Goal: Task Accomplishment & Management: Use online tool/utility

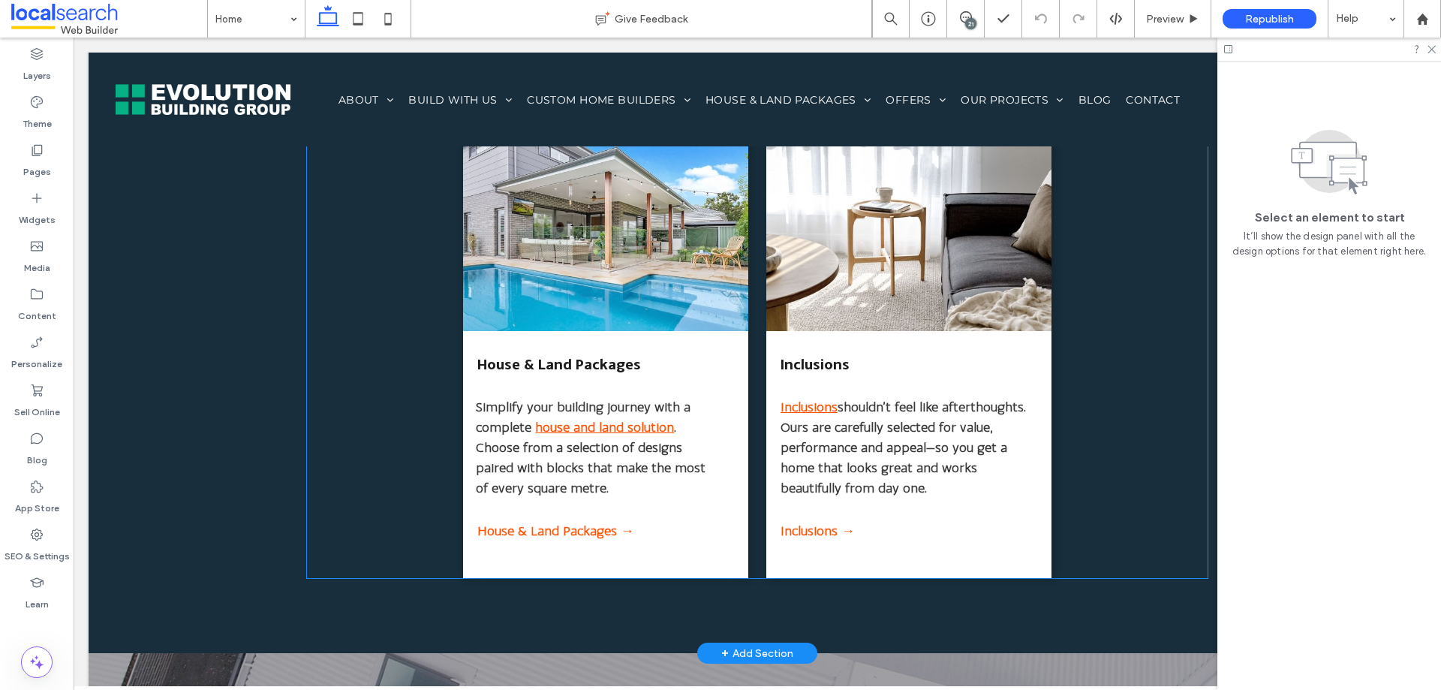
scroll to position [2252, 0]
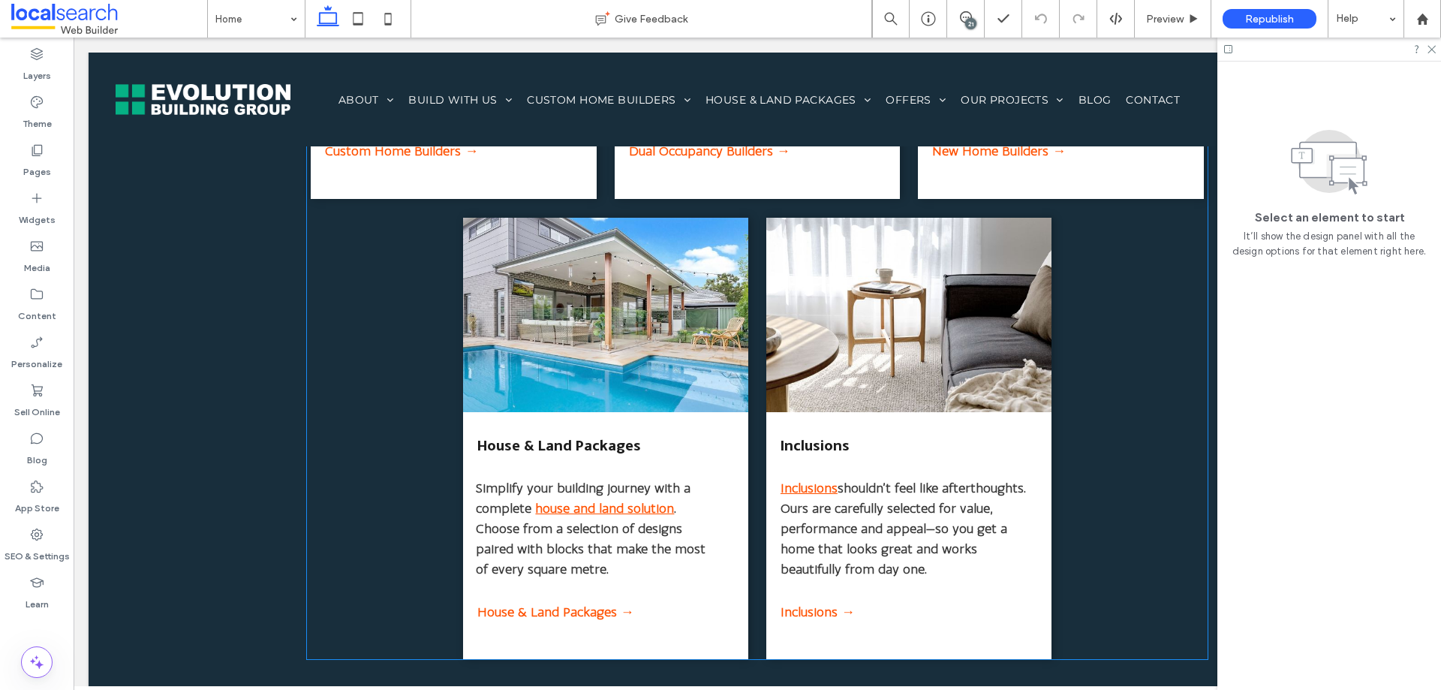
click at [610, 633] on div "House & Land Packages Simplify your building journey with a complete house and …" at bounding box center [605, 438] width 285 height 441
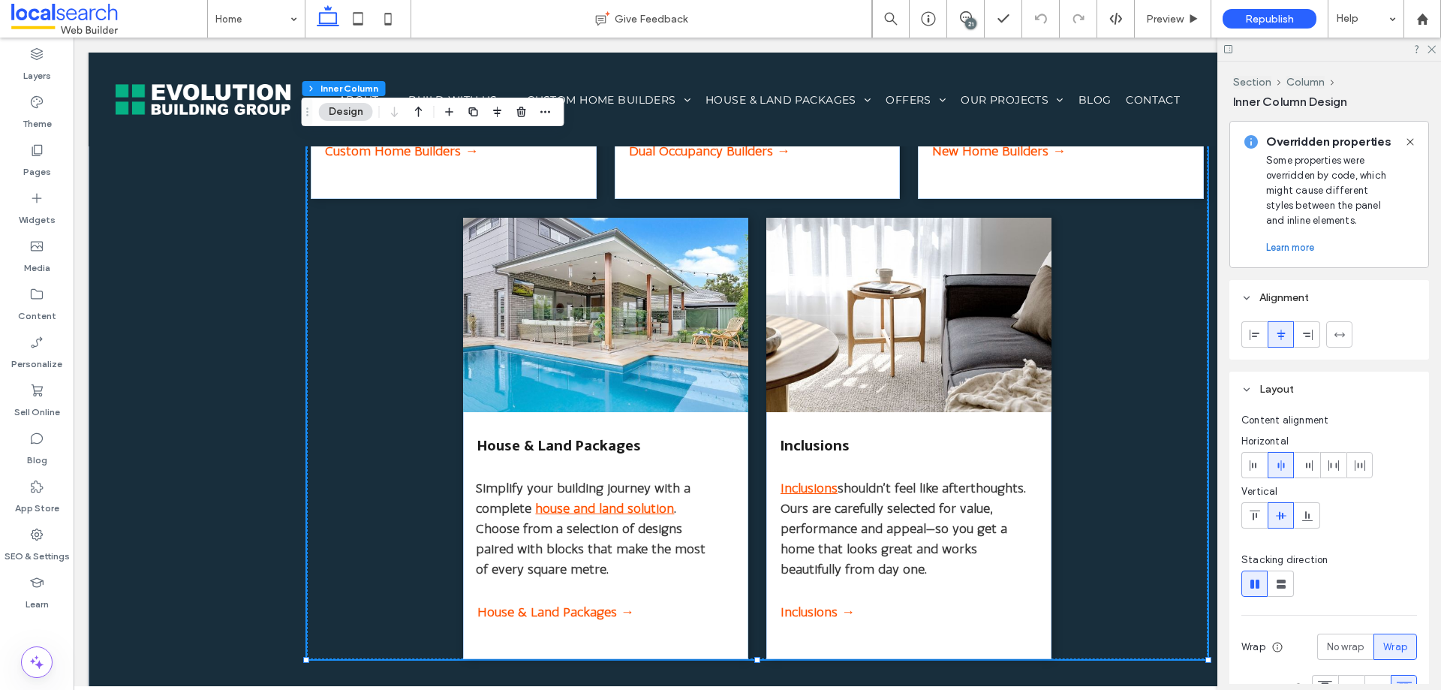
click at [608, 612] on div "House & Land Packages Simplify your building journey with a complete house and …" at bounding box center [605, 438] width 285 height 441
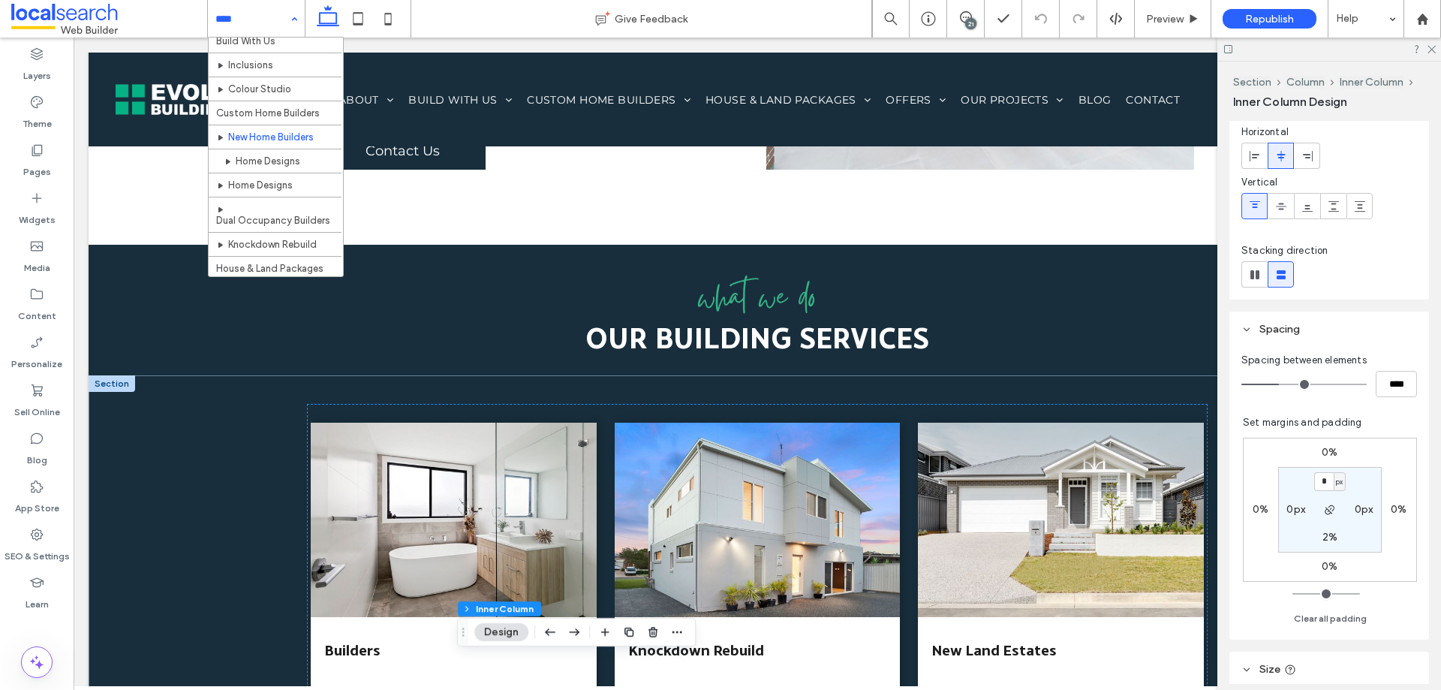
scroll to position [150, 0]
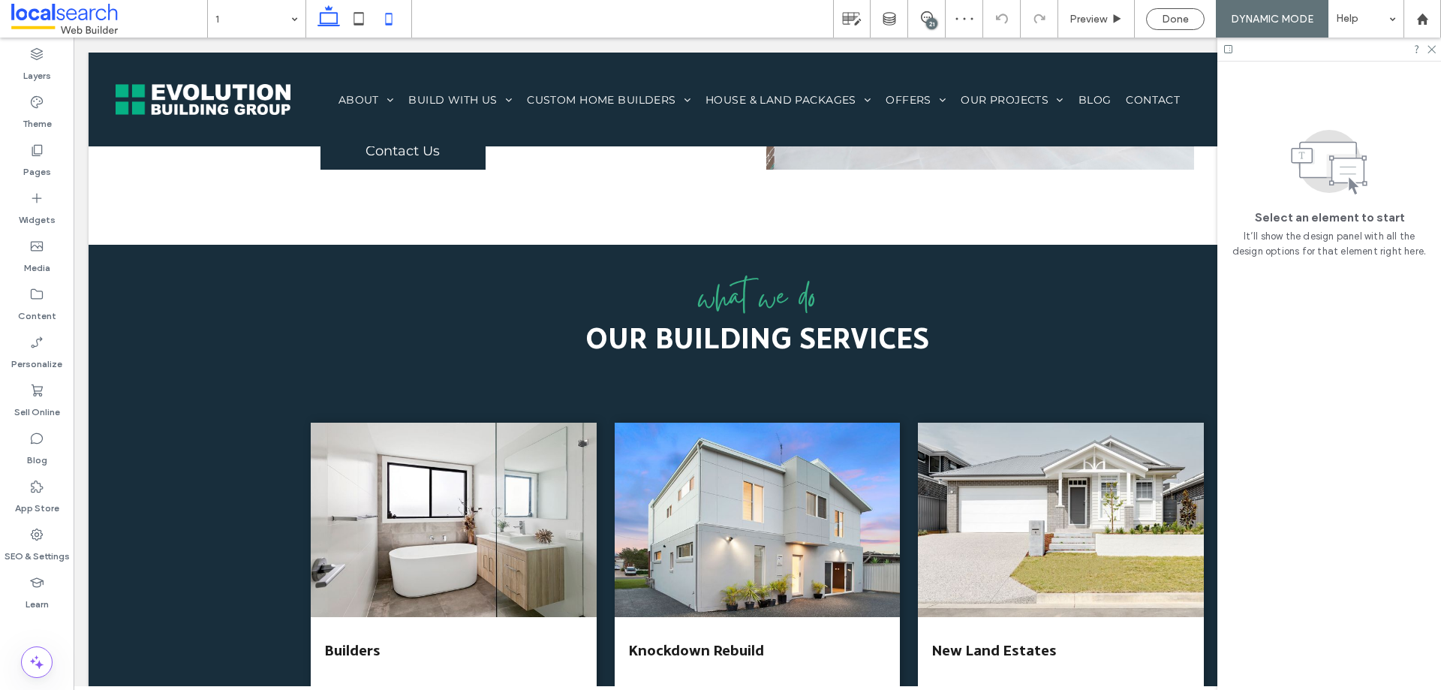
click at [380, 14] on icon at bounding box center [389, 19] width 30 height 30
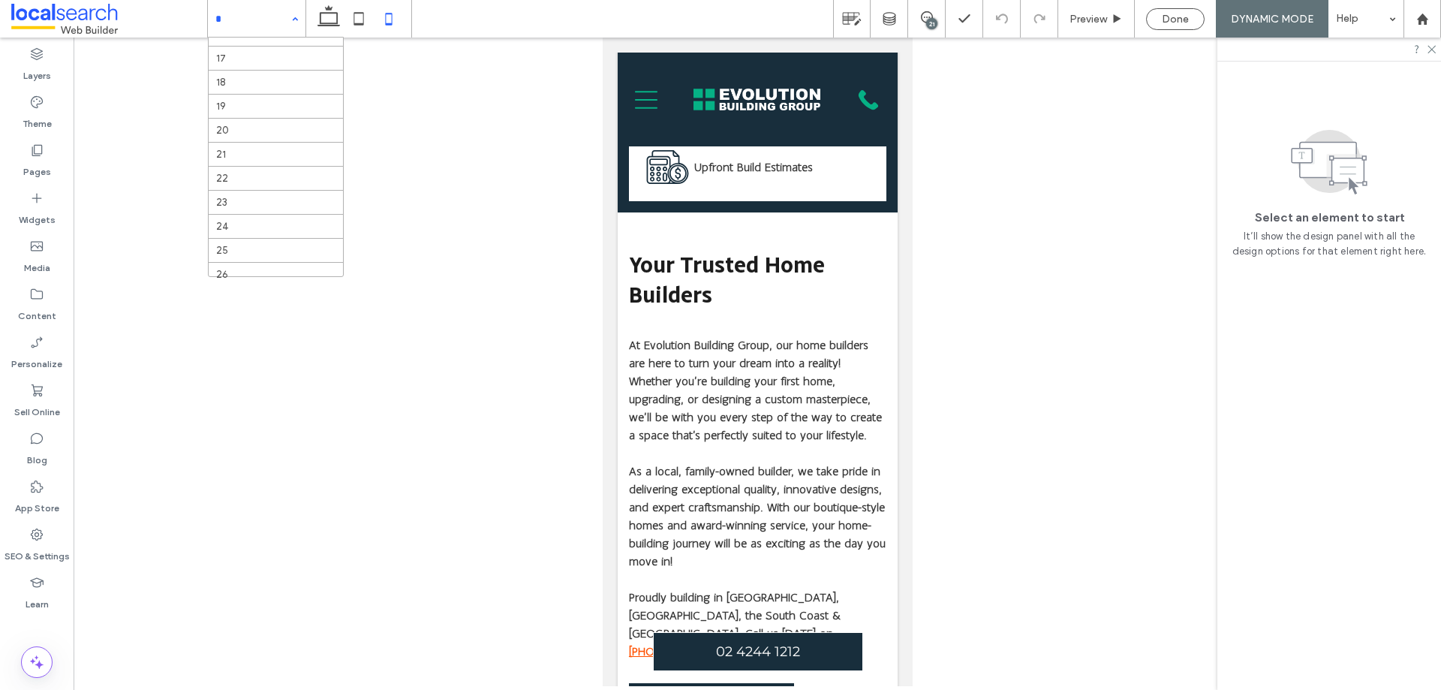
scroll to position [225, 0]
click at [1157, 15] on div "Done" at bounding box center [1175, 19] width 57 height 13
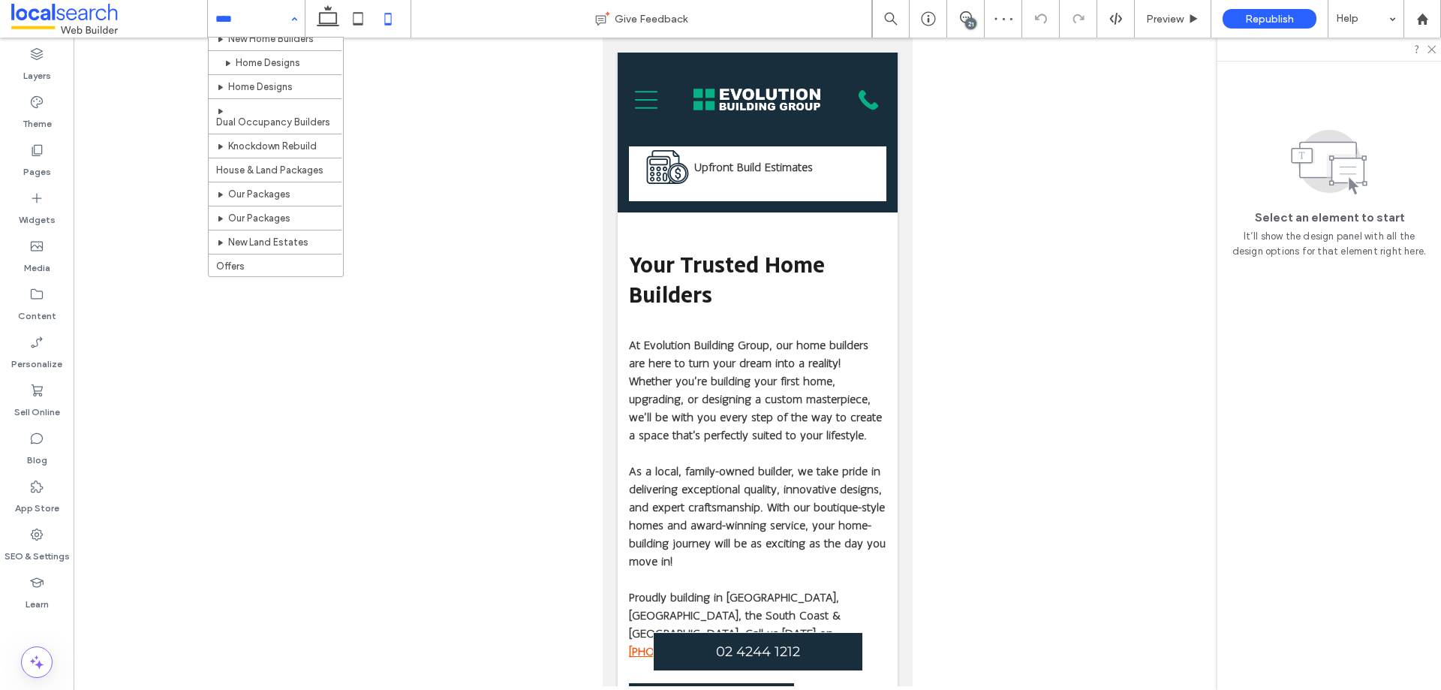
scroll to position [150, 0]
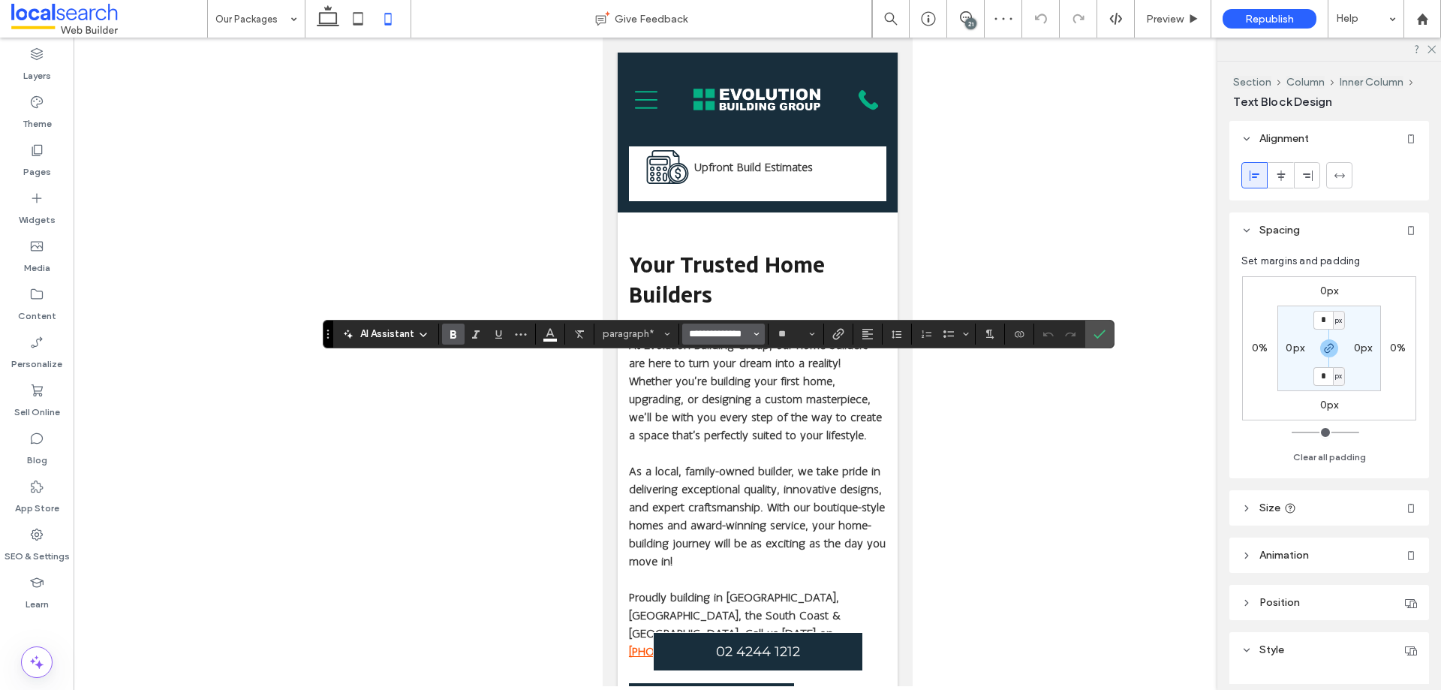
click at [740, 329] on input "**********" at bounding box center [720, 334] width 64 height 12
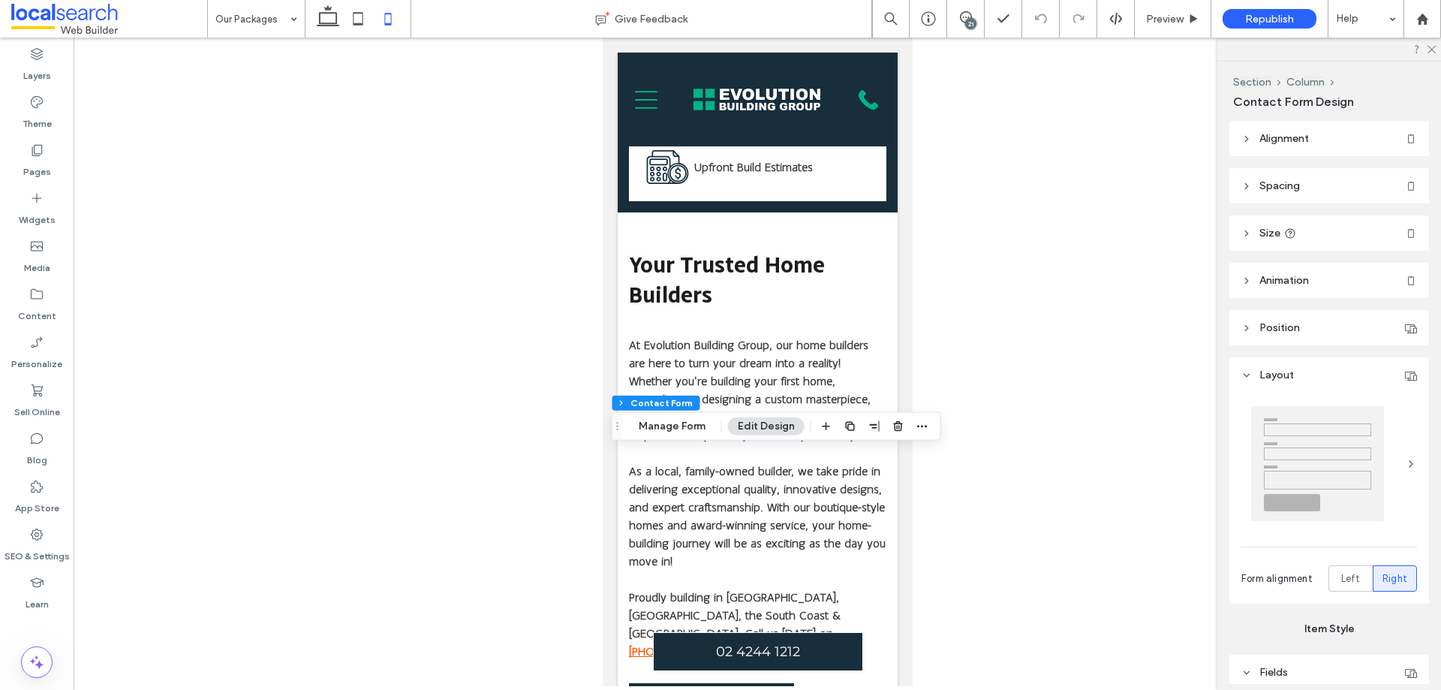
type input "*"
type input "***"
type input "**"
type input "****"
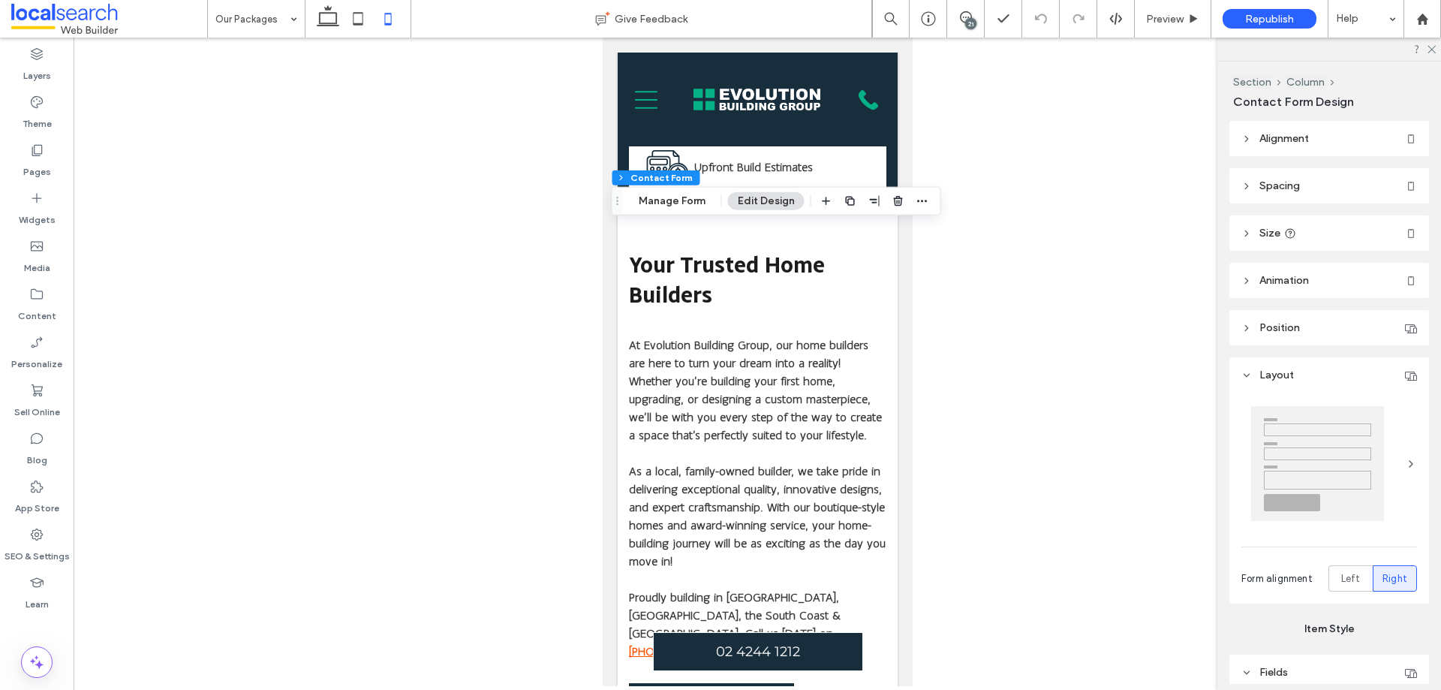
type input "*"
type input "***"
type input "**"
type input "****"
type input "***"
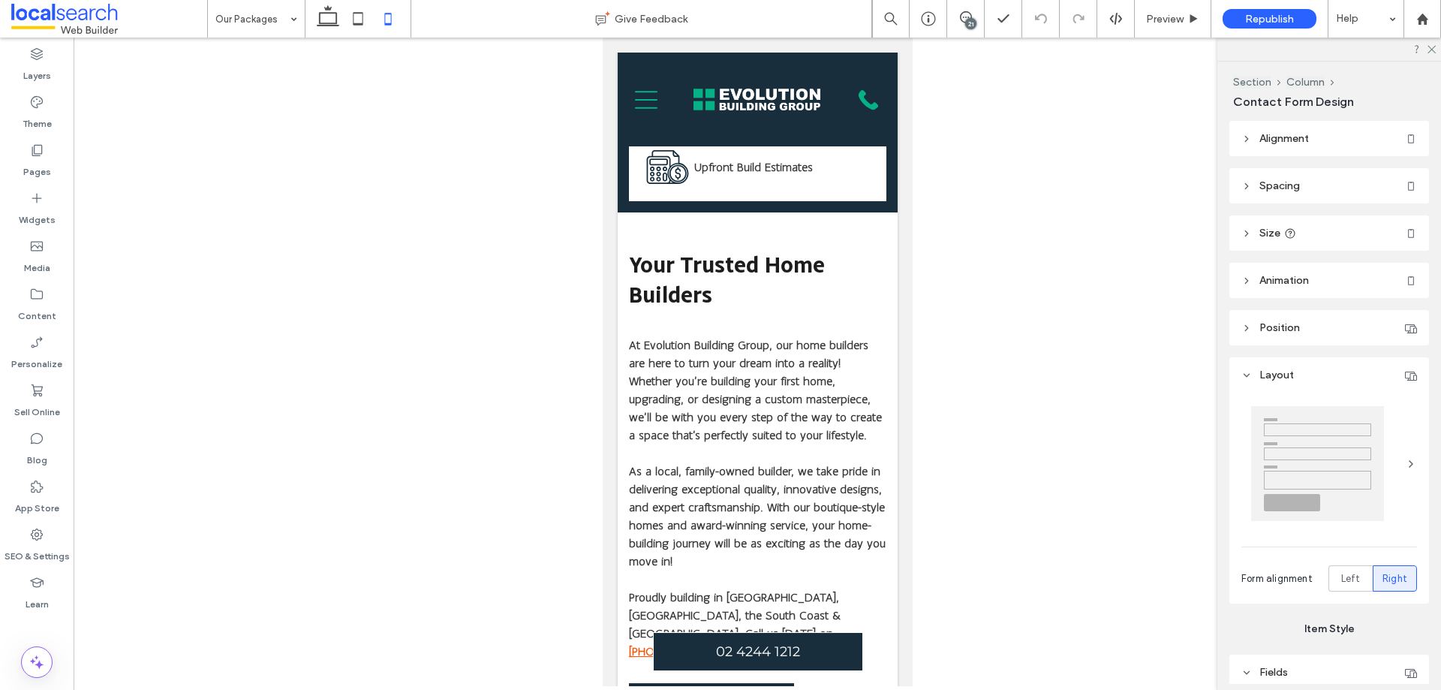
type input "***"
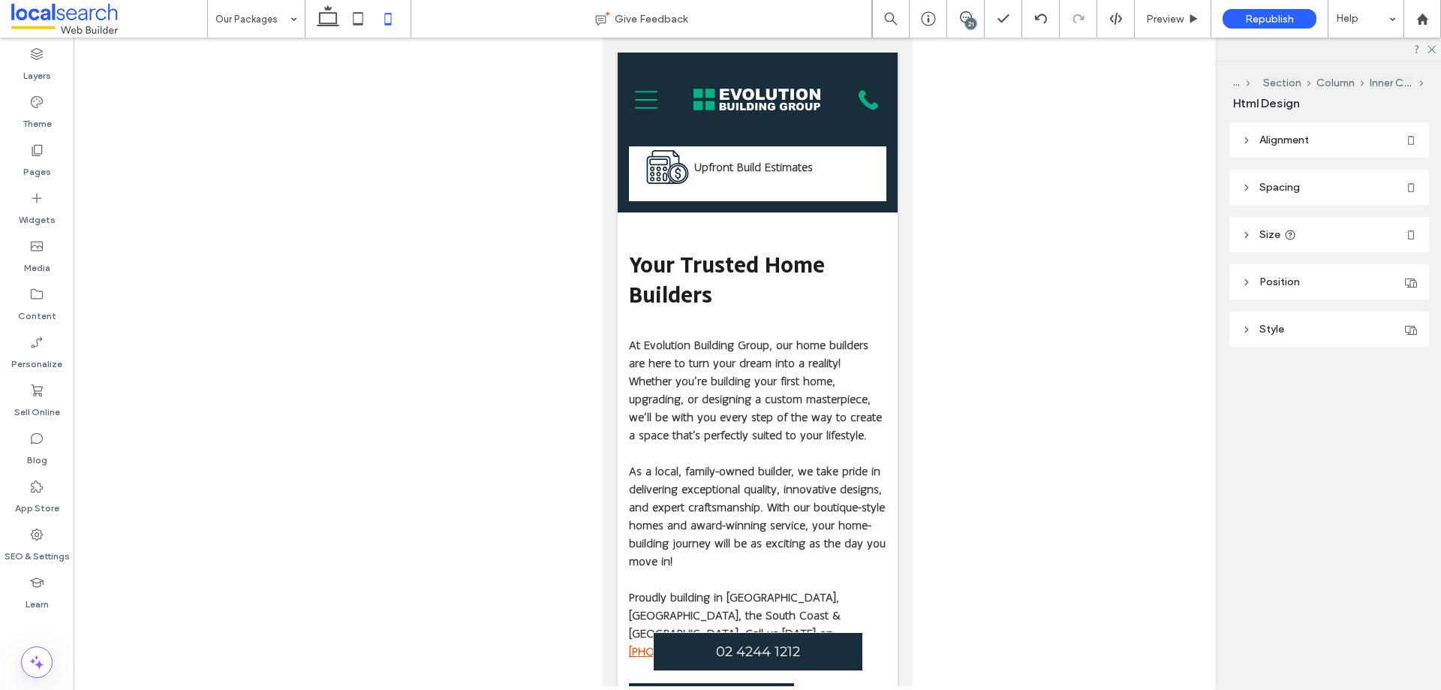
type input "**"
click at [321, 17] on icon at bounding box center [328, 19] width 30 height 30
type input "**"
type input "****"
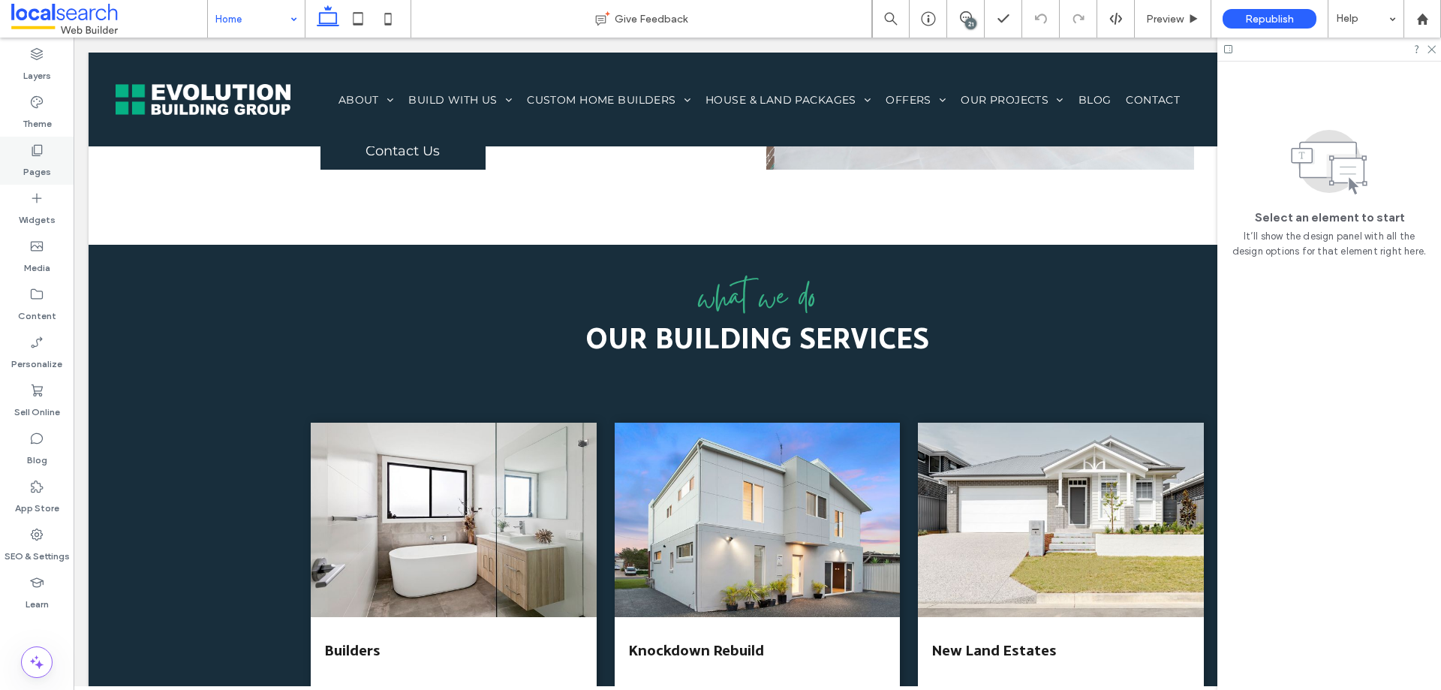
click at [26, 157] on div "Pages" at bounding box center [37, 161] width 74 height 48
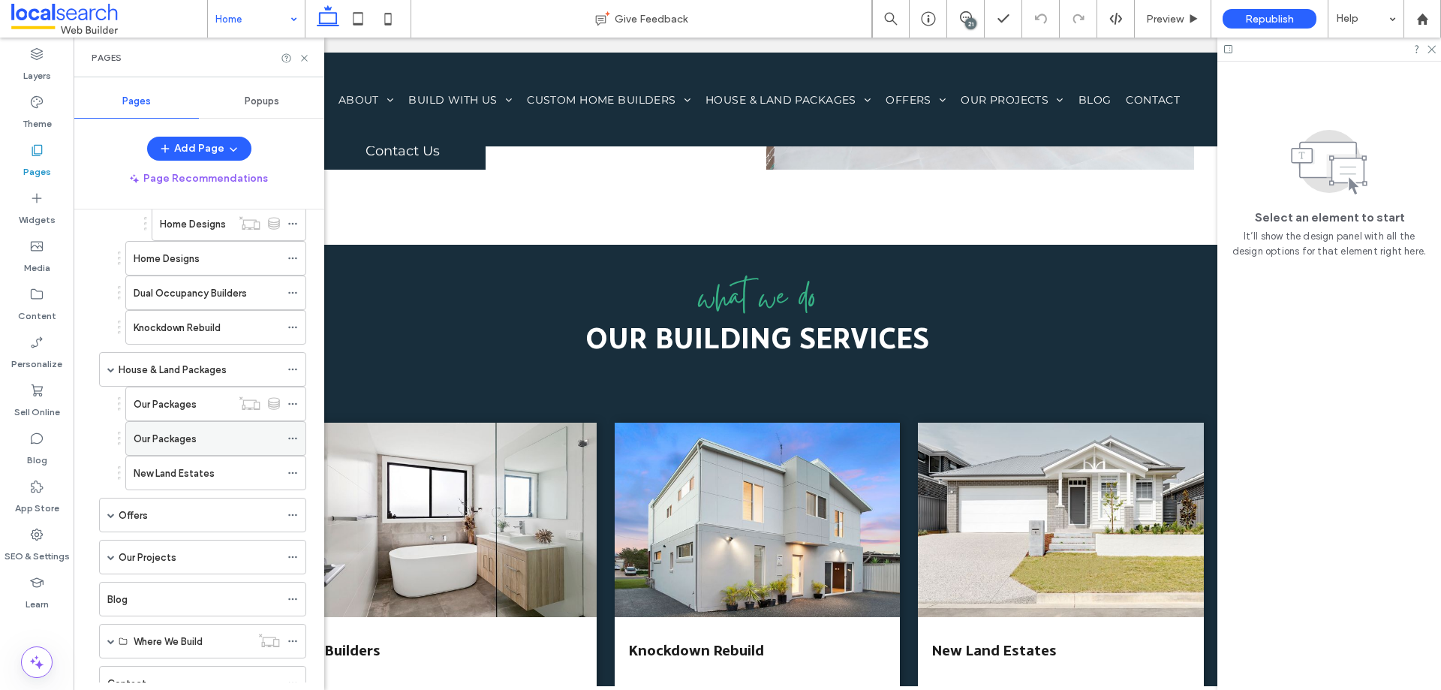
scroll to position [225, 0]
click at [162, 409] on label "Our Packages" at bounding box center [165, 403] width 63 height 26
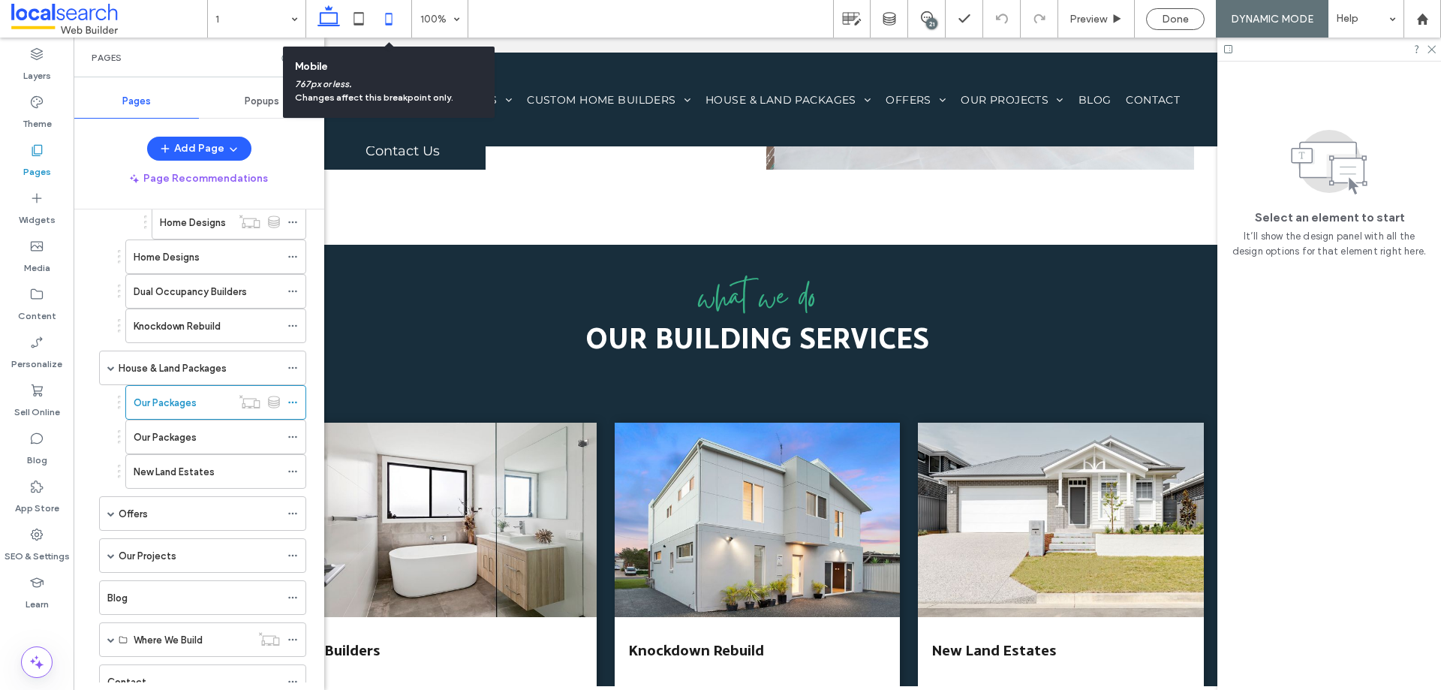
click at [390, 20] on icon at bounding box center [389, 19] width 30 height 30
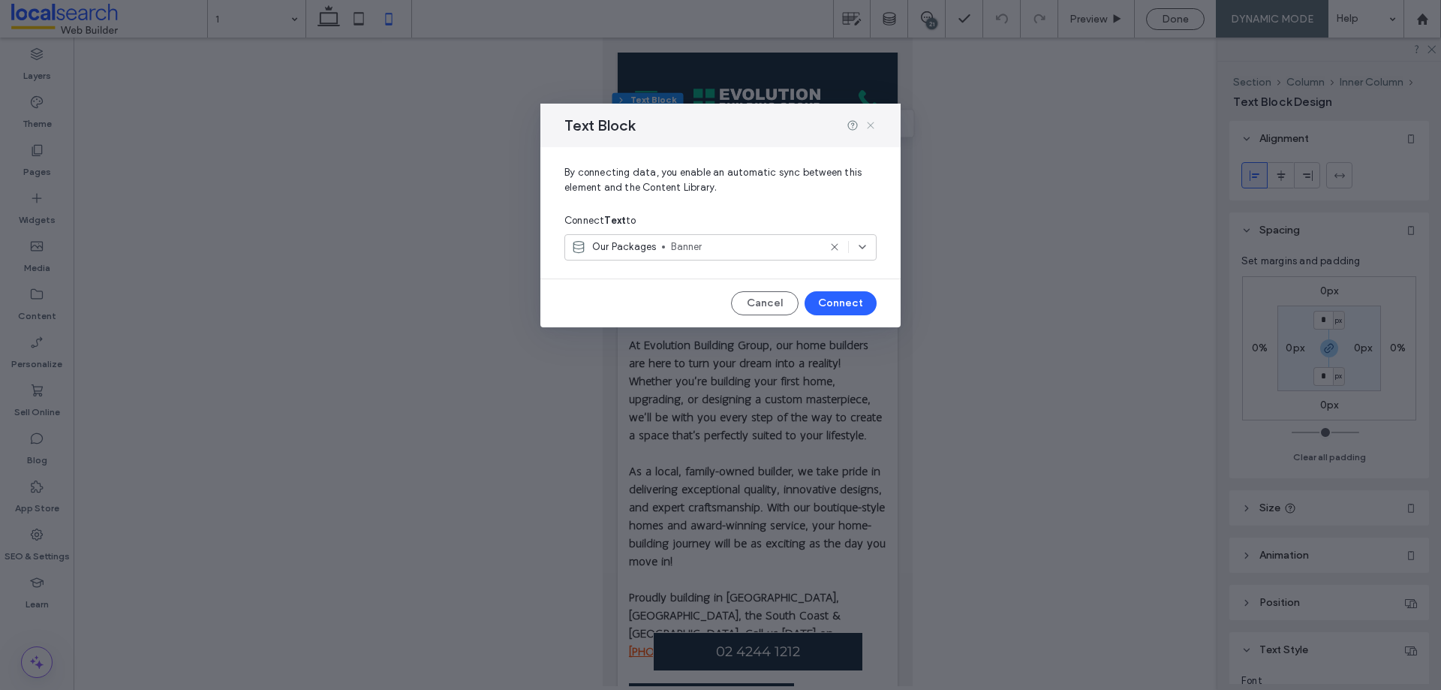
click at [874, 127] on icon at bounding box center [871, 125] width 12 height 12
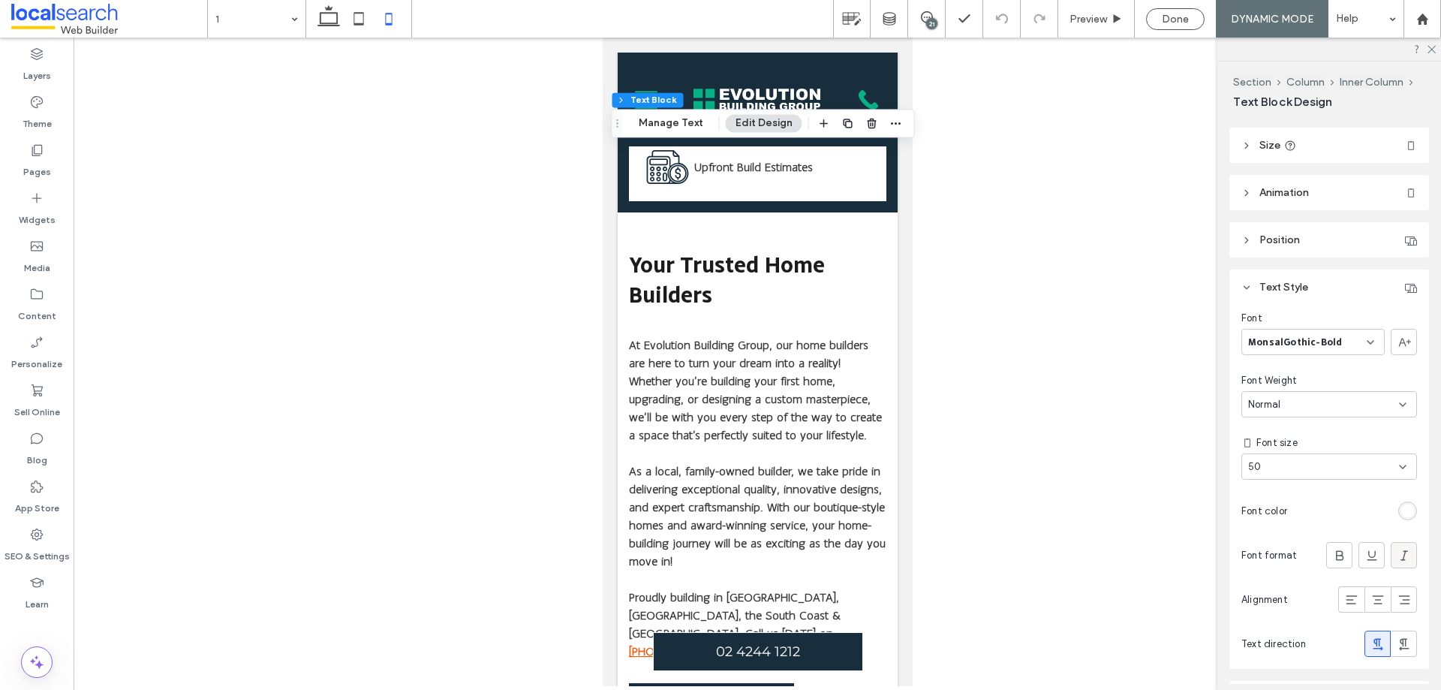
scroll to position [375, 0]
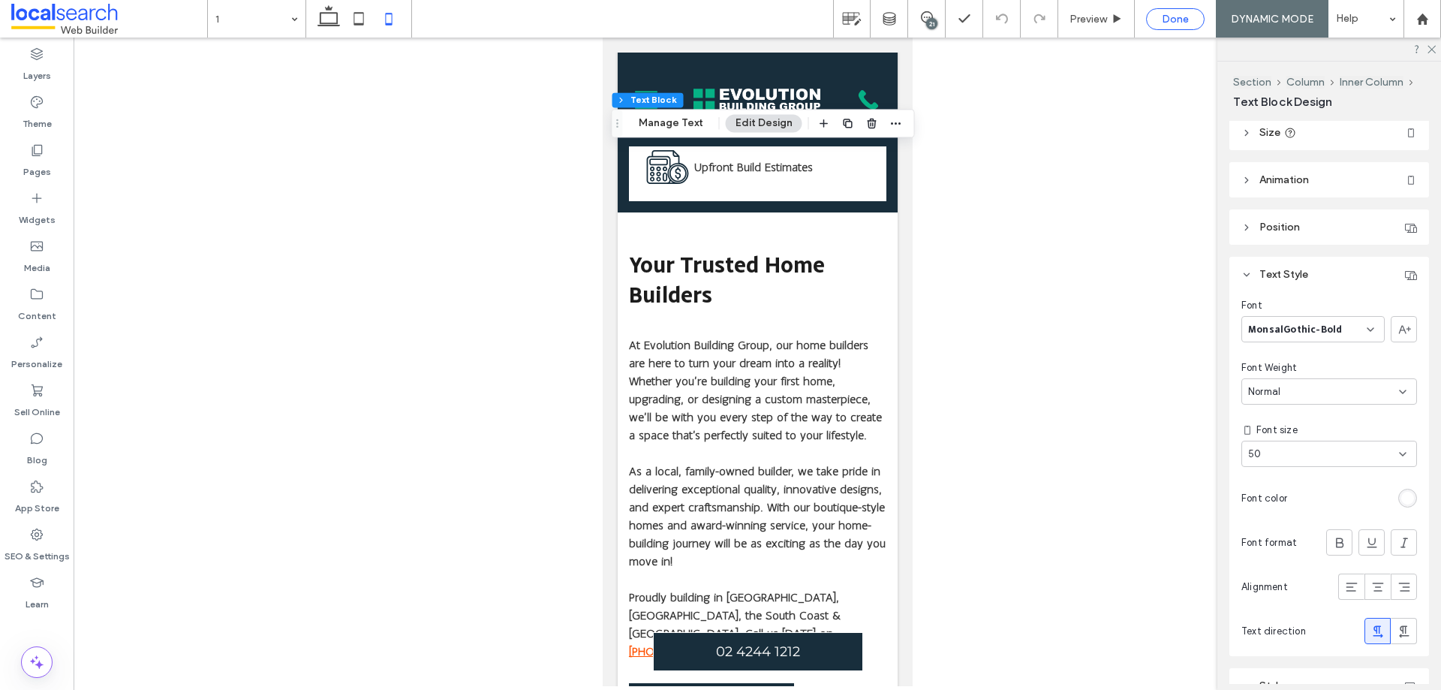
click at [1181, 18] on span "Done" at bounding box center [1175, 19] width 27 height 13
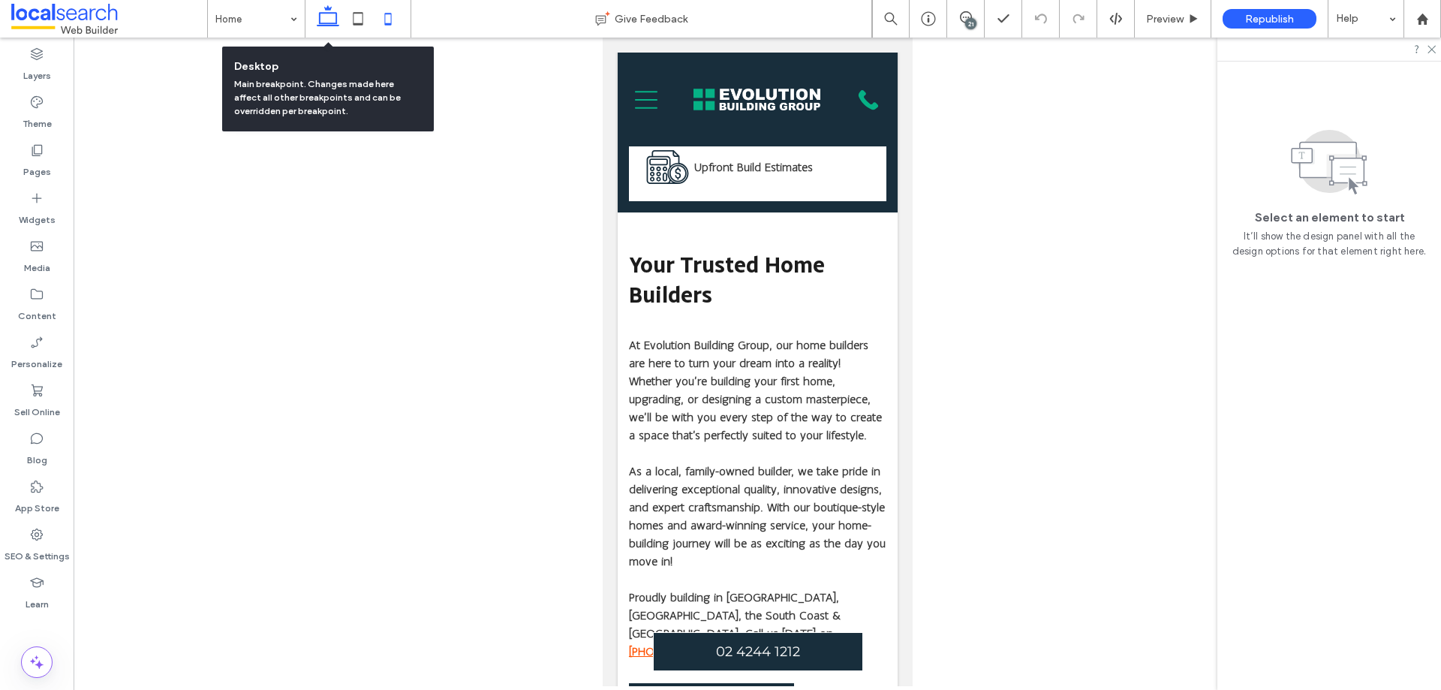
click at [332, 26] on icon at bounding box center [328, 19] width 30 height 30
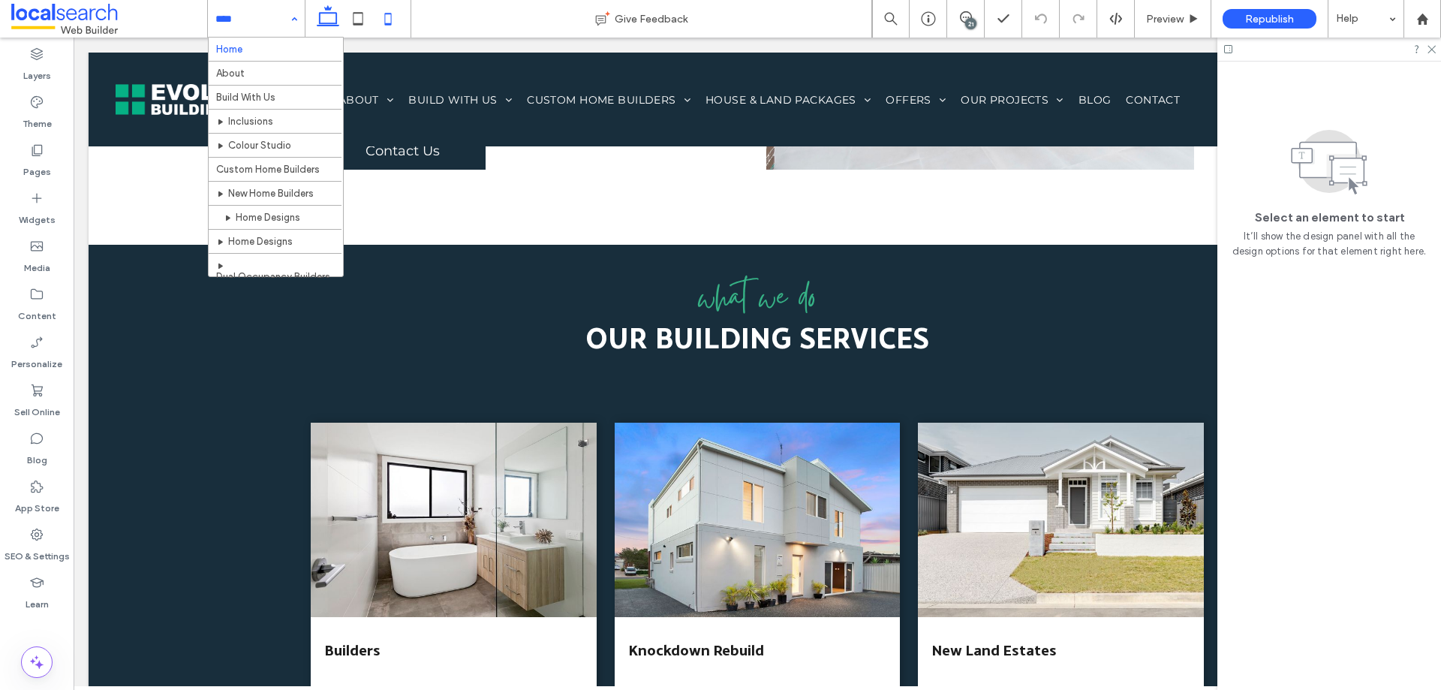
click at [386, 18] on icon at bounding box center [388, 19] width 30 height 30
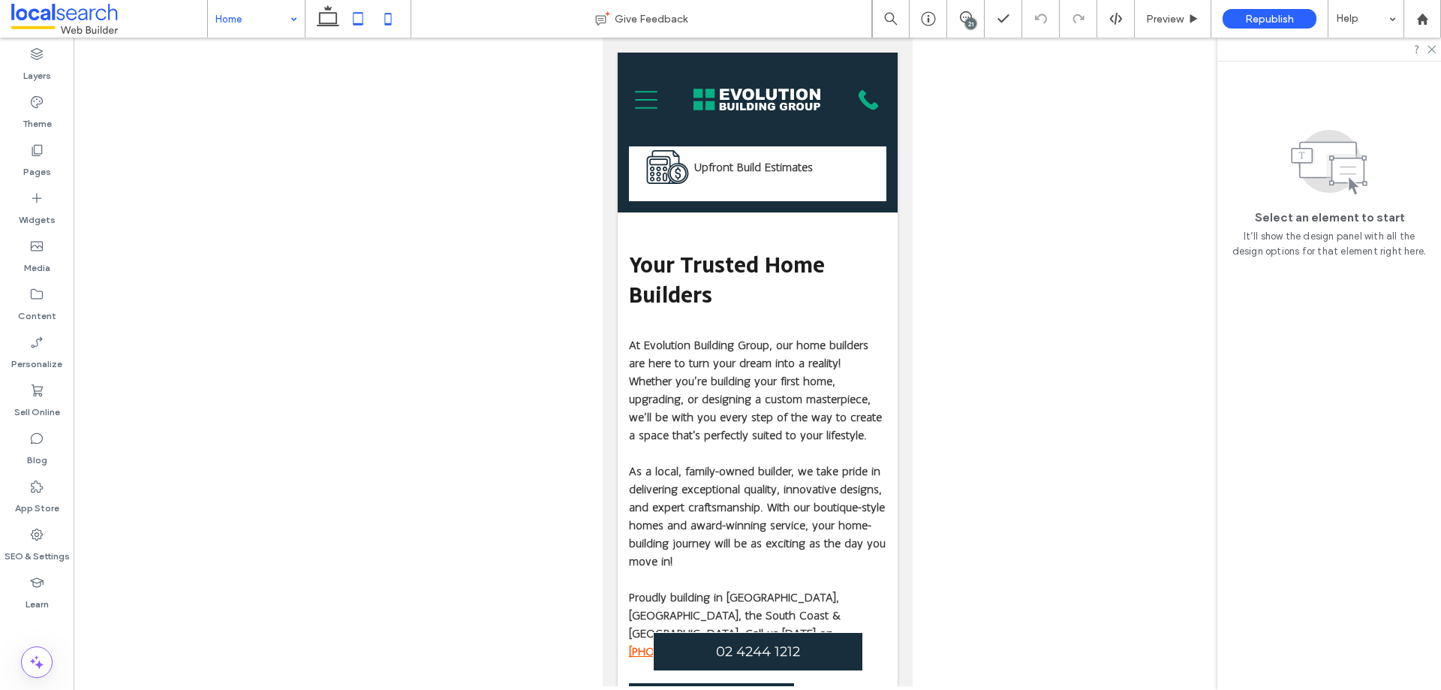
click at [353, 17] on icon at bounding box center [358, 19] width 30 height 30
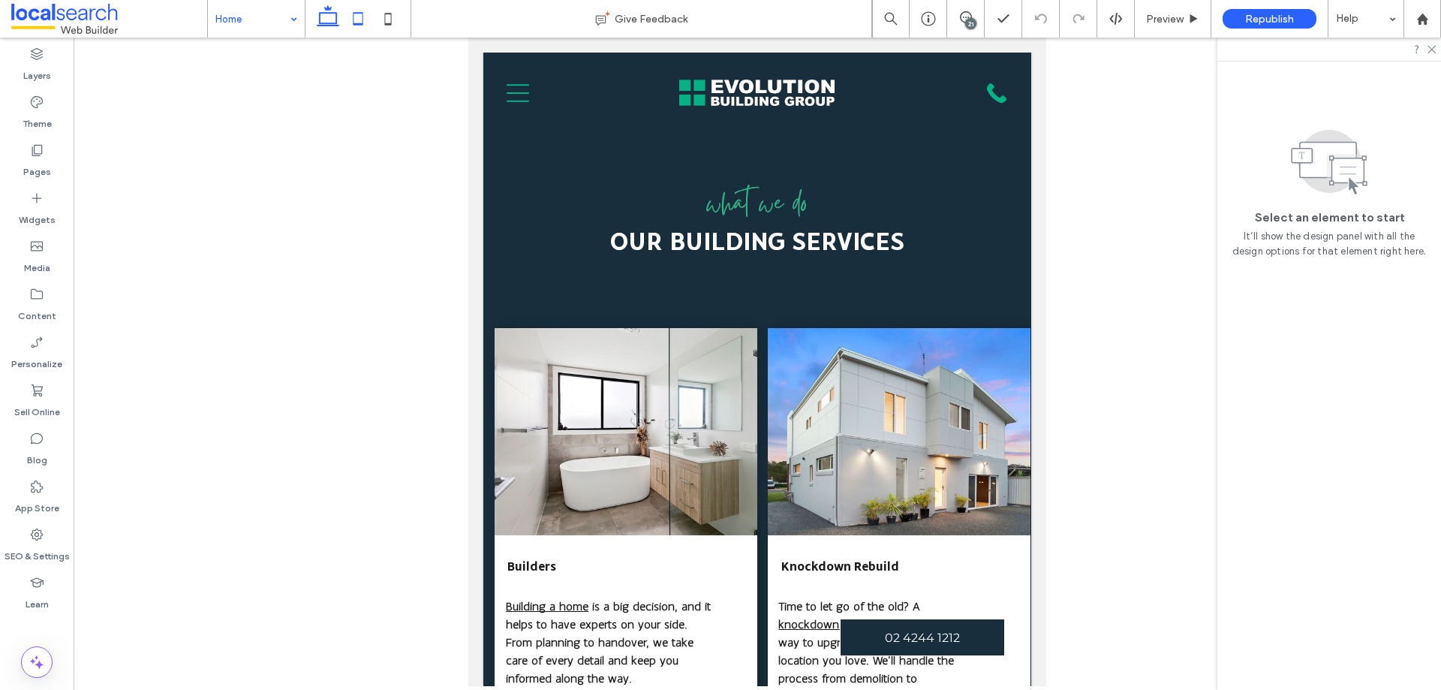
click at [321, 11] on icon at bounding box center [328, 19] width 30 height 30
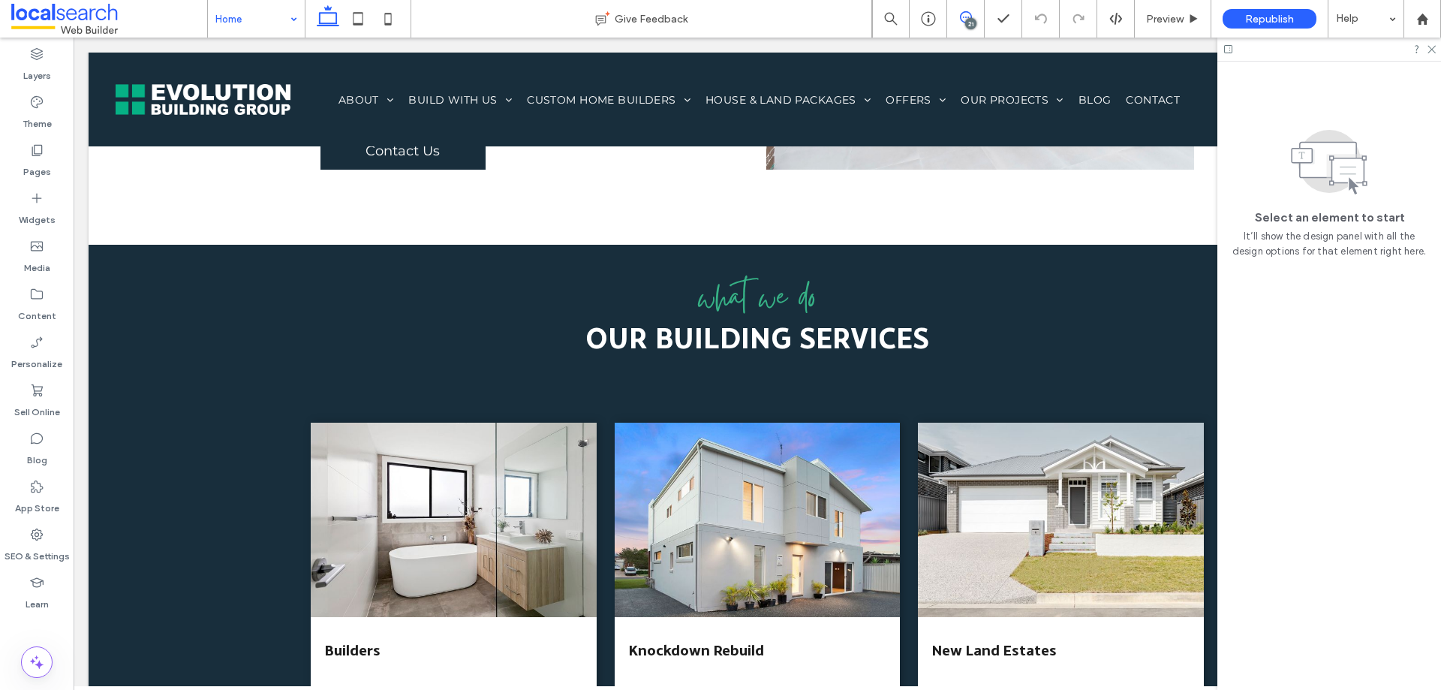
click at [974, 16] on span at bounding box center [965, 17] width 37 height 12
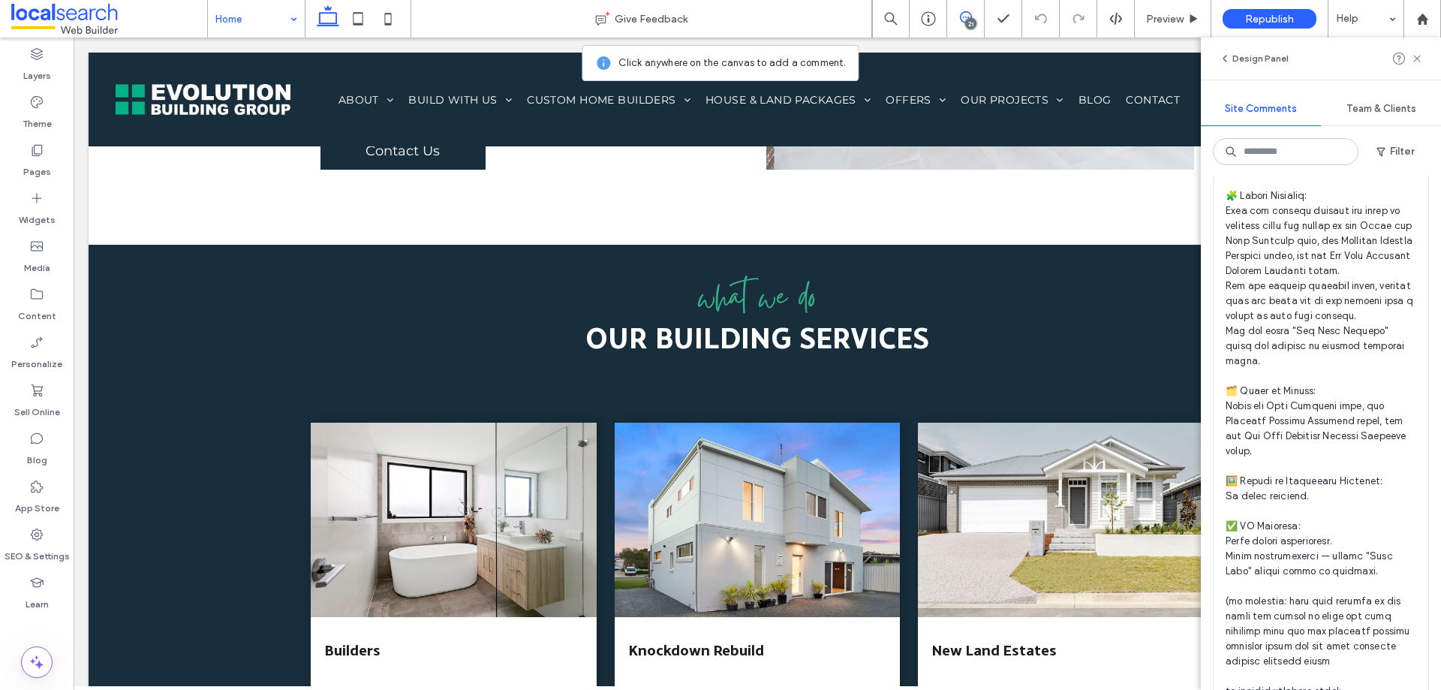
scroll to position [1876, 0]
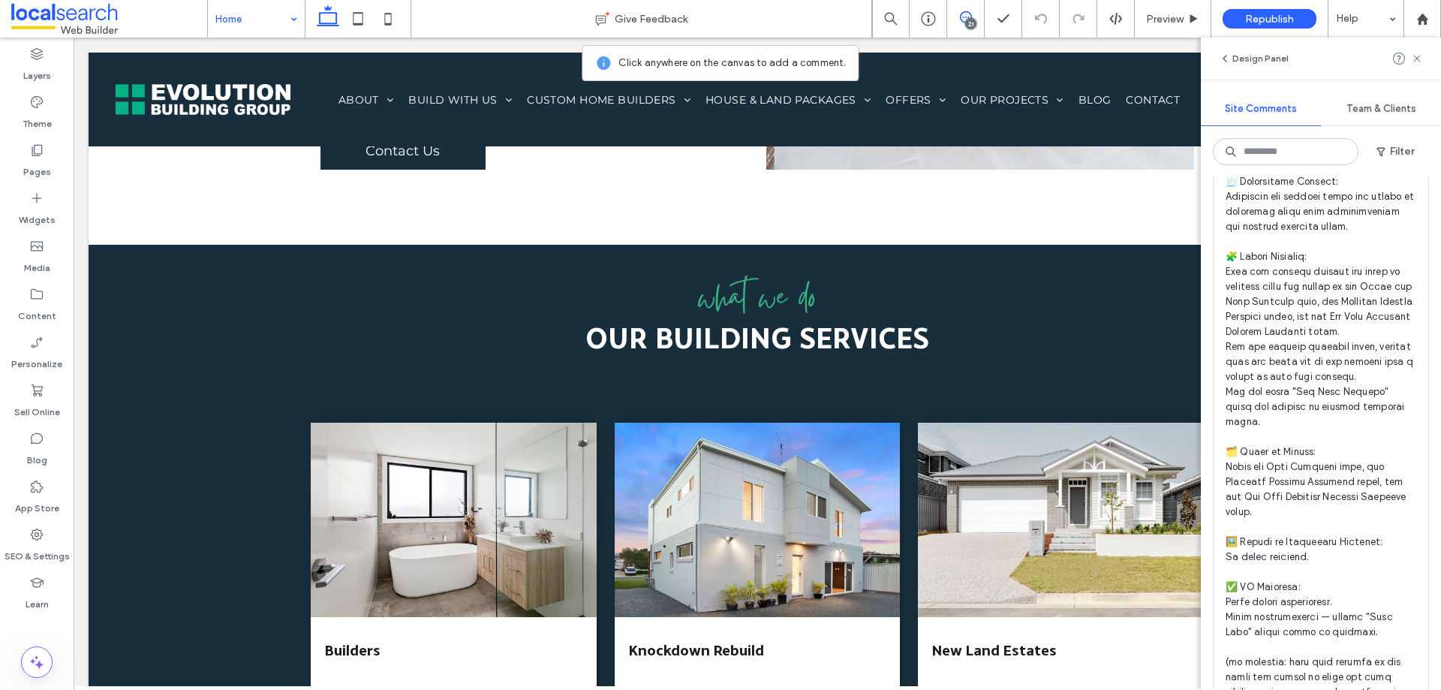
click at [1380, 32] on span "button" at bounding box center [1386, 23] width 14 height 17
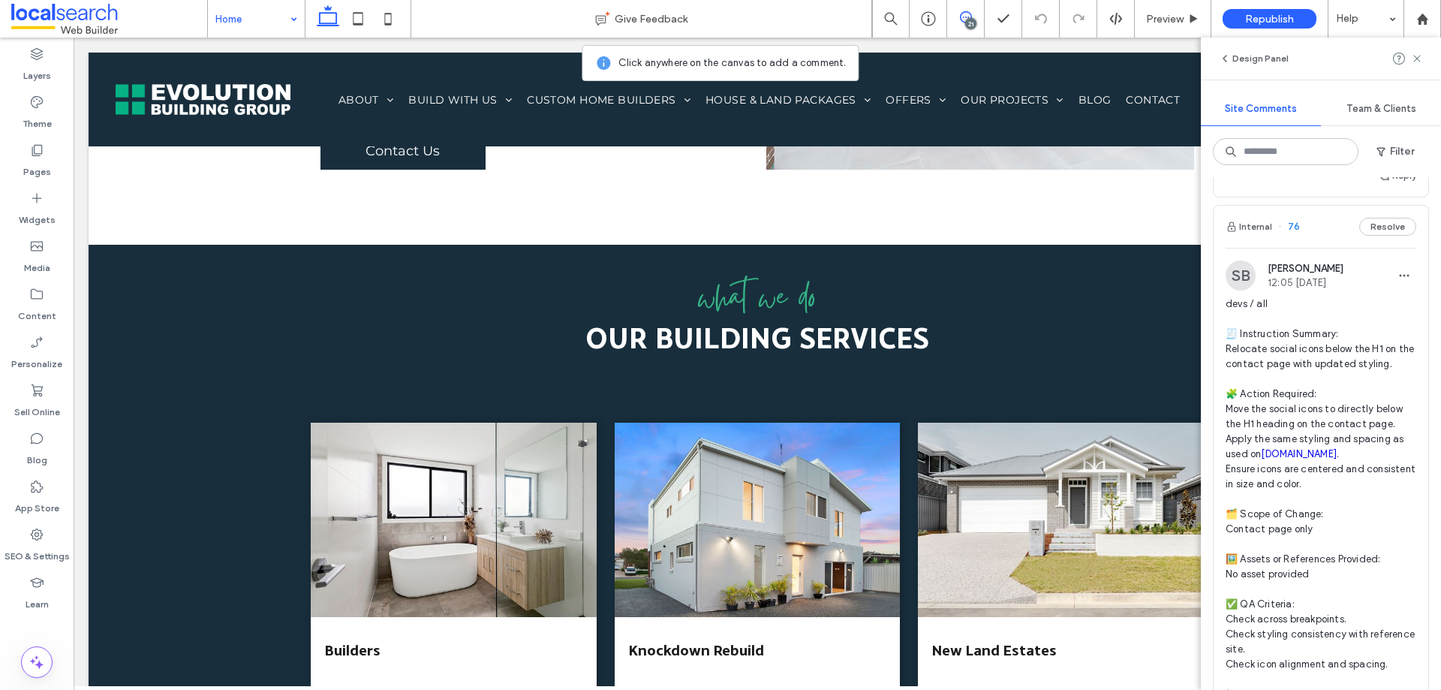
scroll to position [5329, 0]
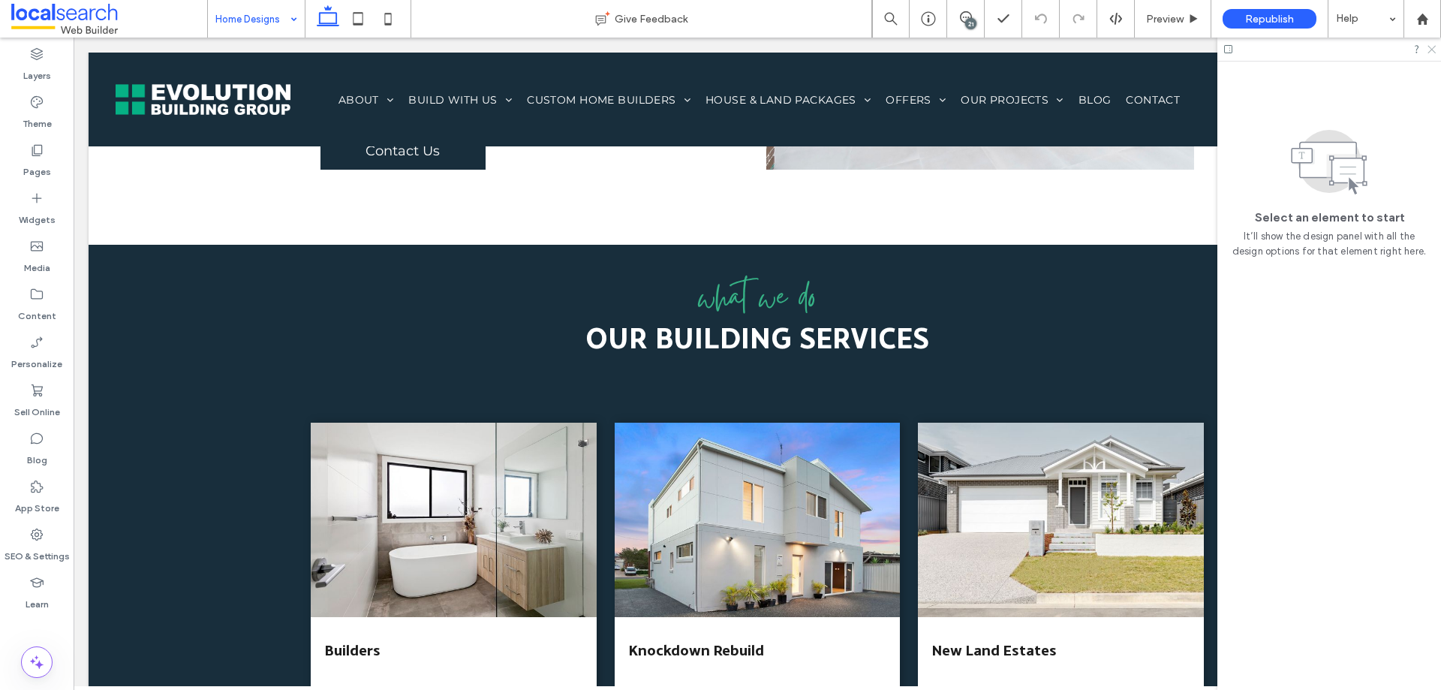
click at [1431, 50] on icon at bounding box center [1431, 49] width 10 height 10
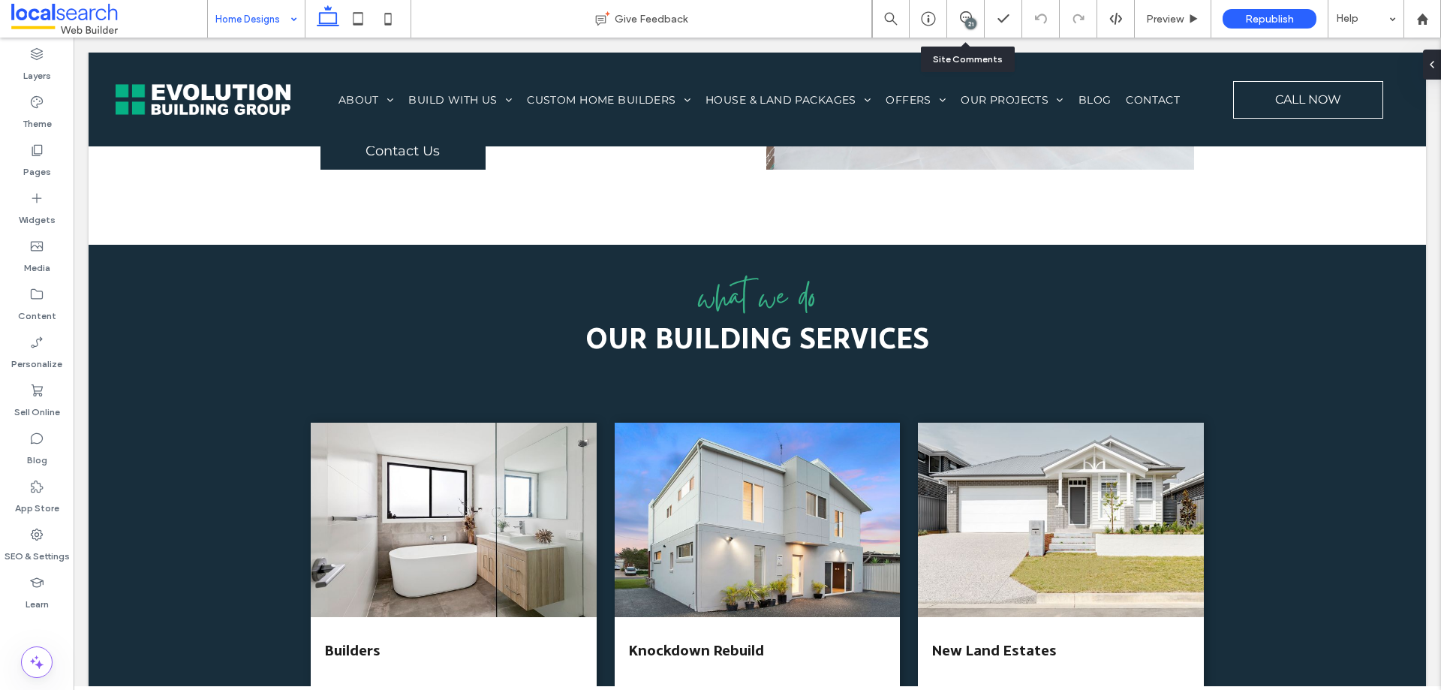
drag, startPoint x: 975, startPoint y: 8, endPoint x: 974, endPoint y: 19, distance: 11.4
click at [974, 17] on div "21" at bounding box center [966, 19] width 38 height 38
click at [974, 24] on div "21" at bounding box center [970, 23] width 11 height 11
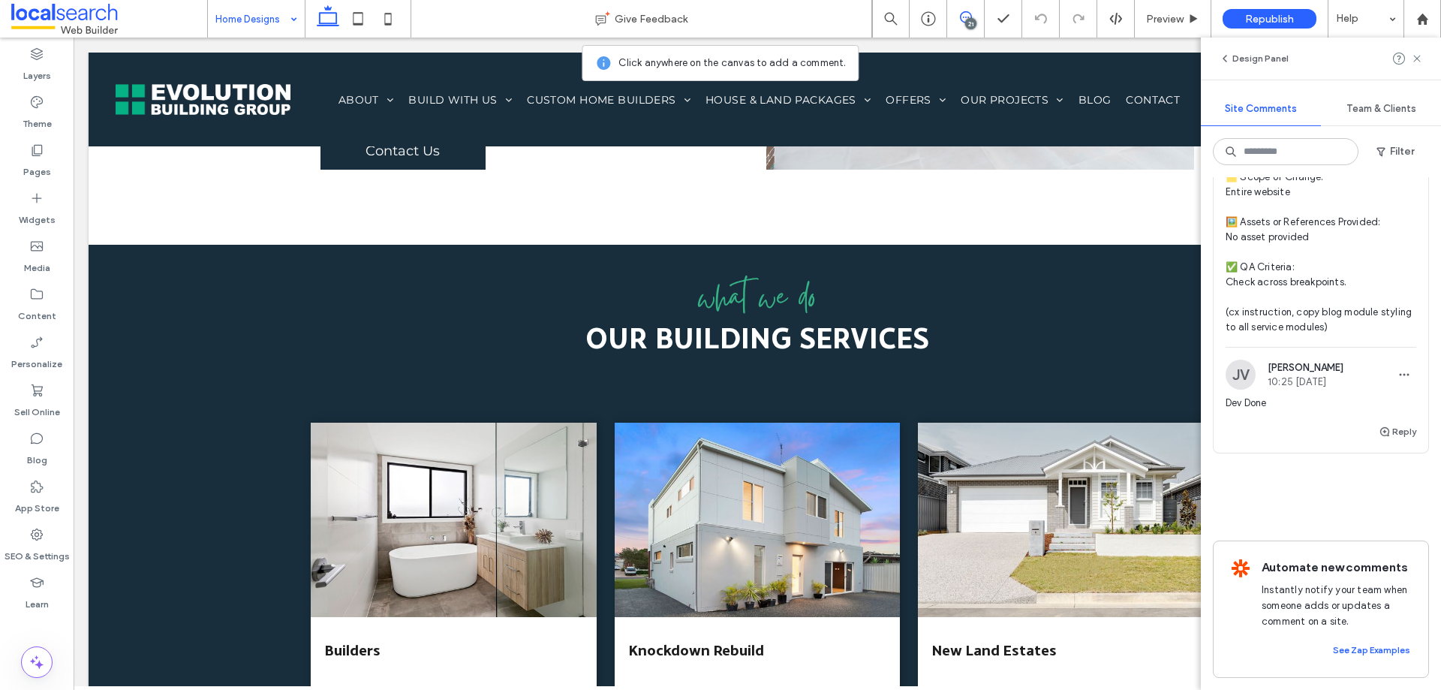
scroll to position [12673, 0]
click at [1246, 162] on input at bounding box center [1286, 151] width 146 height 27
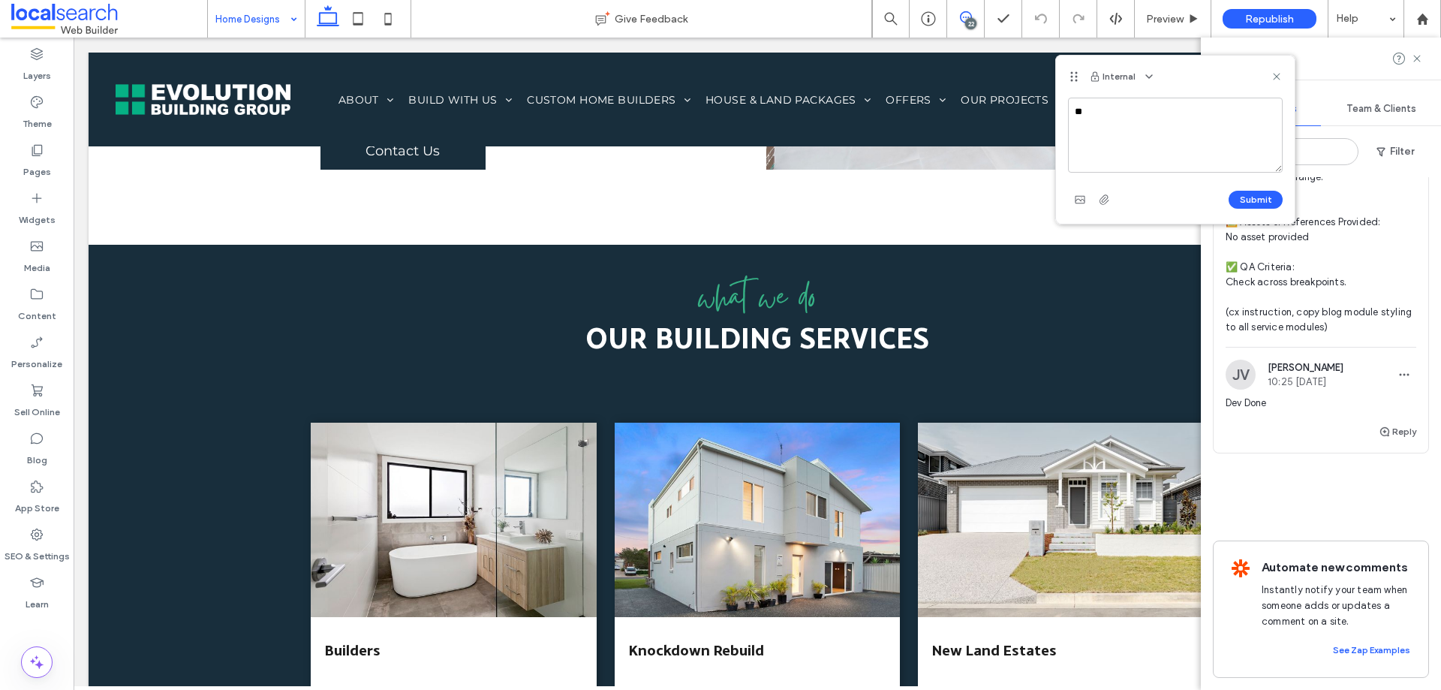
type textarea "*"
click at [1273, 76] on icon at bounding box center [1277, 77] width 12 height 12
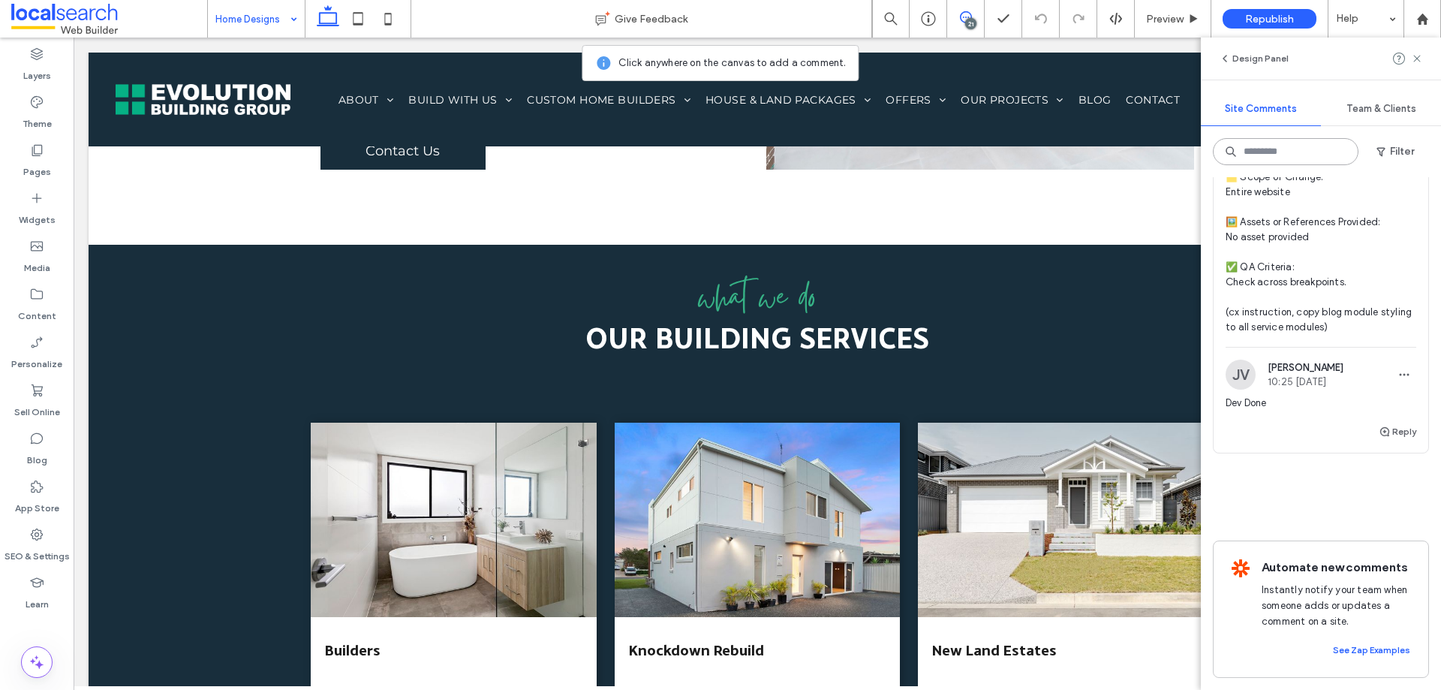
click at [1293, 156] on input at bounding box center [1286, 151] width 146 height 27
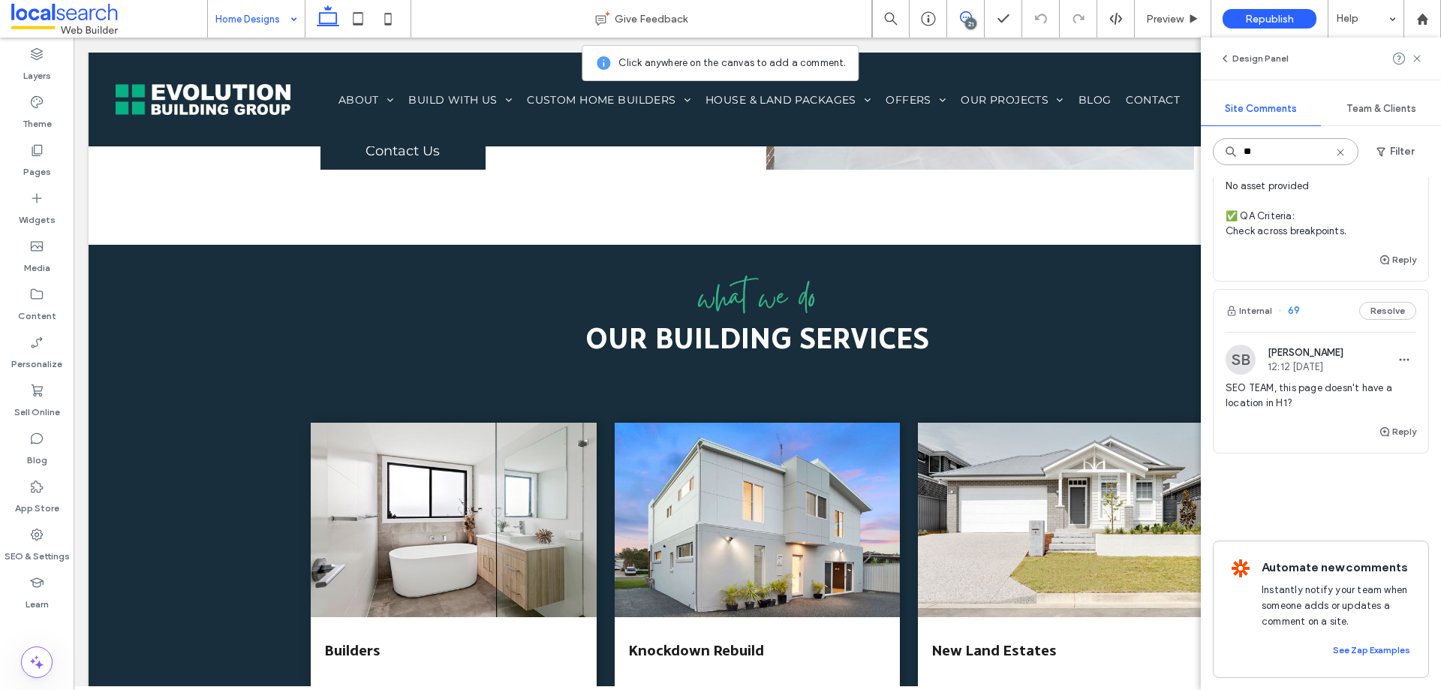
scroll to position [2226, 0]
type input "**"
click at [1379, 266] on icon "button" at bounding box center [1385, 260] width 12 height 12
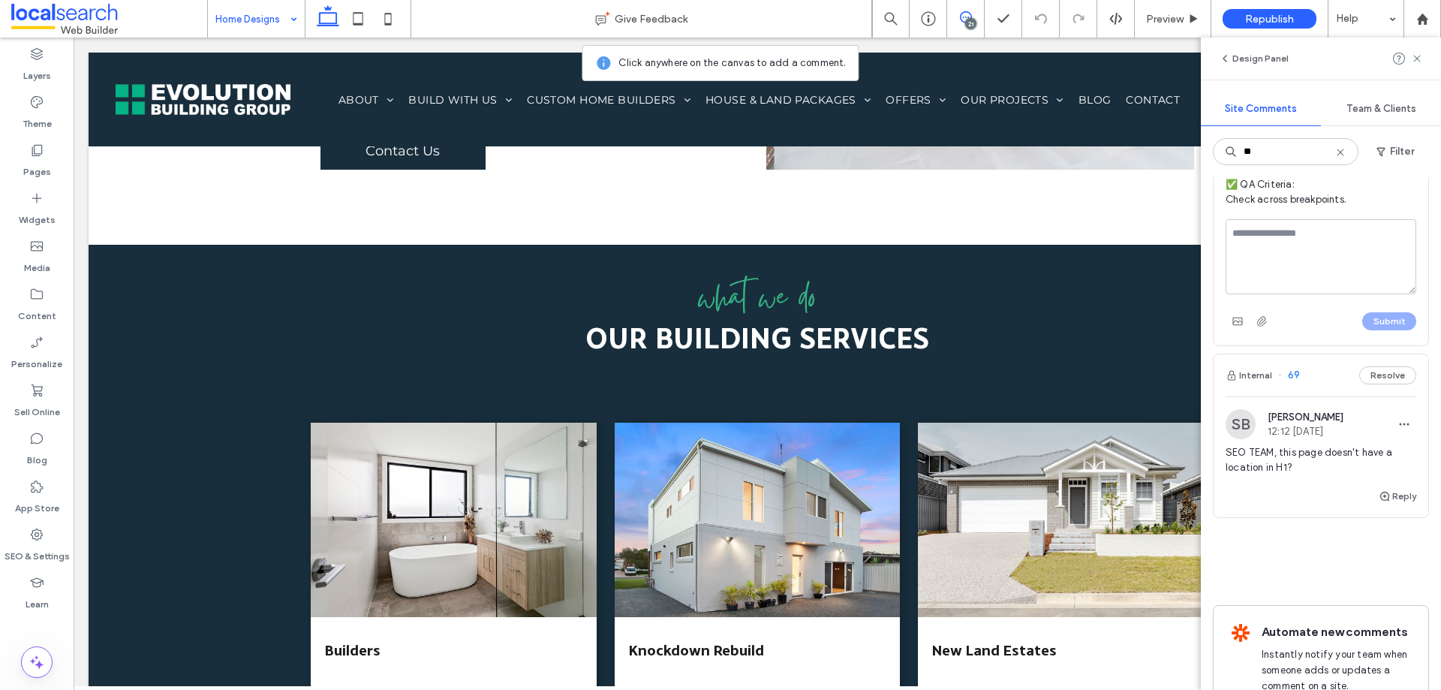
click at [1334, 125] on div "Team & Clients" at bounding box center [1381, 108] width 120 height 33
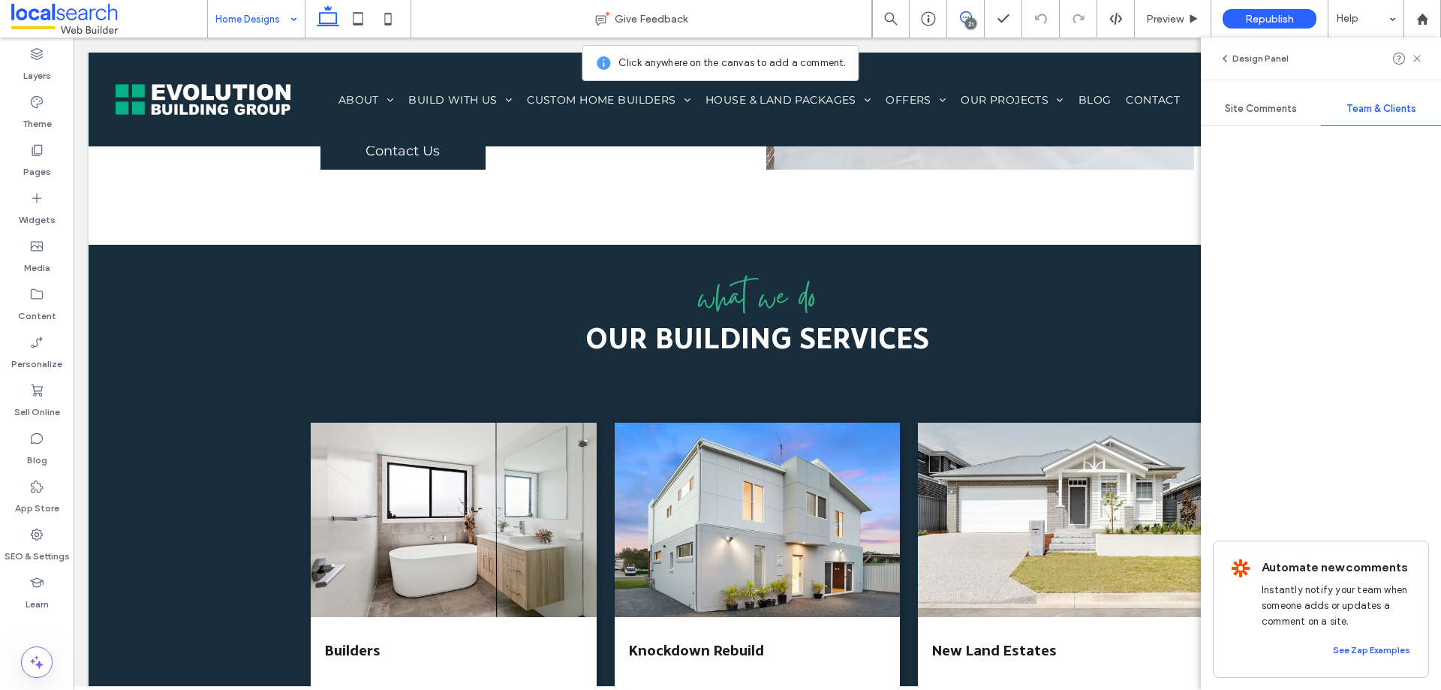
click at [1254, 109] on span "Site Comments" at bounding box center [1261, 109] width 72 height 12
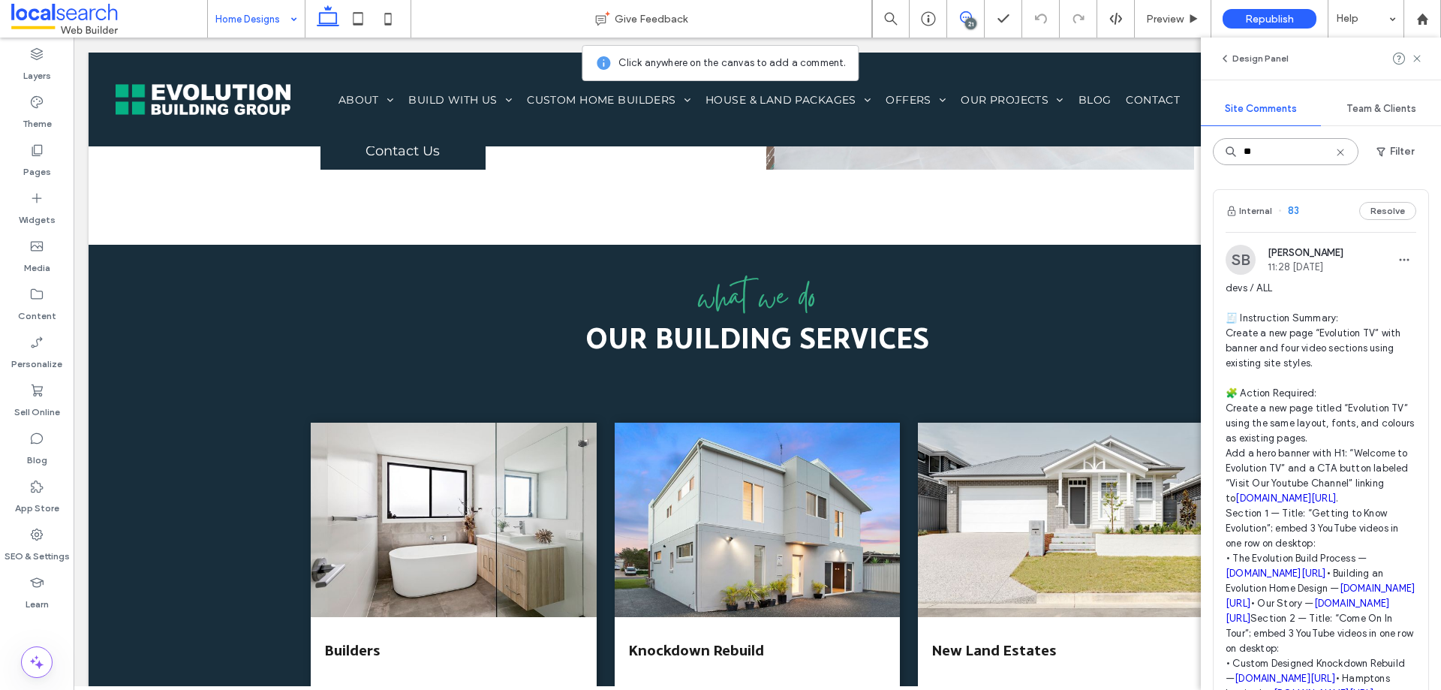
click at [1269, 146] on input "**" at bounding box center [1286, 151] width 146 height 27
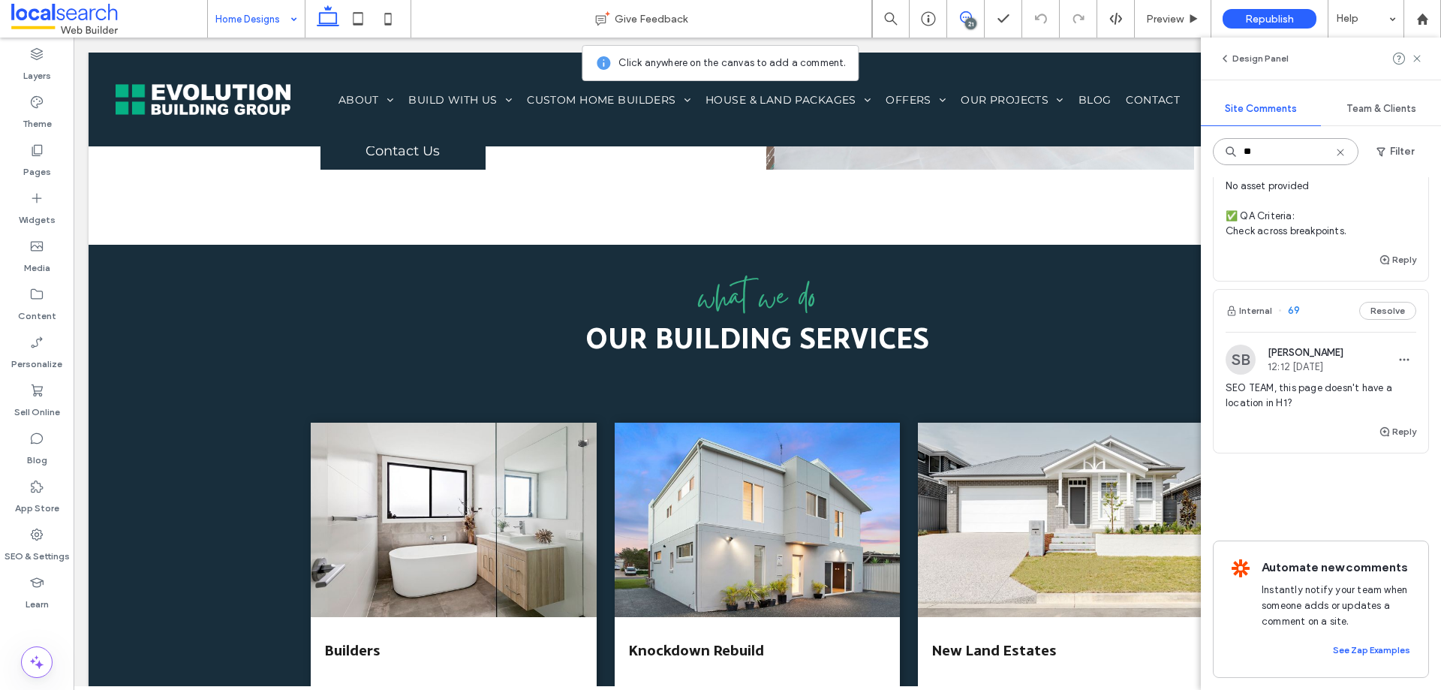
scroll to position [2301, 0]
click at [1379, 266] on icon "button" at bounding box center [1385, 260] width 12 height 12
click at [1289, 230] on textarea at bounding box center [1321, 192] width 191 height 75
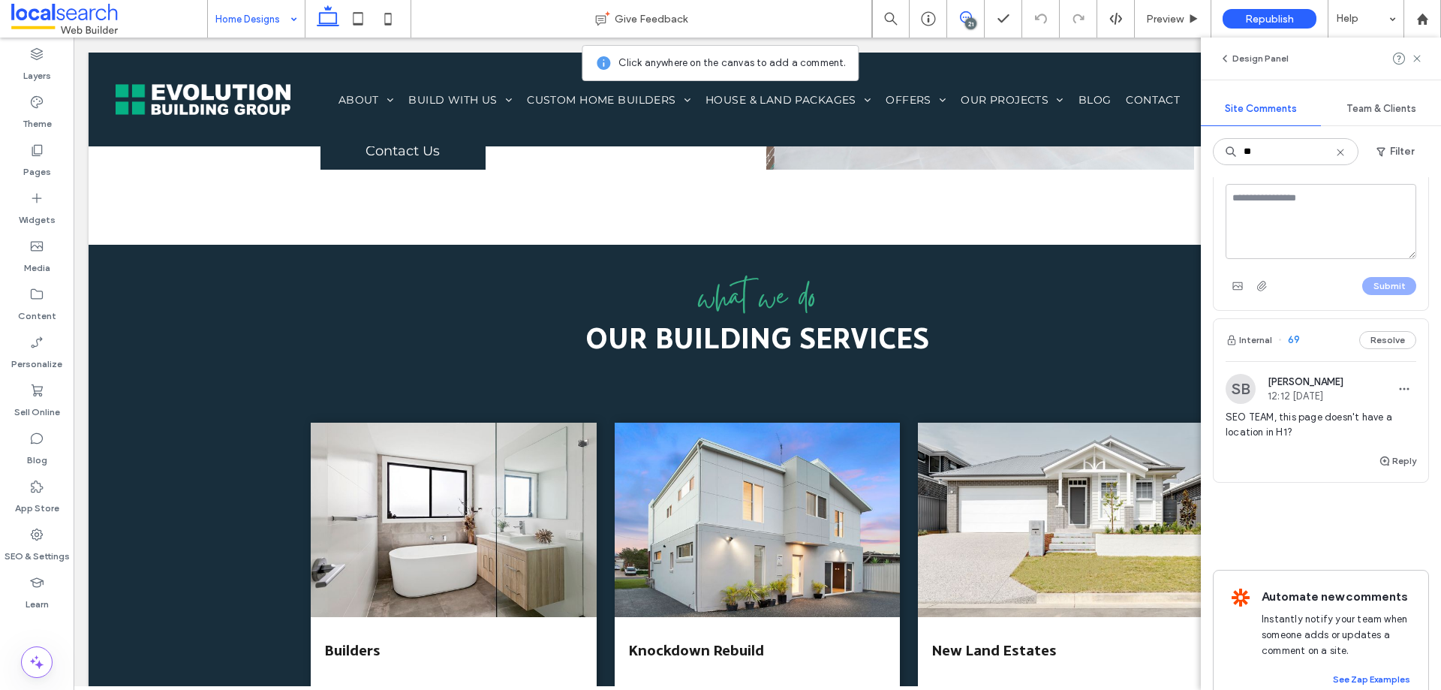
scroll to position [2226, 0]
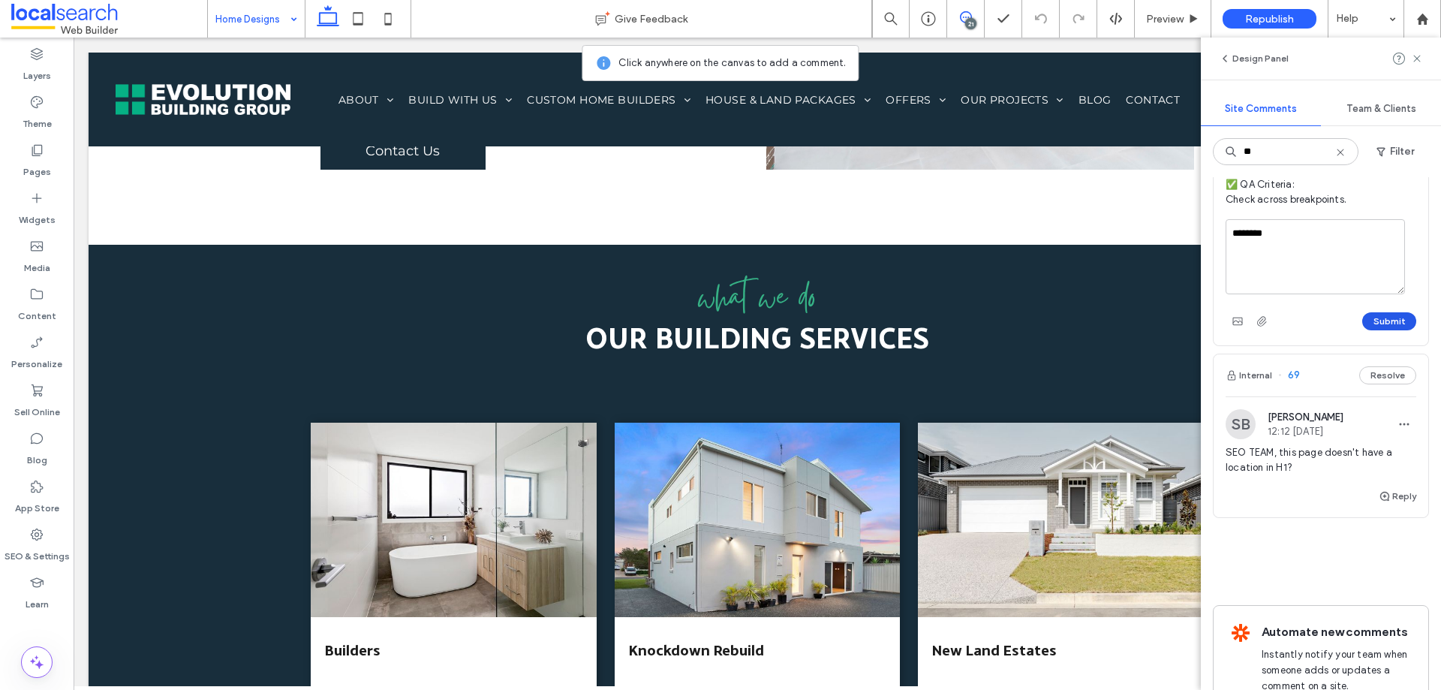
type textarea "********"
click at [1398, 330] on button "Submit" at bounding box center [1389, 321] width 54 height 18
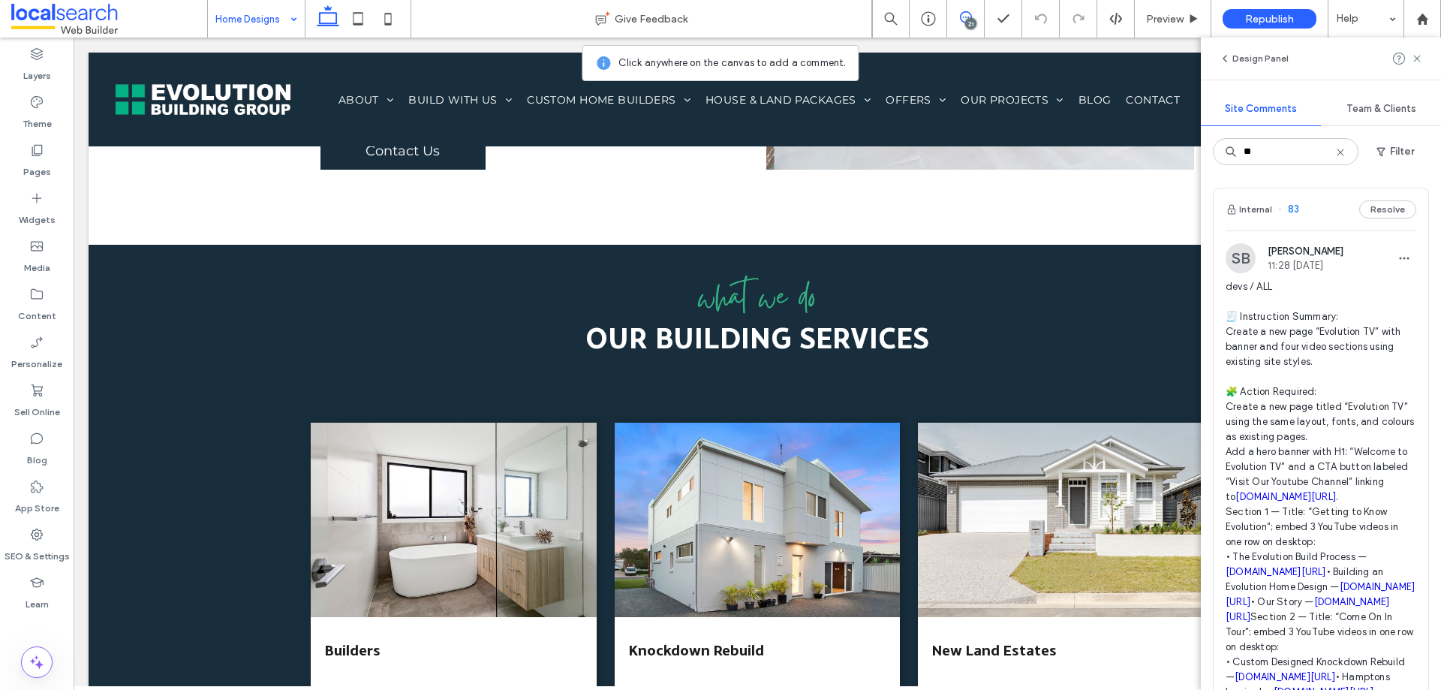
scroll to position [0, 0]
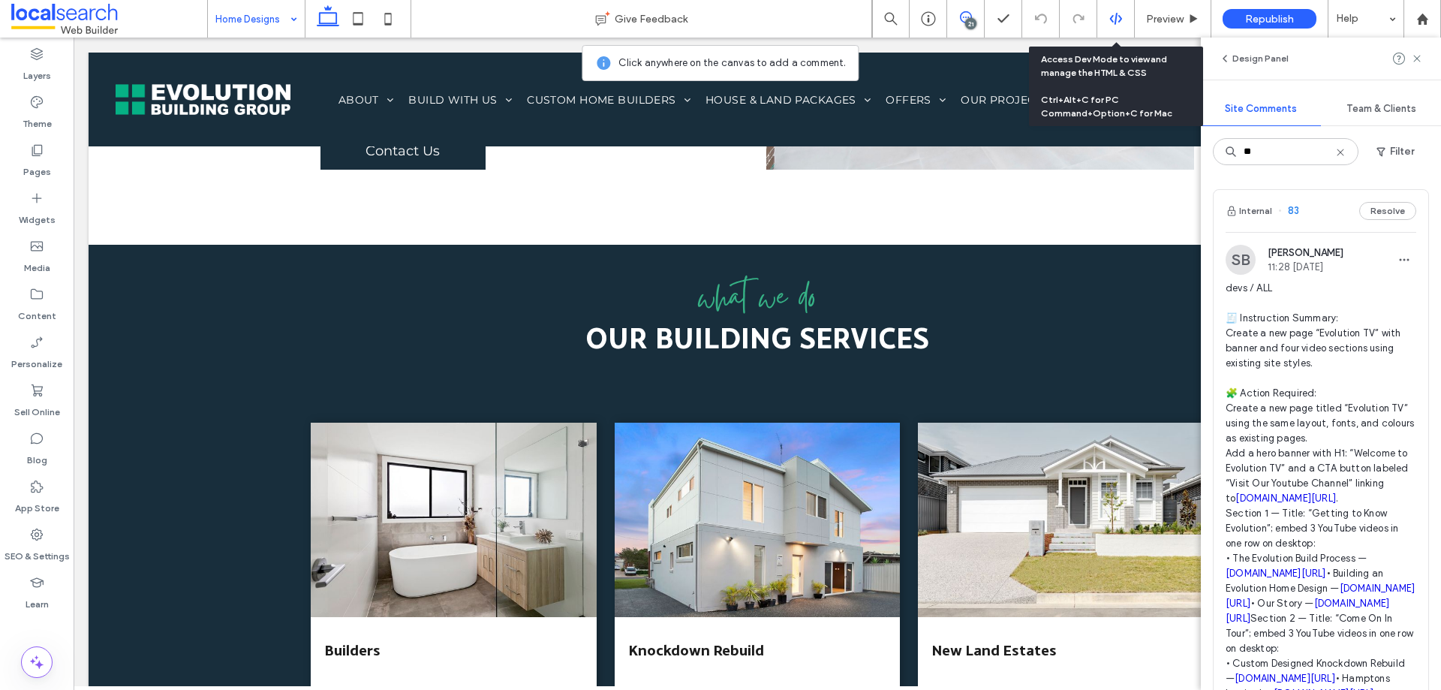
click at [1112, 22] on icon at bounding box center [1116, 19] width 14 height 14
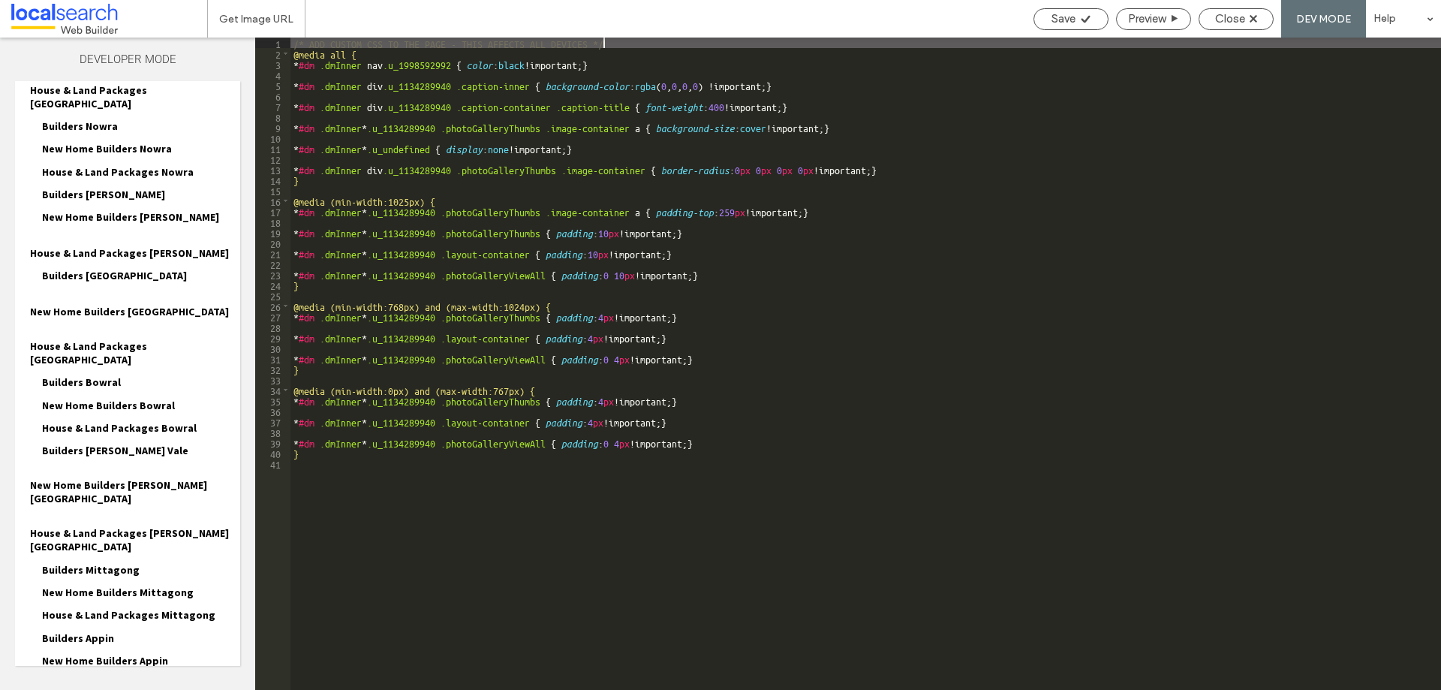
scroll to position [1038, 0]
drag, startPoint x: 66, startPoint y: 651, endPoint x: 109, endPoint y: 597, distance: 68.3
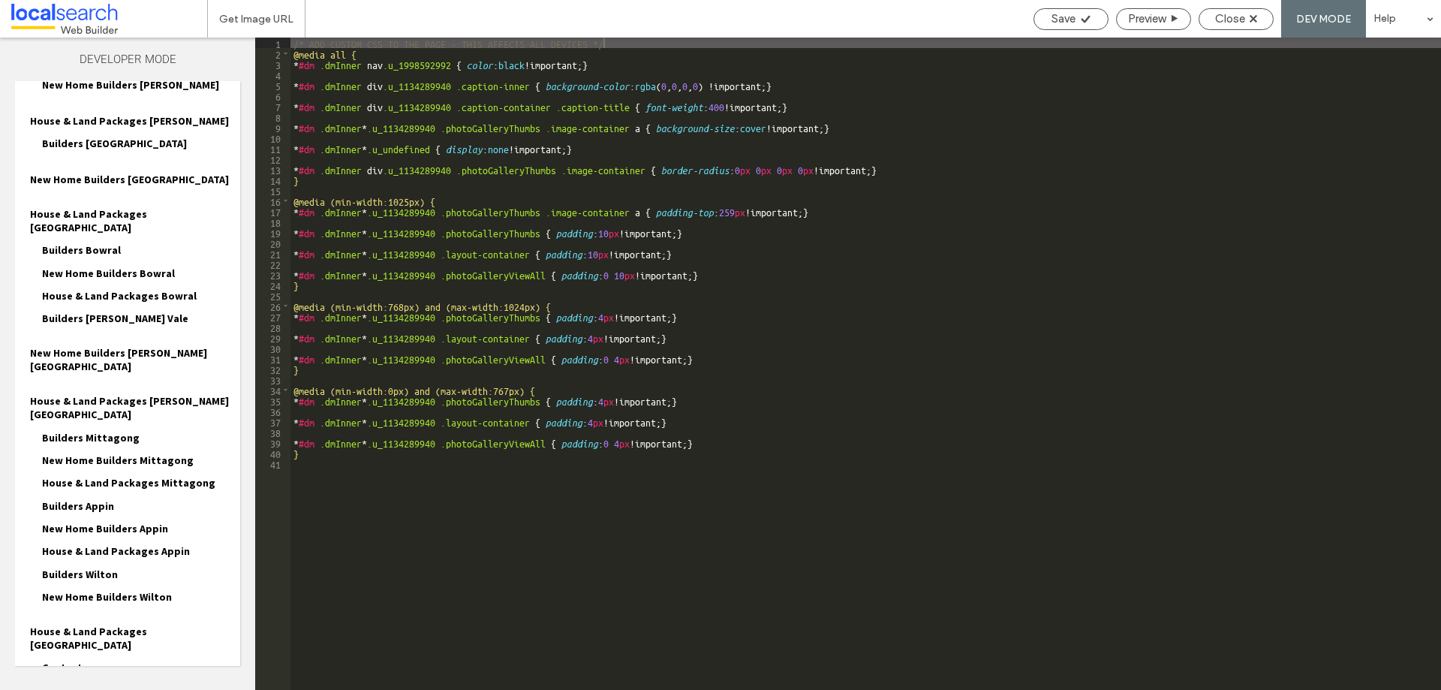
scroll to position [1173, 0]
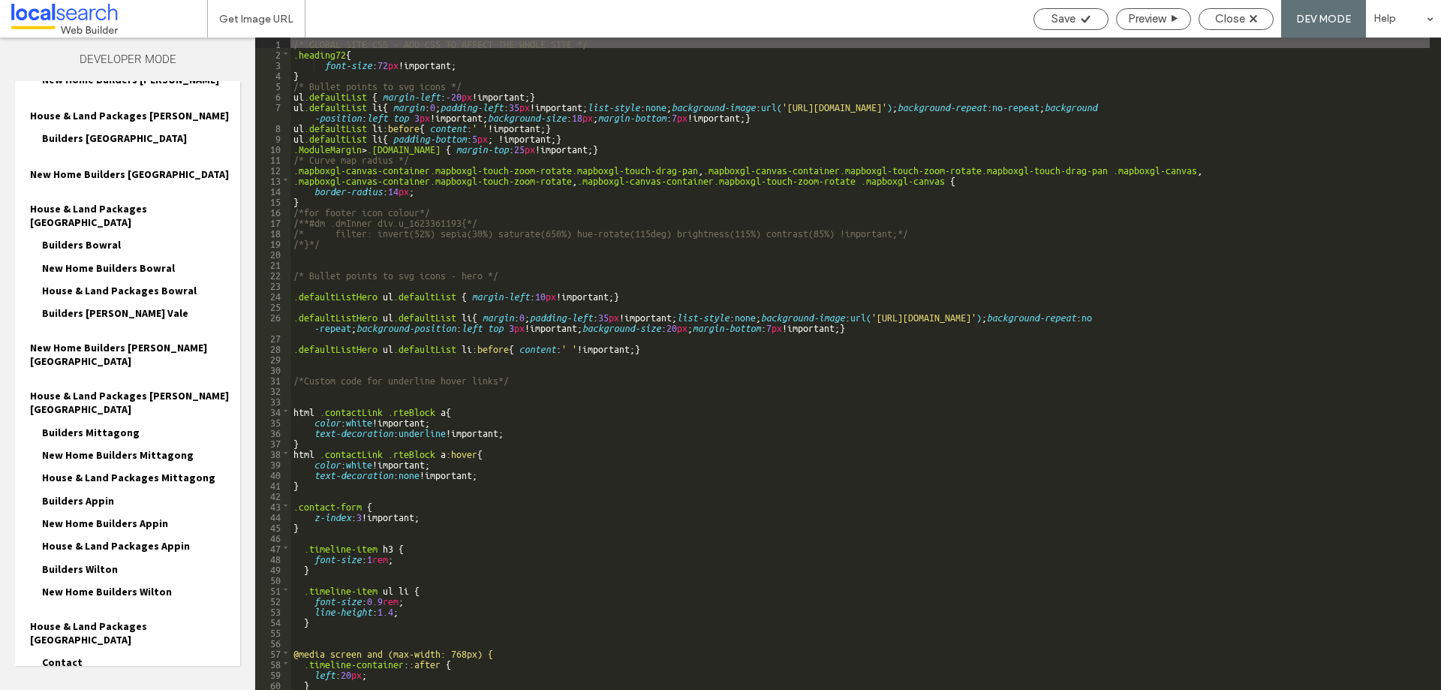
drag, startPoint x: 655, startPoint y: 175, endPoint x: 768, endPoint y: 149, distance: 115.4
click at [658, 175] on div "/* GLOBAL SITE CSS - ADD CSS TO AFFECT THE WHOLE SITE */ .heading72 { font-size…" at bounding box center [859, 374] width 1139 height 673
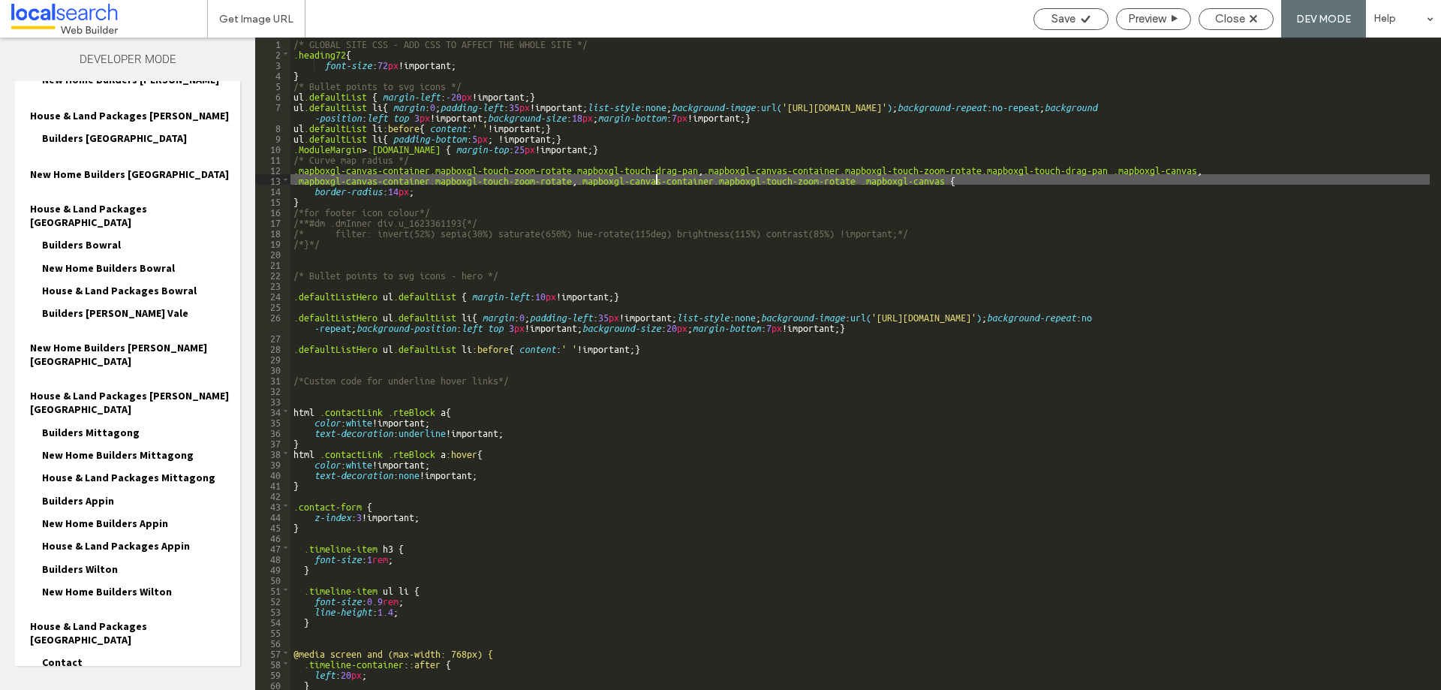
click at [916, 101] on div "/* GLOBAL SITE CSS - ADD CSS TO AFFECT THE WHOLE SITE */ .heading72 { font-size…" at bounding box center [859, 374] width 1139 height 673
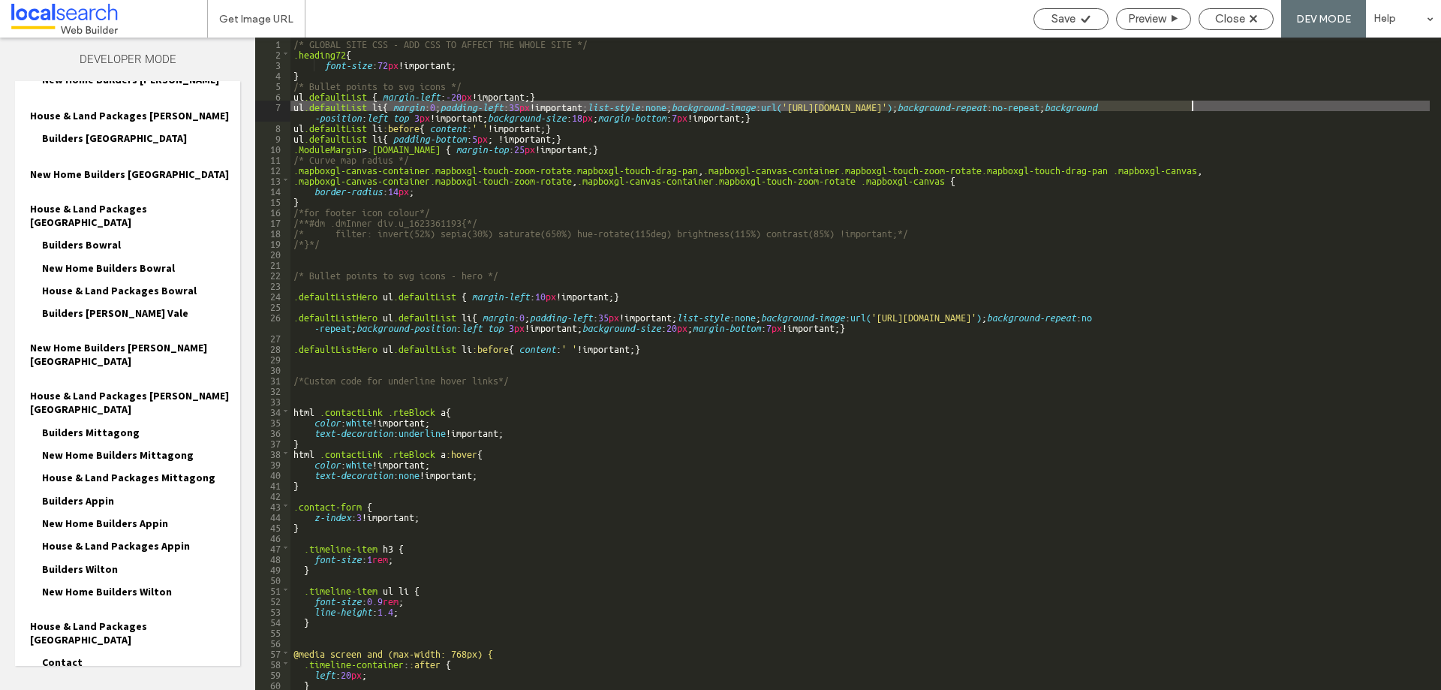
drag, startPoint x: 823, startPoint y: 106, endPoint x: 1191, endPoint y: 110, distance: 368.6
click at [1191, 110] on div "/* GLOBAL SITE CSS - ADD CSS TO AFFECT THE WHOLE SITE */ .heading72 { font-size…" at bounding box center [859, 374] width 1139 height 673
click at [1265, 17] on div "Close" at bounding box center [1236, 19] width 74 height 14
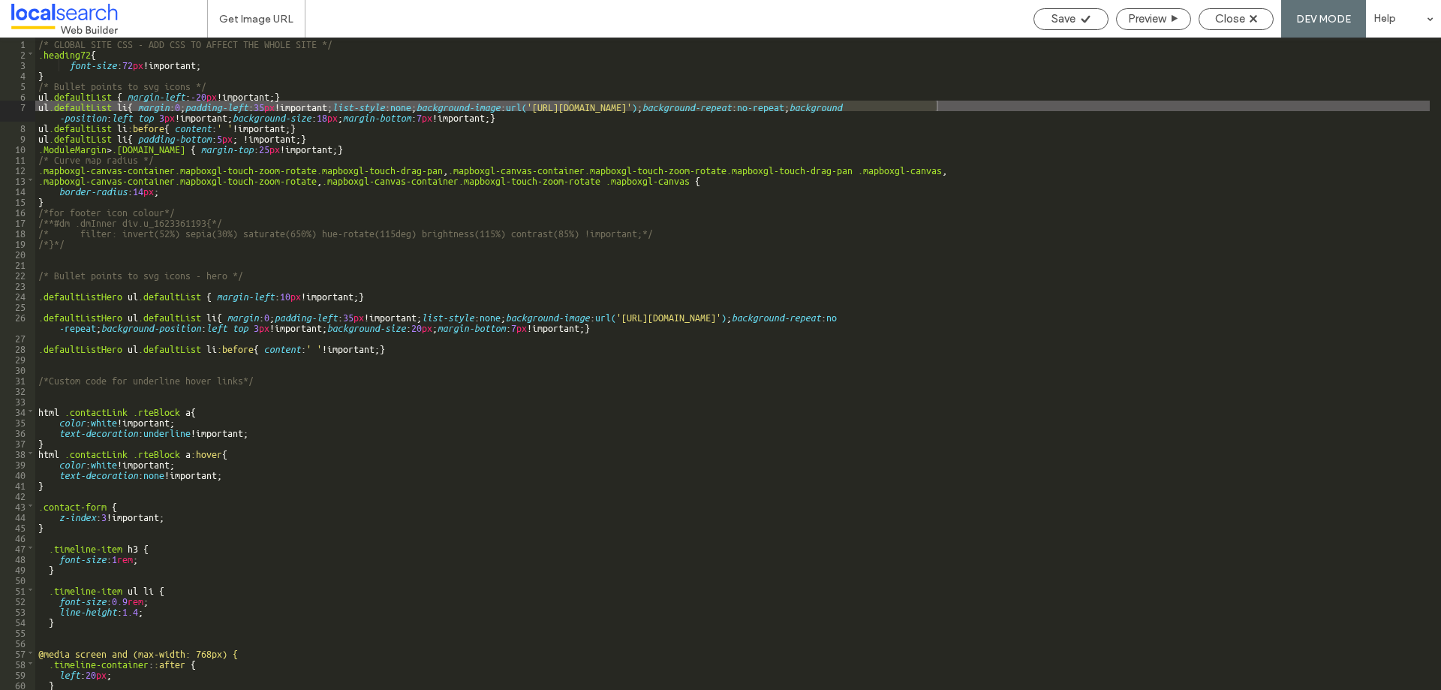
scroll to position [1136, 0]
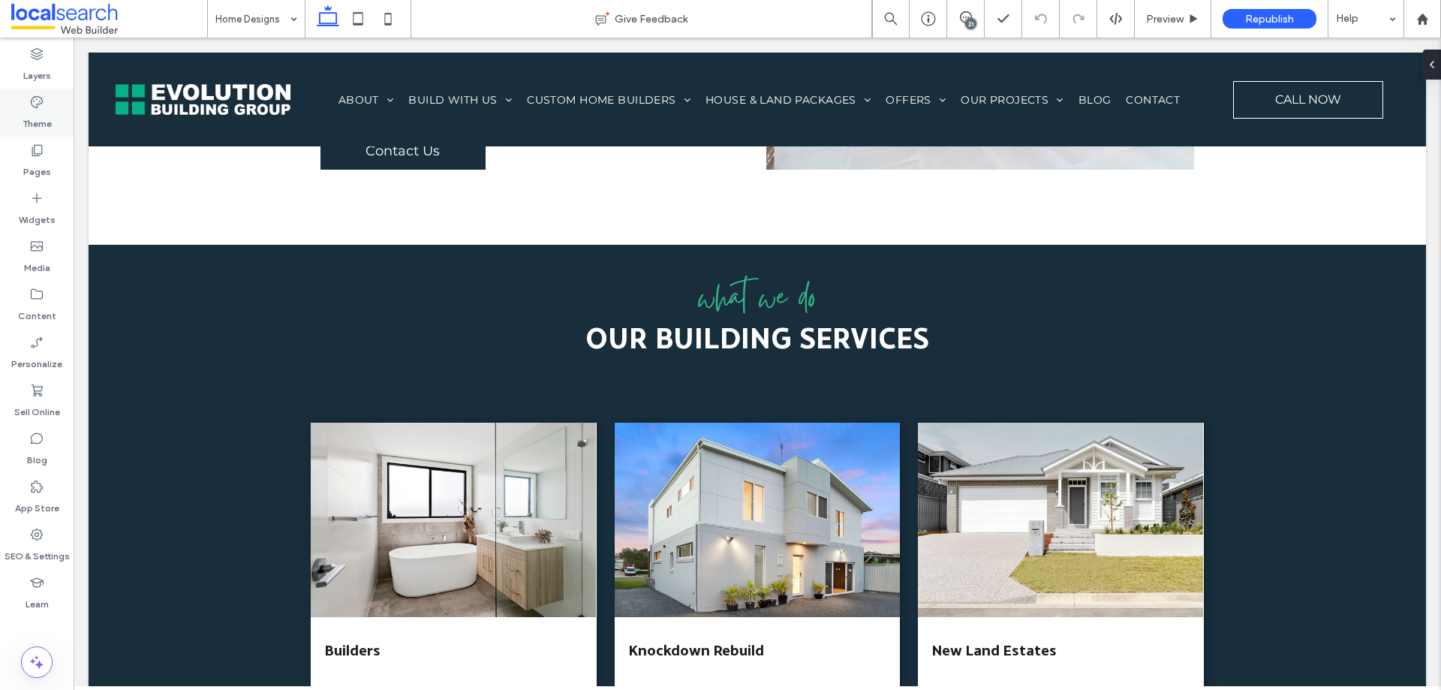
click at [31, 113] on label "Theme" at bounding box center [37, 120] width 29 height 21
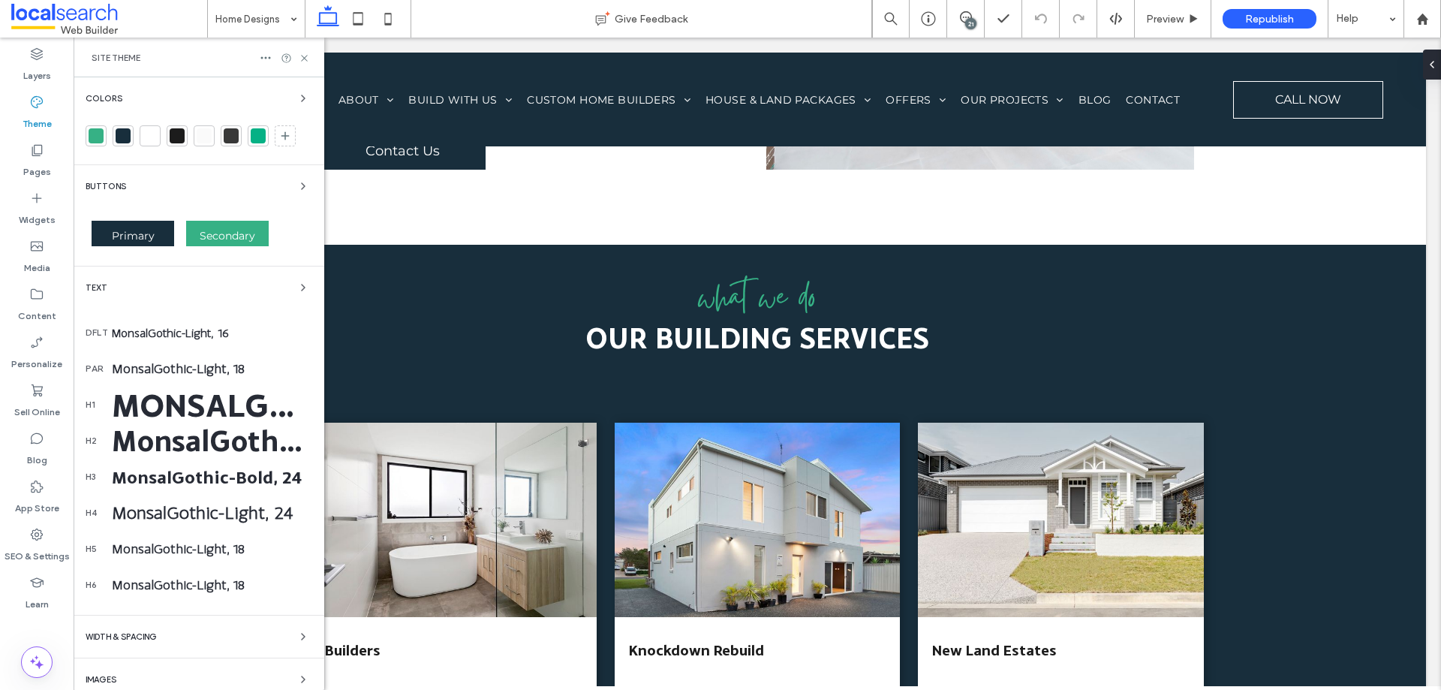
click at [99, 133] on div at bounding box center [96, 135] width 15 height 15
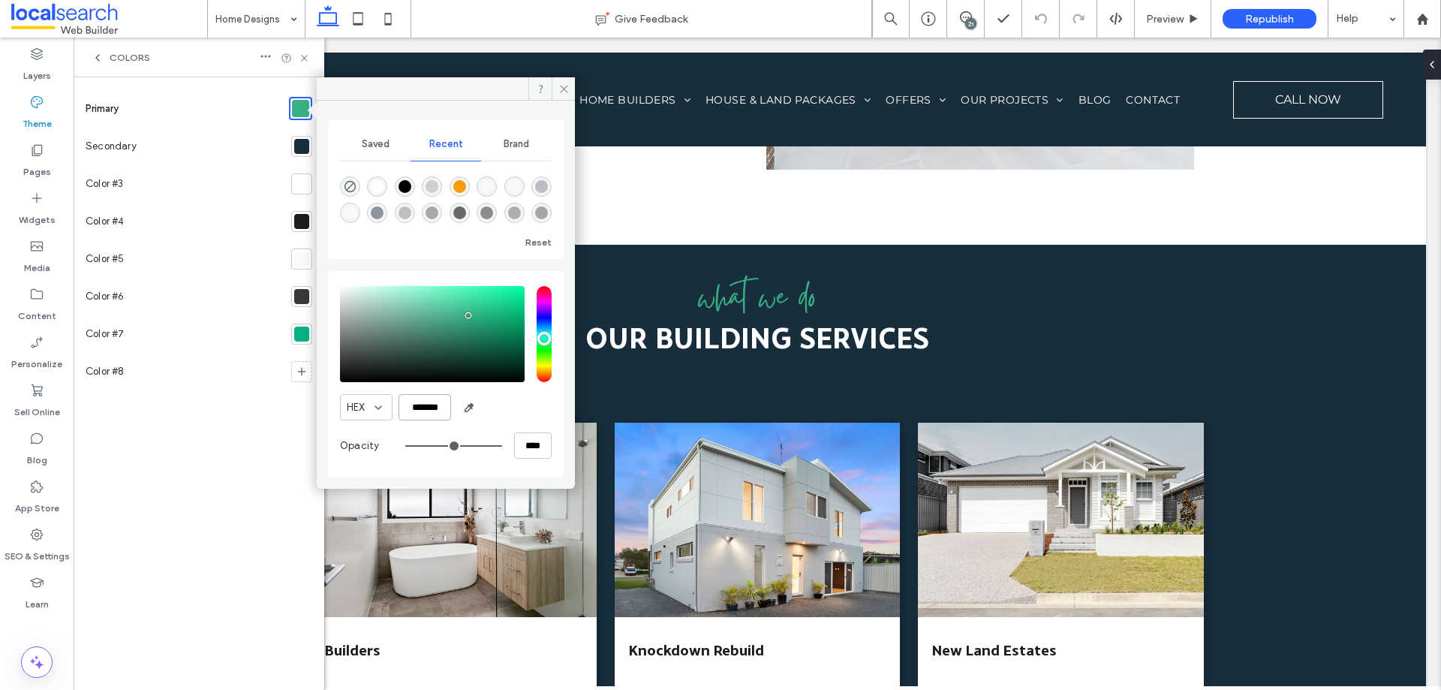
click at [434, 410] on input "*******" at bounding box center [425, 407] width 53 height 26
click at [559, 89] on icon at bounding box center [563, 88] width 11 height 11
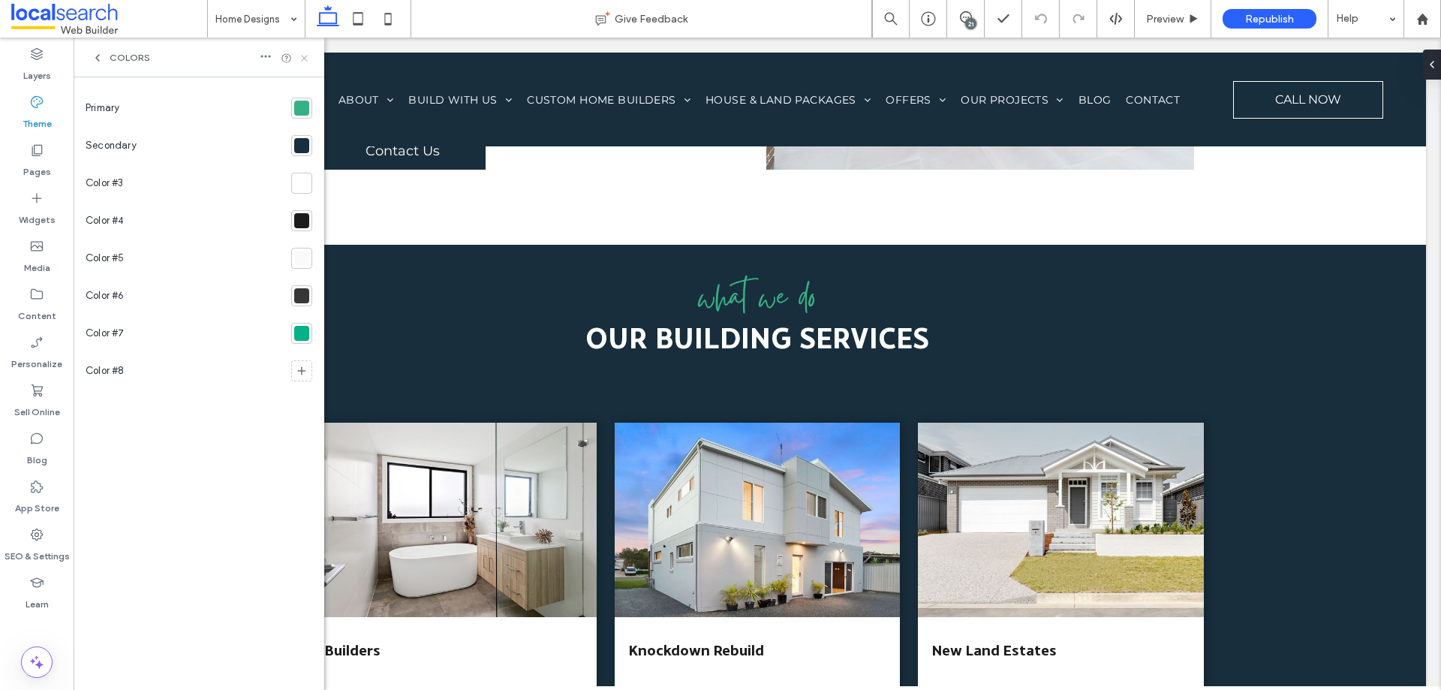
click at [307, 56] on use at bounding box center [304, 58] width 6 height 6
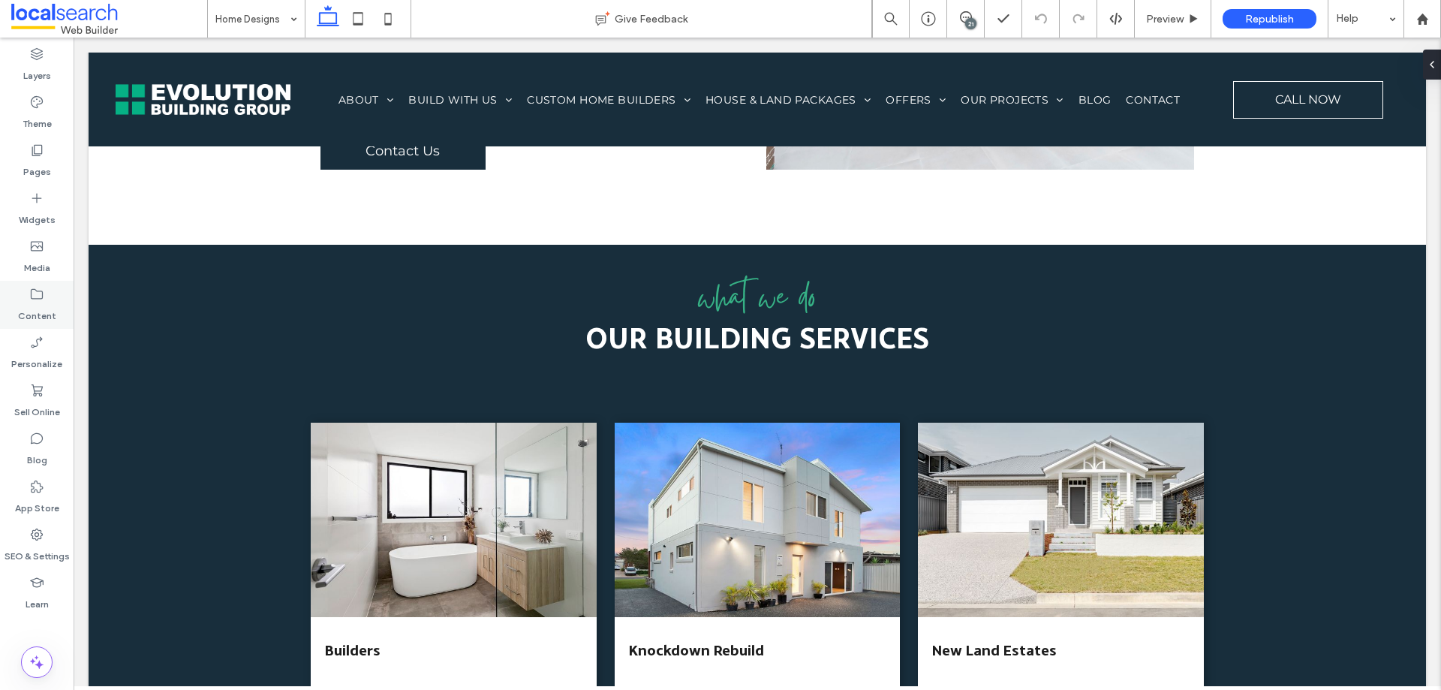
click at [36, 296] on icon at bounding box center [36, 294] width 15 height 15
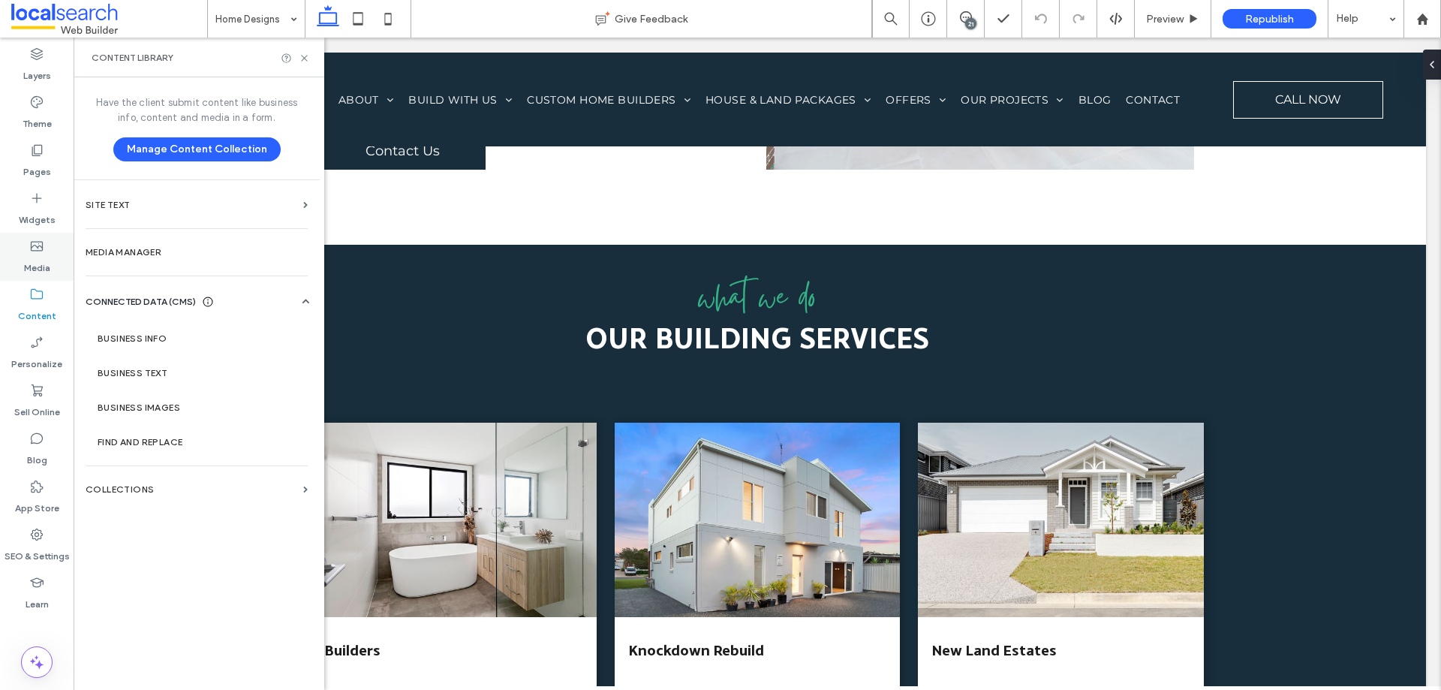
click at [52, 252] on div "Media" at bounding box center [37, 257] width 74 height 48
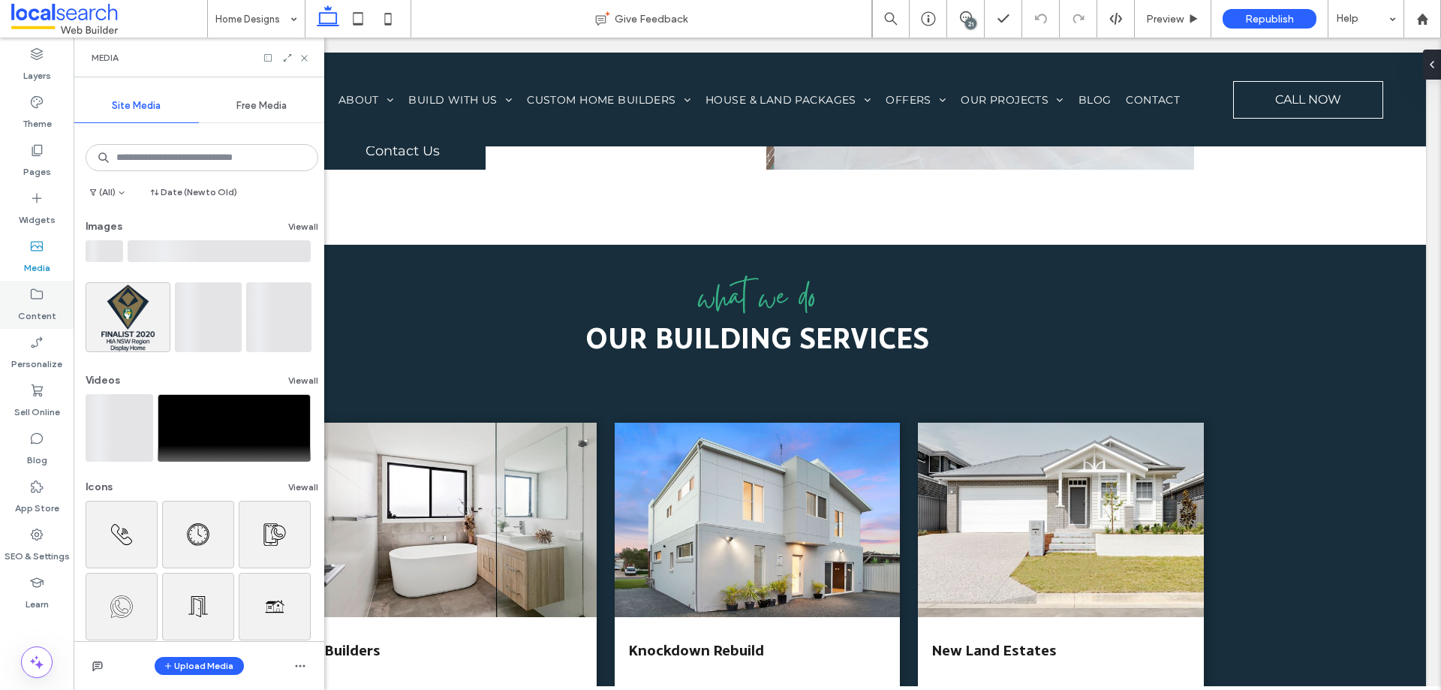
click at [29, 305] on label "Content" at bounding box center [37, 312] width 38 height 21
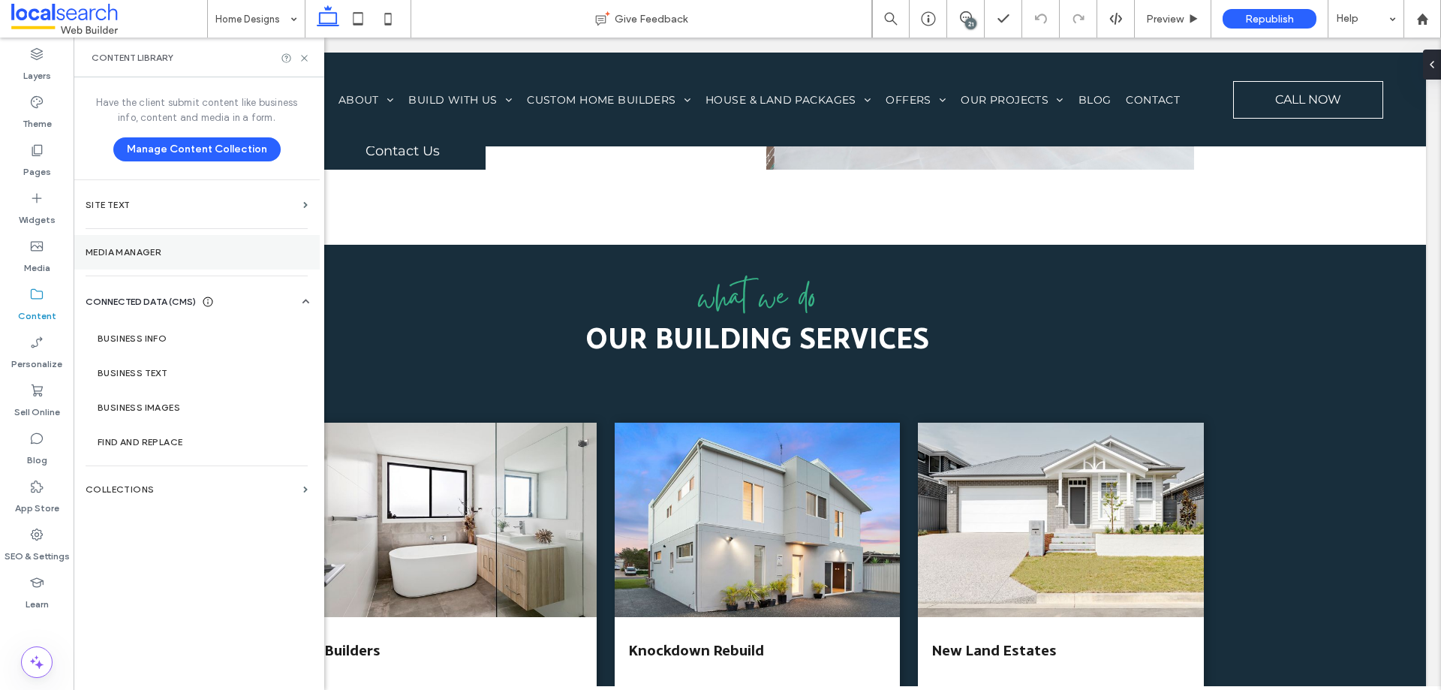
click at [97, 247] on label "Media Manager" at bounding box center [197, 252] width 222 height 11
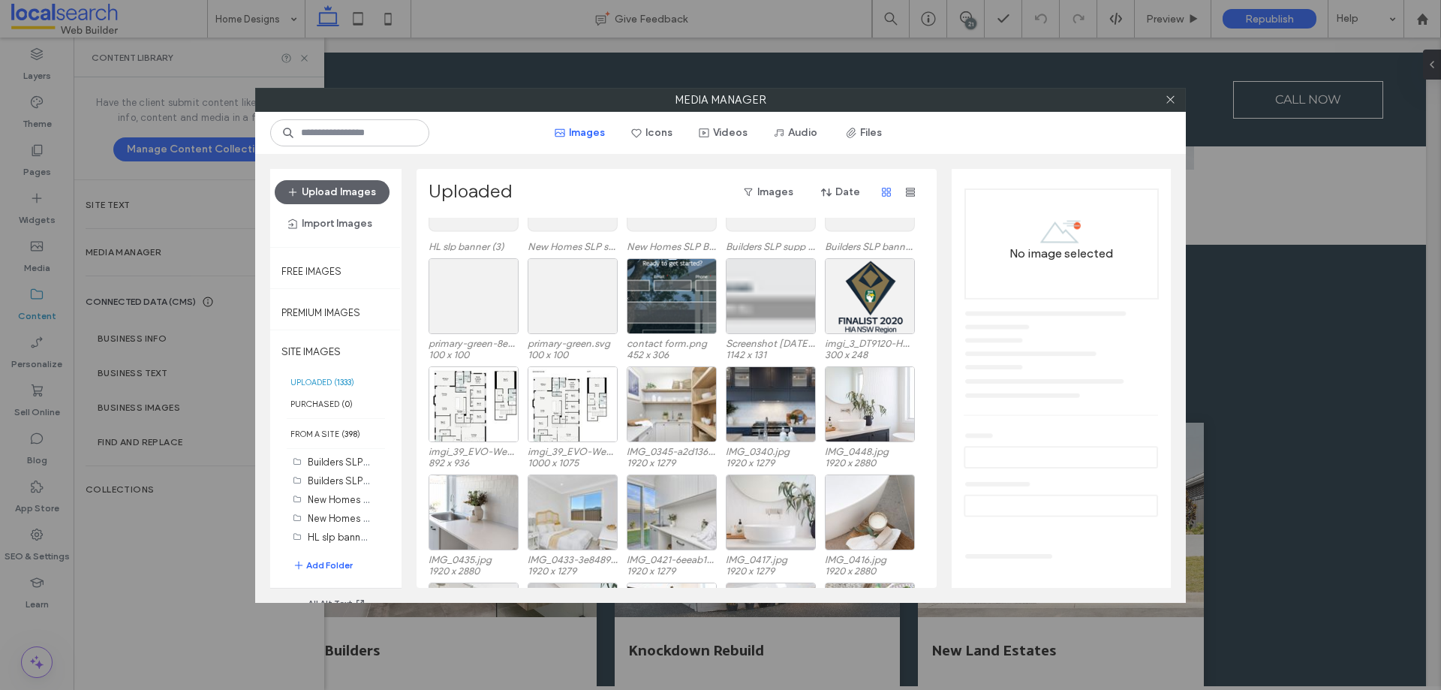
scroll to position [1097, 0]
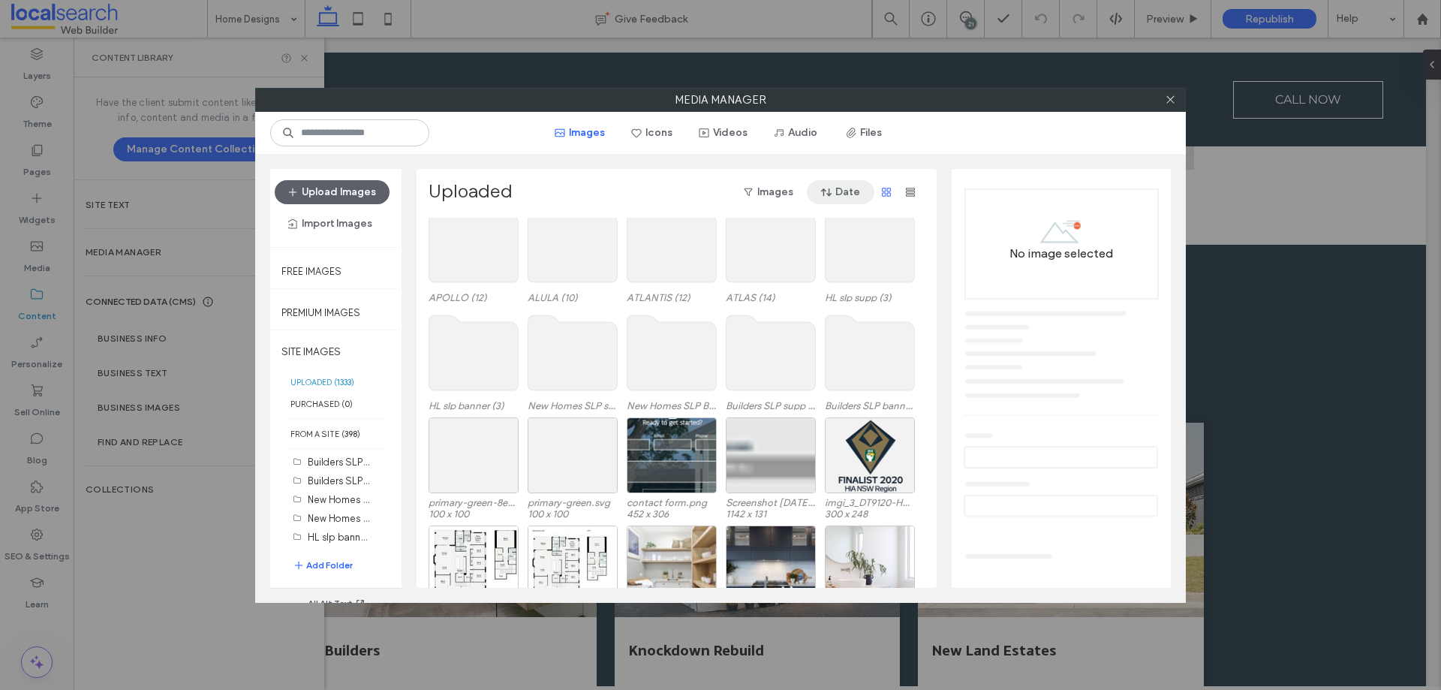
click at [845, 197] on button "Date" at bounding box center [841, 192] width 68 height 24
click at [798, 234] on span "Date (New to Old)" at bounding box center [807, 231] width 83 height 15
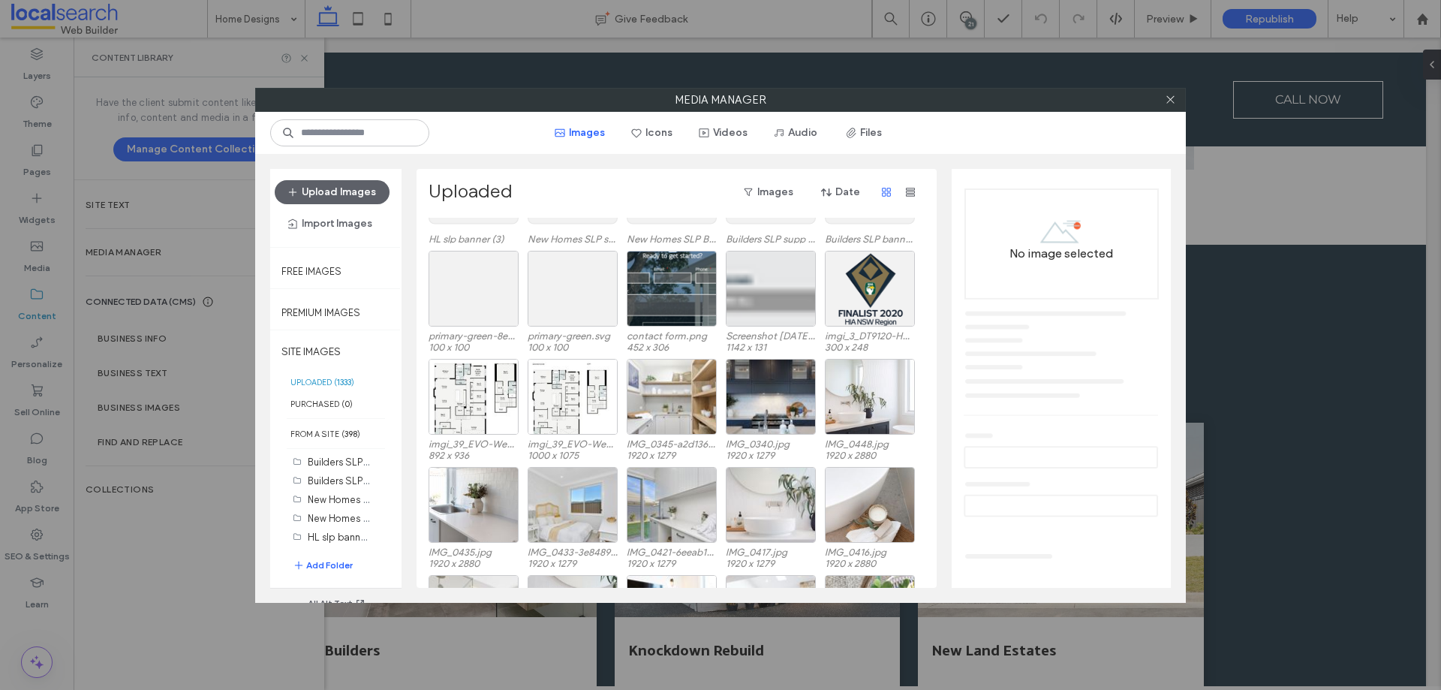
scroll to position [1247, 0]
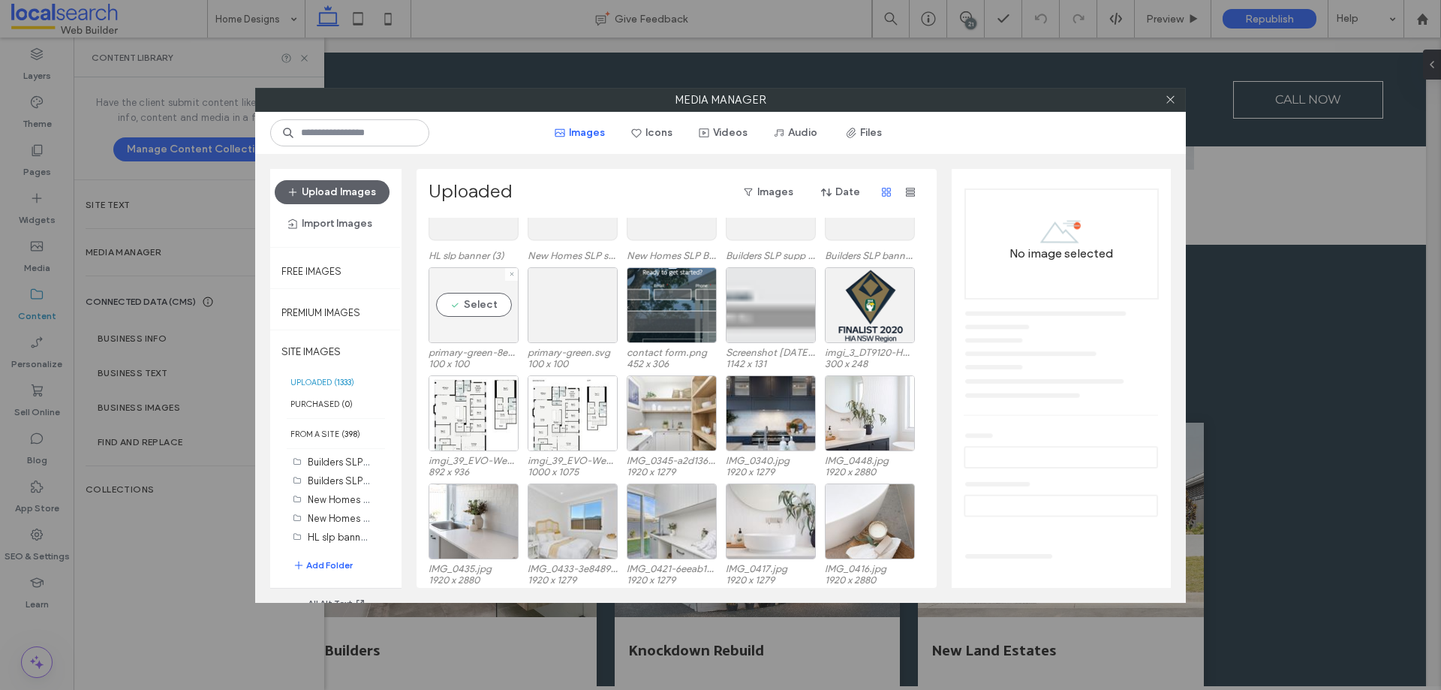
click at [479, 304] on div "Select" at bounding box center [474, 305] width 90 height 76
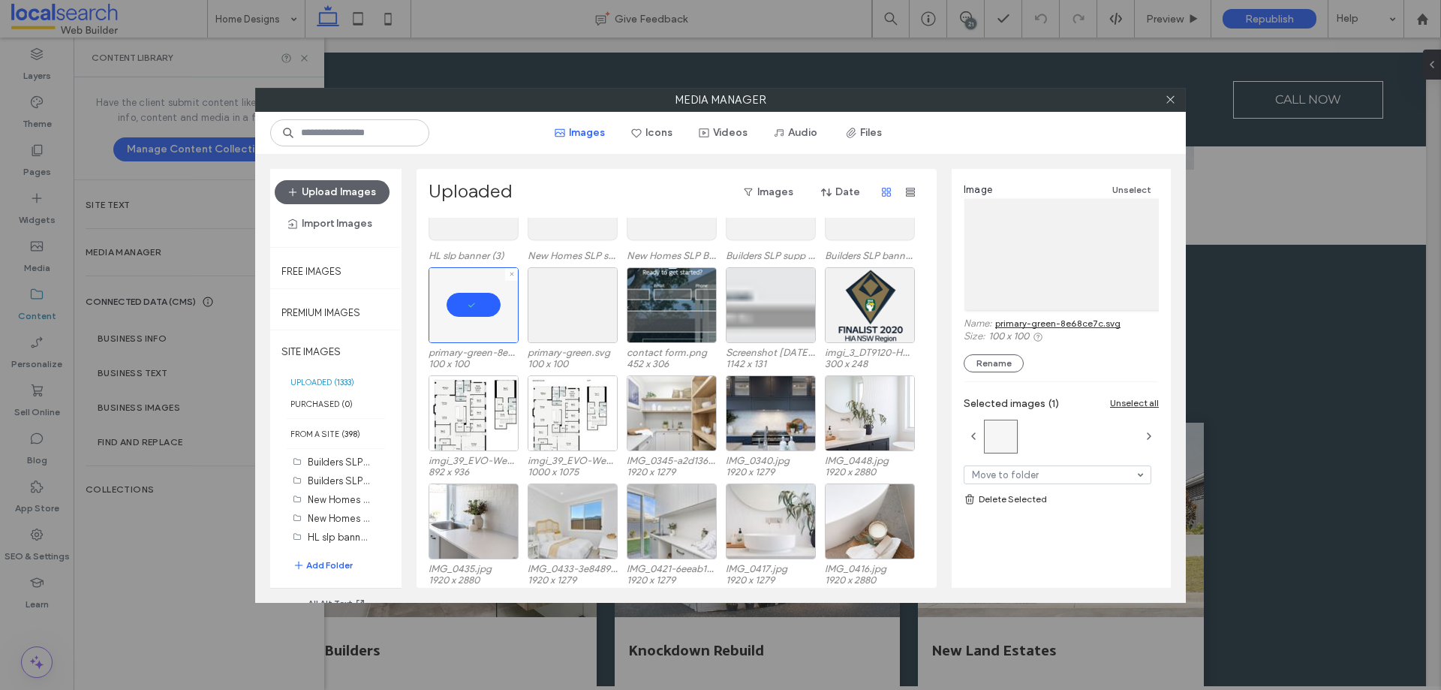
click at [488, 323] on div at bounding box center [474, 305] width 90 height 76
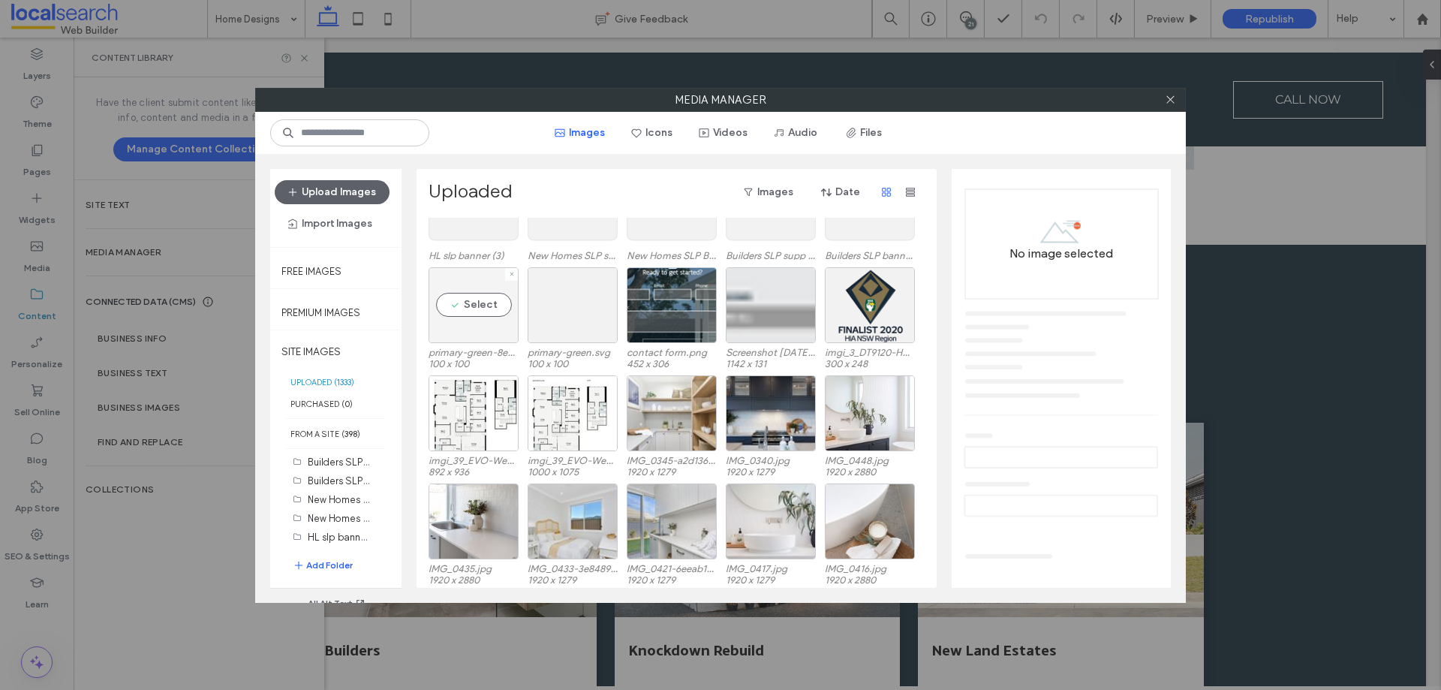
click at [450, 298] on div "Select" at bounding box center [474, 305] width 90 height 76
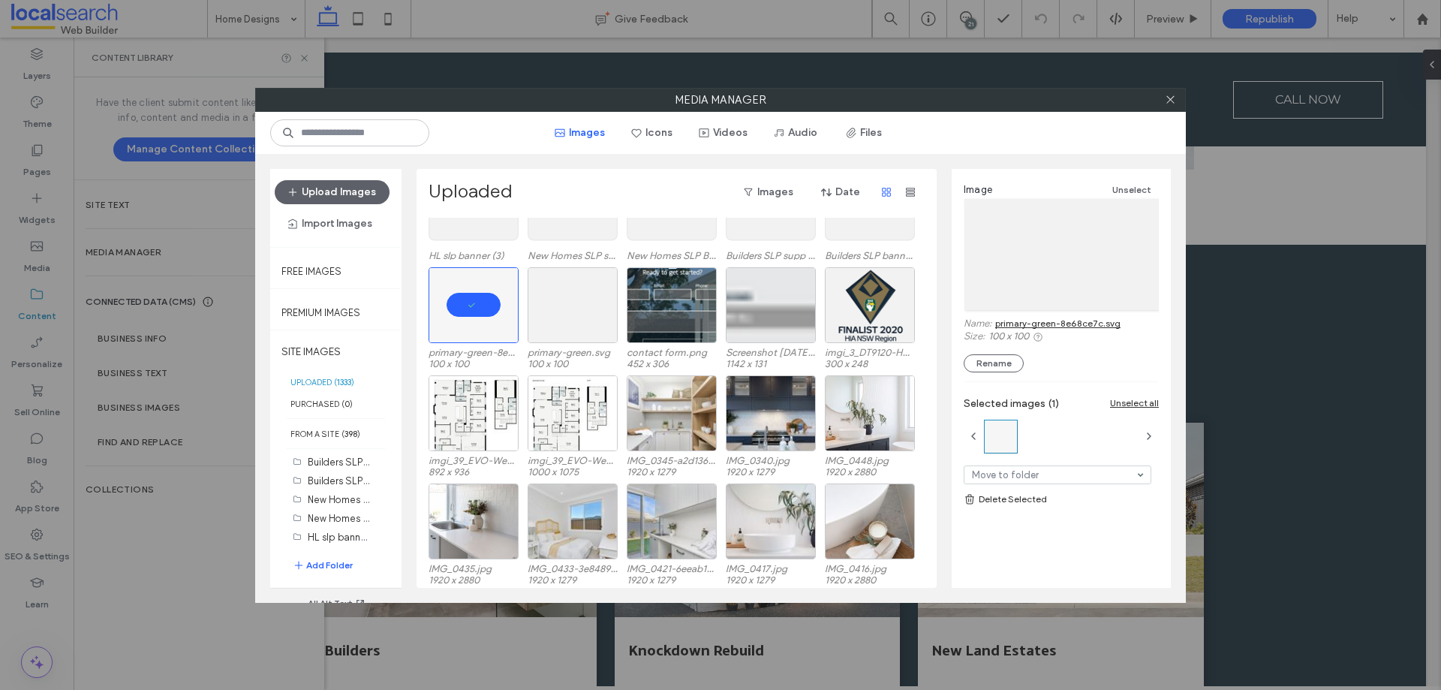
click at [1052, 326] on link "primary-green-8e68ce7c.svg" at bounding box center [1057, 323] width 125 height 11
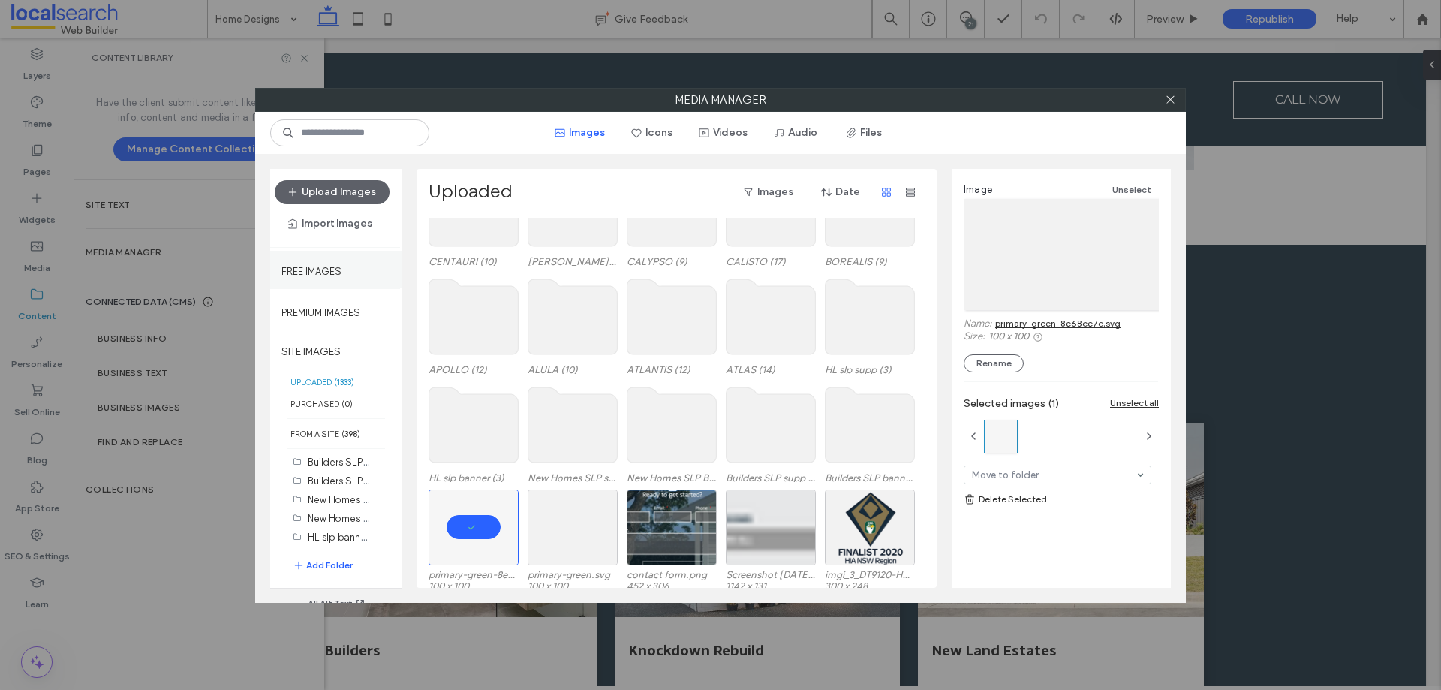
scroll to position [1022, 0]
click at [1172, 95] on icon at bounding box center [1170, 99] width 11 height 11
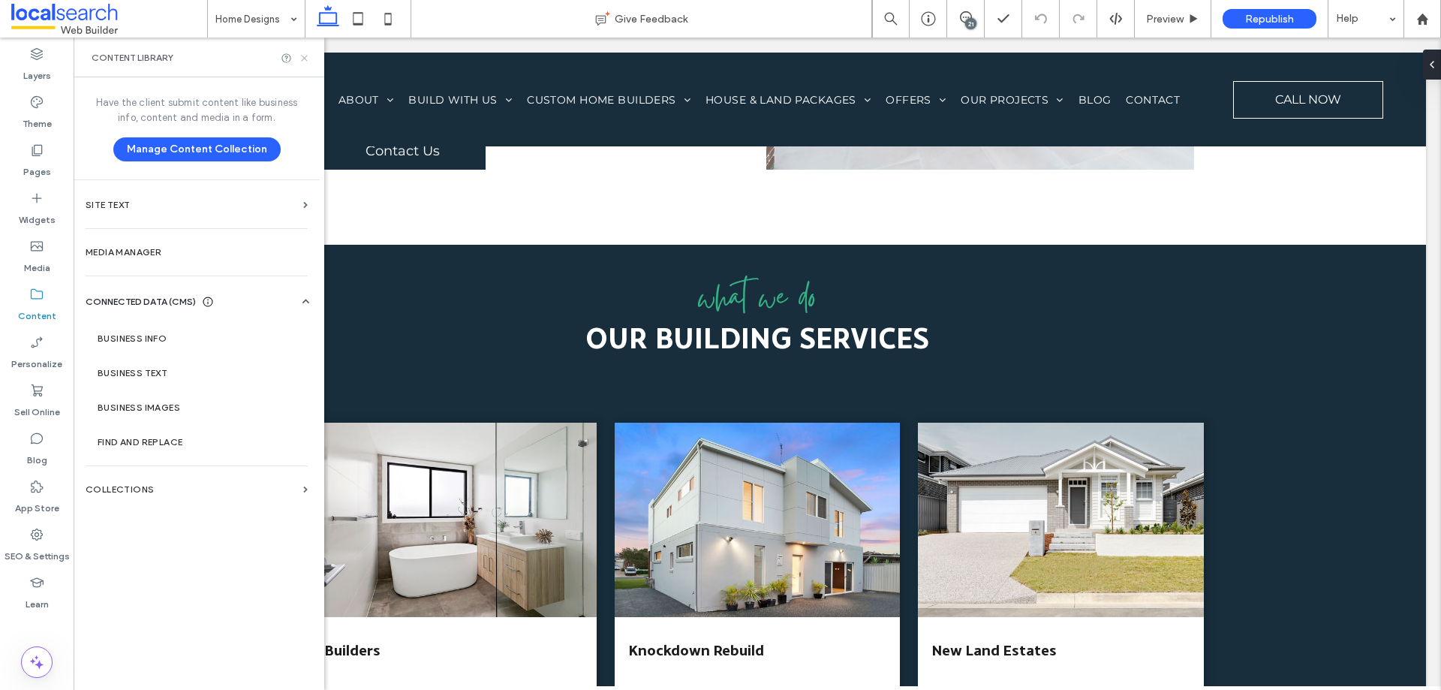
click at [305, 58] on icon at bounding box center [304, 58] width 11 height 11
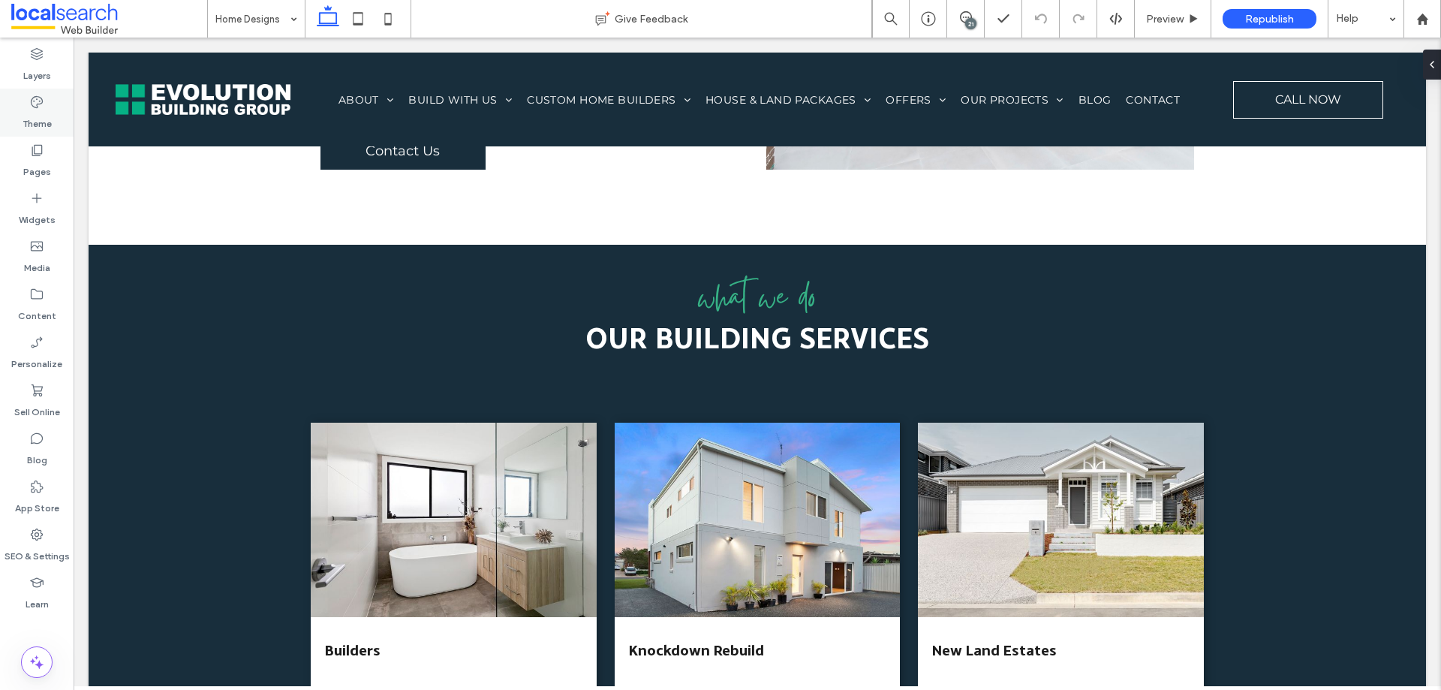
click at [50, 113] on label "Theme" at bounding box center [37, 120] width 29 height 21
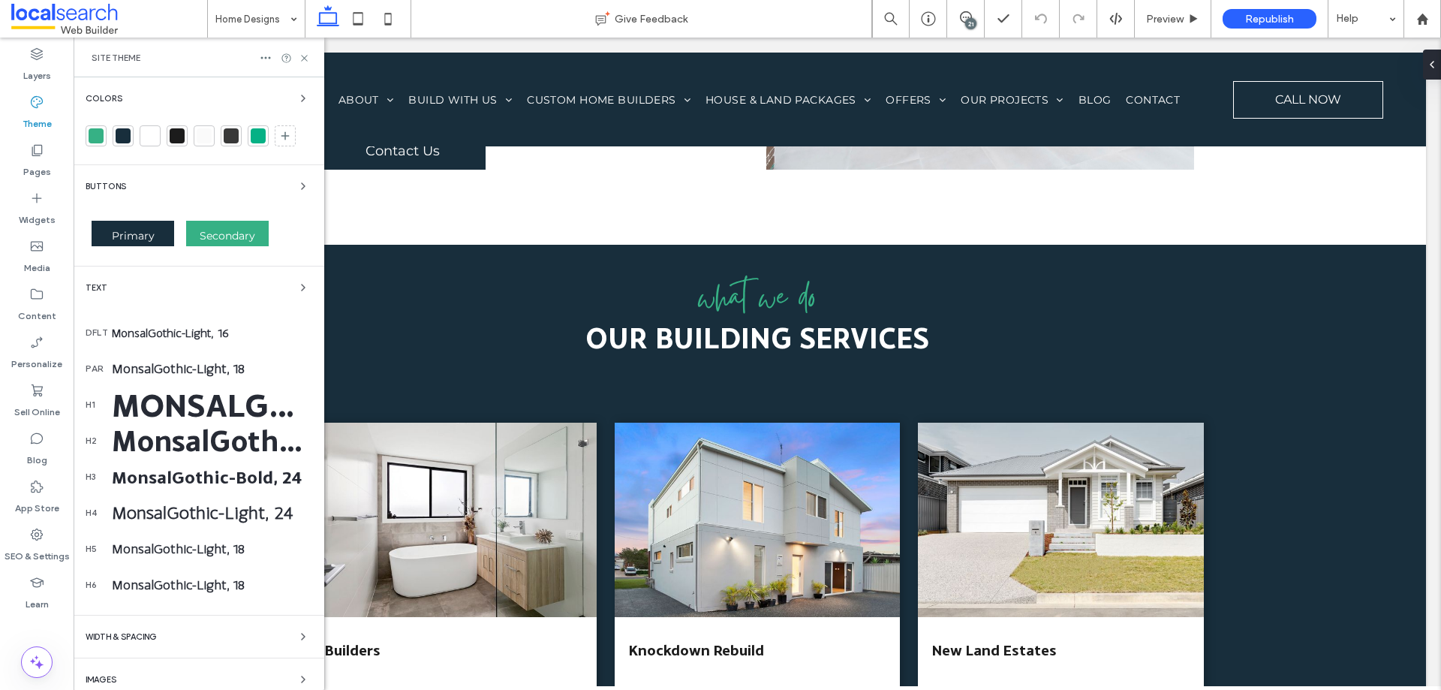
click at [103, 141] on div at bounding box center [96, 135] width 15 height 15
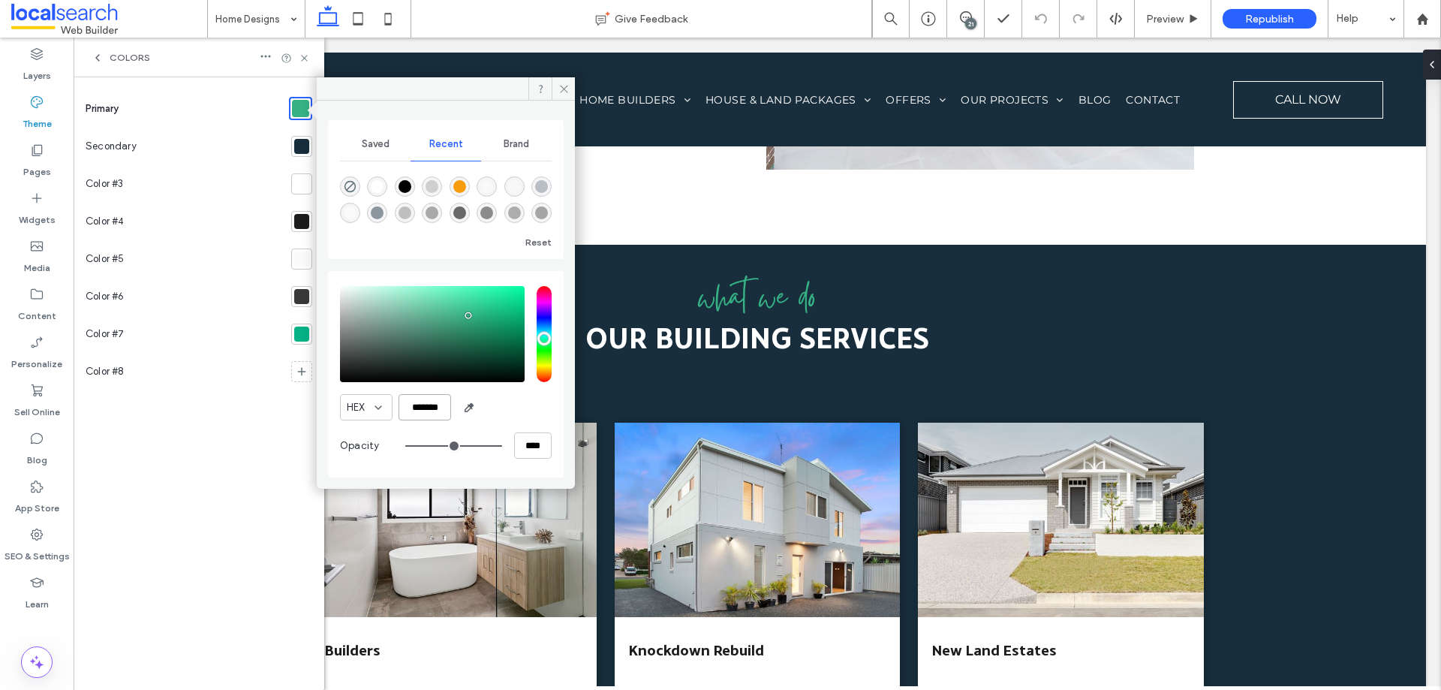
click at [430, 403] on input "*******" at bounding box center [425, 407] width 53 height 26
click at [31, 297] on use at bounding box center [37, 294] width 12 height 11
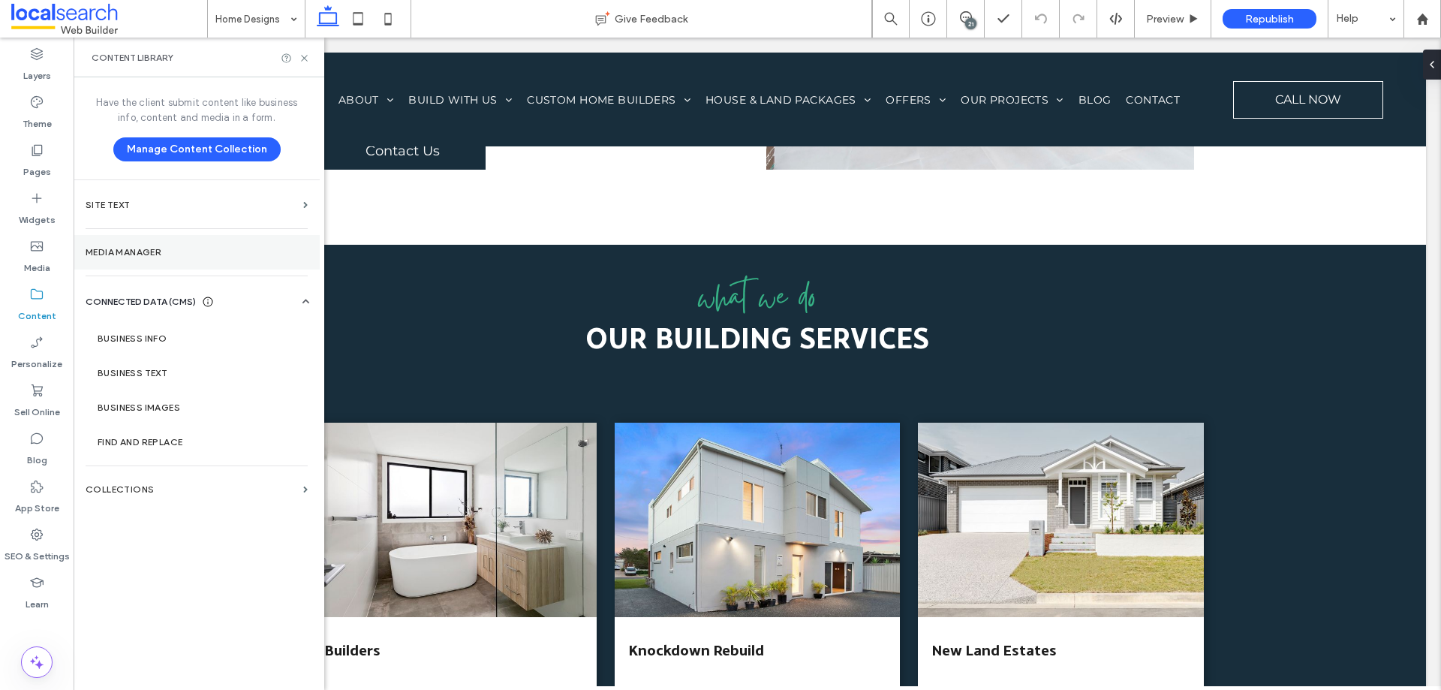
click at [94, 250] on label "Media Manager" at bounding box center [197, 252] width 222 height 11
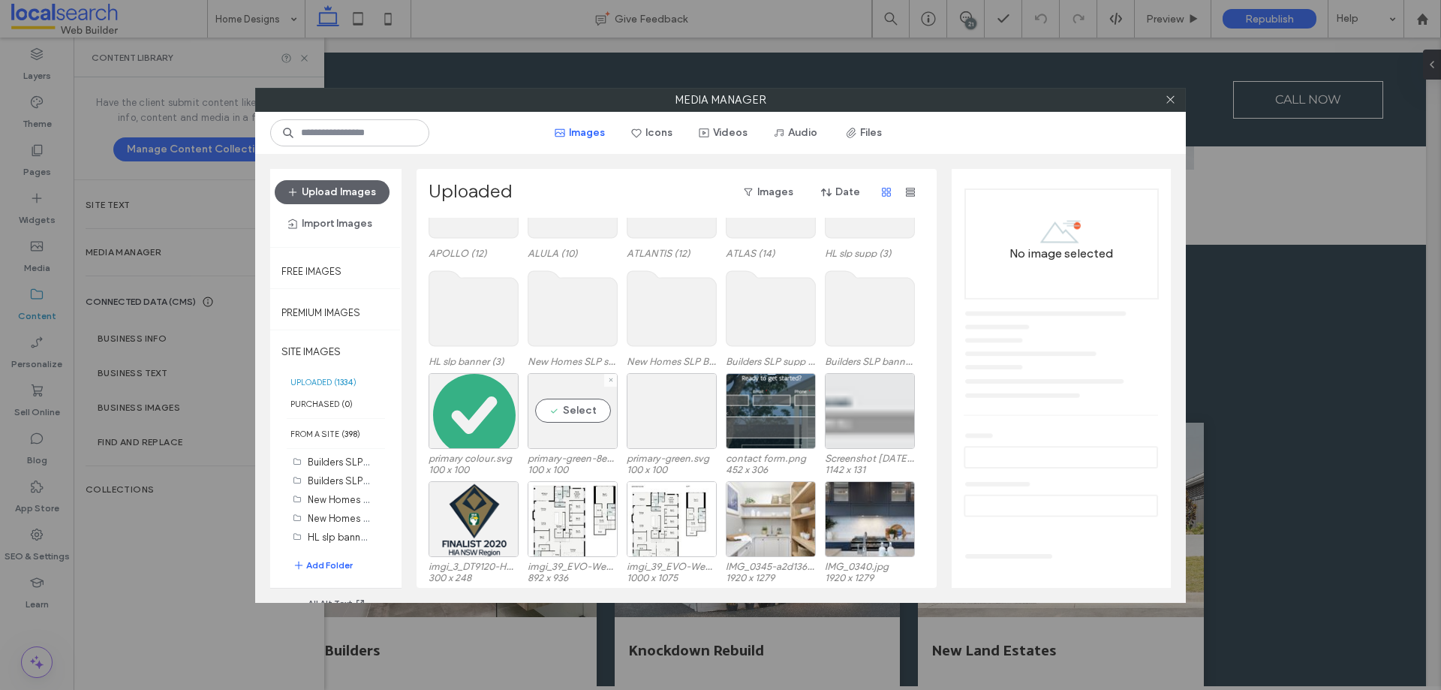
scroll to position [1094, 0]
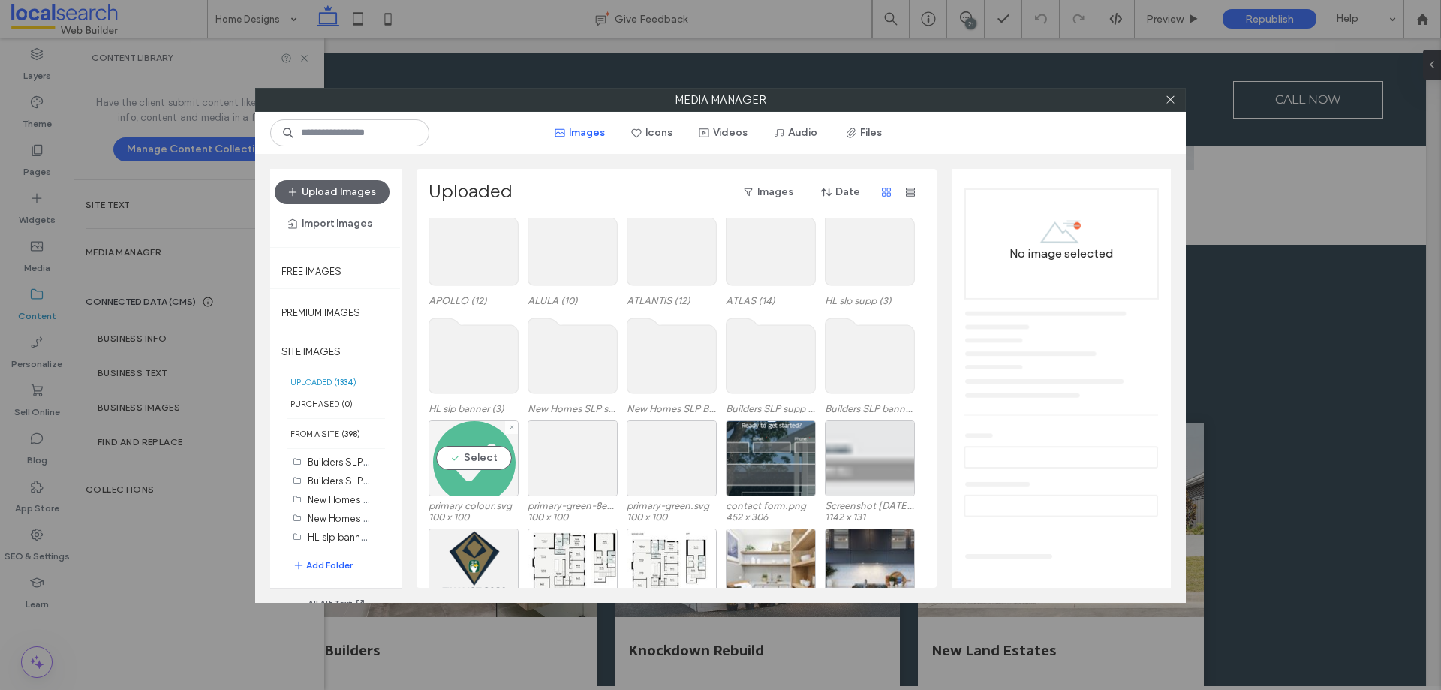
click at [490, 459] on div "Select" at bounding box center [474, 458] width 90 height 76
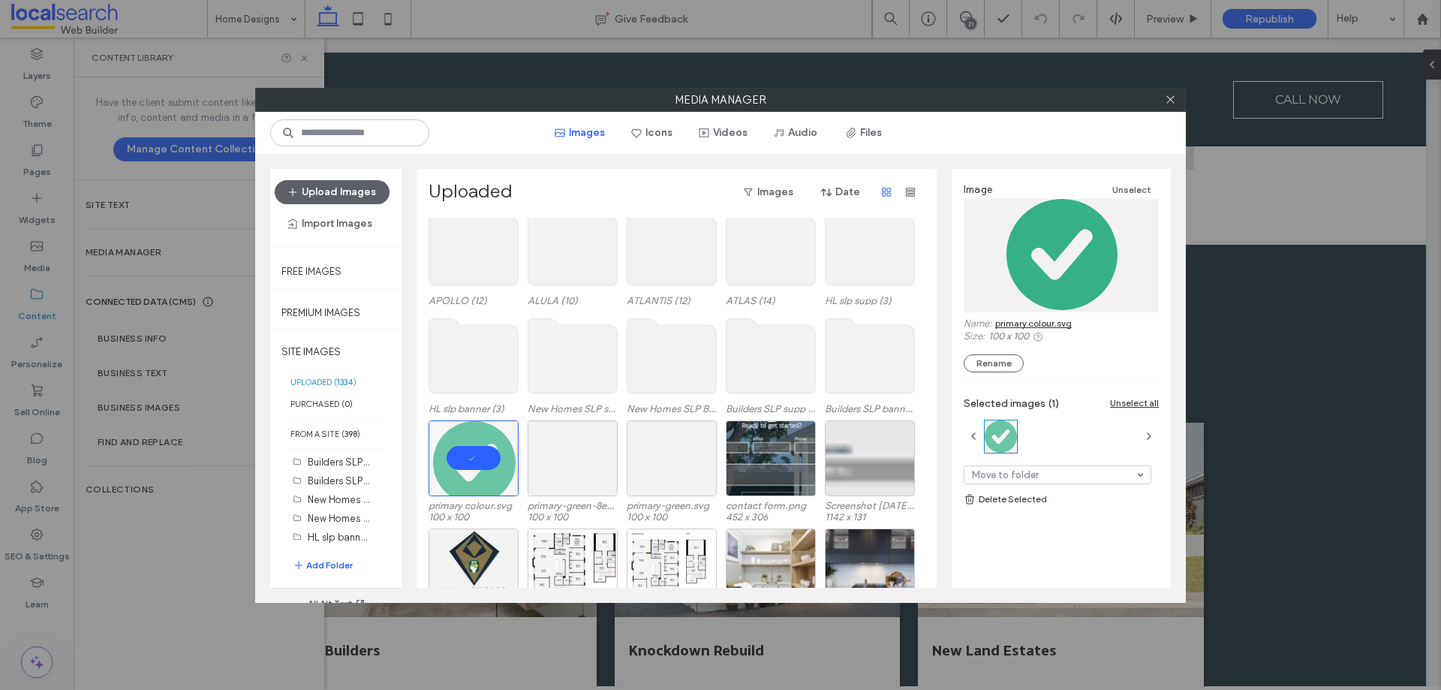
click at [1015, 325] on link "primary colour.svg" at bounding box center [1033, 323] width 77 height 11
click at [1172, 100] on icon at bounding box center [1170, 99] width 11 height 11
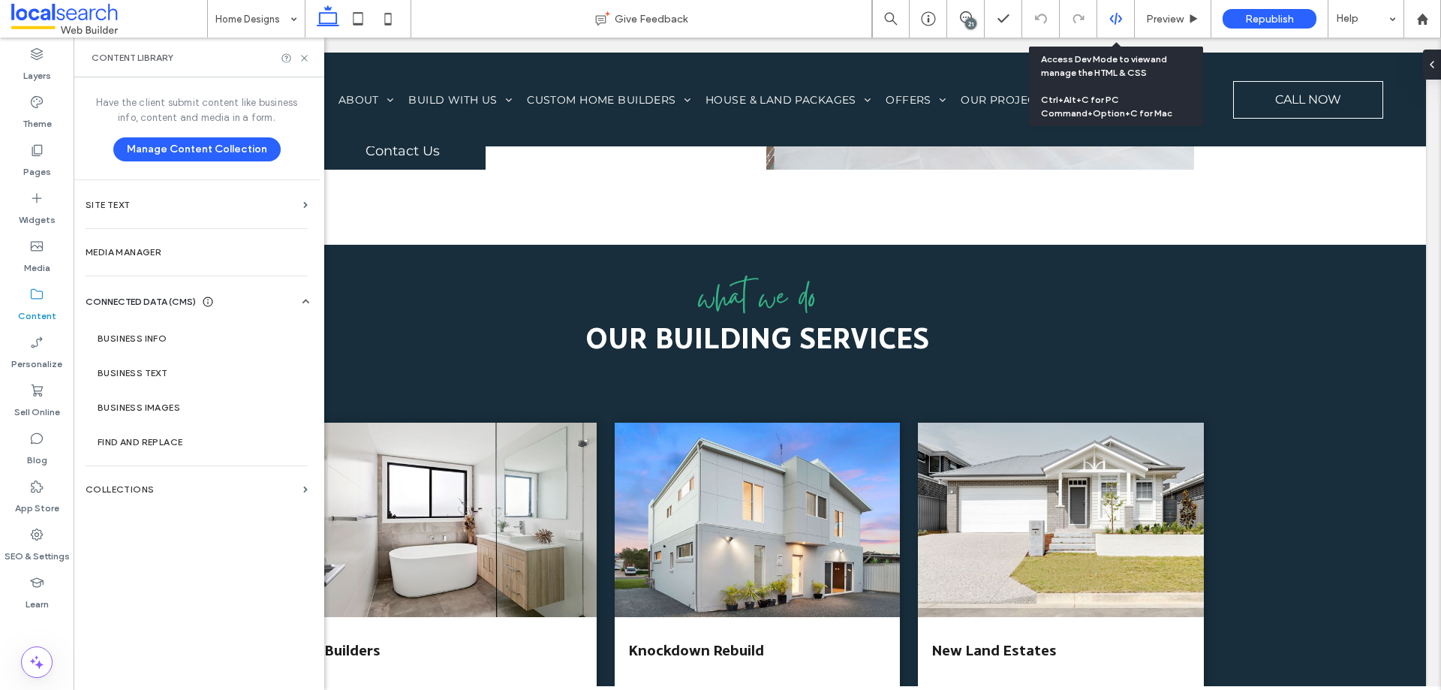
click at [1106, 13] on div at bounding box center [1115, 19] width 37 height 14
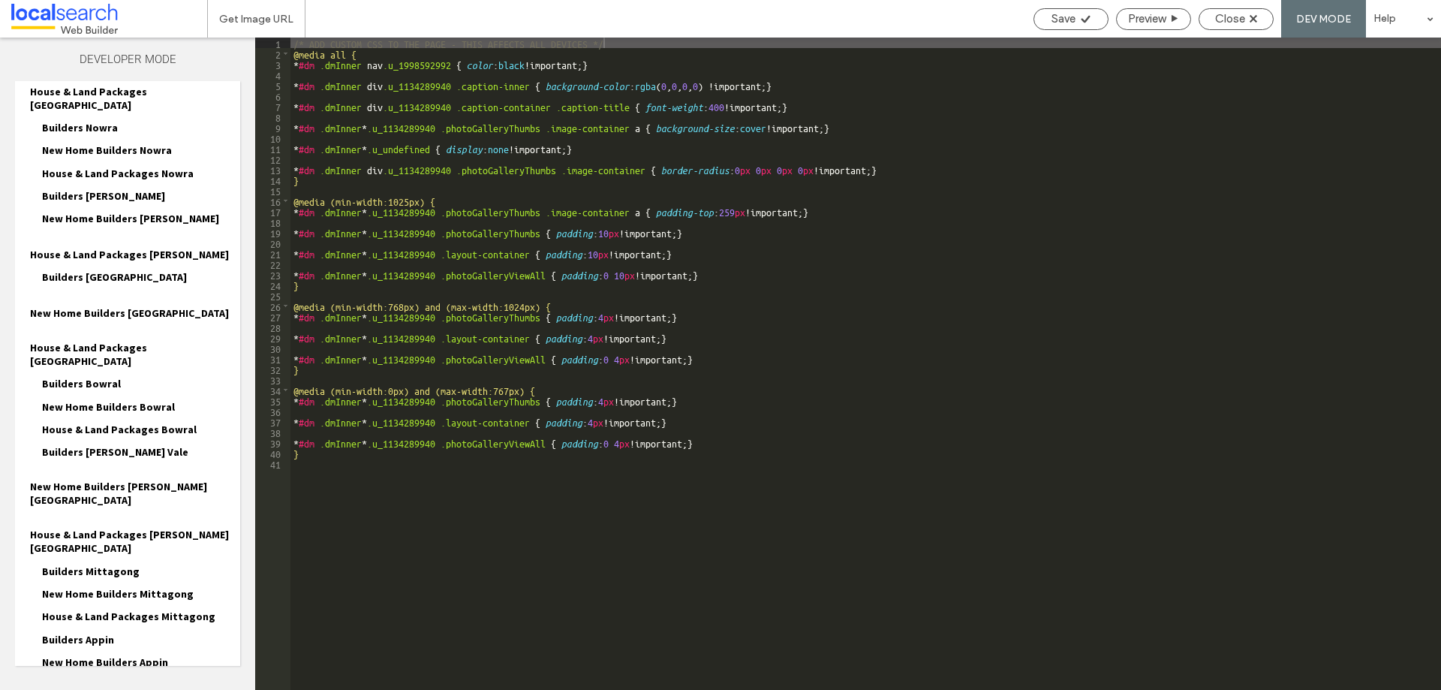
scroll to position [1038, 0]
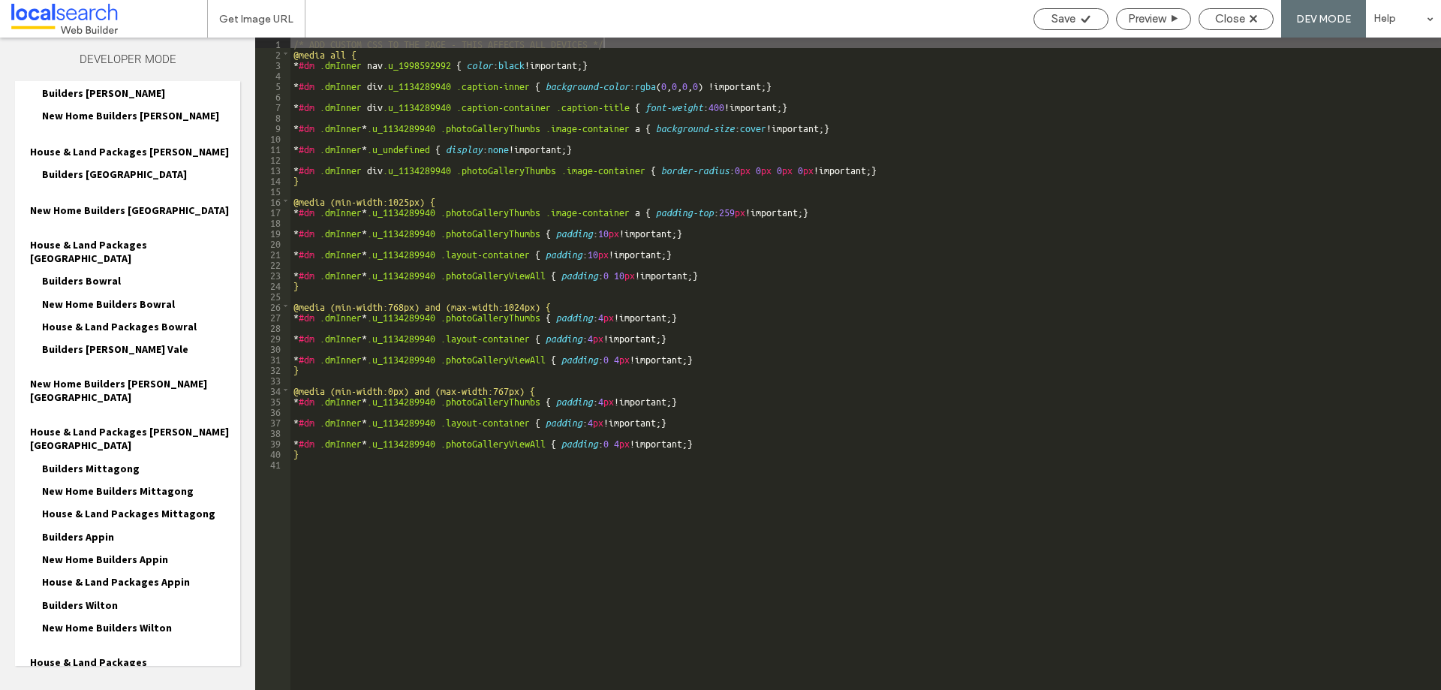
scroll to position [1173, 0]
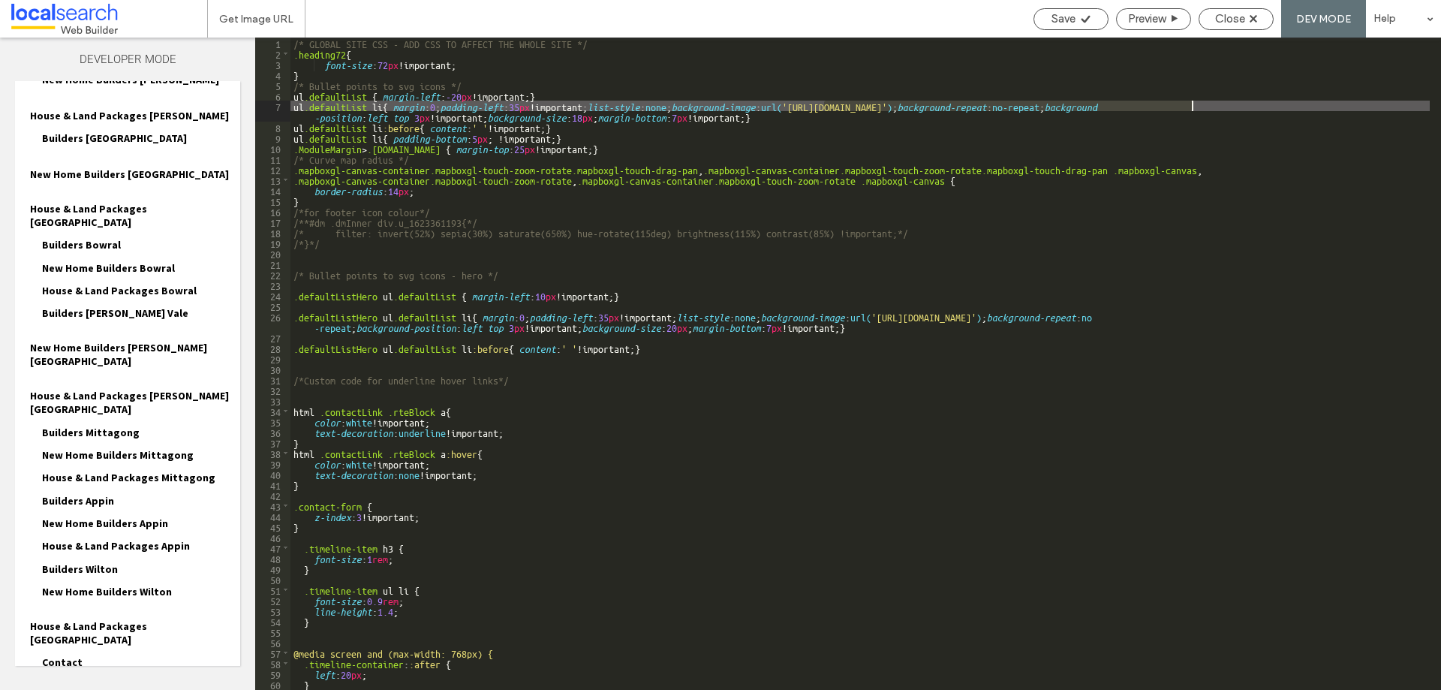
drag, startPoint x: 822, startPoint y: 109, endPoint x: 1194, endPoint y: 107, distance: 372.3
click at [1194, 107] on div "/* GLOBAL SITE CSS - ADD CSS TO AFFECT THE WHOLE SITE */ .heading72 { font-size…" at bounding box center [859, 374] width 1139 height 673
click at [1087, 20] on icon at bounding box center [1085, 19] width 11 height 11
click at [1211, 14] on div "Close" at bounding box center [1236, 19] width 74 height 14
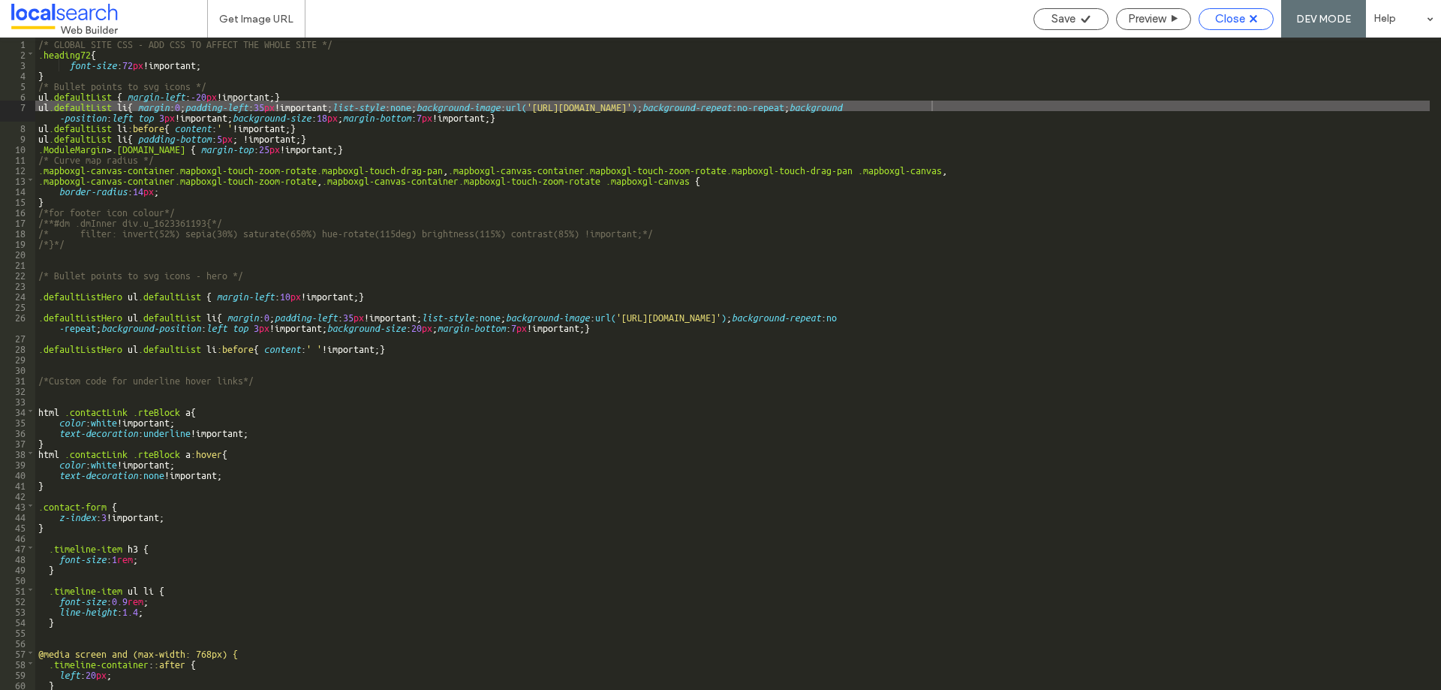
scroll to position [1136, 0]
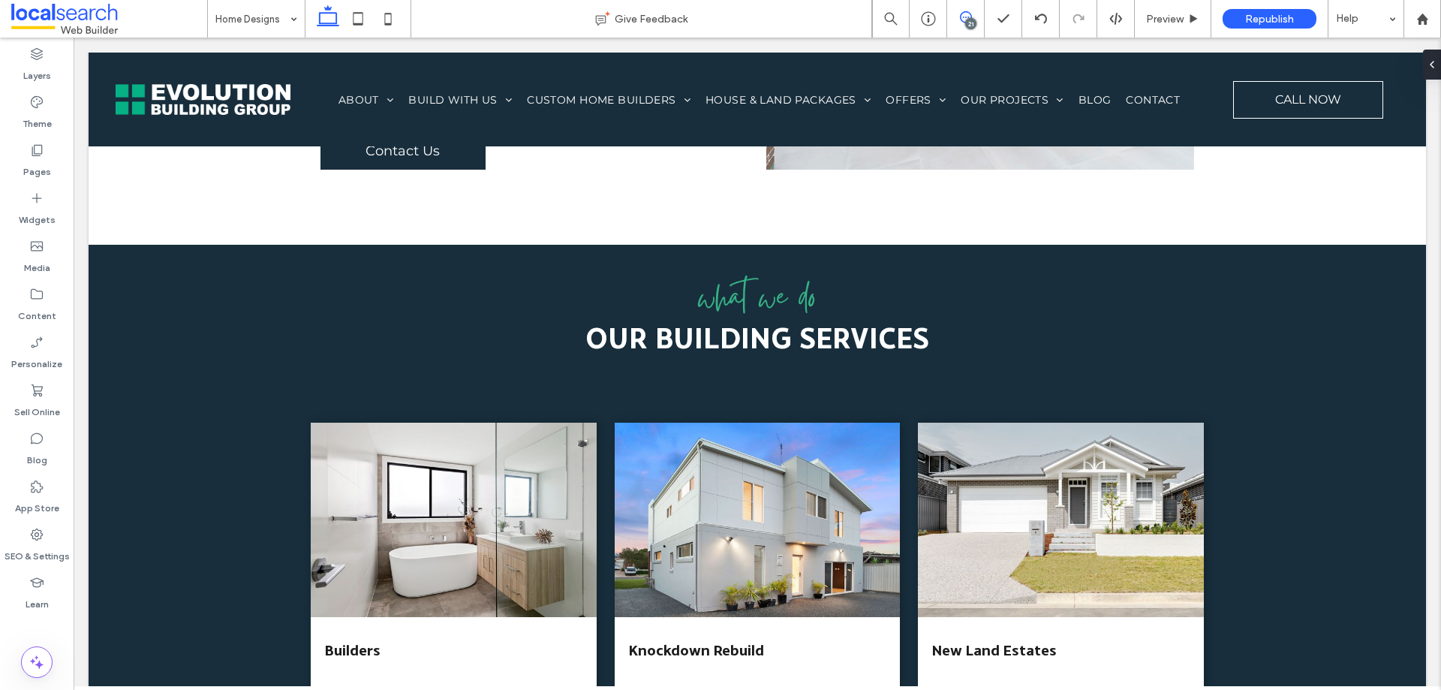
click at [967, 11] on icon at bounding box center [966, 17] width 12 height 12
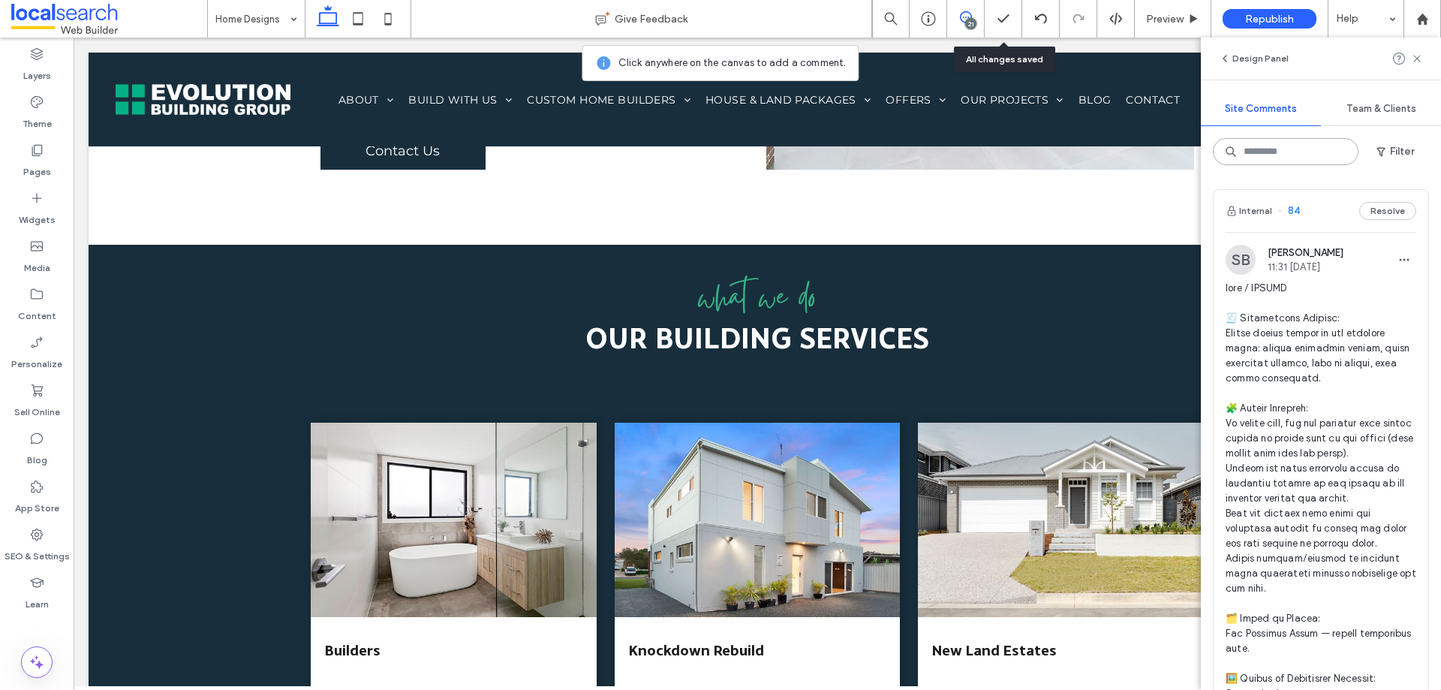
click at [1251, 154] on input at bounding box center [1286, 151] width 146 height 27
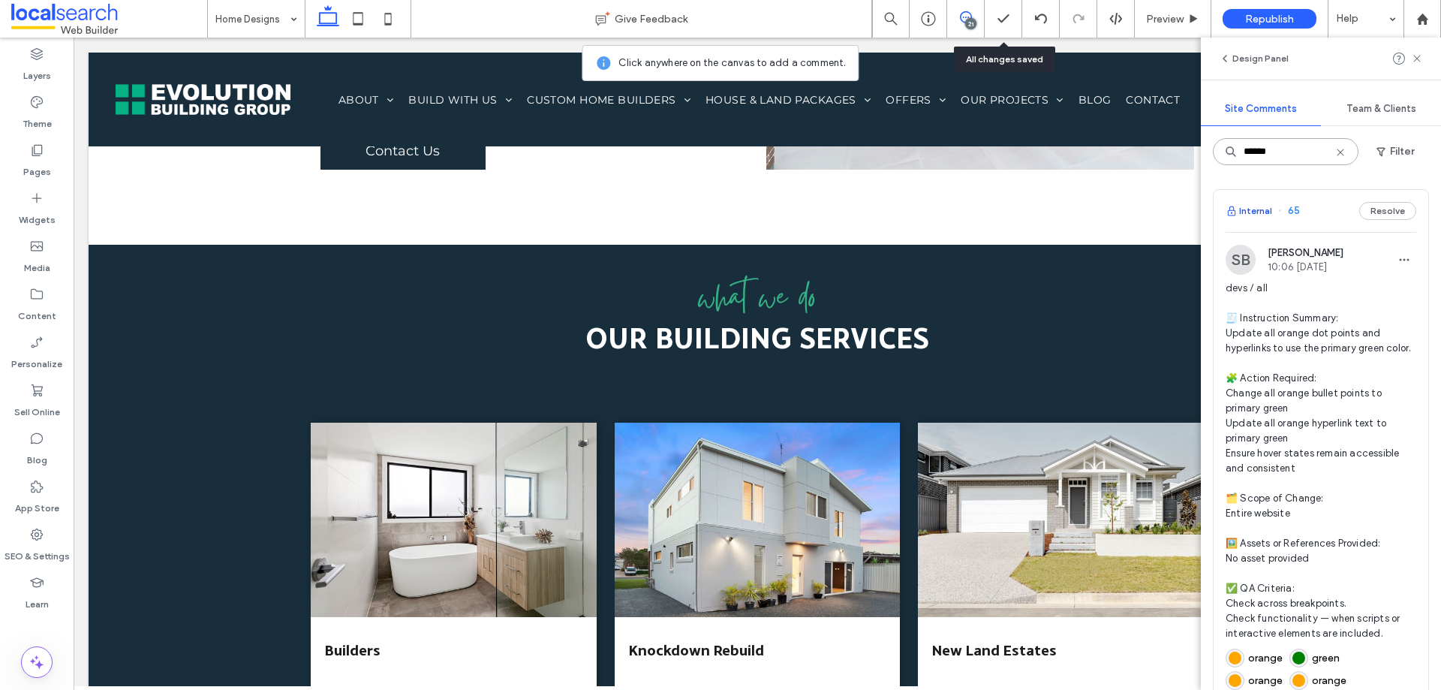
type input "******"
click at [1263, 214] on button "Internal" at bounding box center [1249, 211] width 47 height 18
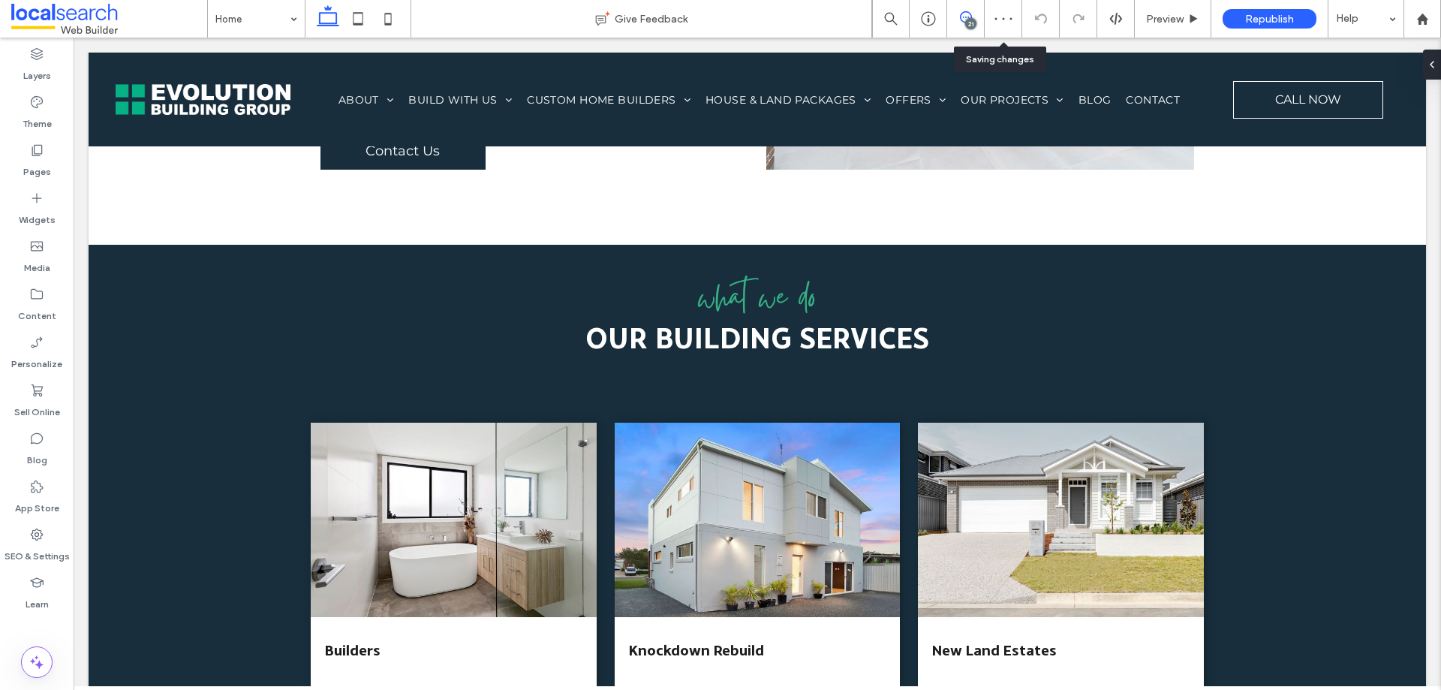
click at [965, 17] on icon at bounding box center [966, 17] width 12 height 12
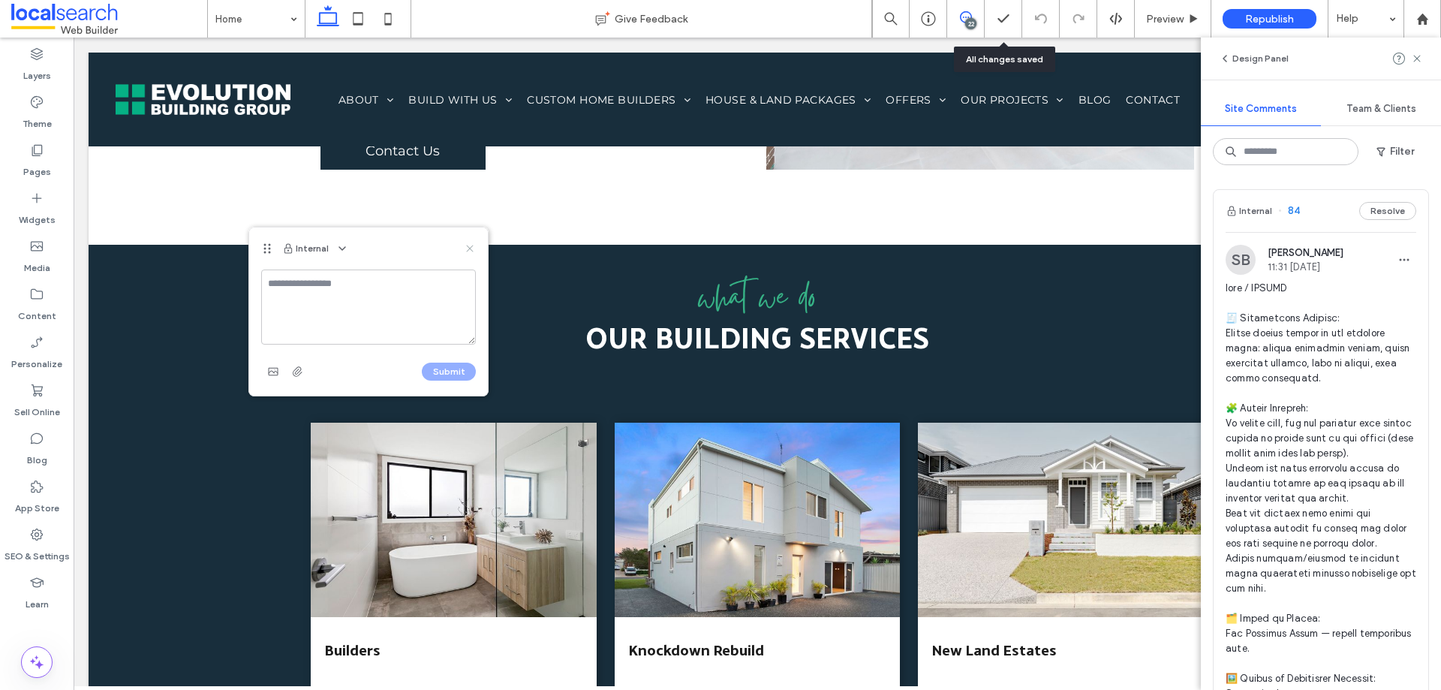
click at [473, 248] on icon at bounding box center [470, 248] width 12 height 12
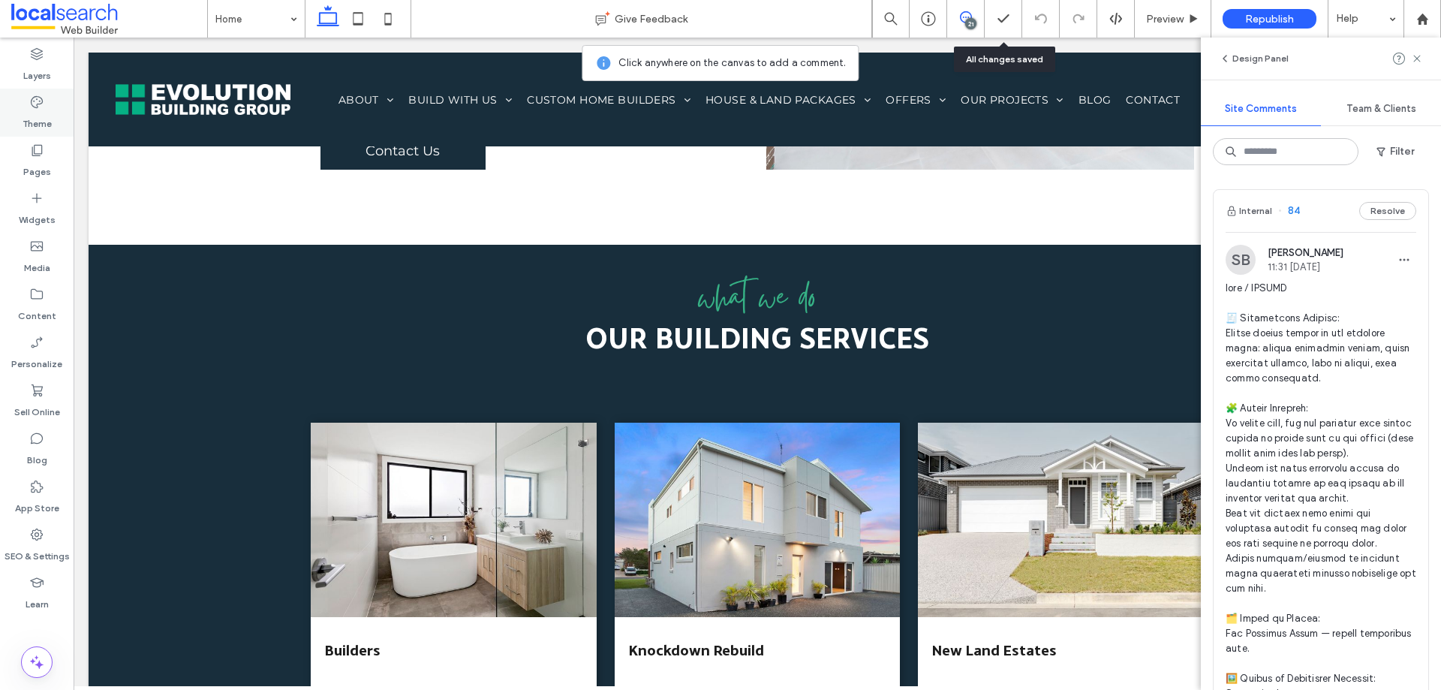
click at [53, 107] on div "Theme" at bounding box center [37, 113] width 74 height 48
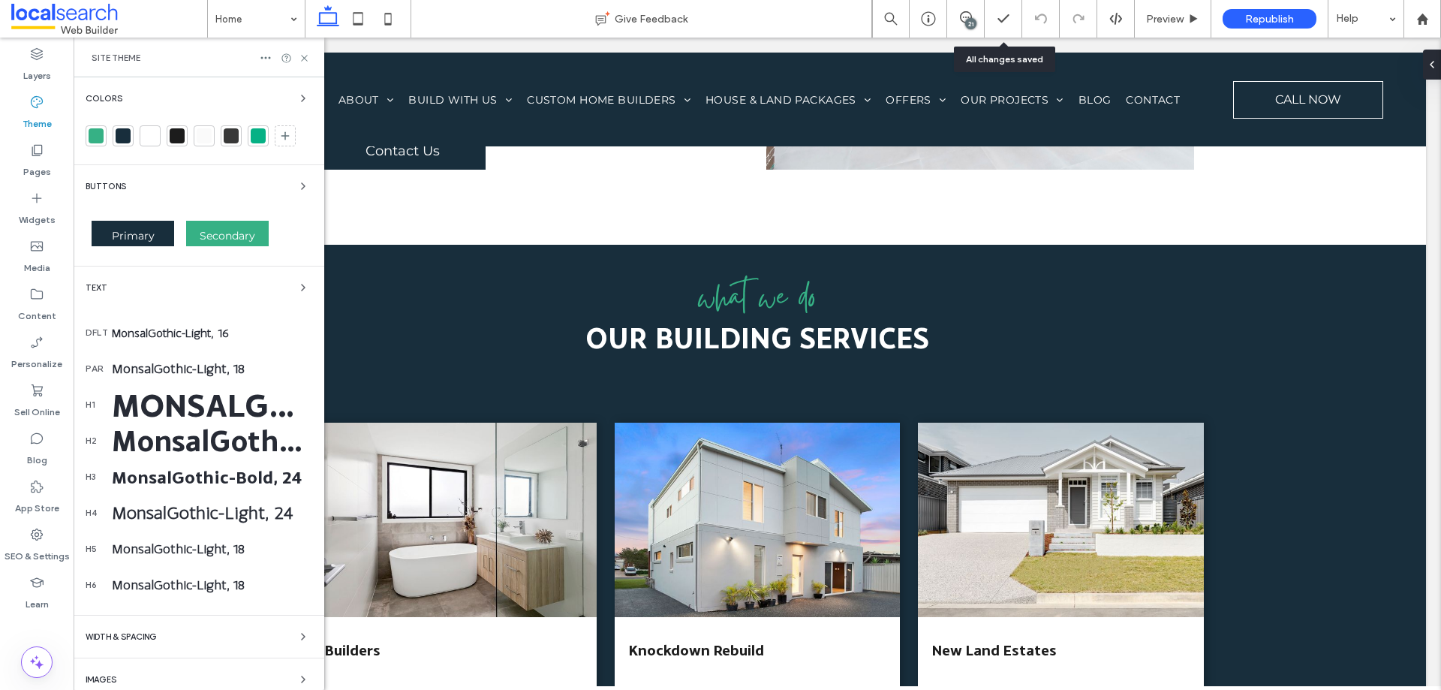
click at [283, 292] on div "Text" at bounding box center [199, 287] width 227 height 18
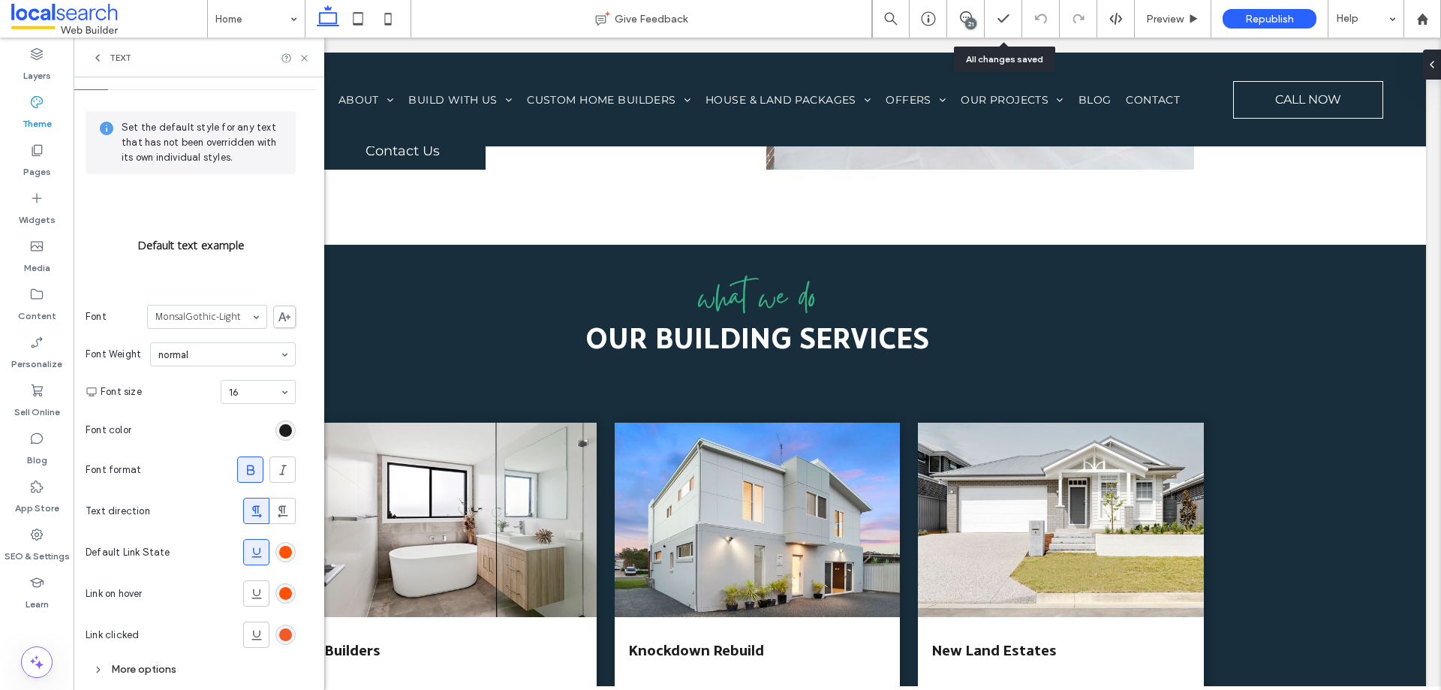
scroll to position [56, 0]
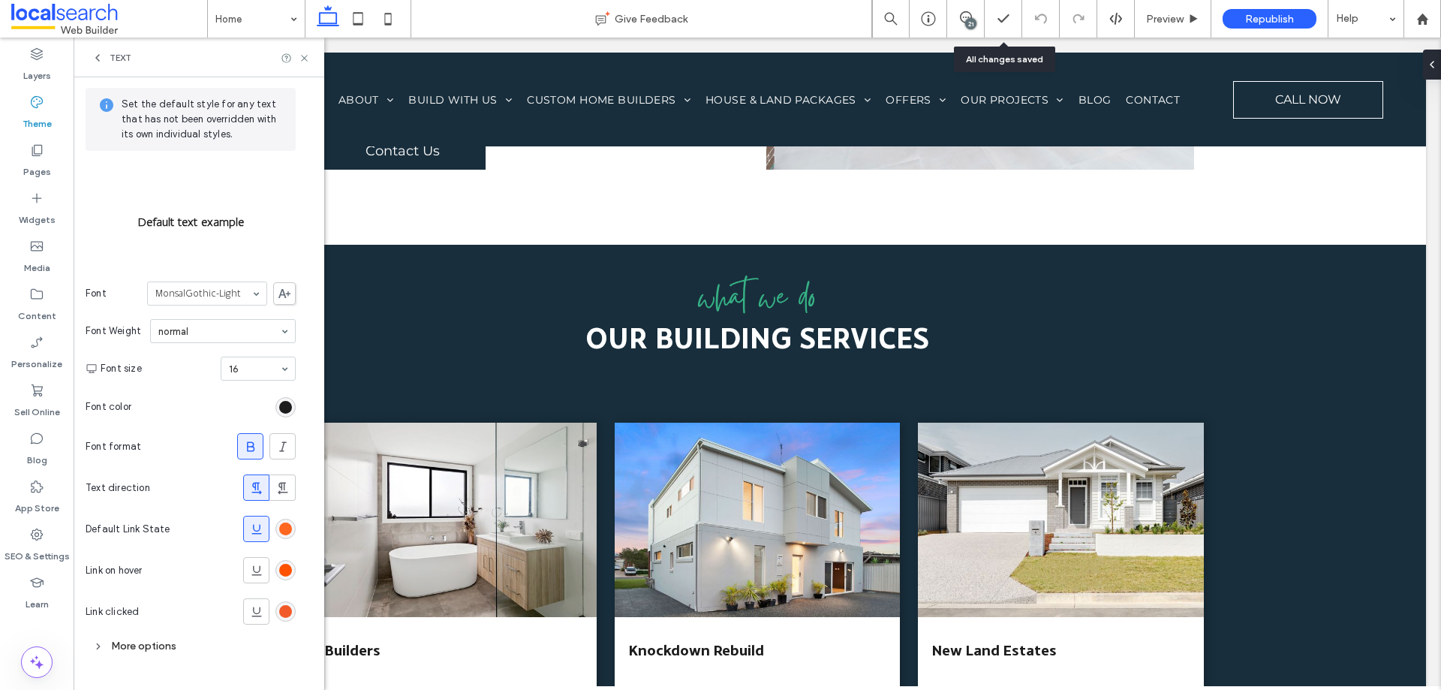
click at [286, 525] on div "rgb(255, 81, 0)" at bounding box center [285, 528] width 13 height 13
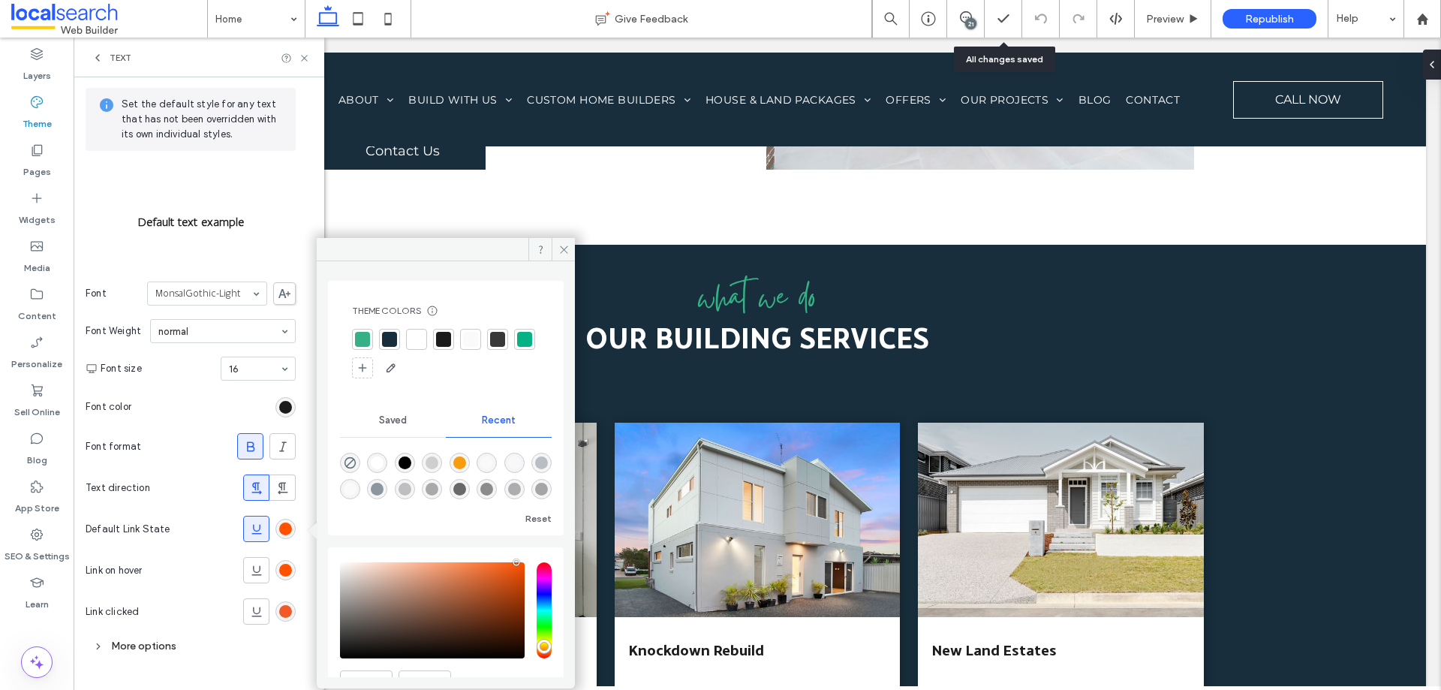
click at [360, 339] on div at bounding box center [362, 339] width 15 height 15
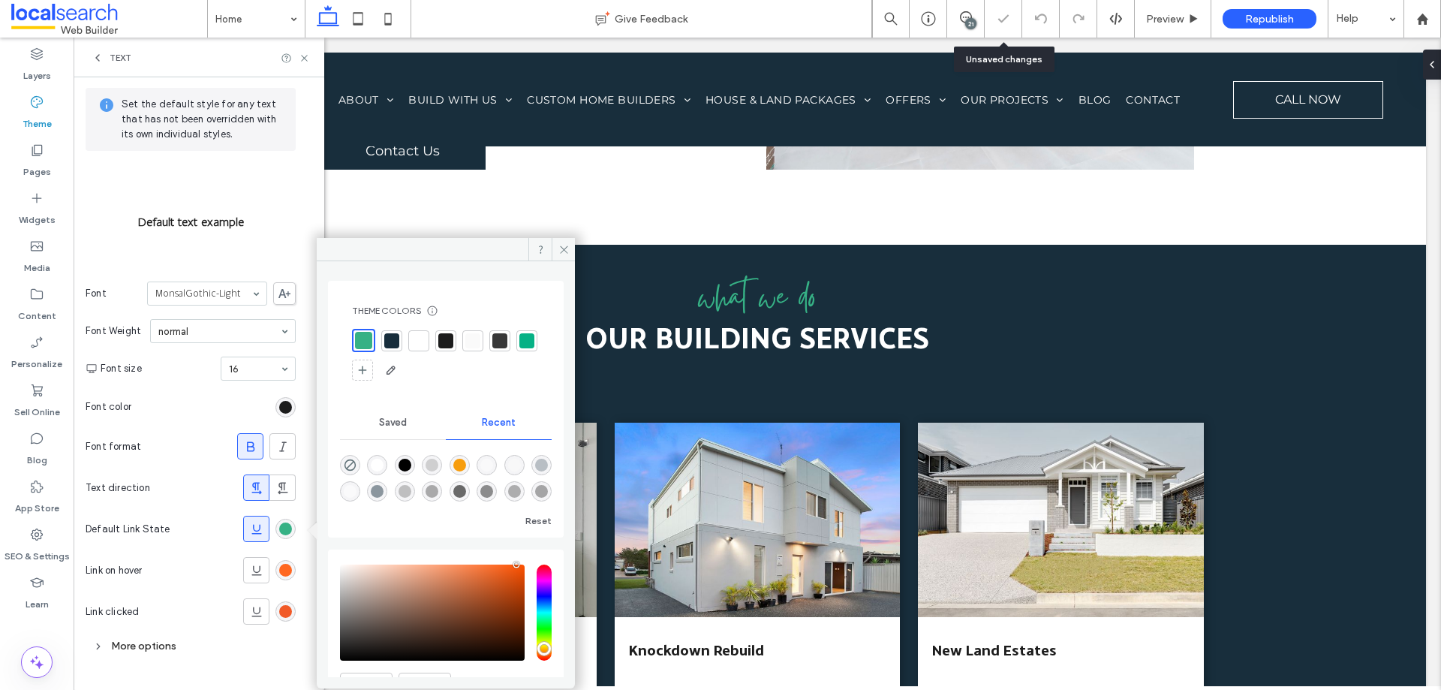
click at [287, 574] on div "rgb(255, 81, 0)" at bounding box center [285, 570] width 13 height 13
click at [362, 341] on div at bounding box center [362, 339] width 15 height 15
click at [291, 614] on div "rgb(241, 90, 40)" at bounding box center [285, 611] width 13 height 13
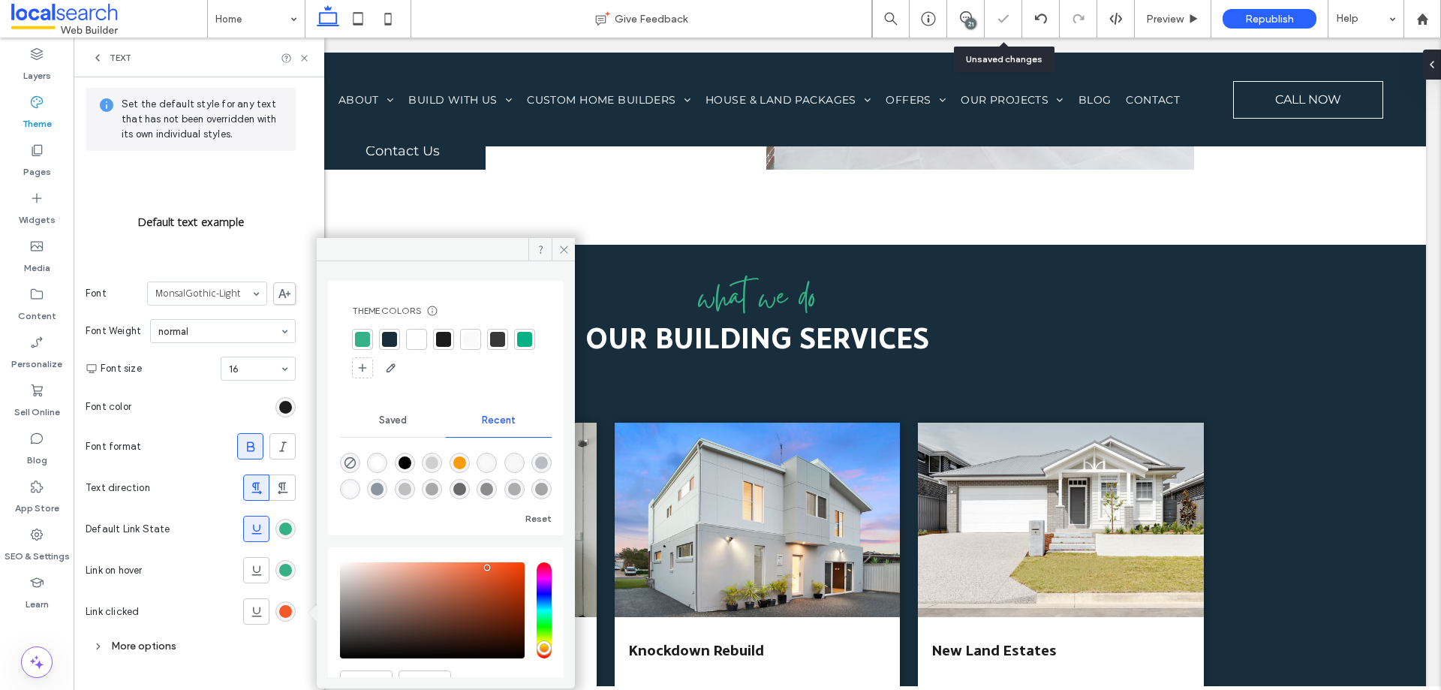
click at [361, 342] on div at bounding box center [362, 339] width 15 height 15
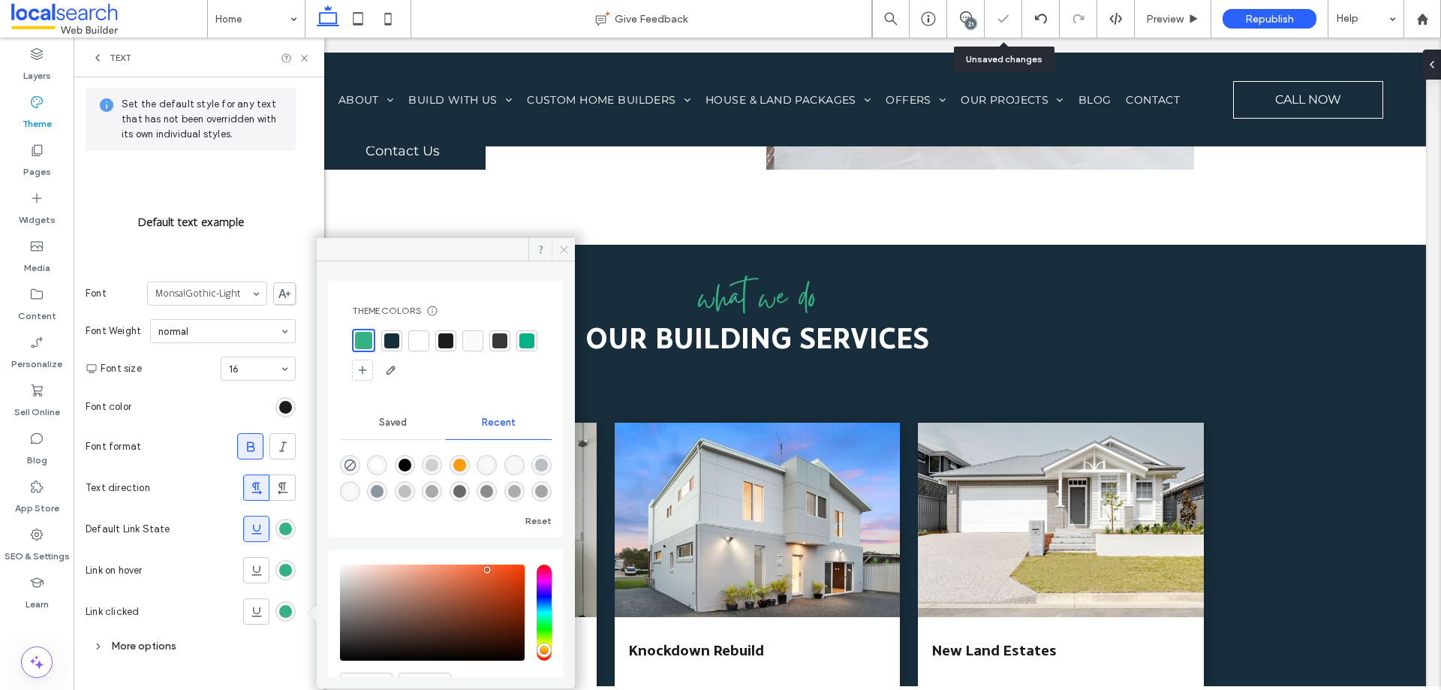
click at [560, 247] on icon at bounding box center [563, 249] width 11 height 11
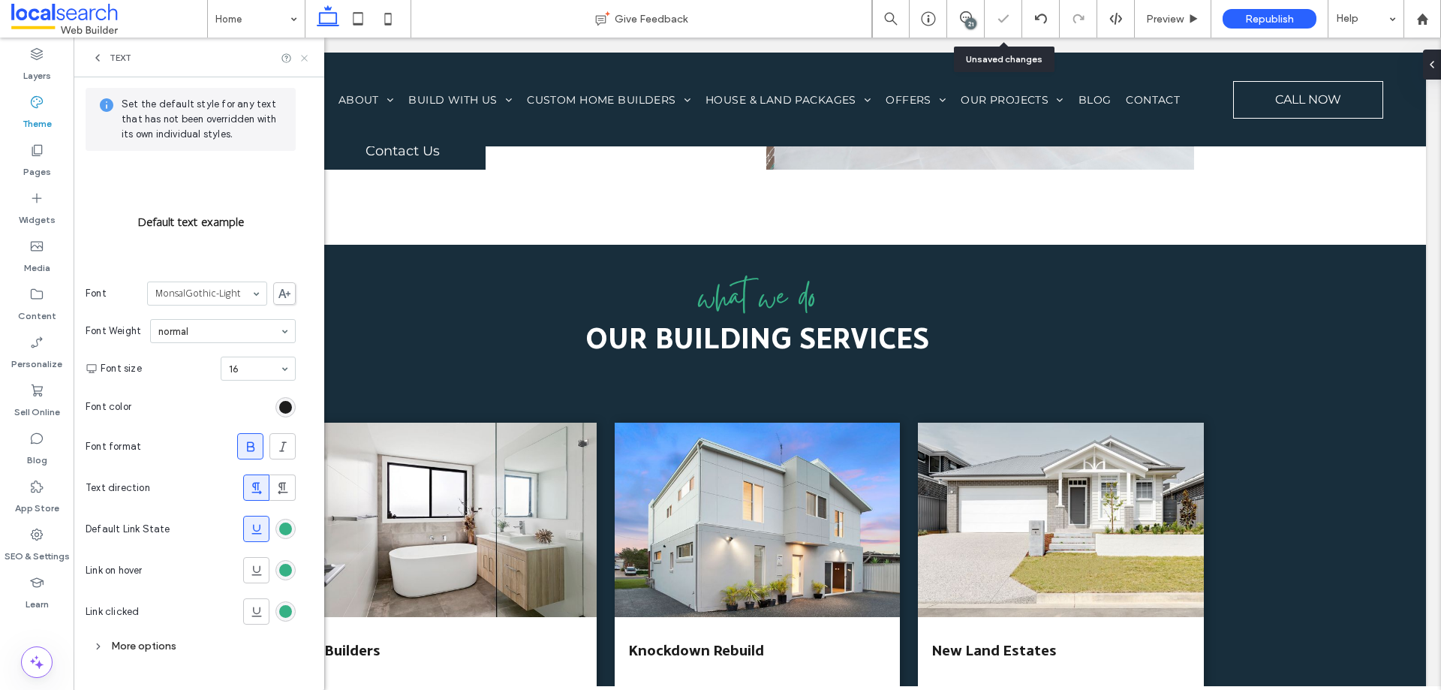
click at [305, 59] on use at bounding box center [304, 58] width 6 height 6
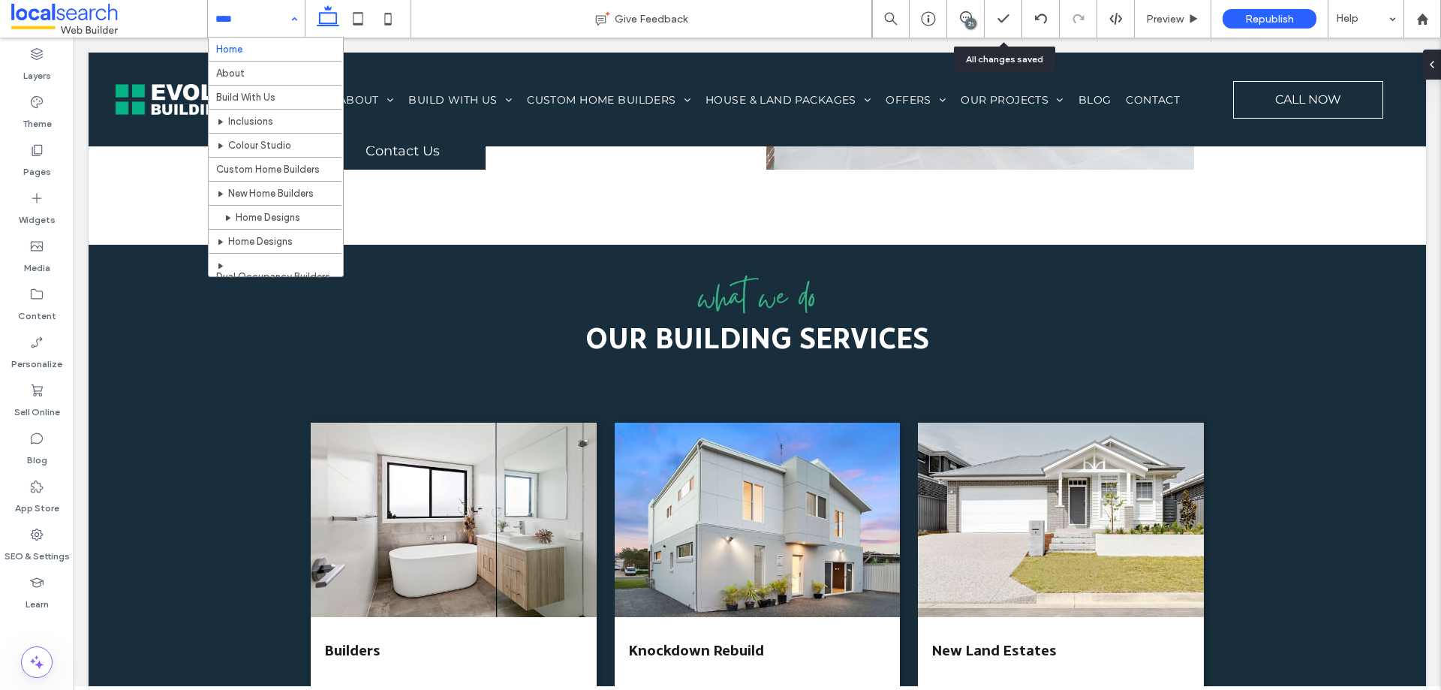
click at [239, 21] on input at bounding box center [252, 19] width 74 height 38
click at [212, 20] on div at bounding box center [256, 19] width 97 height 38
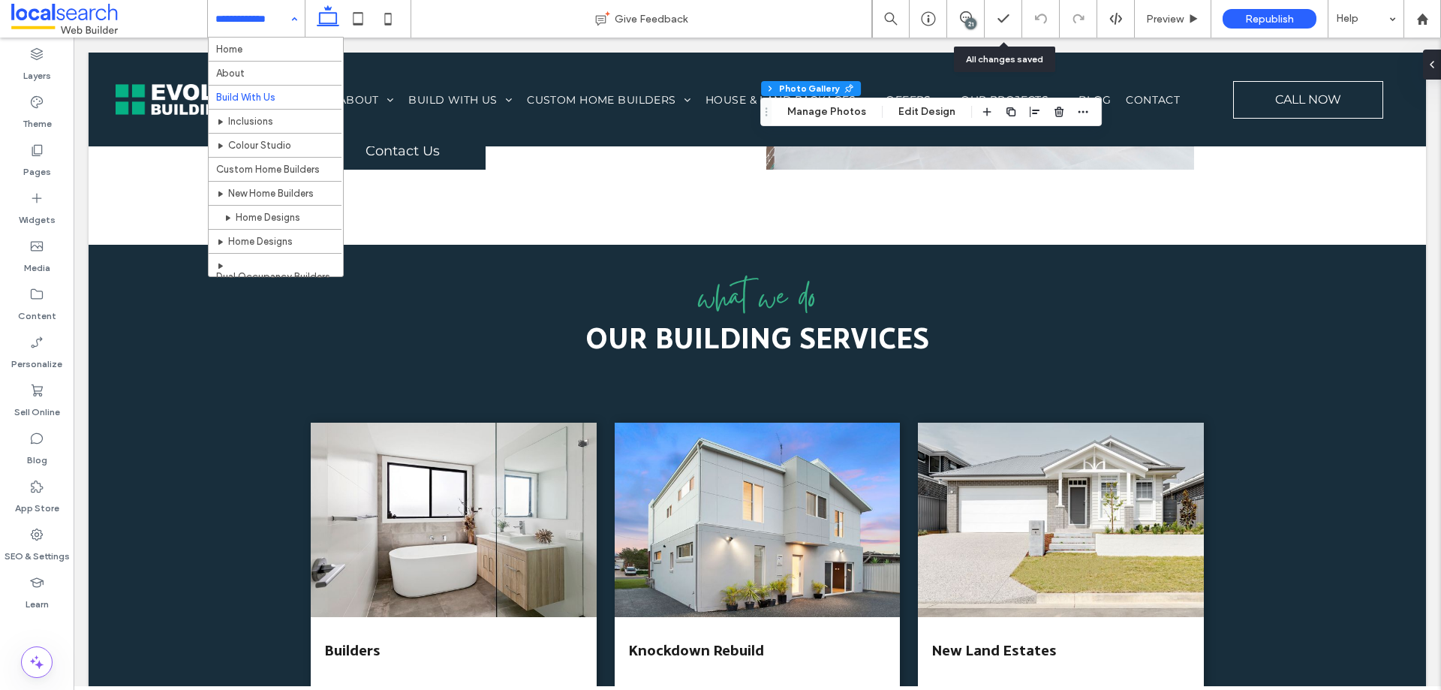
click at [275, 17] on input at bounding box center [252, 19] width 74 height 38
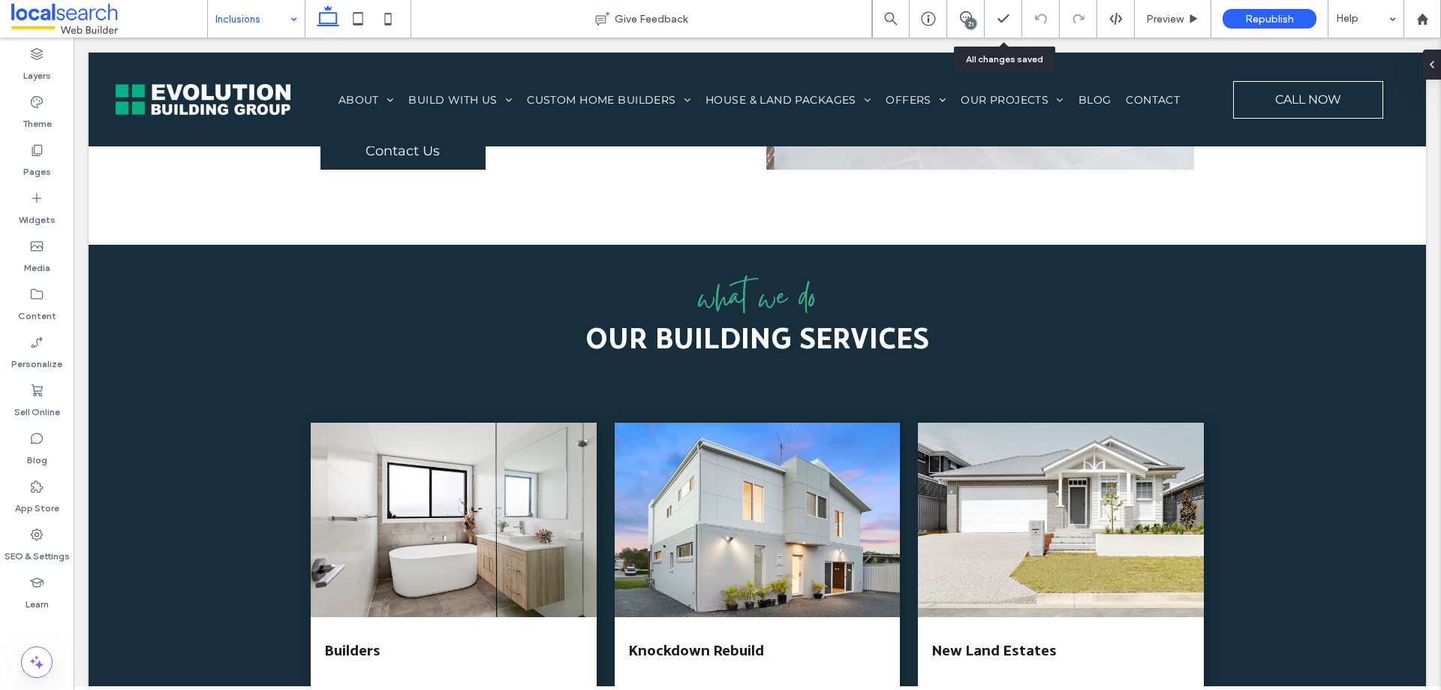
click at [228, 30] on input at bounding box center [252, 19] width 74 height 38
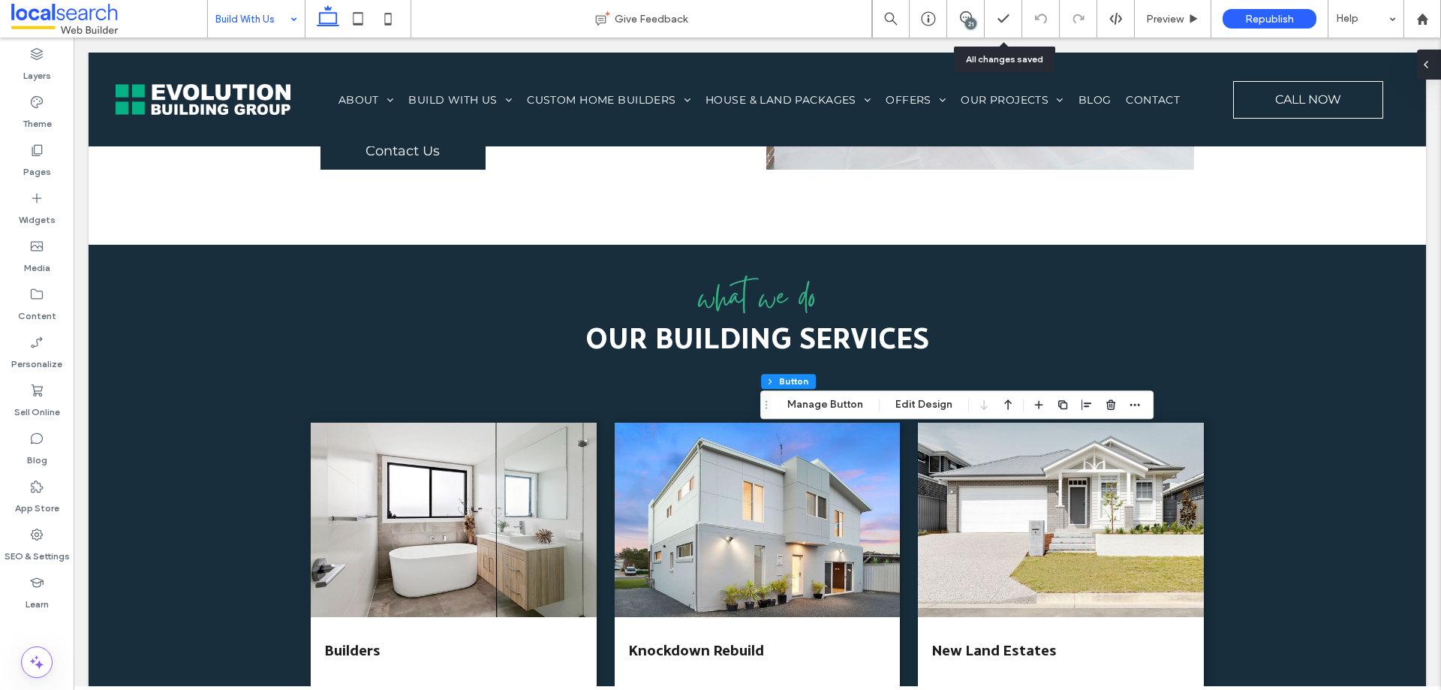
click at [1438, 65] on div at bounding box center [1429, 65] width 24 height 30
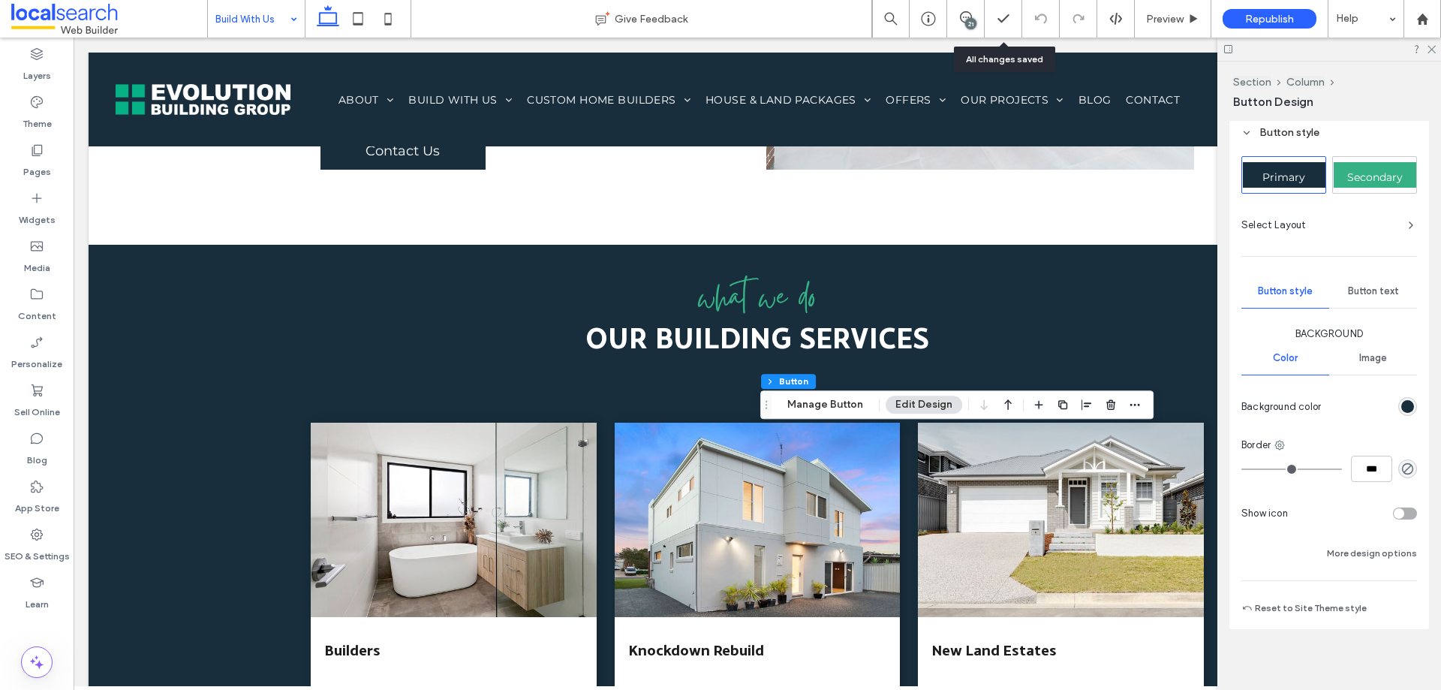
scroll to position [248, 0]
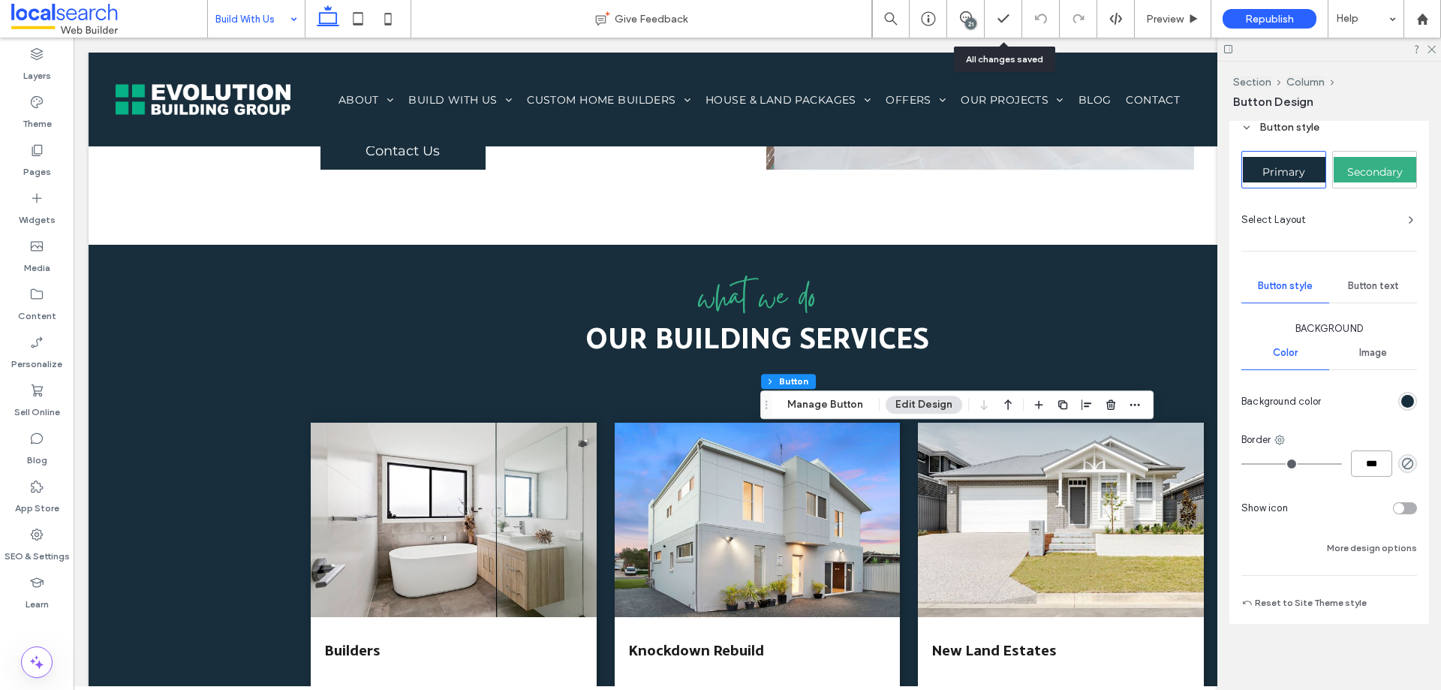
click at [1362, 462] on input "***" at bounding box center [1371, 463] width 41 height 26
type input "*"
type input "***"
click at [1401, 464] on icon "rgba(0, 0, 0, 0)" at bounding box center [1407, 463] width 13 height 13
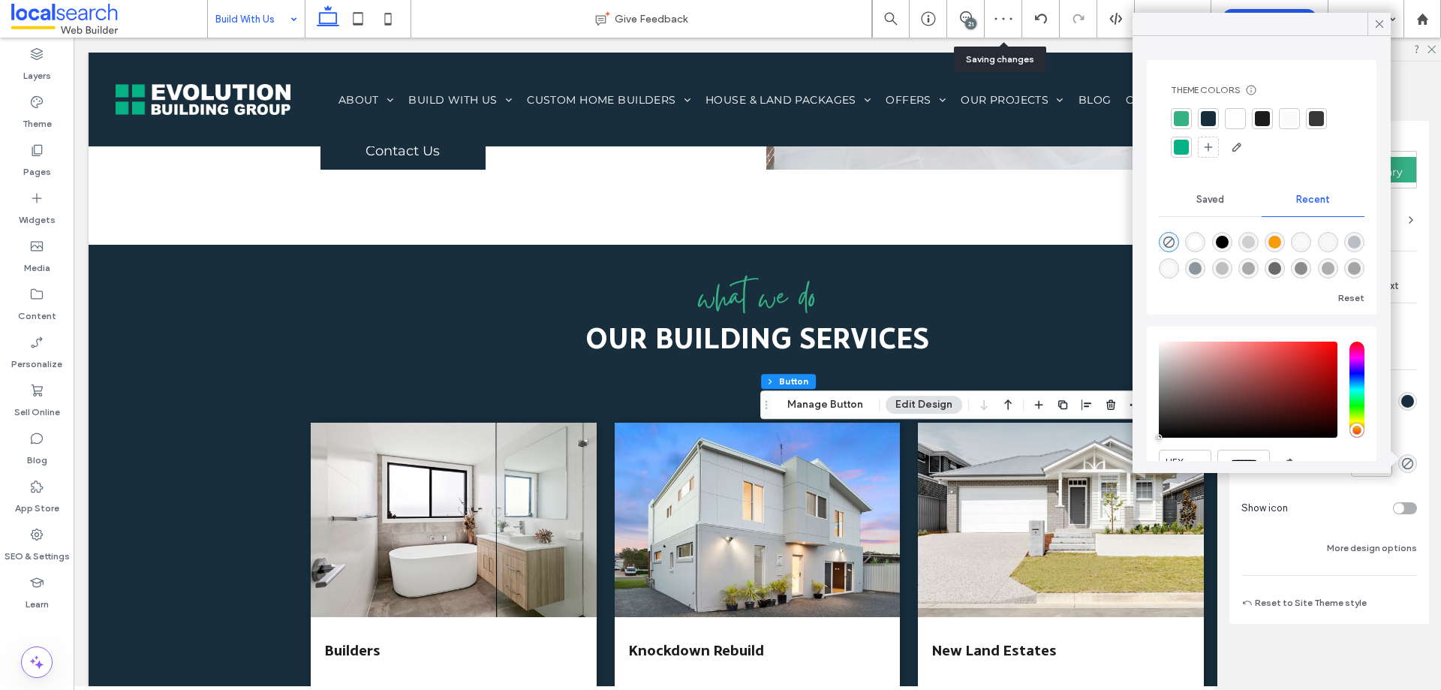
click at [1235, 117] on div at bounding box center [1235, 118] width 15 height 15
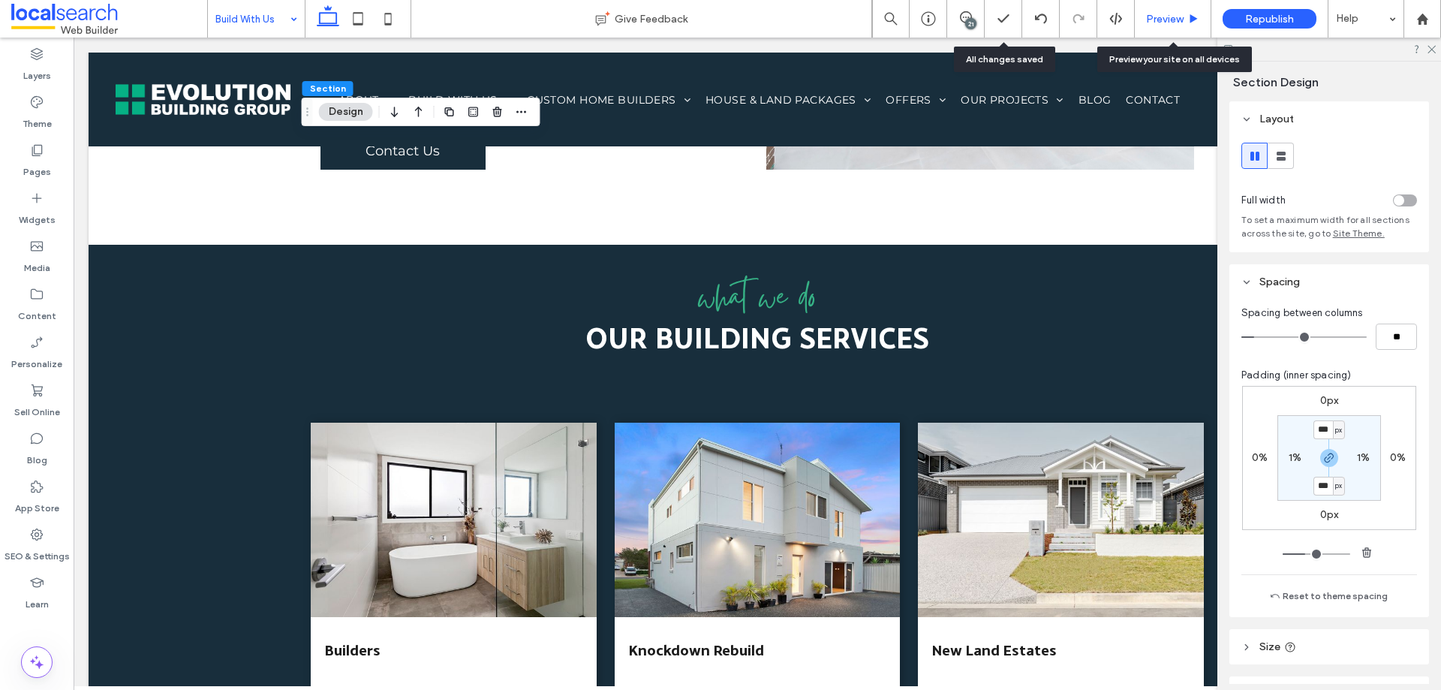
click at [1178, 26] on div "Preview" at bounding box center [1173, 19] width 77 height 38
click at [1147, 26] on div "Preview" at bounding box center [1173, 19] width 77 height 38
click at [1147, 11] on div "Preview" at bounding box center [1173, 19] width 77 height 38
click at [1164, 22] on span "Preview" at bounding box center [1165, 19] width 38 height 13
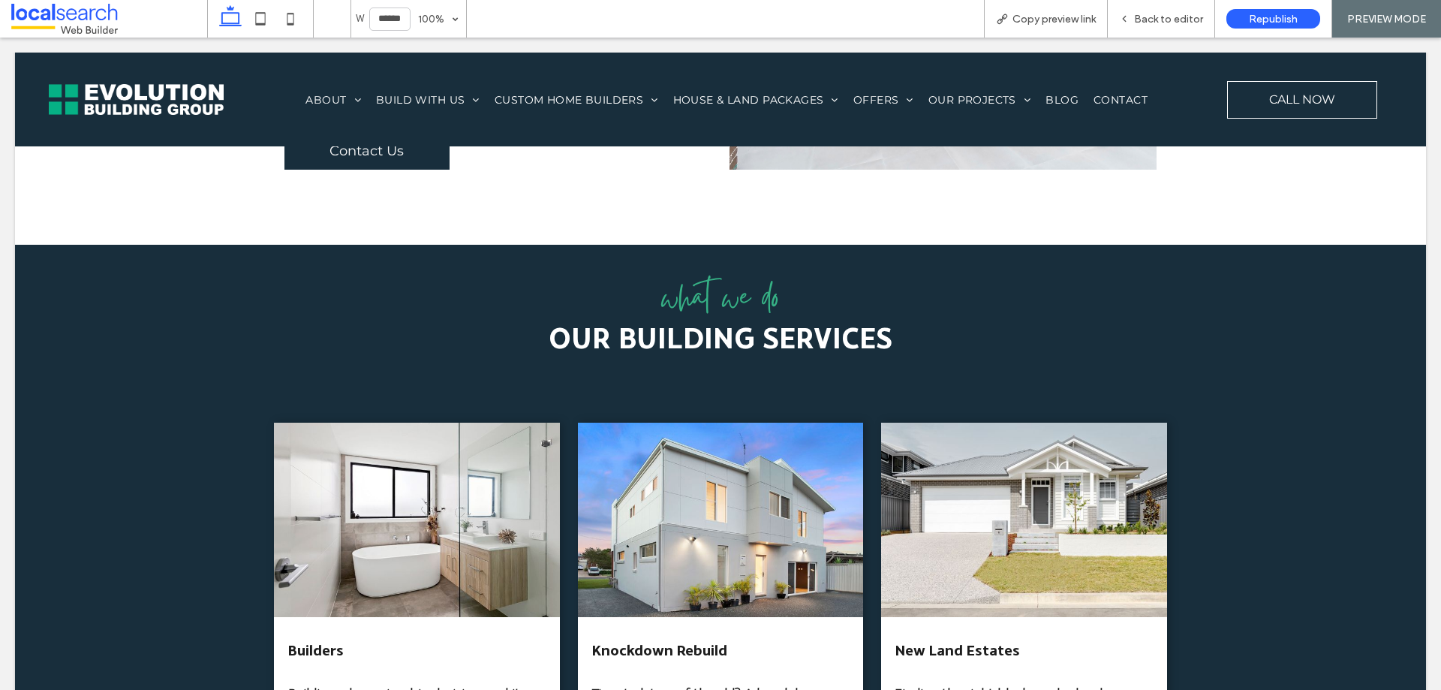
click at [1190, 24] on span "Back to editor" at bounding box center [1168, 19] width 69 height 13
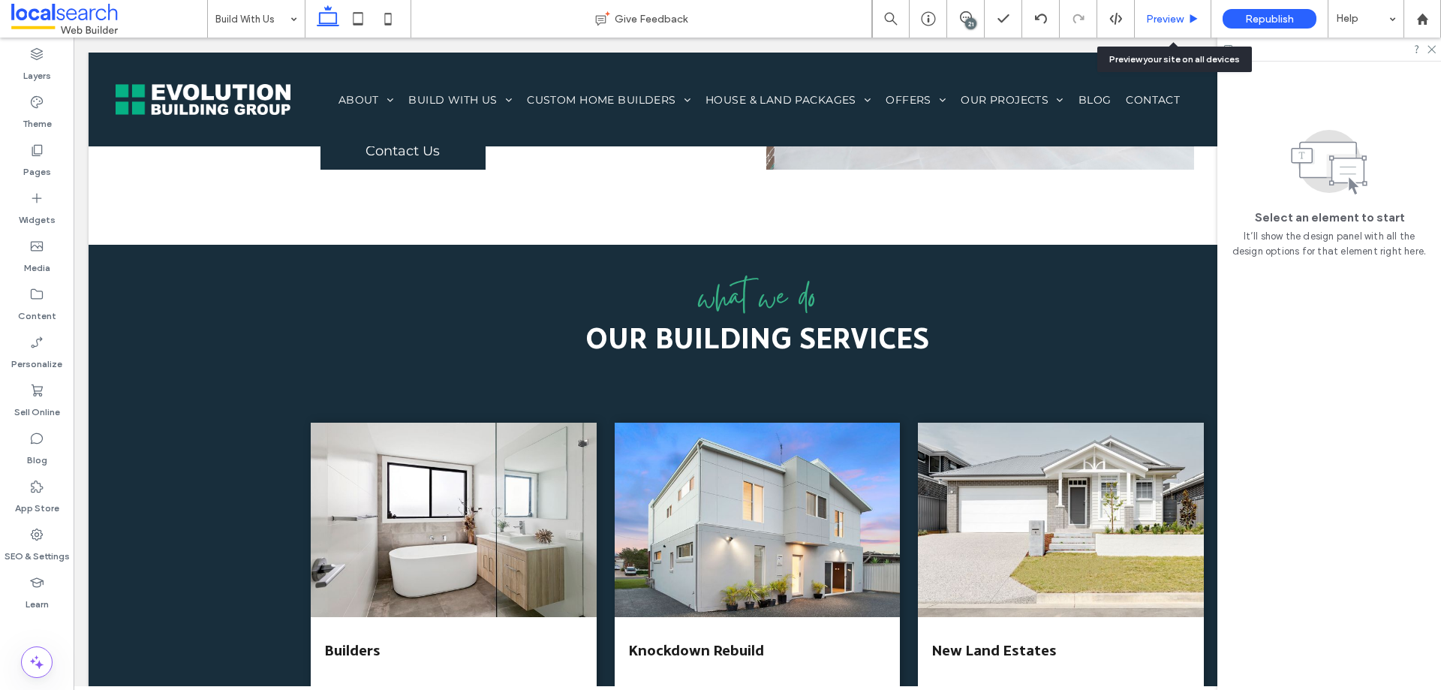
click at [1163, 26] on div "Preview" at bounding box center [1173, 19] width 77 height 38
click at [1433, 48] on use at bounding box center [1432, 50] width 8 height 8
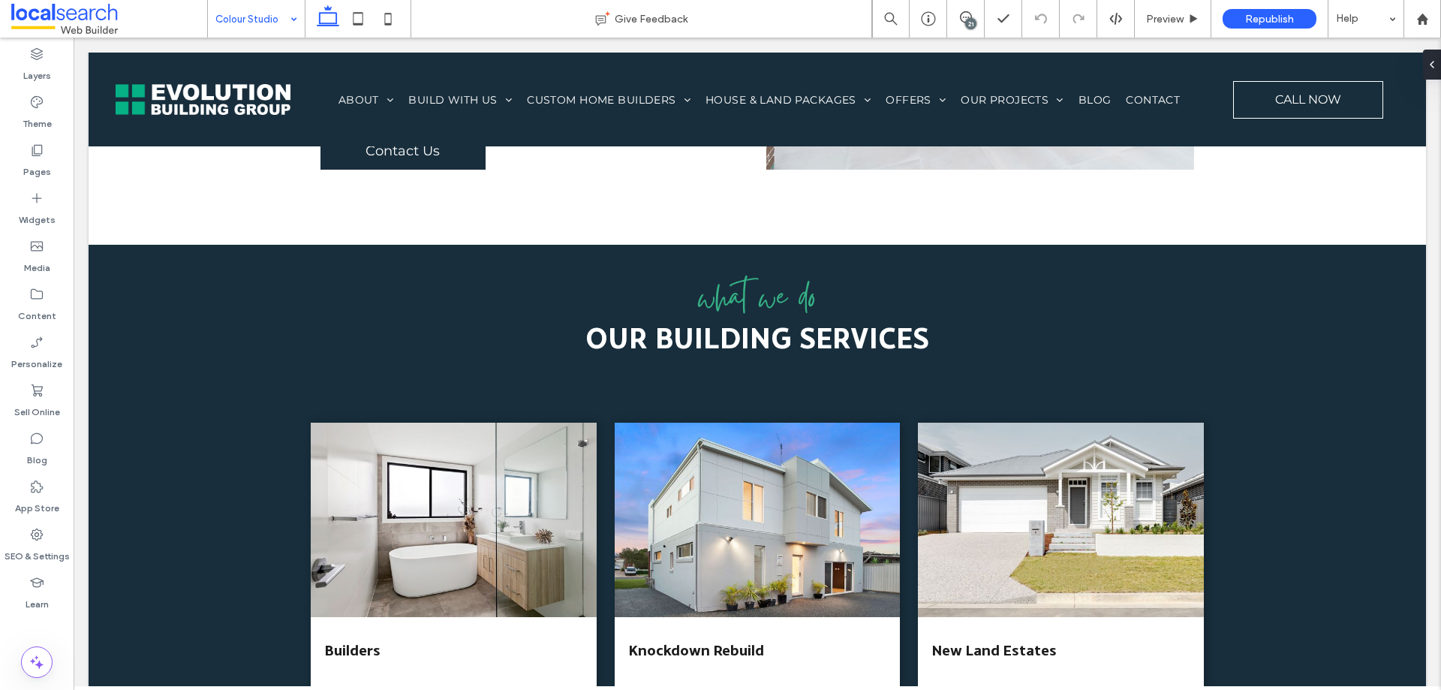
click at [218, 27] on input at bounding box center [252, 19] width 74 height 38
click at [253, 29] on input at bounding box center [252, 19] width 74 height 38
click at [1174, 26] on div "Done" at bounding box center [1175, 19] width 59 height 22
click at [1179, 25] on span "Done" at bounding box center [1175, 19] width 27 height 13
click at [226, 22] on div at bounding box center [720, 345] width 1441 height 690
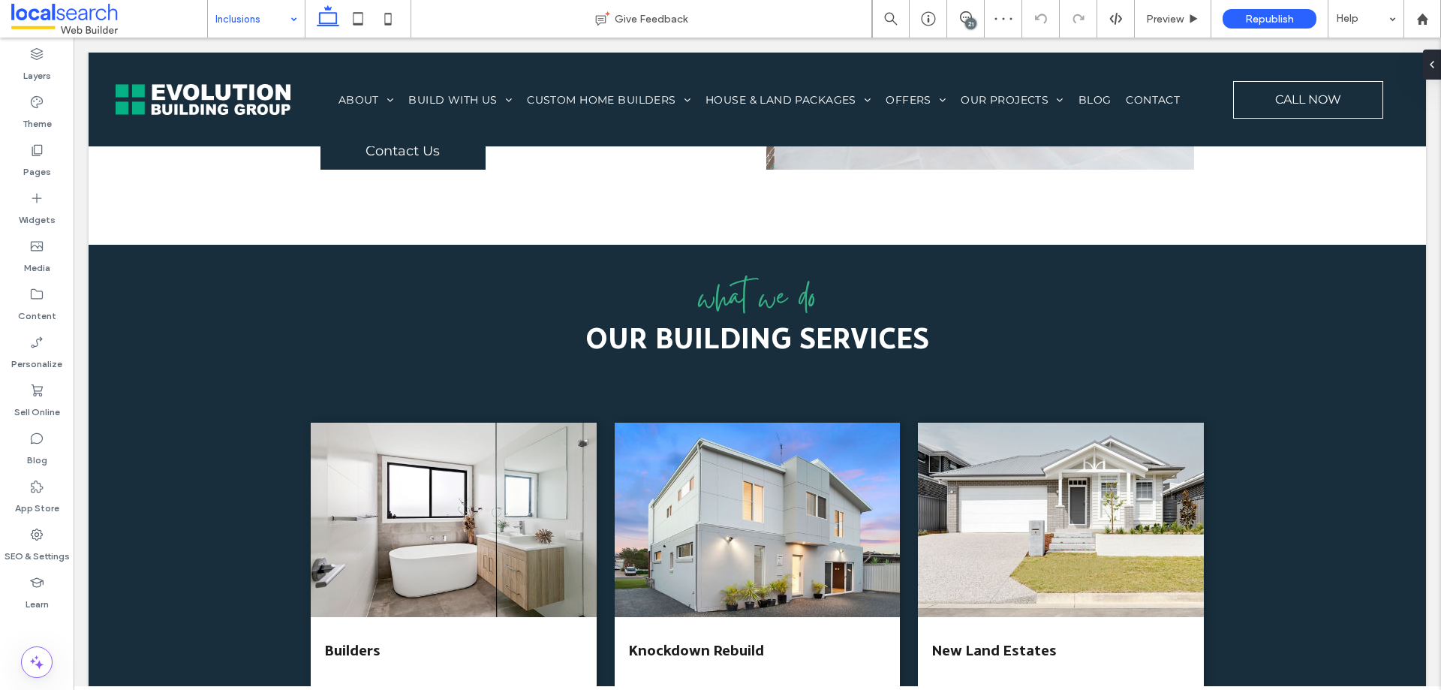
click at [235, 27] on input at bounding box center [252, 19] width 74 height 38
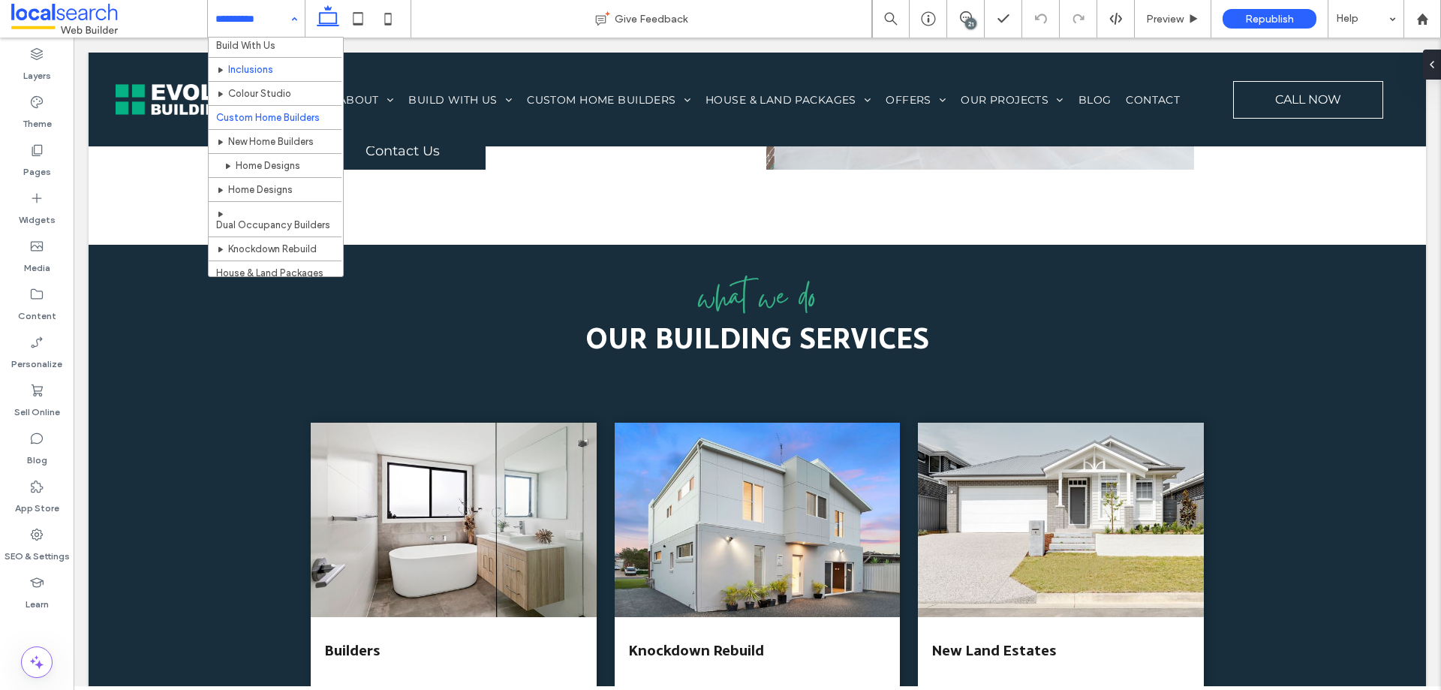
scroll to position [75, 0]
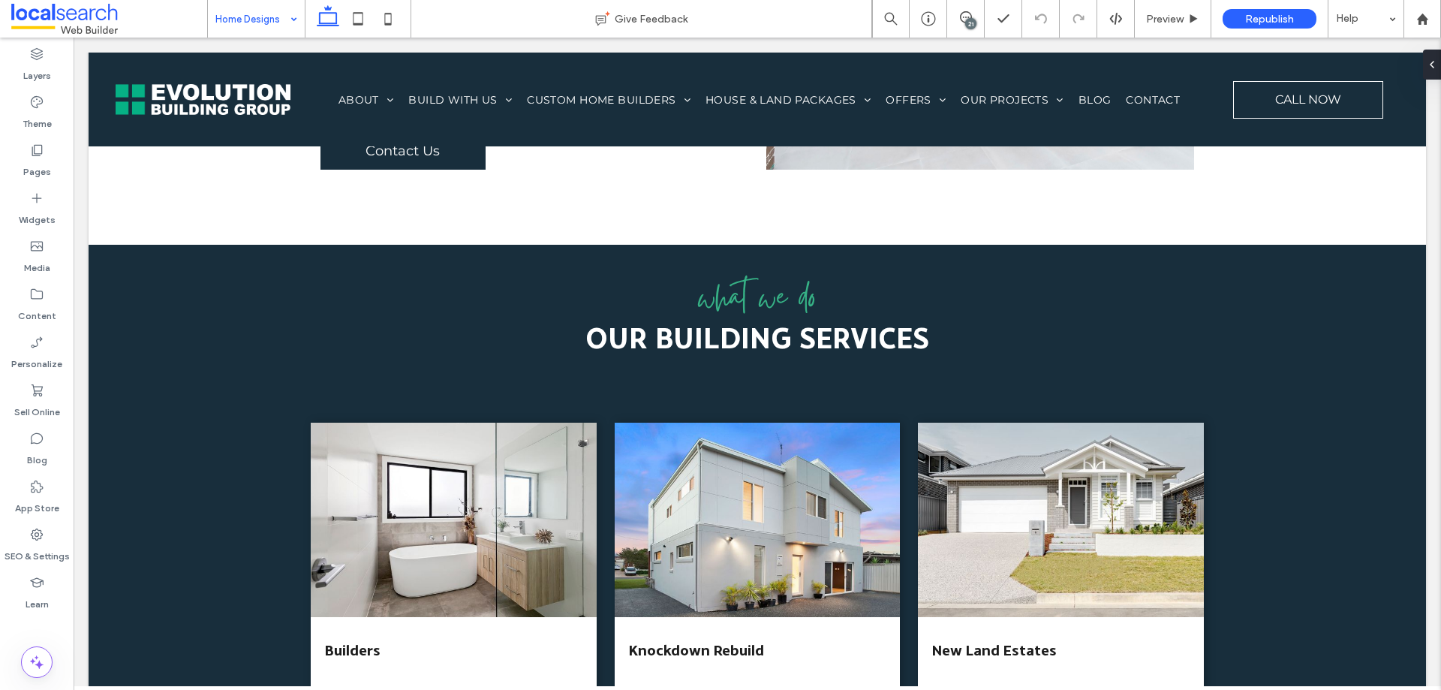
click at [246, 11] on input at bounding box center [252, 19] width 74 height 38
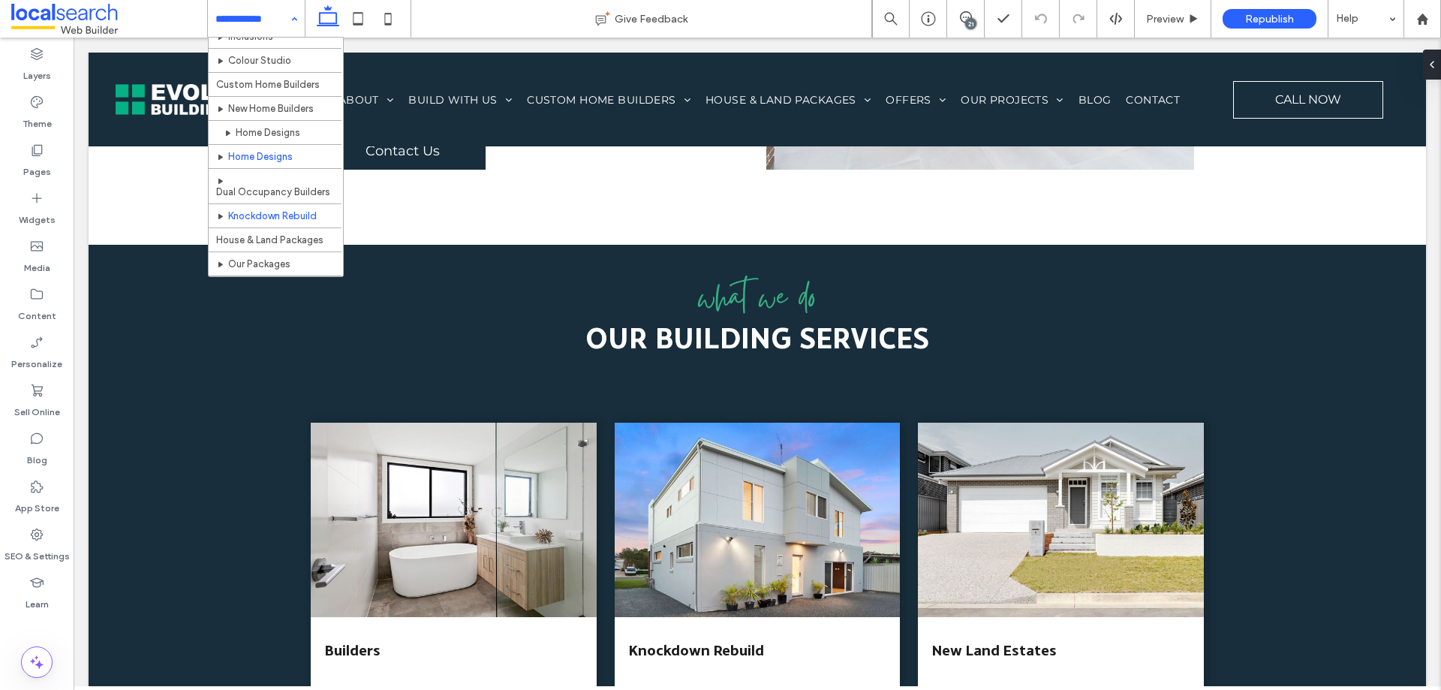
scroll to position [150, 0]
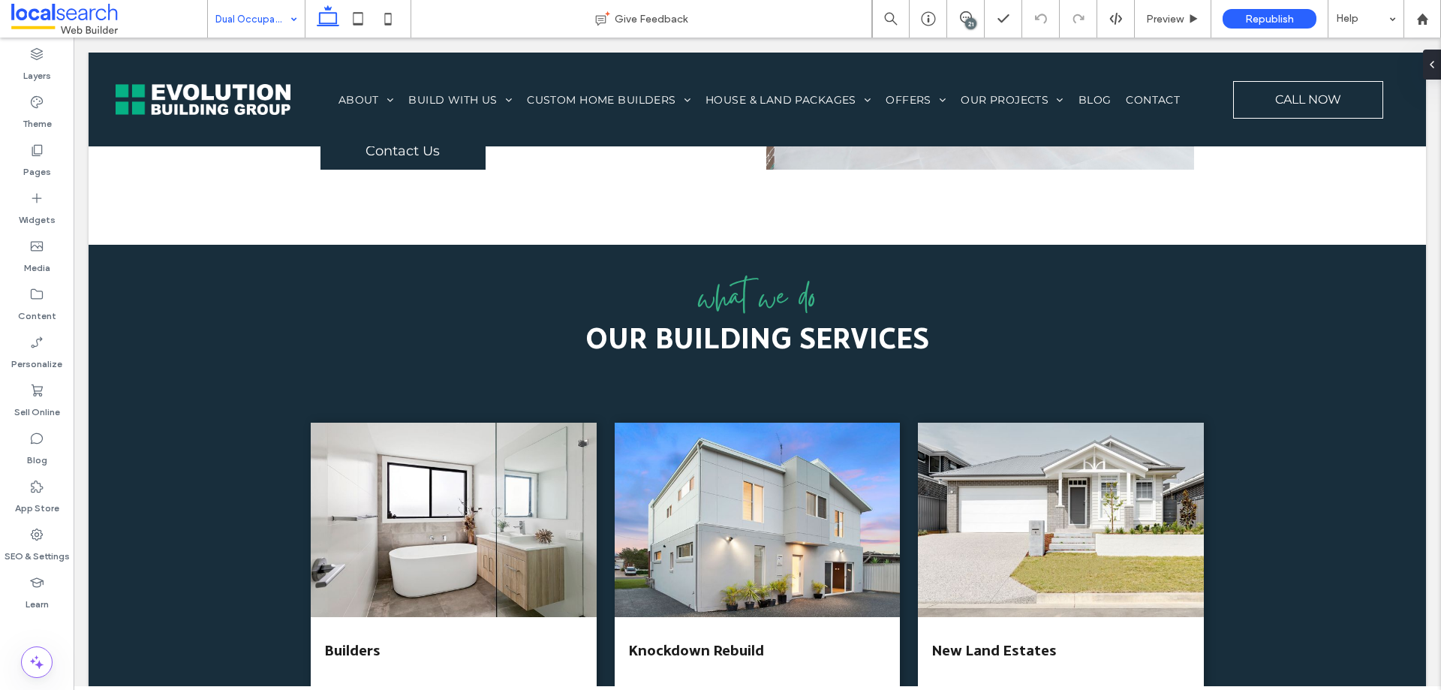
click at [245, 30] on input at bounding box center [252, 19] width 74 height 38
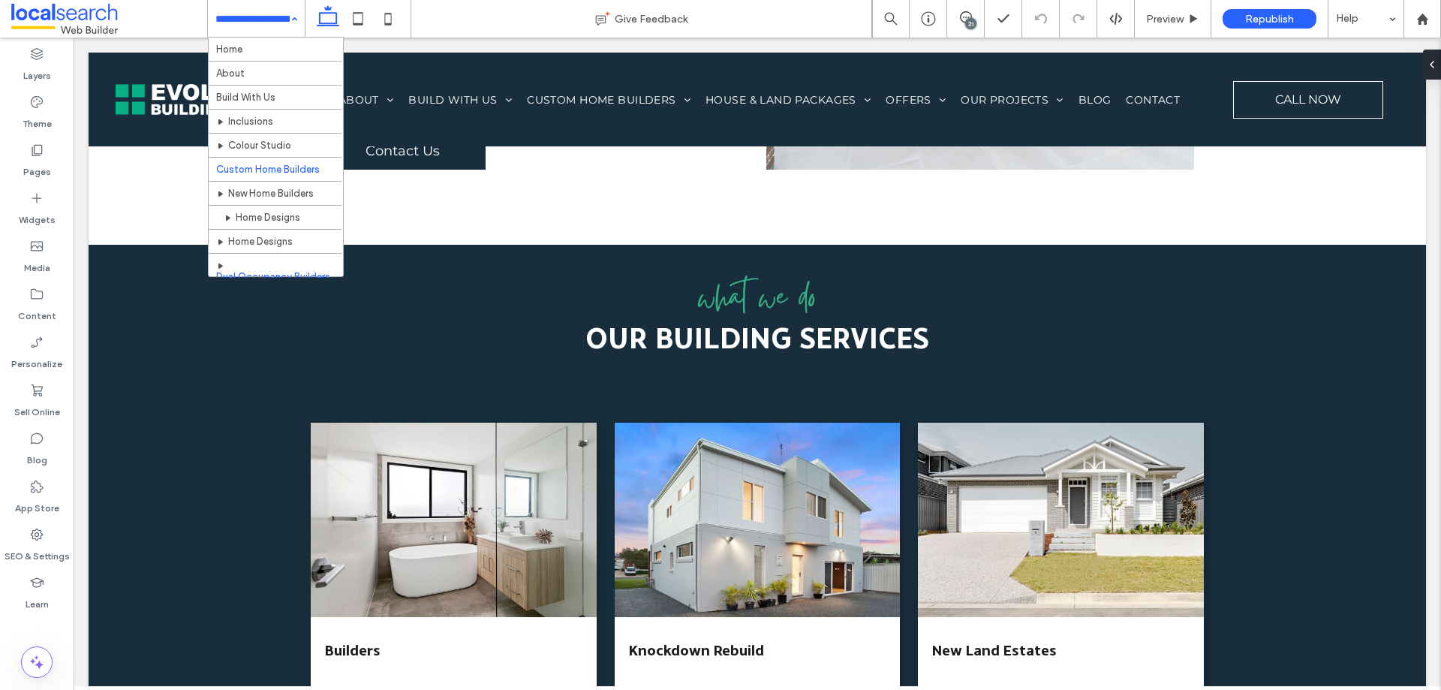
scroll to position [75, 0]
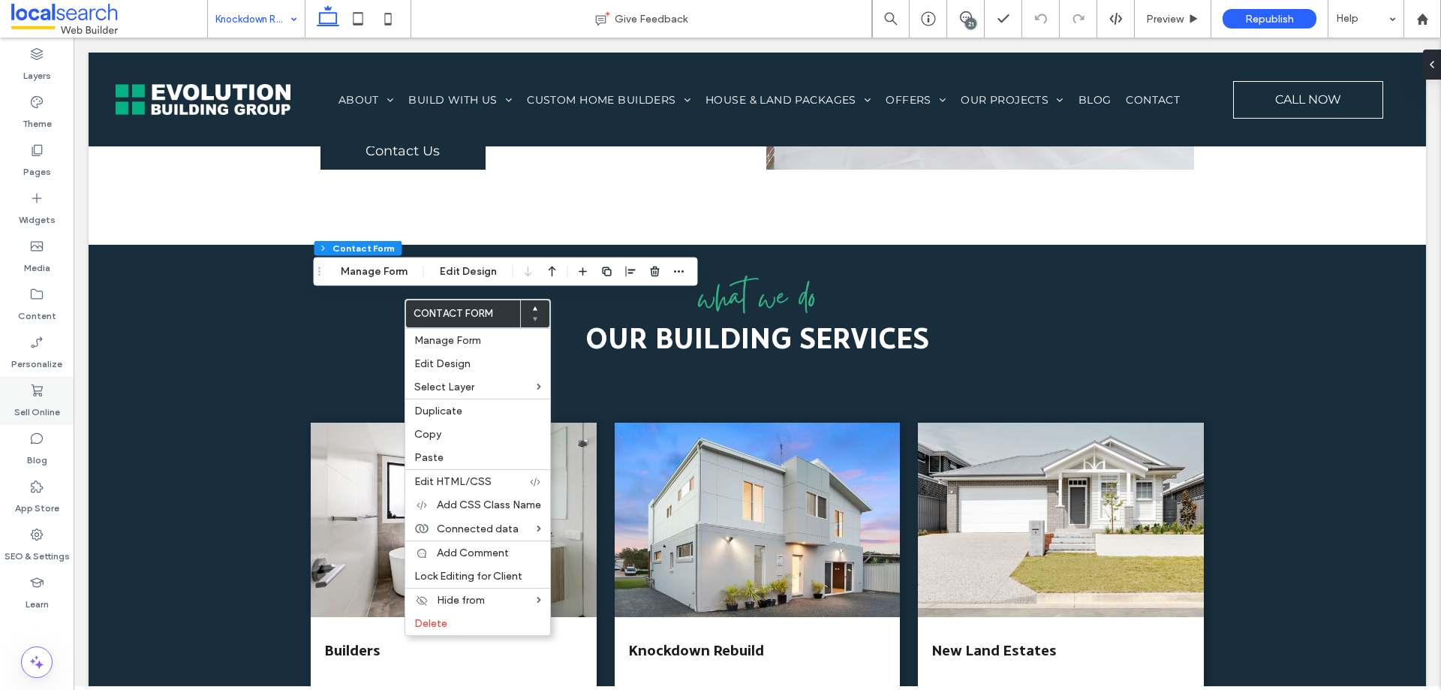
type input "*"
type input "***"
type input "*"
type input "***"
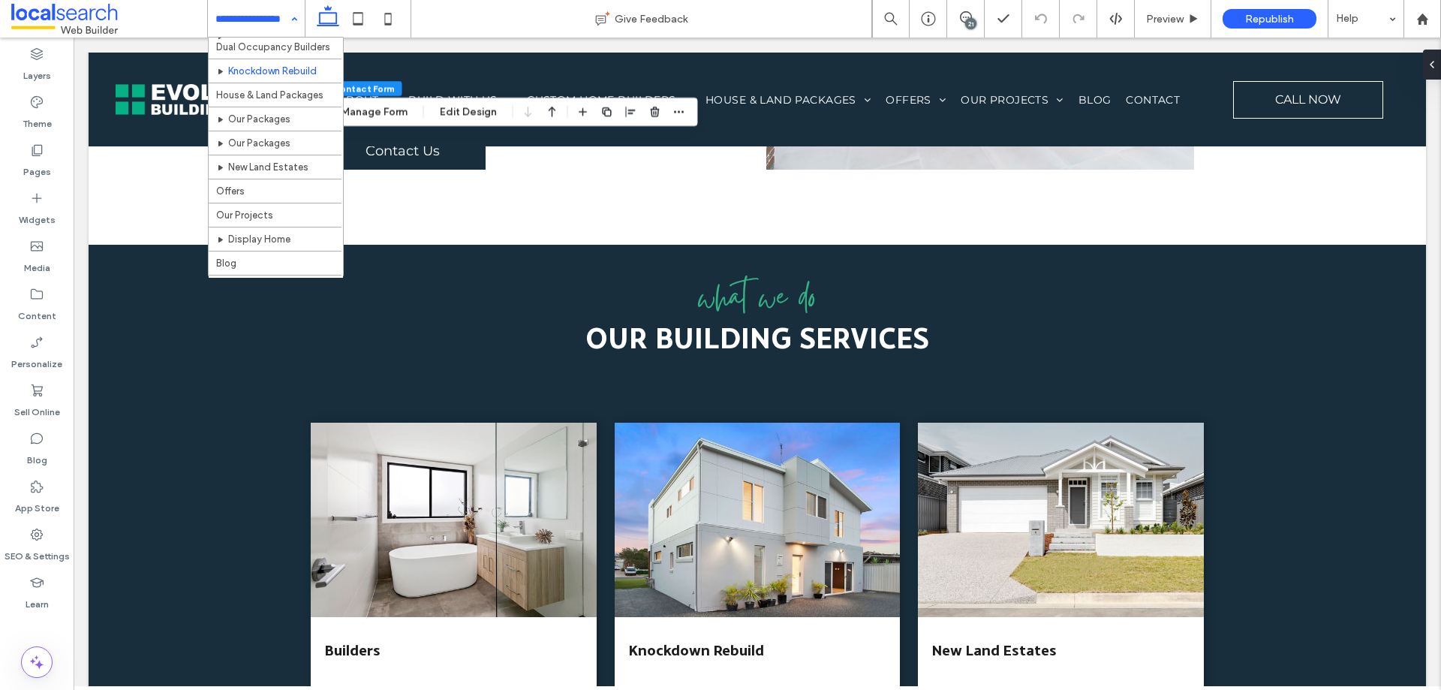
scroll to position [150, 0]
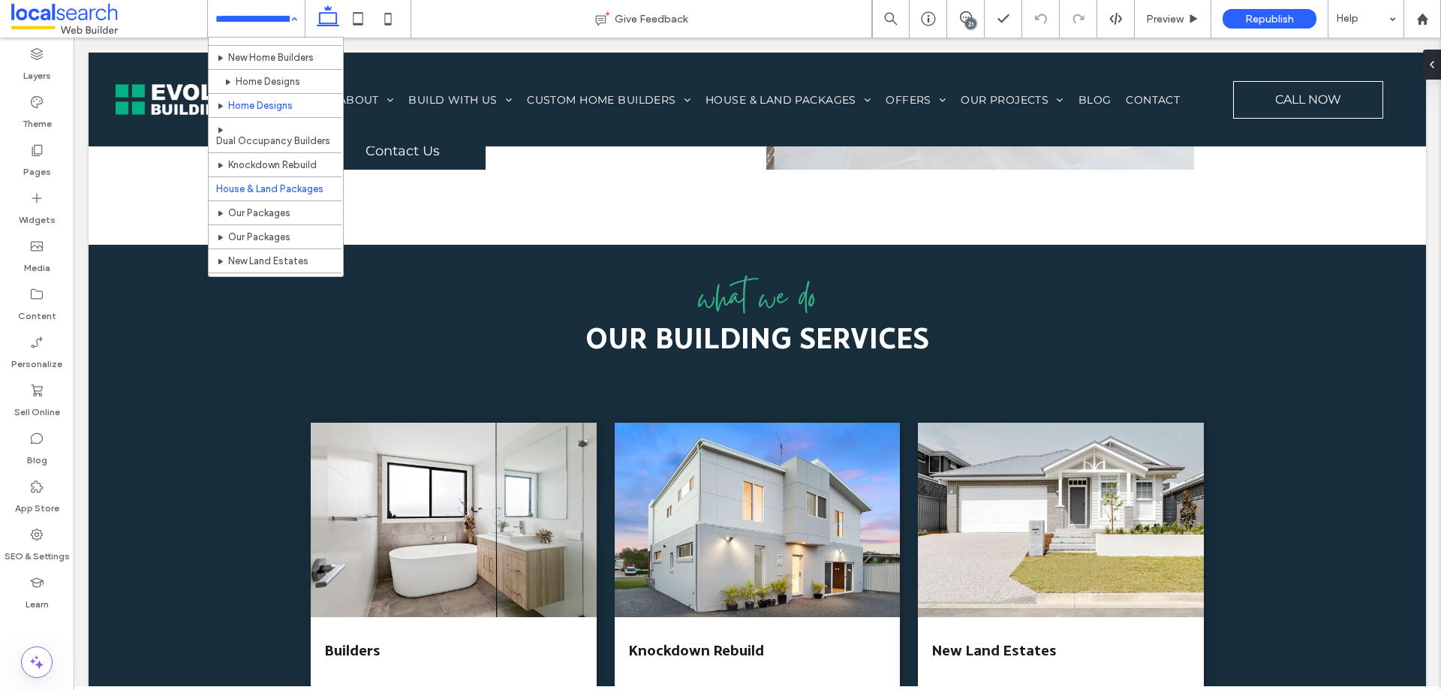
scroll to position [150, 0]
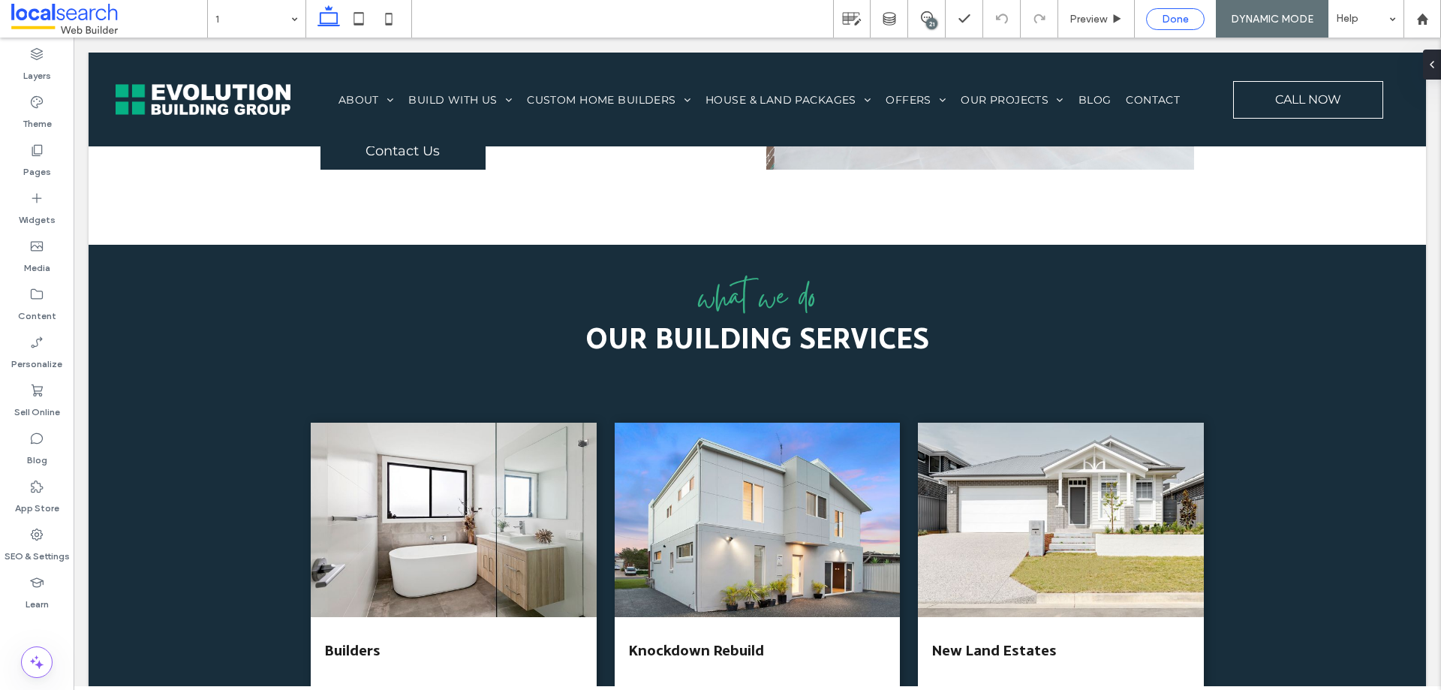
click at [1188, 20] on span "Done" at bounding box center [1175, 19] width 27 height 13
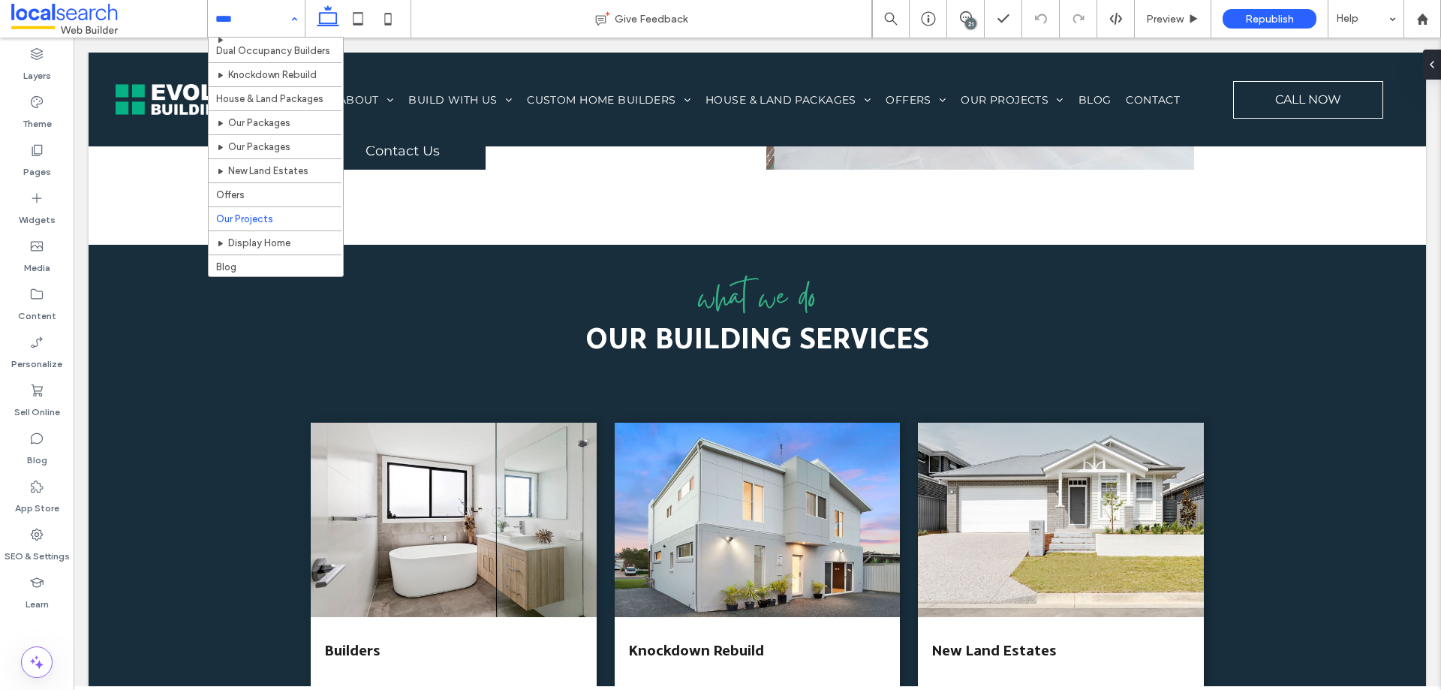
scroll to position [225, 0]
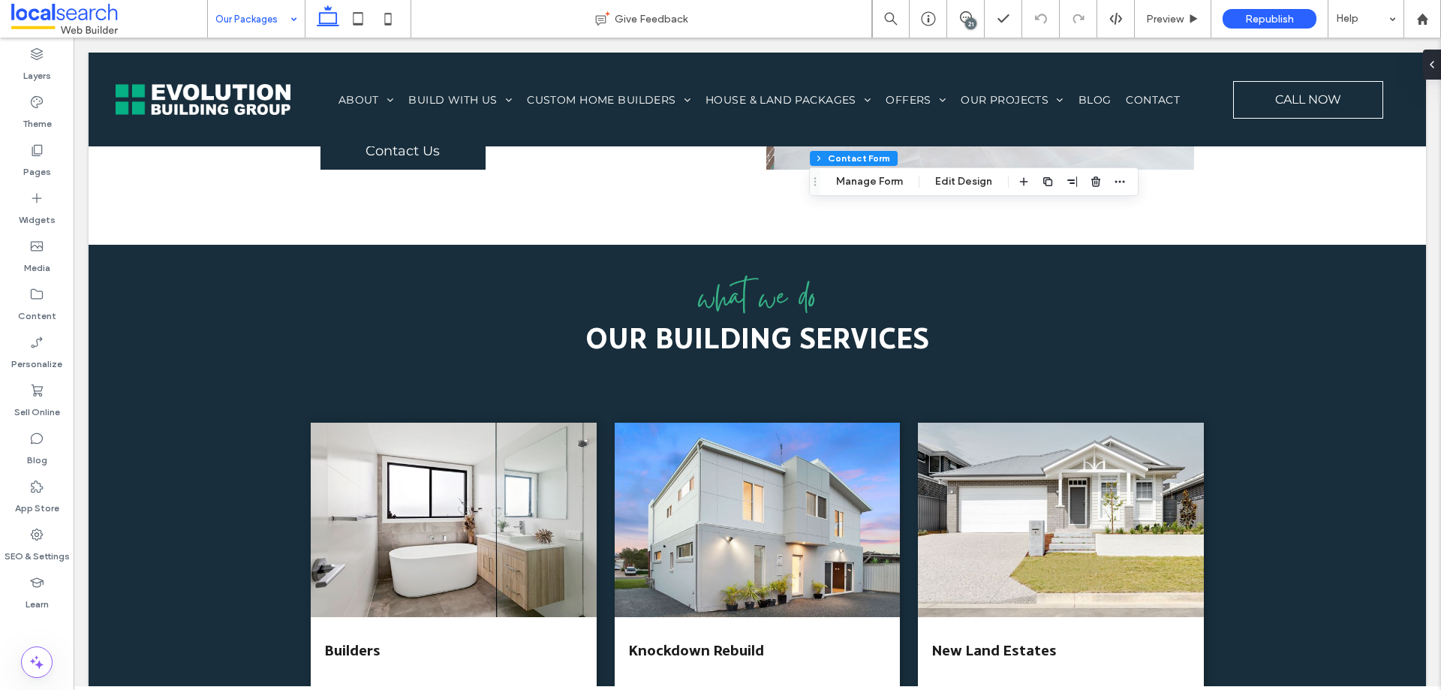
type input "*"
type input "***"
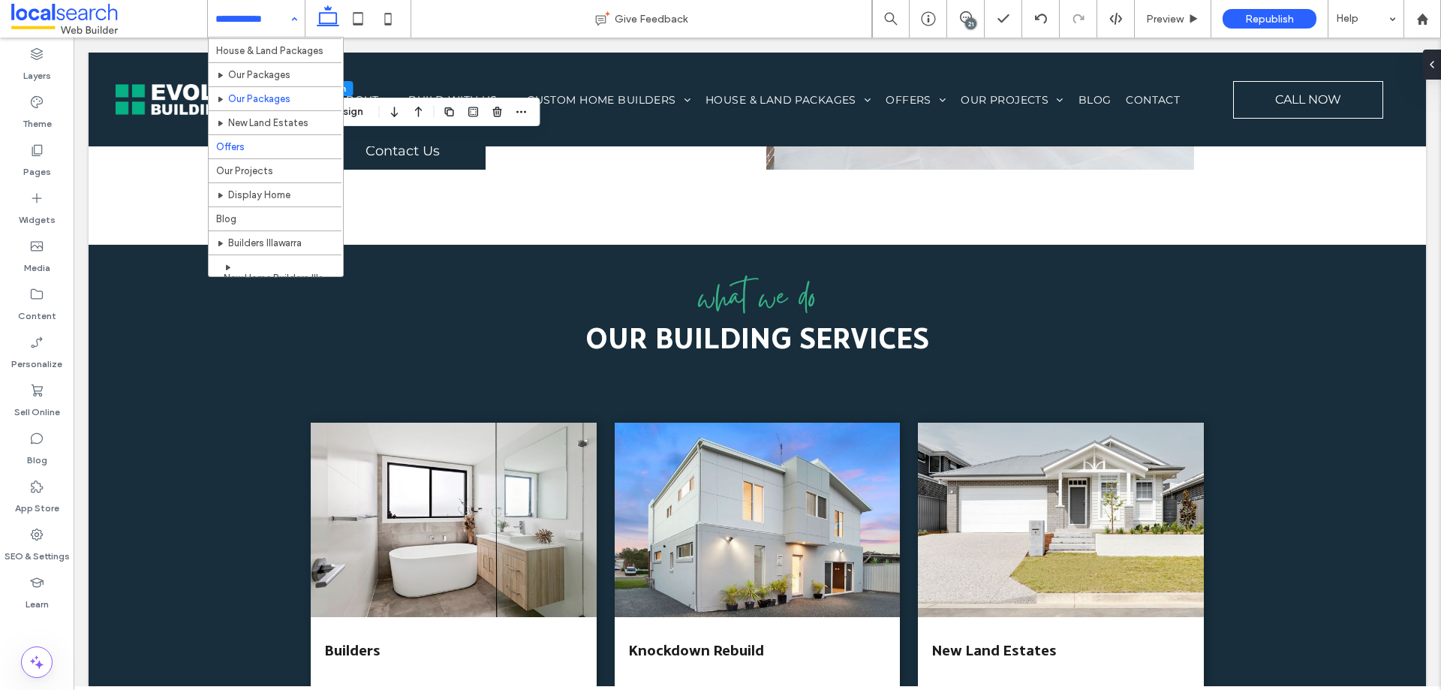
scroll to position [300, 0]
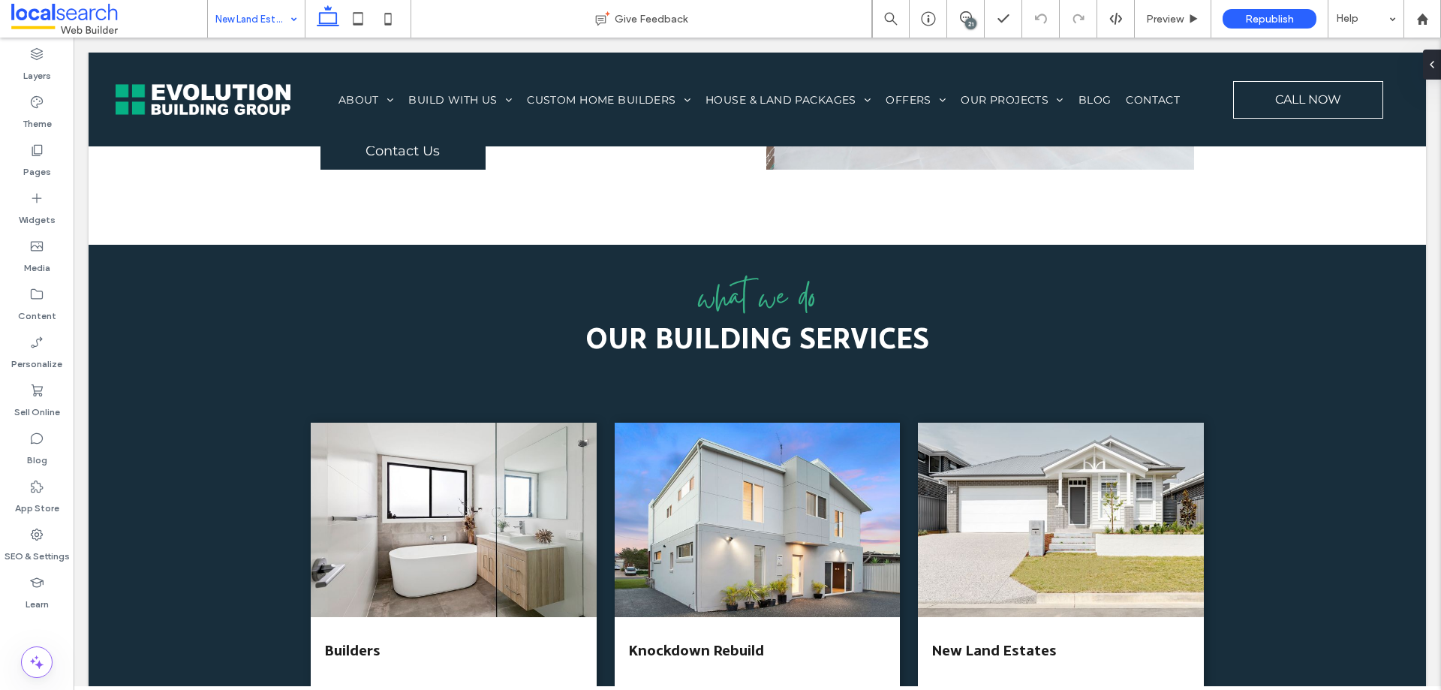
click at [288, 29] on div "New Land Estates" at bounding box center [256, 19] width 97 height 38
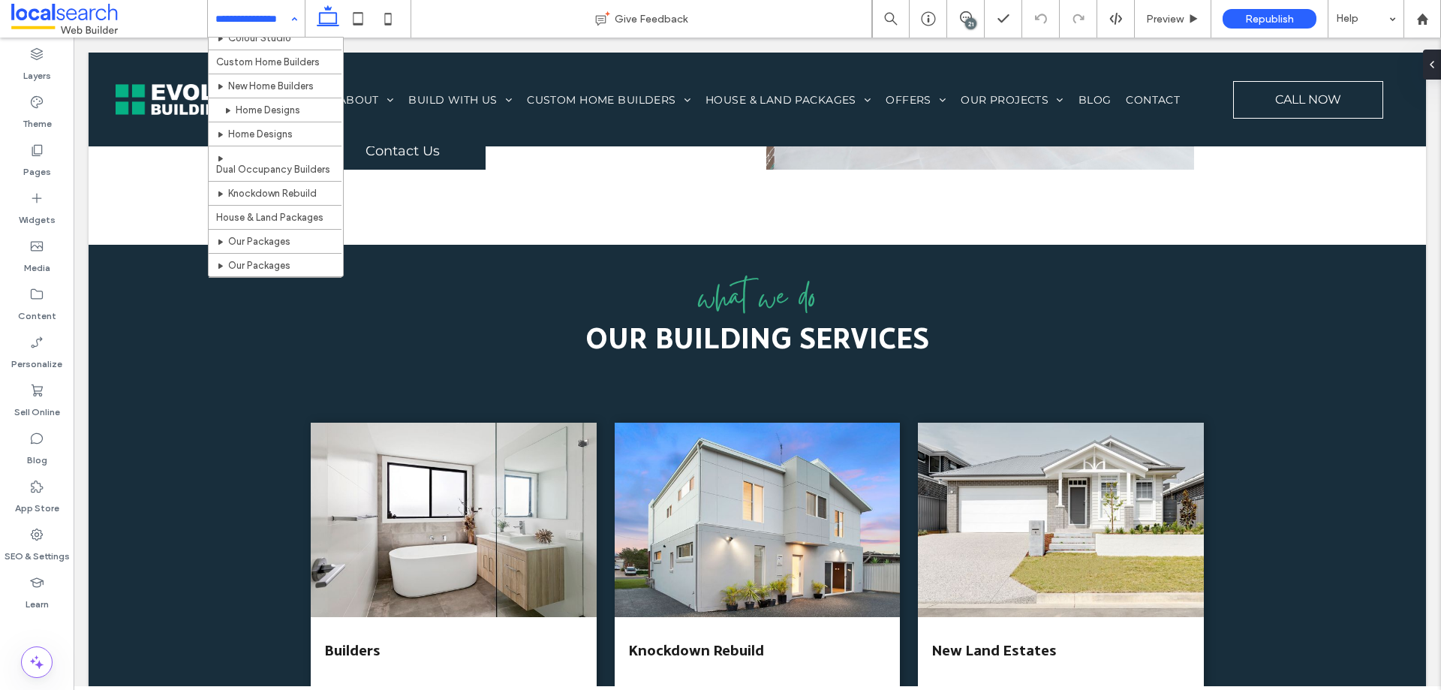
scroll to position [300, 0]
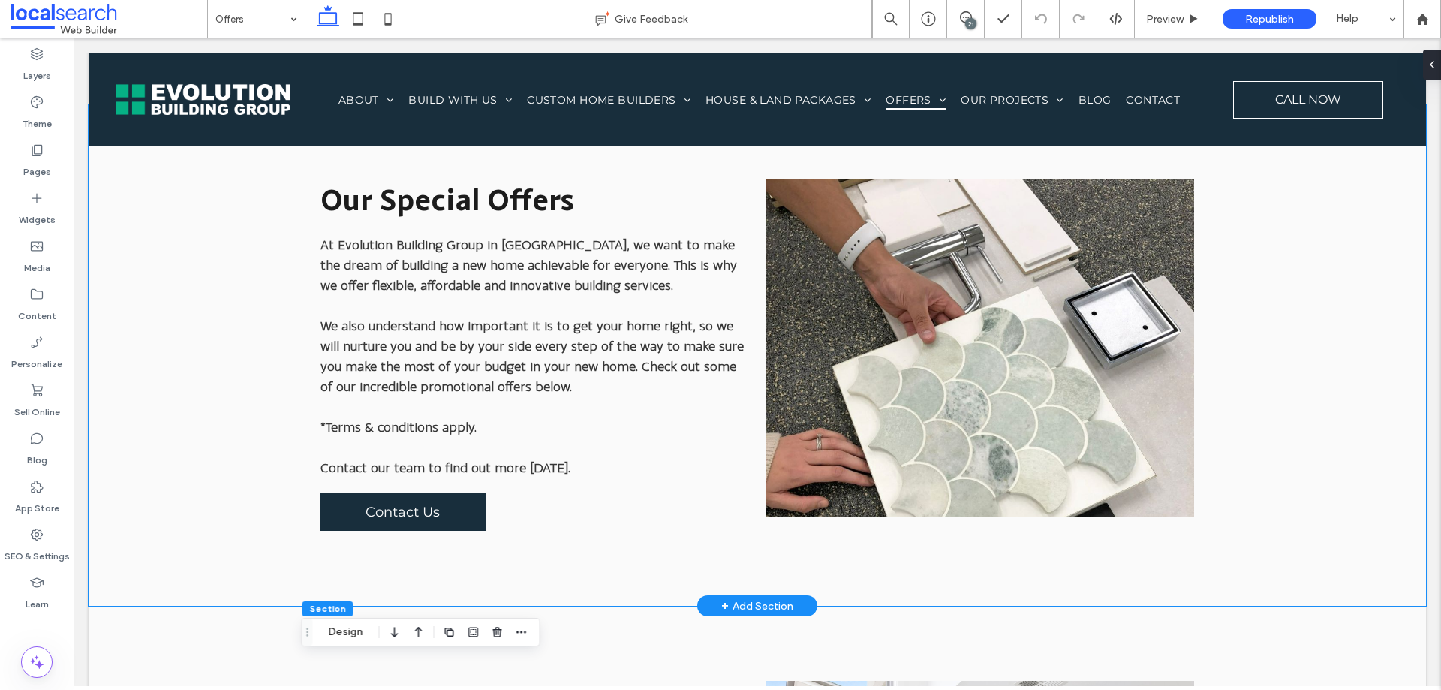
scroll to position [848, 0]
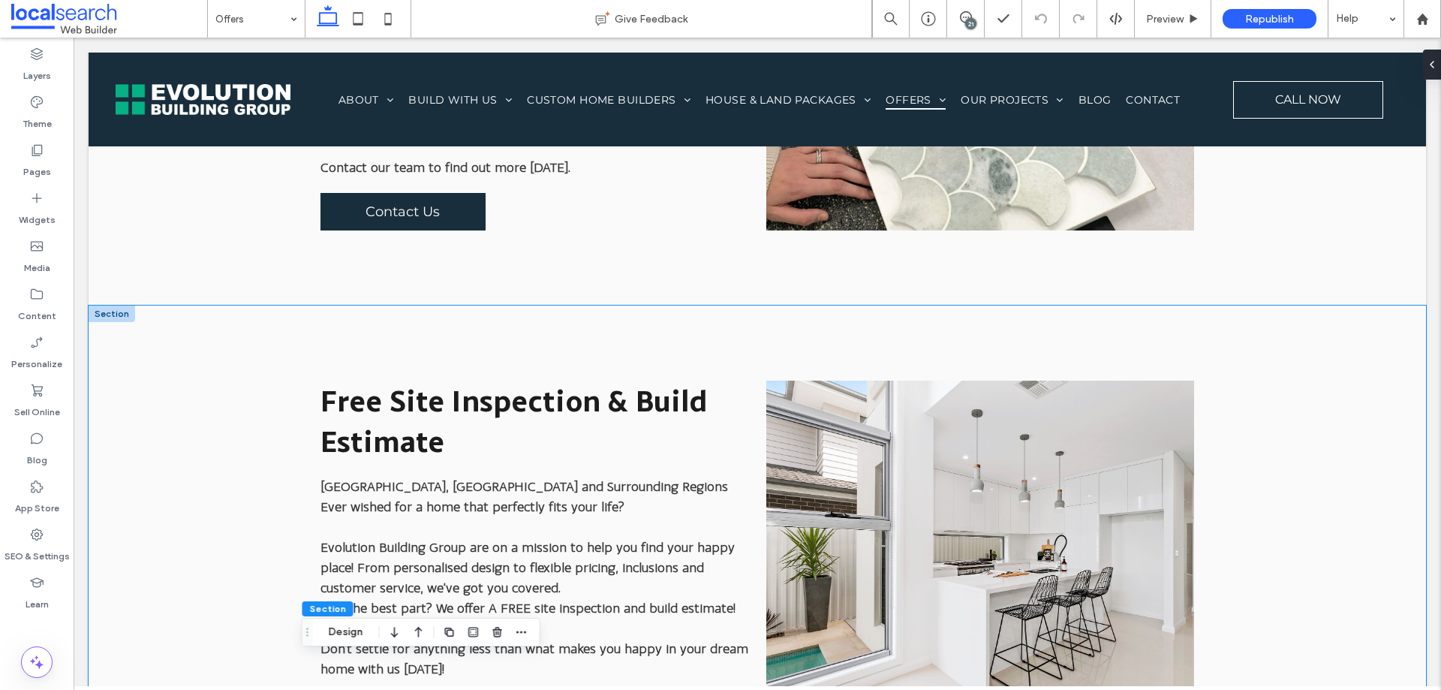
drag, startPoint x: 852, startPoint y: 377, endPoint x: 846, endPoint y: 393, distance: 17.6
click at [852, 379] on div "Free Site Inspection & Build Estimate Wollongong, Southern Highlands and Surrou…" at bounding box center [757, 576] width 901 height 542
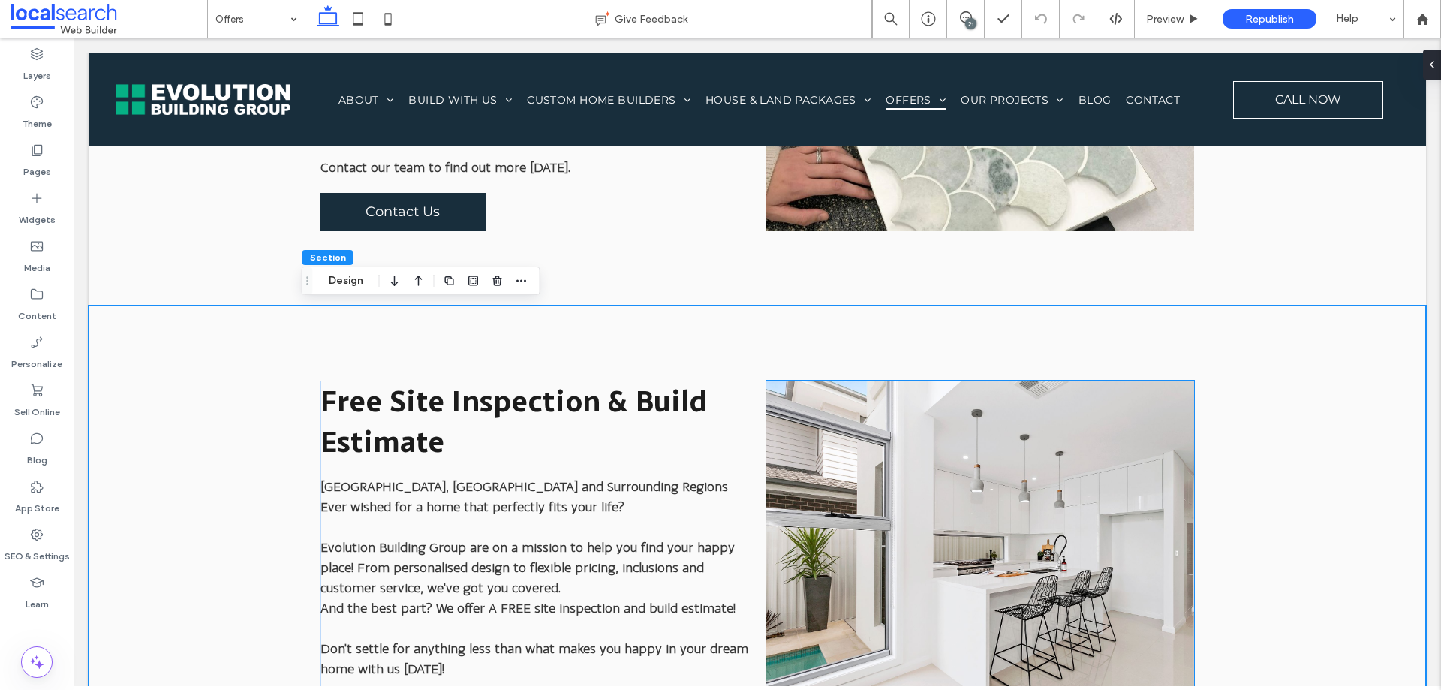
click at [846, 400] on link at bounding box center [980, 550] width 429 height 338
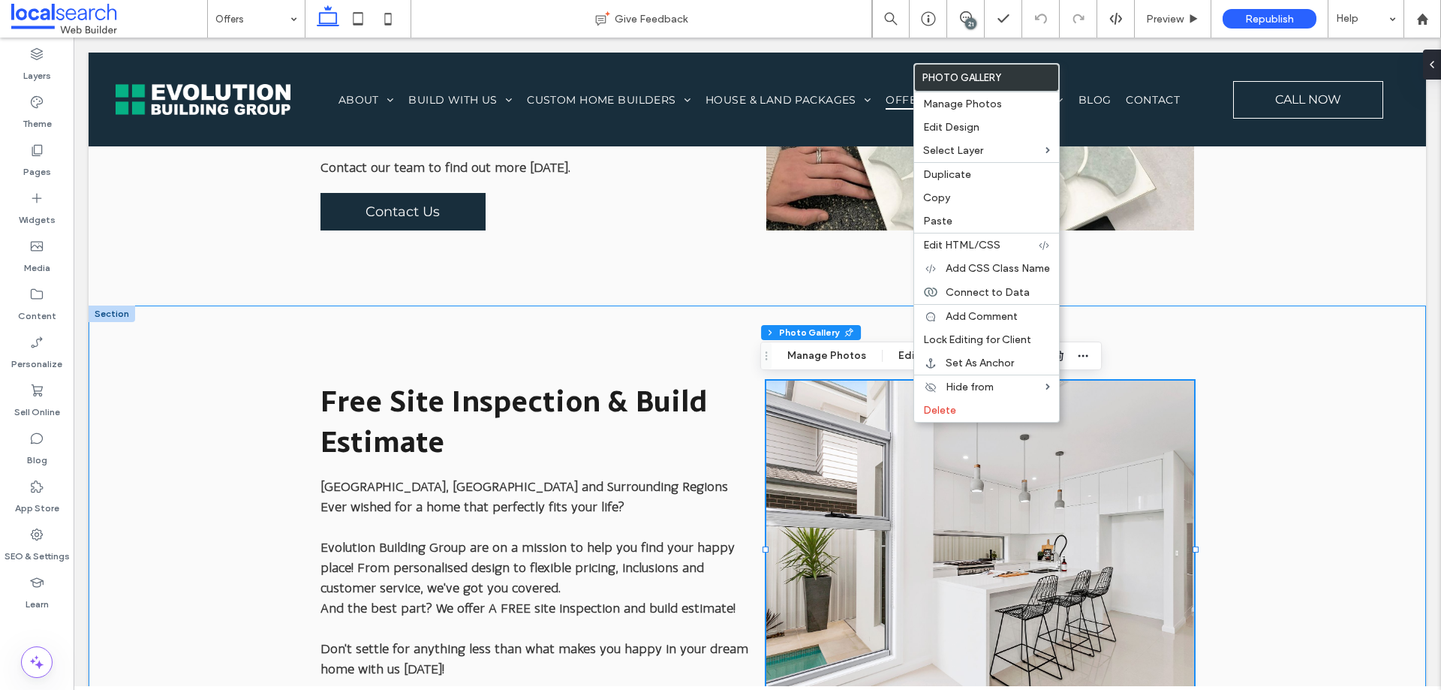
click at [1344, 558] on div "Free Site Inspection & Build Estimate Wollongong, Southern Highlands and Surrou…" at bounding box center [758, 576] width 1338 height 542
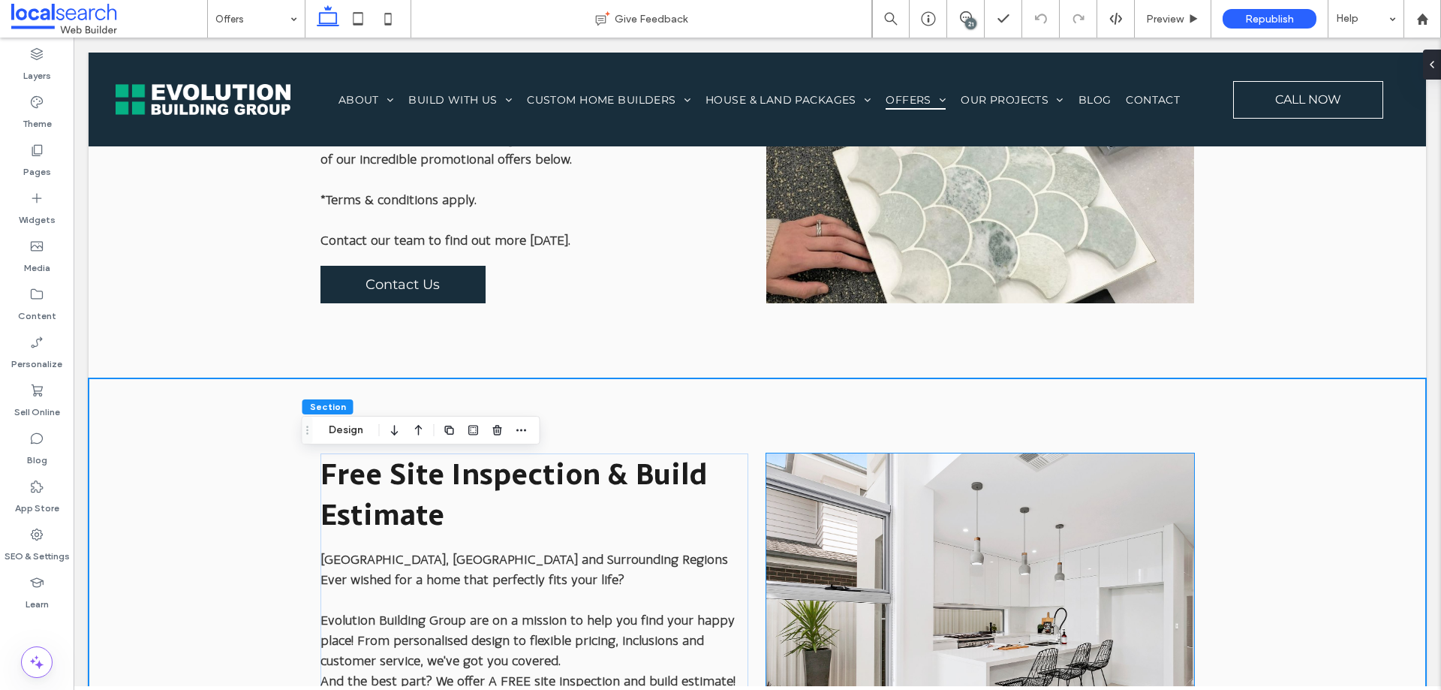
scroll to position [923, 0]
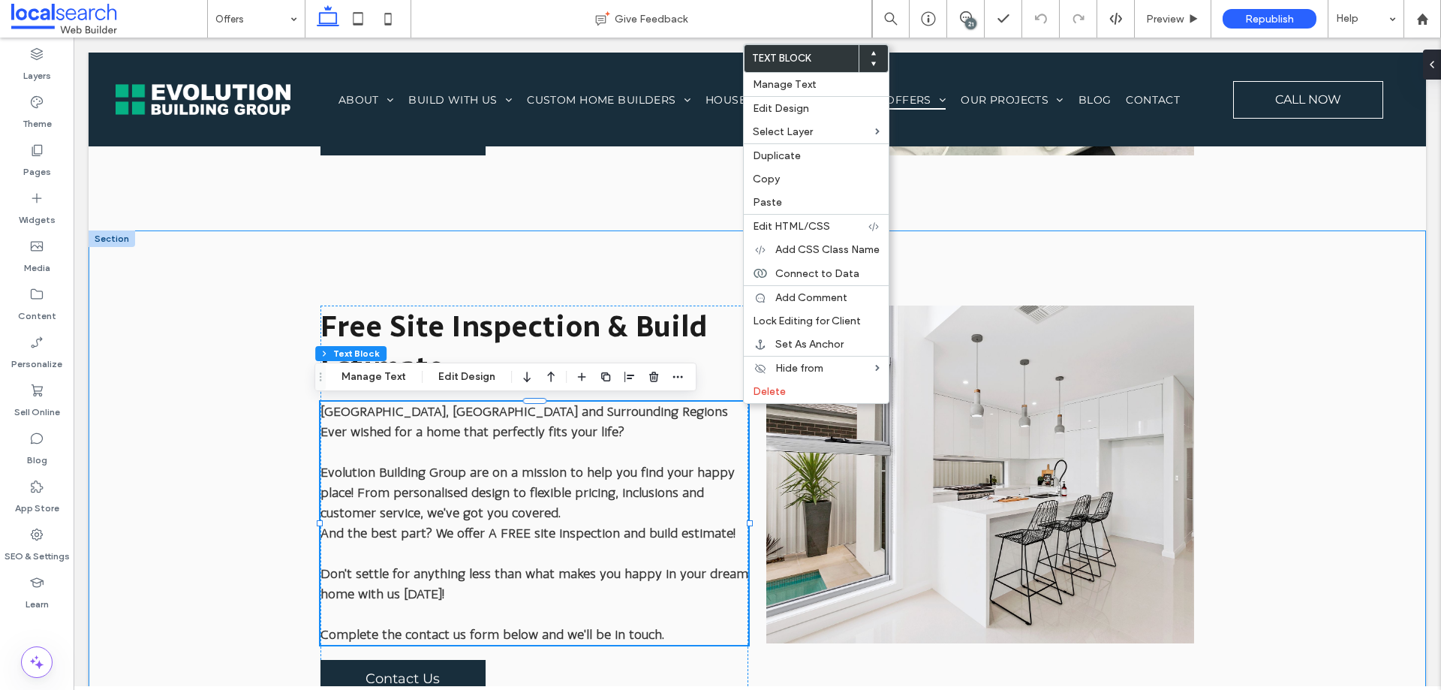
click at [618, 246] on div "Free Site Inspection & Build Estimate Wollongong, Southern Highlands and Surrou…" at bounding box center [757, 501] width 901 height 542
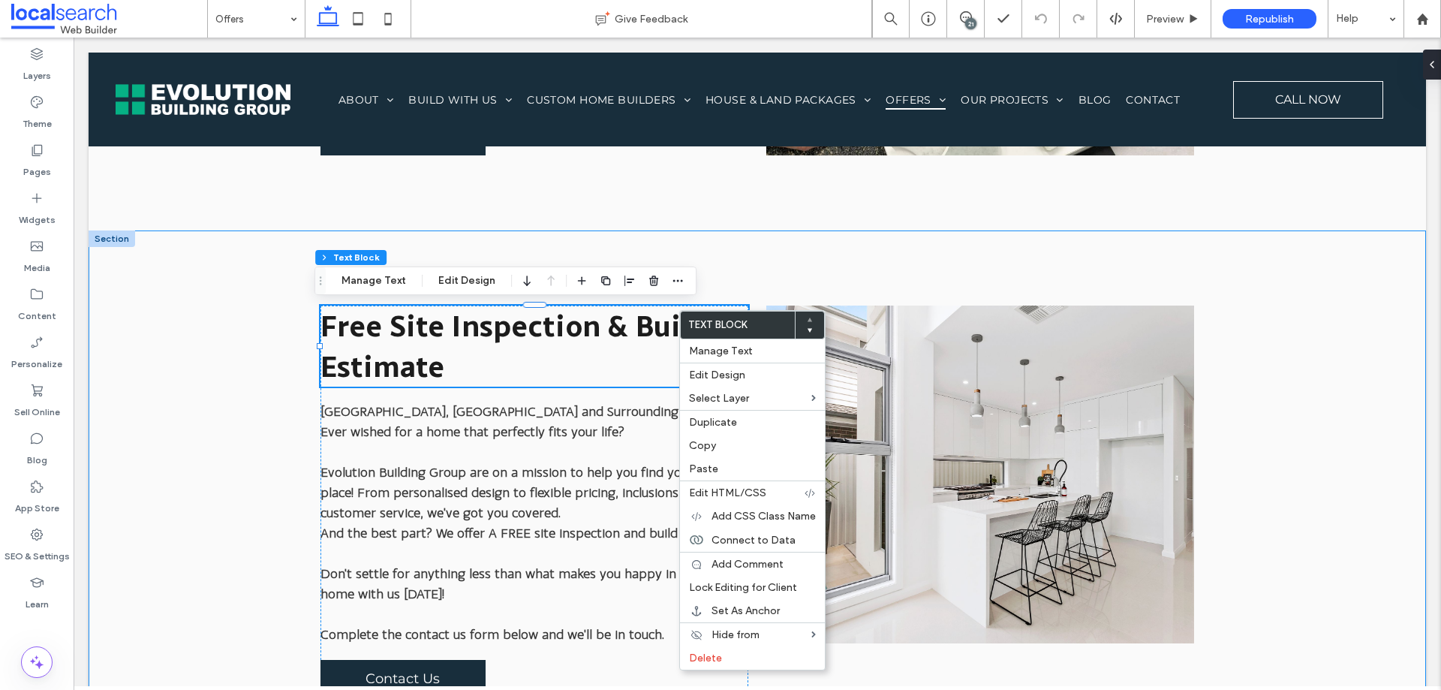
click at [294, 529] on div "Free Site Inspection & Build Estimate Wollongong, Southern Highlands and Surrou…" at bounding box center [758, 501] width 1338 height 542
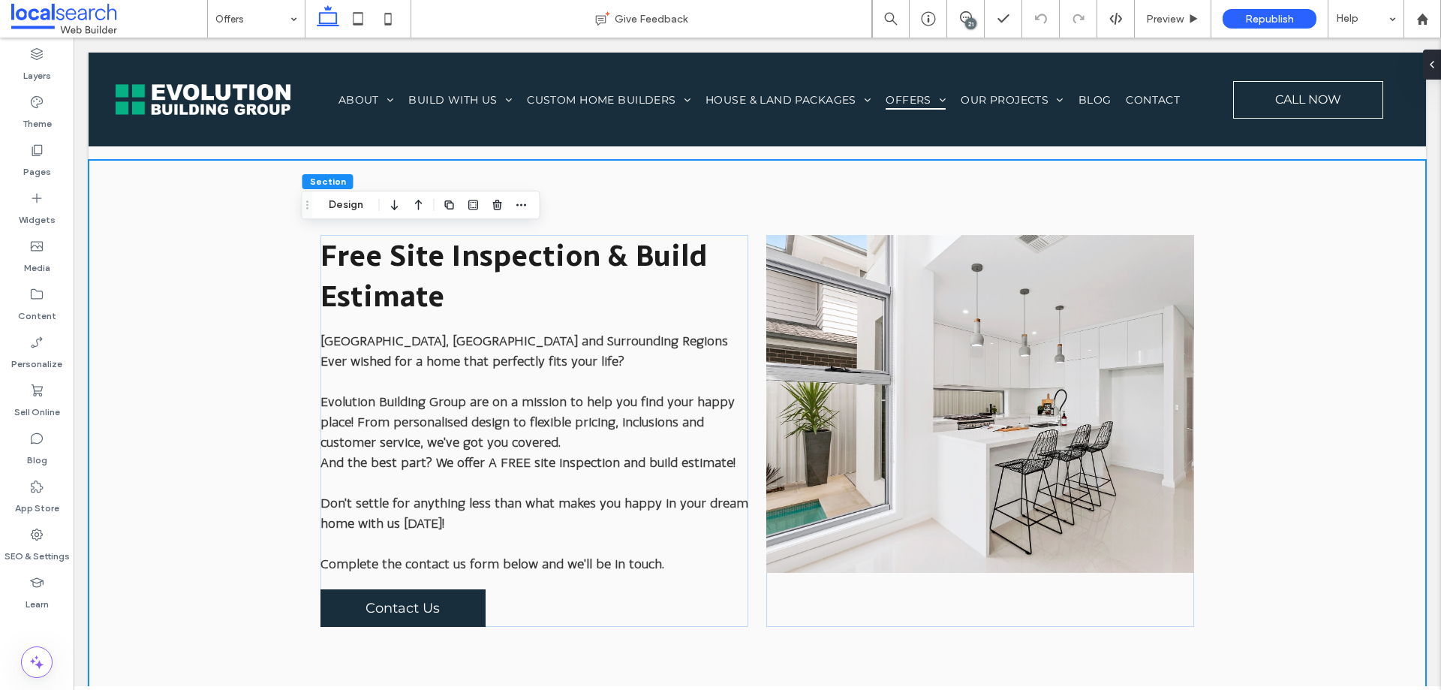
scroll to position [1073, 0]
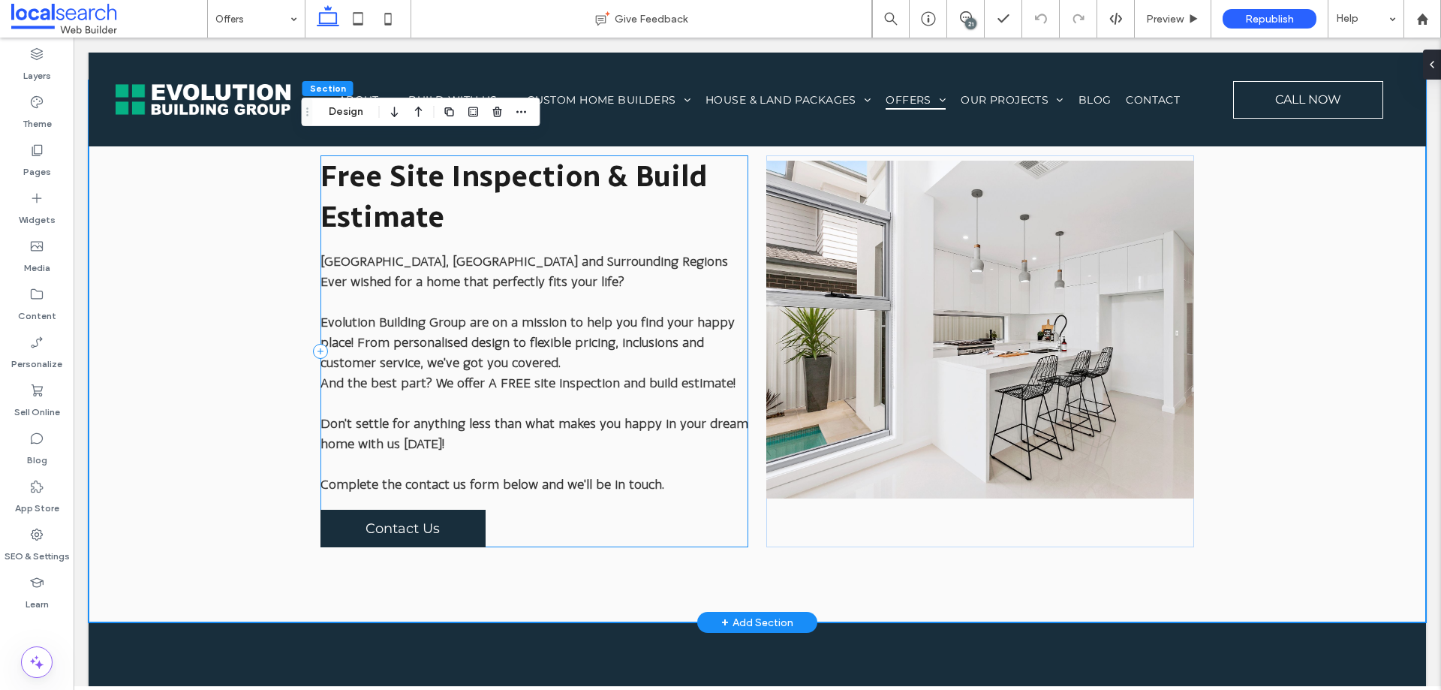
click at [321, 507] on div "Free Site Inspection & Build Estimate Wollongong, Southern Highlands and Surrou…" at bounding box center [535, 351] width 429 height 392
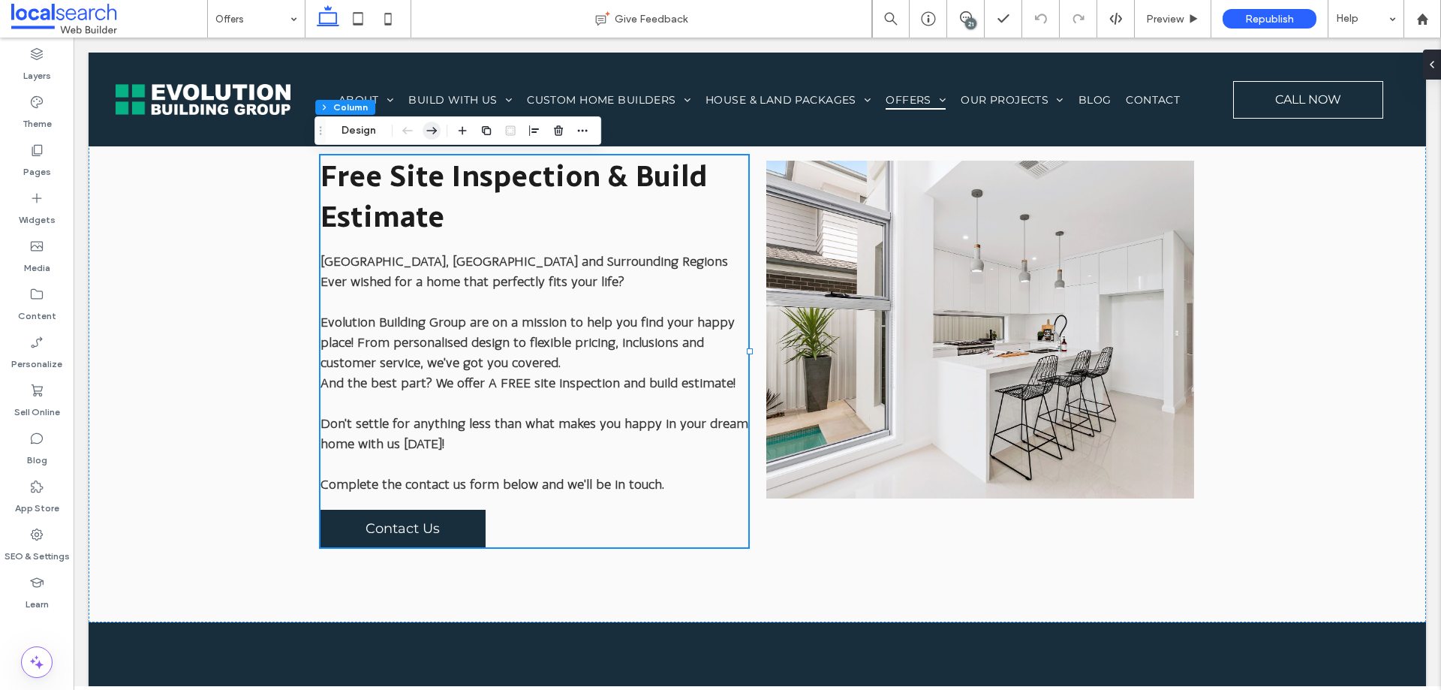
click at [431, 130] on icon "button" at bounding box center [432, 130] width 18 height 27
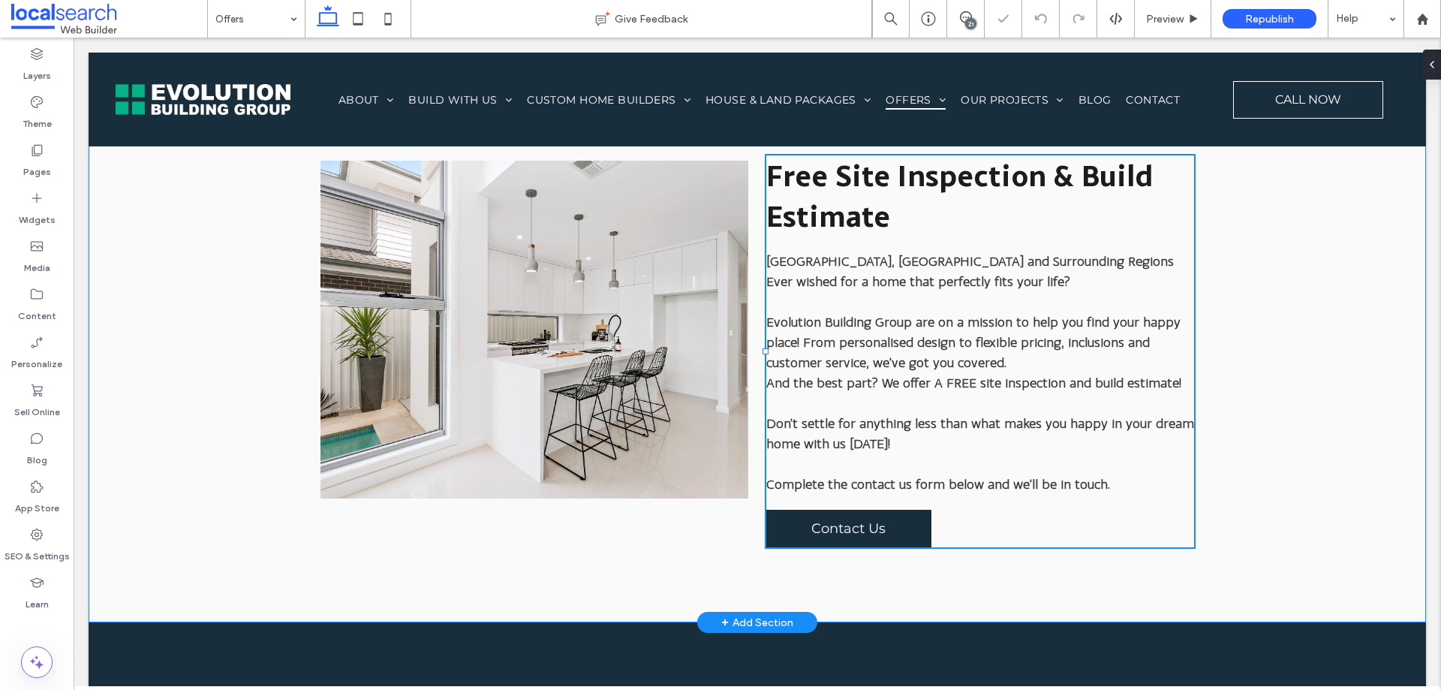
click at [1339, 507] on div "Free Site Inspection & Build Estimate Wollongong, Southern Highlands and Surrou…" at bounding box center [758, 351] width 1338 height 542
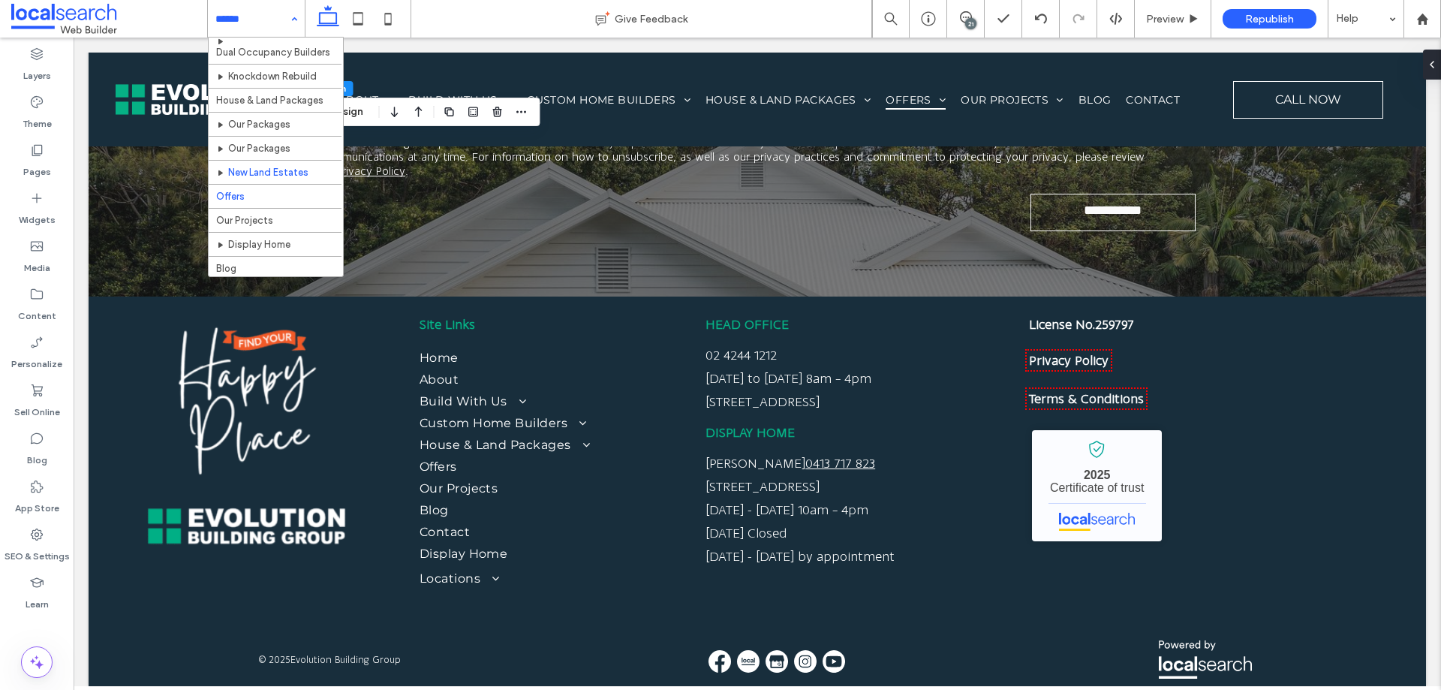
scroll to position [225, 0]
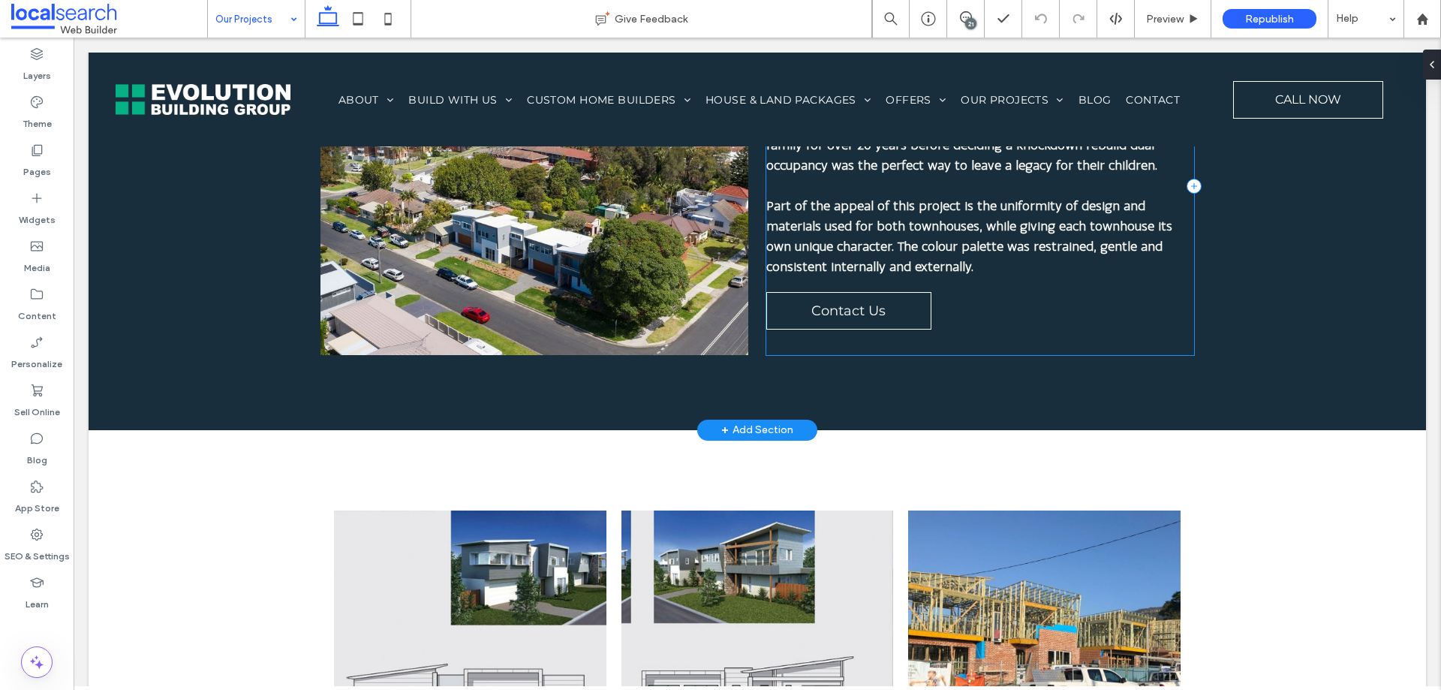
scroll to position [3002, 0]
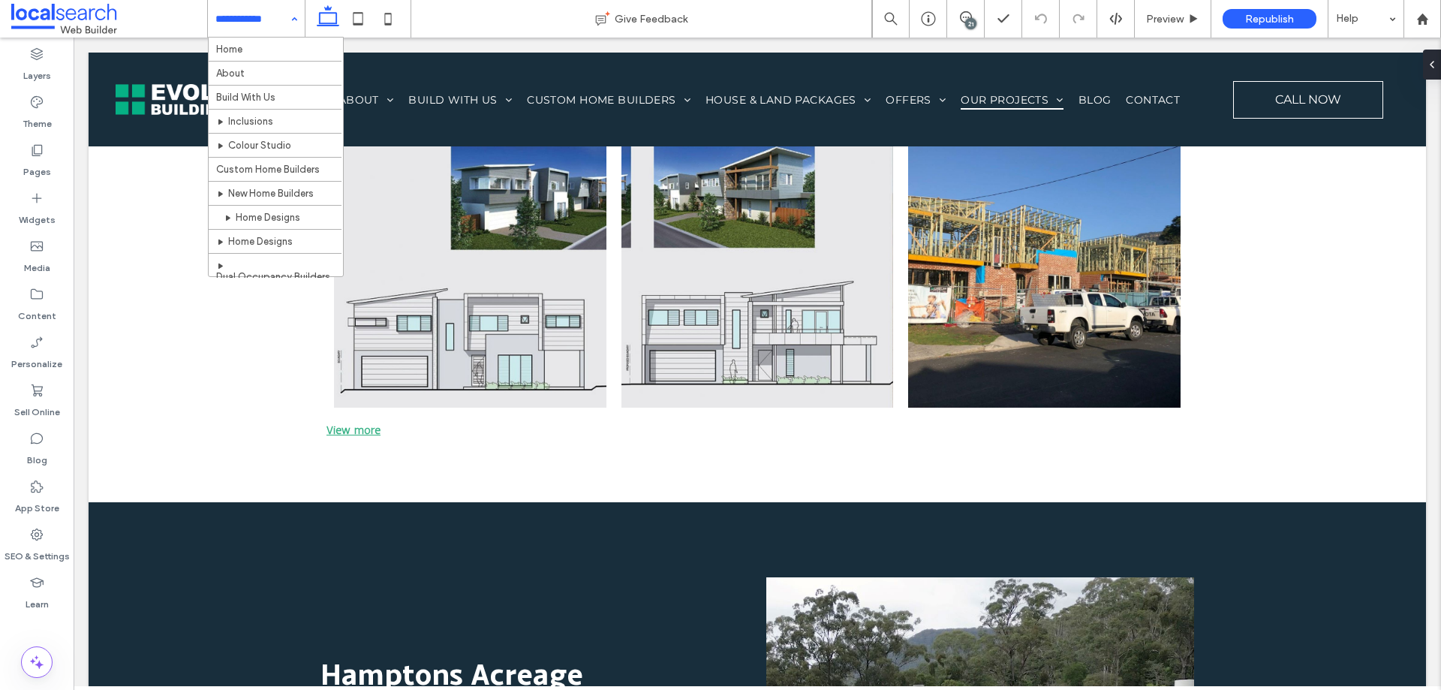
click at [250, 35] on input at bounding box center [252, 19] width 74 height 38
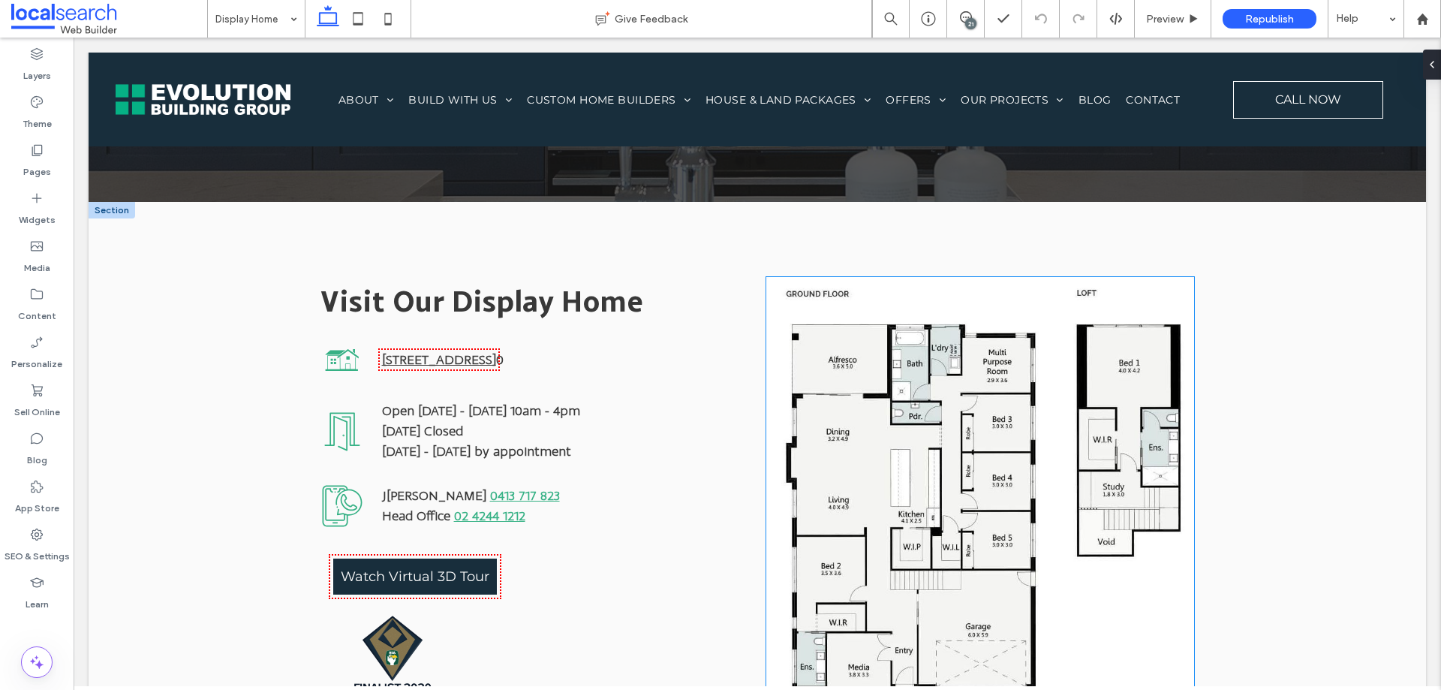
scroll to position [525, 0]
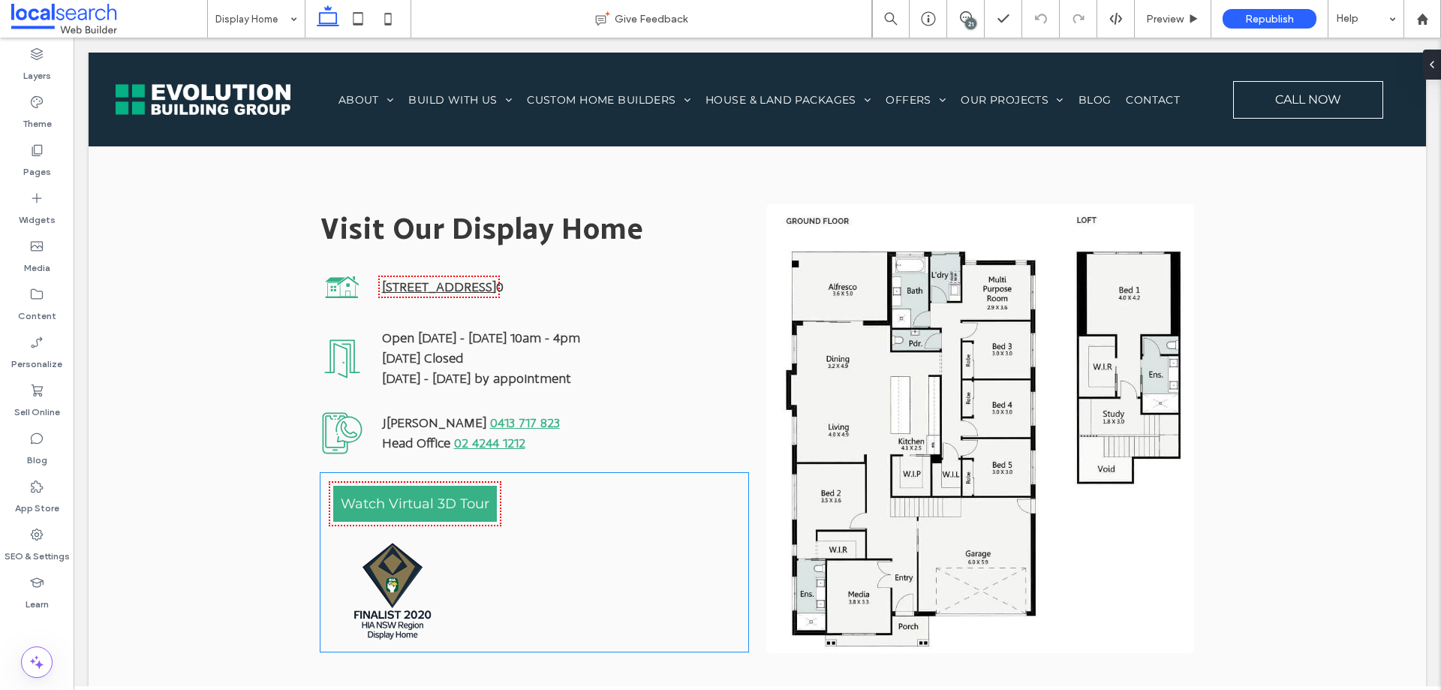
click at [452, 497] on span "Watch Virtual 3D Tour" at bounding box center [415, 503] width 149 height 17
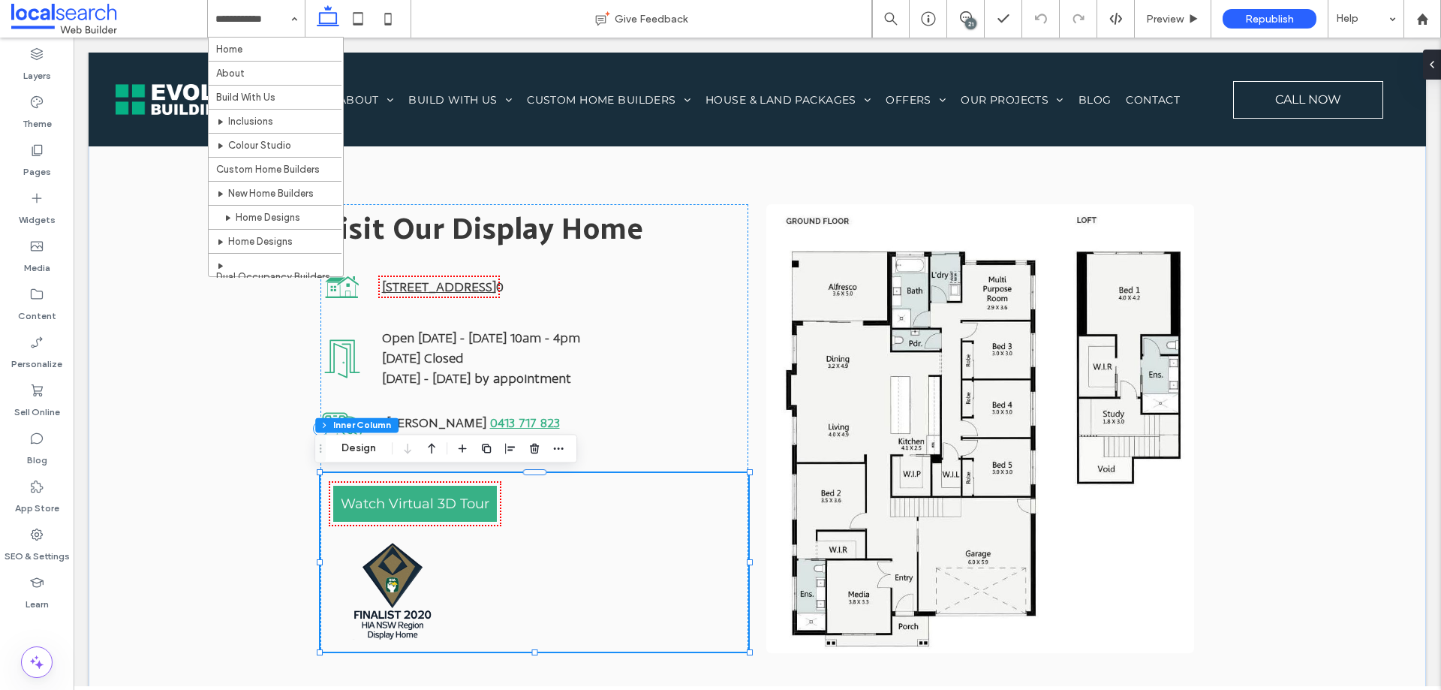
click at [452, 497] on span "Watch Virtual 3D Tour" at bounding box center [415, 503] width 149 height 17
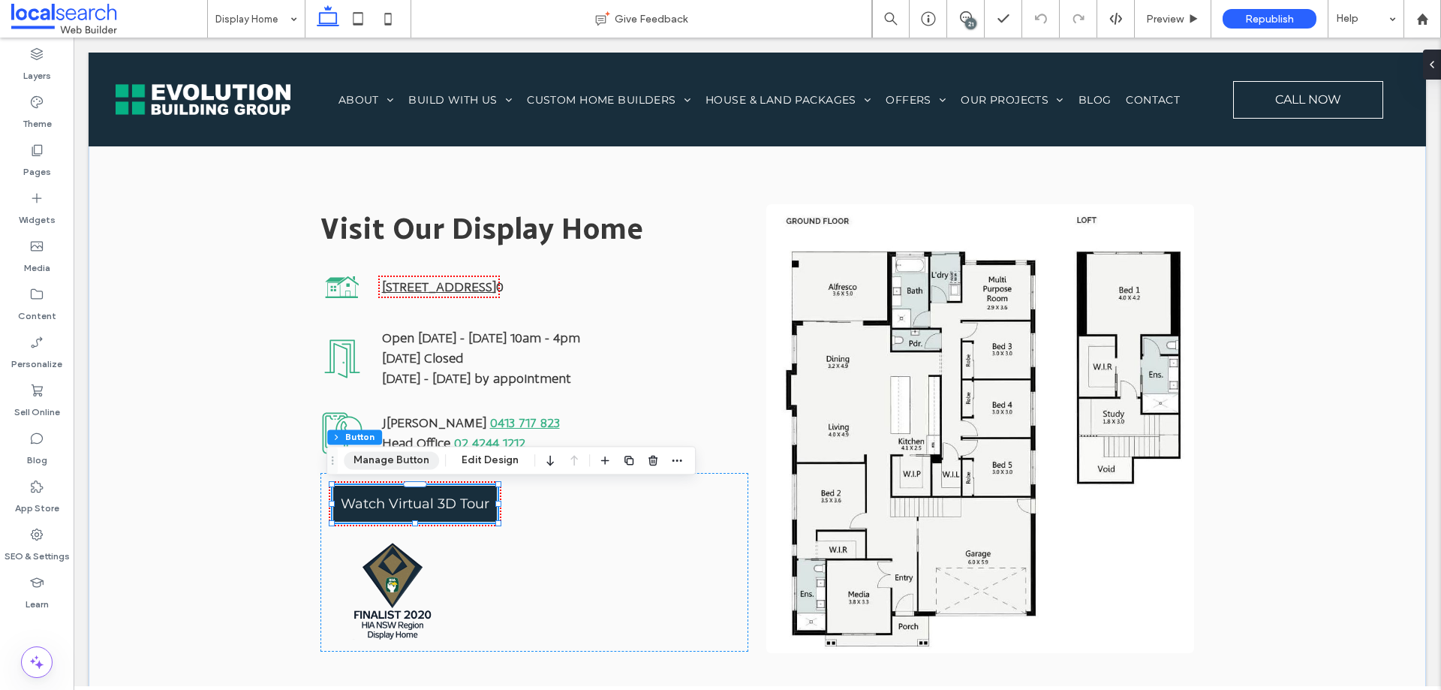
click at [409, 460] on button "Manage Button" at bounding box center [391, 460] width 95 height 18
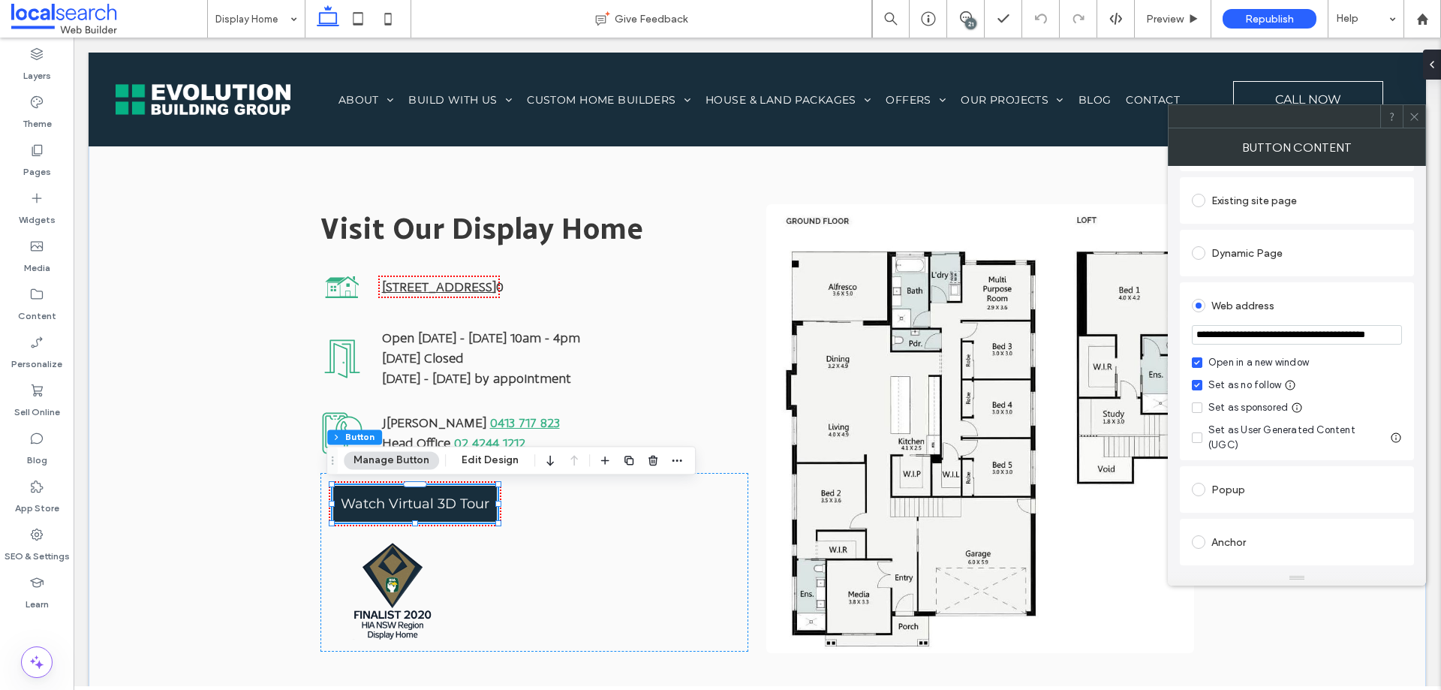
scroll to position [150, 0]
click at [1264, 337] on input "**********" at bounding box center [1297, 332] width 210 height 20
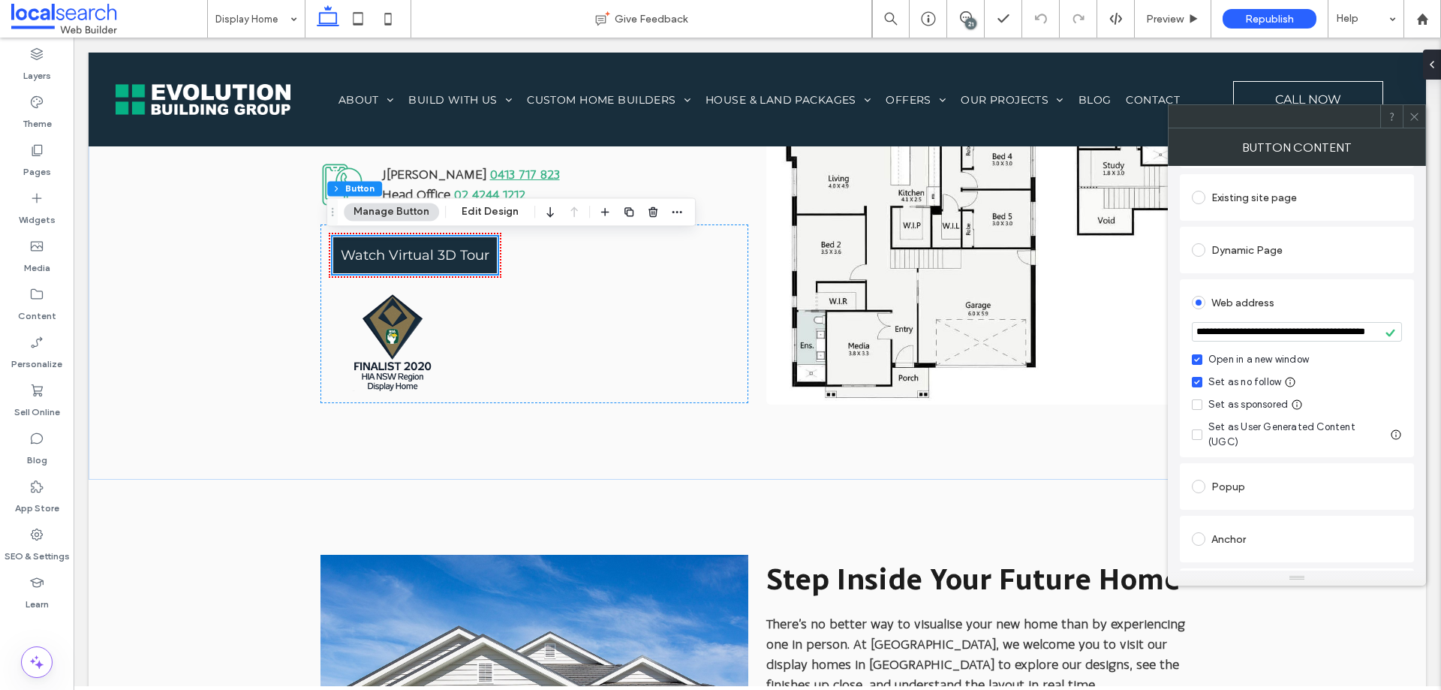
scroll to position [751, 0]
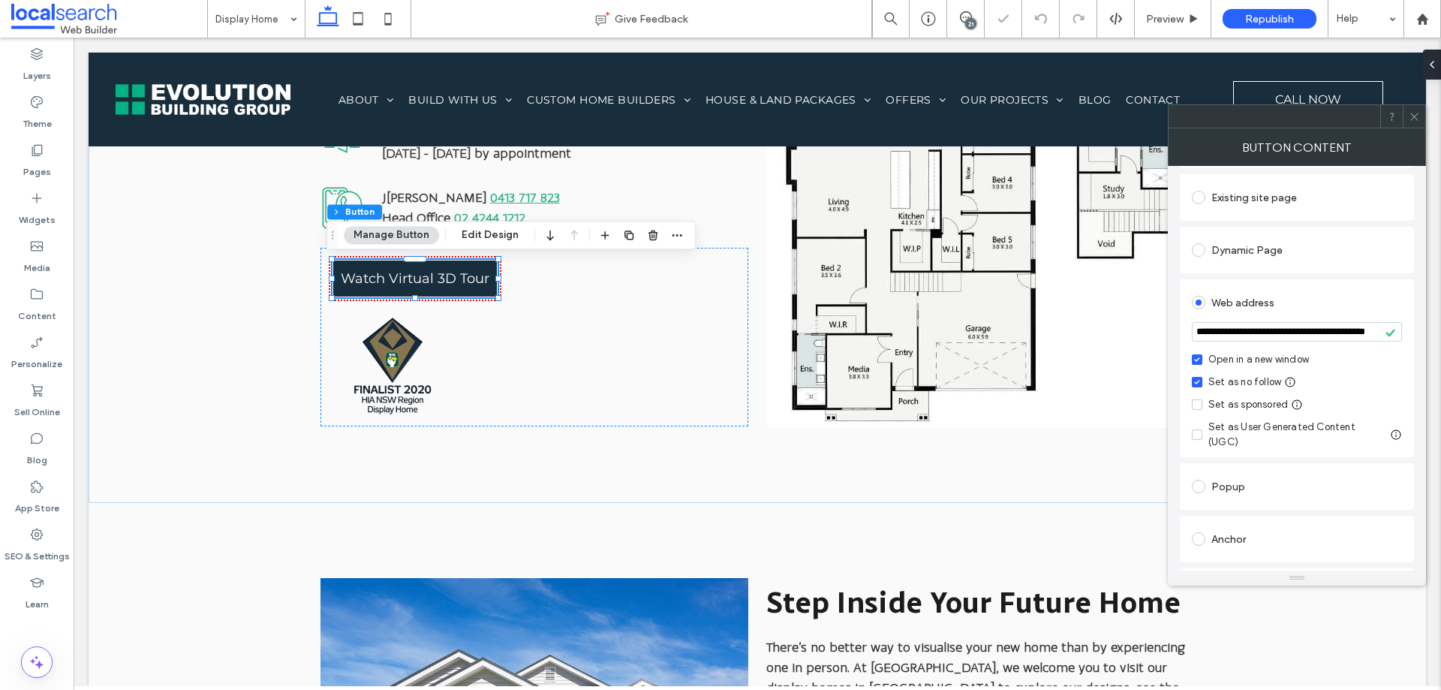
click at [1407, 113] on div at bounding box center [1414, 116] width 23 height 23
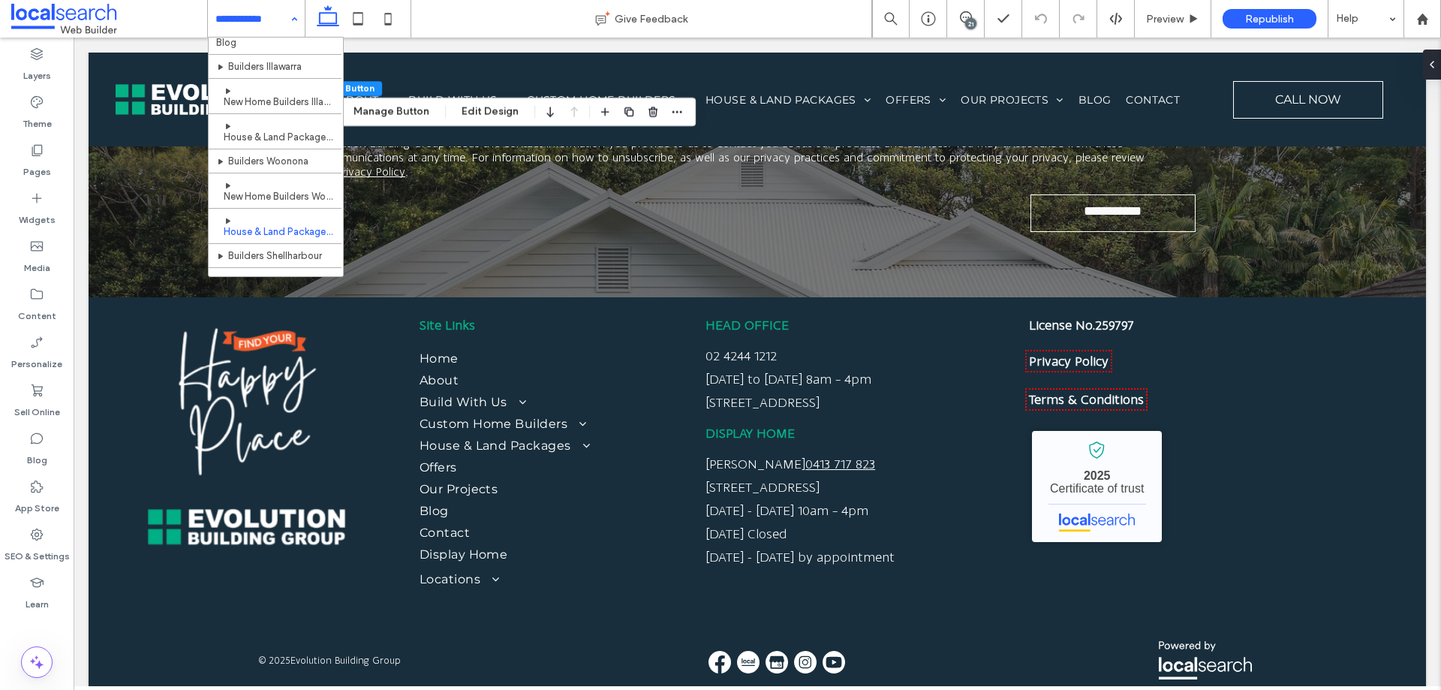
scroll to position [300, 0]
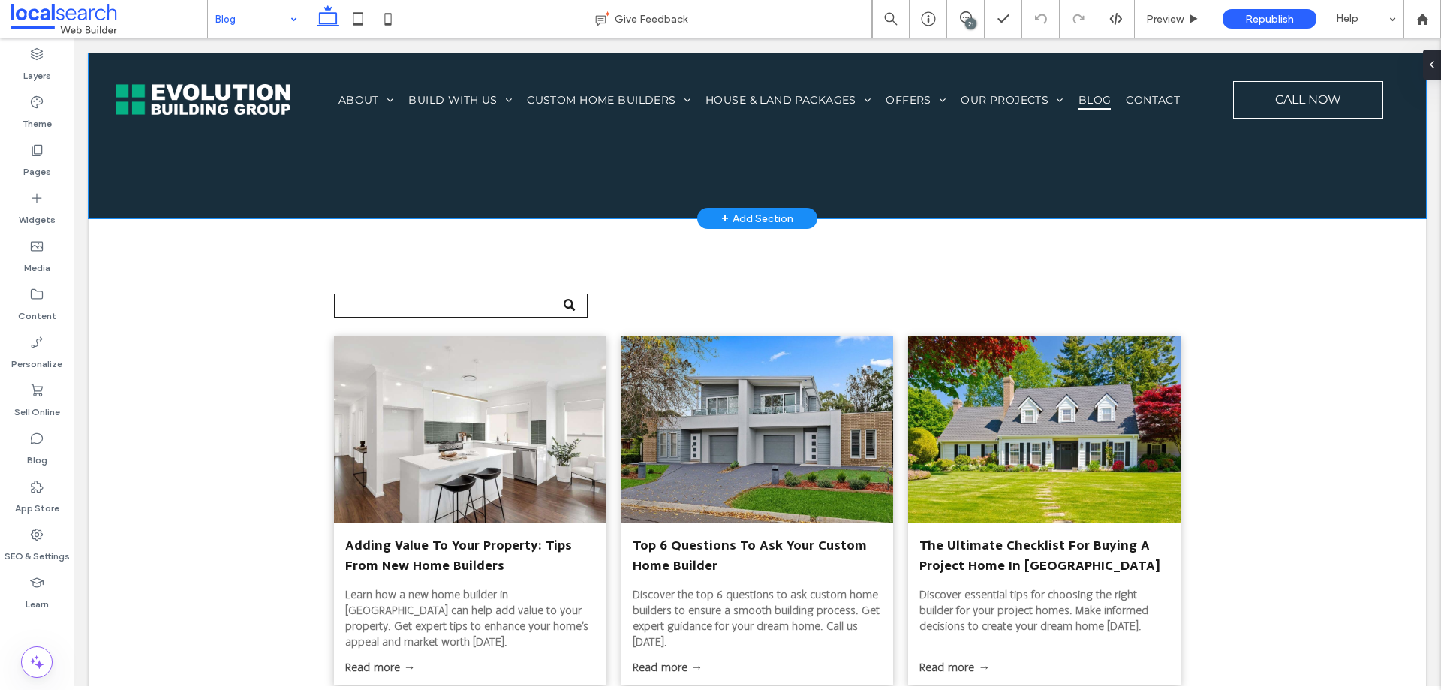
scroll to position [826, 0]
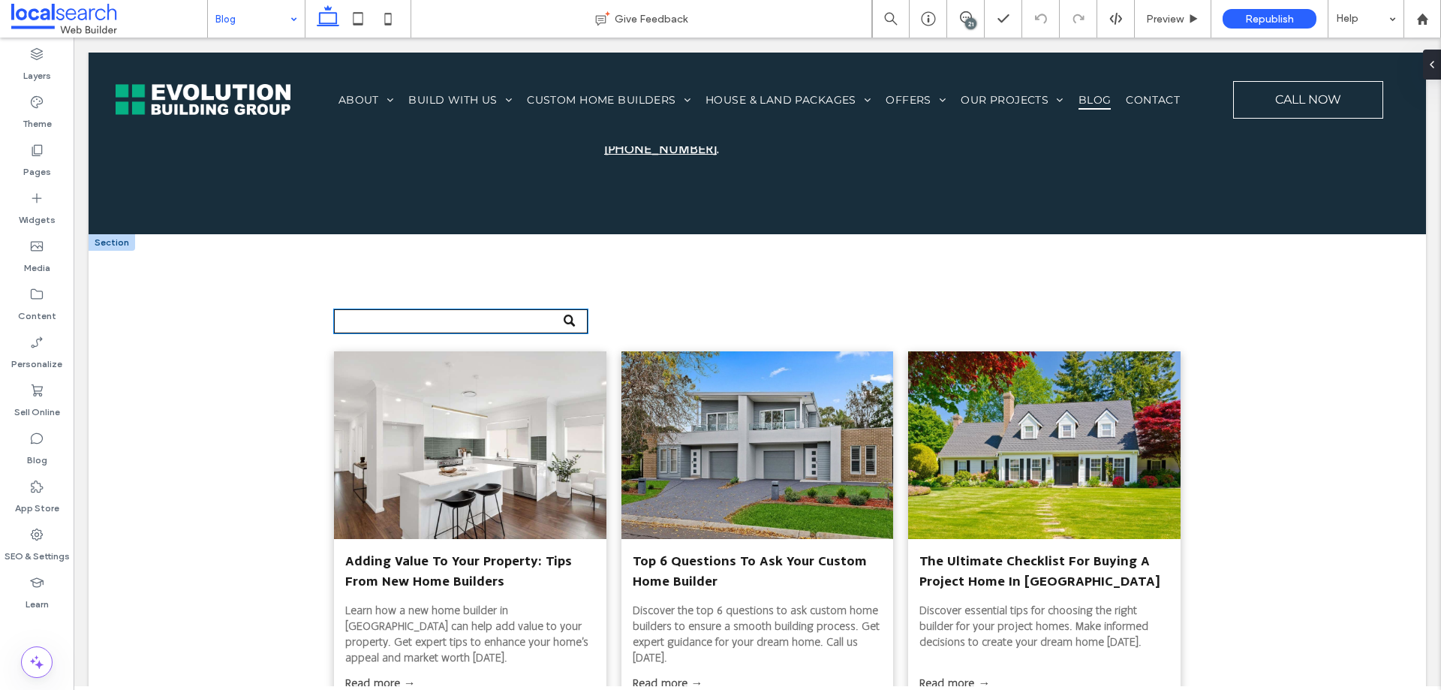
click at [519, 322] on input "Search" at bounding box center [461, 321] width 254 height 24
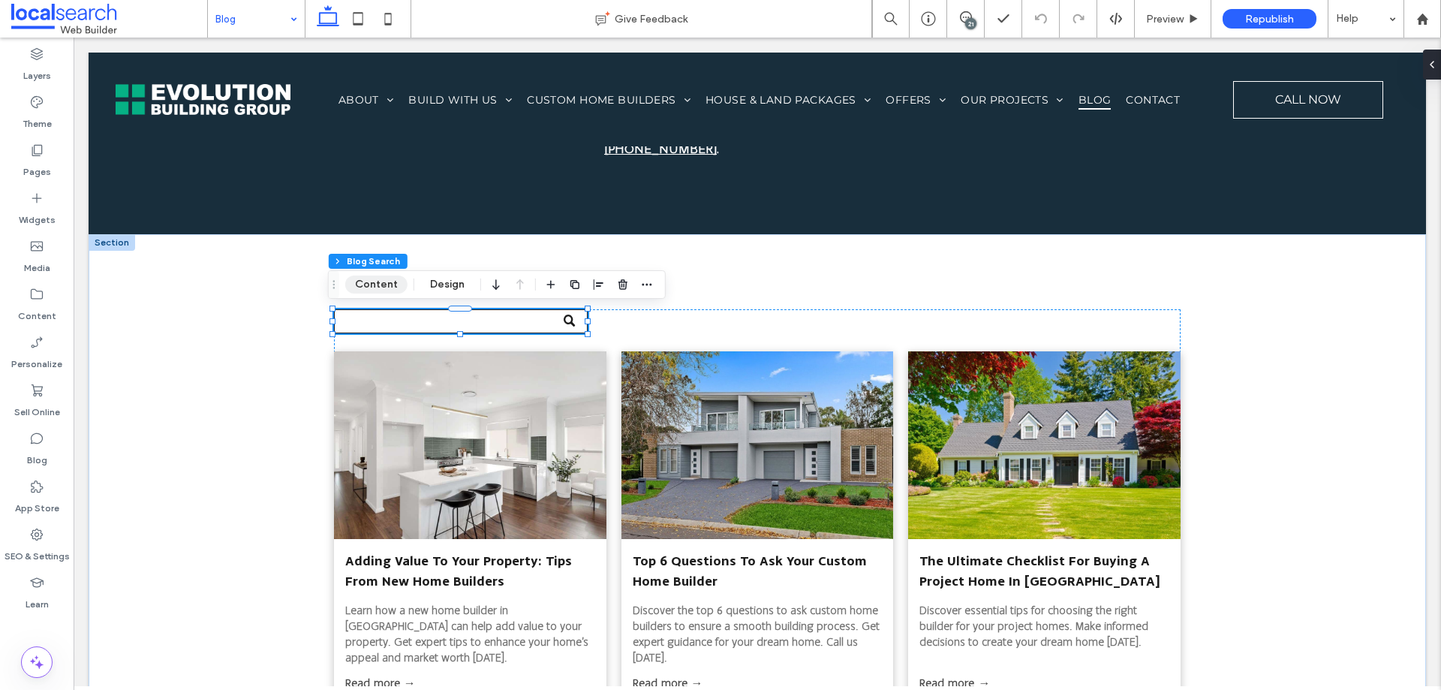
click at [383, 279] on button "Content" at bounding box center [376, 284] width 62 height 18
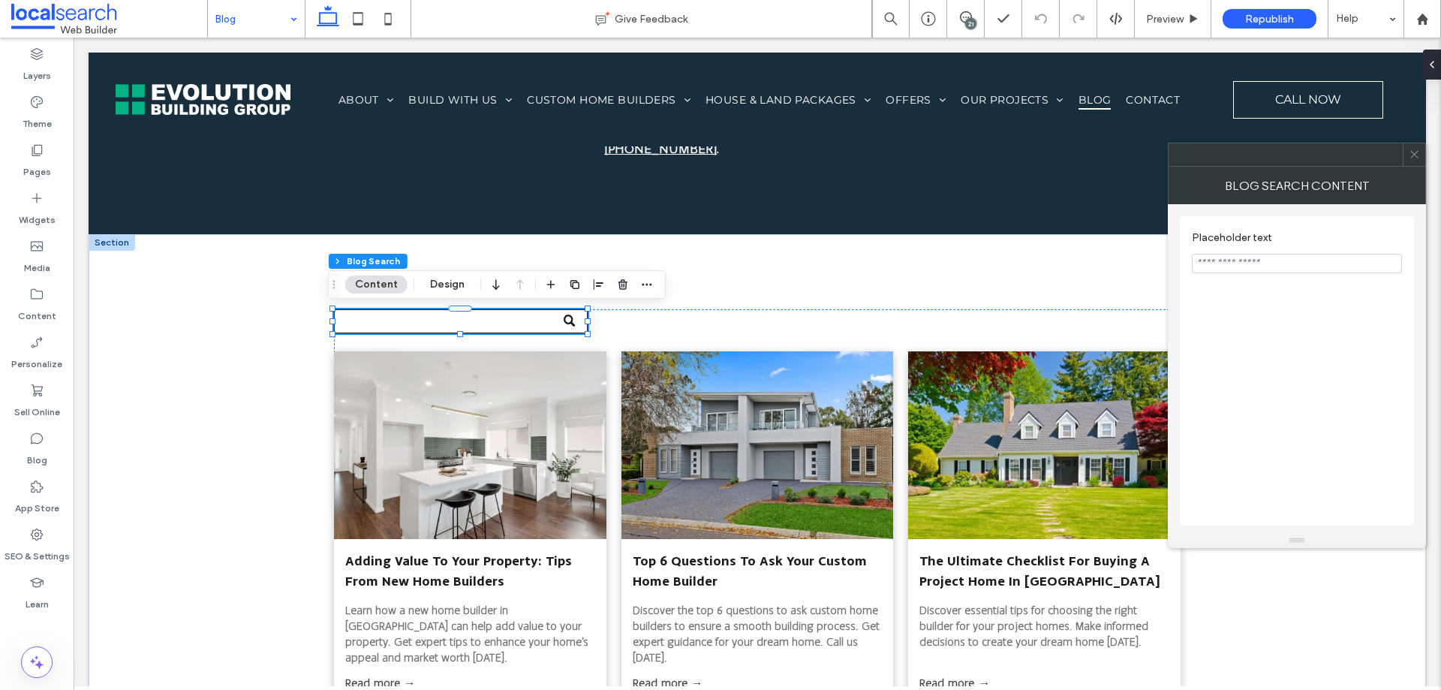
click at [1307, 254] on input "Placeholder text" at bounding box center [1297, 264] width 210 height 20
click at [1338, 311] on div "Placeholder text ******" at bounding box center [1297, 370] width 234 height 309
click at [1256, 266] on input "******" at bounding box center [1297, 264] width 210 height 20
type input "**********"
click at [1322, 321] on div "**********" at bounding box center [1297, 370] width 234 height 309
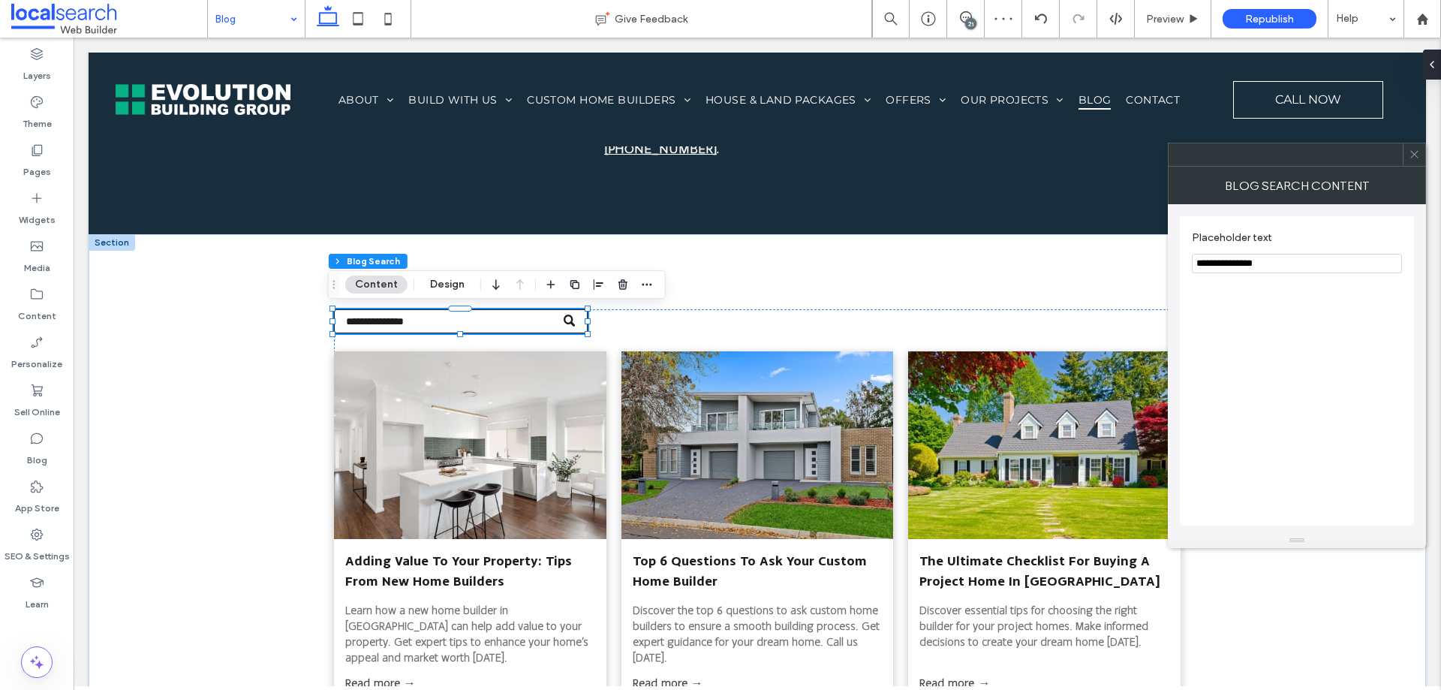
drag, startPoint x: 1411, startPoint y: 152, endPoint x: 1076, endPoint y: 186, distance: 337.2
click at [1411, 152] on icon at bounding box center [1414, 154] width 11 height 11
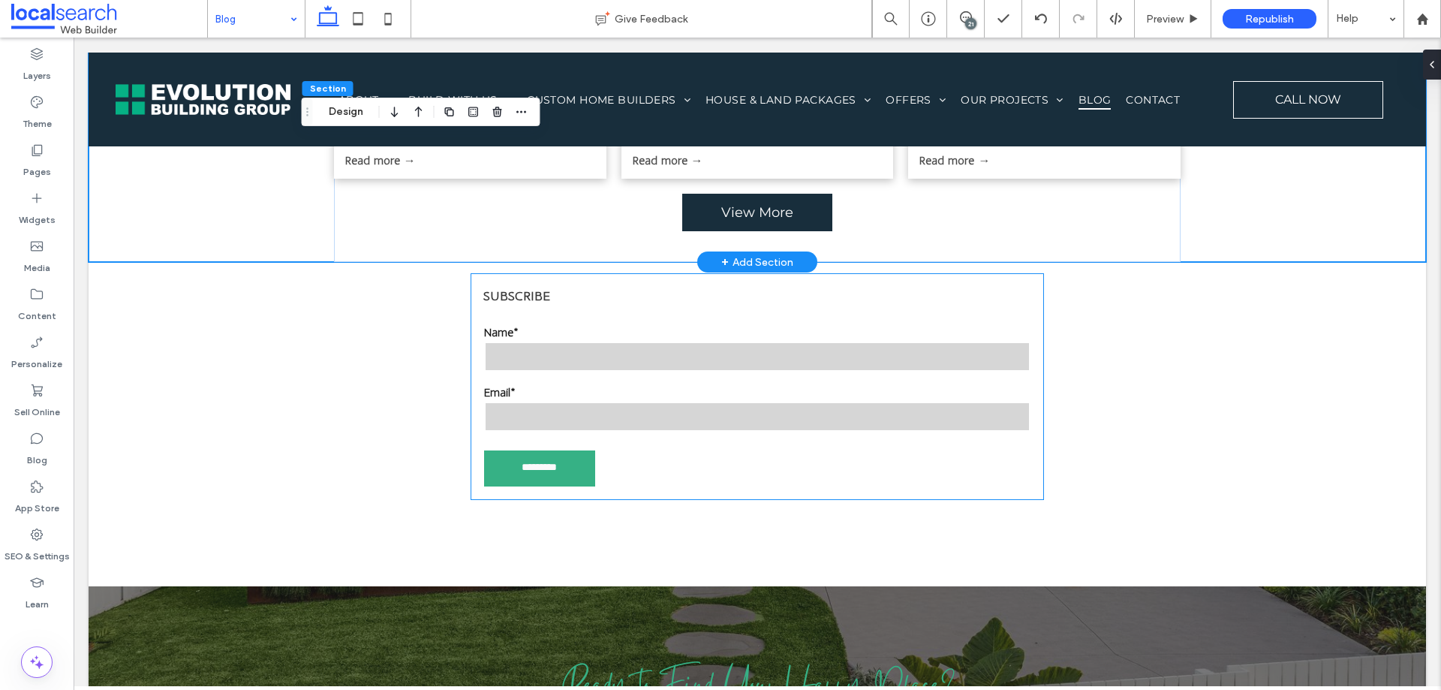
scroll to position [1952, 0]
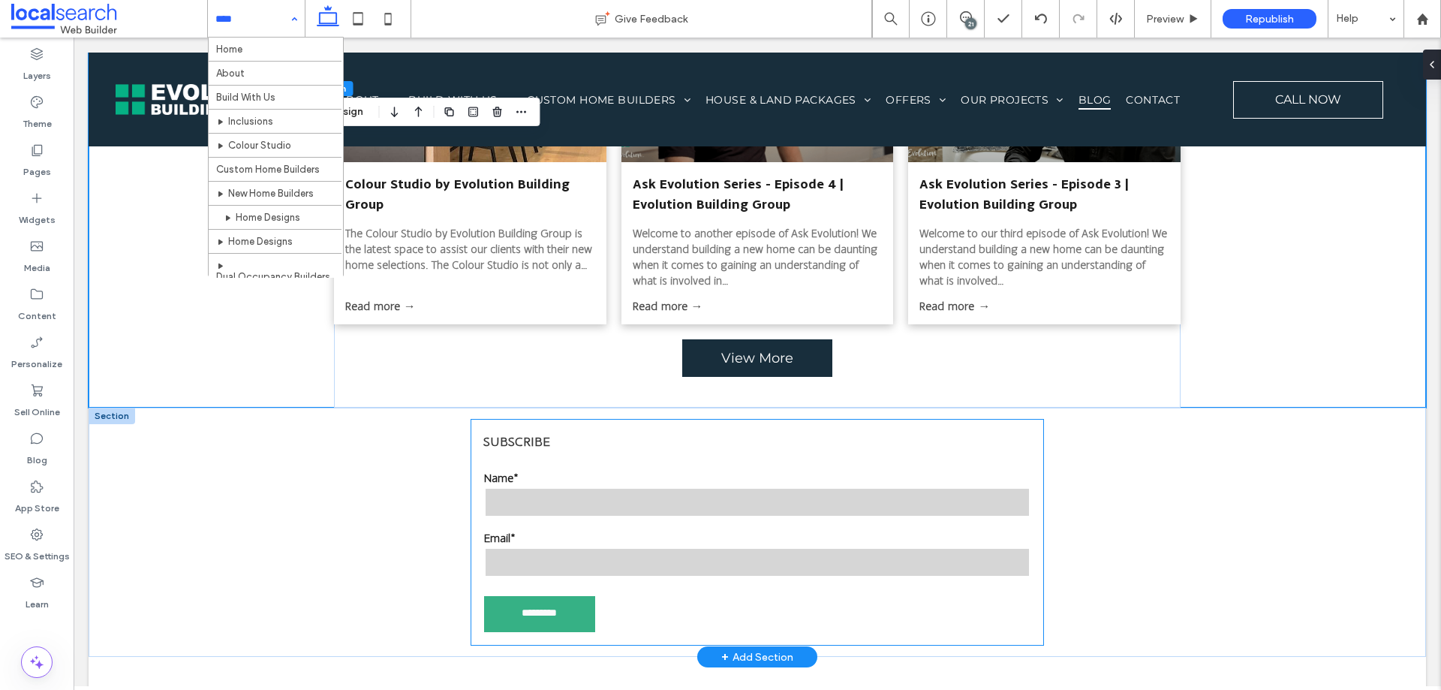
click at [510, 436] on span "SUBSCRIBE" at bounding box center [516, 441] width 67 height 15
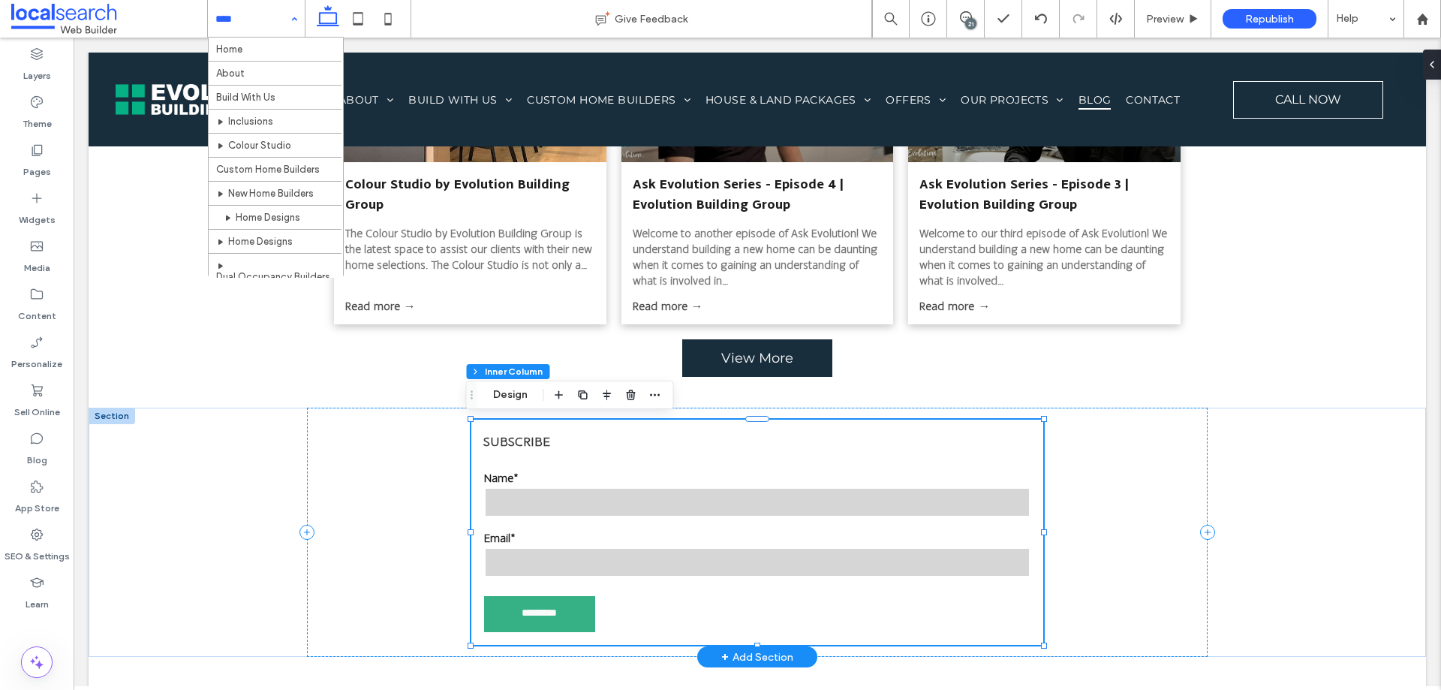
click at [510, 436] on span "SUBSCRIBE" at bounding box center [516, 441] width 67 height 15
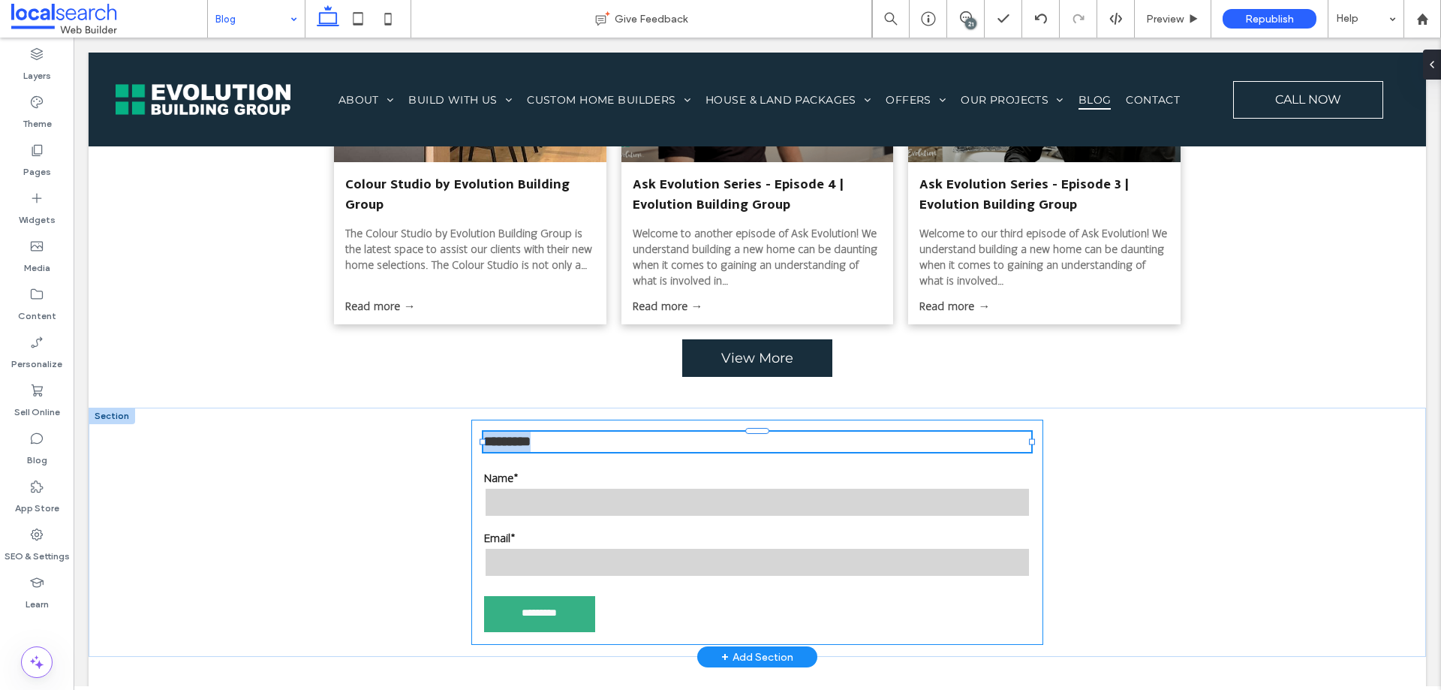
type input "**********"
type input "**"
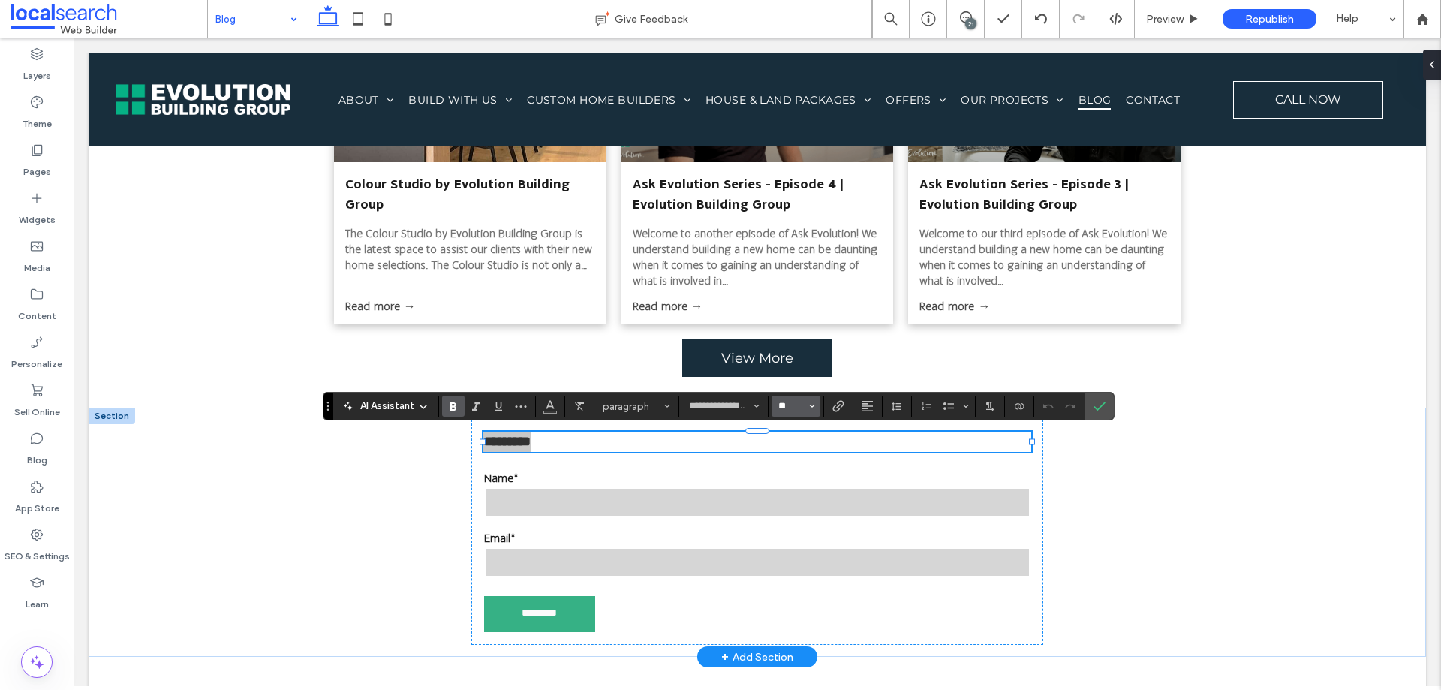
click at [781, 405] on input "**" at bounding box center [791, 406] width 29 height 12
type input "**"
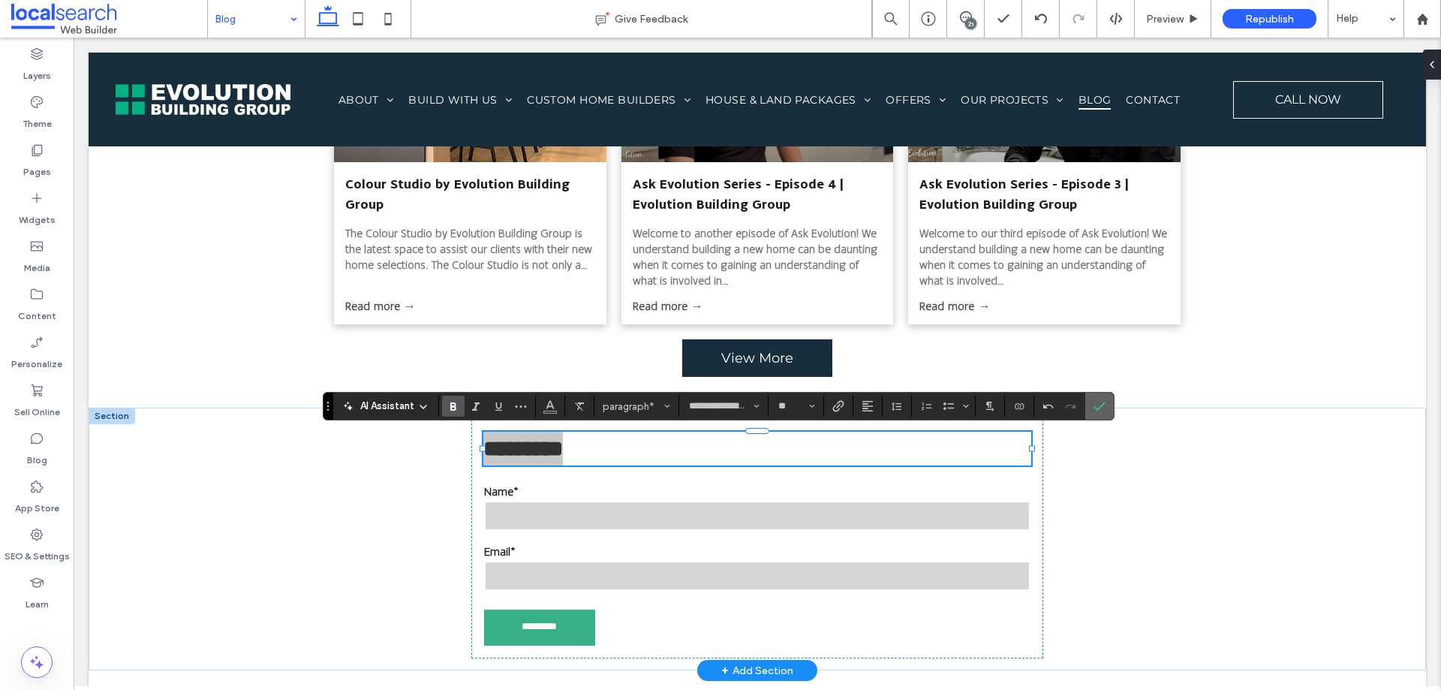
click at [1098, 410] on icon "Confirm" at bounding box center [1100, 406] width 12 height 12
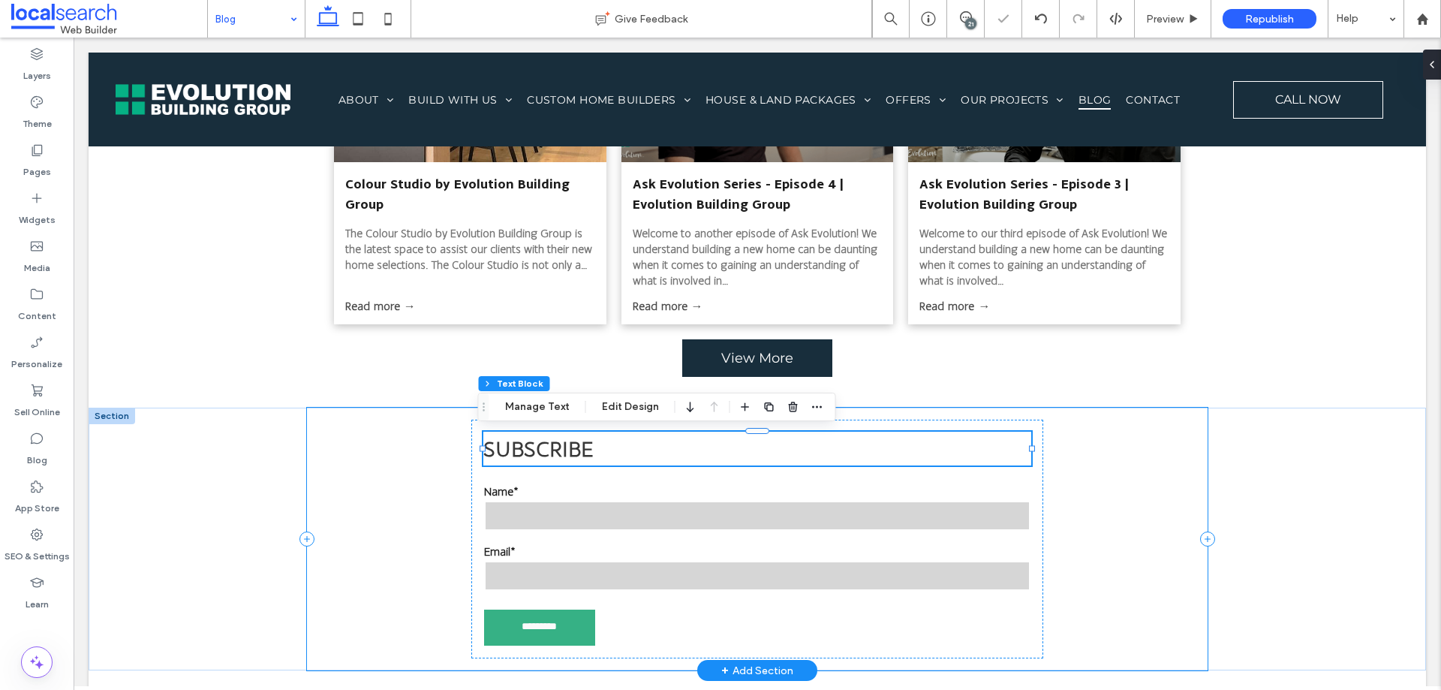
drag, startPoint x: 1157, startPoint y: 526, endPoint x: 1169, endPoint y: 518, distance: 15.2
click at [1157, 526] on div "SUBSCRIBE Name* Email* ********* Thank you for contacting Evolution Building Gr…" at bounding box center [757, 539] width 901 height 263
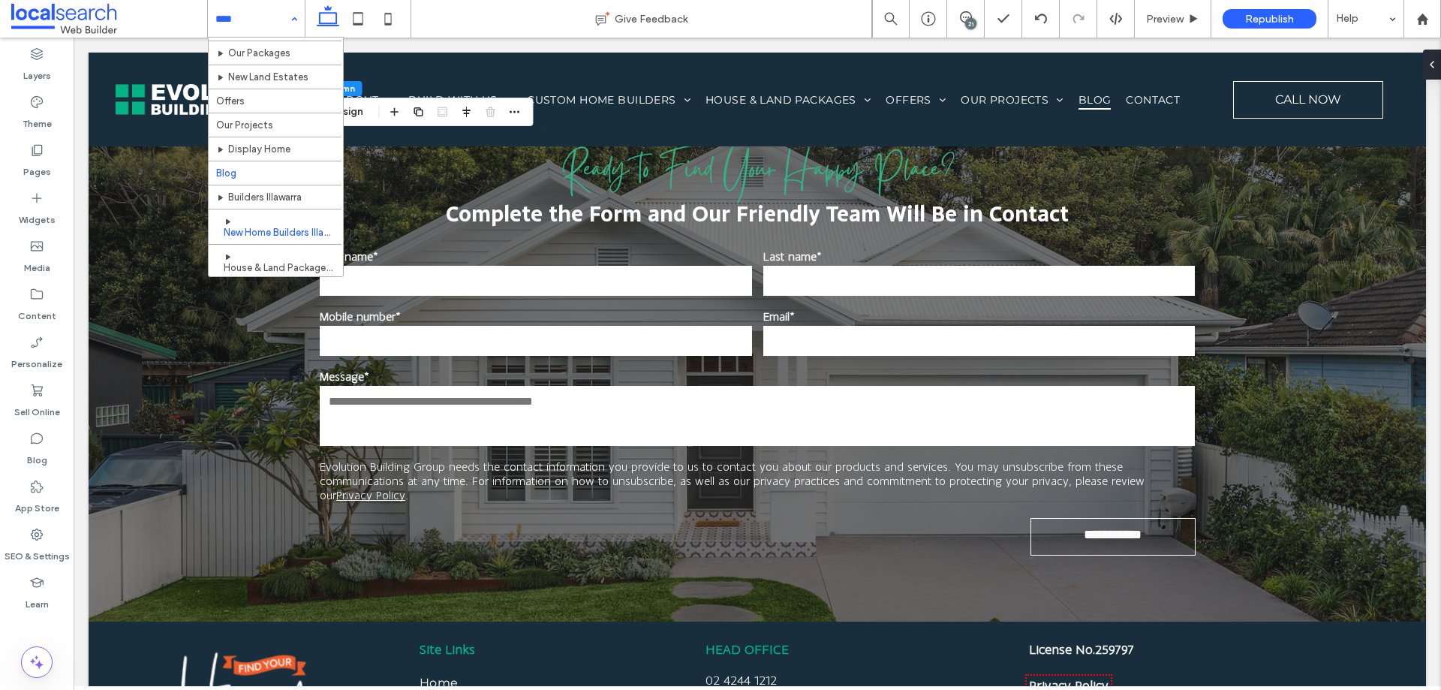
scroll to position [375, 0]
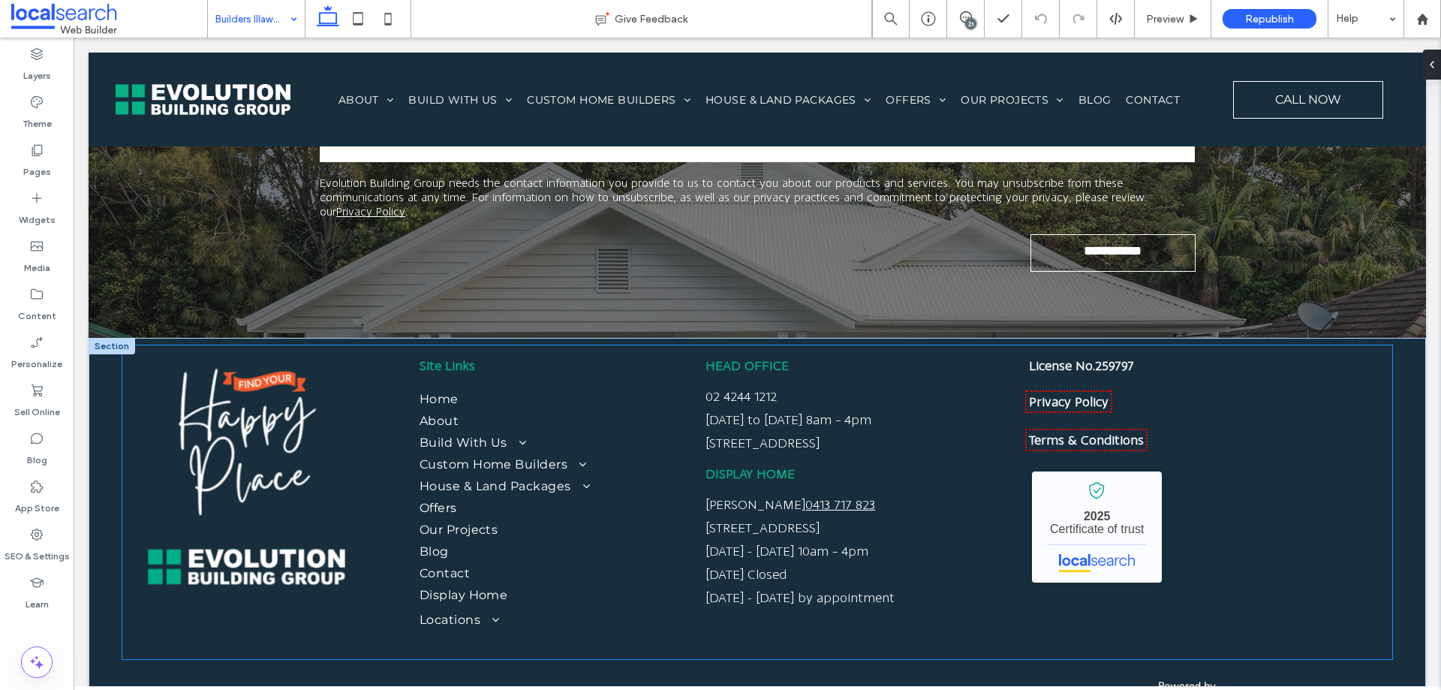
scroll to position [2581, 0]
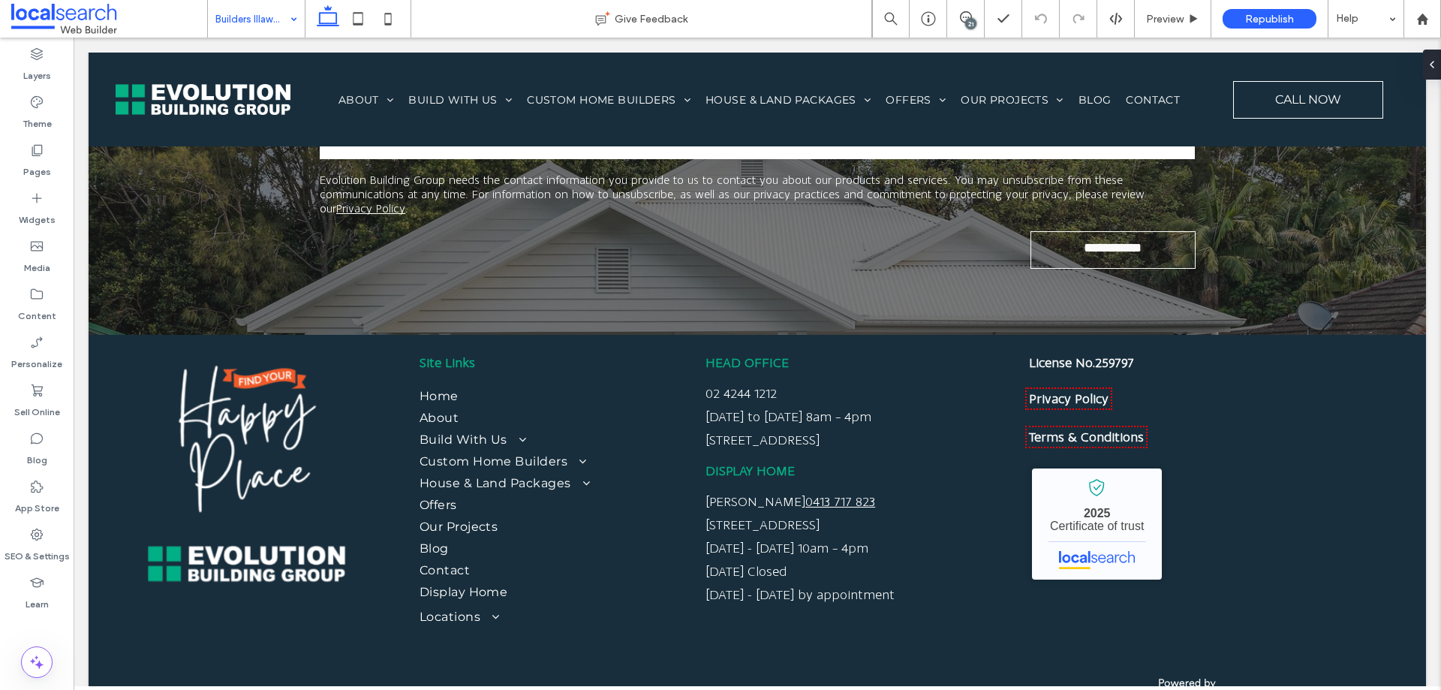
click at [218, 12] on input at bounding box center [252, 19] width 74 height 38
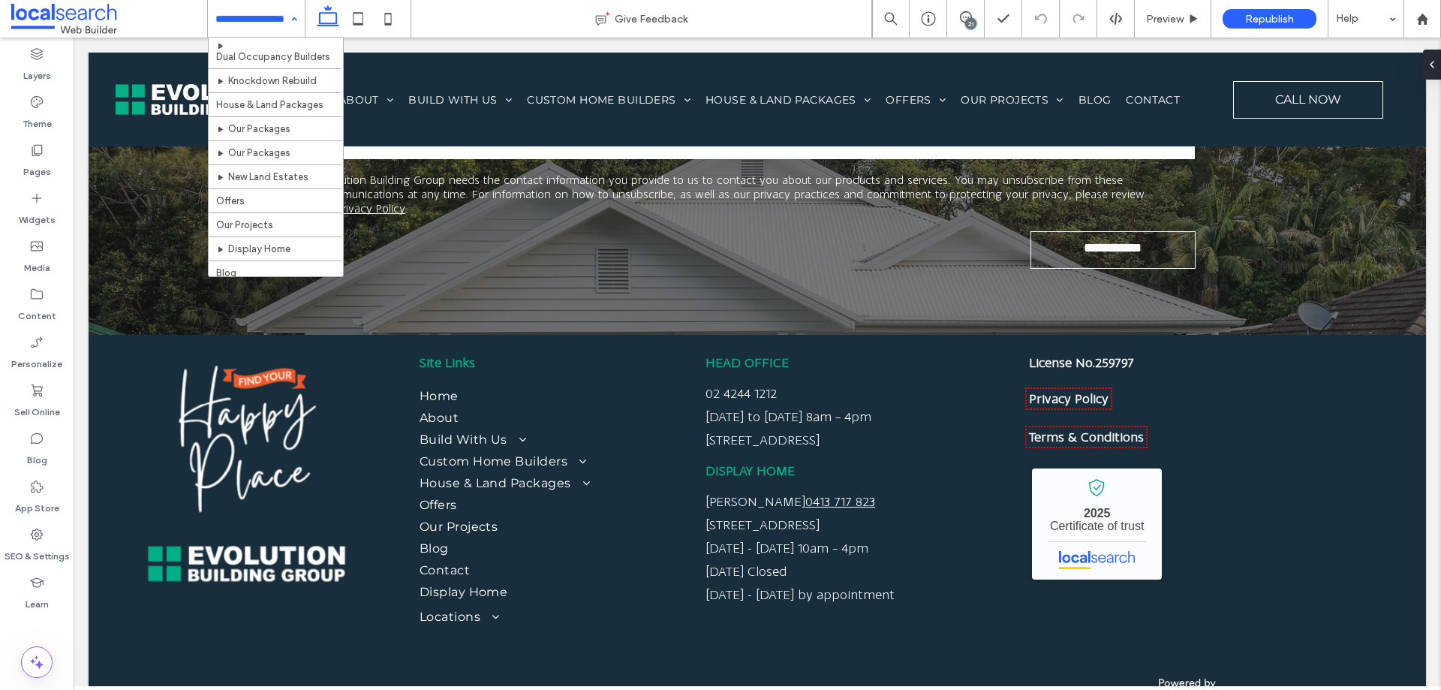
scroll to position [225, 0]
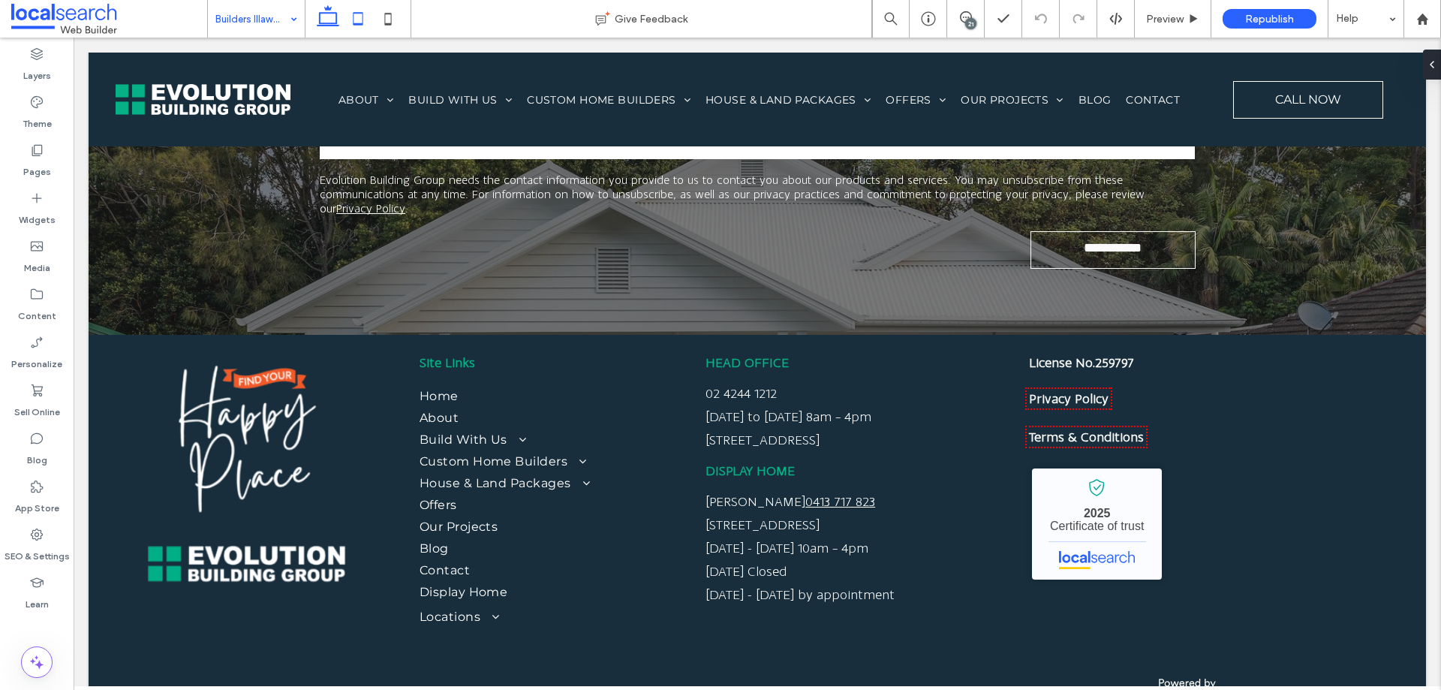
click at [360, 7] on icon at bounding box center [358, 19] width 30 height 30
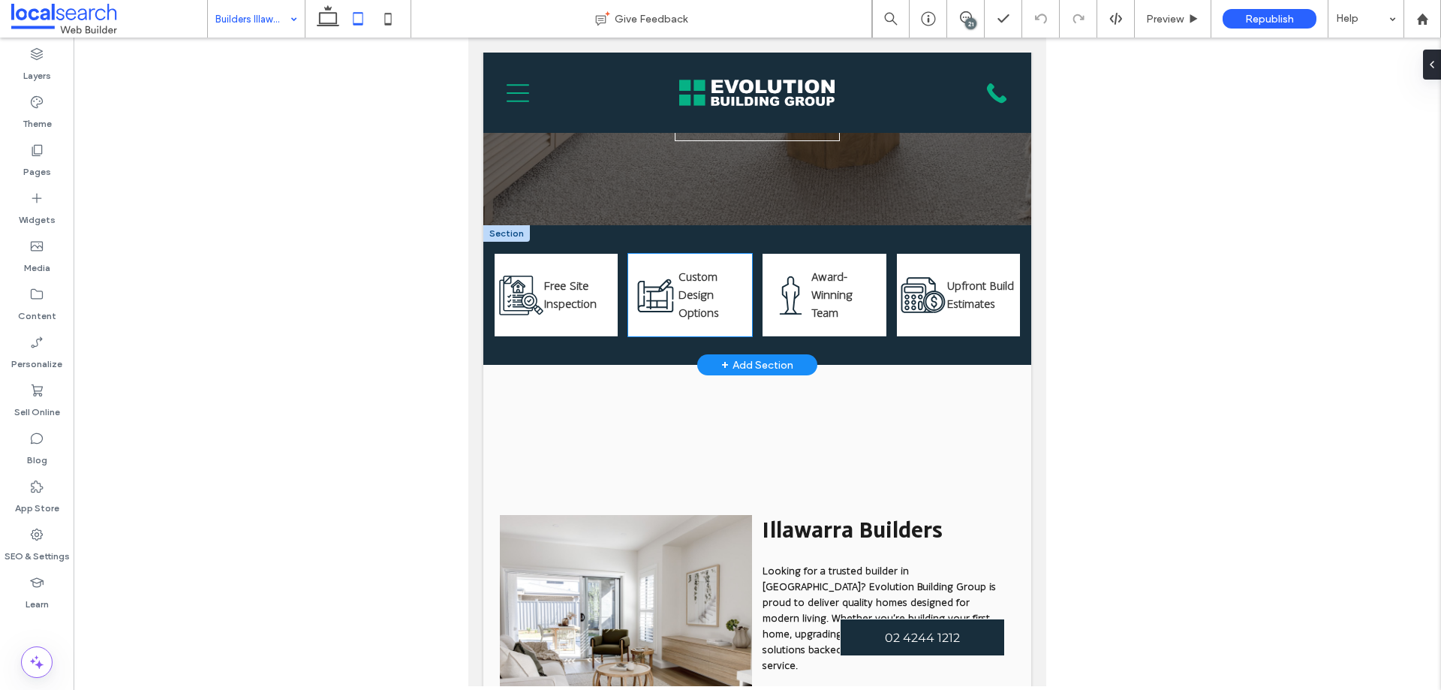
scroll to position [375, 0]
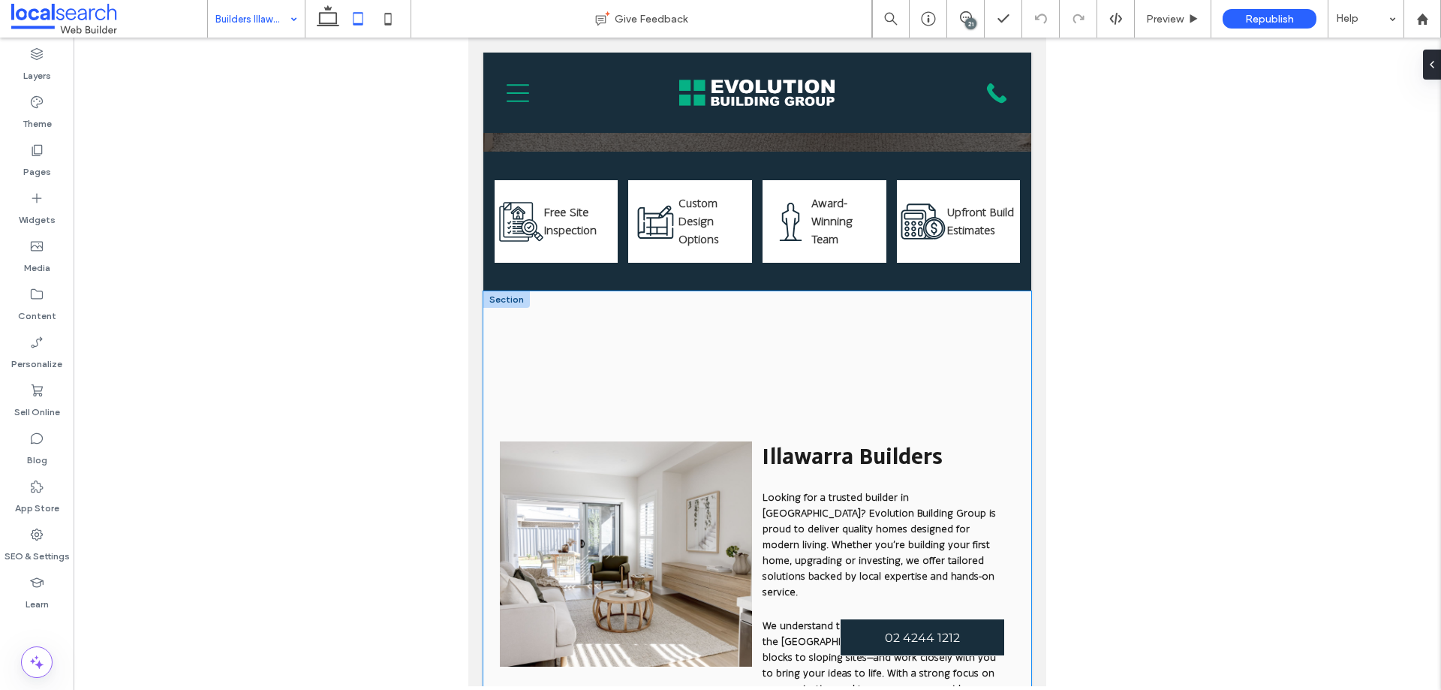
click at [778, 352] on div "Illawarra Builders Looking for a trusted builder in Illawarra? Evolution Buildi…" at bounding box center [757, 625] width 548 height 669
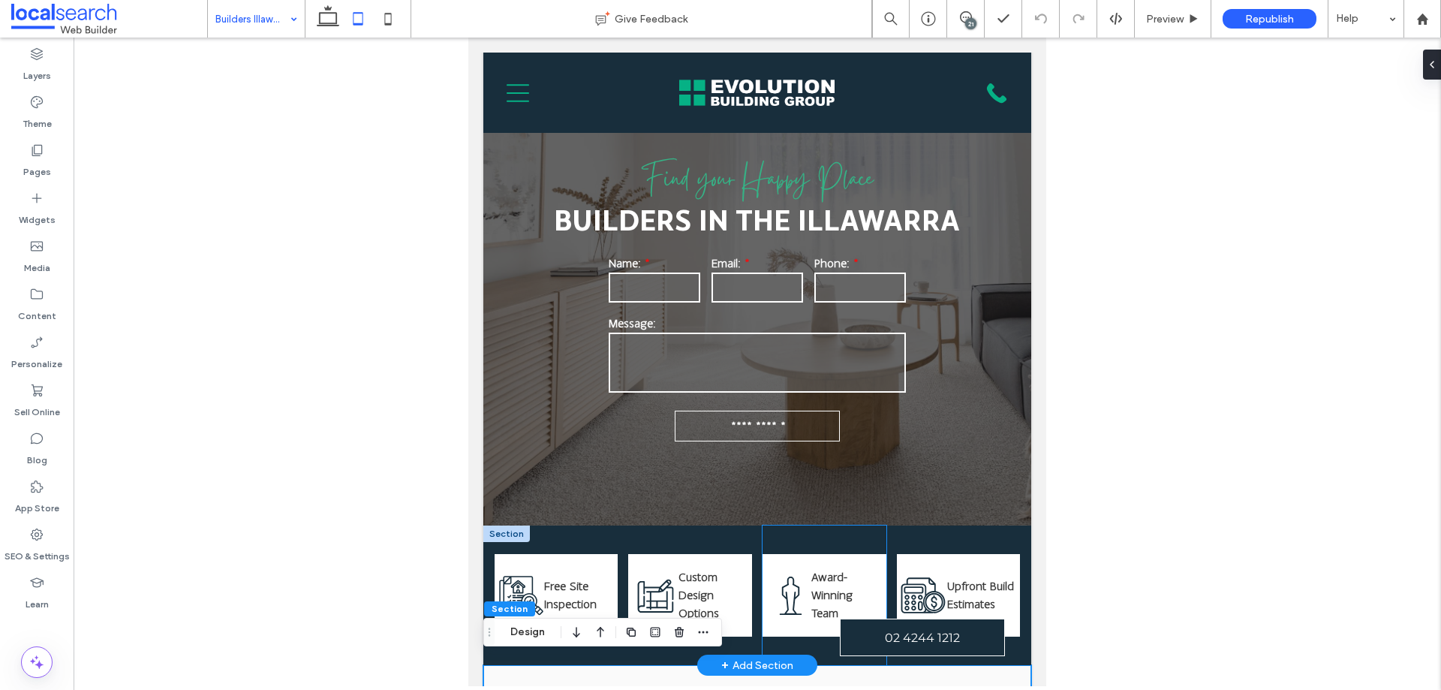
scroll to position [0, 0]
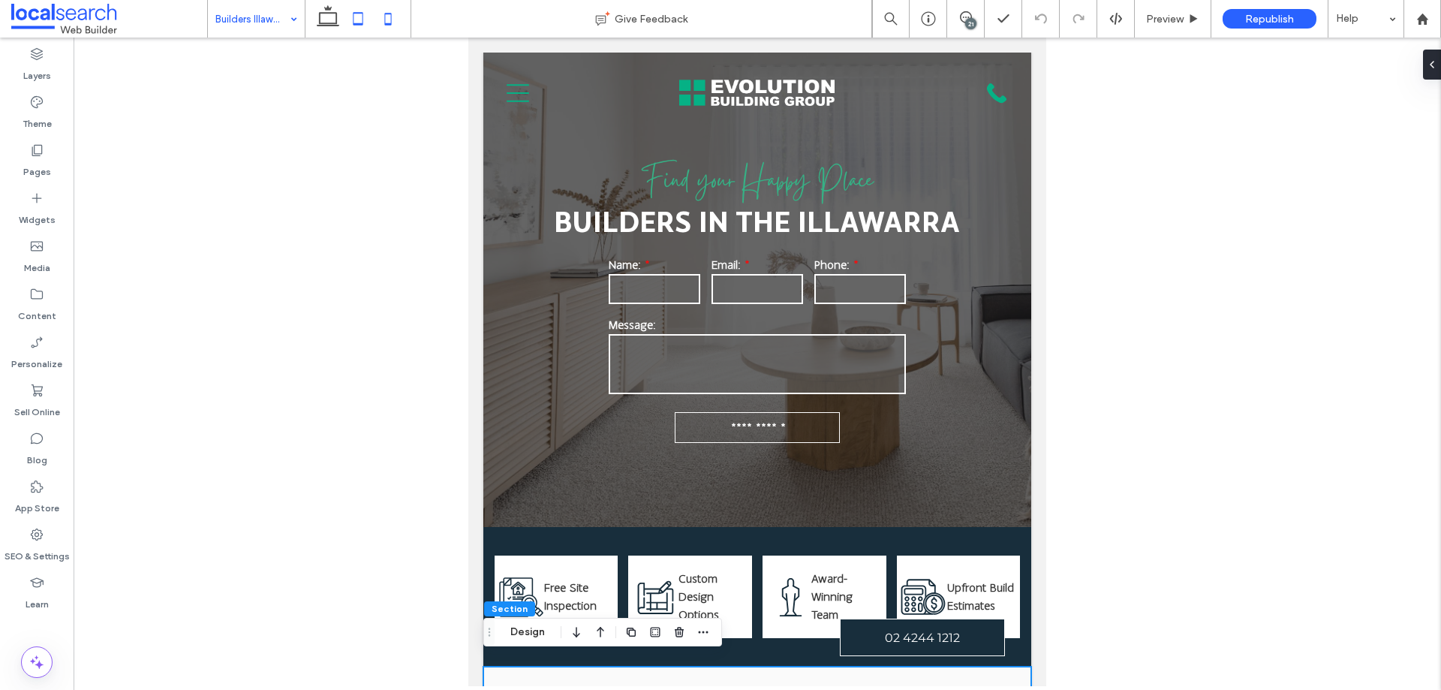
click at [401, 24] on icon at bounding box center [388, 19] width 30 height 30
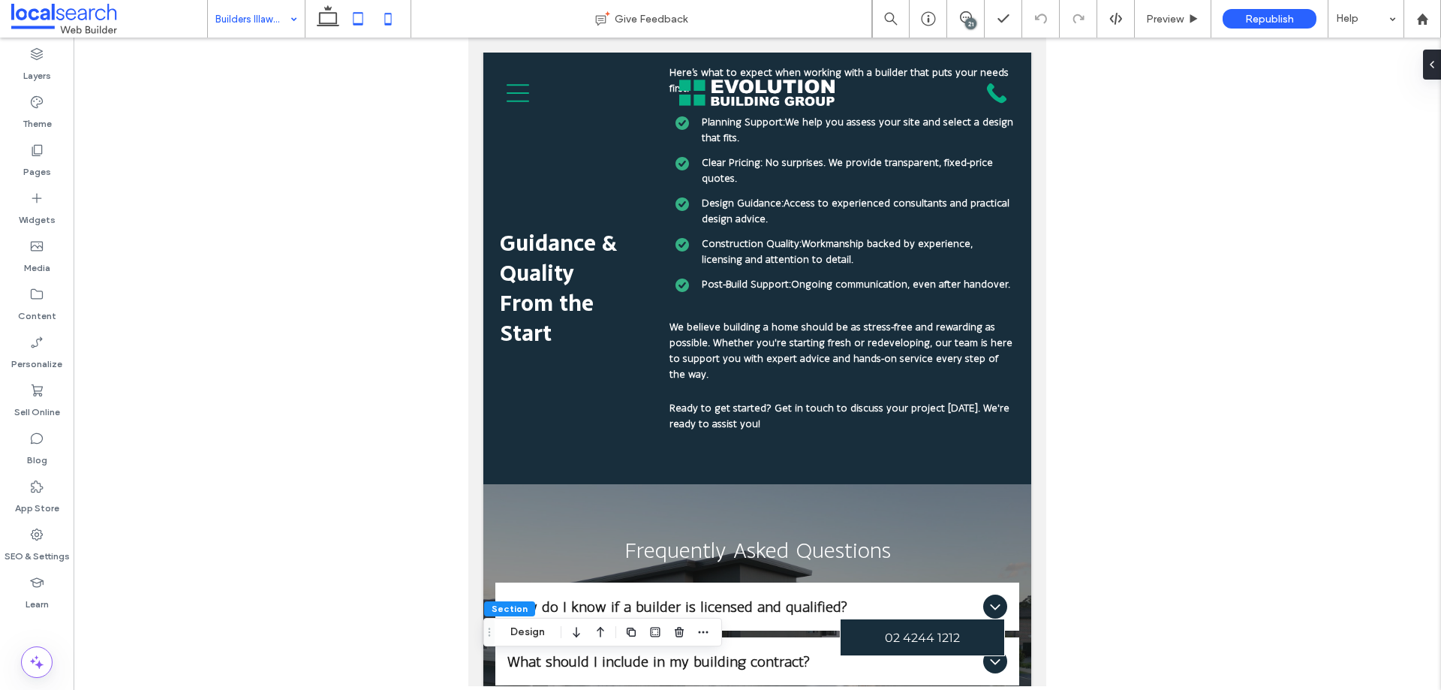
type input "**"
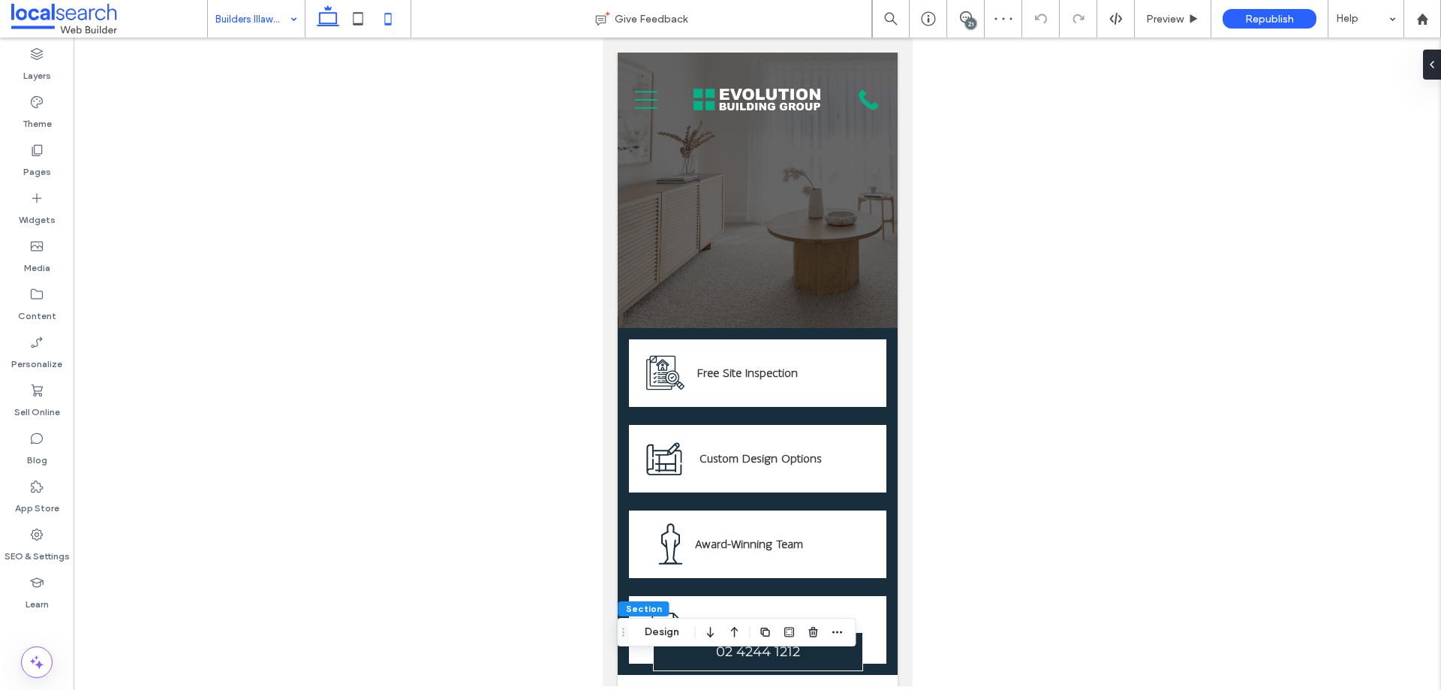
click at [334, 13] on use at bounding box center [328, 15] width 23 height 21
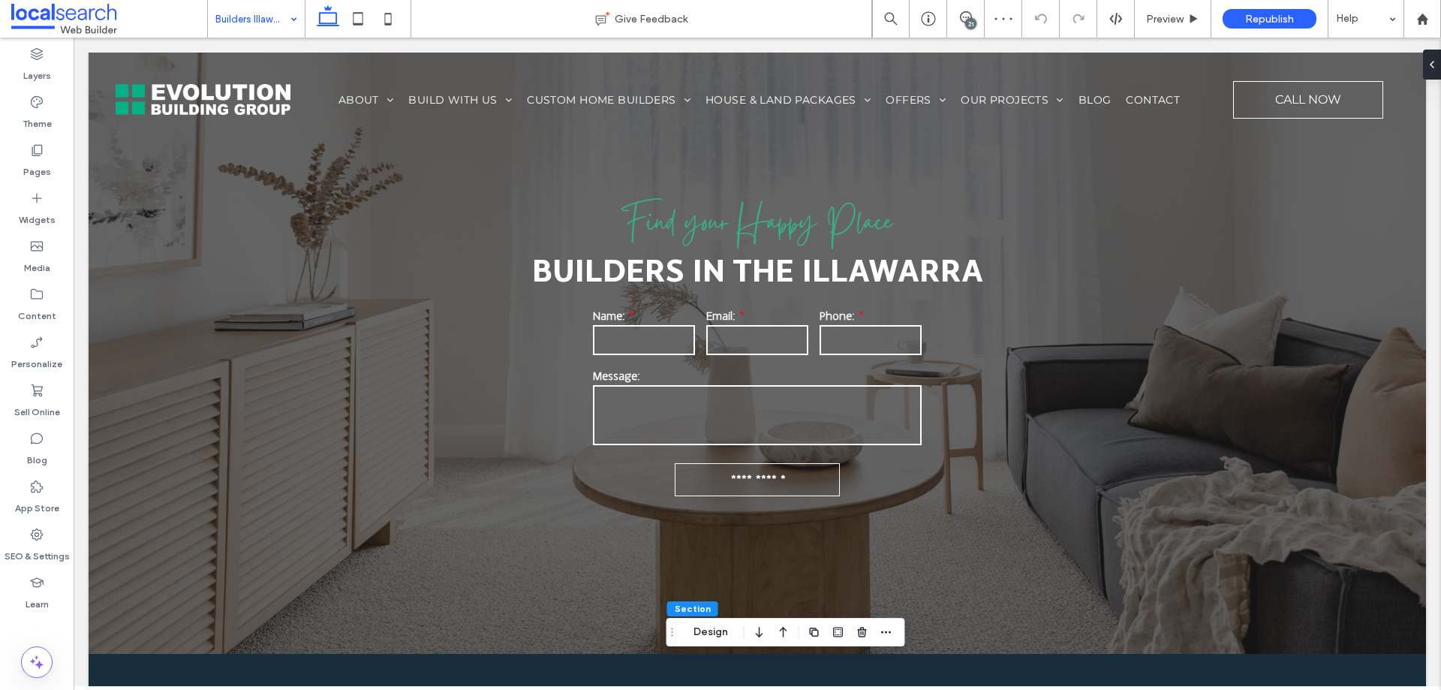
type input "***"
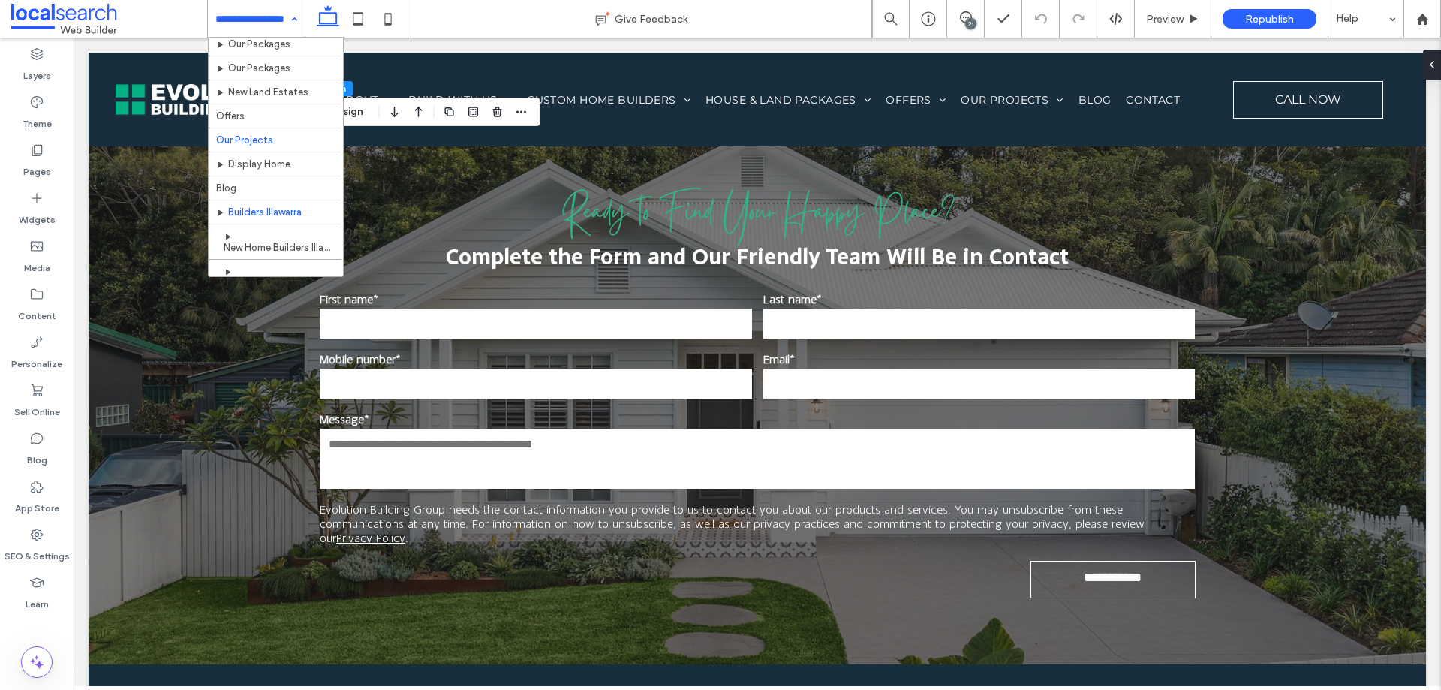
scroll to position [300, 0]
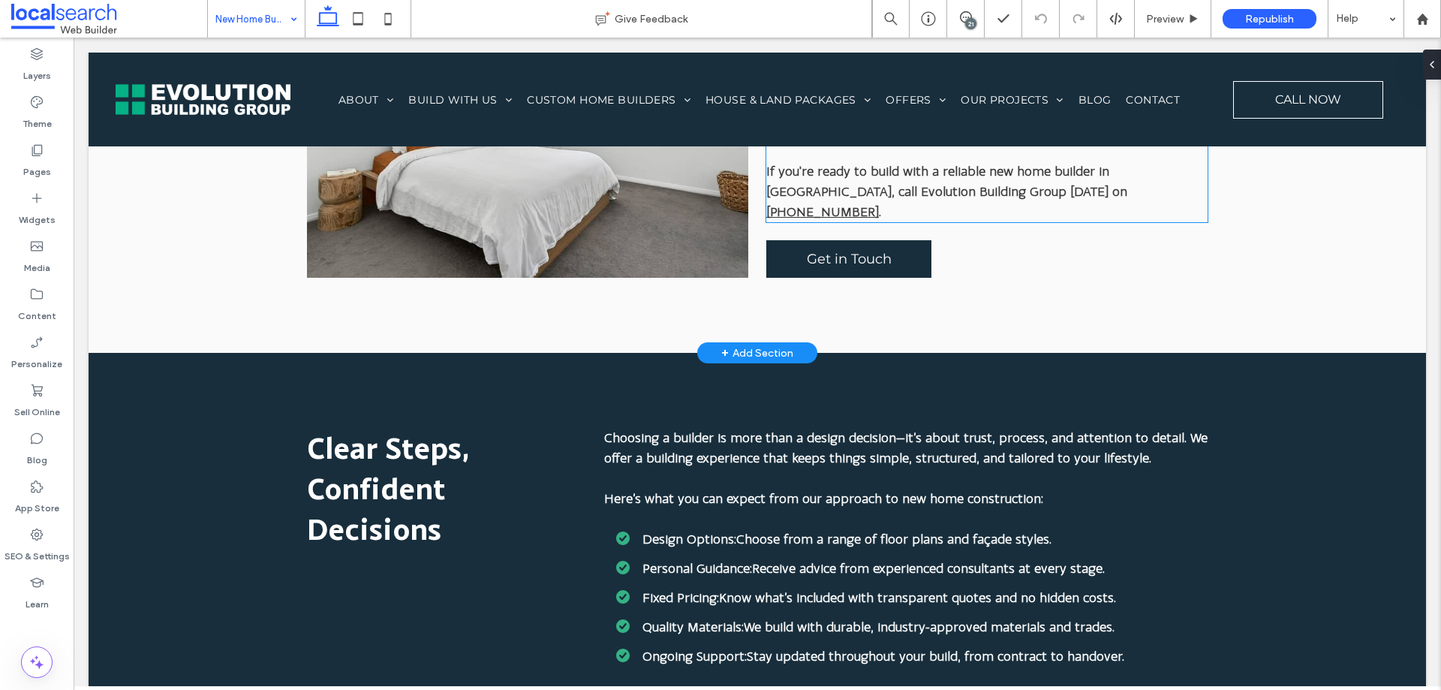
scroll to position [878, 0]
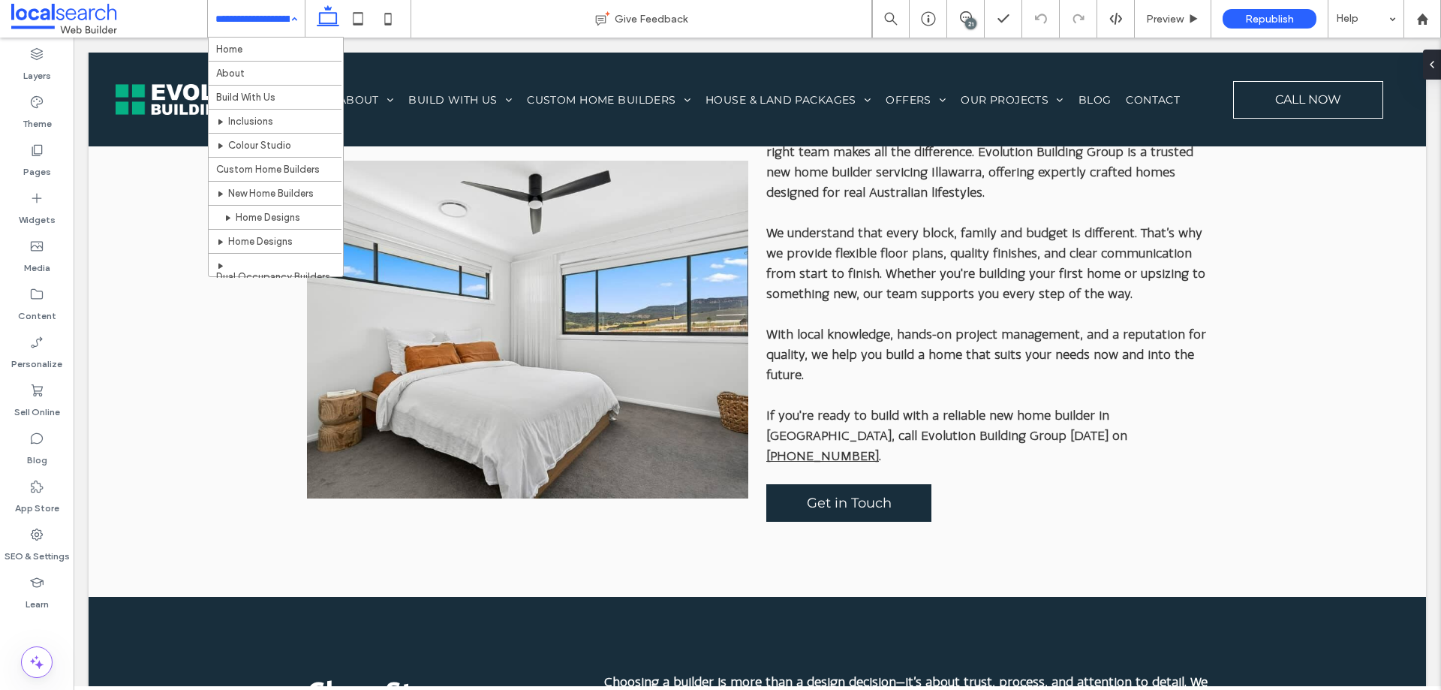
click at [251, 19] on input at bounding box center [252, 19] width 74 height 38
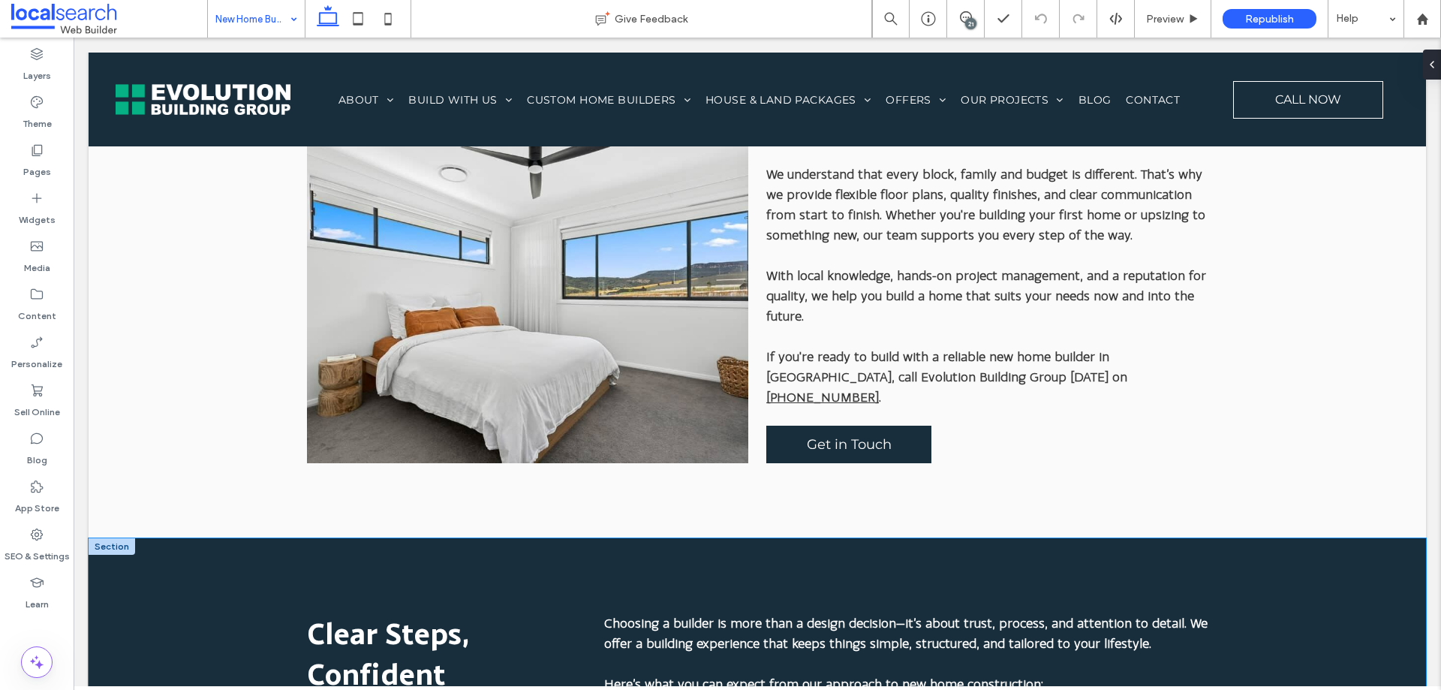
scroll to position [1051, 0]
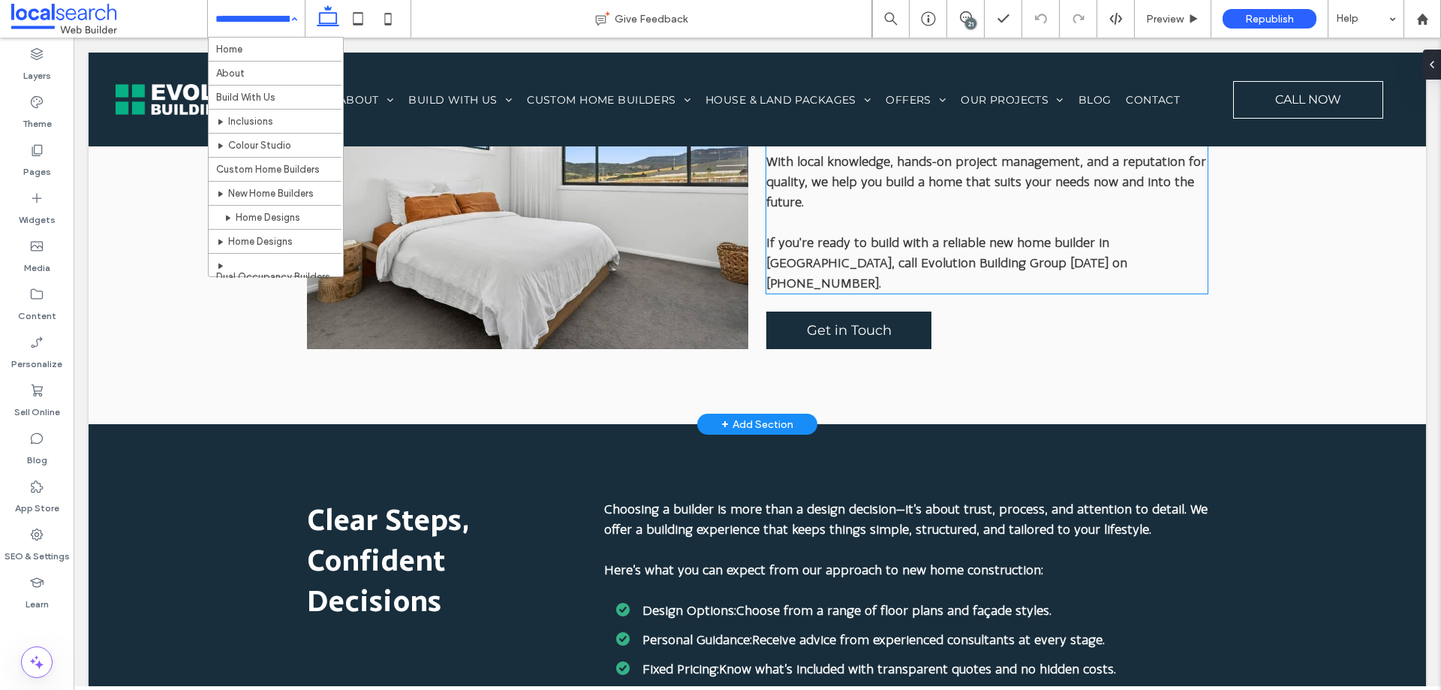
click at [879, 275] on link "[PHONE_NUMBER]" at bounding box center [822, 282] width 113 height 15
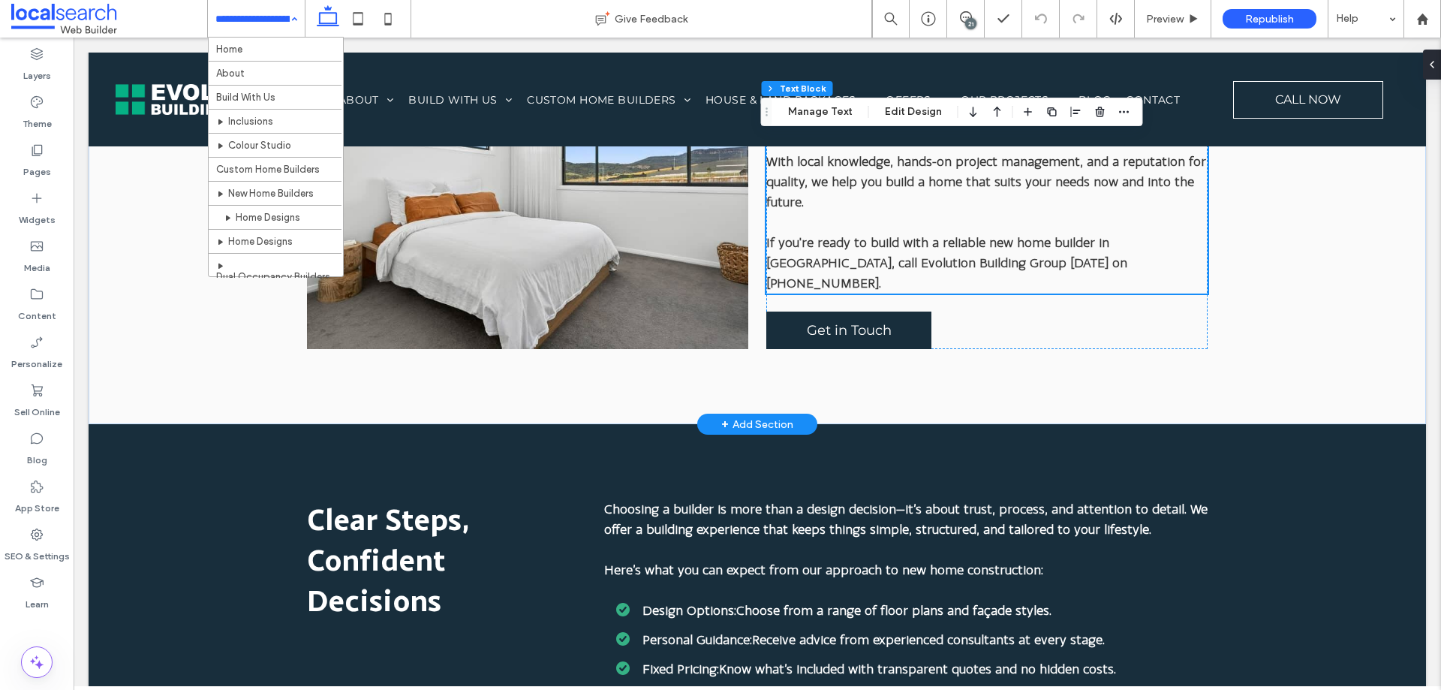
click at [879, 275] on link "[PHONE_NUMBER]" at bounding box center [822, 282] width 113 height 15
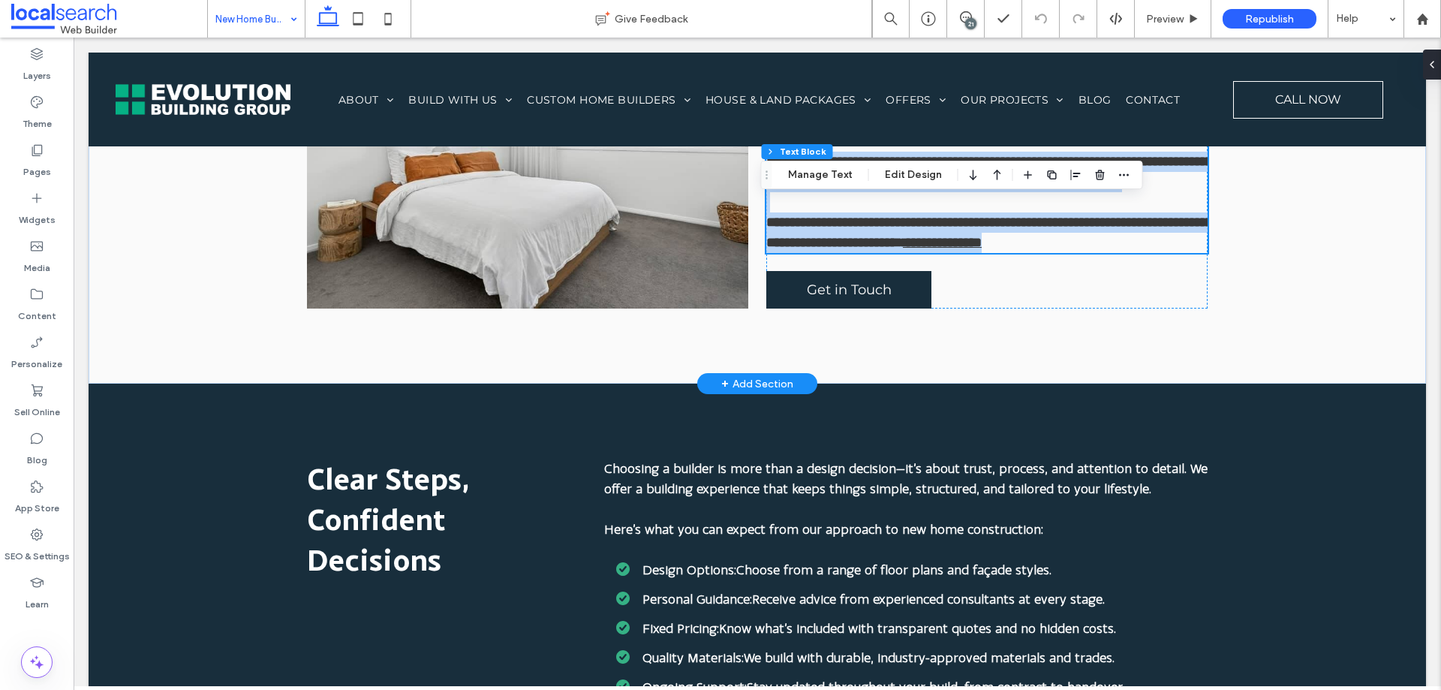
scroll to position [800, 0]
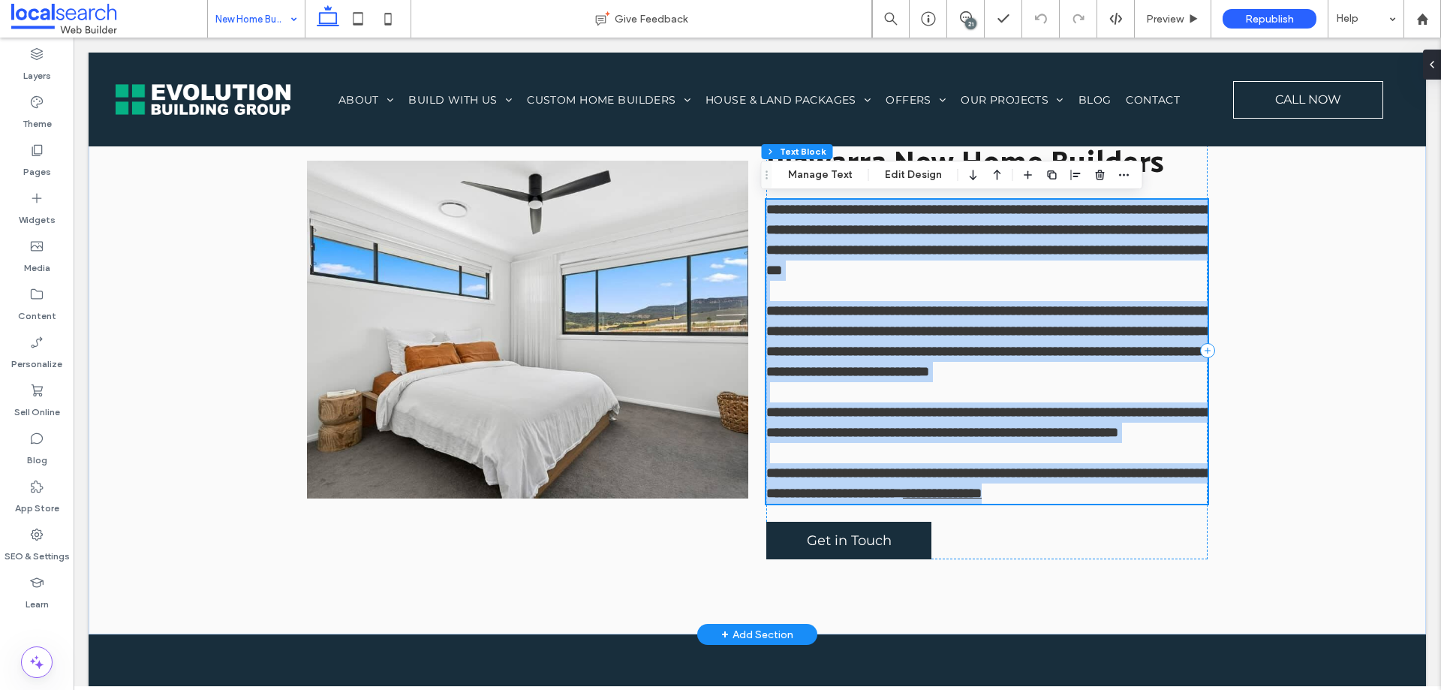
type input "**********"
type input "**"
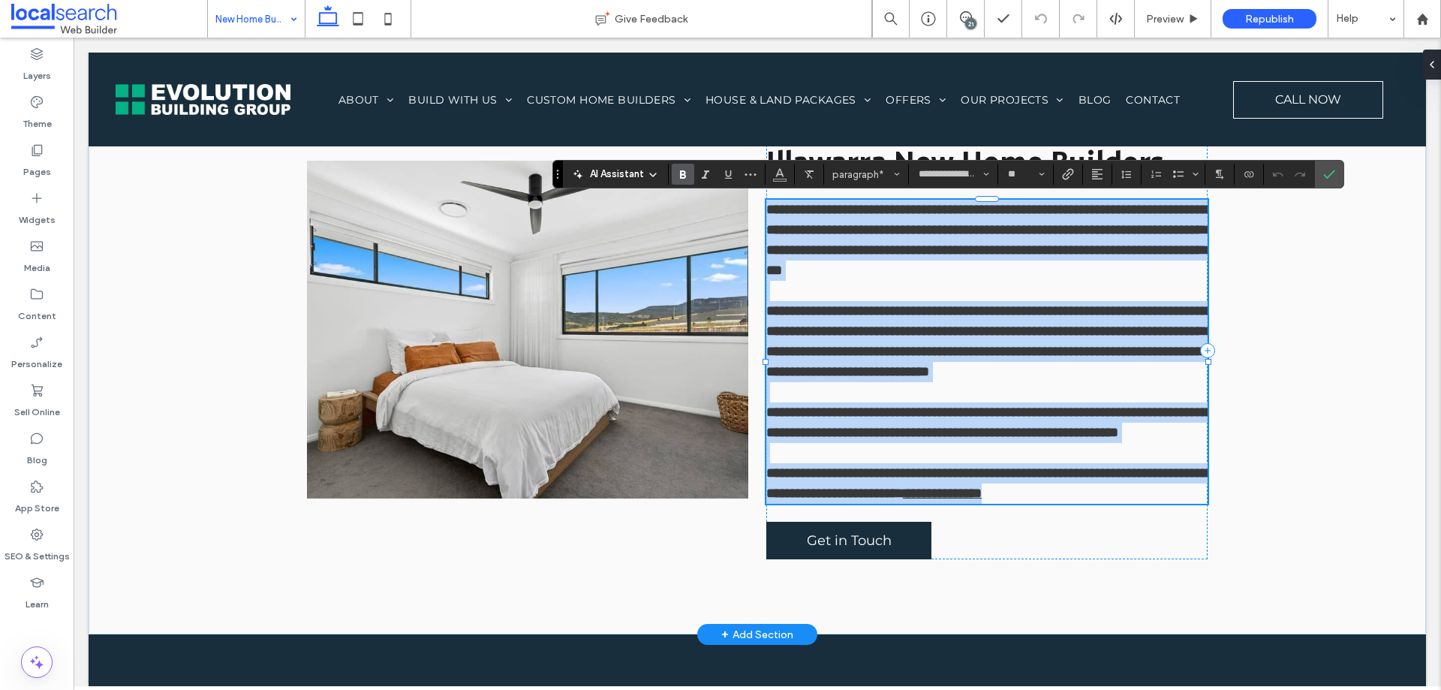
click at [980, 463] on p at bounding box center [986, 453] width 441 height 20
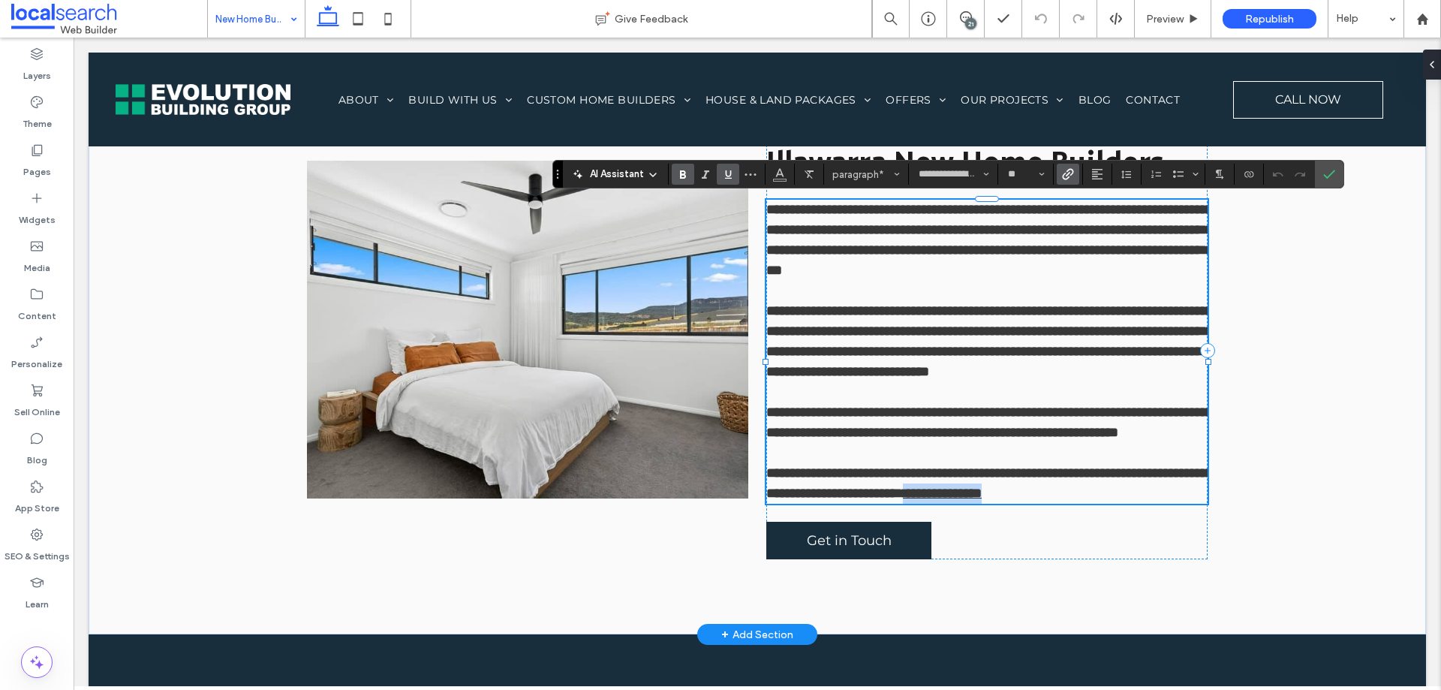
drag, startPoint x: 1050, startPoint y: 513, endPoint x: 967, endPoint y: 505, distance: 83.7
click at [967, 504] on p "**********" at bounding box center [986, 483] width 441 height 41
click at [777, 175] on use "Color" at bounding box center [779, 173] width 8 height 8
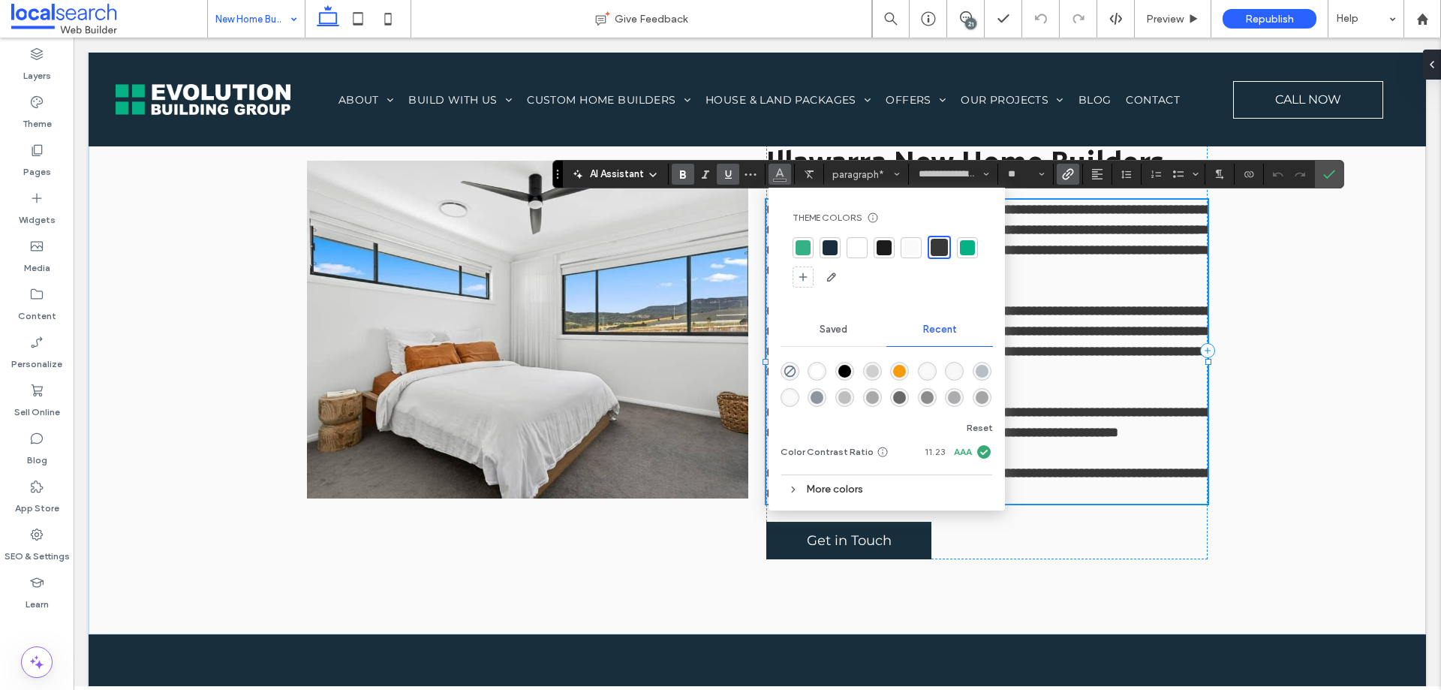
click at [805, 242] on div at bounding box center [803, 247] width 15 height 15
click at [1243, 450] on div "**********" at bounding box center [758, 350] width 1338 height 568
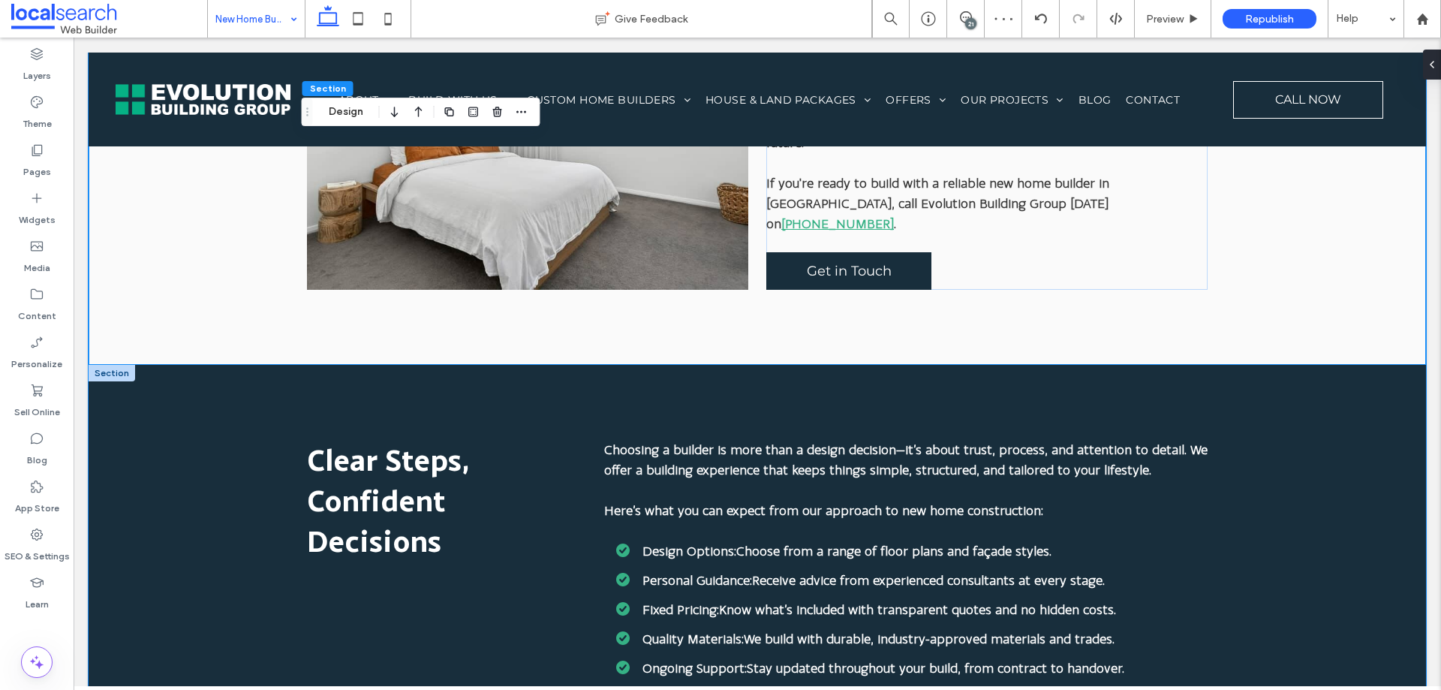
scroll to position [1317, 0]
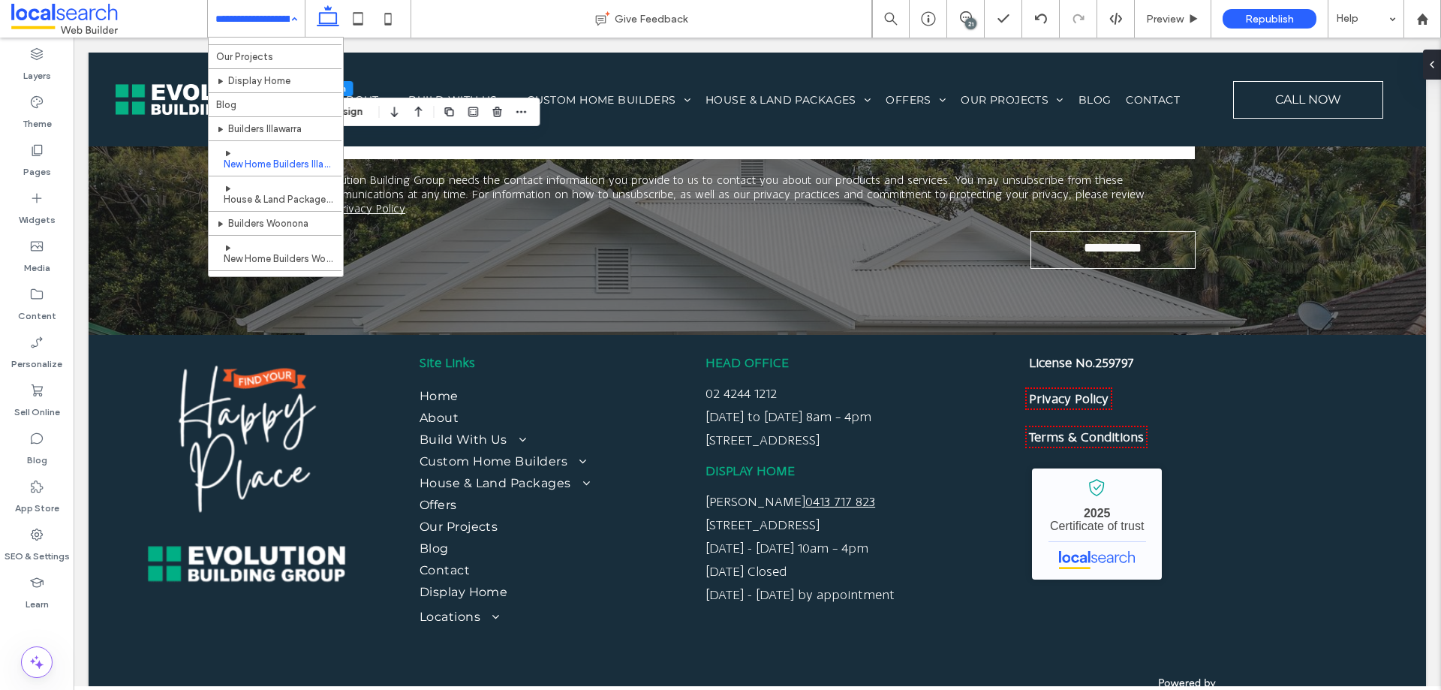
scroll to position [375, 0]
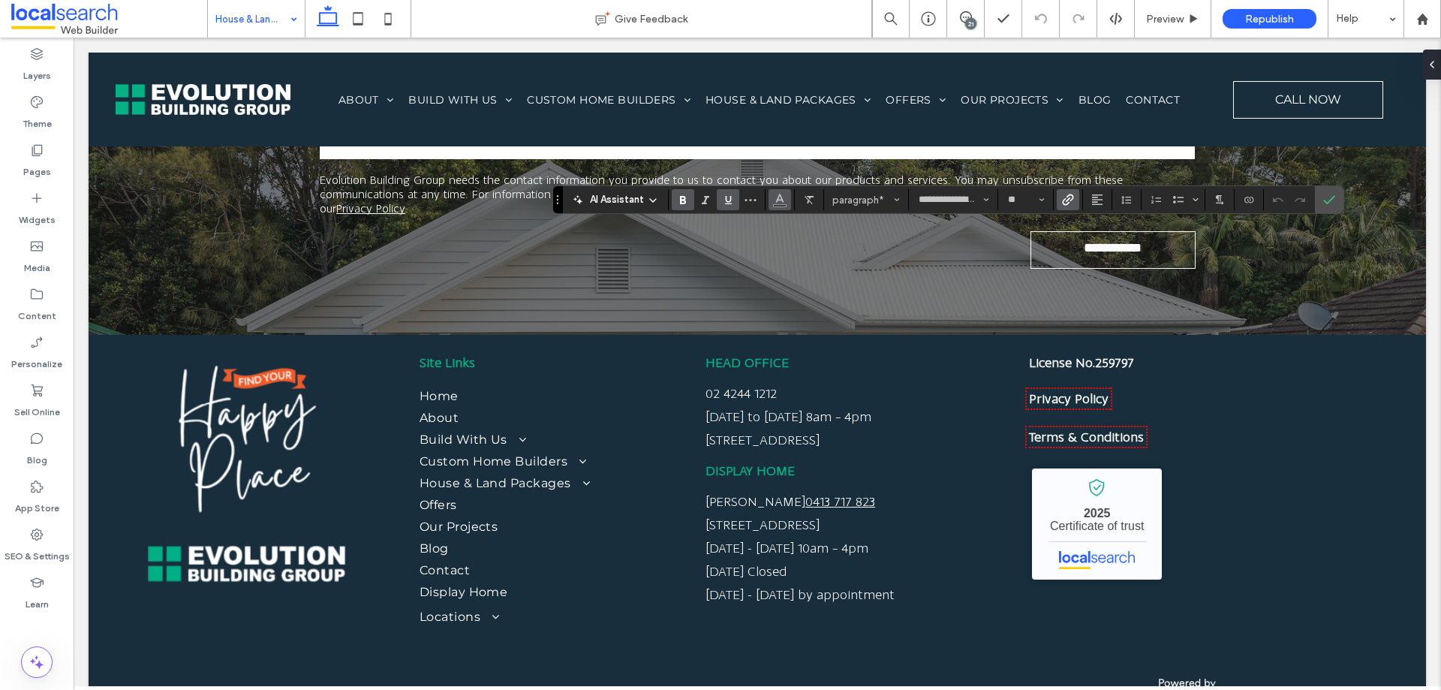
click at [781, 194] on icon "Color" at bounding box center [780, 198] width 12 height 12
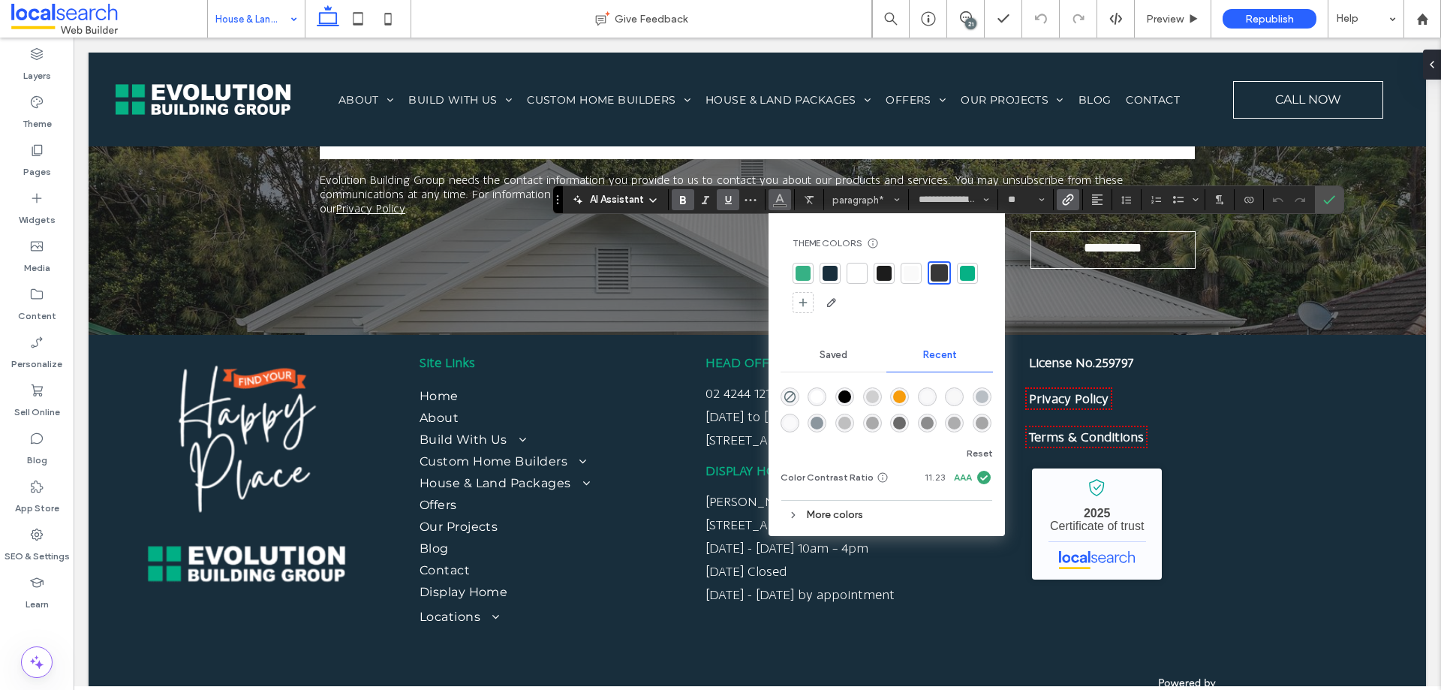
click at [808, 278] on div at bounding box center [803, 273] width 15 height 15
click at [1334, 200] on icon "Confirm" at bounding box center [1329, 200] width 12 height 12
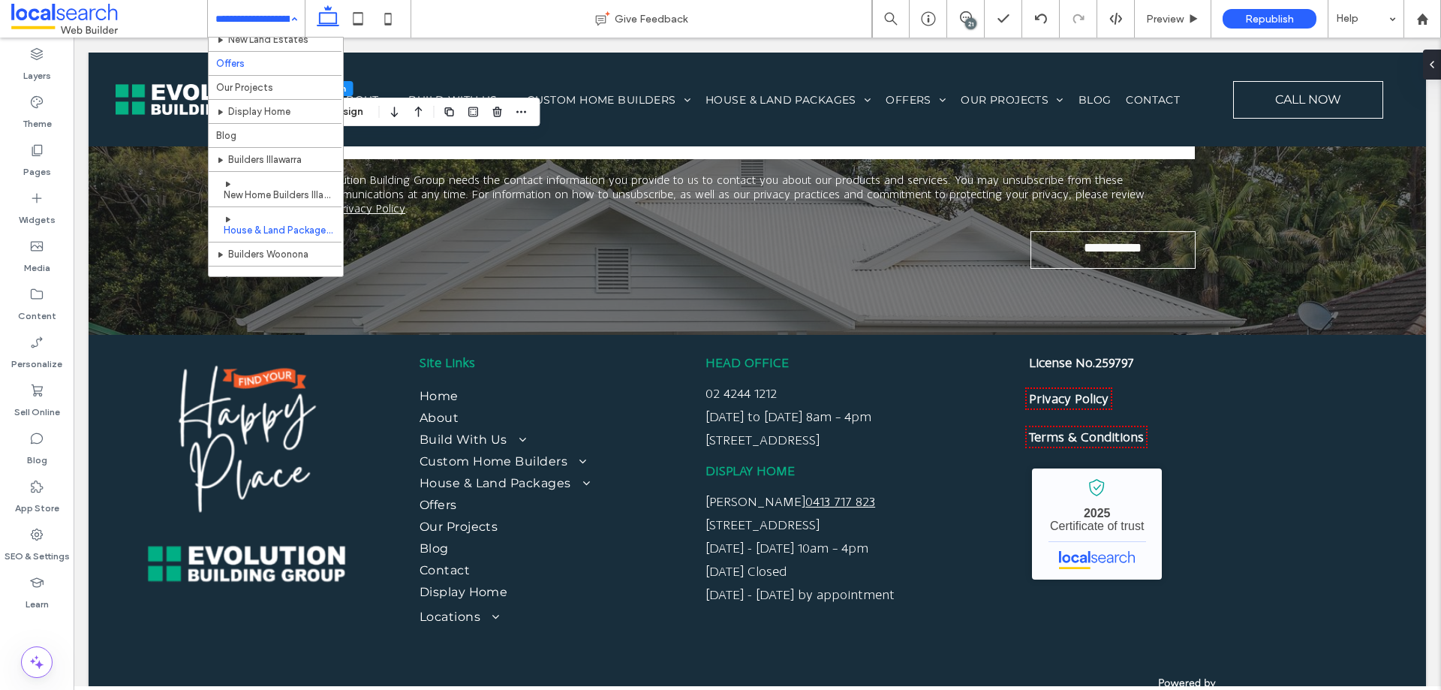
scroll to position [450, 0]
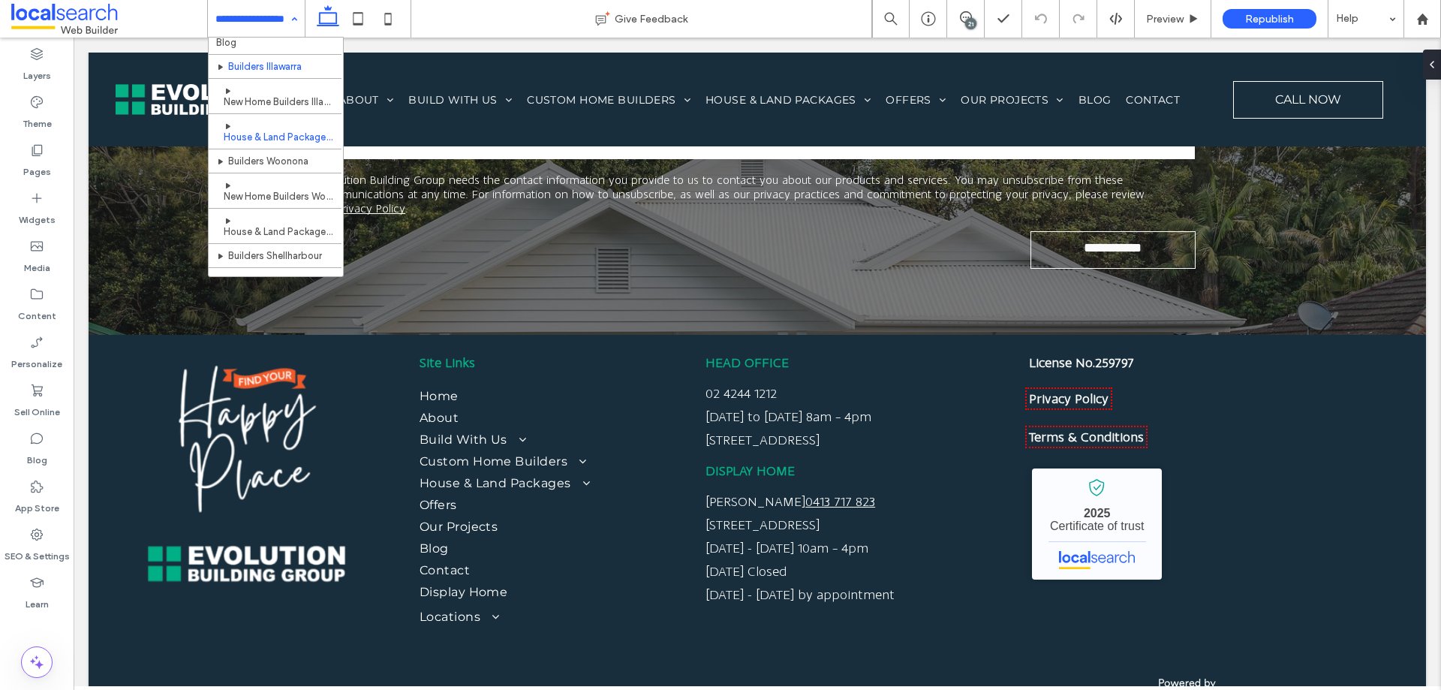
scroll to position [375, 0]
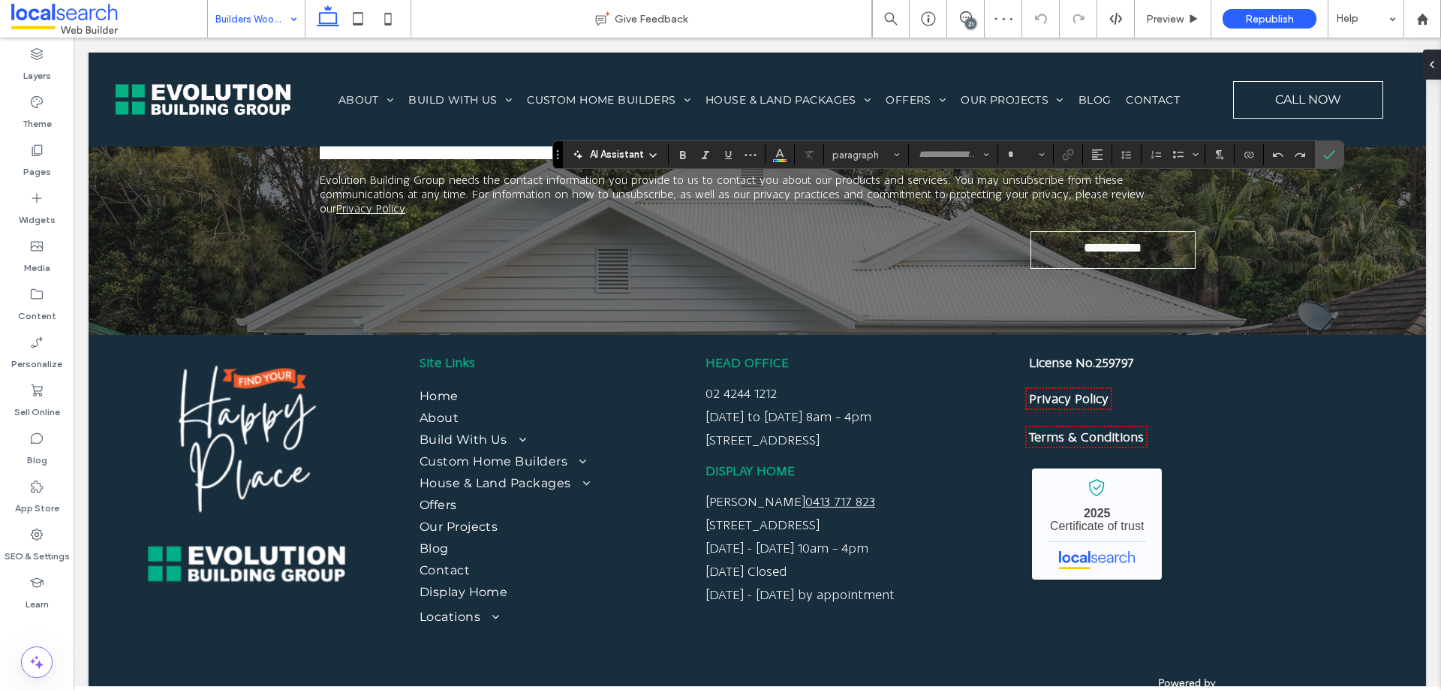
type input "**********"
type input "**"
click at [785, 155] on icon "Color" at bounding box center [780, 153] width 12 height 12
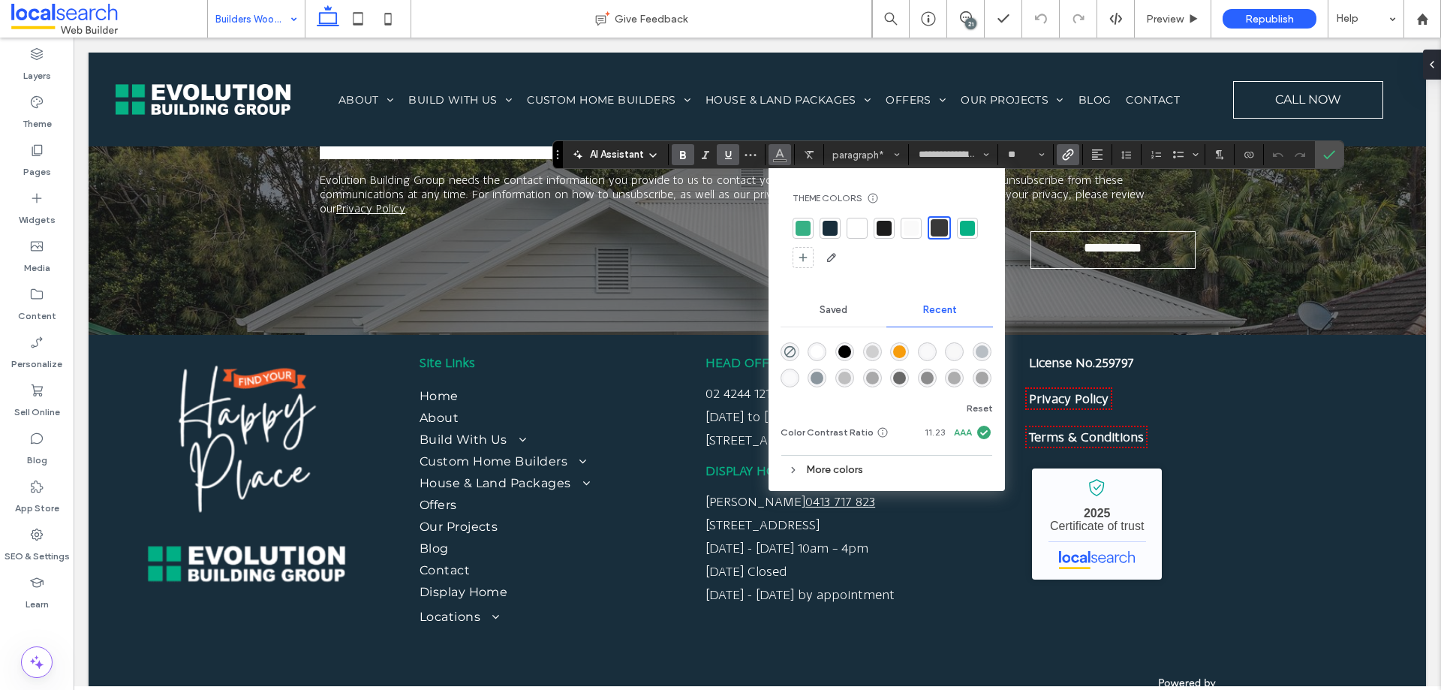
click at [804, 228] on div at bounding box center [803, 228] width 15 height 15
click at [1325, 151] on icon "Confirm" at bounding box center [1329, 155] width 12 height 12
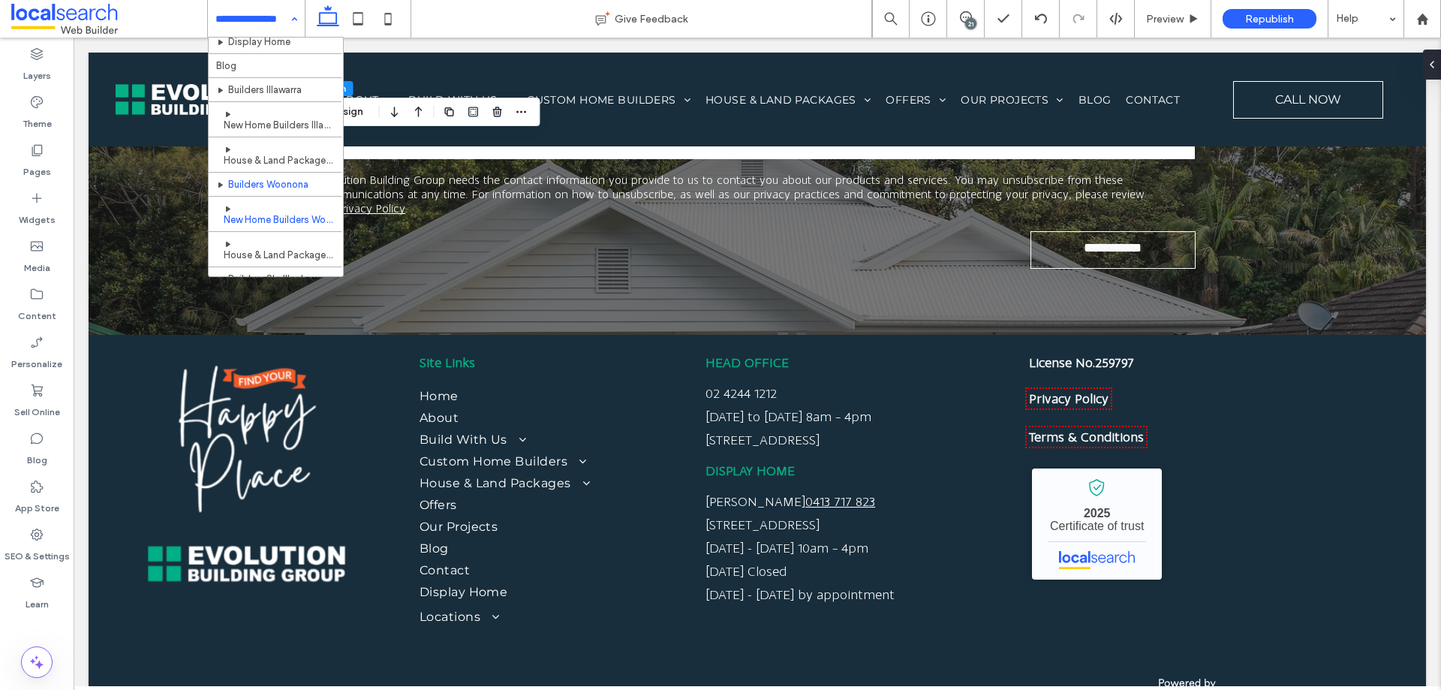
scroll to position [450, 0]
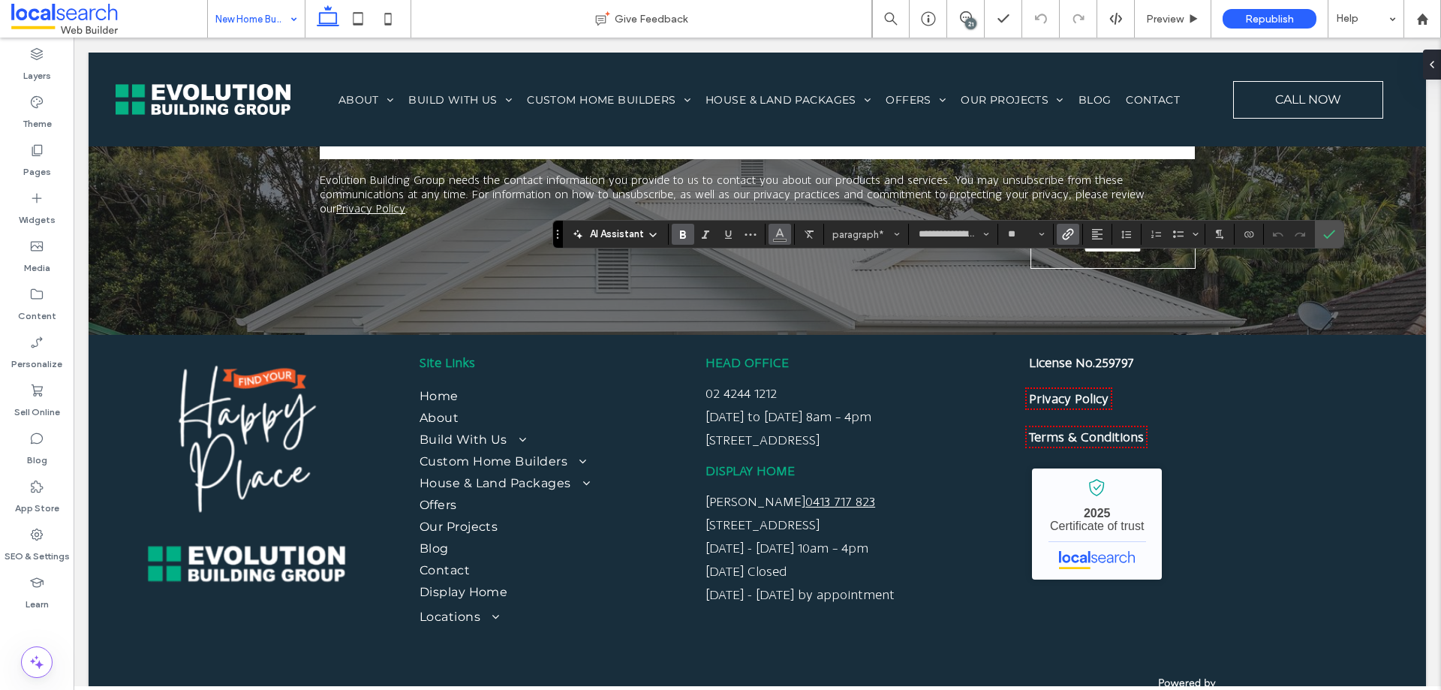
click at [780, 235] on use "Color" at bounding box center [779, 233] width 8 height 8
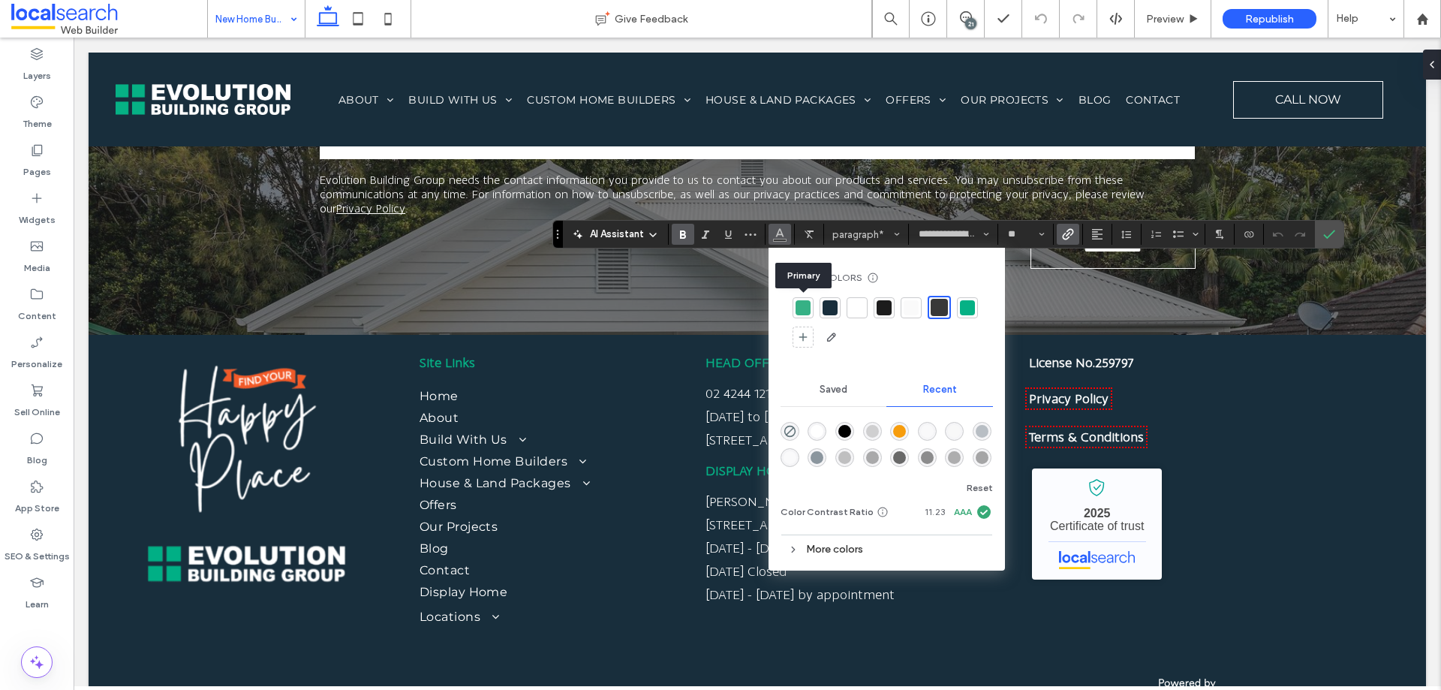
click at [799, 313] on div at bounding box center [803, 307] width 15 height 15
click at [1326, 226] on span "Confirm" at bounding box center [1326, 234] width 7 height 27
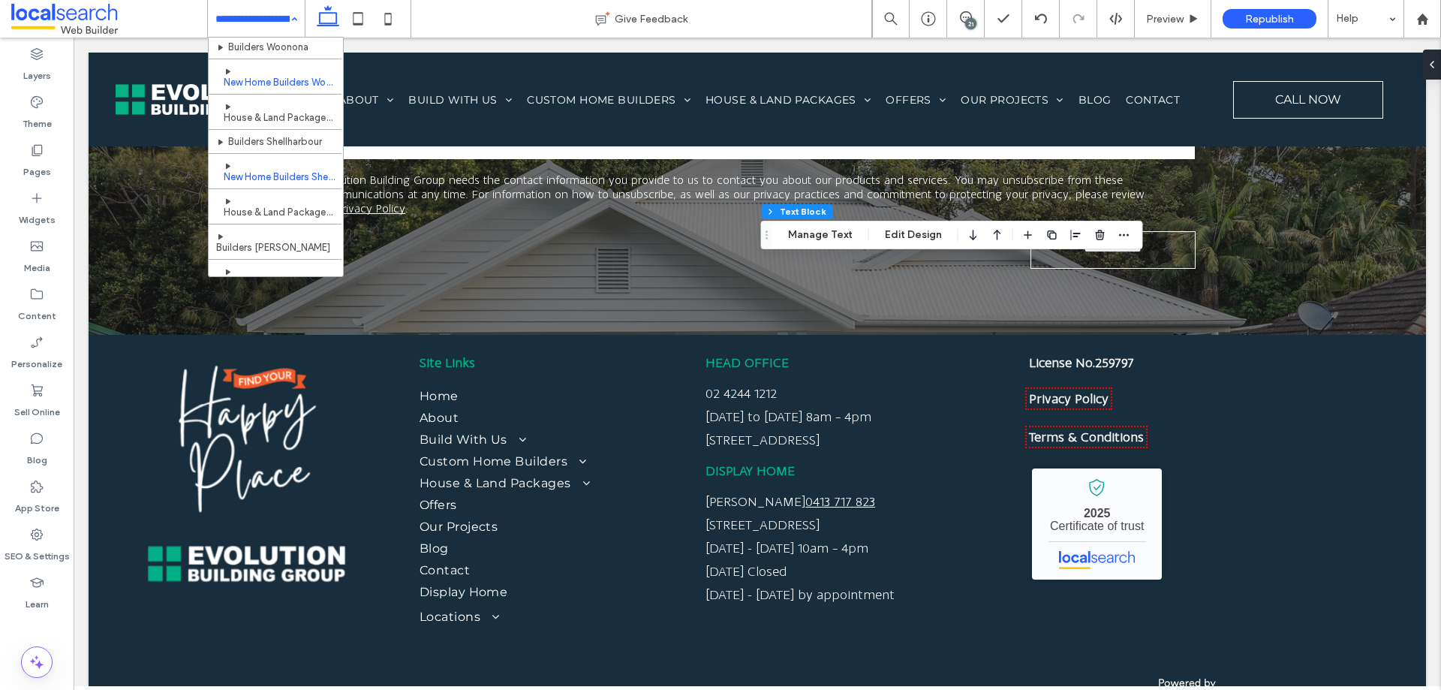
scroll to position [525, 0]
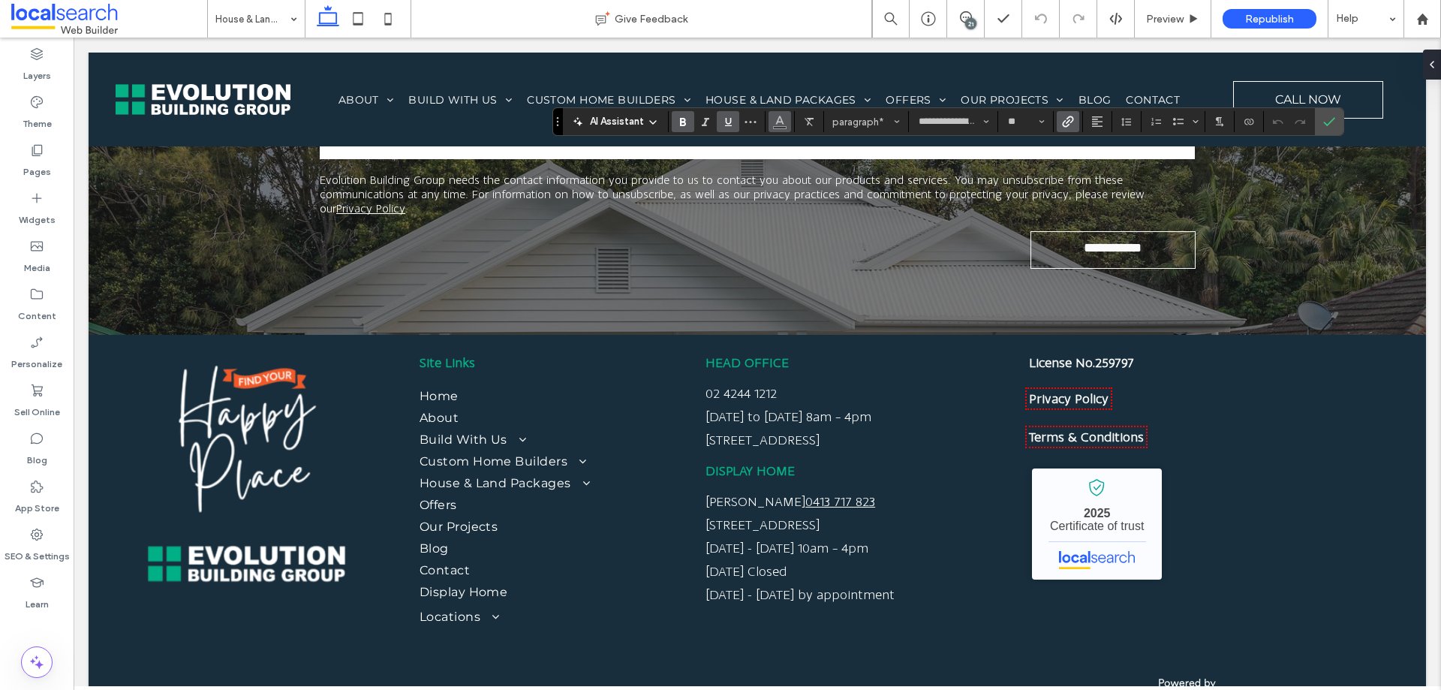
click at [784, 125] on icon "Color" at bounding box center [780, 120] width 12 height 12
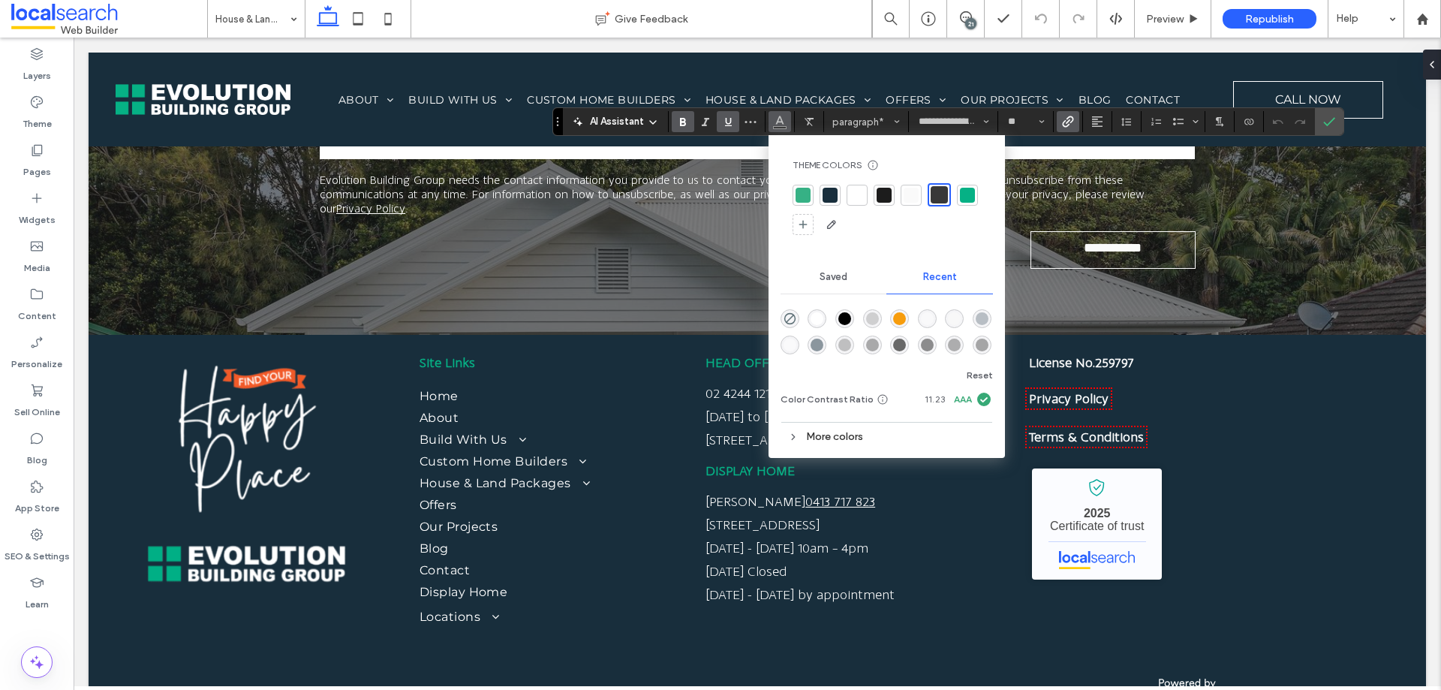
click at [799, 198] on div at bounding box center [803, 195] width 15 height 15
click at [1323, 114] on span "Confirm" at bounding box center [1326, 121] width 7 height 27
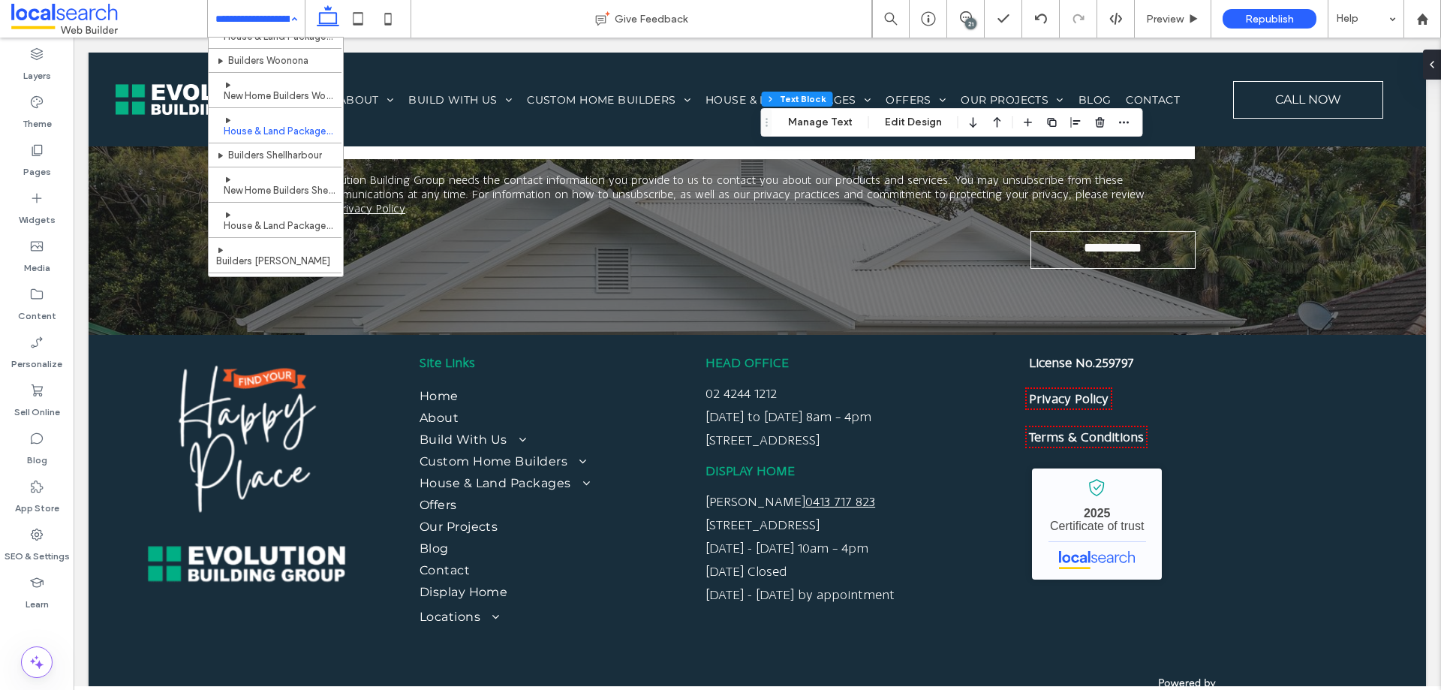
scroll to position [525, 0]
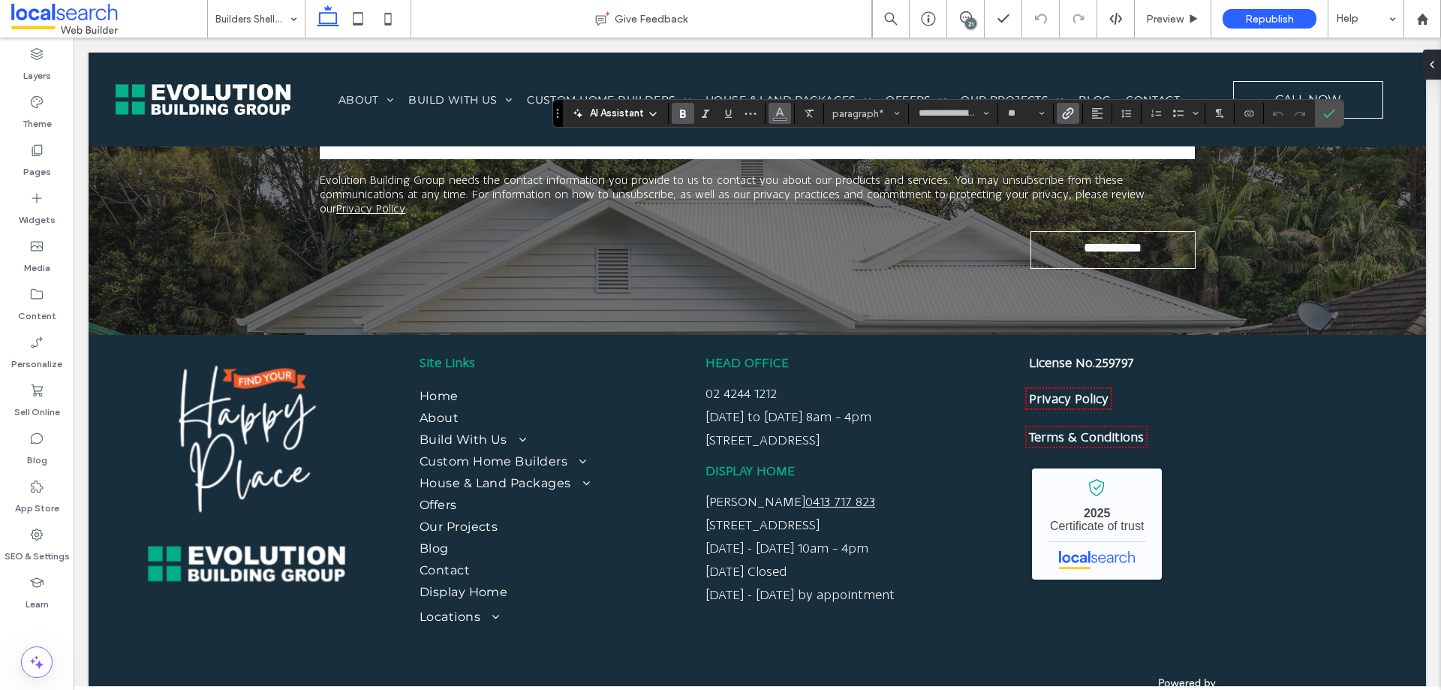
click at [771, 112] on button "Color" at bounding box center [780, 113] width 23 height 21
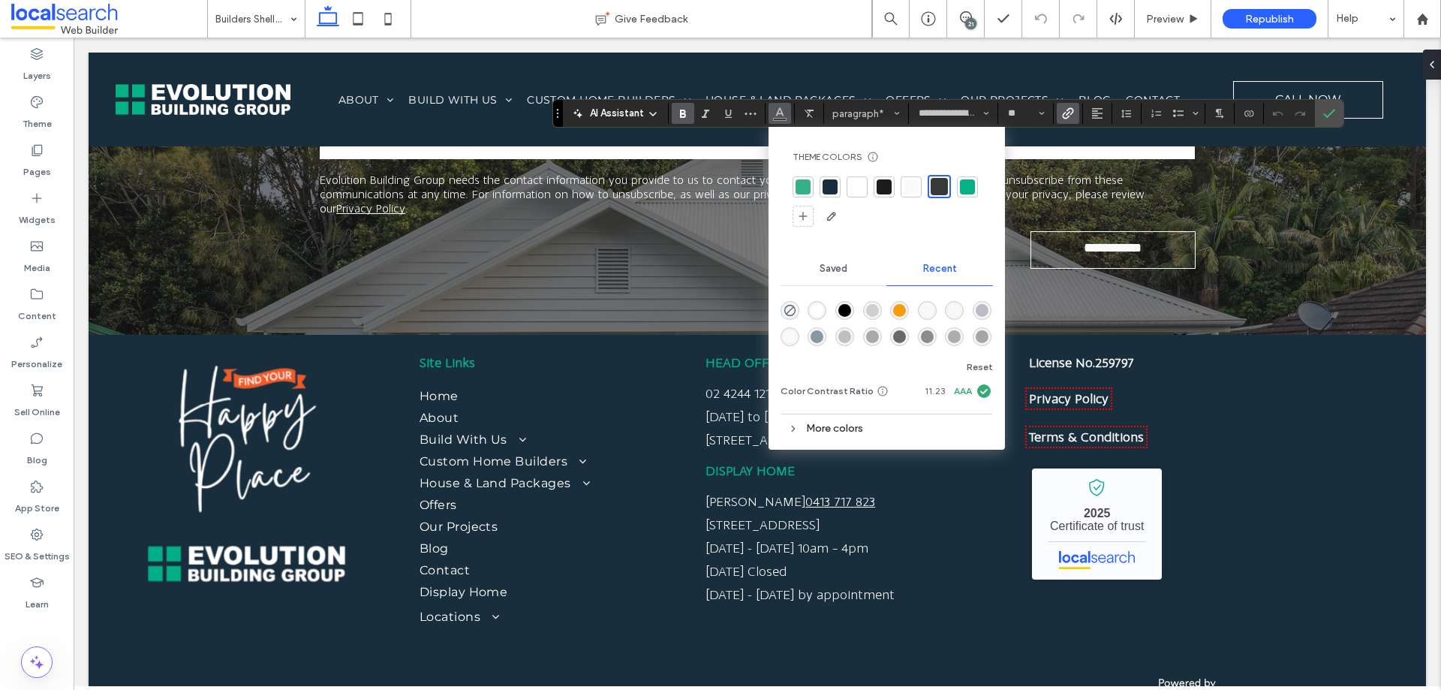
click at [806, 182] on div at bounding box center [803, 186] width 15 height 15
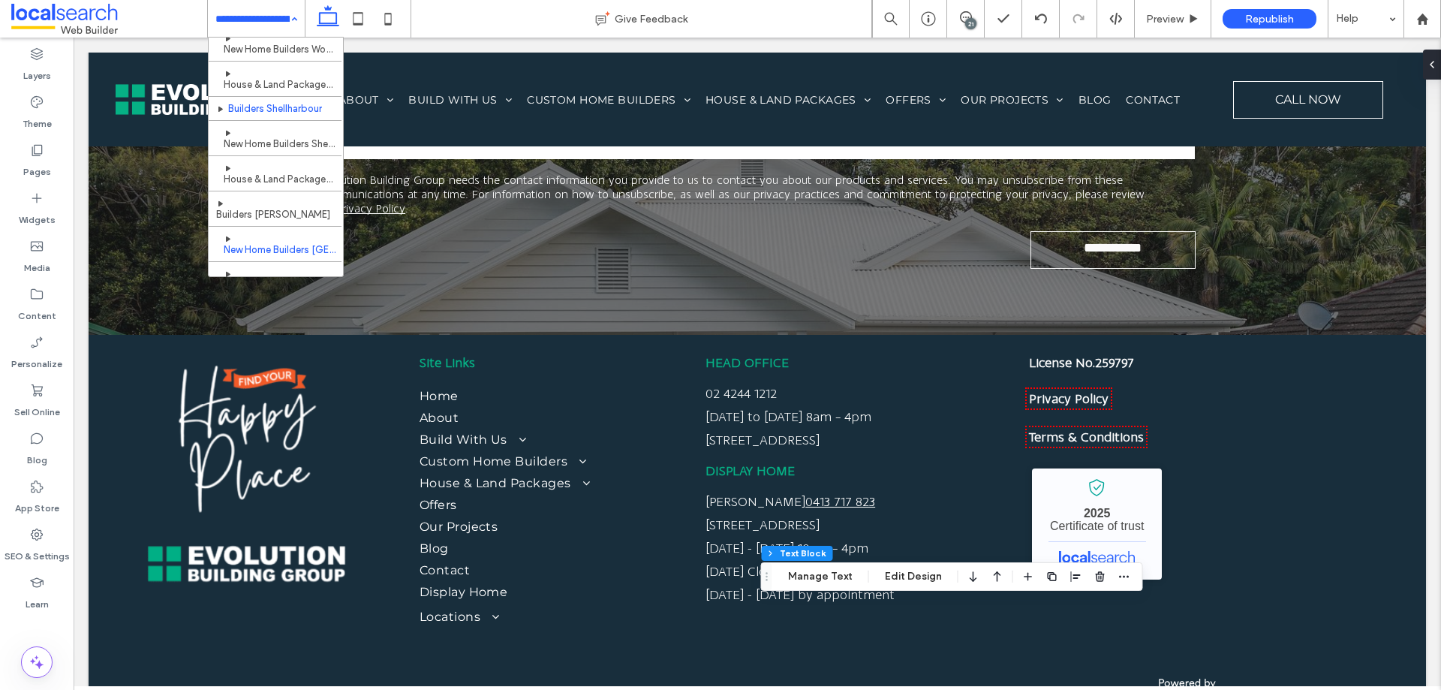
scroll to position [600, 0]
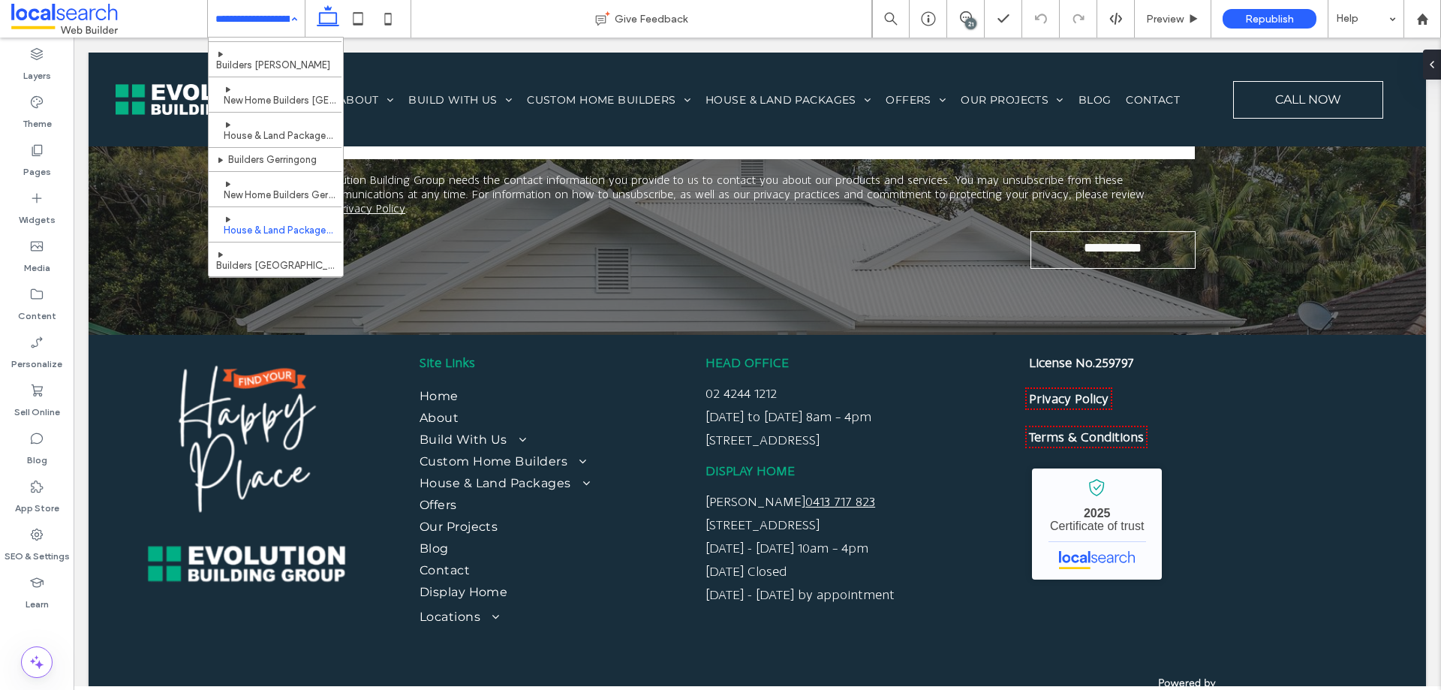
scroll to position [600, 0]
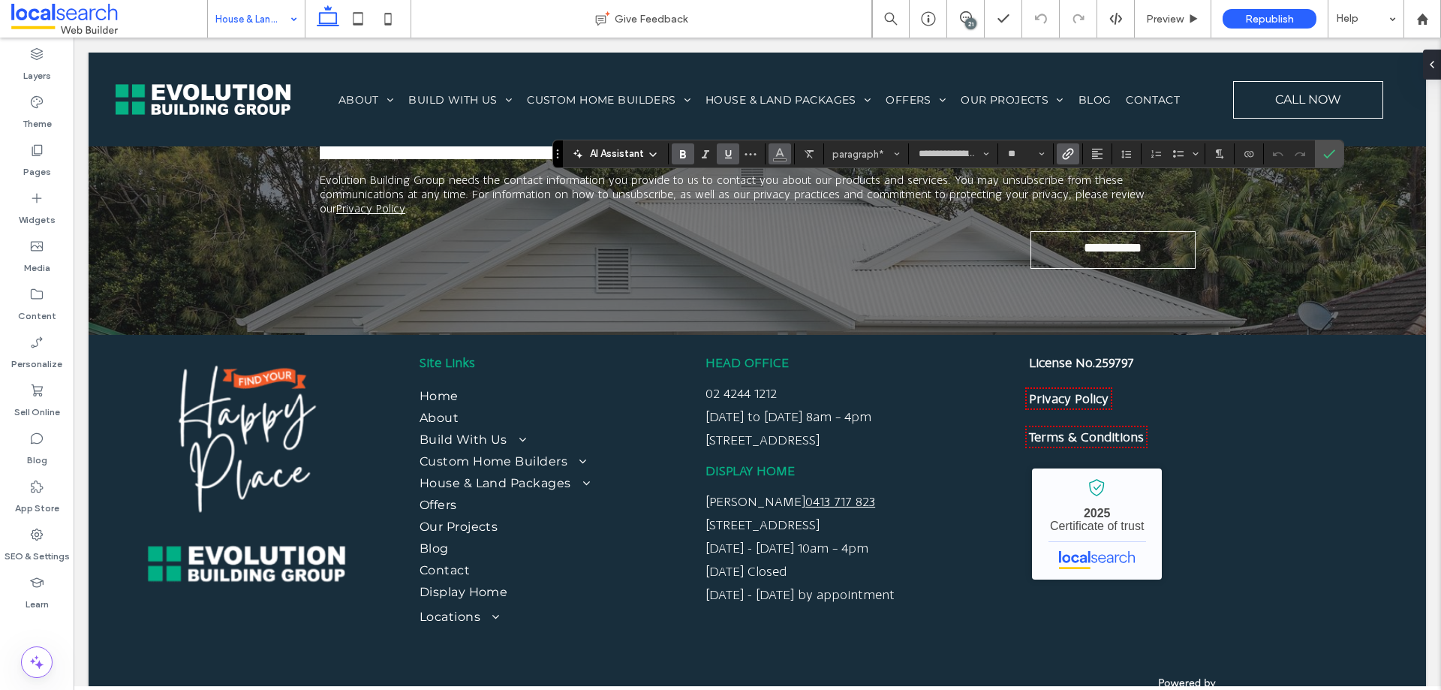
click at [782, 155] on use "Color" at bounding box center [779, 153] width 8 height 8
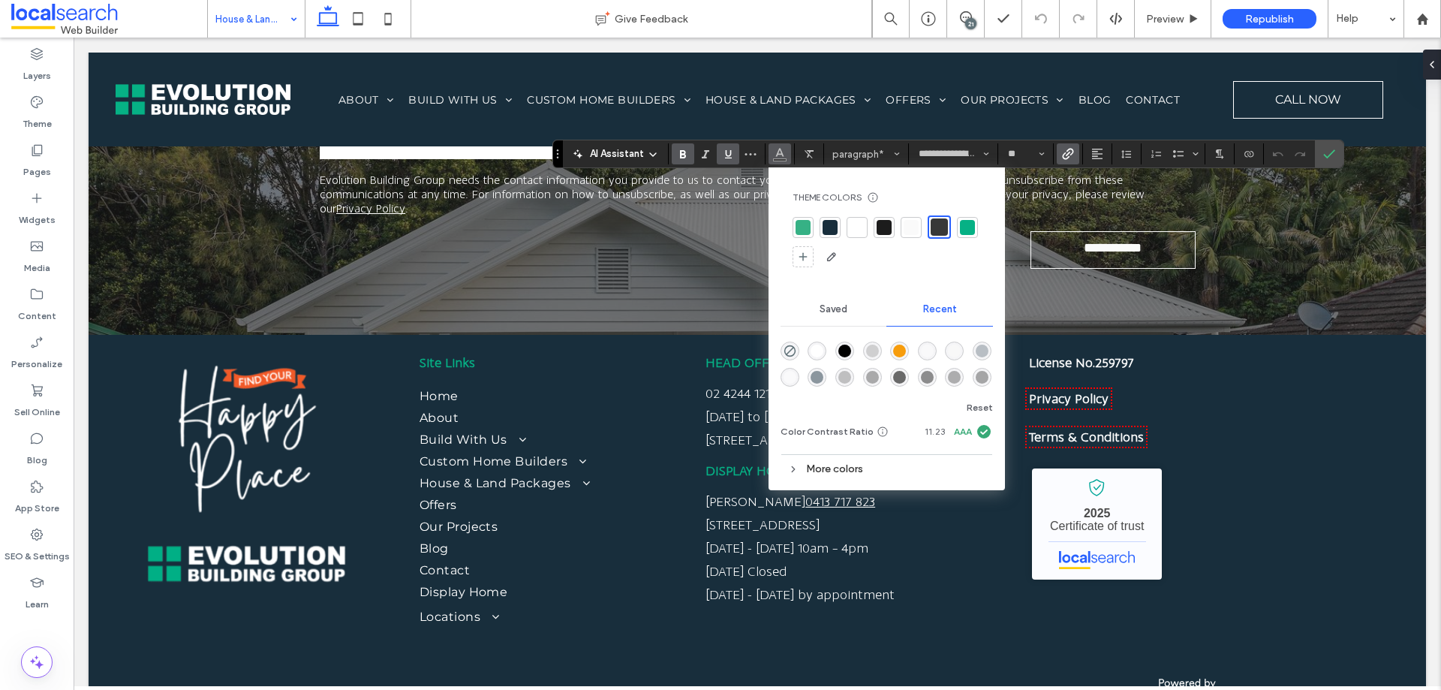
click at [804, 224] on div at bounding box center [803, 227] width 15 height 15
click at [1329, 147] on span "Confirm" at bounding box center [1326, 153] width 7 height 27
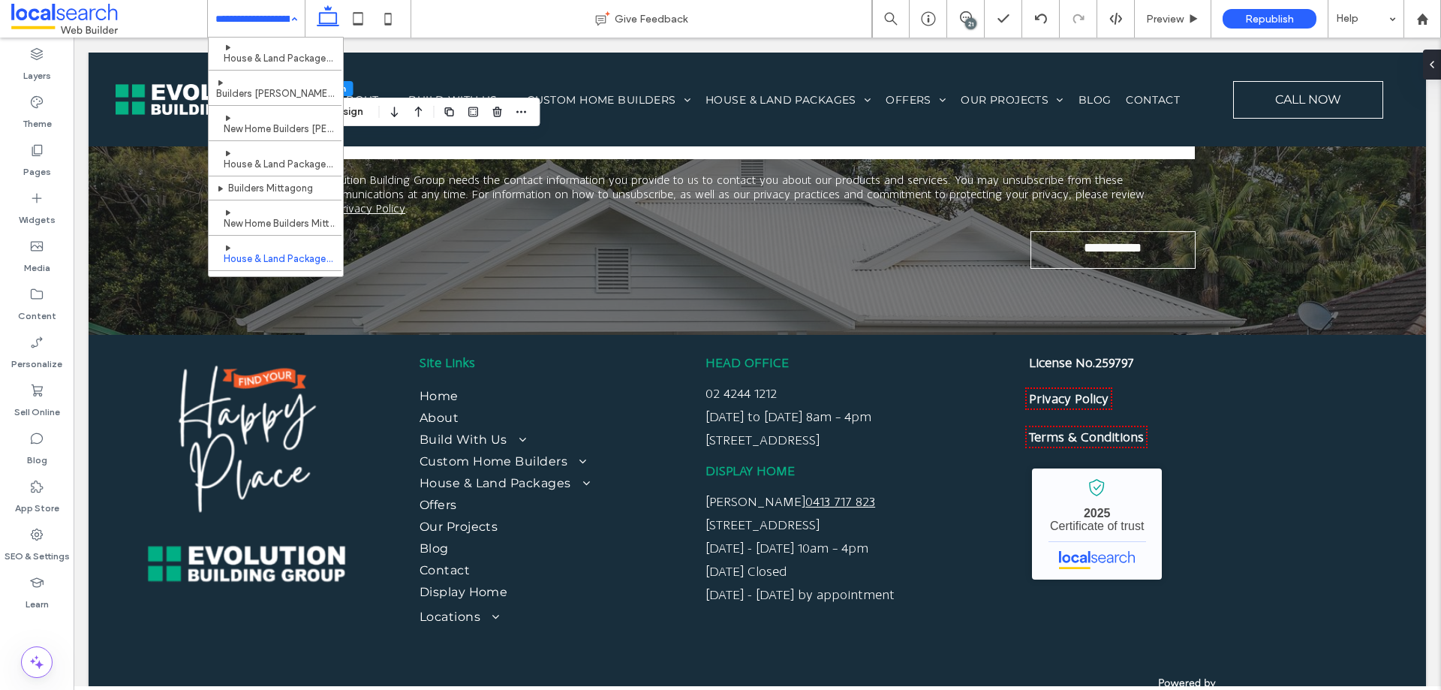
scroll to position [1426, 0]
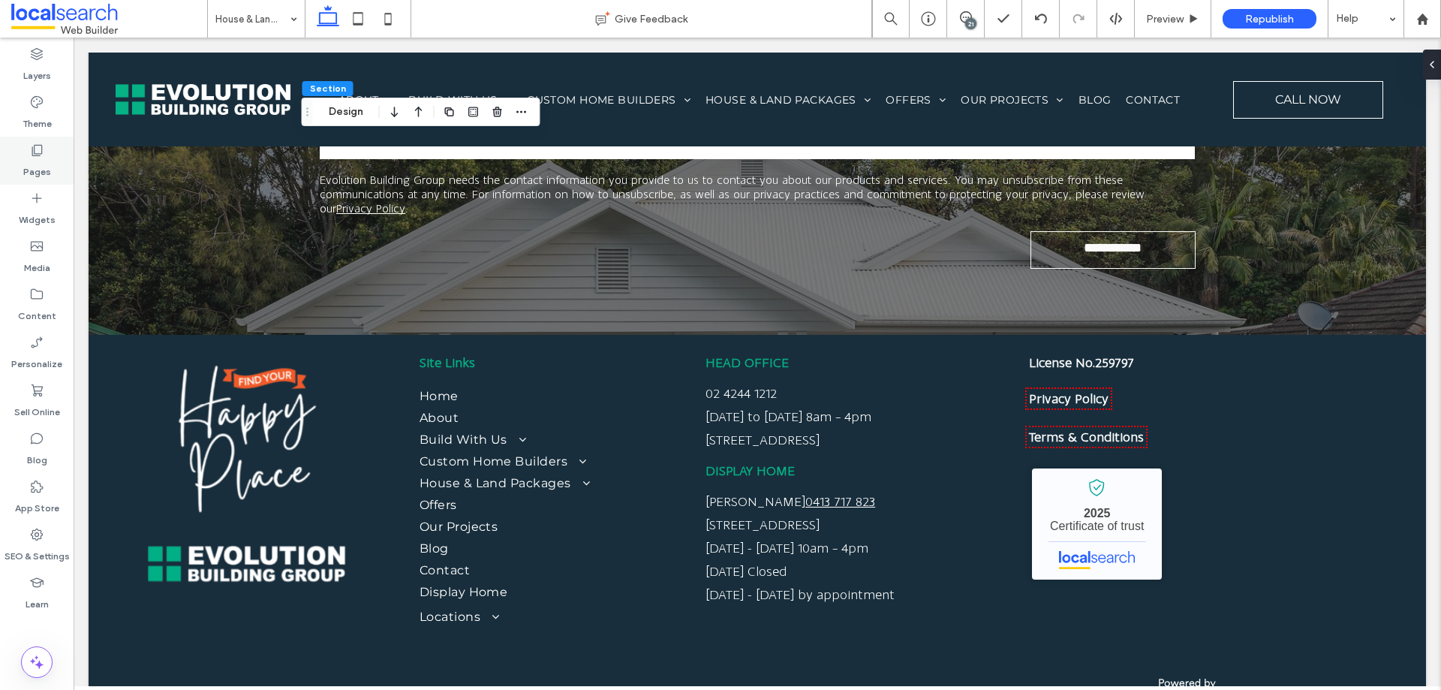
click at [41, 158] on label "Pages" at bounding box center [37, 168] width 28 height 21
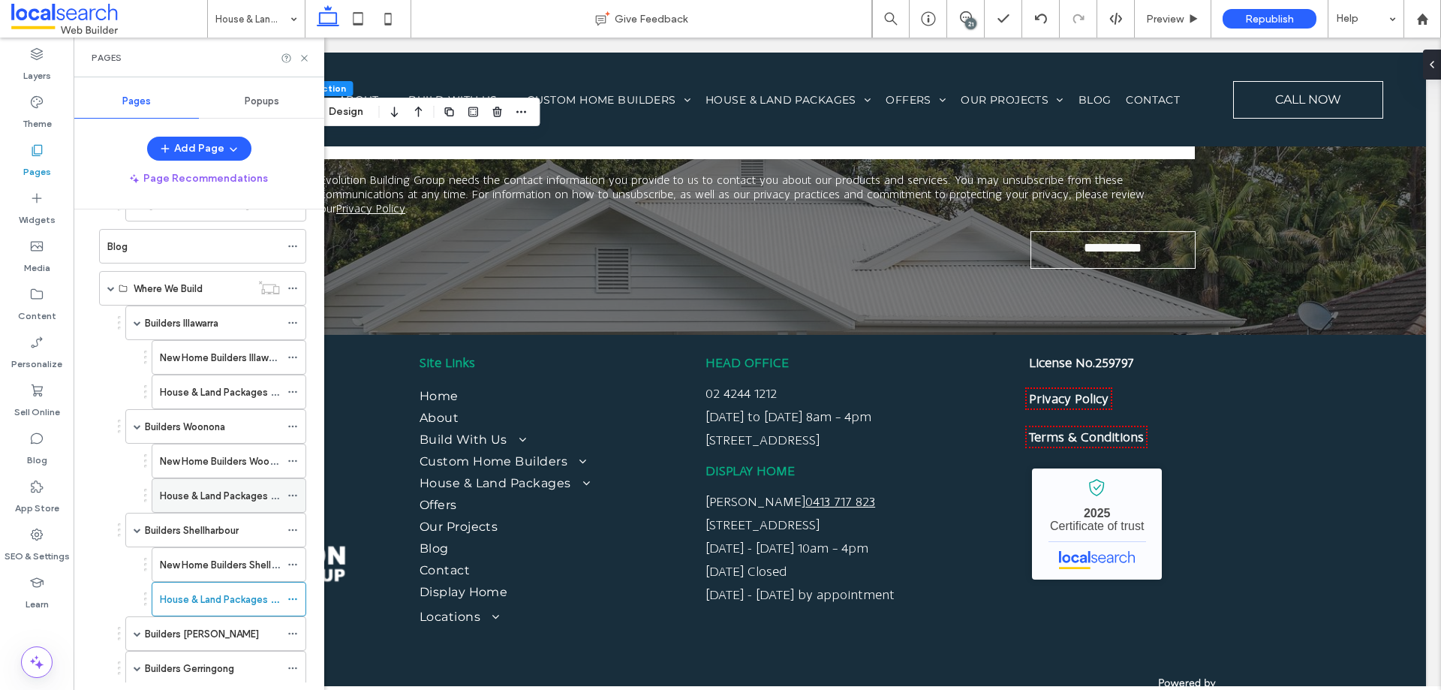
scroll to position [1126, 0]
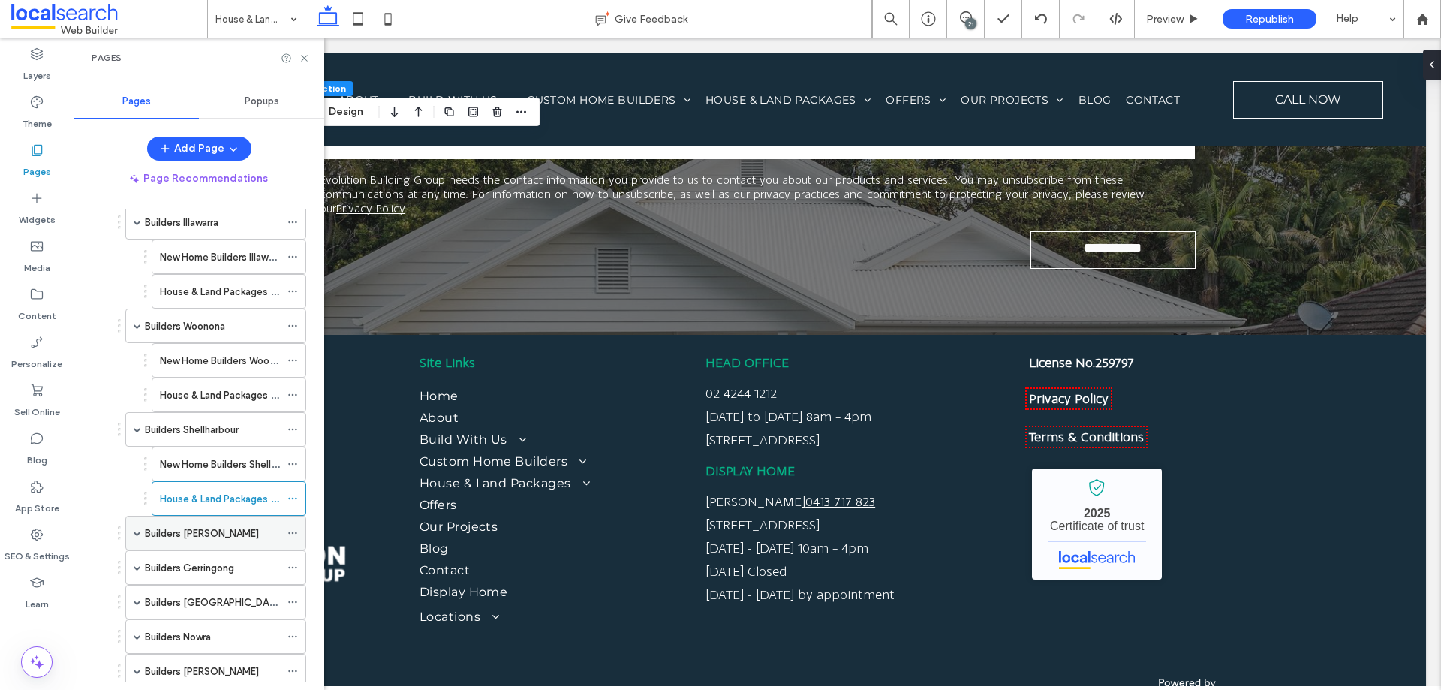
click at [230, 535] on label "Builders [PERSON_NAME]" at bounding box center [202, 533] width 114 height 26
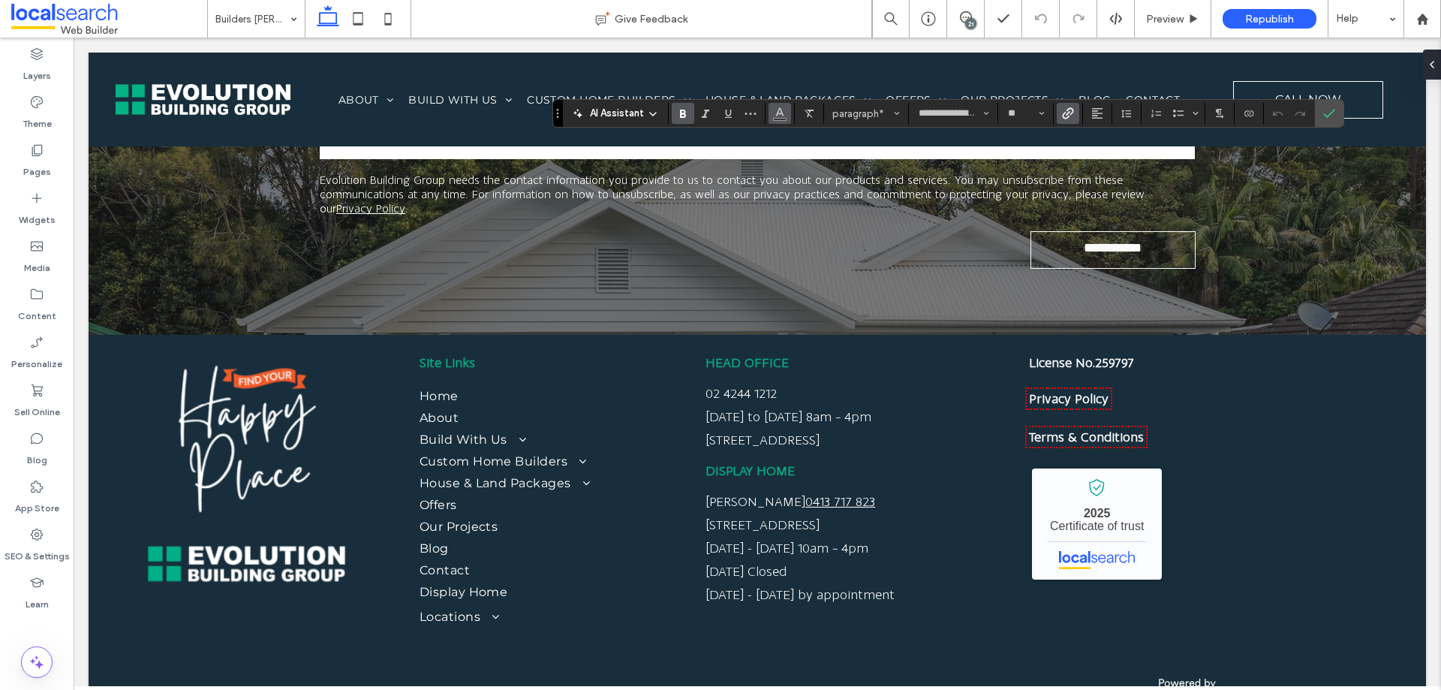
click at [786, 111] on button "Color" at bounding box center [780, 113] width 23 height 21
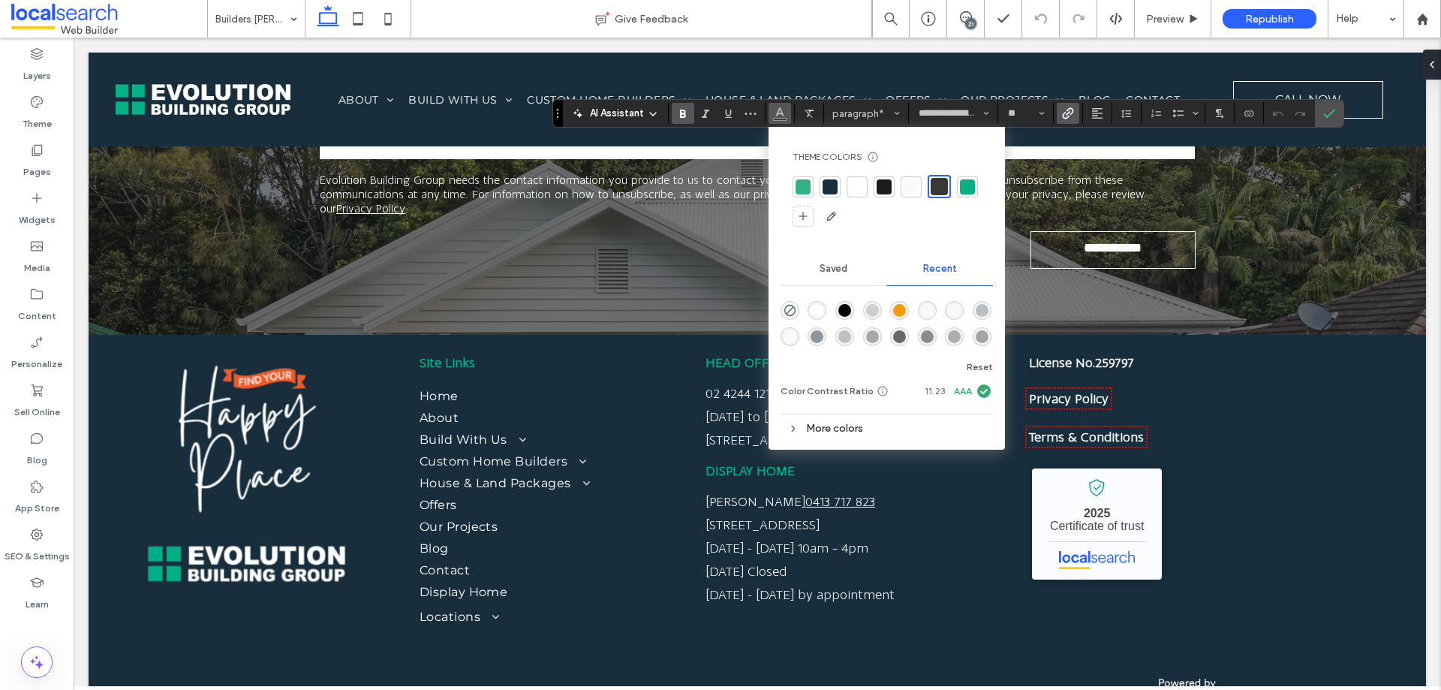
click at [804, 185] on div at bounding box center [803, 186] width 15 height 15
click at [363, 26] on icon at bounding box center [358, 19] width 30 height 30
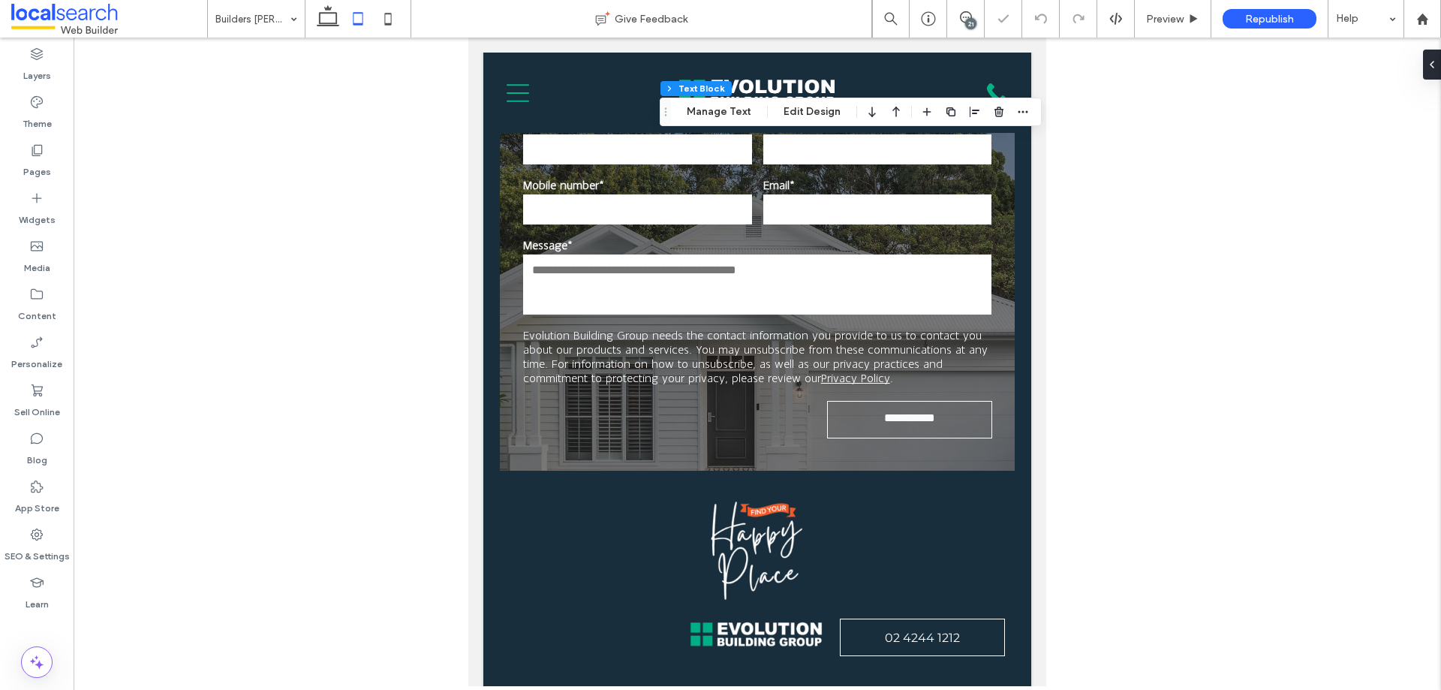
type input "**"
type input "****"
click at [327, 17] on icon at bounding box center [328, 19] width 30 height 30
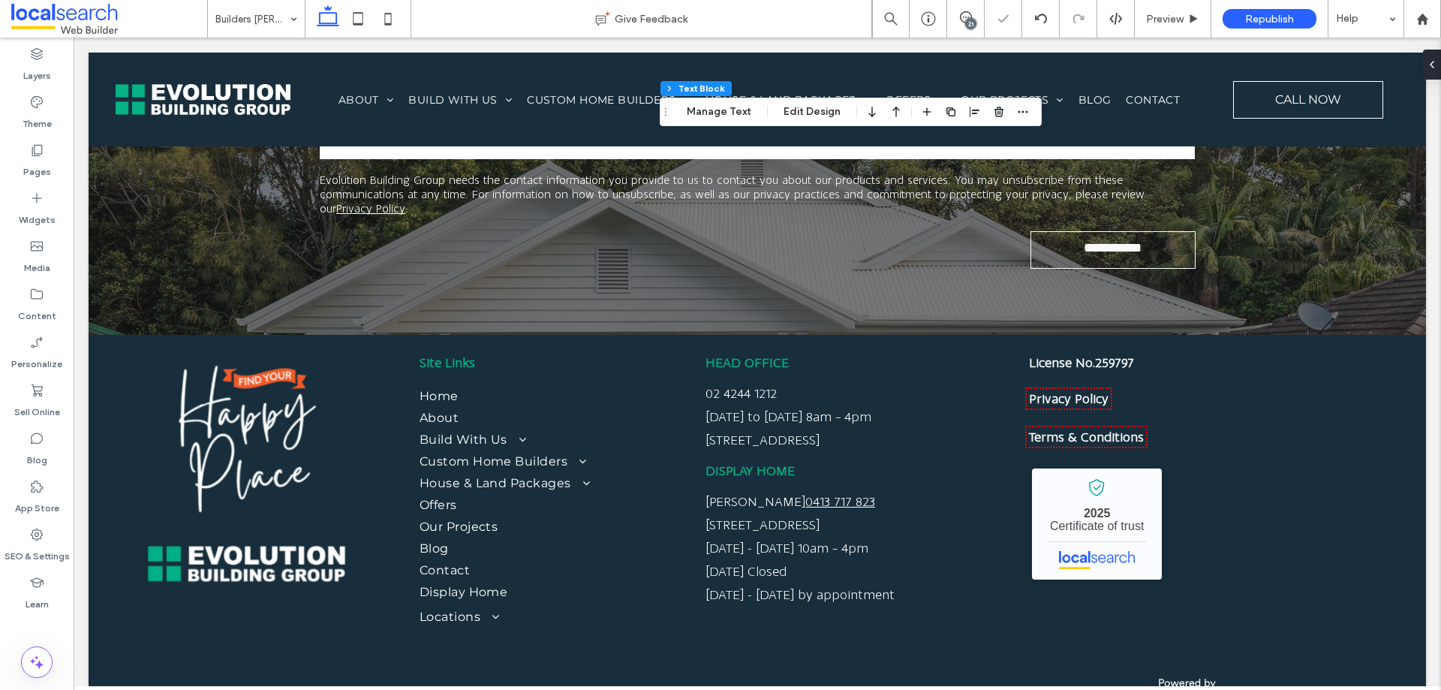
type input "***"
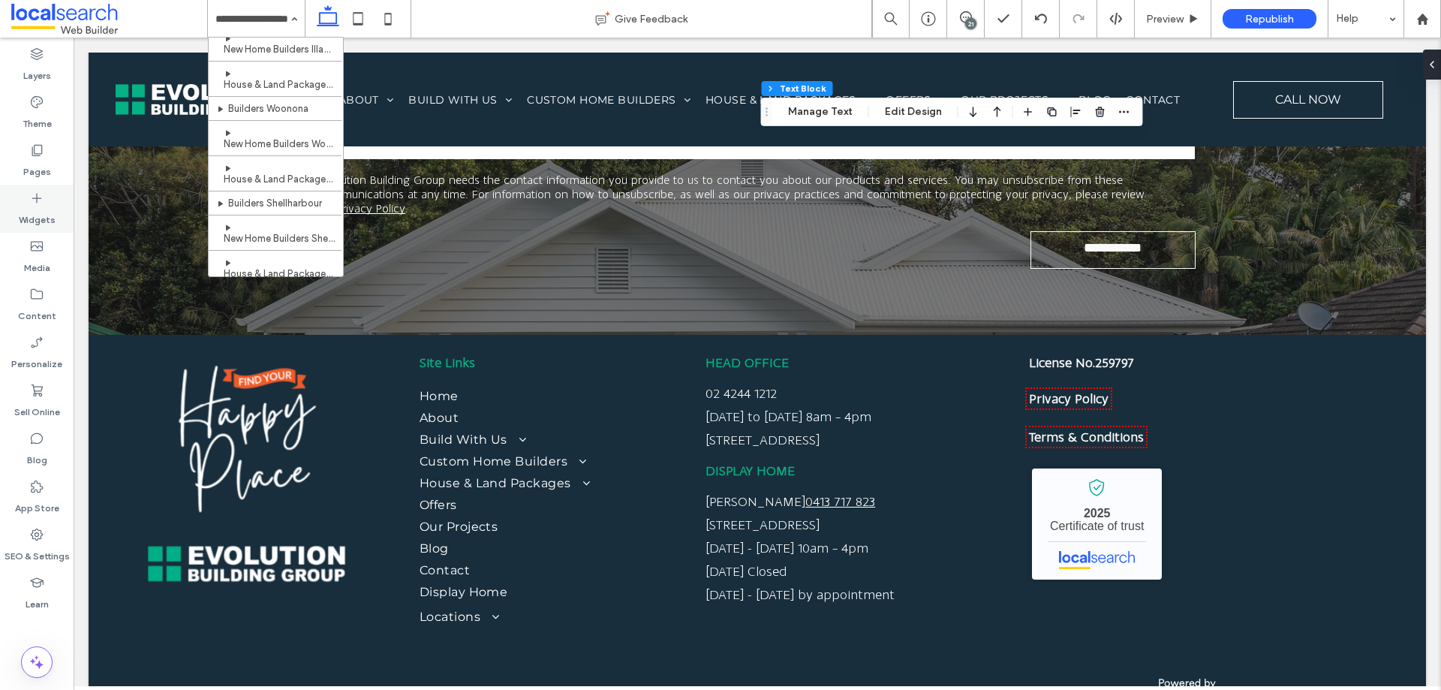
scroll to position [525, 0]
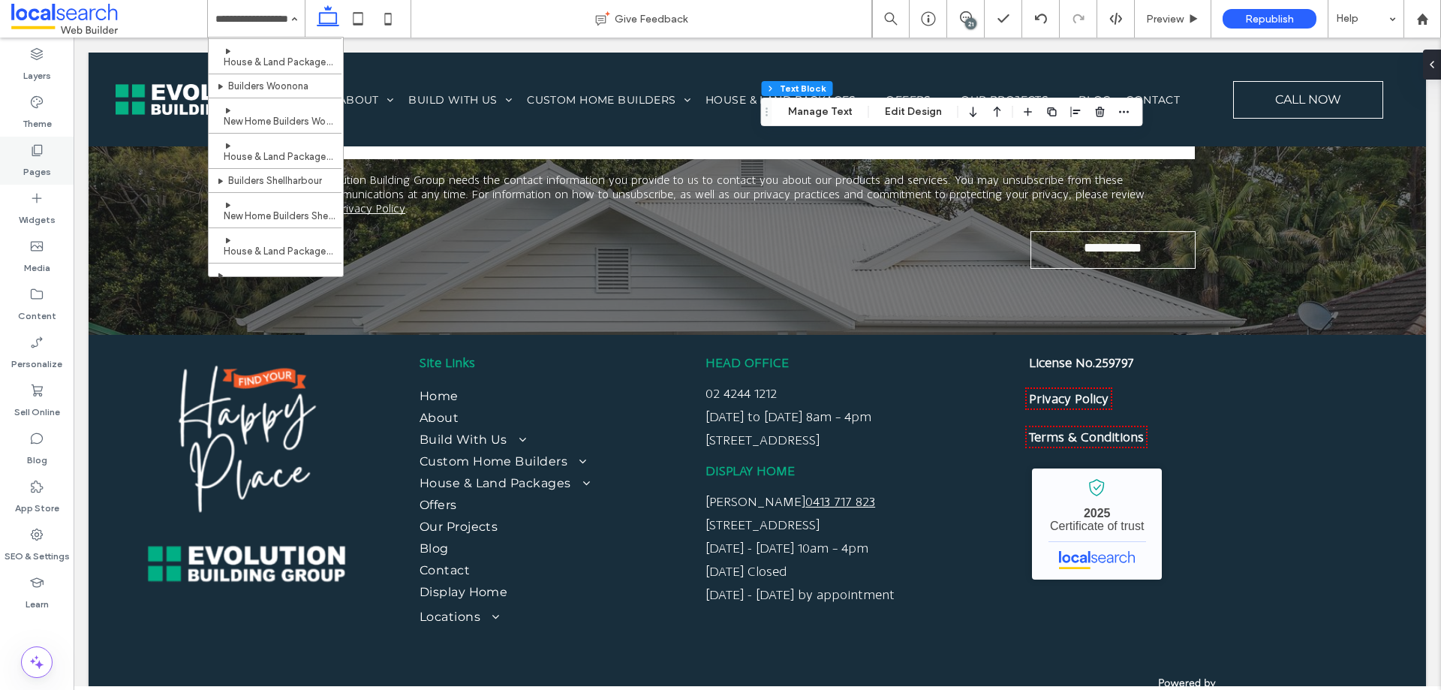
click at [42, 161] on label "Pages" at bounding box center [37, 168] width 28 height 21
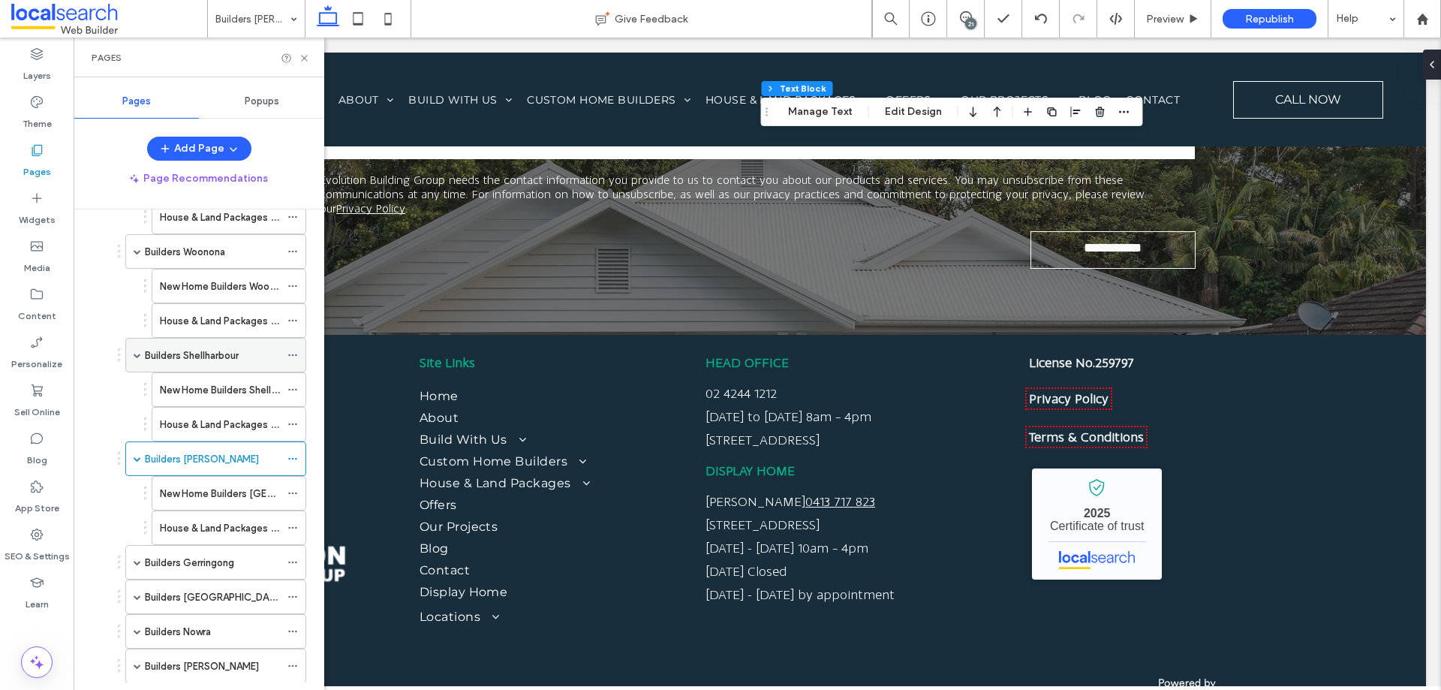
scroll to position [1201, 0]
click at [229, 498] on label "New Home Builders [GEOGRAPHIC_DATA]" at bounding box center [255, 493] width 190 height 26
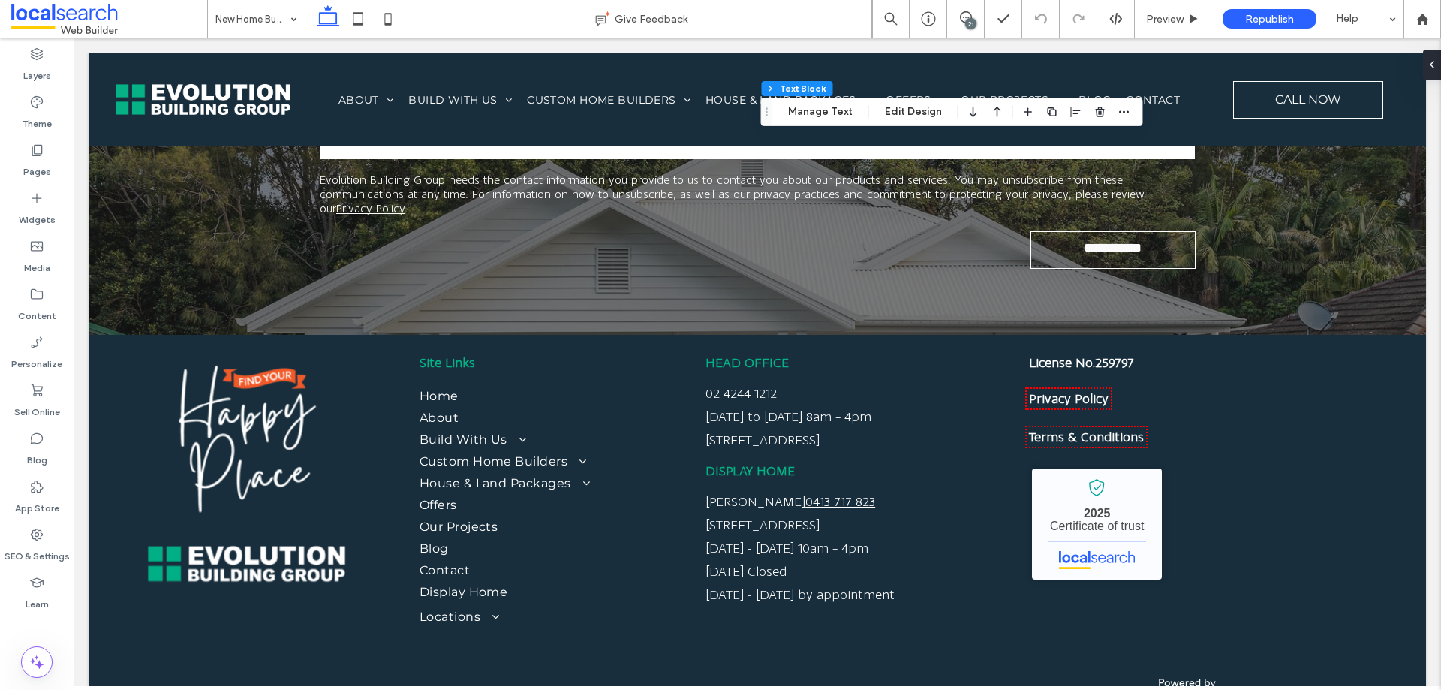
type input "**********"
type input "**"
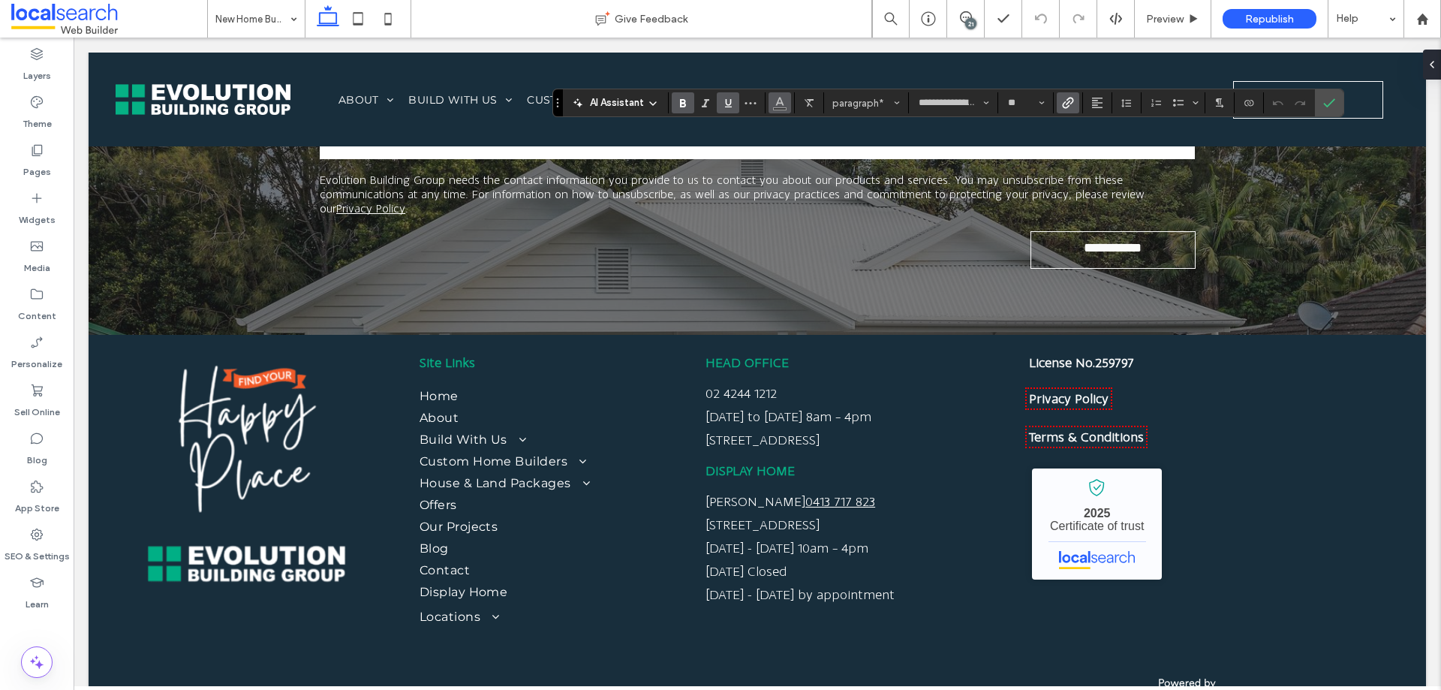
click at [782, 102] on use "Color" at bounding box center [779, 102] width 8 height 8
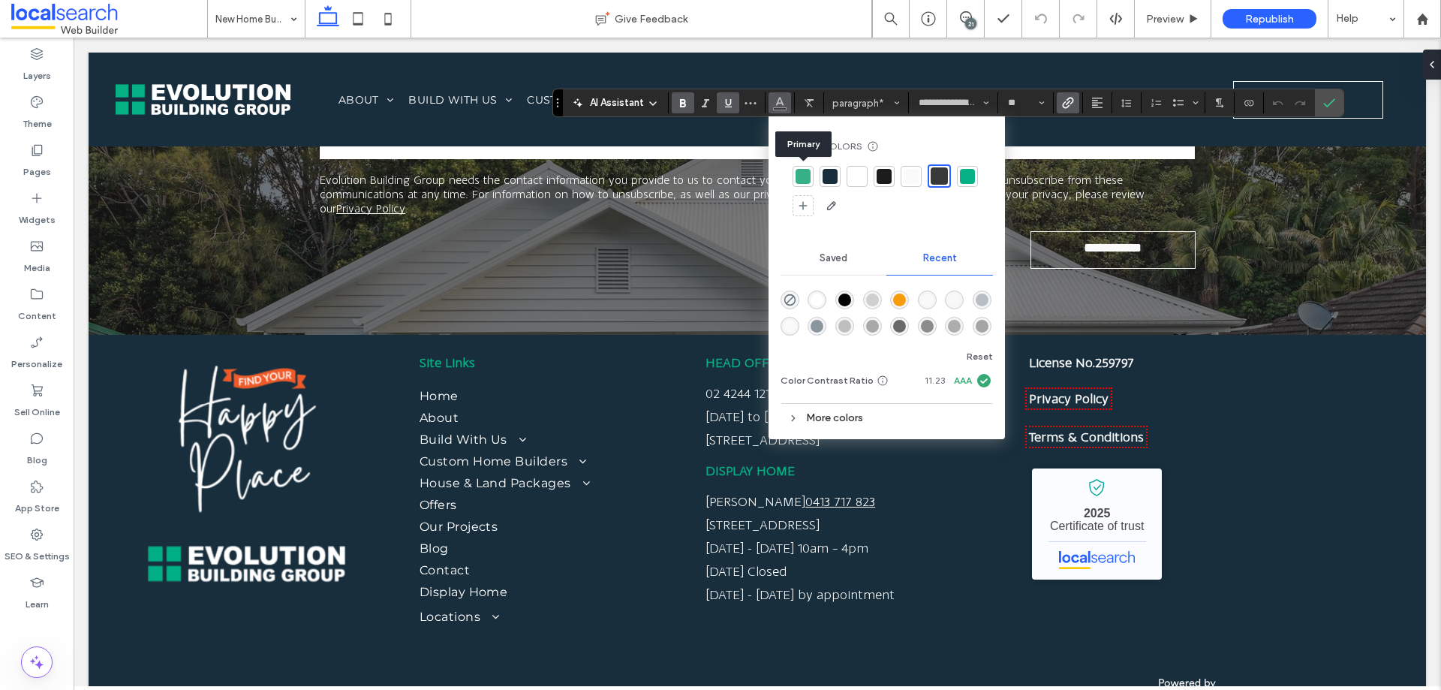
click at [796, 179] on div at bounding box center [803, 176] width 15 height 15
click at [1326, 101] on icon "Confirm" at bounding box center [1329, 103] width 12 height 12
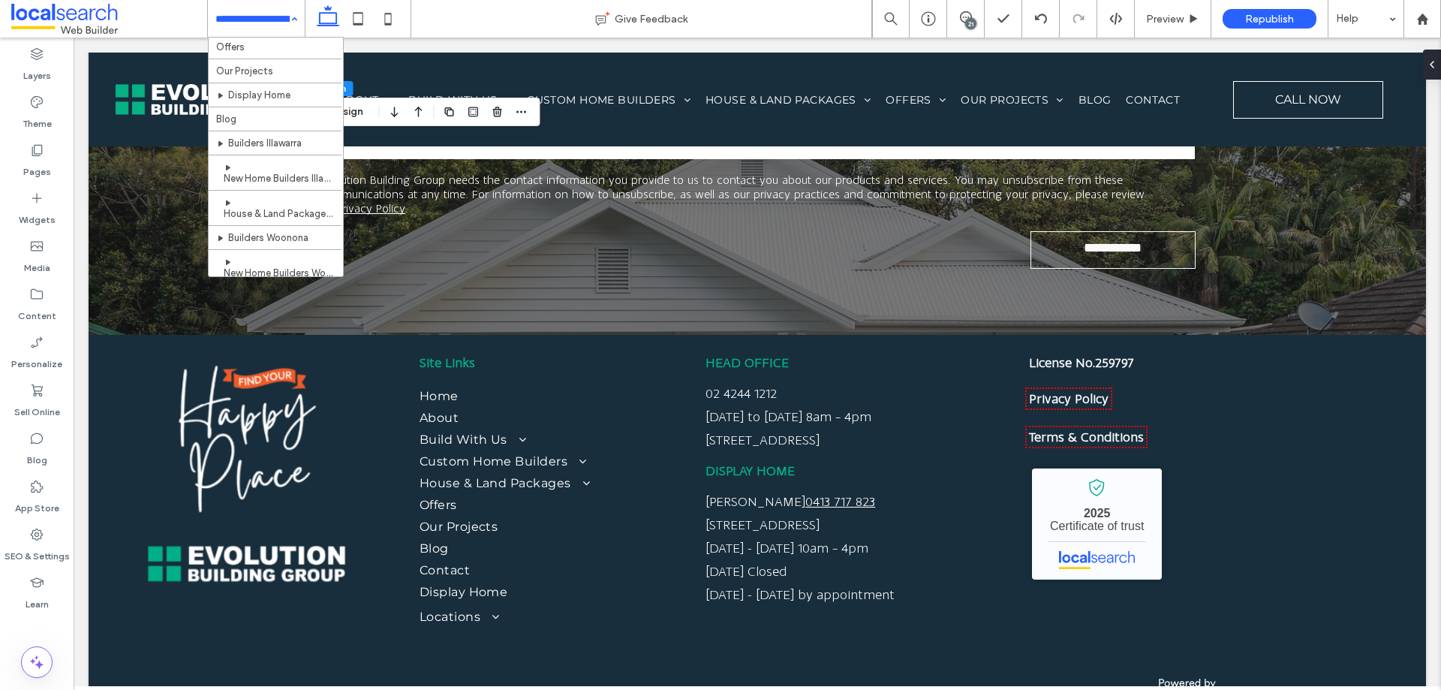
scroll to position [375, 0]
drag, startPoint x: 26, startPoint y: 164, endPoint x: 37, endPoint y: 173, distance: 14.3
click at [26, 163] on label "Pages" at bounding box center [37, 168] width 28 height 21
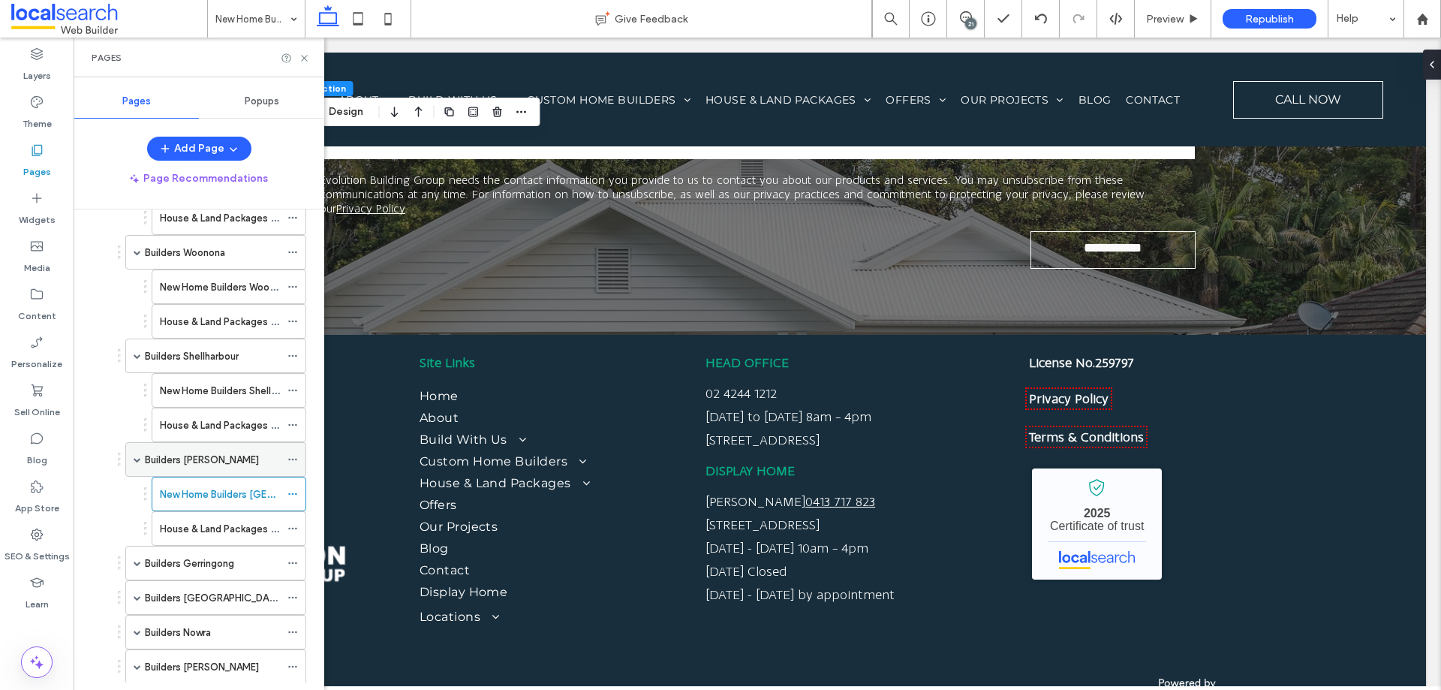
scroll to position [1201, 0]
click at [248, 530] on label "House & Land Packages [GEOGRAPHIC_DATA]" at bounding box center [265, 527] width 211 height 26
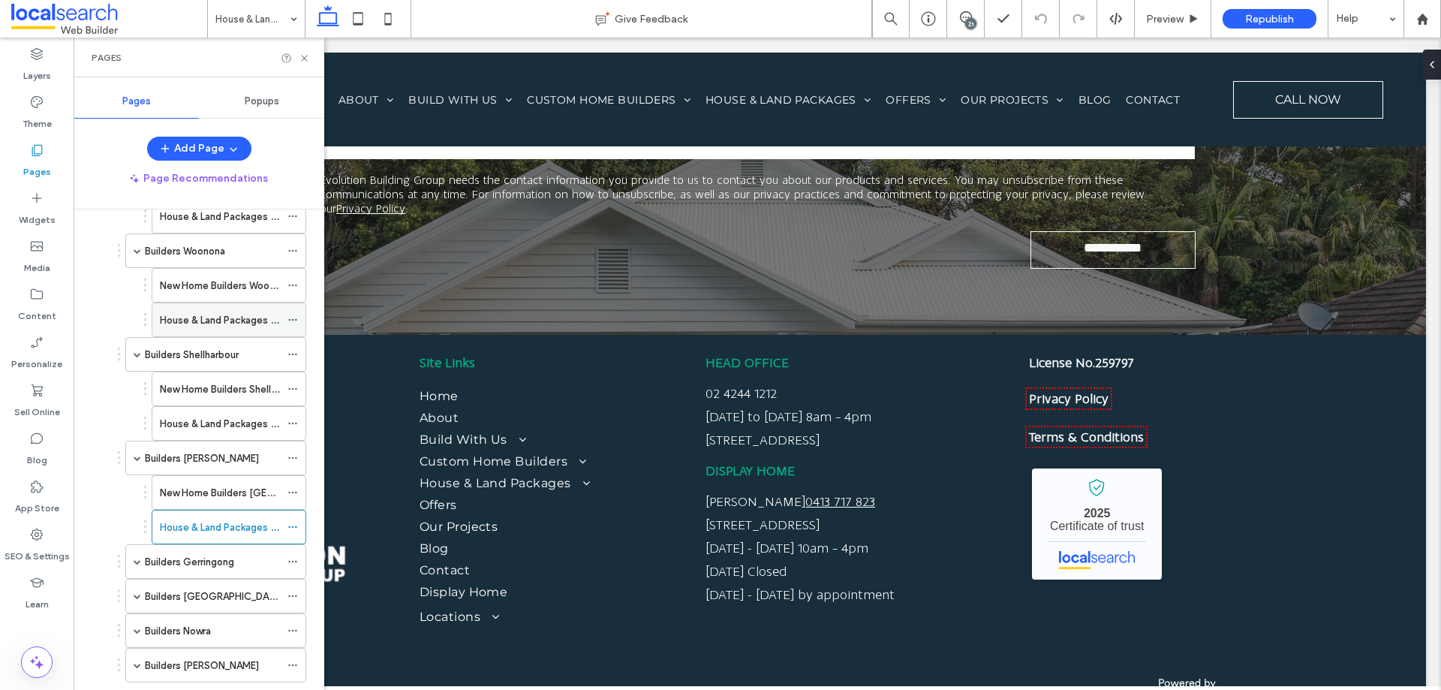
scroll to position [1488, 0]
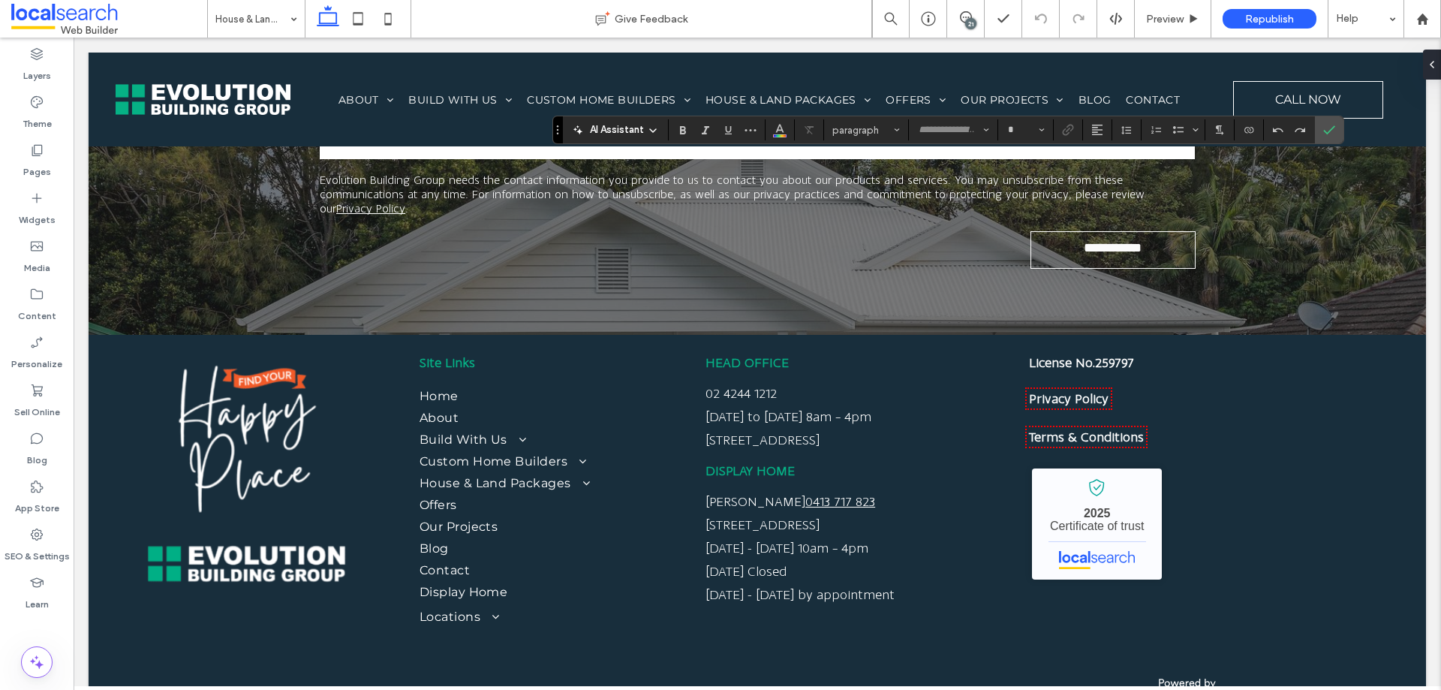
type input "**********"
type input "**"
click at [774, 133] on icon "Color" at bounding box center [780, 128] width 12 height 12
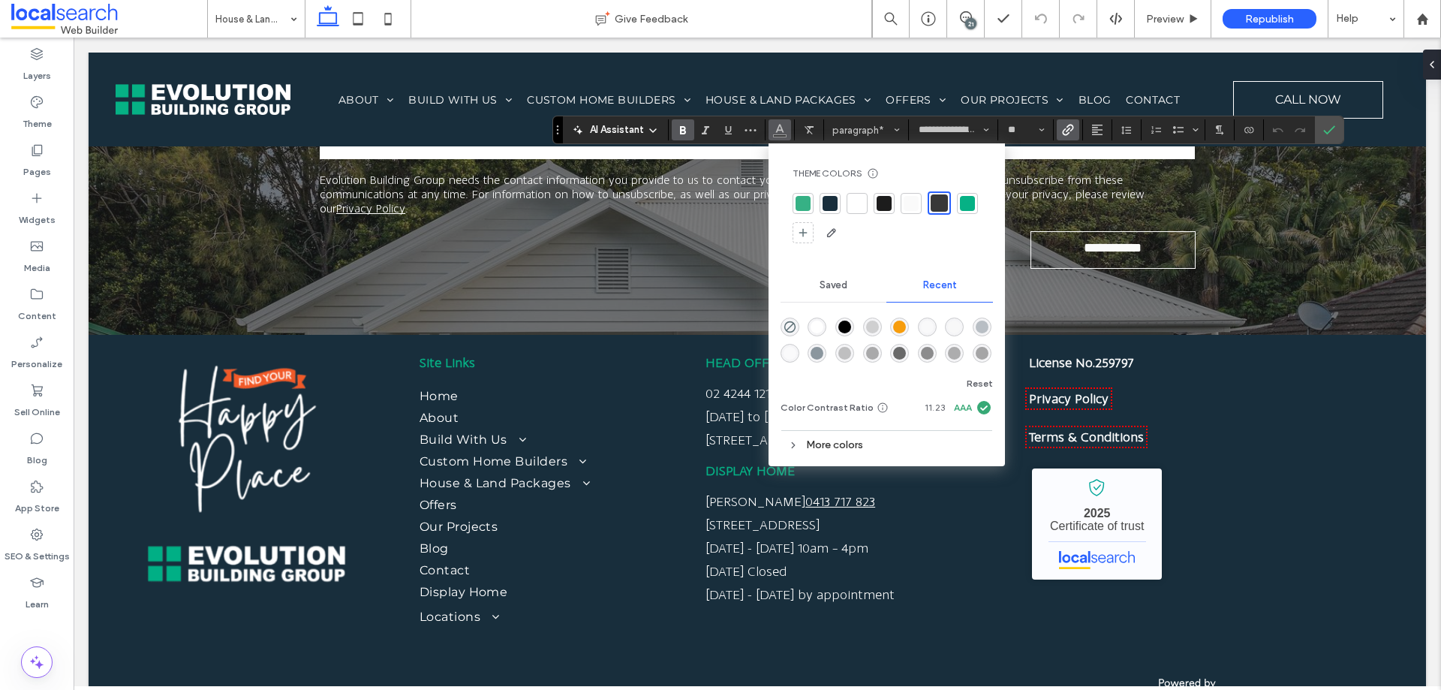
click at [801, 204] on div at bounding box center [803, 203] width 15 height 15
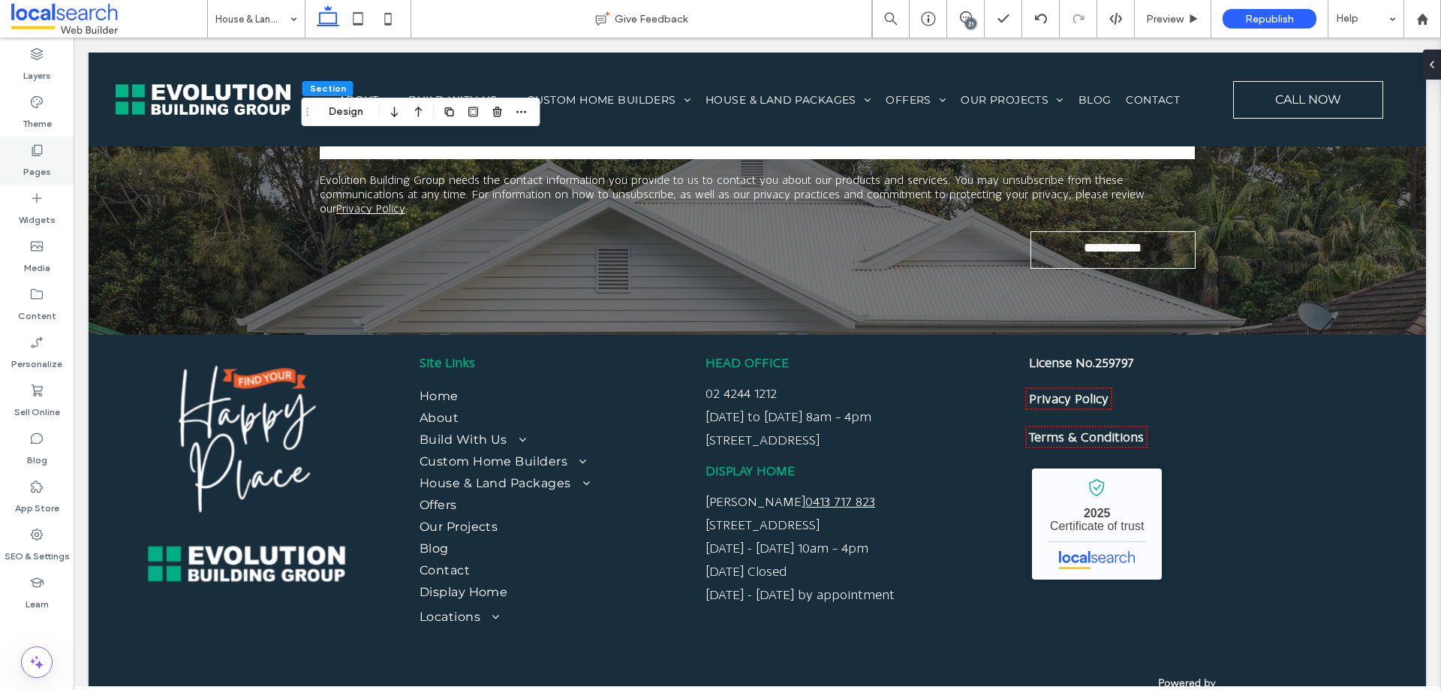
click at [47, 164] on label "Pages" at bounding box center [37, 168] width 28 height 21
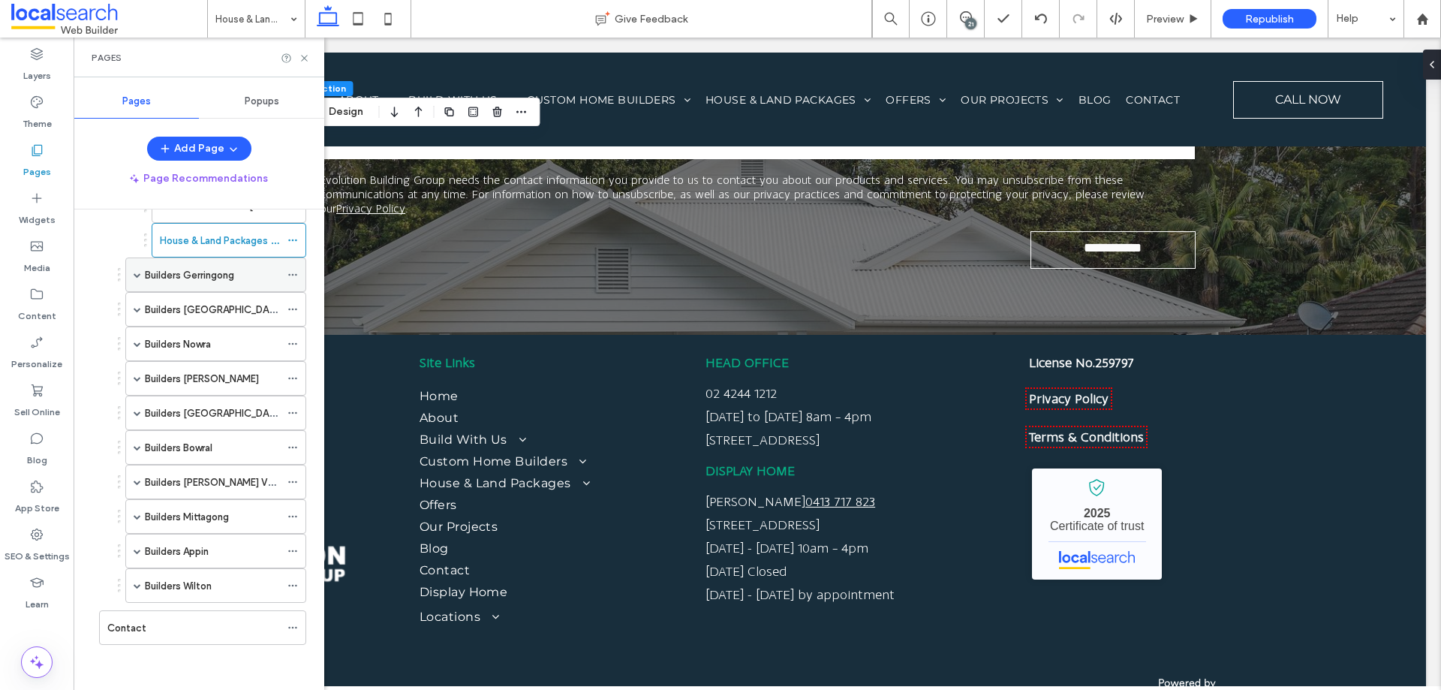
click at [236, 280] on div "Builders Gerringong" at bounding box center [212, 275] width 135 height 16
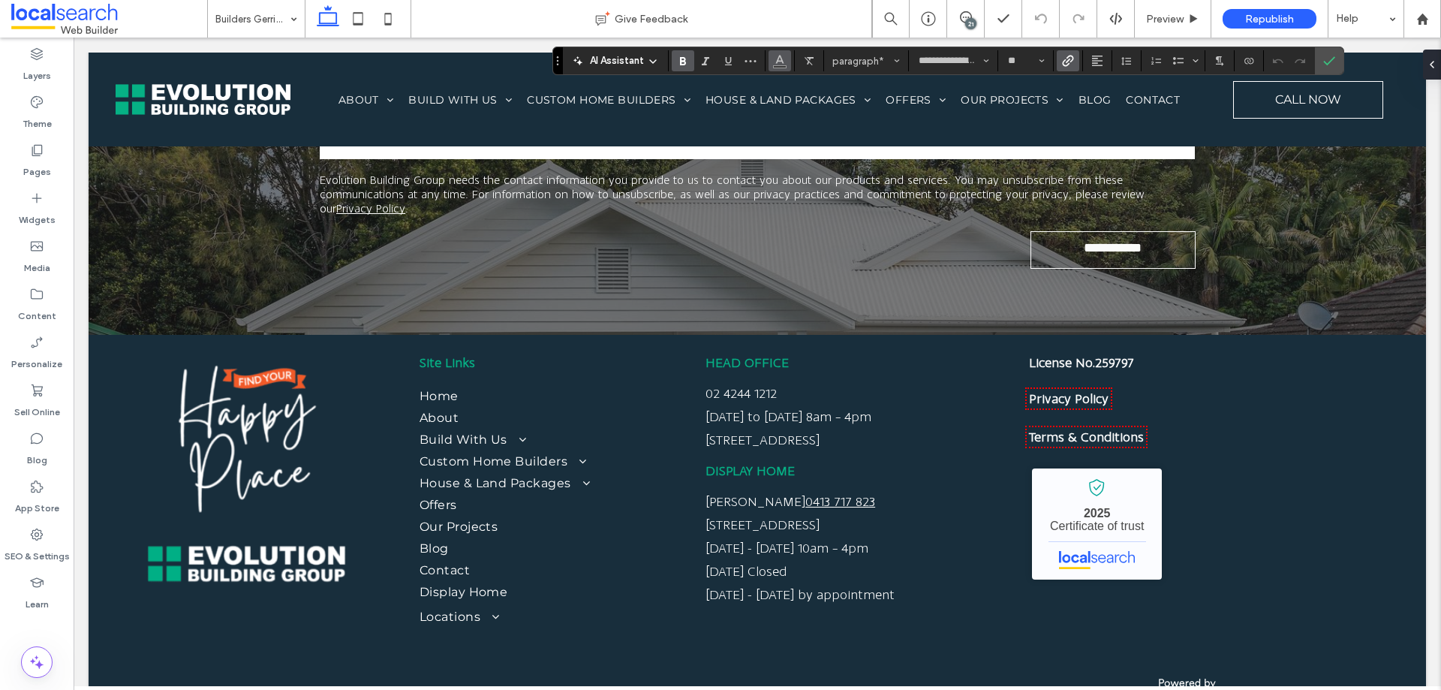
click at [781, 59] on use "Color" at bounding box center [779, 60] width 8 height 8
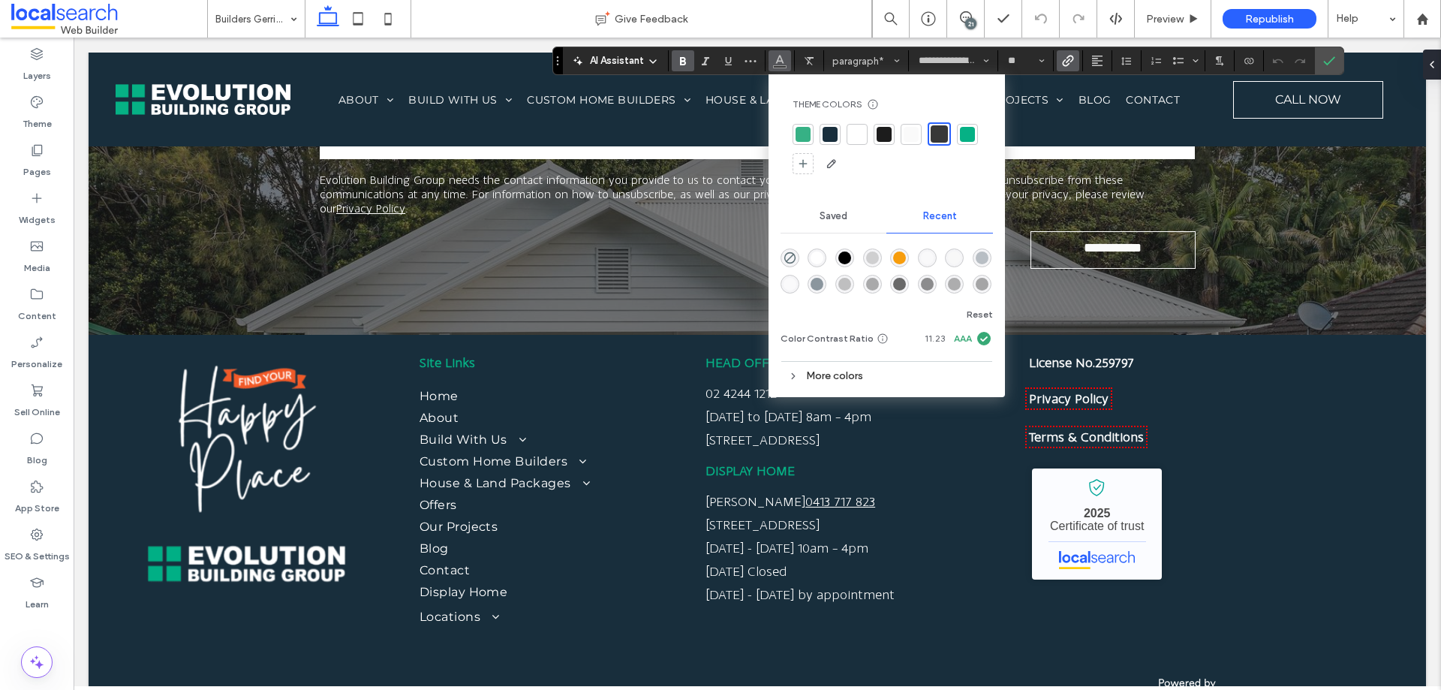
click at [801, 136] on div at bounding box center [803, 134] width 15 height 15
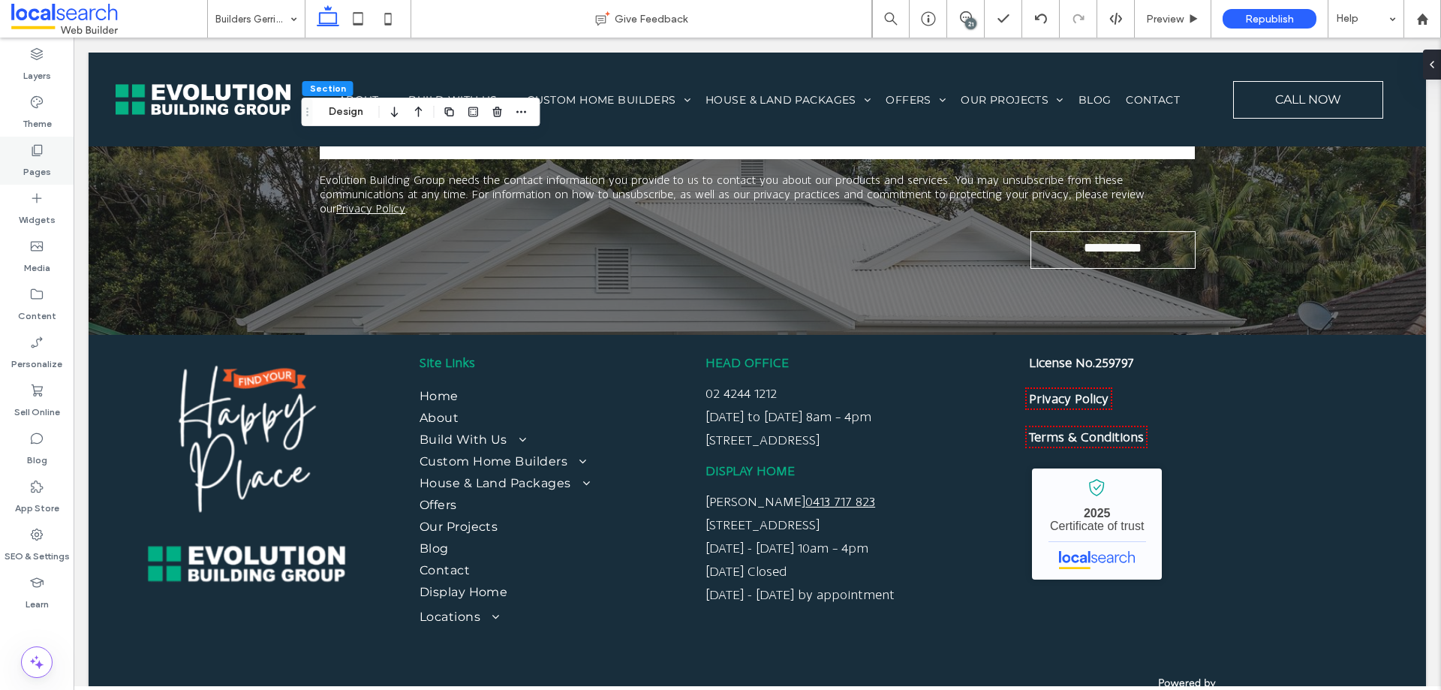
click at [44, 159] on label "Pages" at bounding box center [37, 168] width 28 height 21
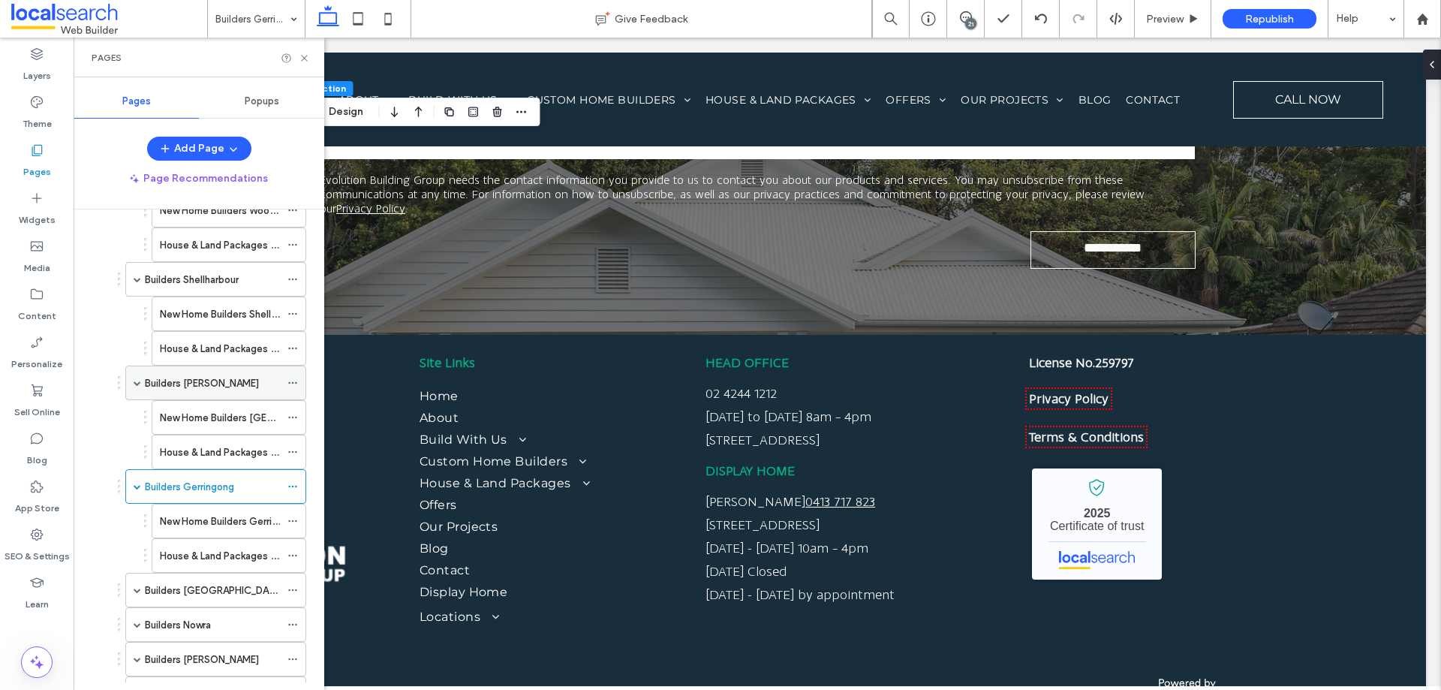
scroll to position [1351, 0]
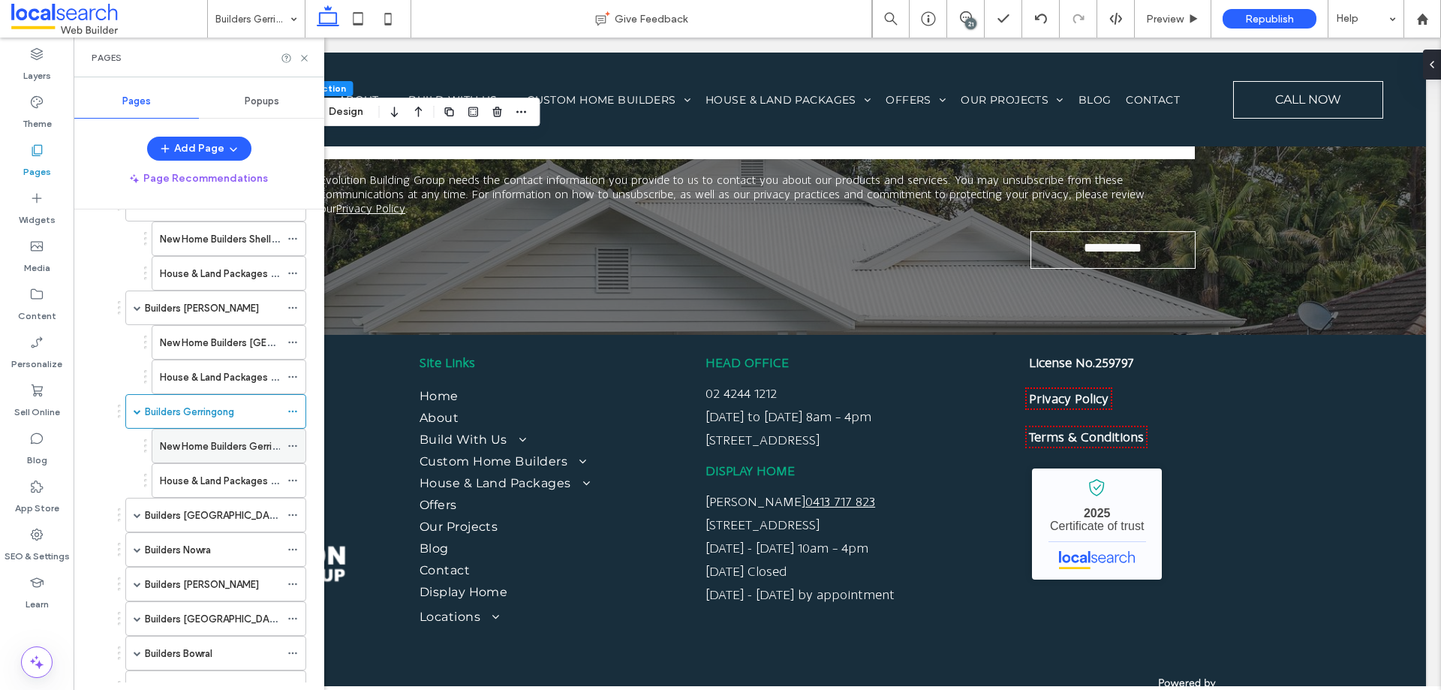
click at [203, 447] on label "New Home Builders Gerringong" at bounding box center [230, 446] width 140 height 26
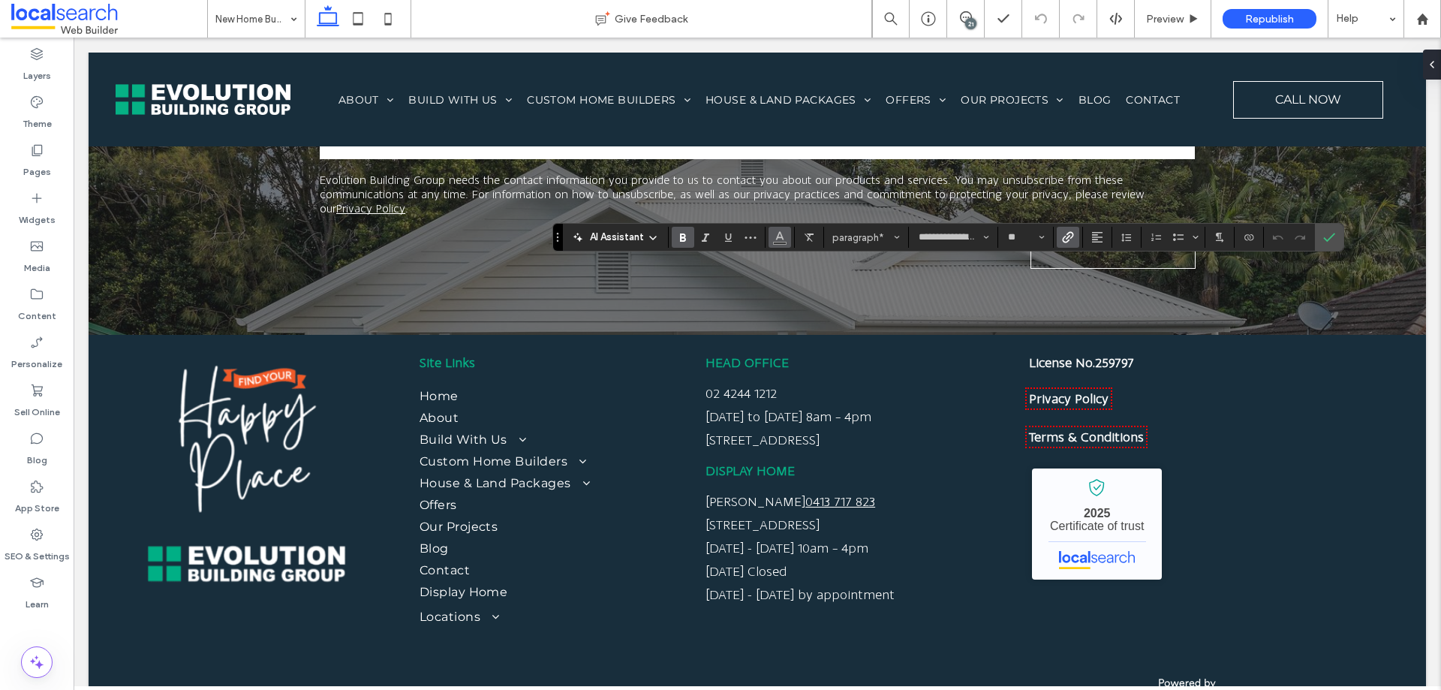
click at [770, 236] on button "Color" at bounding box center [780, 237] width 23 height 21
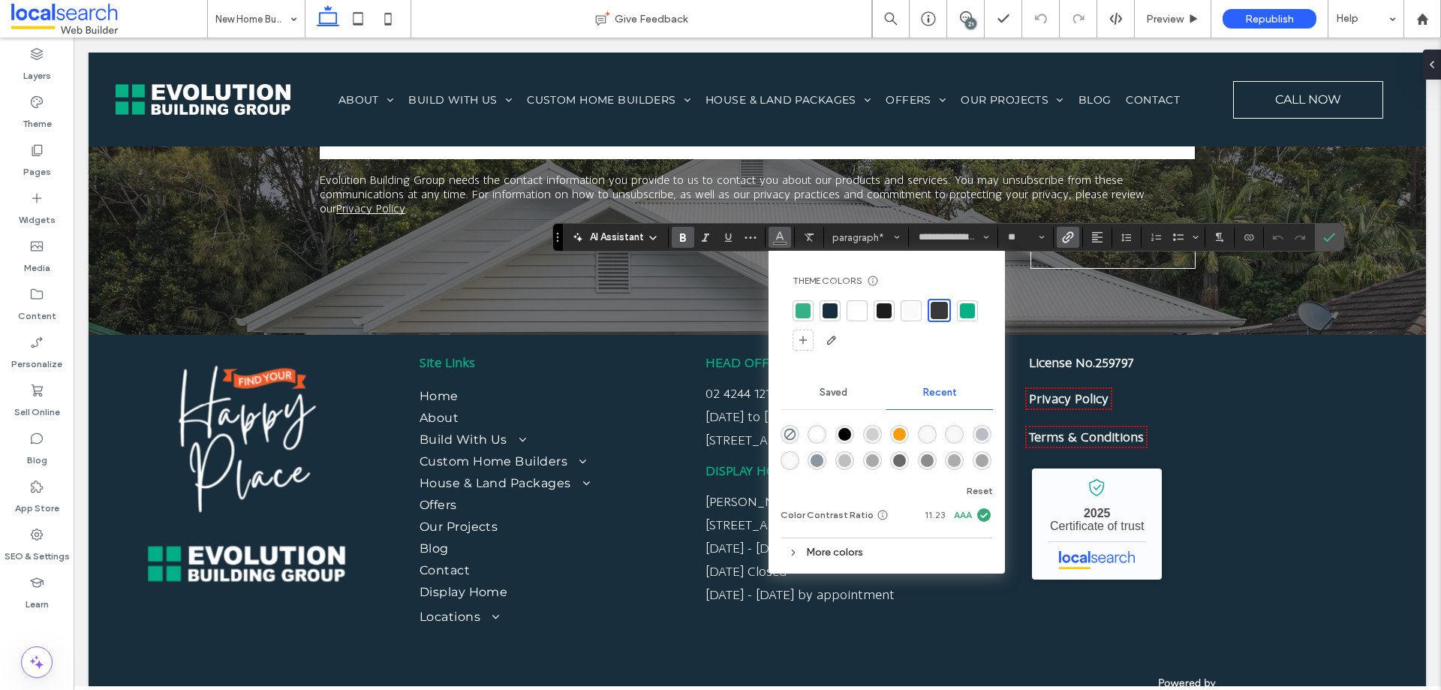
click at [802, 308] on div at bounding box center [803, 310] width 15 height 15
click at [1326, 232] on icon "Confirm" at bounding box center [1329, 237] width 12 height 12
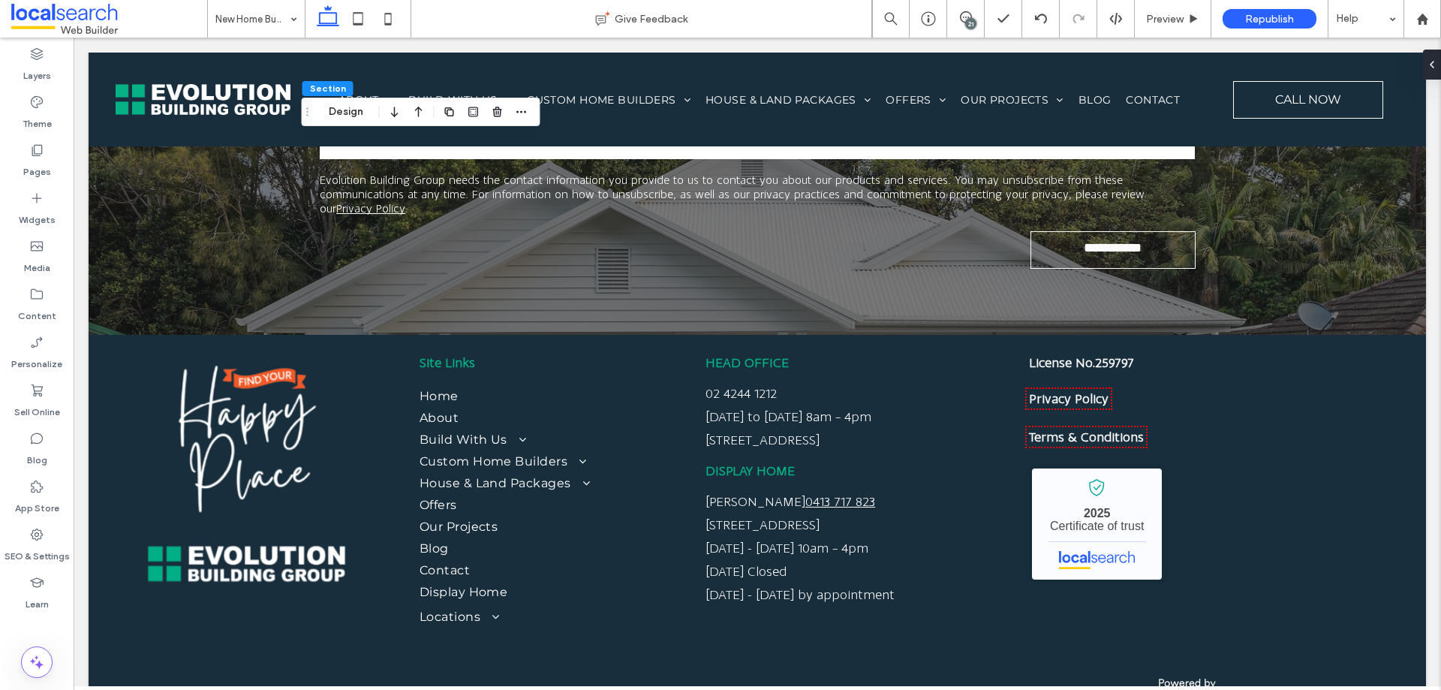
click at [205, 4] on span at bounding box center [109, 19] width 196 height 30
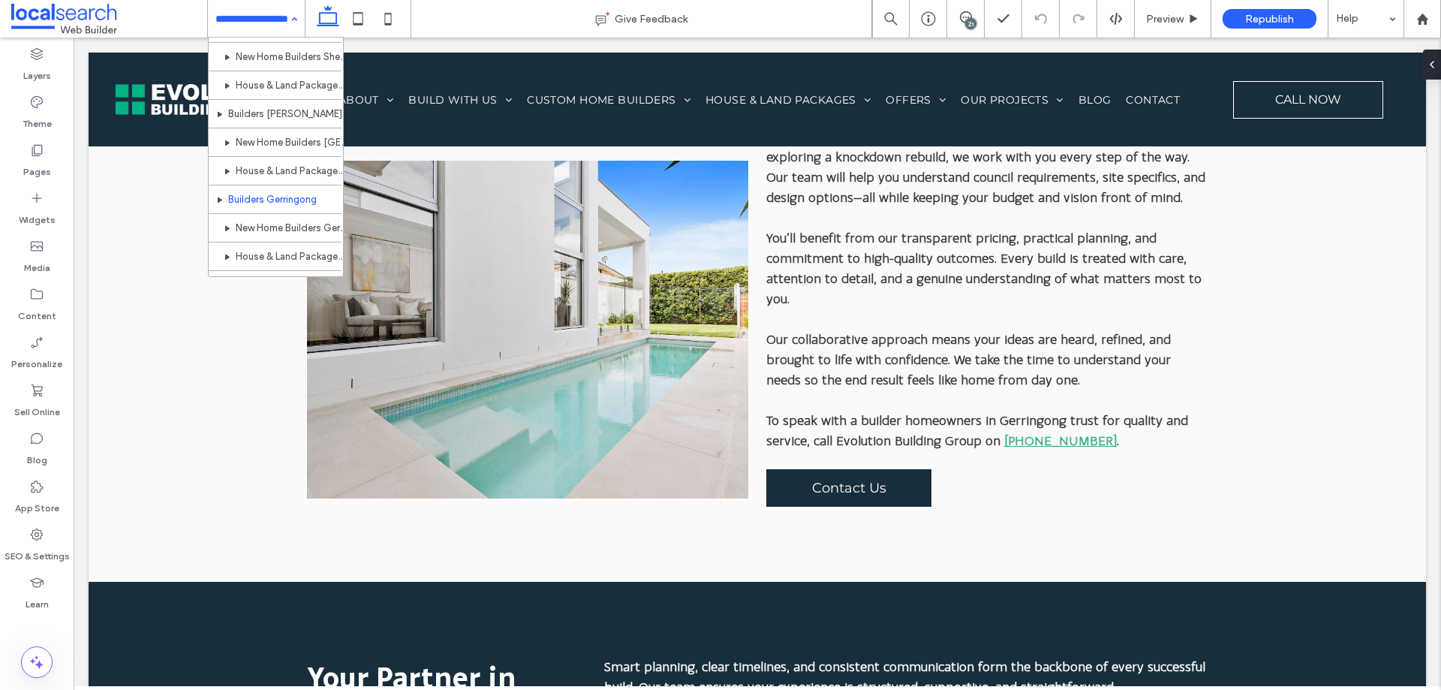
scroll to position [826, 0]
click at [258, 18] on input at bounding box center [252, 19] width 74 height 38
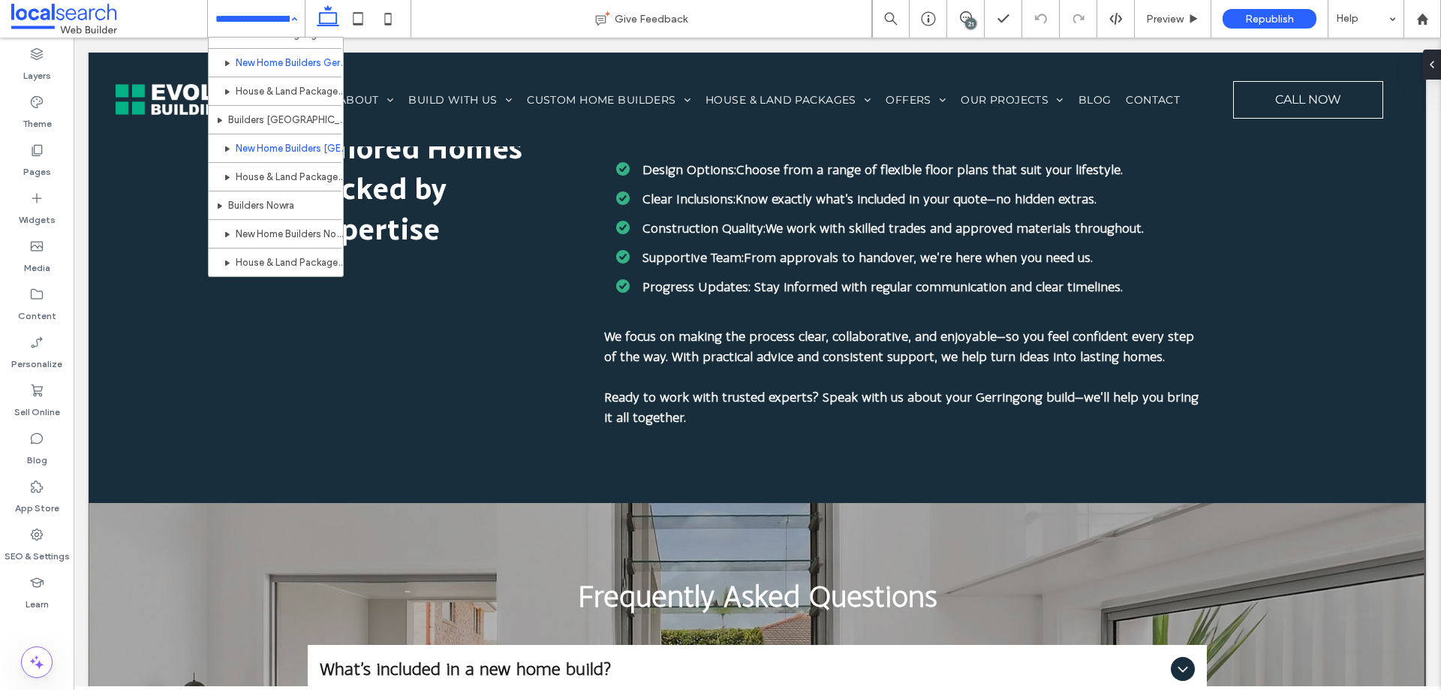
scroll to position [901, 0]
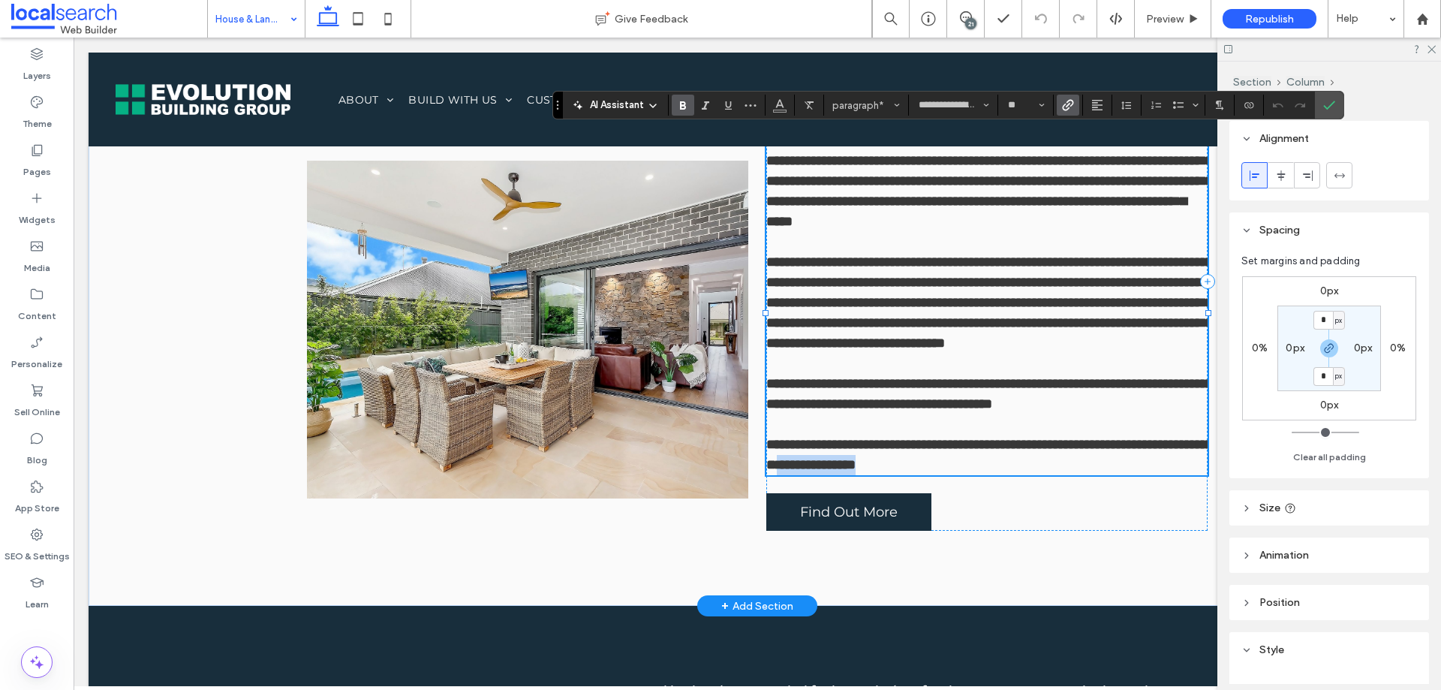
click at [856, 471] on link "**********" at bounding box center [816, 465] width 79 height 14
click at [774, 110] on span "Color" at bounding box center [780, 104] width 12 height 20
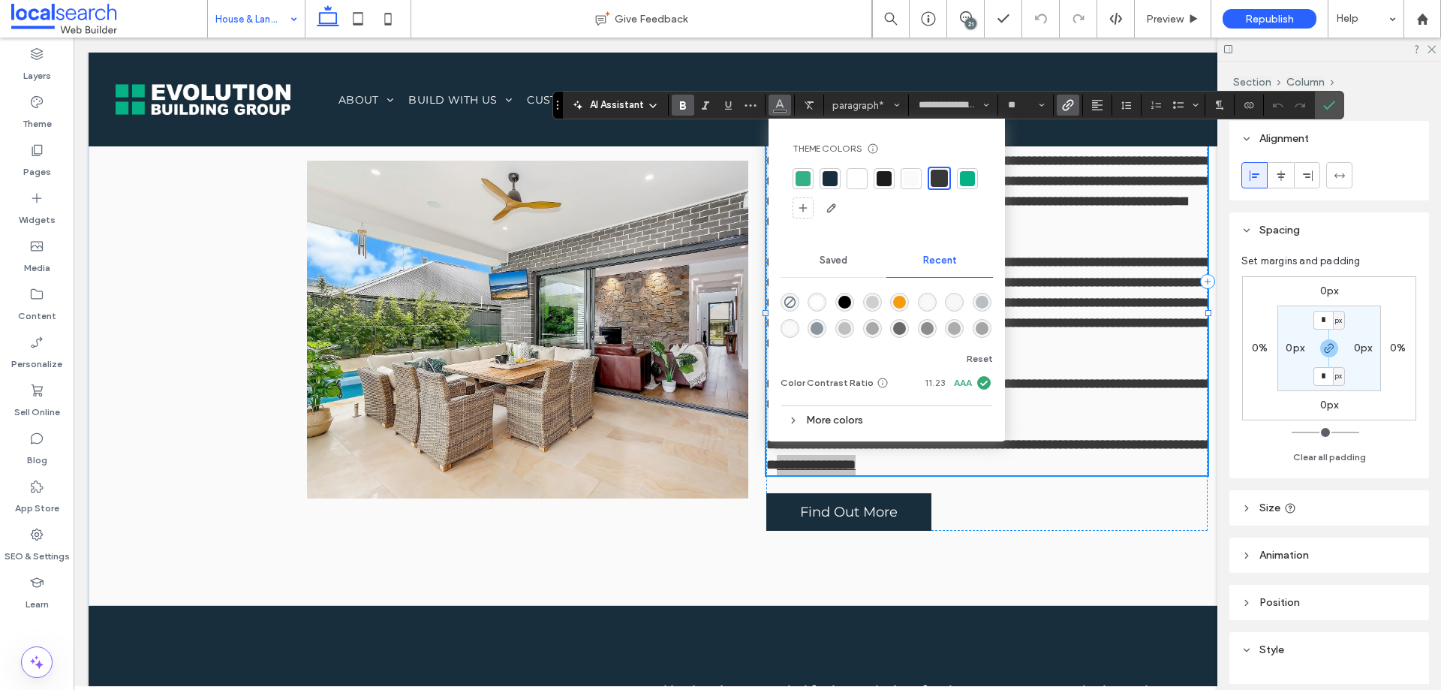
click at [802, 174] on div at bounding box center [803, 178] width 15 height 15
click at [1333, 104] on icon "Confirm" at bounding box center [1329, 105] width 12 height 12
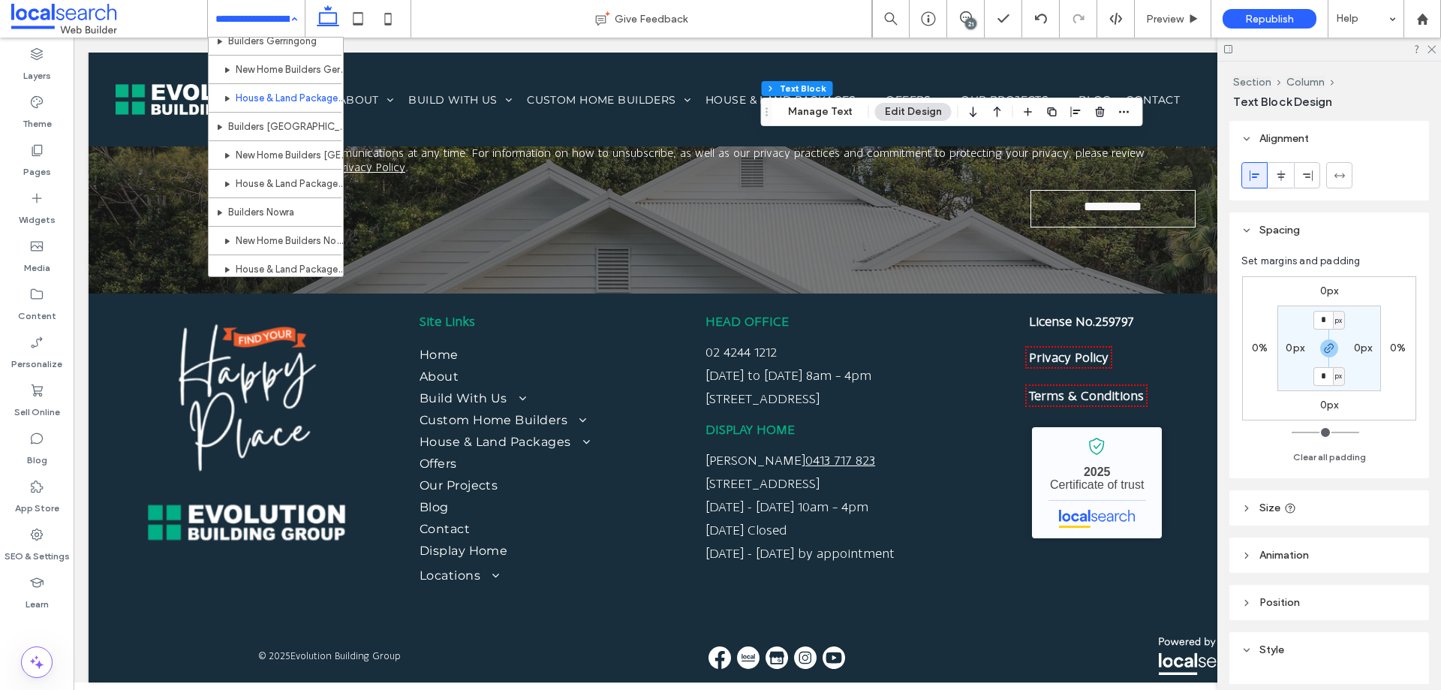
scroll to position [852, 0]
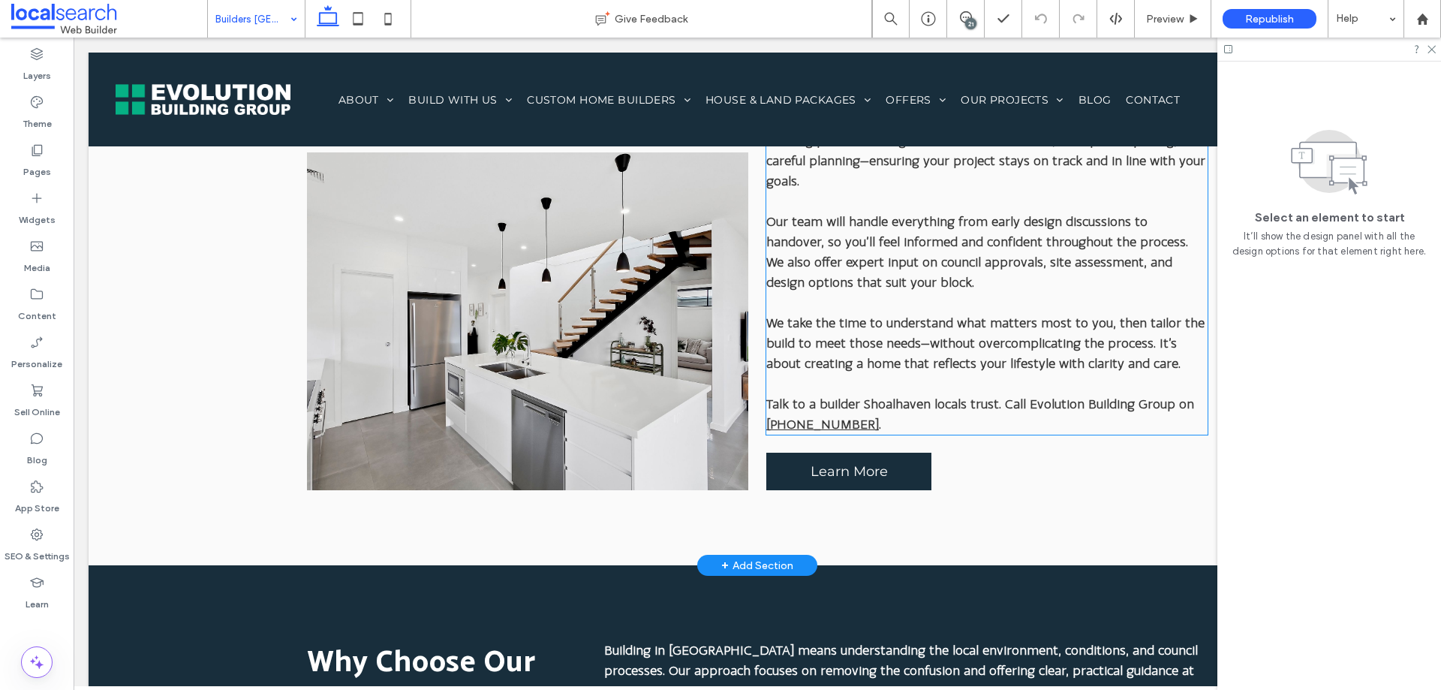
scroll to position [1020, 0]
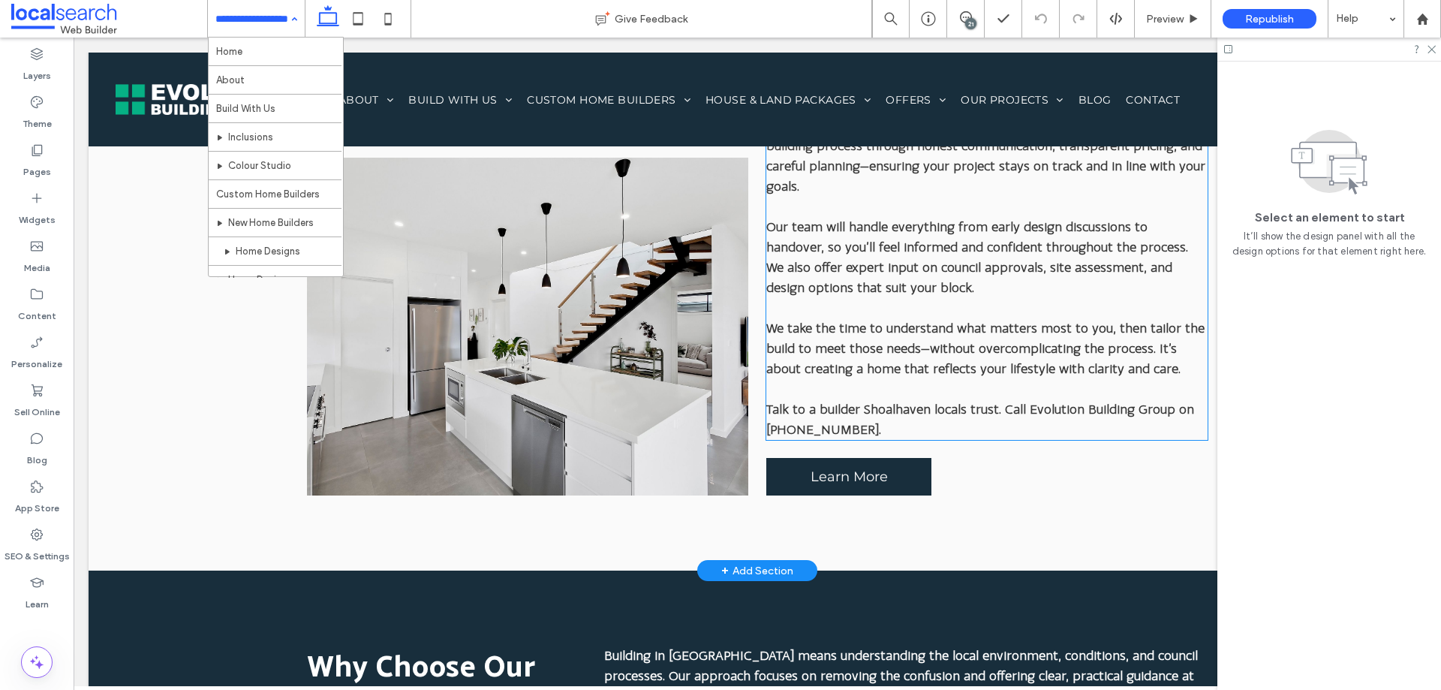
click at [820, 430] on link "[PHONE_NUMBER]" at bounding box center [822, 429] width 113 height 15
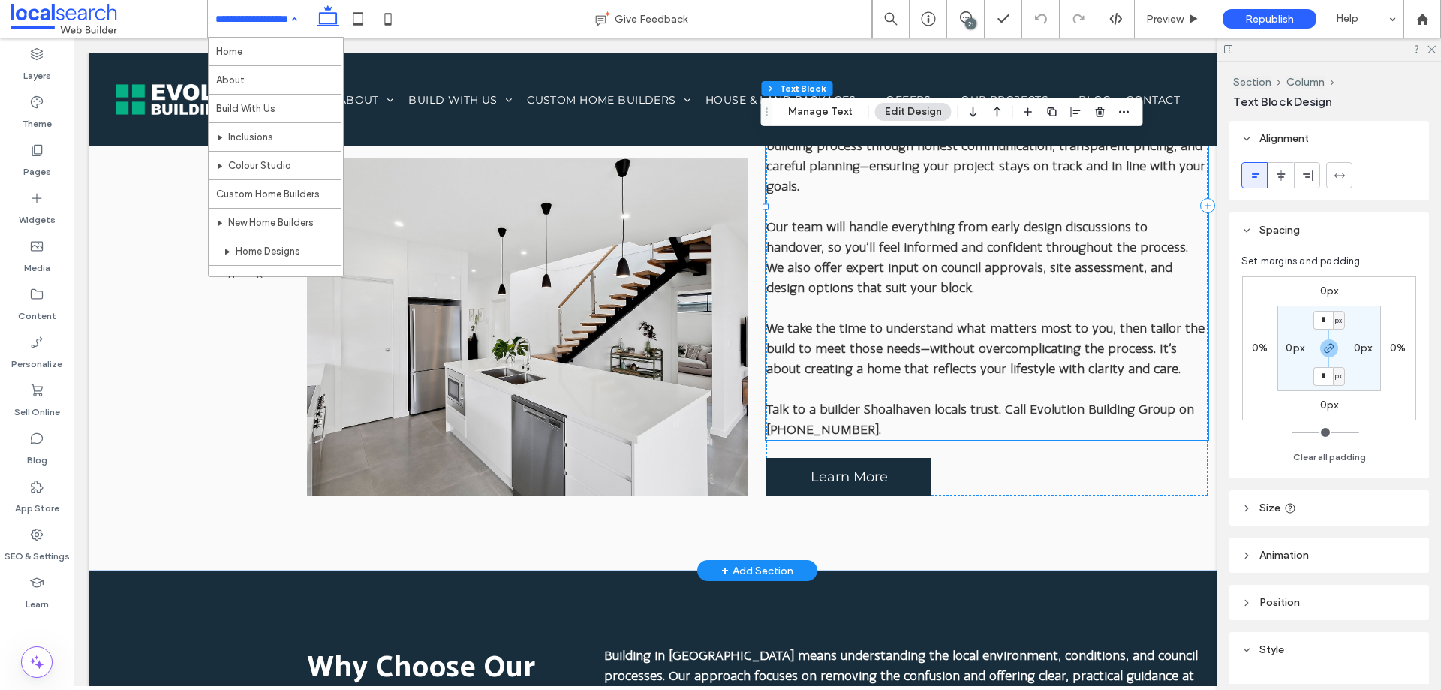
click at [820, 428] on link "[PHONE_NUMBER]" at bounding box center [822, 429] width 113 height 15
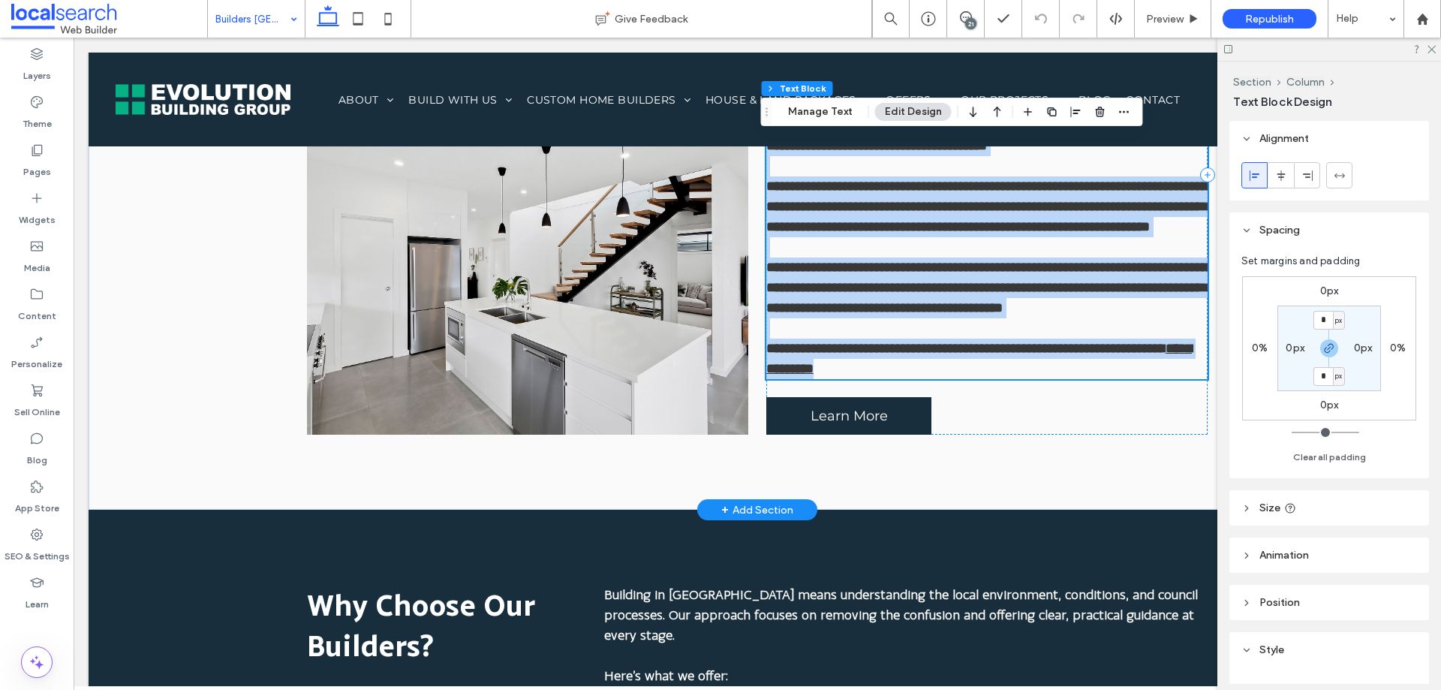
scroll to position [871, 0]
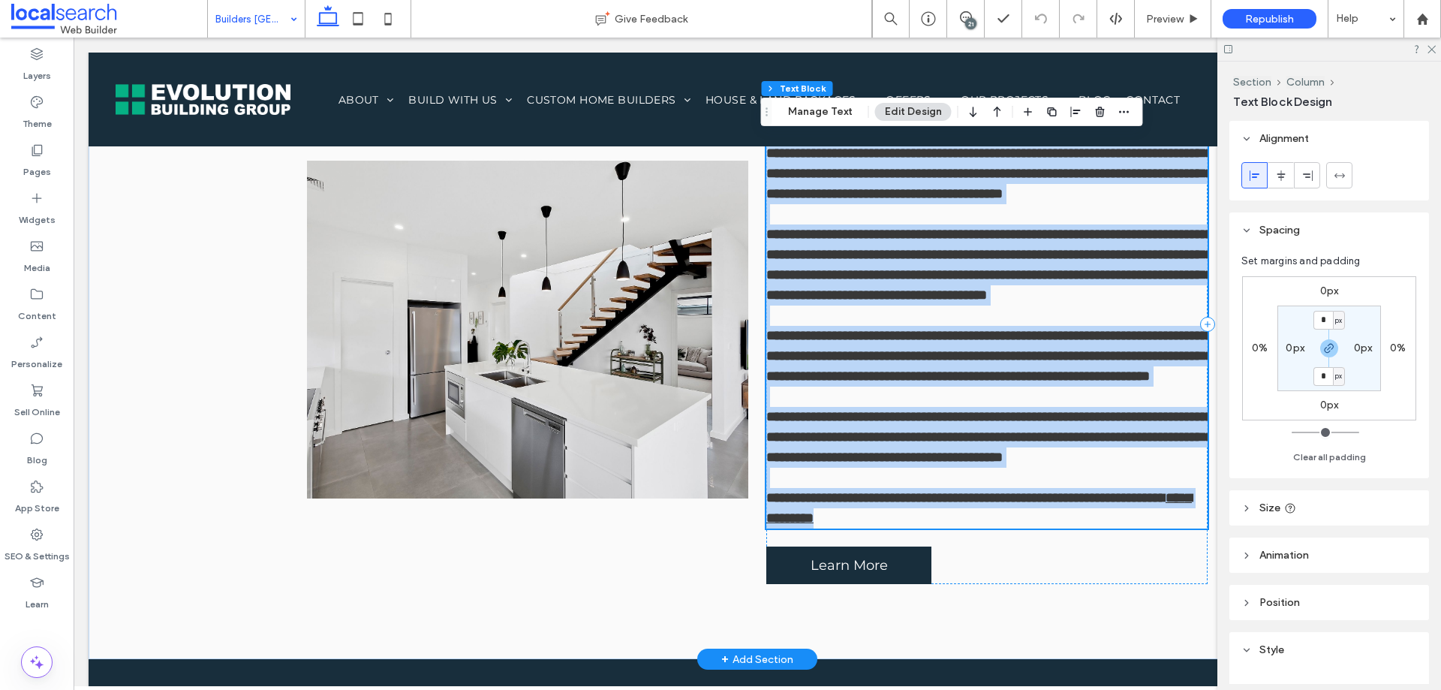
type input "**********"
type input "**"
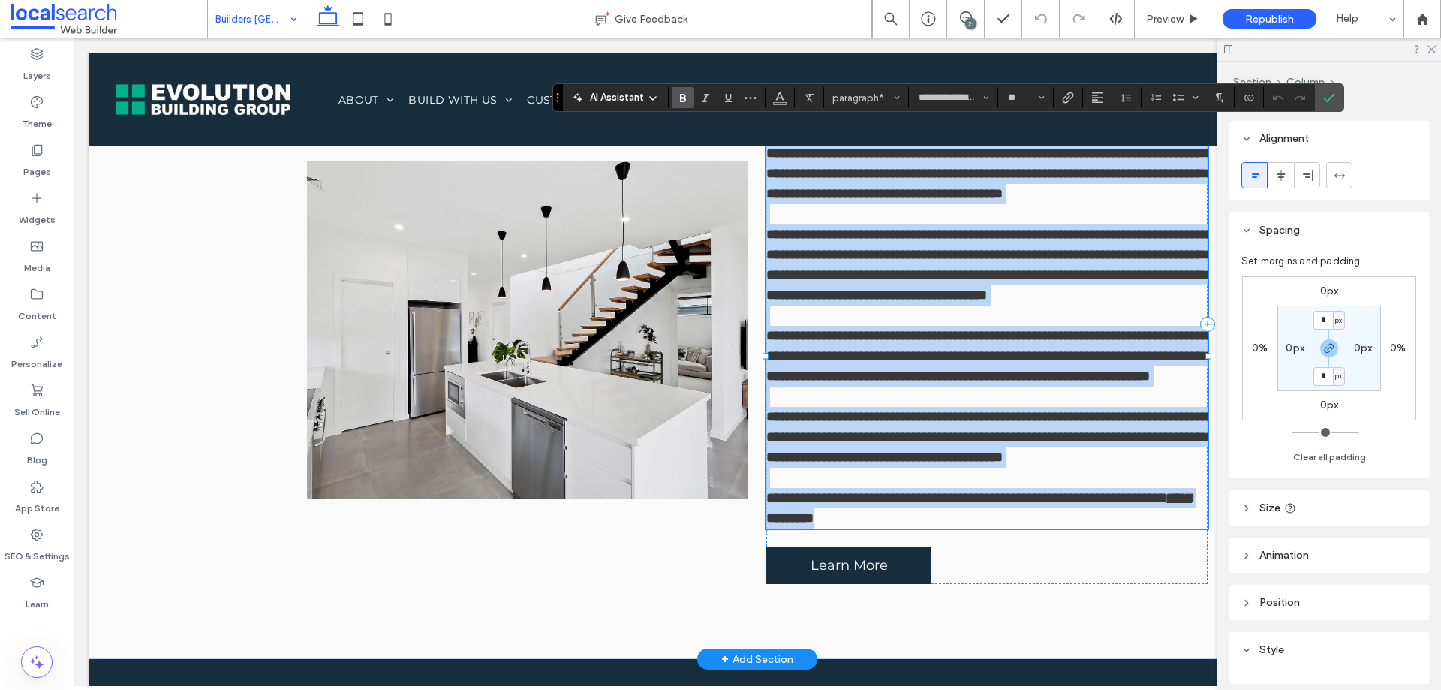
click at [827, 464] on span "**********" at bounding box center [989, 437] width 447 height 54
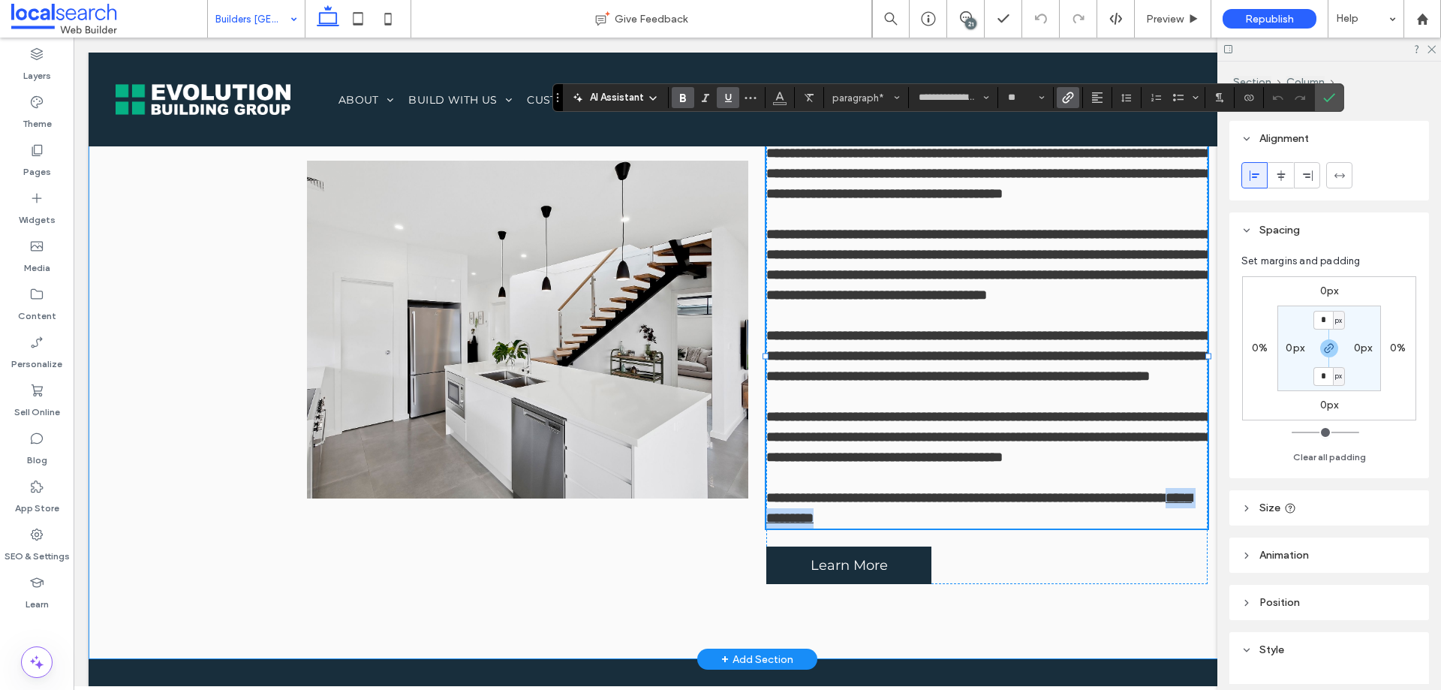
drag, startPoint x: 844, startPoint y: 579, endPoint x: 758, endPoint y: 571, distance: 86.7
click at [758, 571] on div "**********" at bounding box center [757, 324] width 901 height 670
click at [776, 95] on icon "Color" at bounding box center [780, 96] width 12 height 12
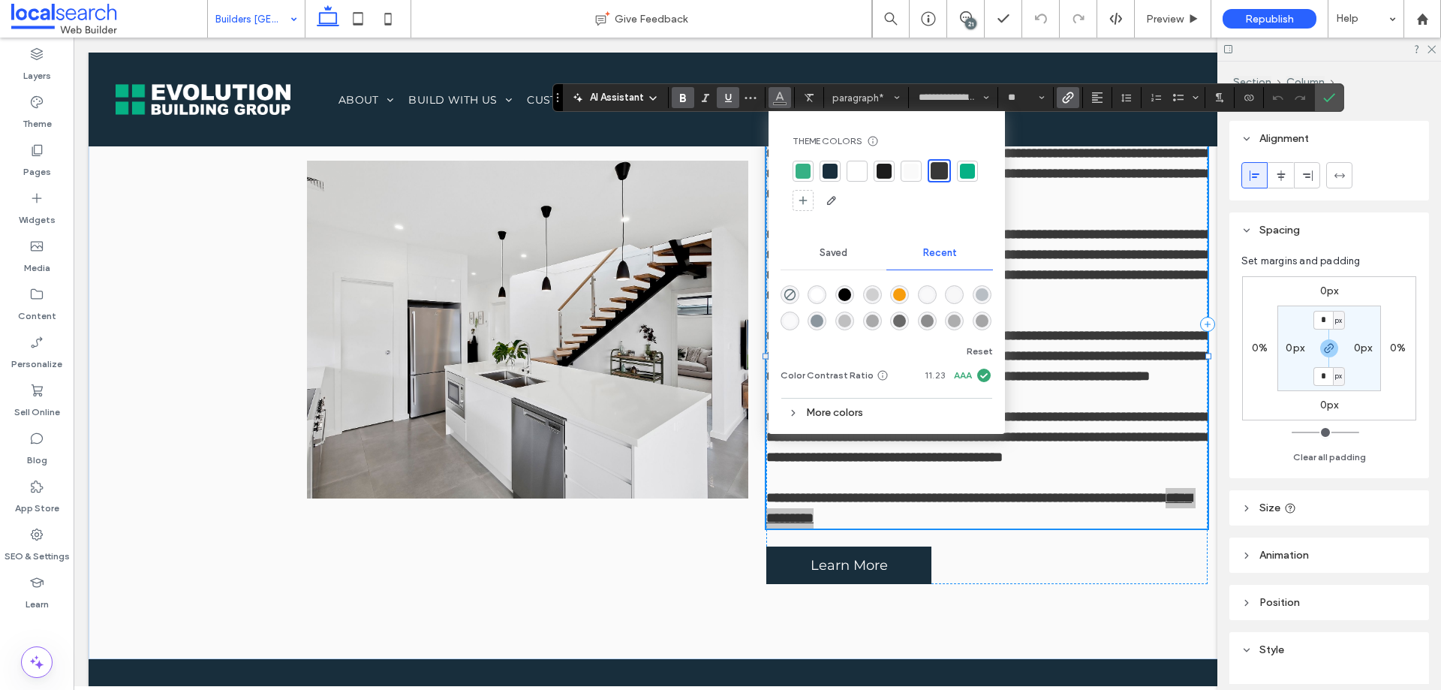
click at [811, 171] on div at bounding box center [803, 171] width 21 height 21
click at [1124, 488] on p at bounding box center [986, 478] width 441 height 20
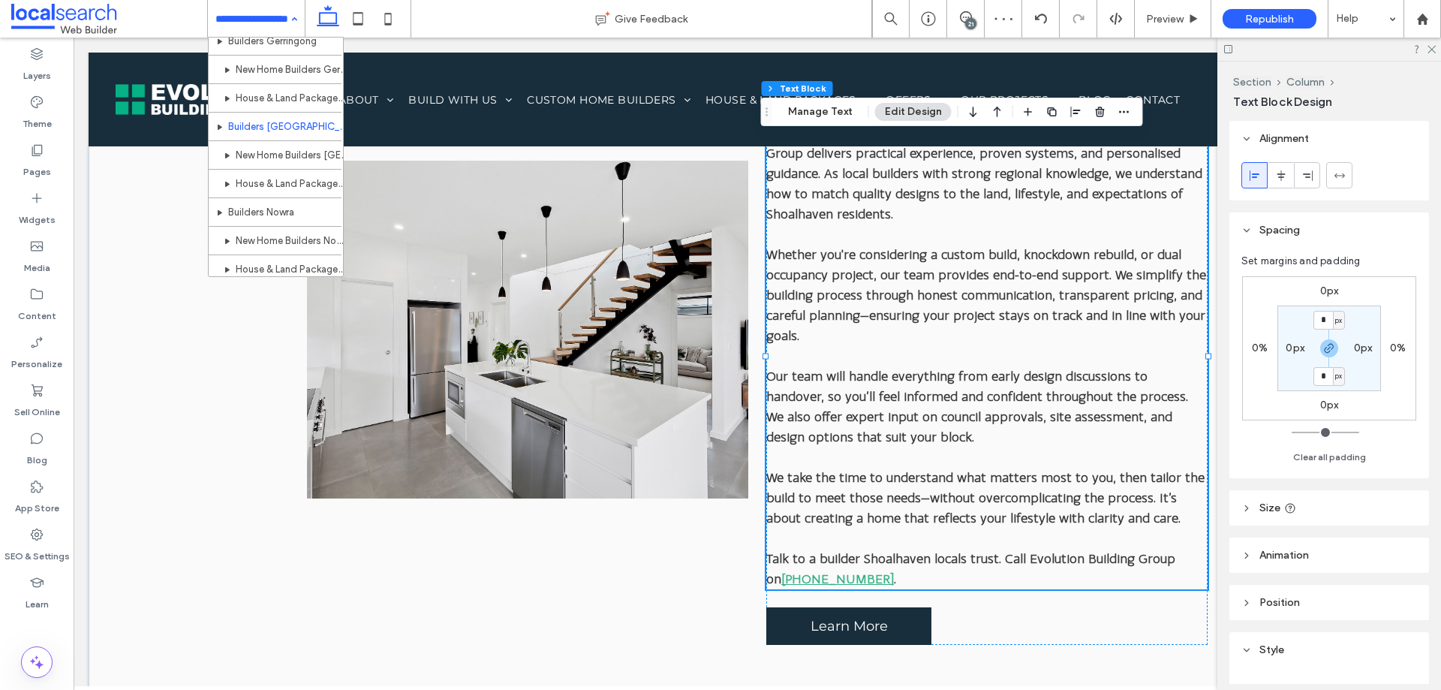
scroll to position [901, 0]
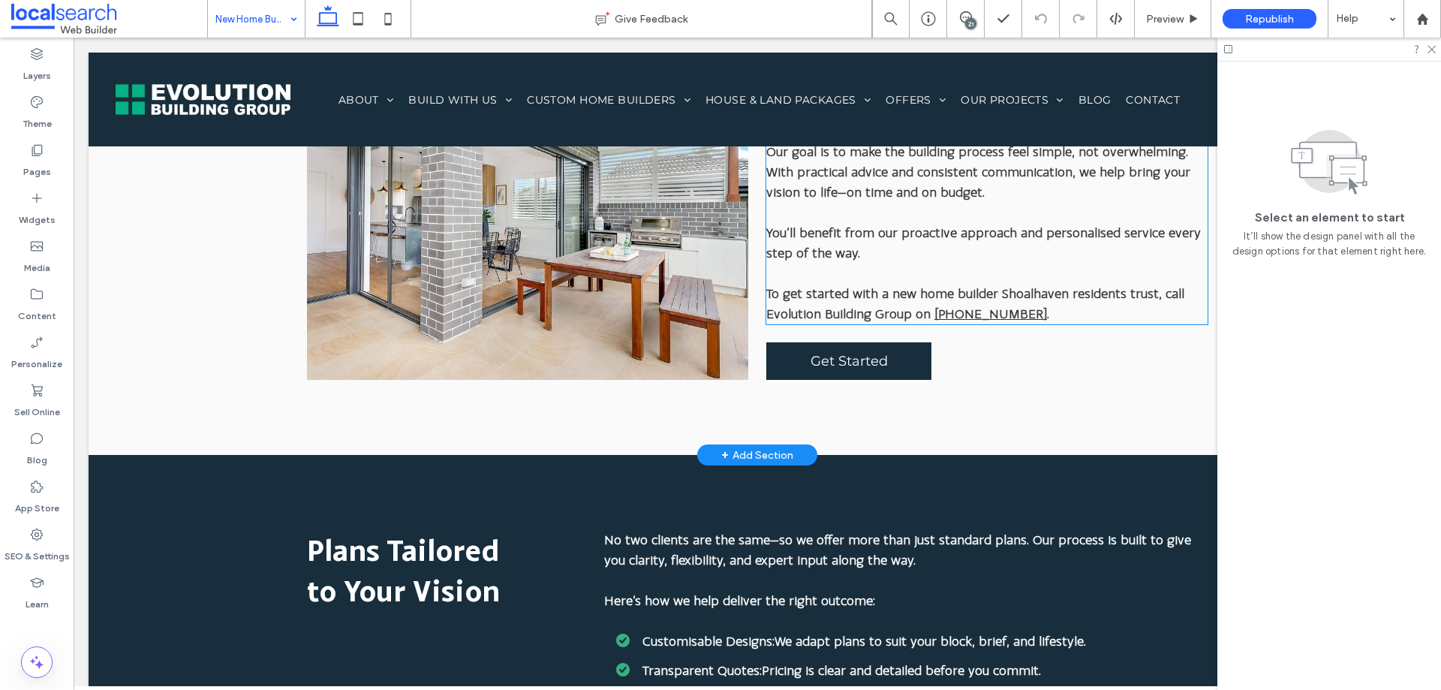
scroll to position [1126, 0]
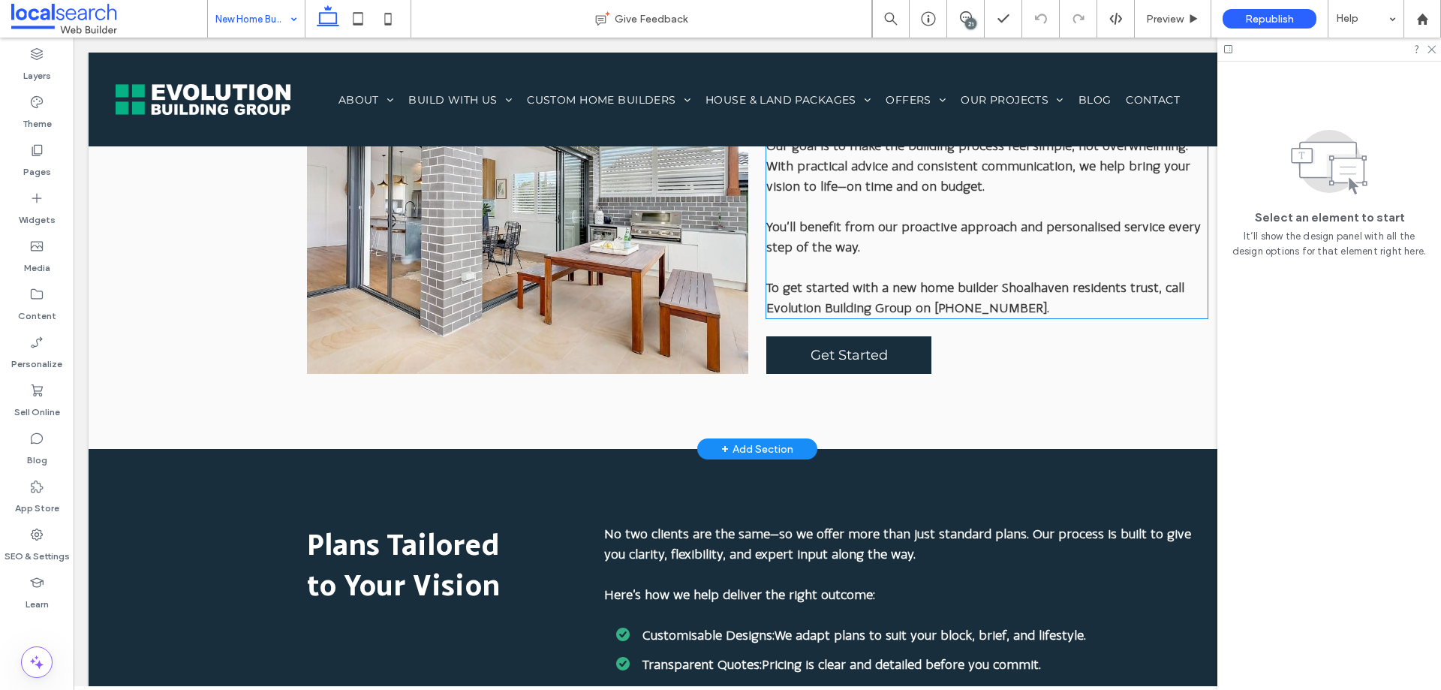
click at [995, 306] on link "[PHONE_NUMBER]" at bounding box center [990, 307] width 113 height 15
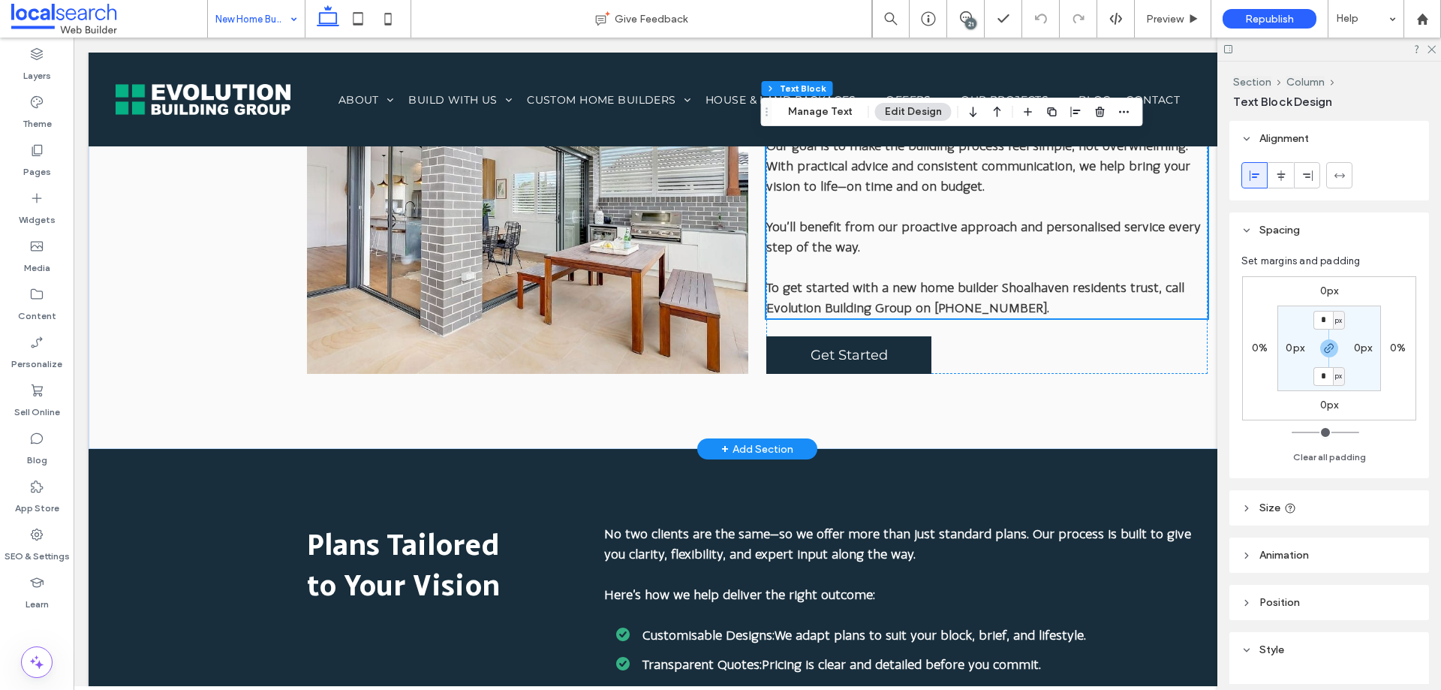
click at [995, 306] on link "[PHONE_NUMBER]" at bounding box center [990, 307] width 113 height 15
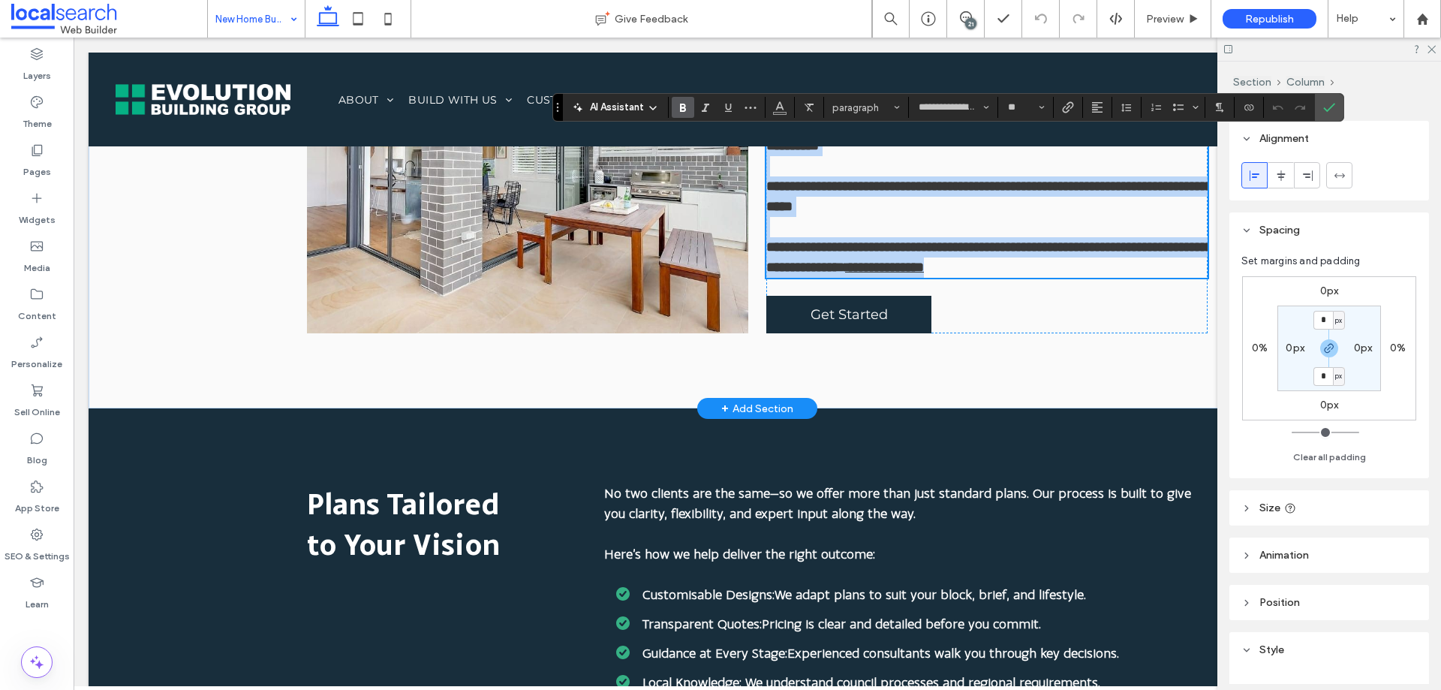
scroll to position [865, 0]
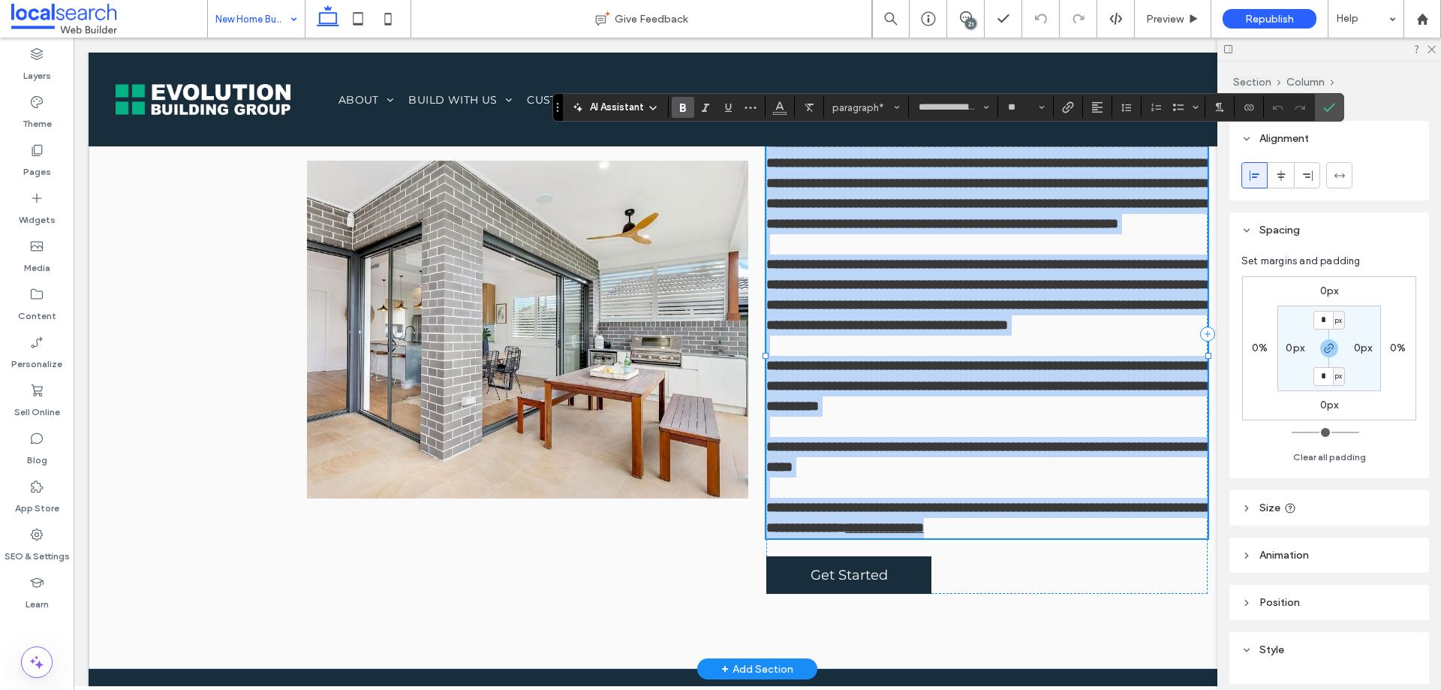
click at [964, 413] on span "**********" at bounding box center [989, 386] width 447 height 54
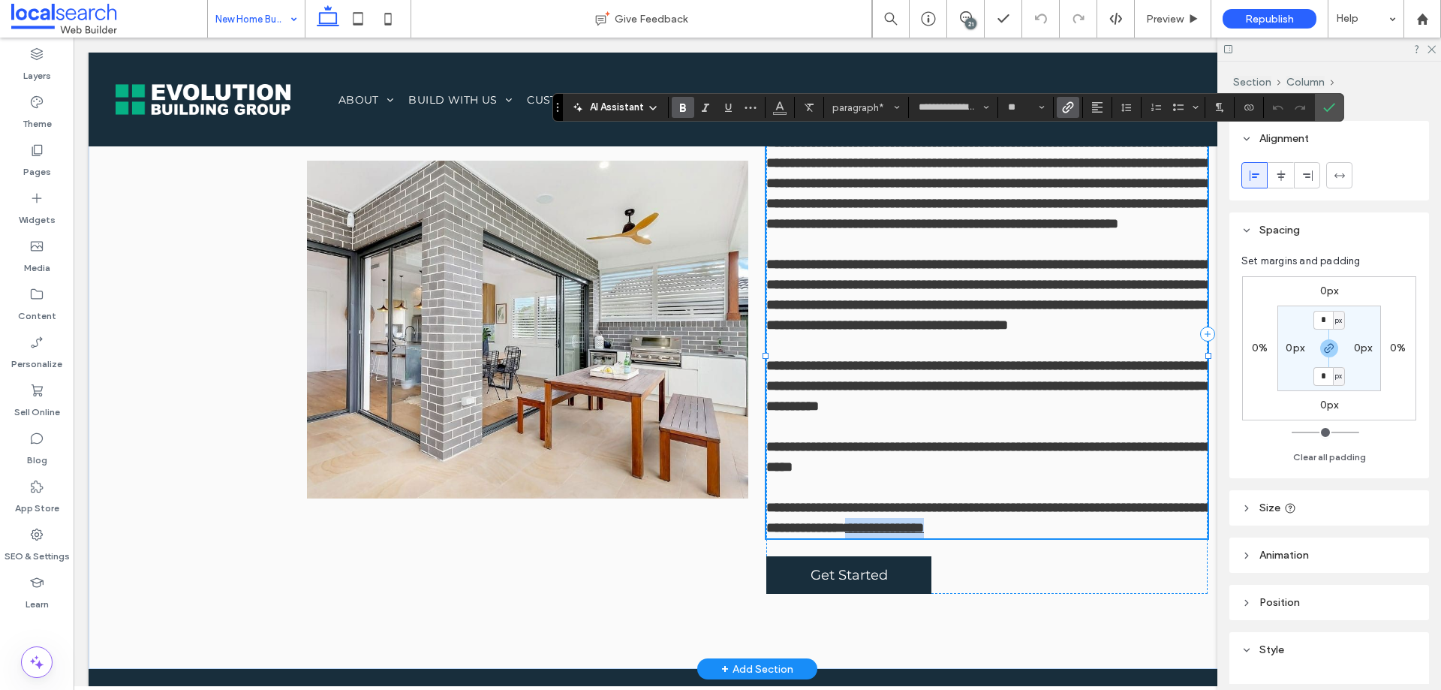
drag, startPoint x: 930, startPoint y: 567, endPoint x: 1014, endPoint y: 573, distance: 84.2
click at [1014, 538] on p "**********" at bounding box center [986, 518] width 441 height 41
click at [772, 103] on button "Color" at bounding box center [780, 107] width 23 height 21
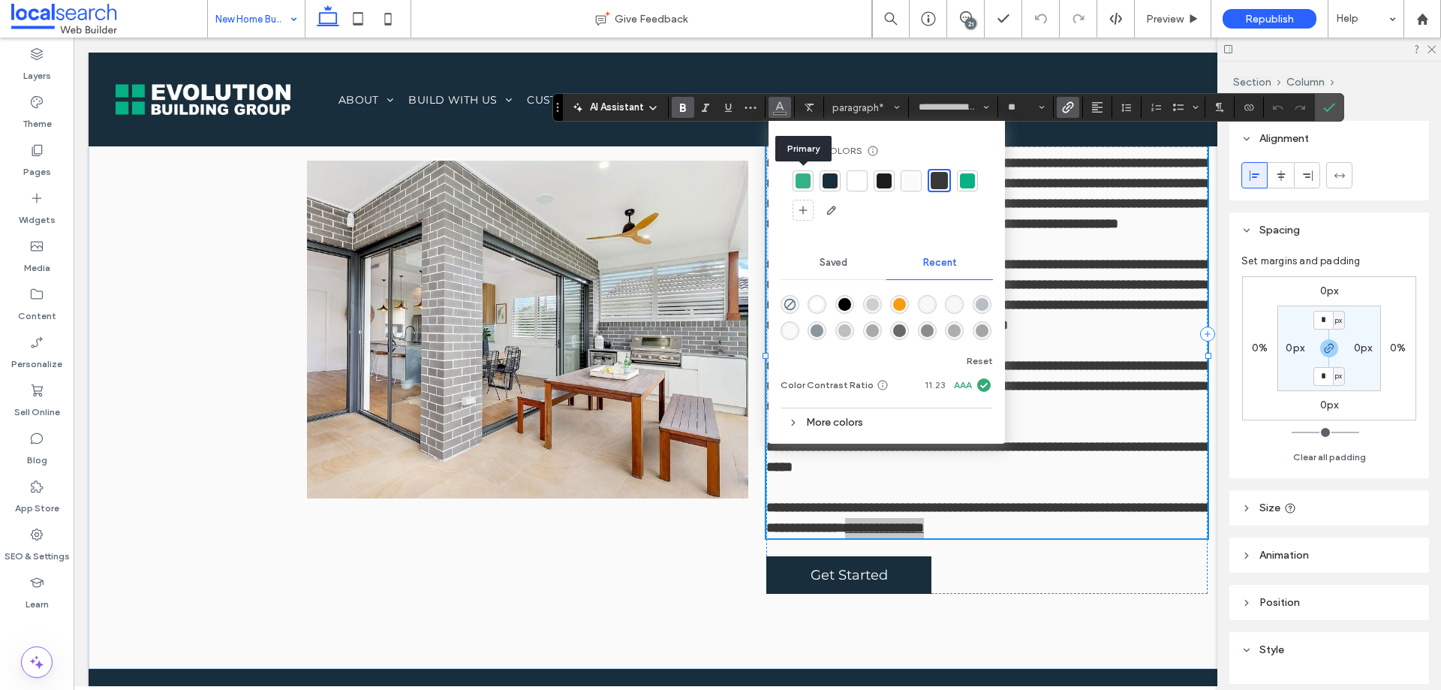
click at [794, 180] on div at bounding box center [803, 180] width 21 height 21
click at [1335, 107] on label "Confirm" at bounding box center [1329, 107] width 23 height 27
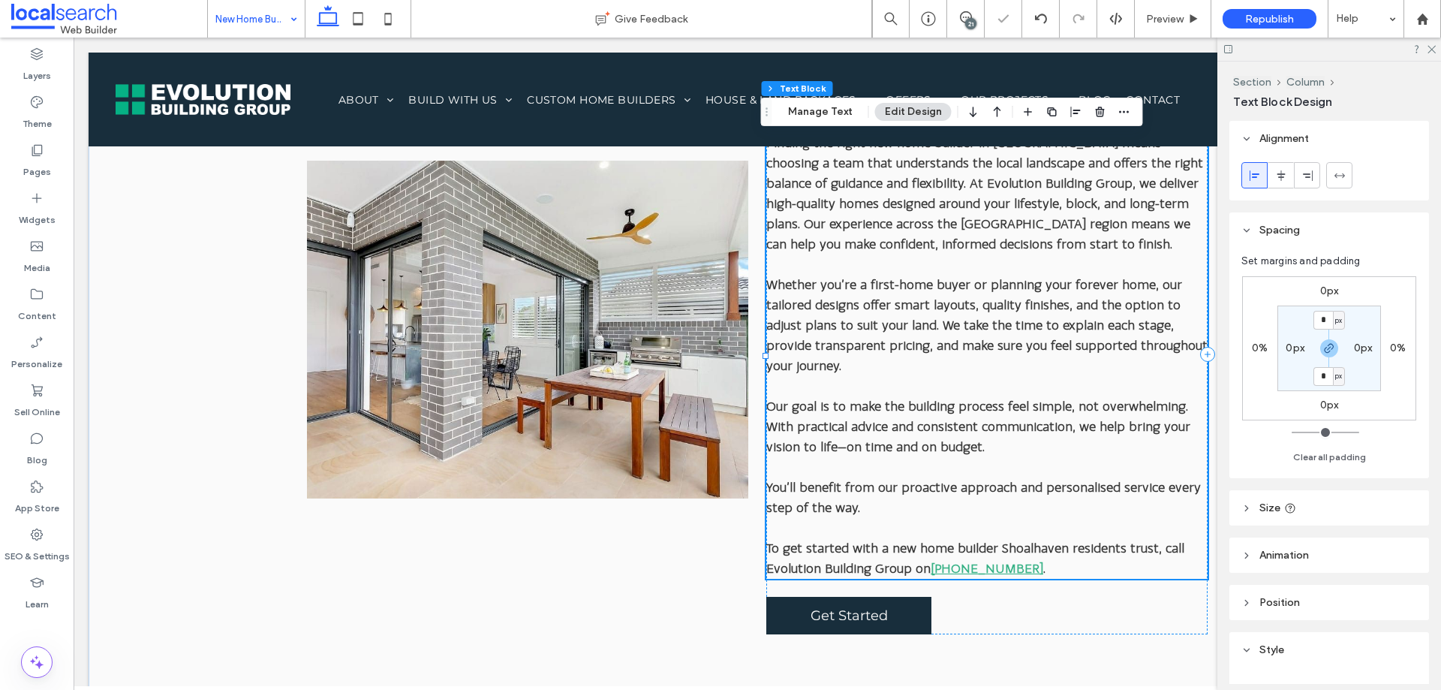
click at [1437, 48] on div at bounding box center [1329, 49] width 224 height 23
click at [1432, 51] on icon at bounding box center [1431, 49] width 10 height 10
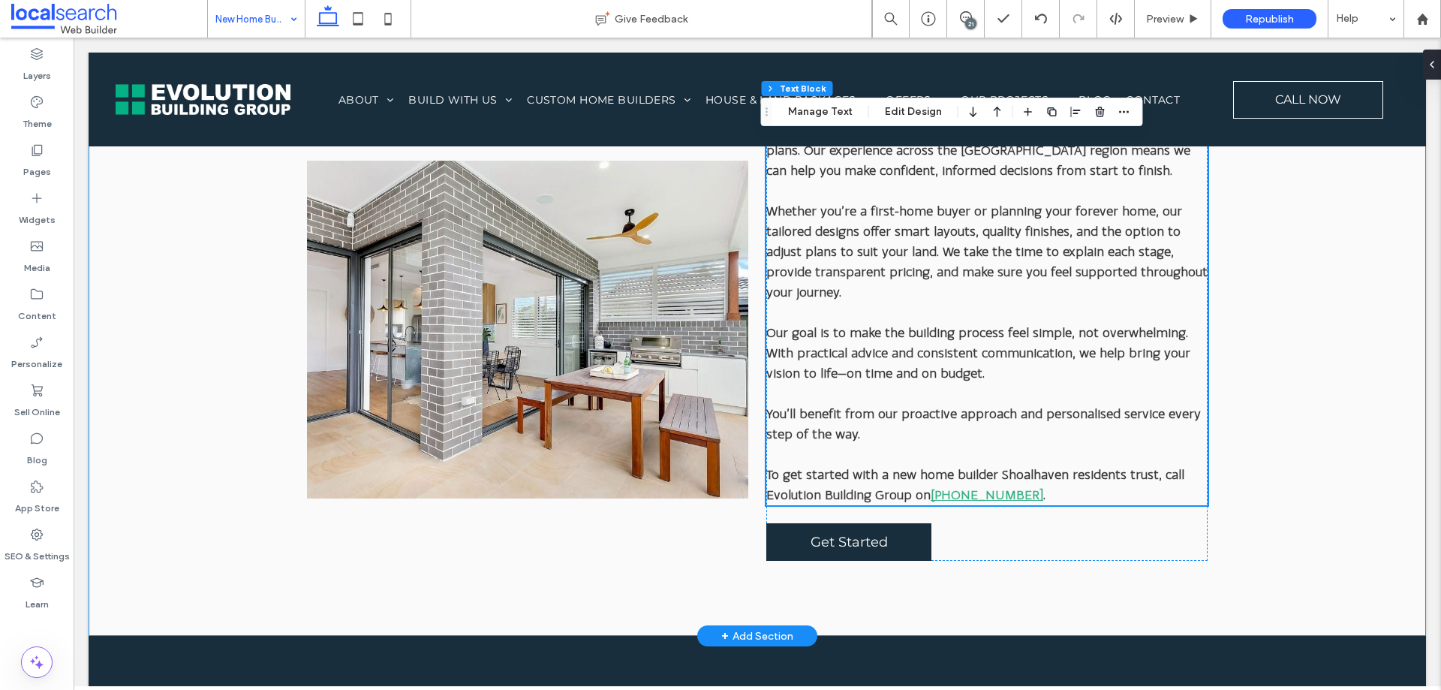
scroll to position [940, 0]
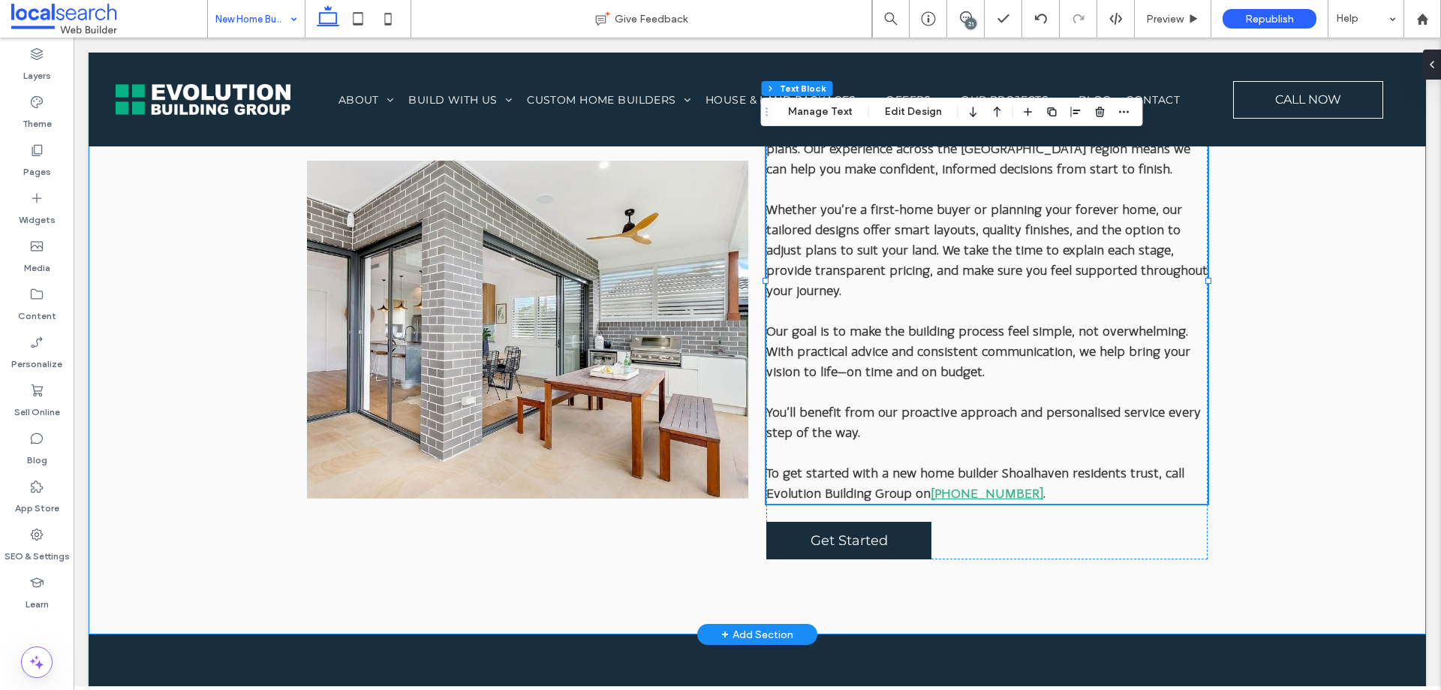
click at [1244, 509] on div "Shoalhaven New Home Builder Finding the right new home builder in Shoalhaven me…" at bounding box center [758, 279] width 1338 height 710
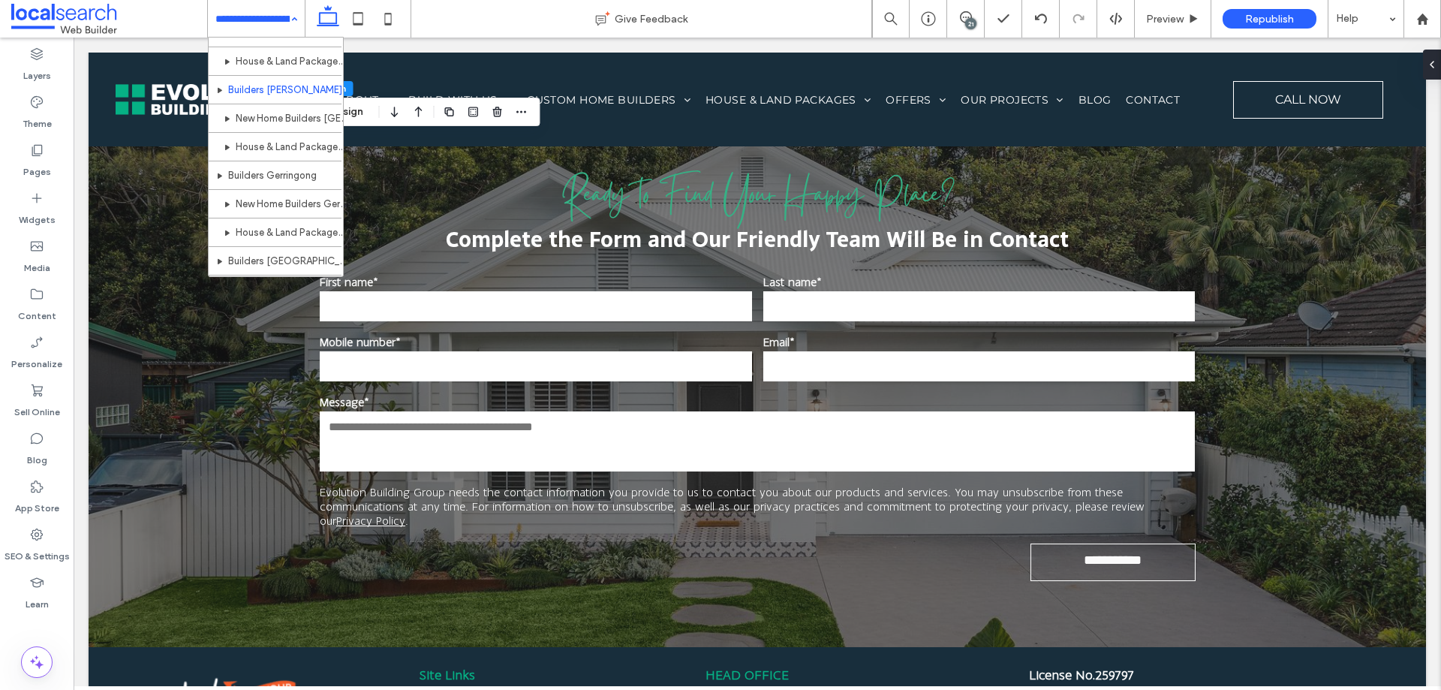
scroll to position [852, 0]
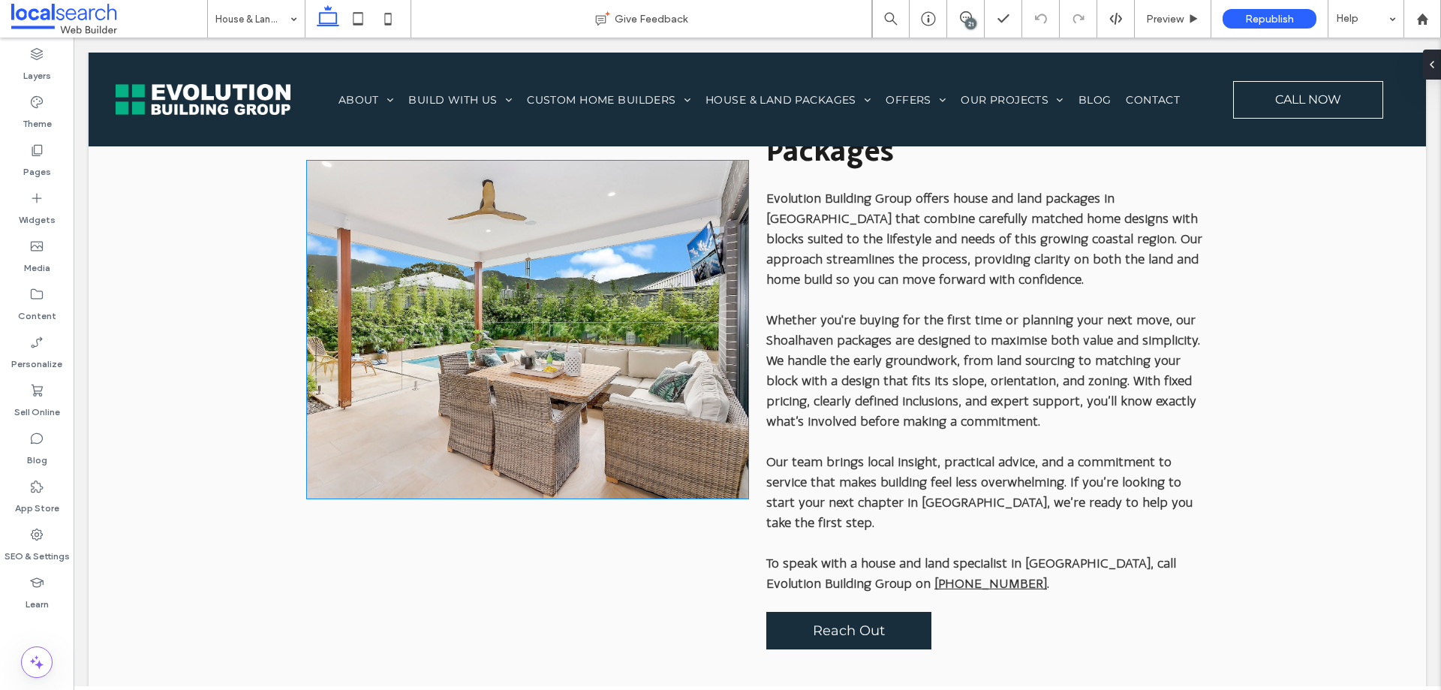
scroll to position [976, 0]
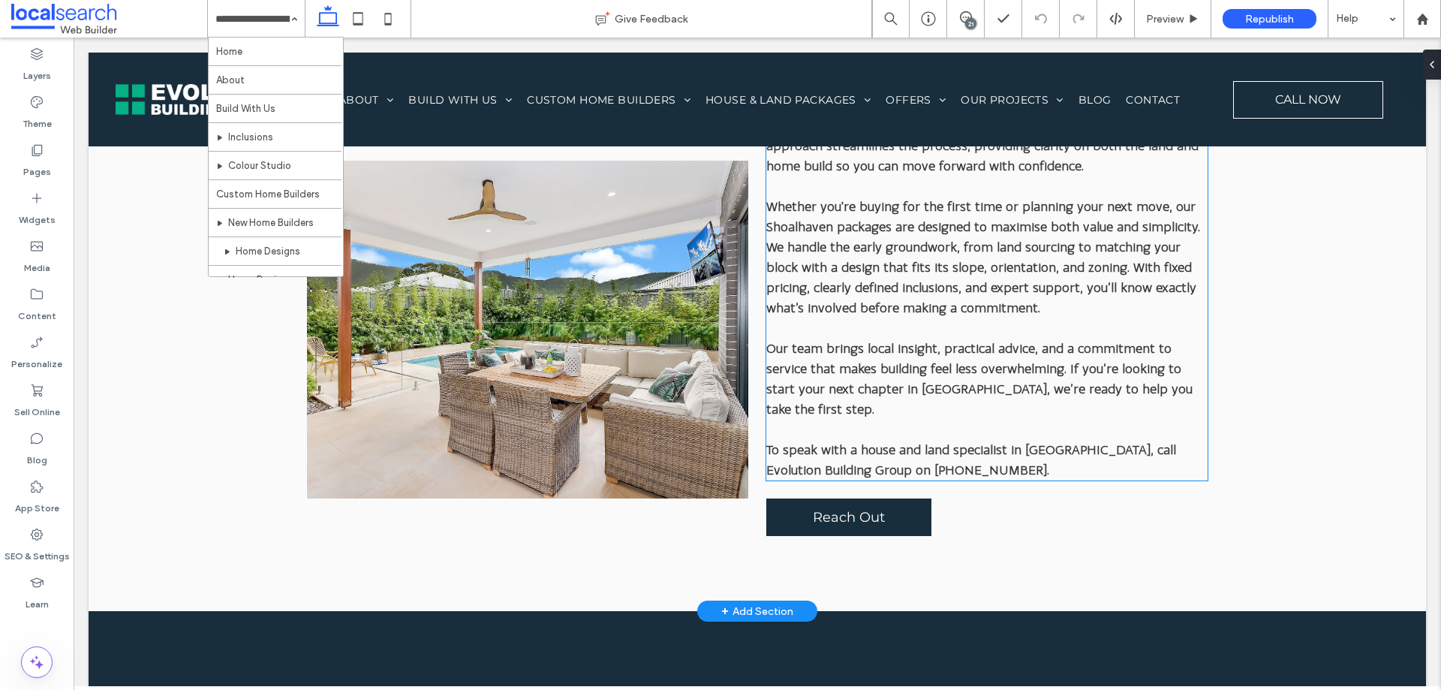
click at [934, 471] on link "[PHONE_NUMBER]" at bounding box center [990, 469] width 113 height 15
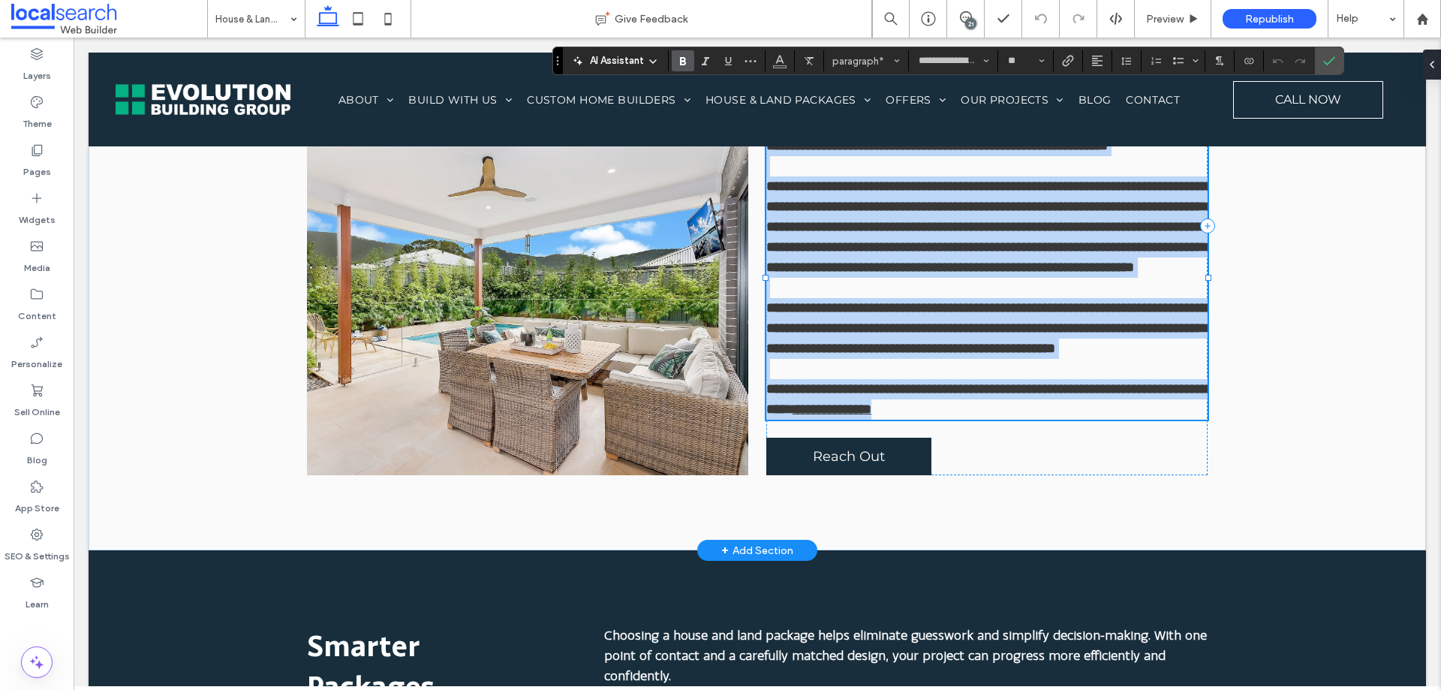
click at [871, 416] on link "**********" at bounding box center [832, 409] width 79 height 14
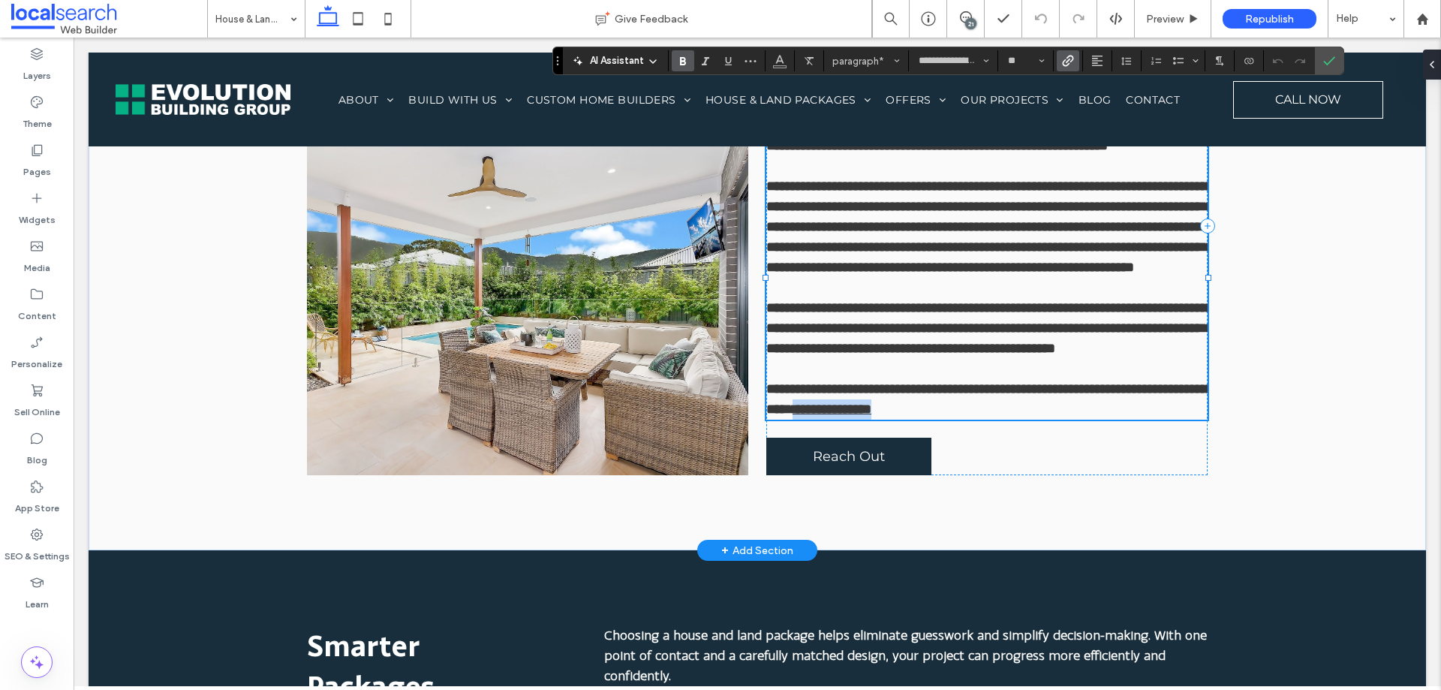
drag, startPoint x: 871, startPoint y: 468, endPoint x: 956, endPoint y: 477, distance: 84.5
click at [956, 420] on p "**********" at bounding box center [986, 399] width 441 height 41
click at [775, 63] on icon "Color" at bounding box center [780, 59] width 12 height 12
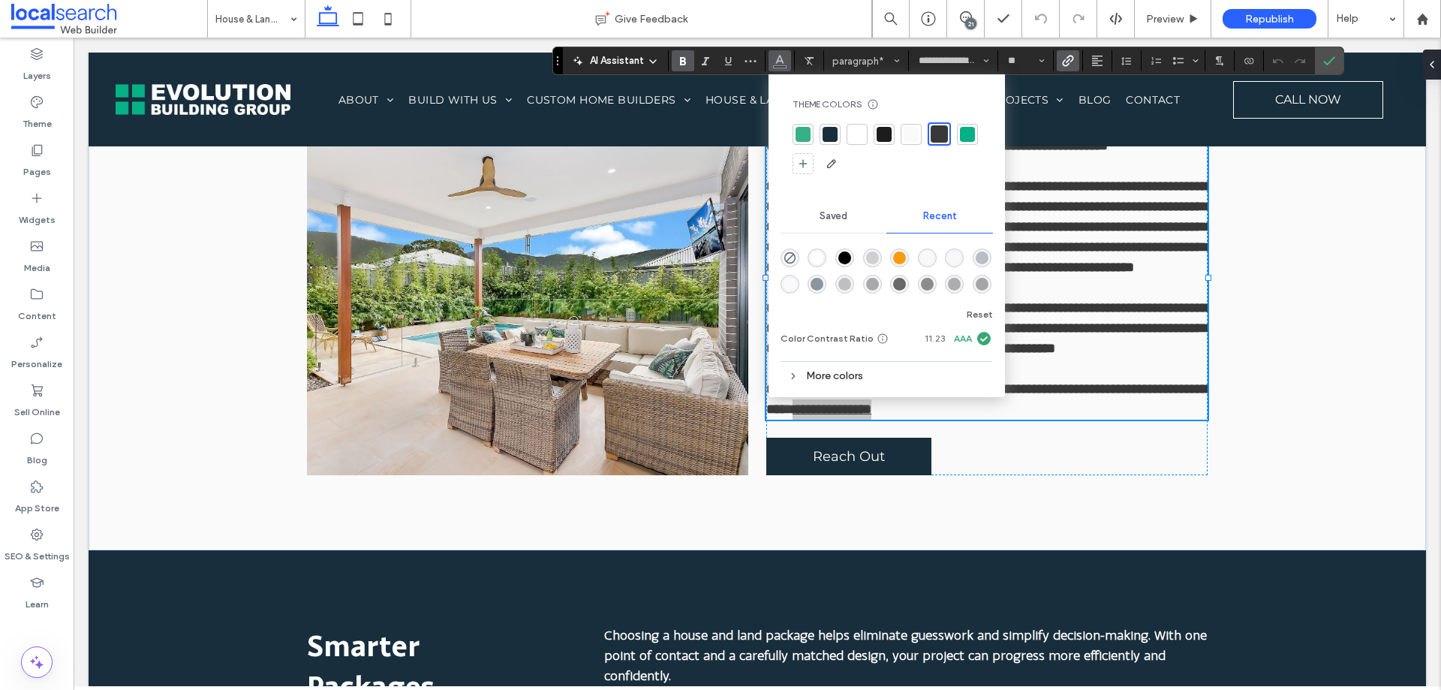
click at [807, 137] on div at bounding box center [803, 134] width 15 height 15
click at [1323, 56] on icon "Confirm" at bounding box center [1329, 61] width 12 height 12
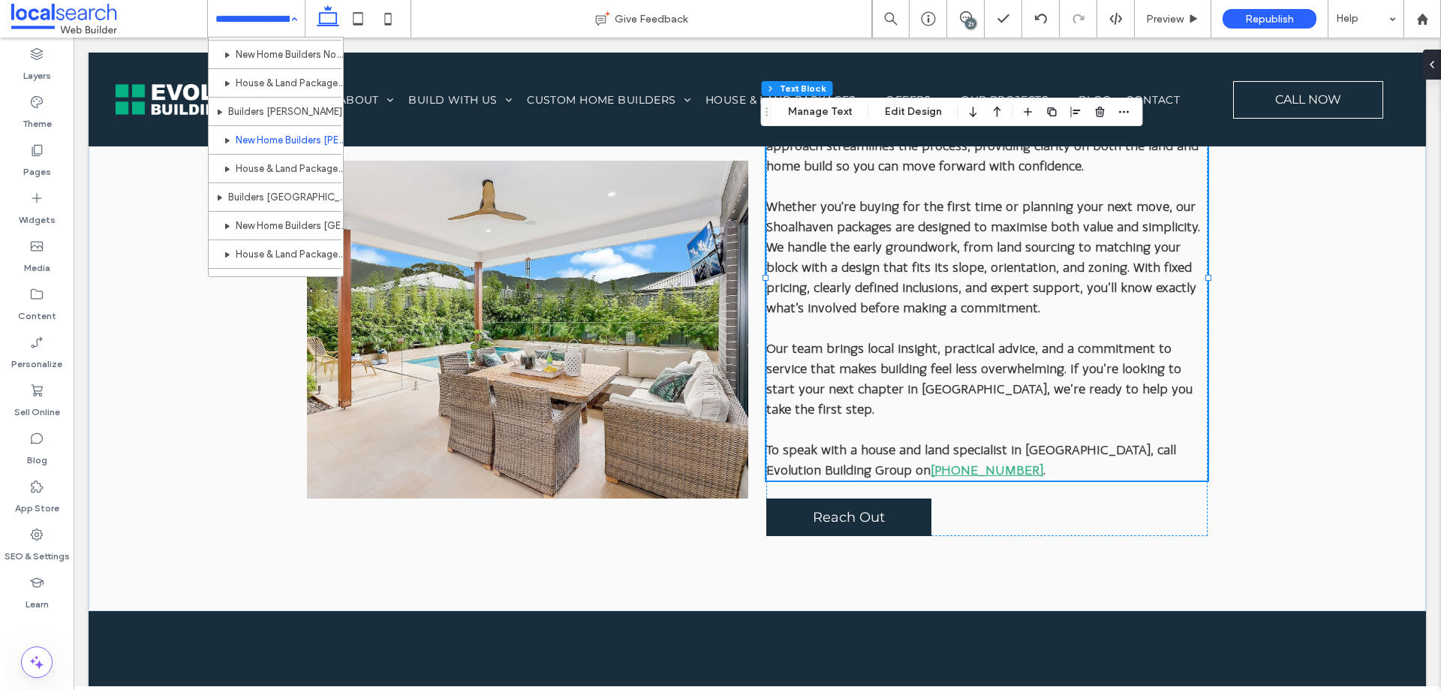
scroll to position [1002, 0]
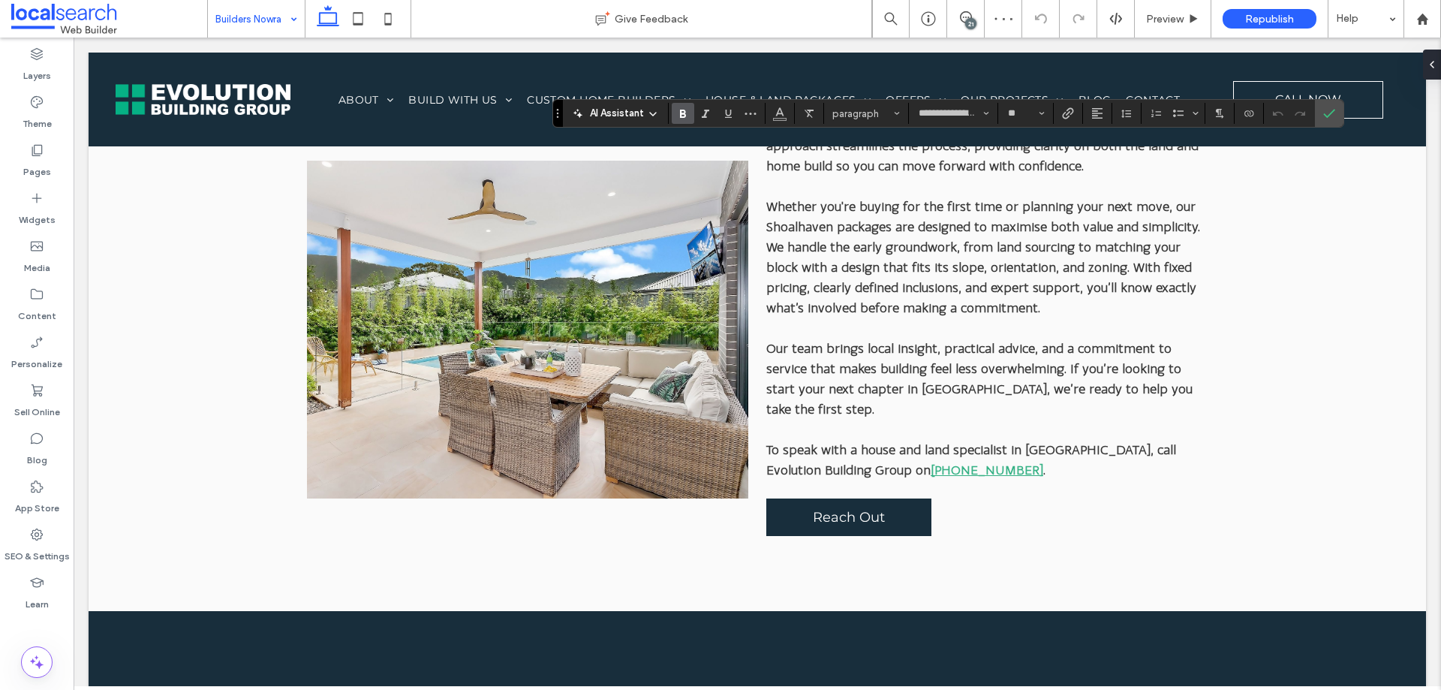
type input "**********"
type input "**"
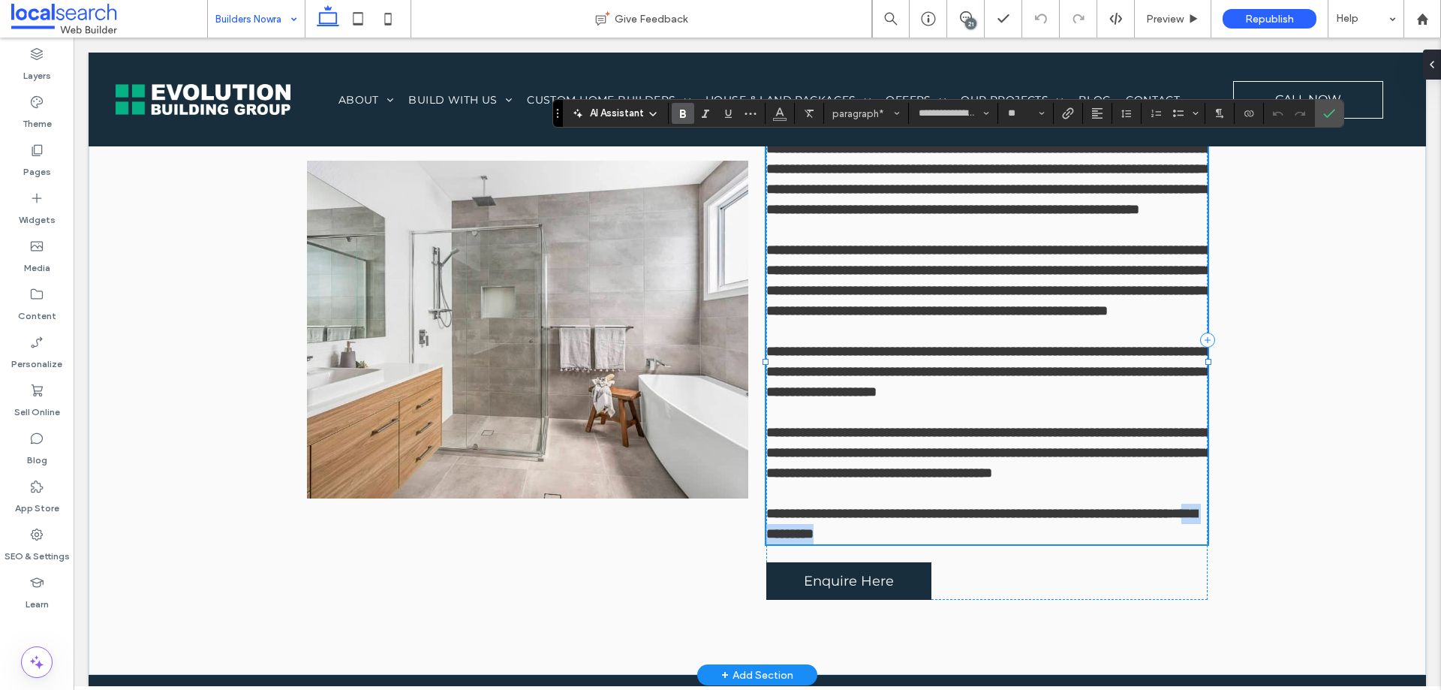
drag, startPoint x: 959, startPoint y: 387, endPoint x: 775, endPoint y: 569, distance: 258.5
click at [775, 544] on p "**********" at bounding box center [986, 524] width 441 height 41
click at [883, 544] on p "**********" at bounding box center [986, 524] width 441 height 41
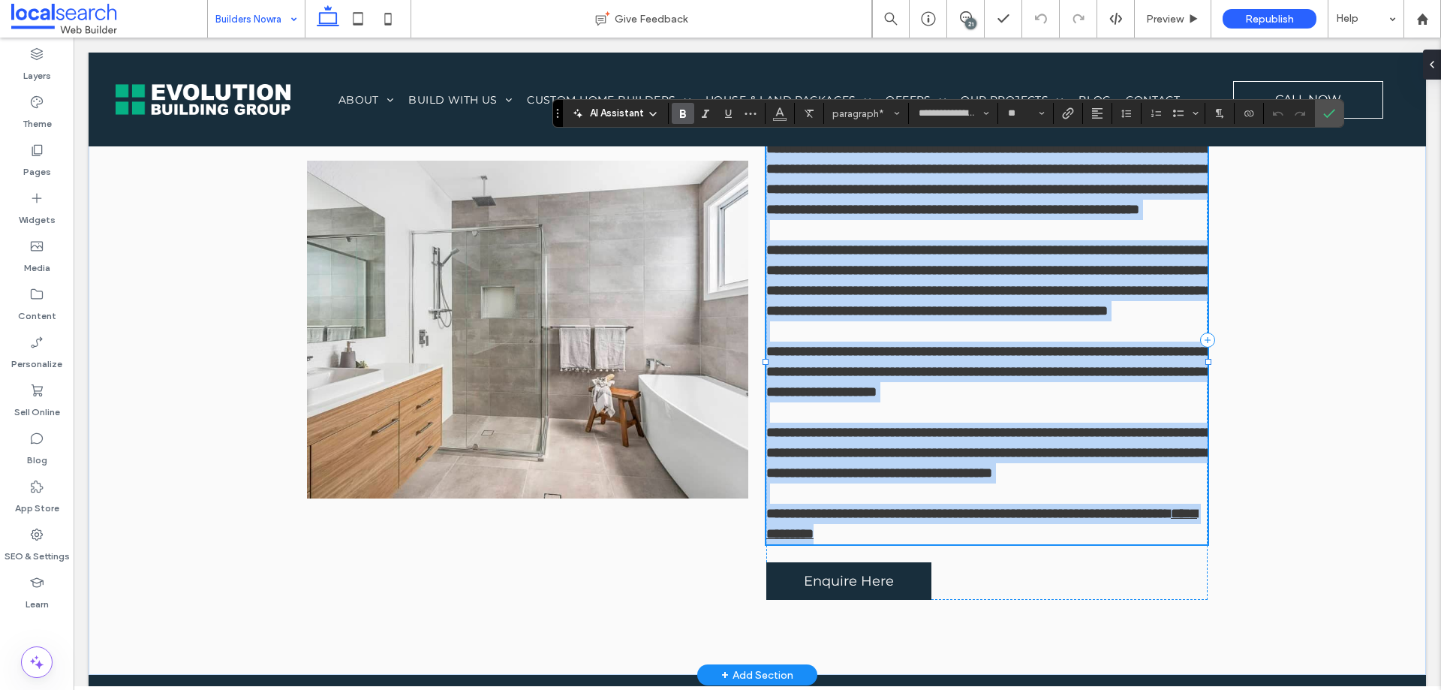
drag, startPoint x: 844, startPoint y: 574, endPoint x: 761, endPoint y: 568, distance: 83.5
click at [761, 568] on div "**********" at bounding box center [757, 340] width 901 height 670
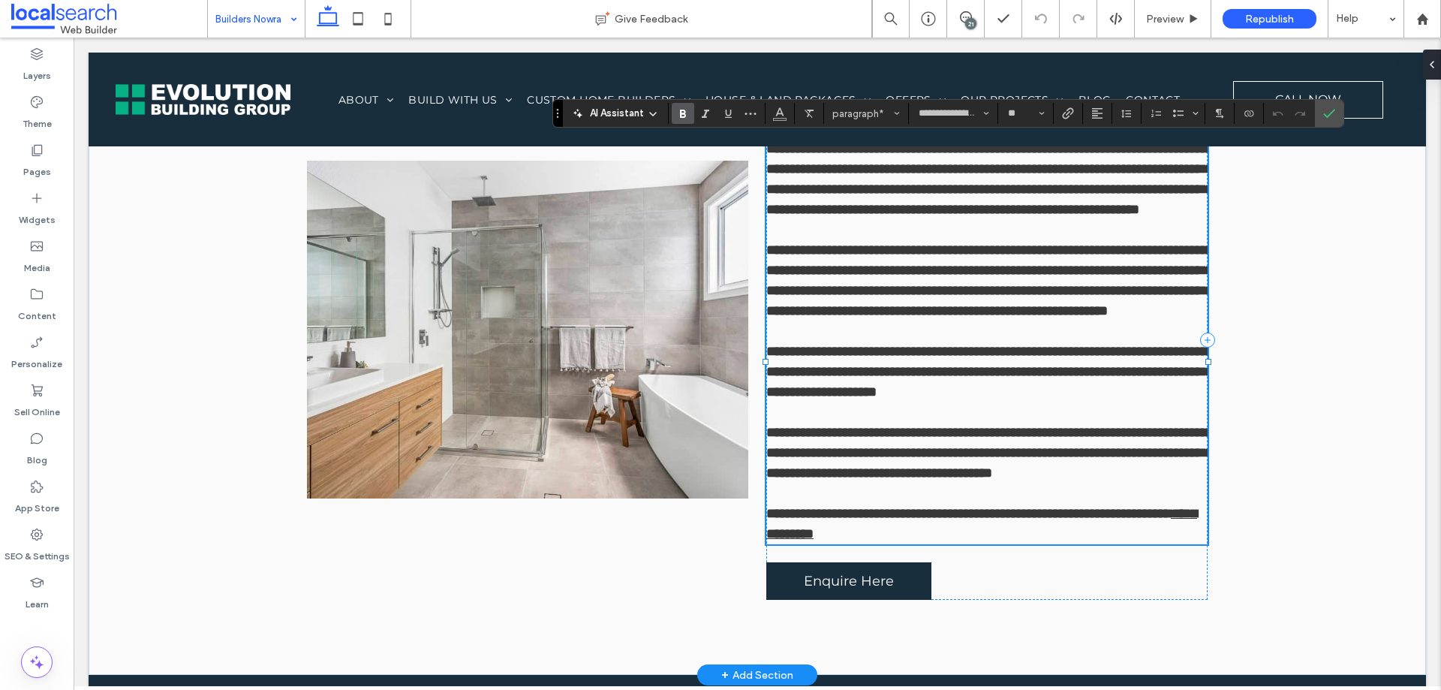
click at [851, 544] on p "**********" at bounding box center [986, 524] width 441 height 41
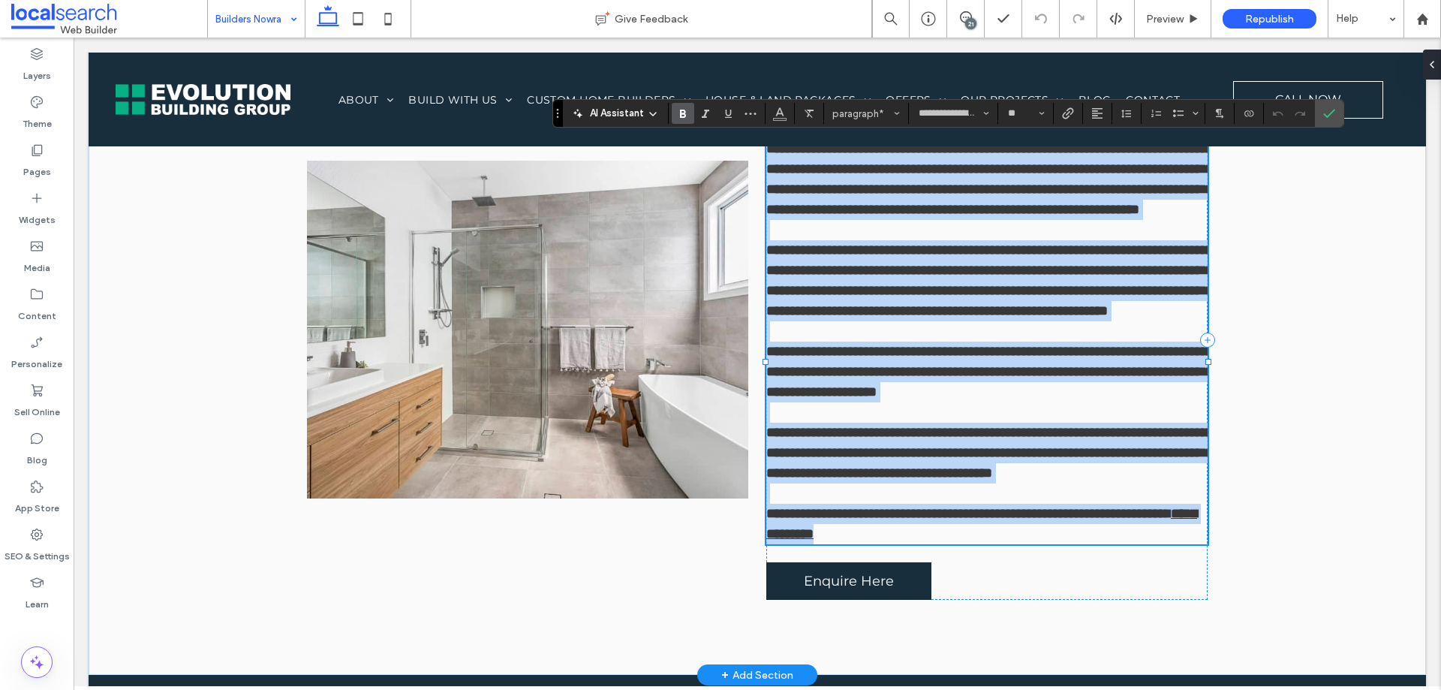
drag, startPoint x: 846, startPoint y: 576, endPoint x: 761, endPoint y: 574, distance: 84.8
click at [761, 574] on div "**********" at bounding box center [757, 340] width 901 height 670
click at [841, 540] on link "**********" at bounding box center [981, 524] width 431 height 34
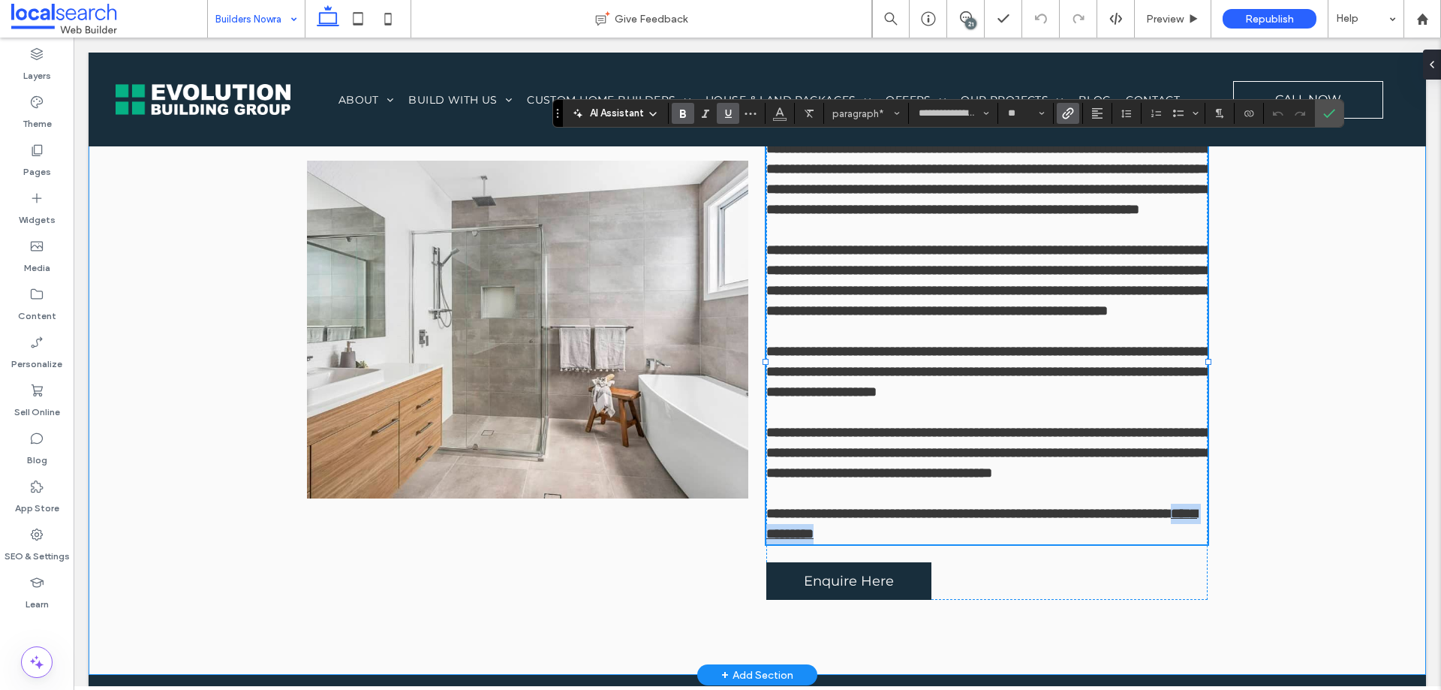
drag, startPoint x: 845, startPoint y: 573, endPoint x: 760, endPoint y: 570, distance: 85.6
click at [760, 570] on div "**********" at bounding box center [757, 340] width 901 height 670
click at [771, 116] on button "Color" at bounding box center [780, 113] width 23 height 21
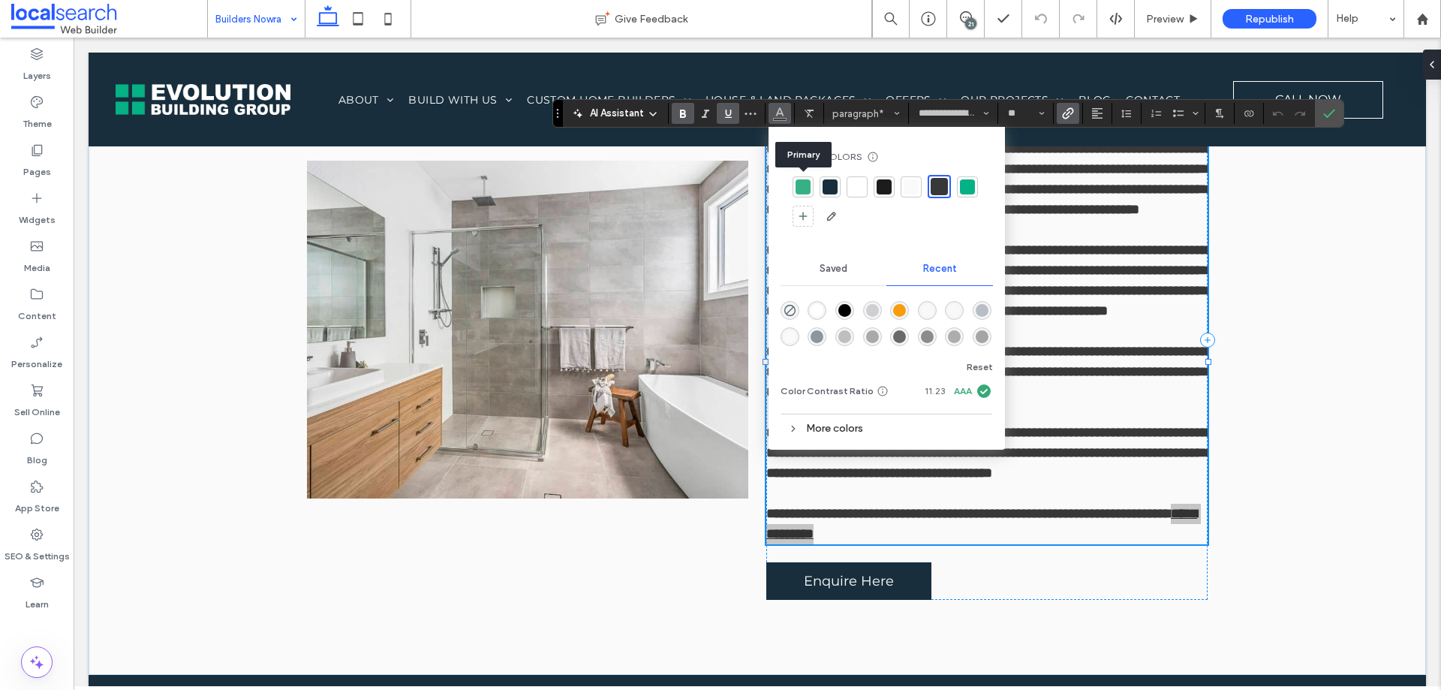
drag, startPoint x: 802, startPoint y: 188, endPoint x: 819, endPoint y: 182, distance: 18.0
click at [802, 186] on div at bounding box center [803, 186] width 15 height 15
click at [1327, 118] on icon "Confirm" at bounding box center [1329, 113] width 12 height 12
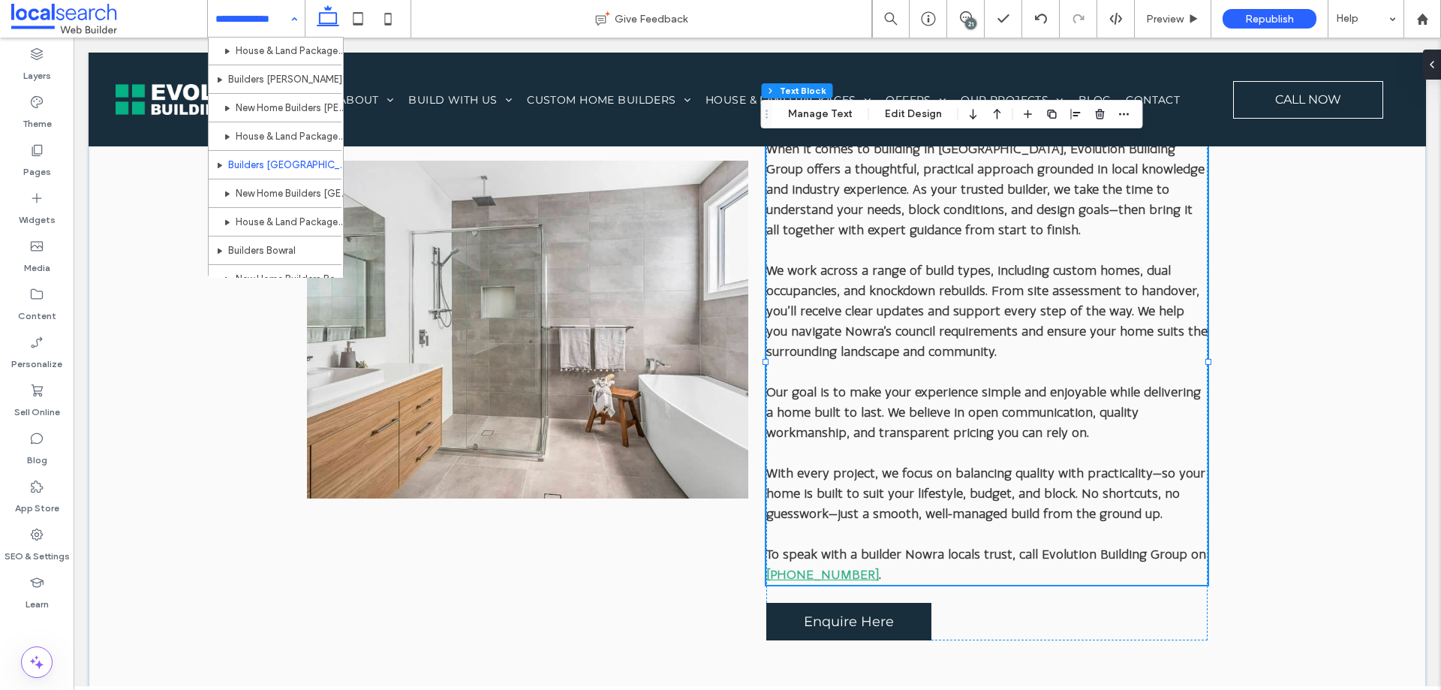
scroll to position [1077, 0]
click at [44, 143] on div "Pages" at bounding box center [37, 161] width 74 height 48
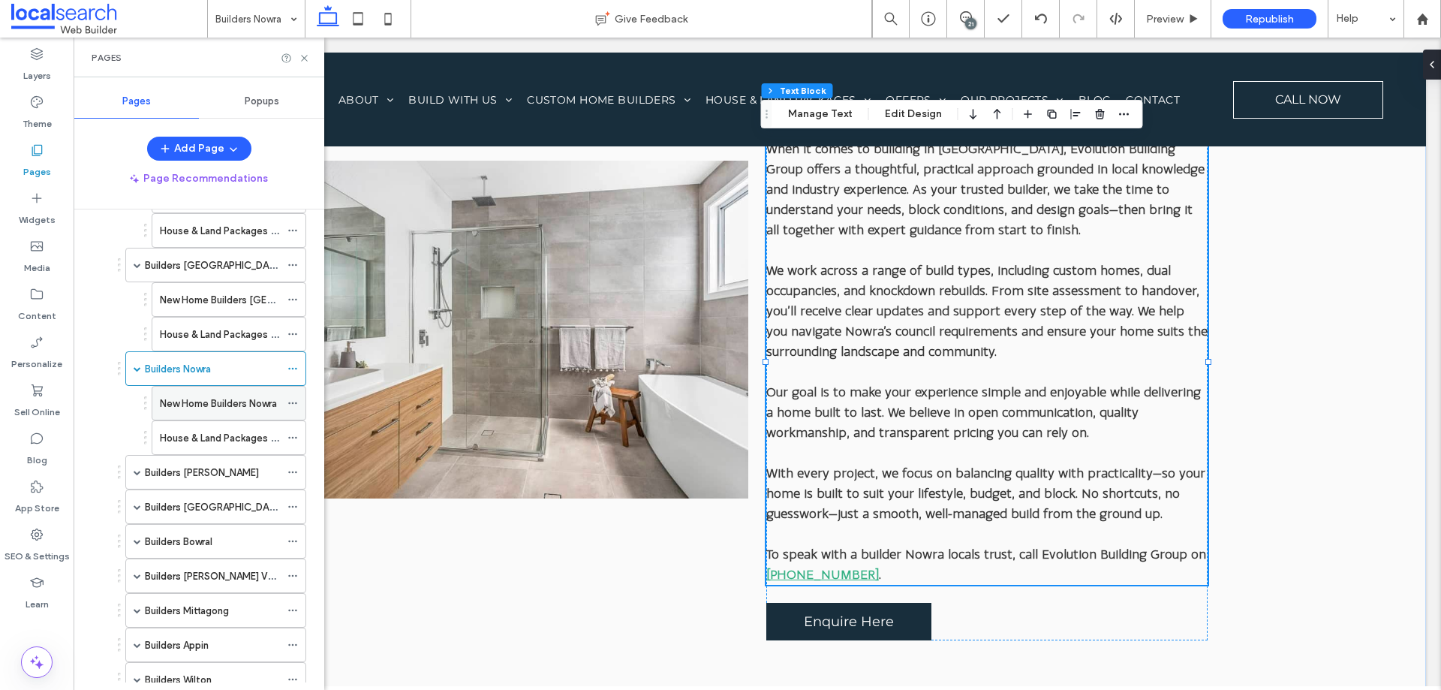
scroll to position [600, 0]
click at [235, 406] on label "New Home Builders Nowra" at bounding box center [218, 403] width 117 height 26
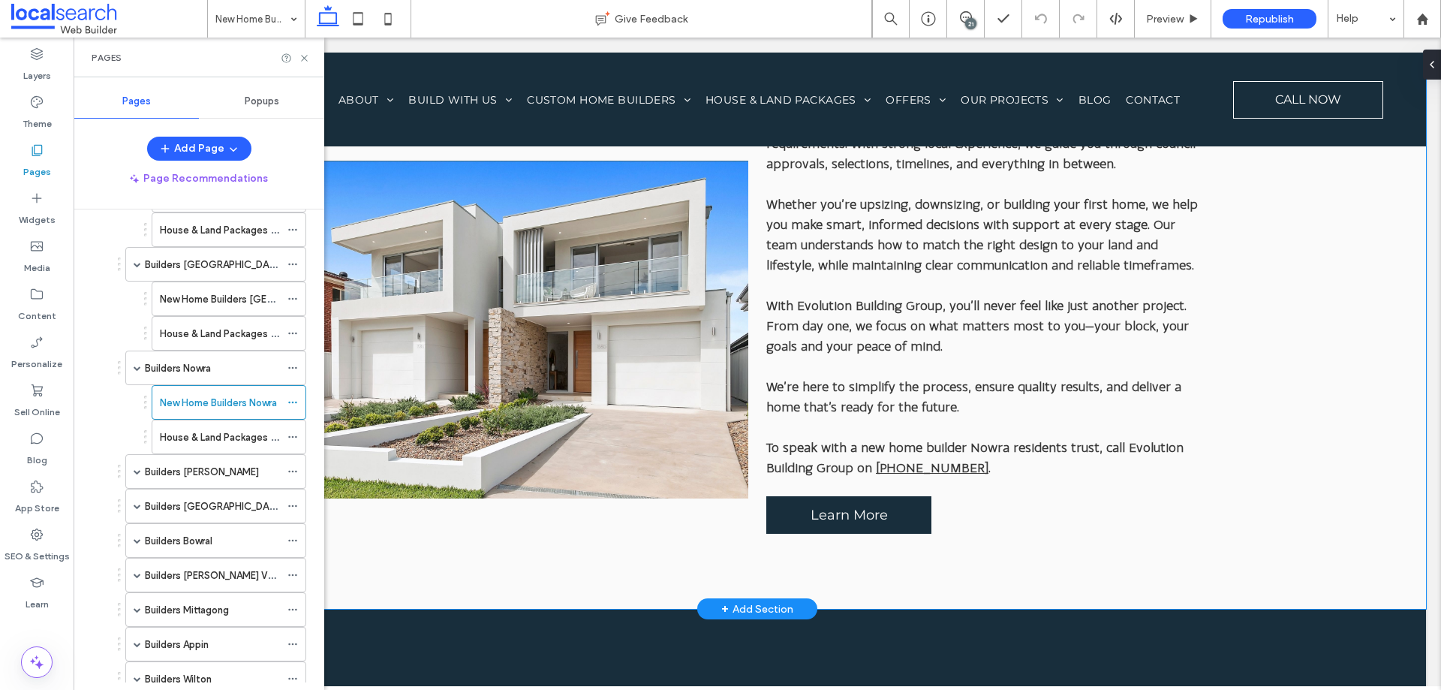
scroll to position [976, 0]
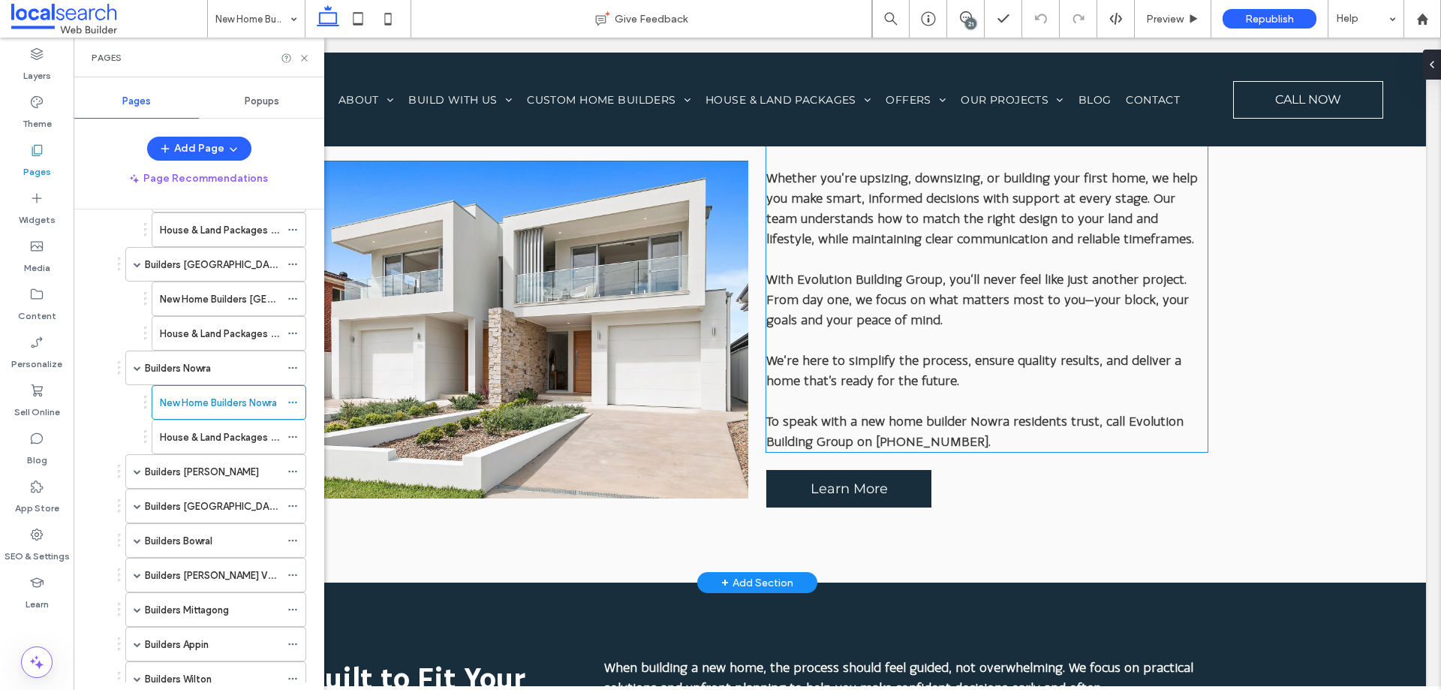
click at [931, 441] on link "[PHONE_NUMBER]" at bounding box center [932, 441] width 113 height 15
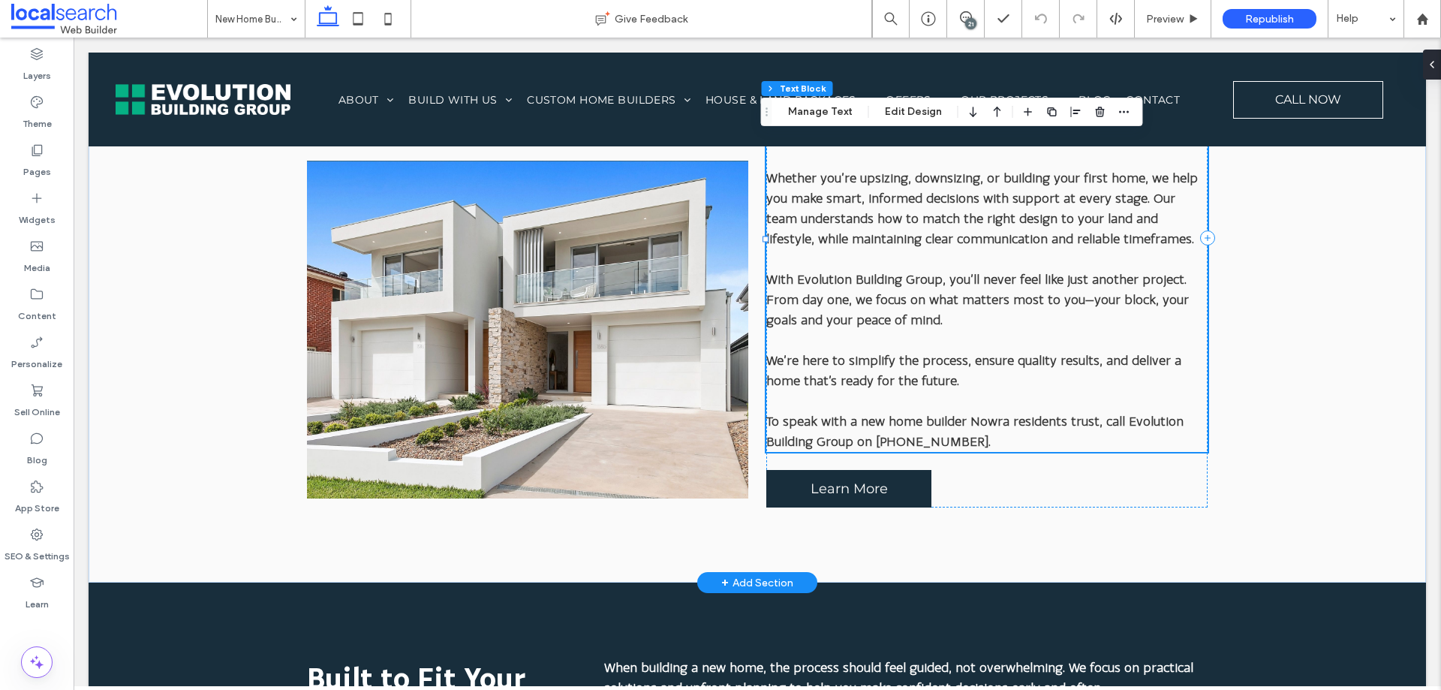
click at [931, 441] on link "[PHONE_NUMBER]" at bounding box center [932, 441] width 113 height 15
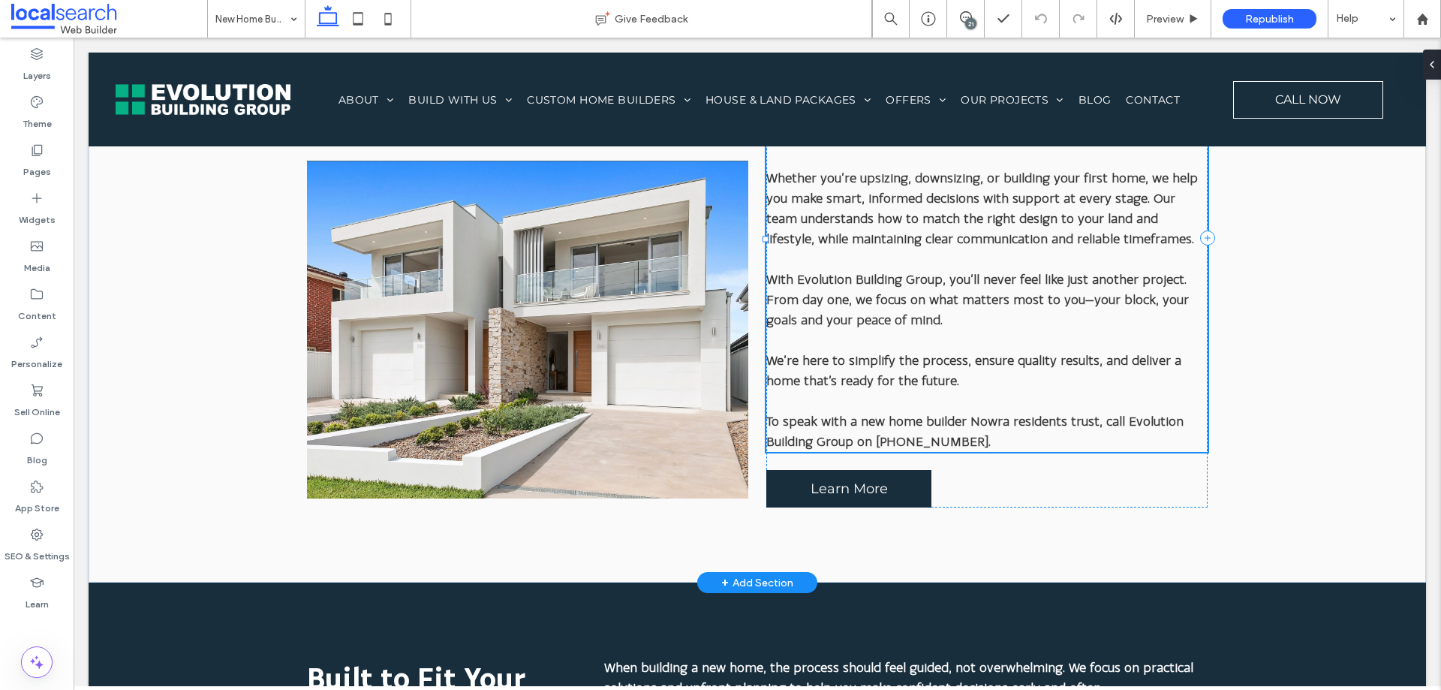
scroll to position [853, 0]
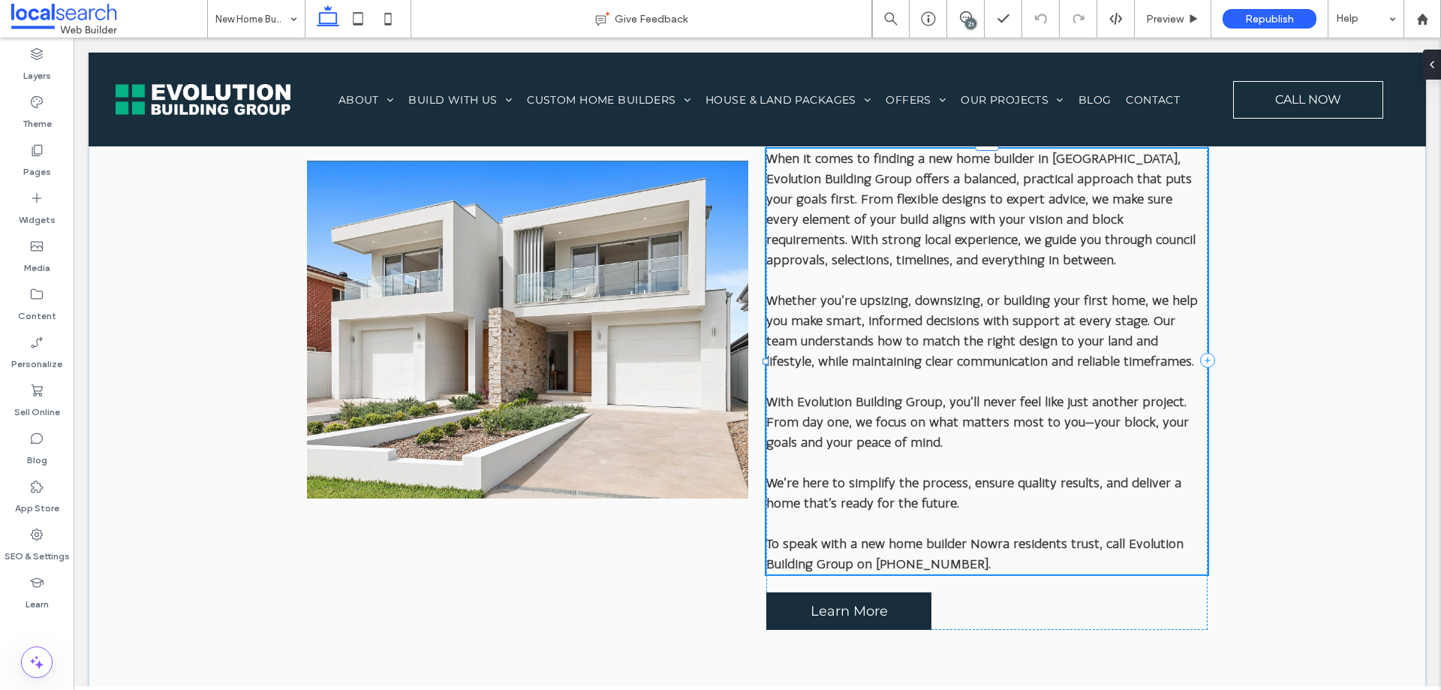
type input "**********"
type input "**"
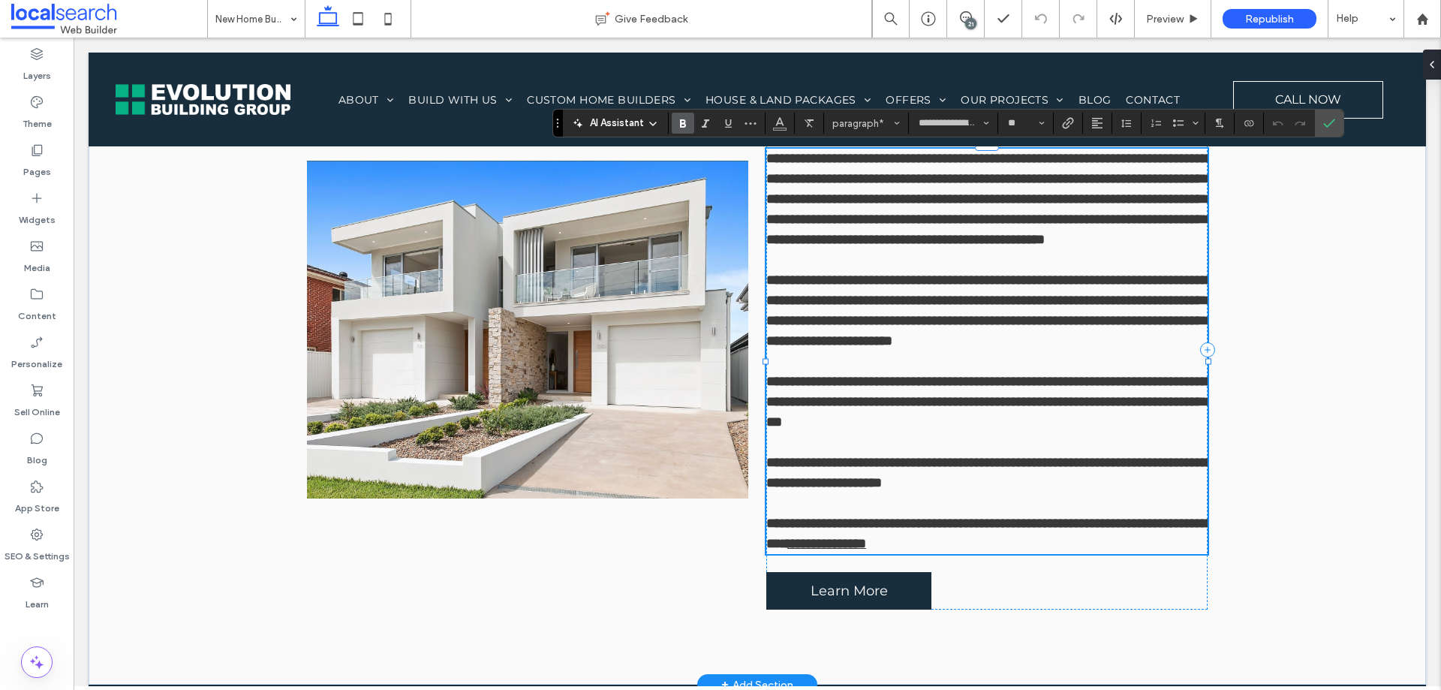
click at [918, 489] on span "**********" at bounding box center [989, 473] width 447 height 34
drag, startPoint x: 870, startPoint y: 563, endPoint x: 954, endPoint y: 566, distance: 84.1
click at [866, 550] on link "**********" at bounding box center [826, 544] width 79 height 14
click at [774, 125] on icon "Color" at bounding box center [780, 122] width 12 height 12
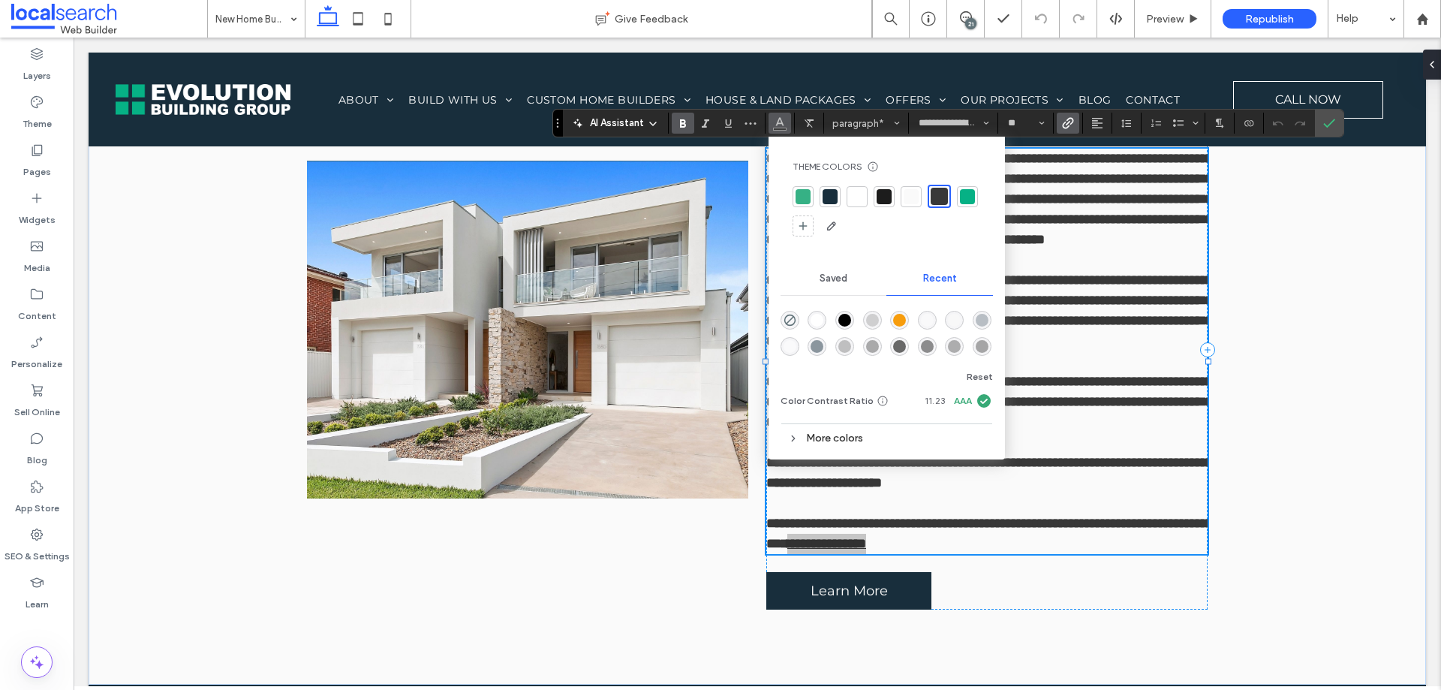
click at [811, 197] on div at bounding box center [803, 196] width 21 height 21
drag, startPoint x: 1329, startPoint y: 127, endPoint x: 1250, endPoint y: 89, distance: 87.6
click at [1329, 127] on icon "Confirm" at bounding box center [1329, 123] width 12 height 12
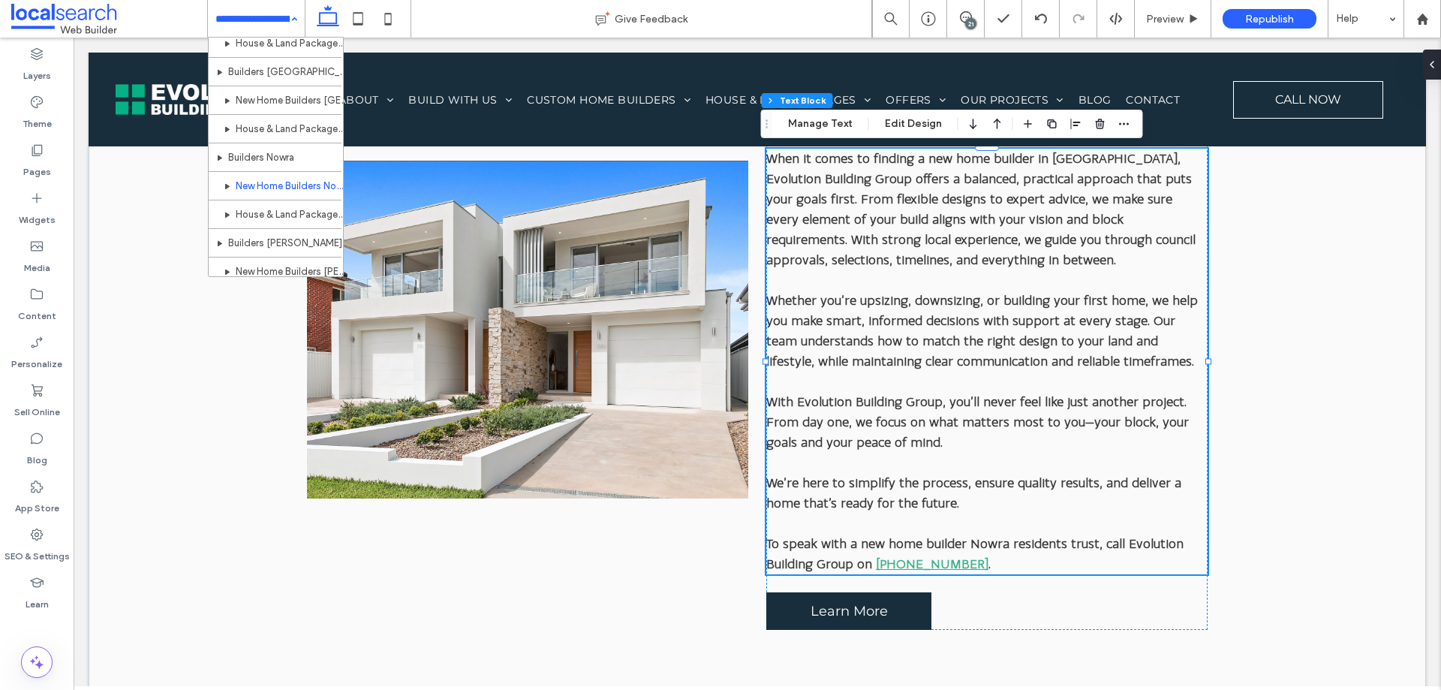
scroll to position [976, 0]
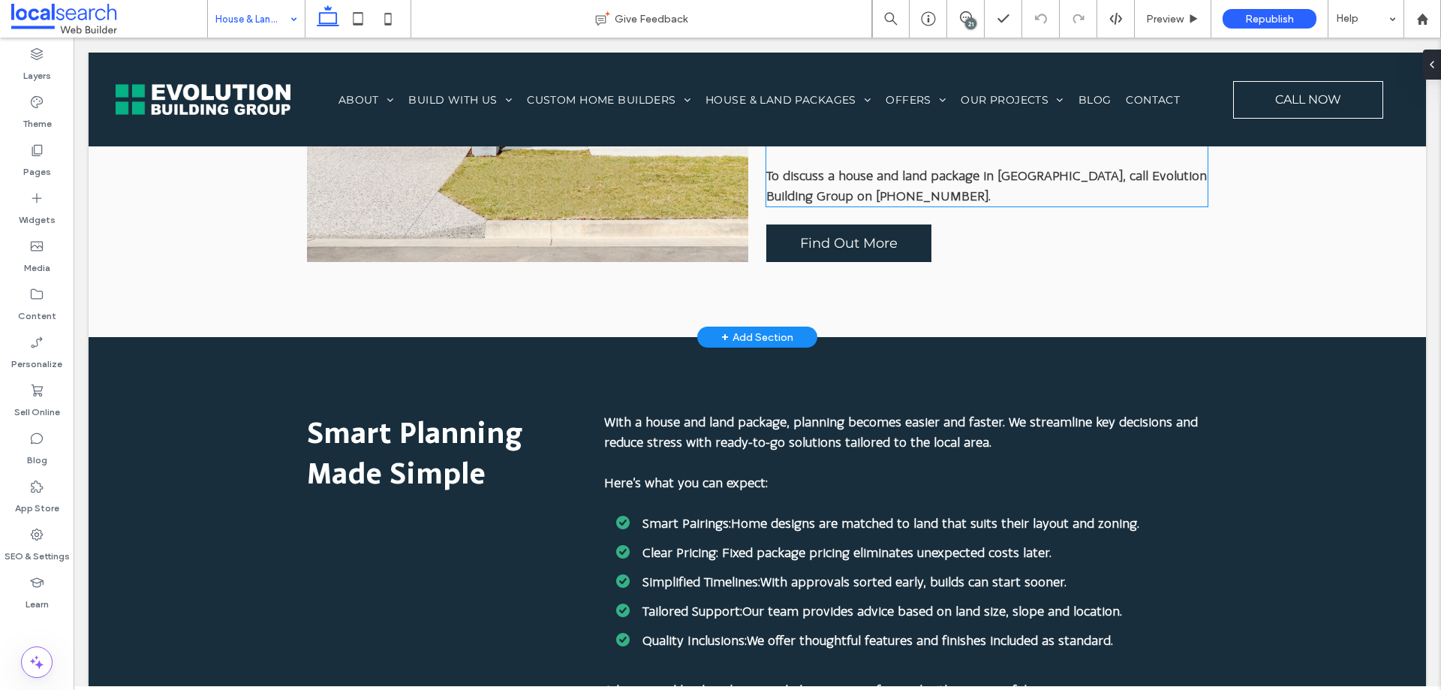
click at [876, 194] on link "[PHONE_NUMBER]" at bounding box center [932, 195] width 113 height 15
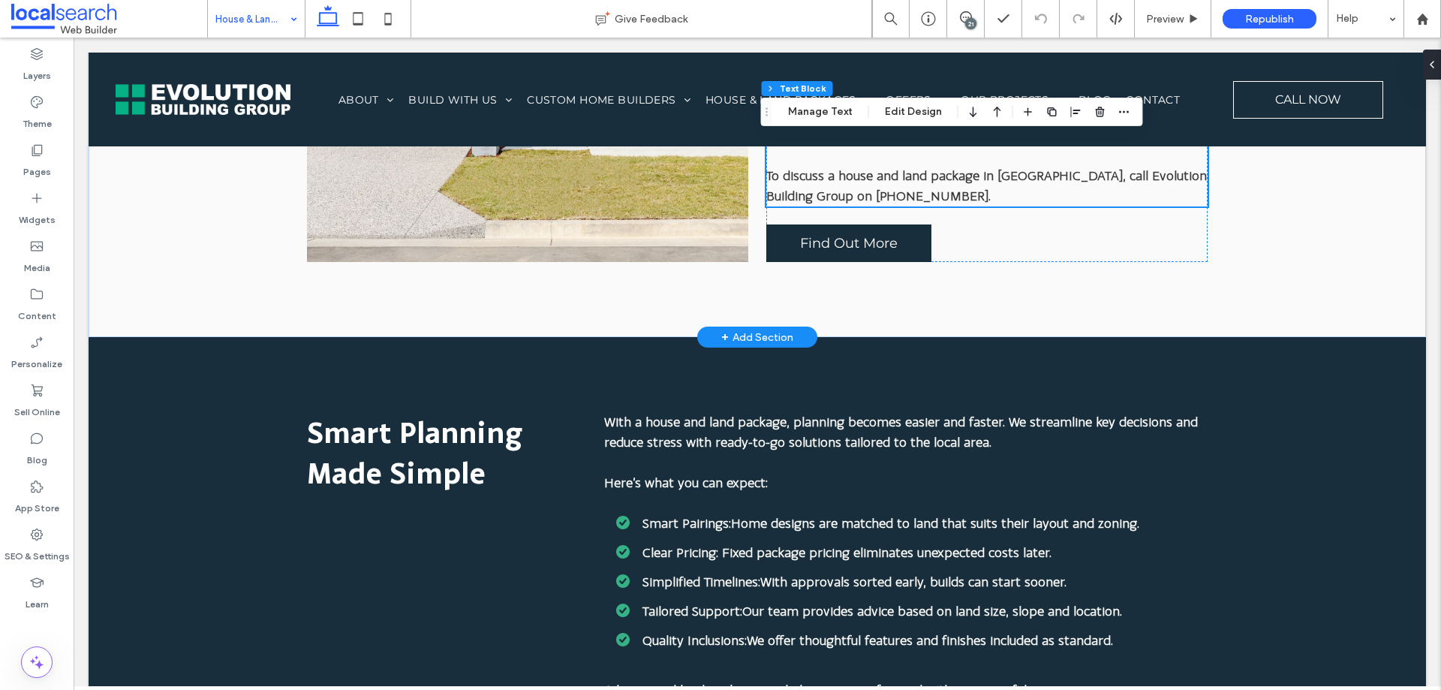
click at [876, 194] on link "[PHONE_NUMBER]" at bounding box center [932, 195] width 113 height 15
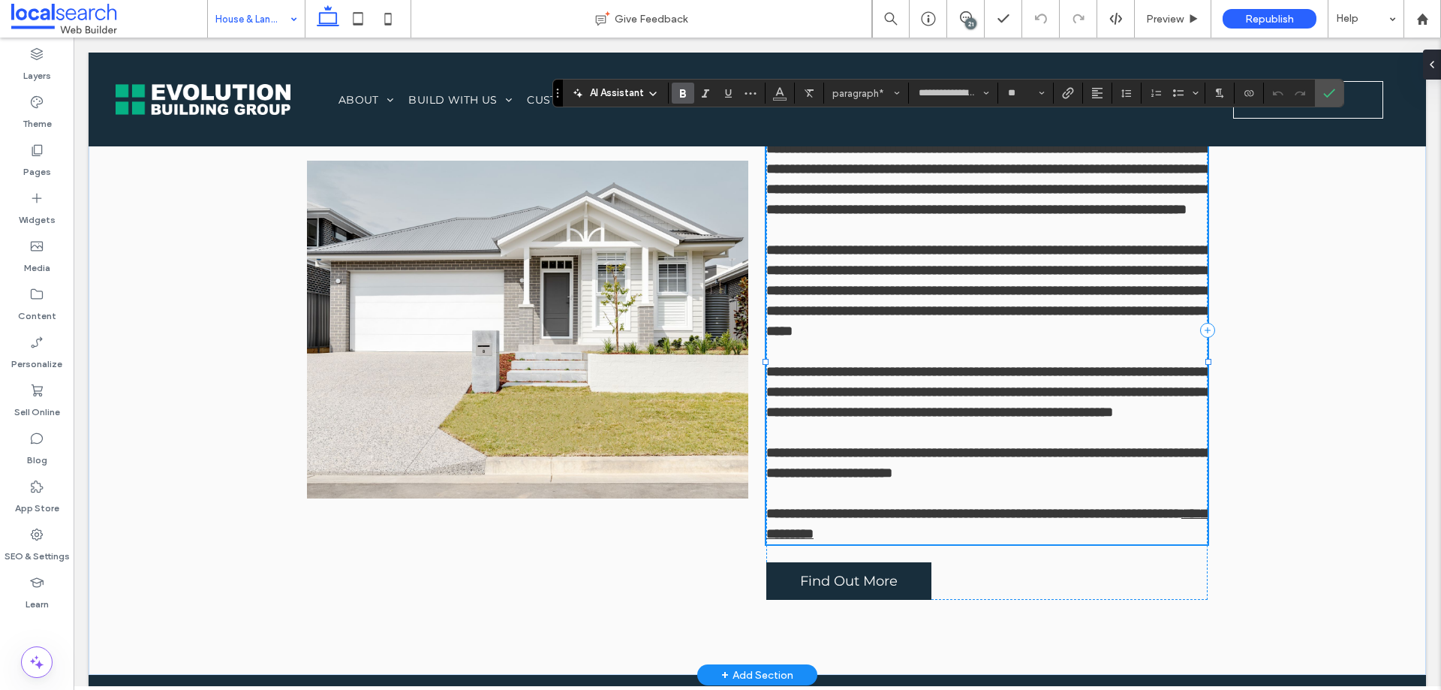
click at [914, 423] on p "**********" at bounding box center [986, 392] width 441 height 61
drag, startPoint x: 818, startPoint y: 596, endPoint x: 904, endPoint y: 597, distance: 86.3
click at [904, 544] on p "**********" at bounding box center [986, 524] width 441 height 41
click at [775, 98] on span "Color" at bounding box center [780, 92] width 12 height 20
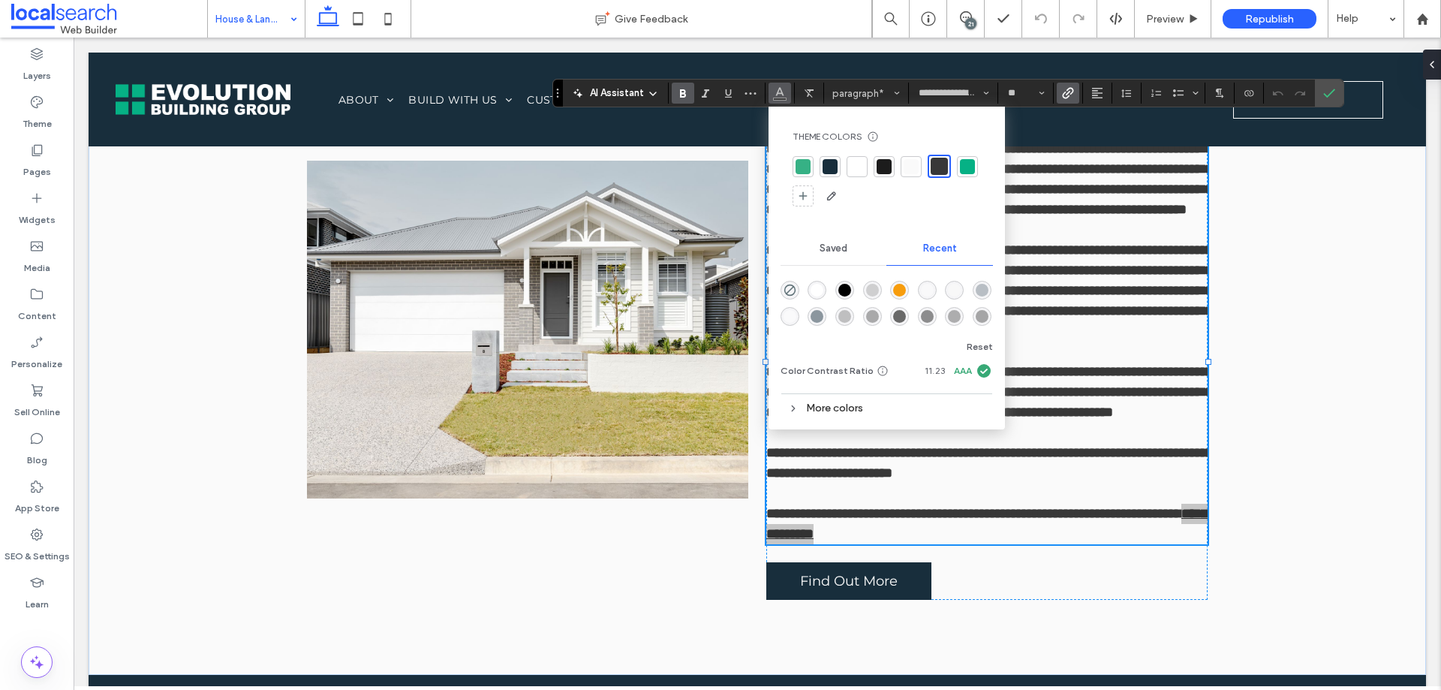
drag, startPoint x: 810, startPoint y: 164, endPoint x: 951, endPoint y: 99, distance: 155.5
click at [810, 164] on div at bounding box center [803, 166] width 15 height 15
click at [1330, 92] on icon "Confirm" at bounding box center [1329, 93] width 12 height 12
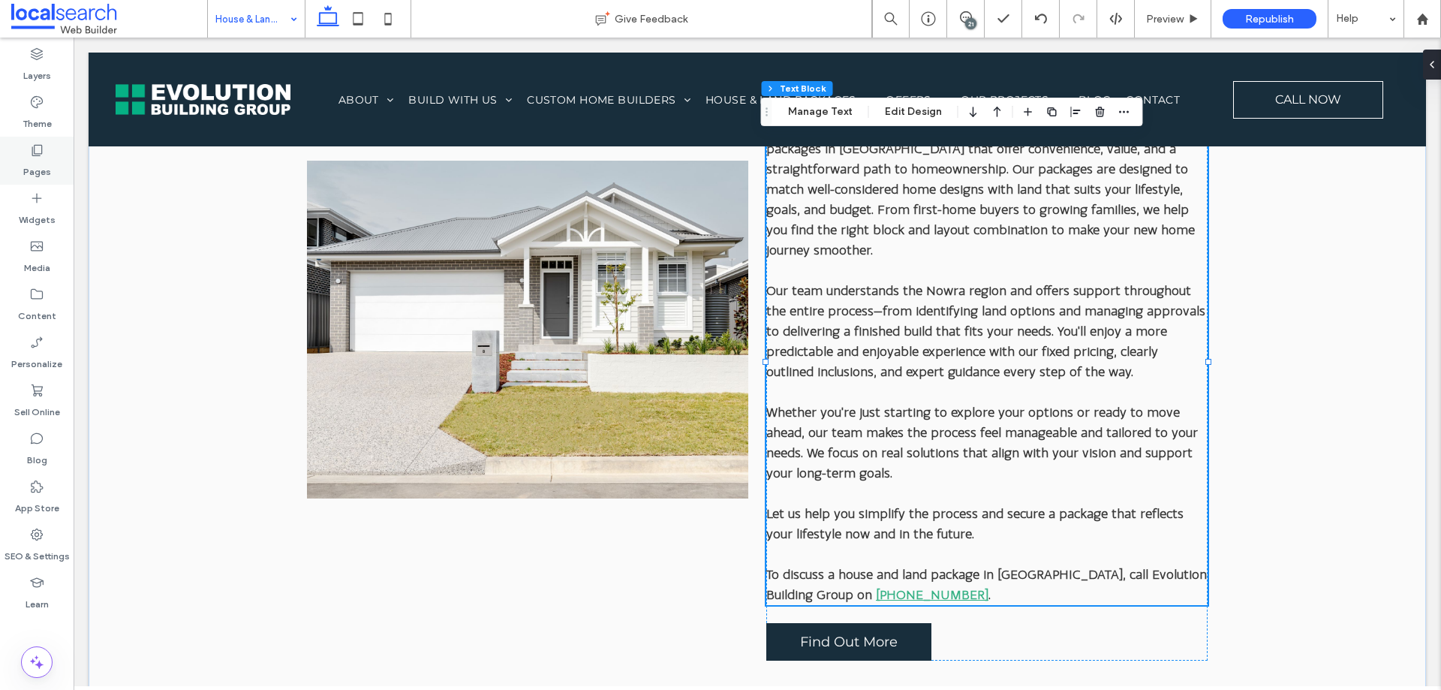
click at [41, 159] on label "Pages" at bounding box center [37, 168] width 28 height 21
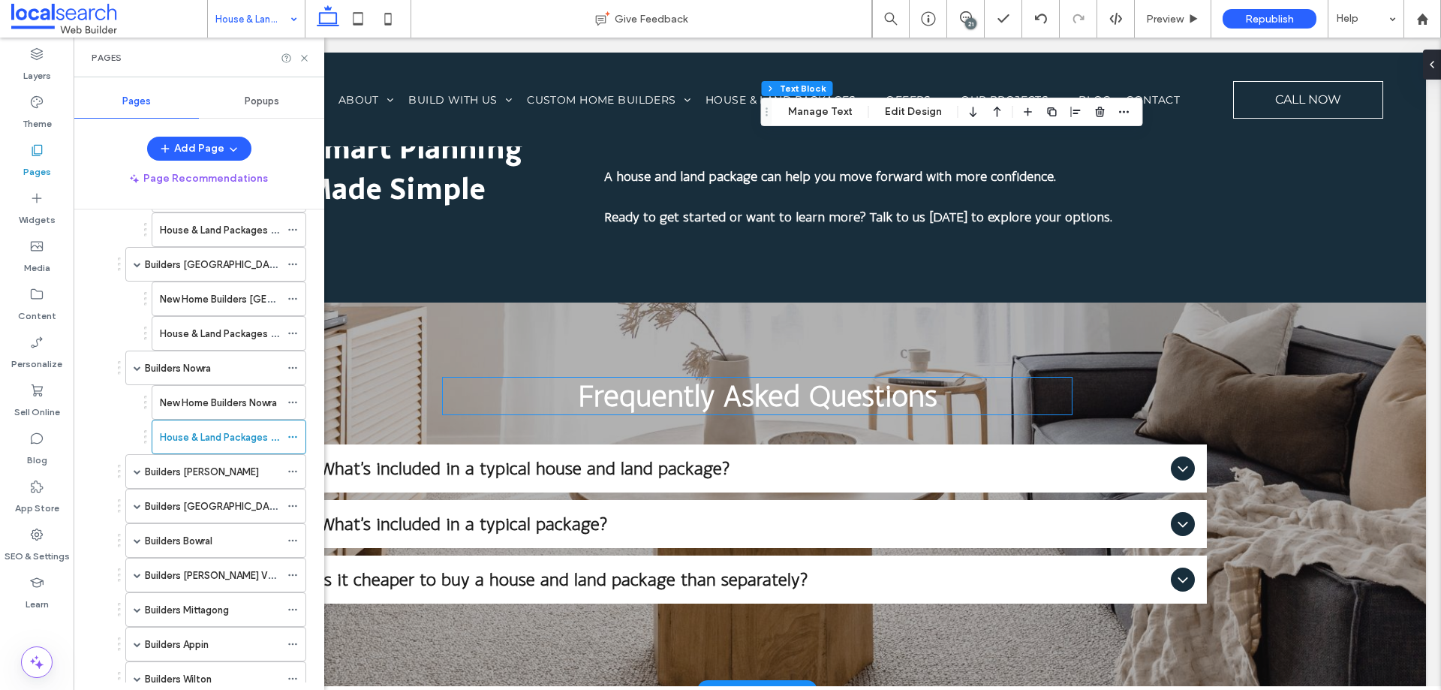
scroll to position [2003, 0]
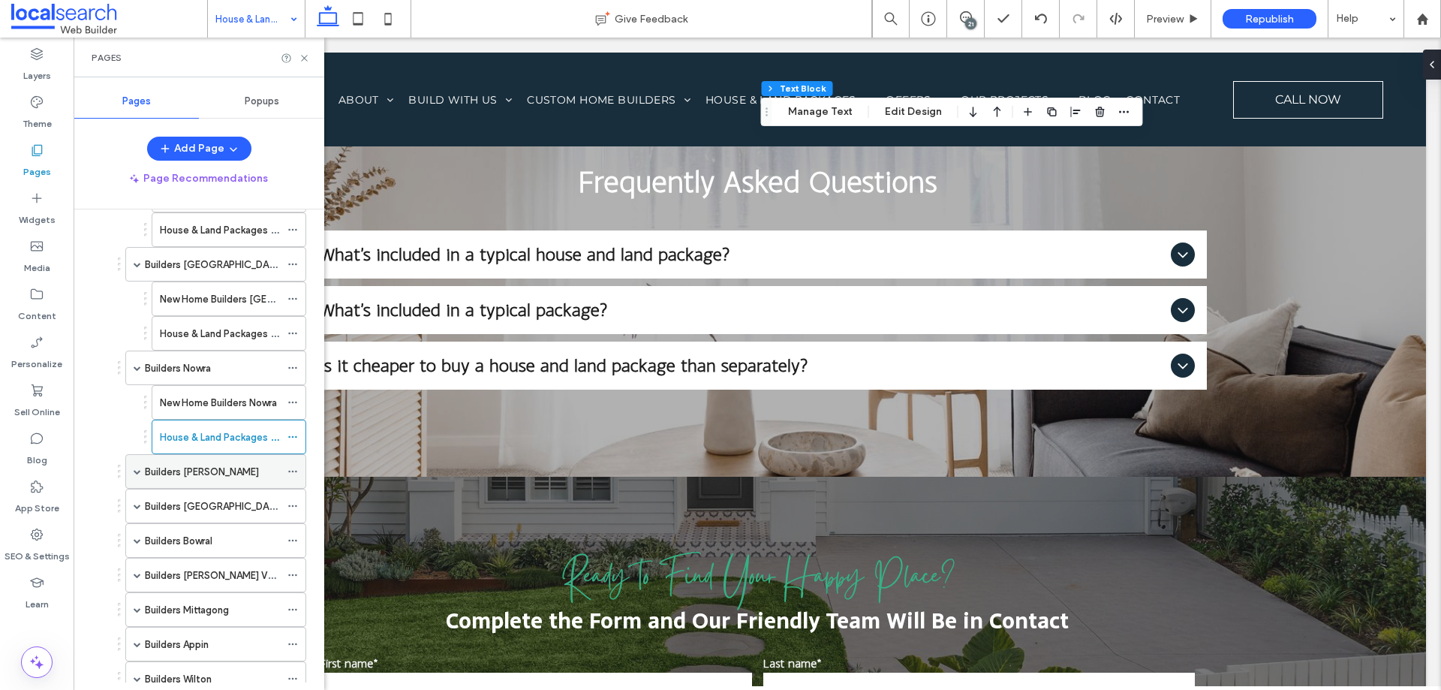
click at [223, 471] on div "Builders [PERSON_NAME]" at bounding box center [212, 472] width 135 height 16
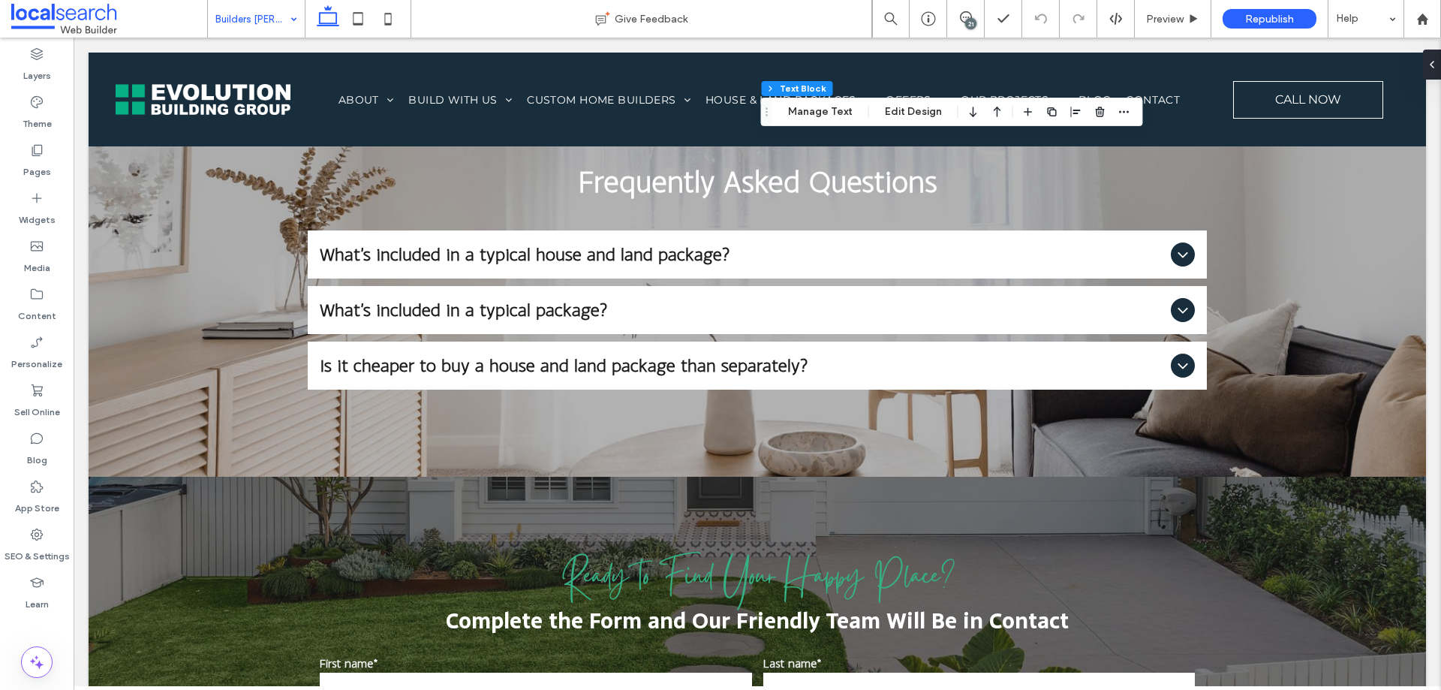
type input "**********"
type input "**"
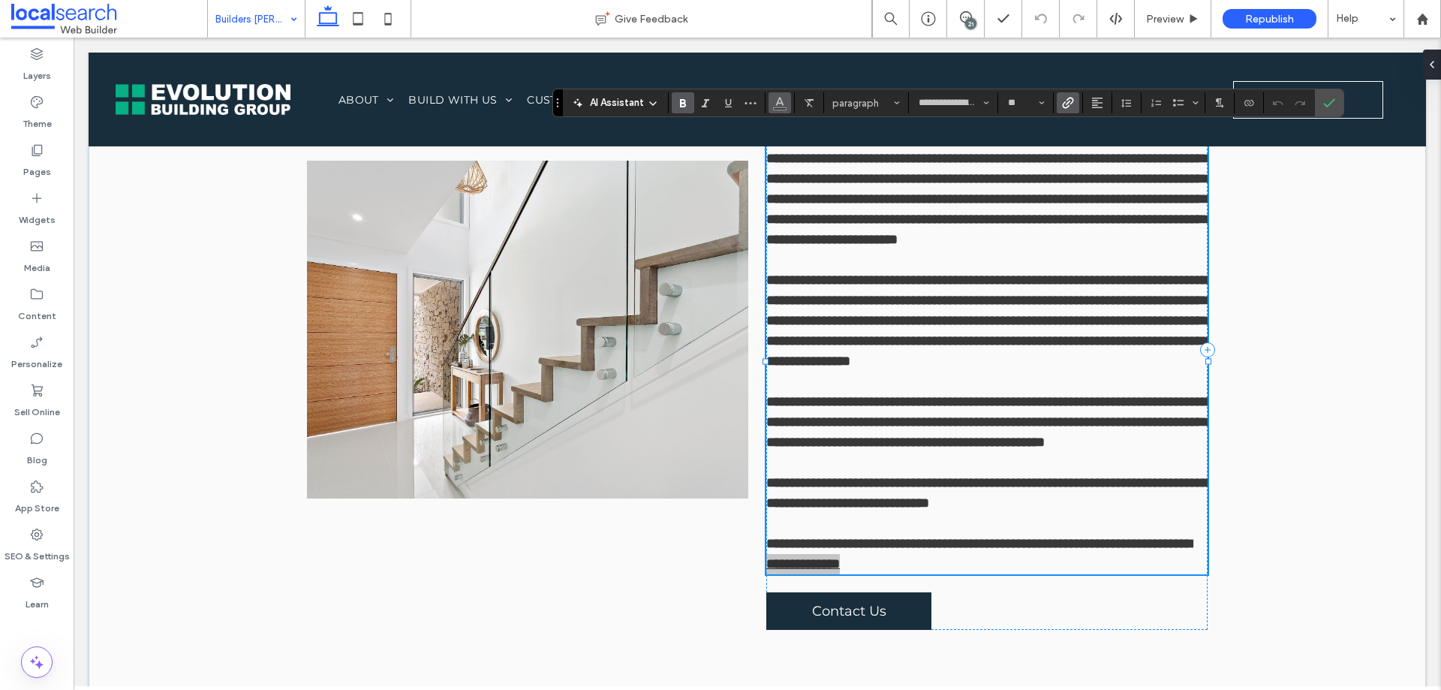
click at [785, 100] on icon "Color" at bounding box center [780, 101] width 12 height 12
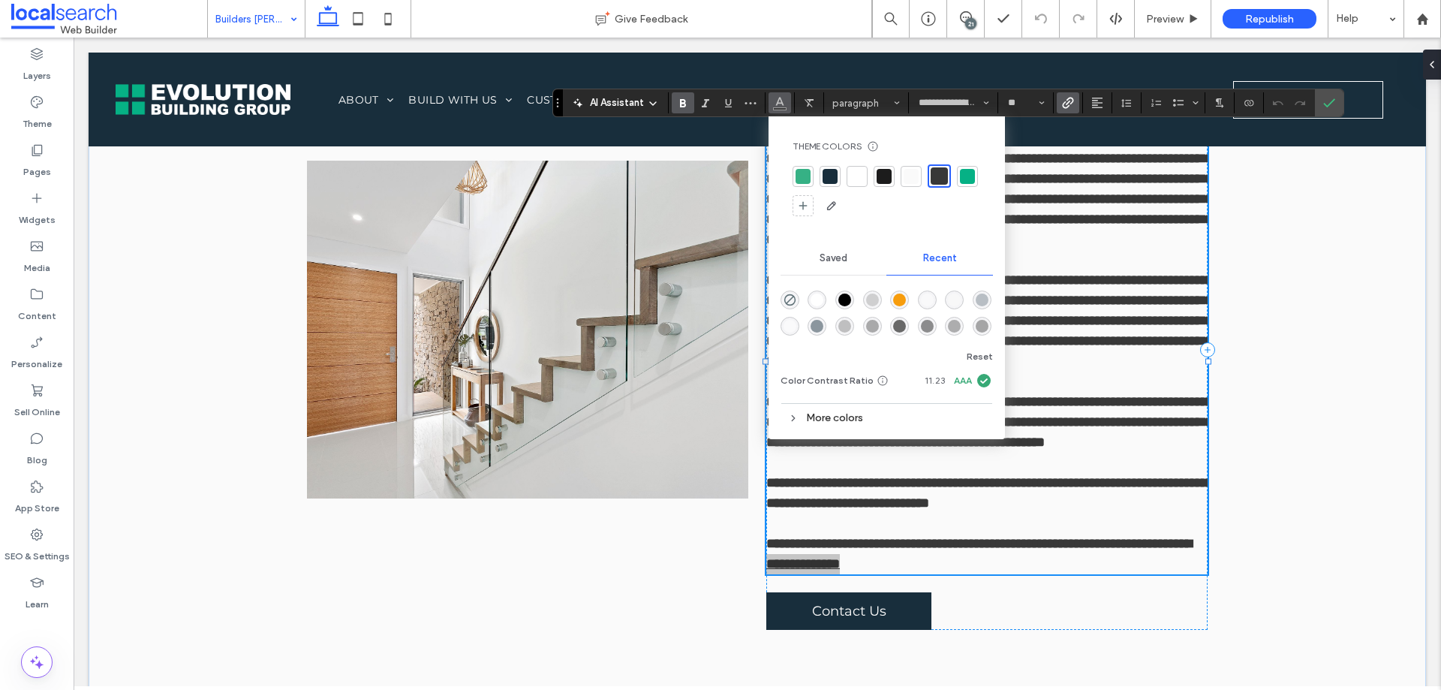
click at [809, 174] on div at bounding box center [803, 176] width 15 height 15
click at [1332, 108] on icon "Confirm" at bounding box center [1329, 103] width 12 height 12
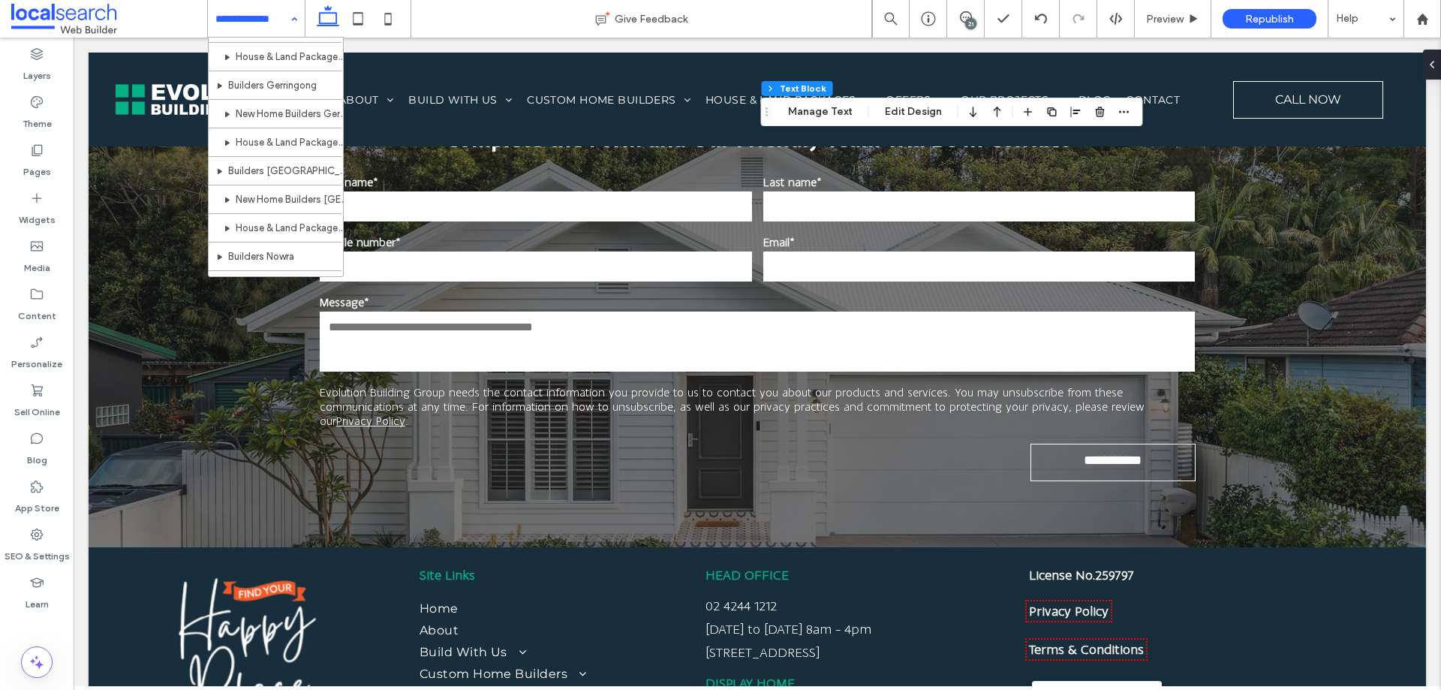
scroll to position [976, 0]
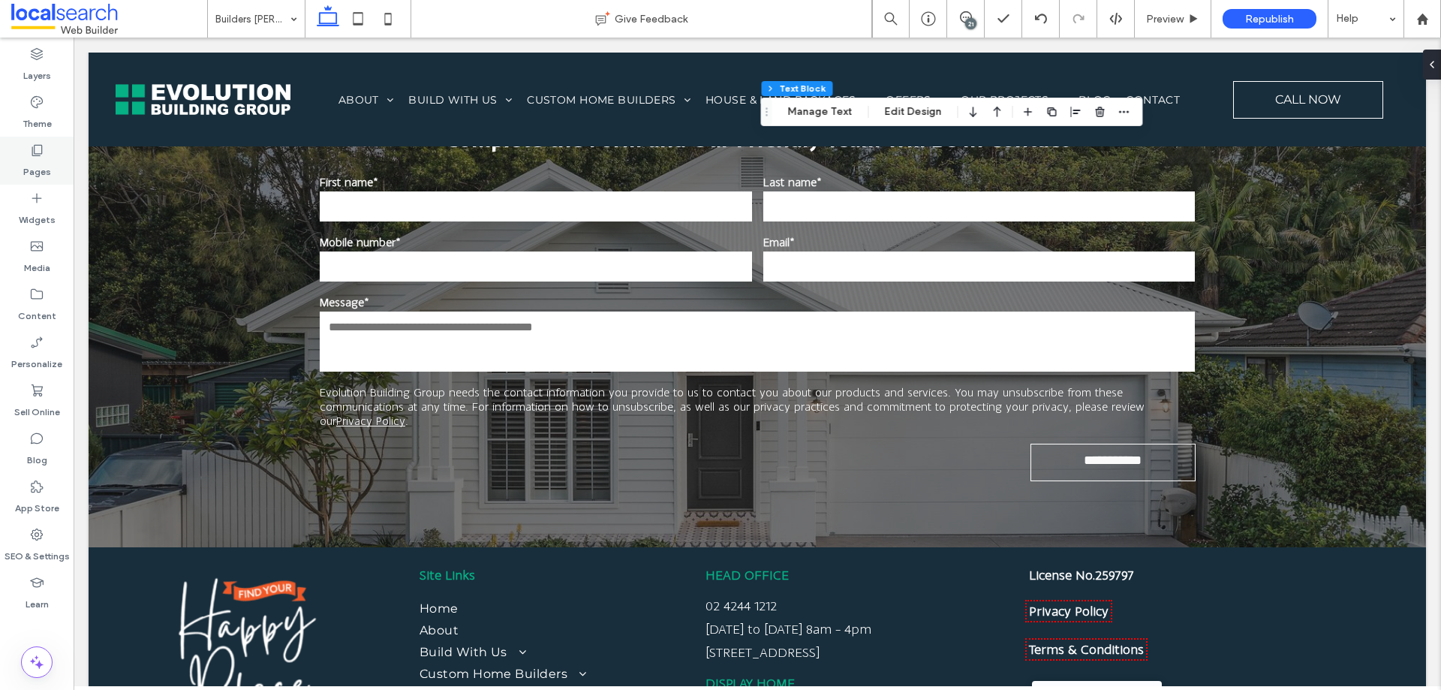
click at [30, 164] on label "Pages" at bounding box center [37, 168] width 28 height 21
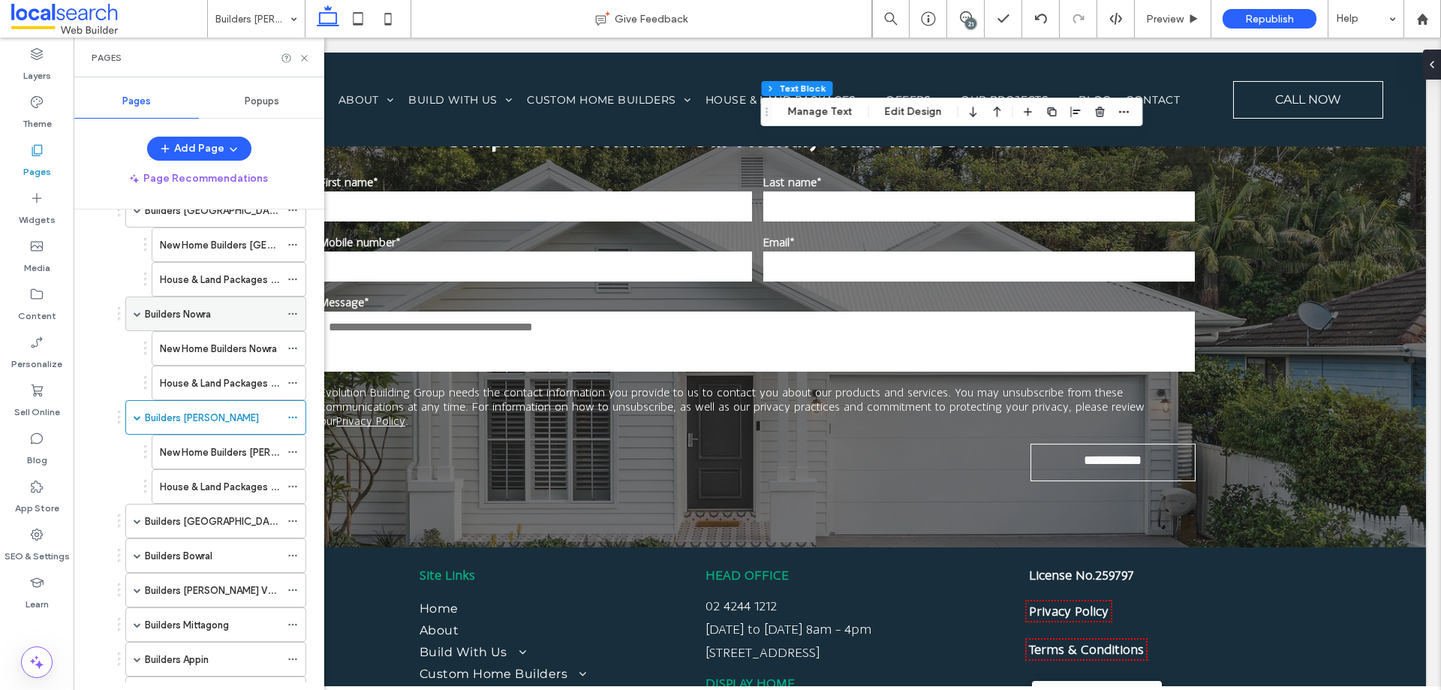
scroll to position [676, 0]
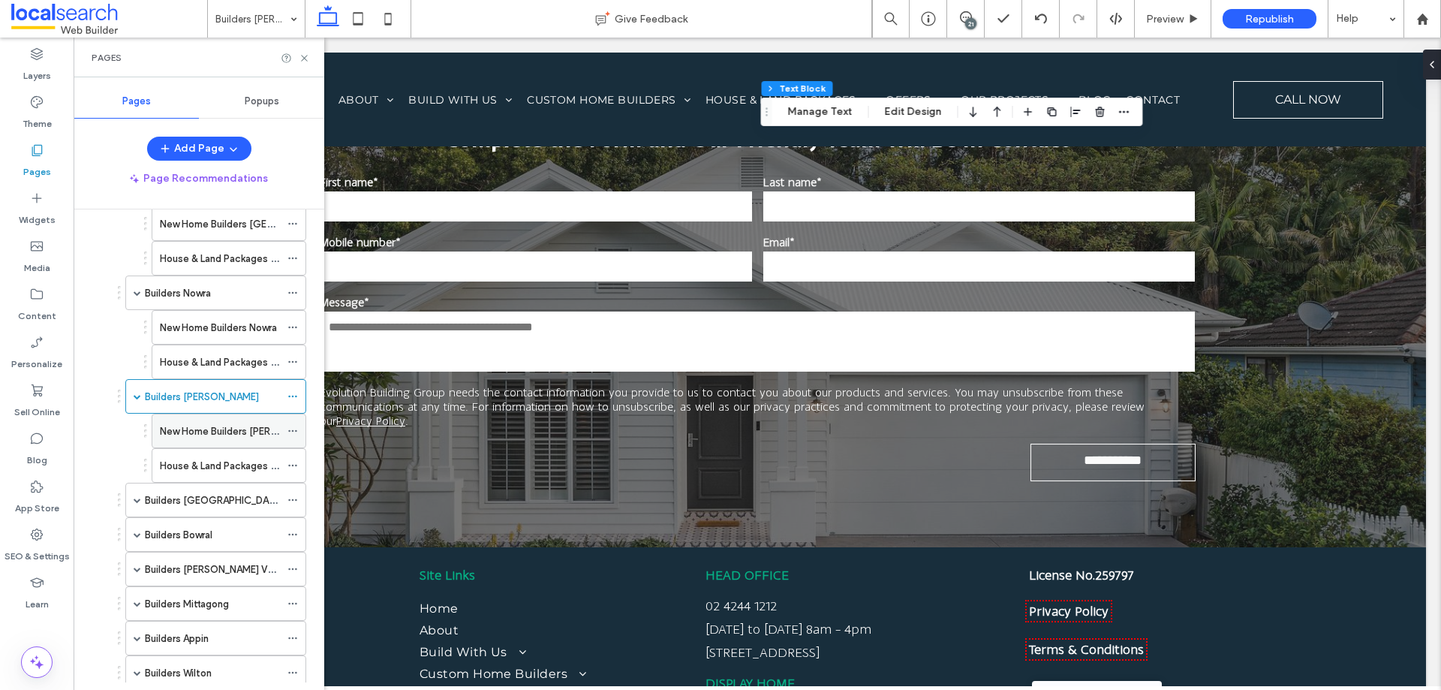
click at [234, 422] on div "New Home Builders [PERSON_NAME]" at bounding box center [220, 430] width 120 height 33
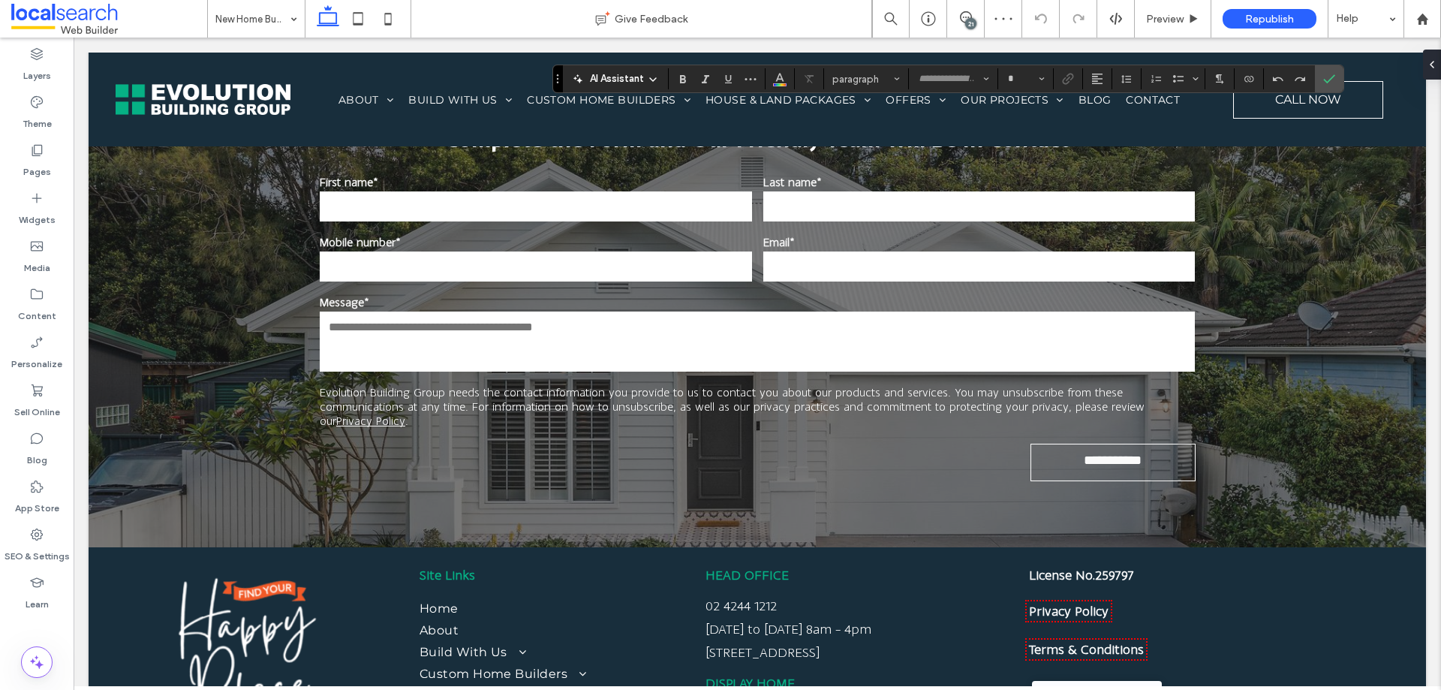
type input "**********"
type input "**"
click at [785, 86] on span "Color" at bounding box center [780, 78] width 12 height 20
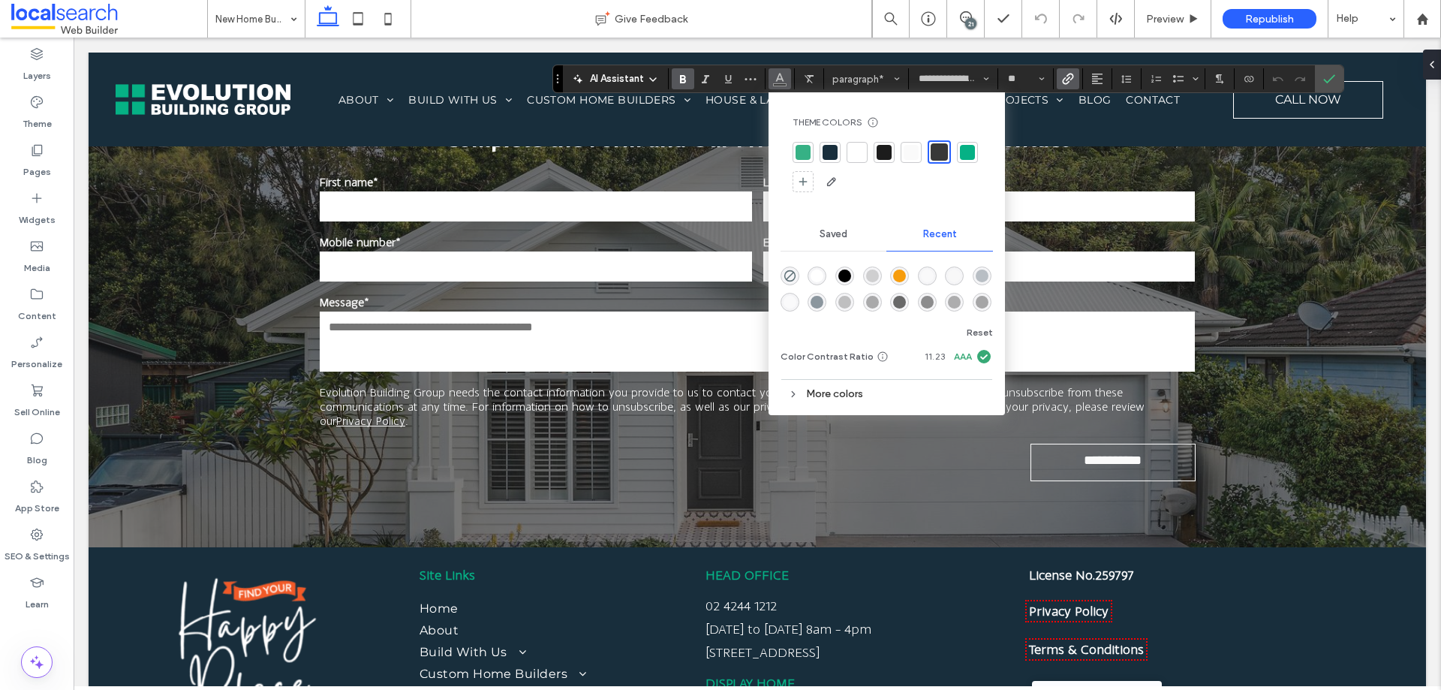
click at [801, 151] on div at bounding box center [803, 152] width 15 height 15
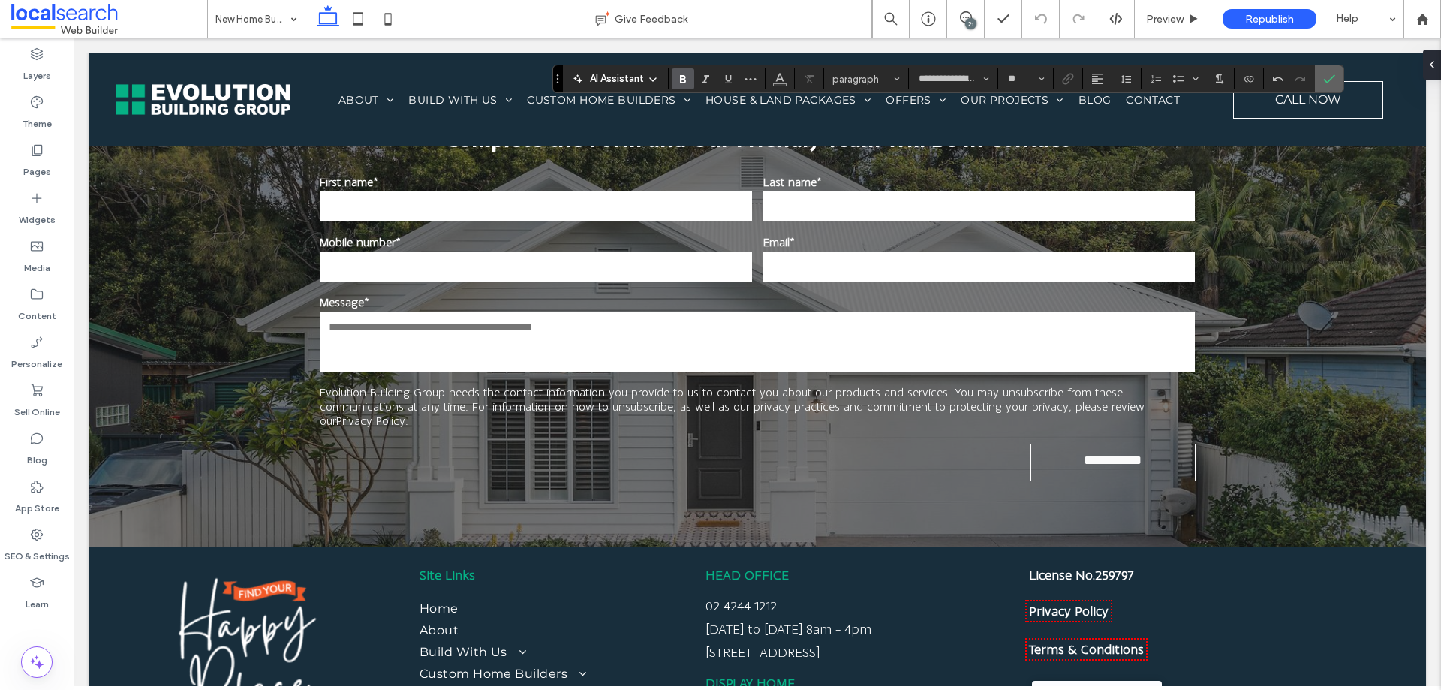
click at [1334, 81] on icon "Confirm" at bounding box center [1329, 79] width 12 height 12
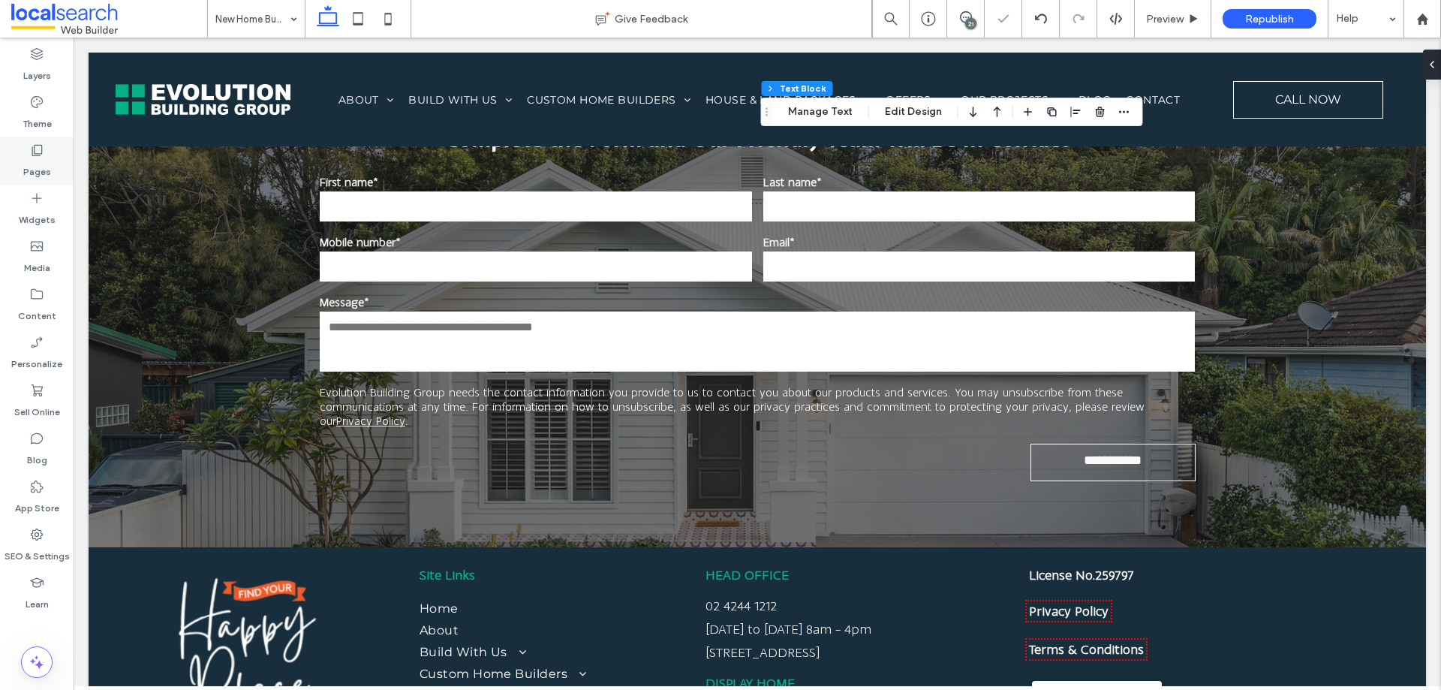
click at [41, 163] on label "Pages" at bounding box center [37, 168] width 28 height 21
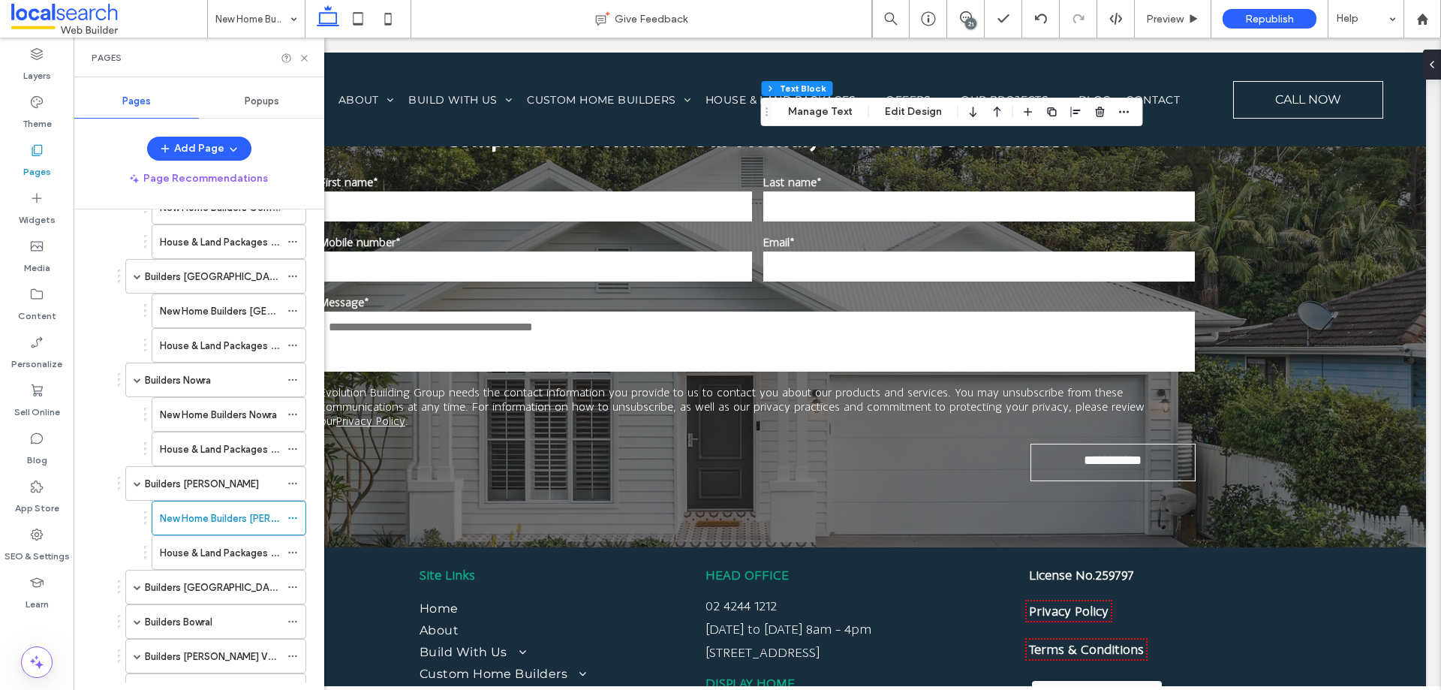
scroll to position [600, 0]
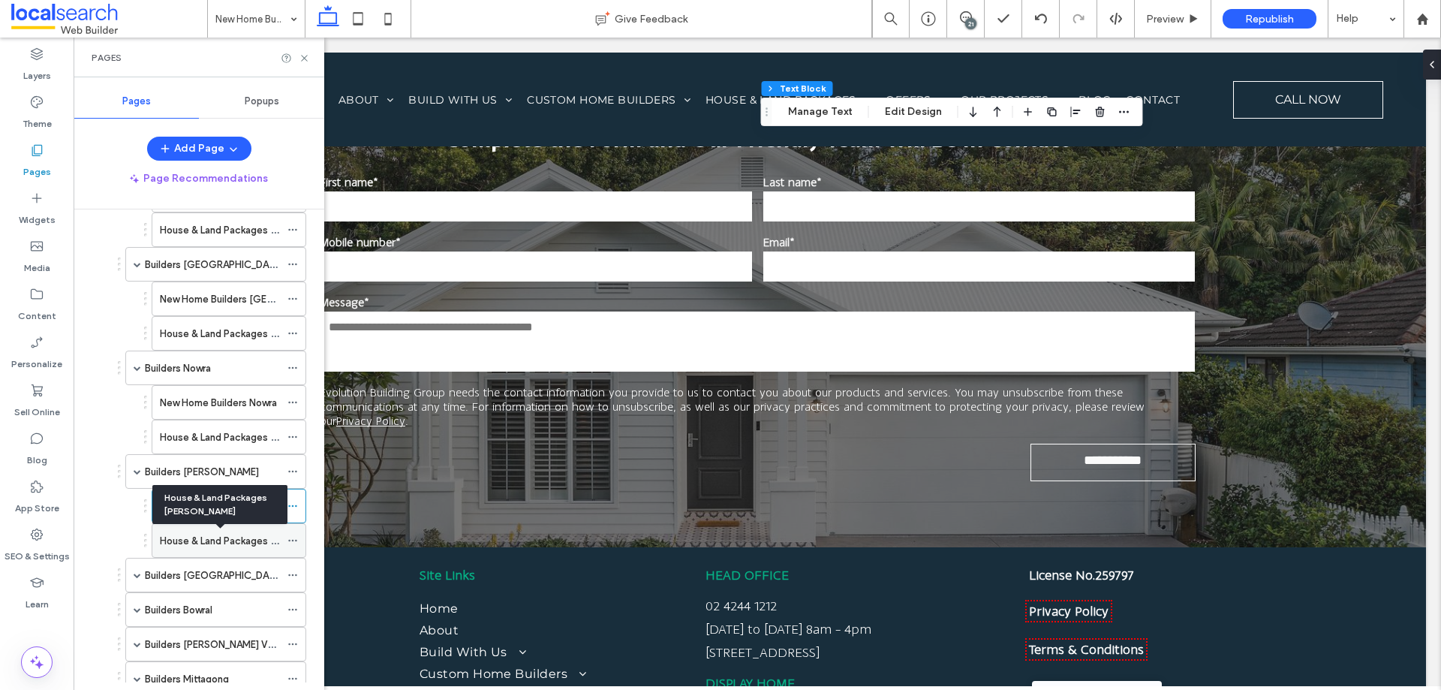
click at [226, 543] on label "House & Land Packages [PERSON_NAME]" at bounding box center [253, 541] width 186 height 26
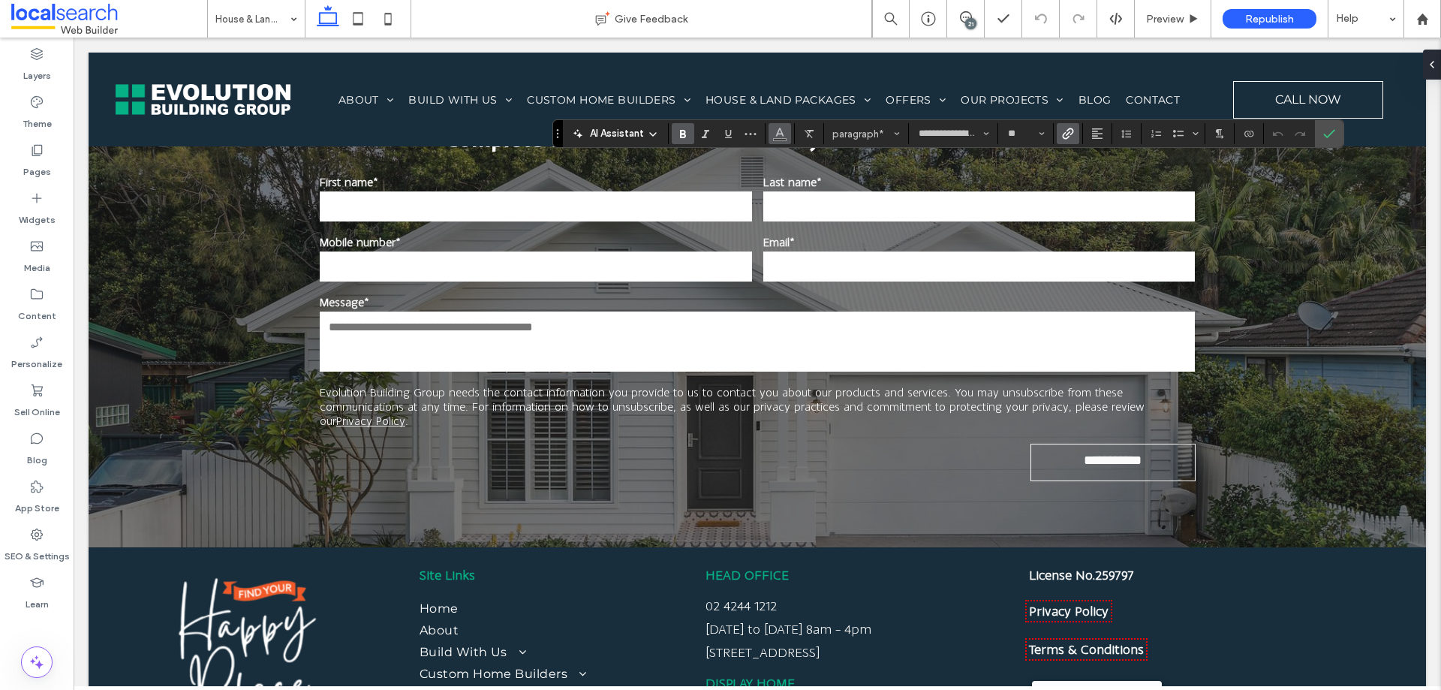
click at [786, 128] on button "Color" at bounding box center [780, 133] width 23 height 21
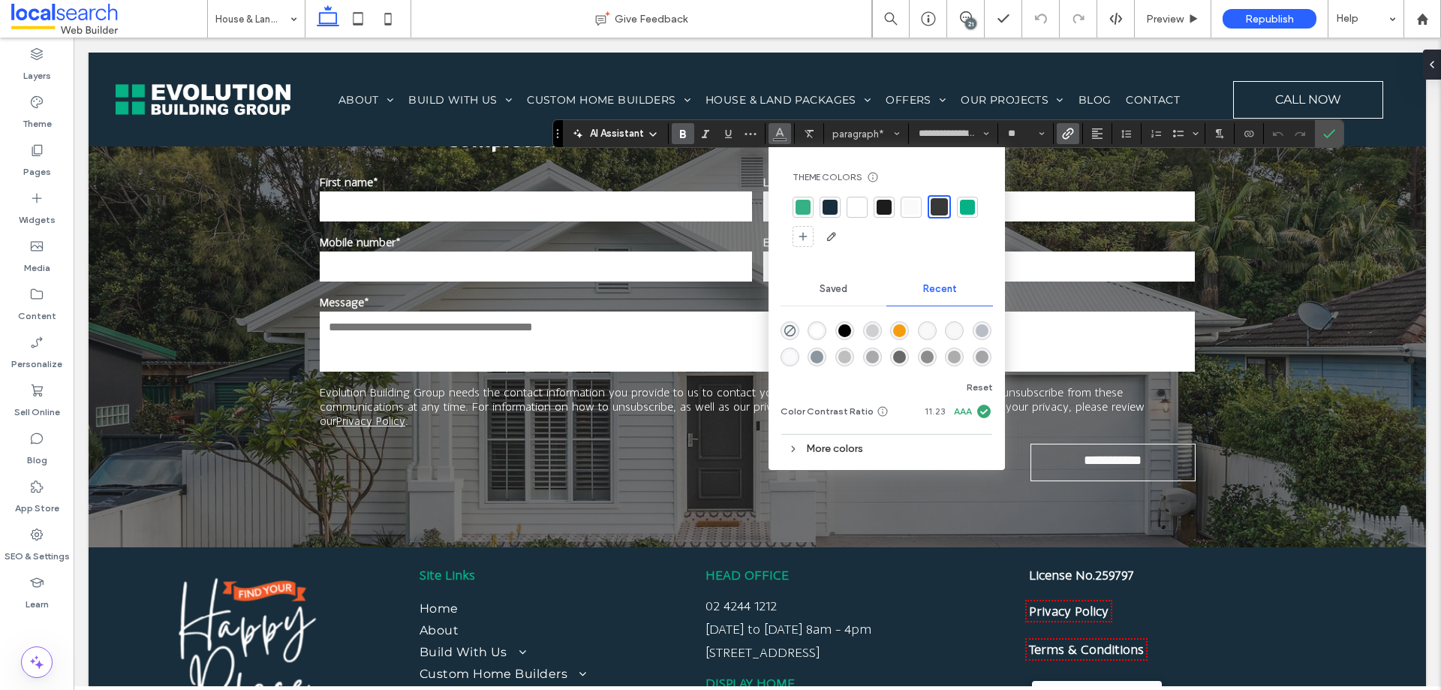
click at [812, 209] on div at bounding box center [803, 207] width 21 height 21
click at [1335, 129] on label "Confirm" at bounding box center [1329, 133] width 23 height 27
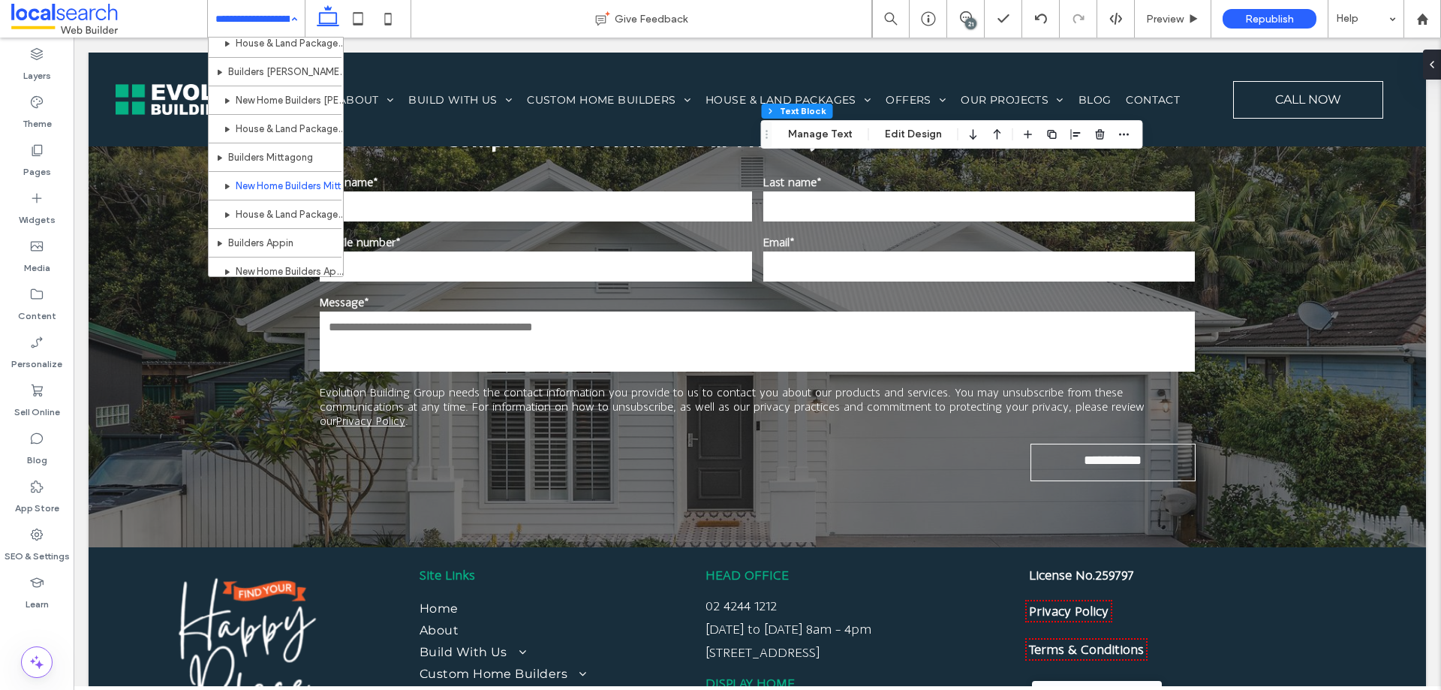
scroll to position [1152, 0]
click at [56, 173] on div "Pages" at bounding box center [37, 161] width 74 height 48
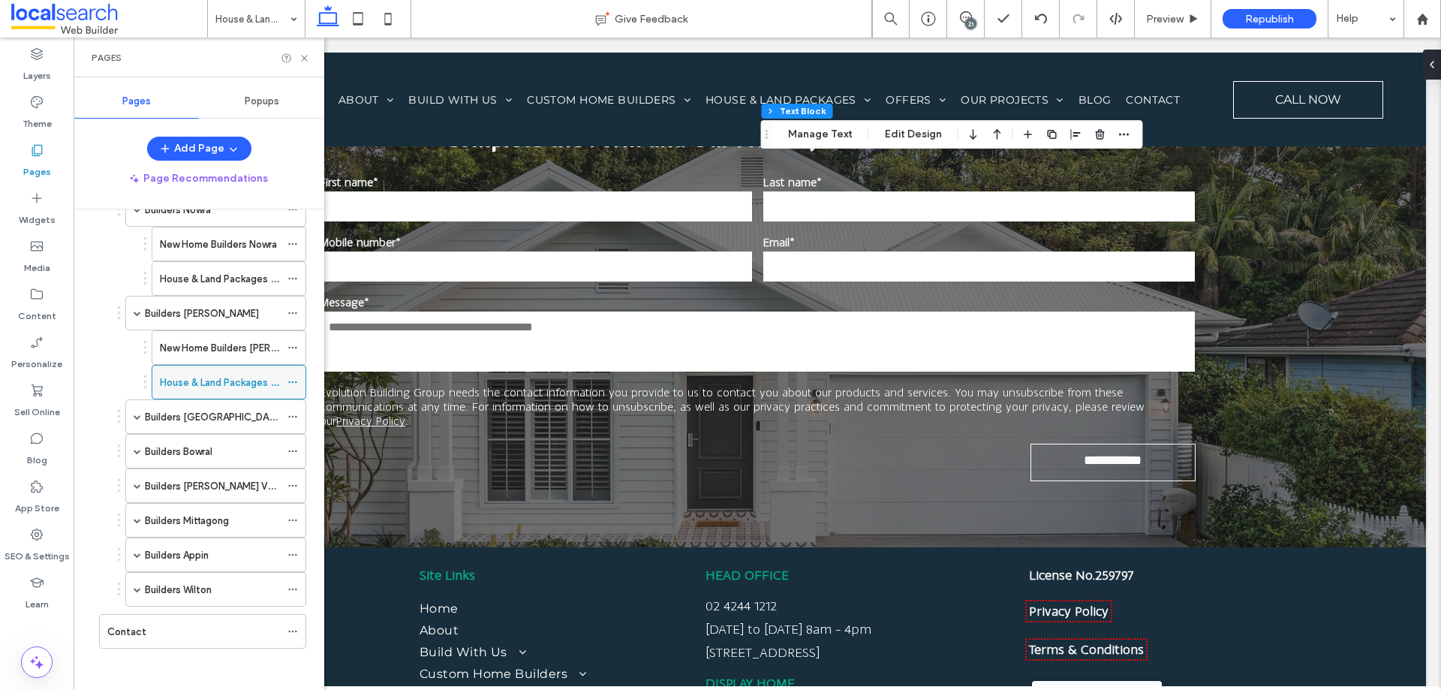
scroll to position [763, 0]
click at [217, 408] on label "Builders [GEOGRAPHIC_DATA]" at bounding box center [214, 413] width 139 height 26
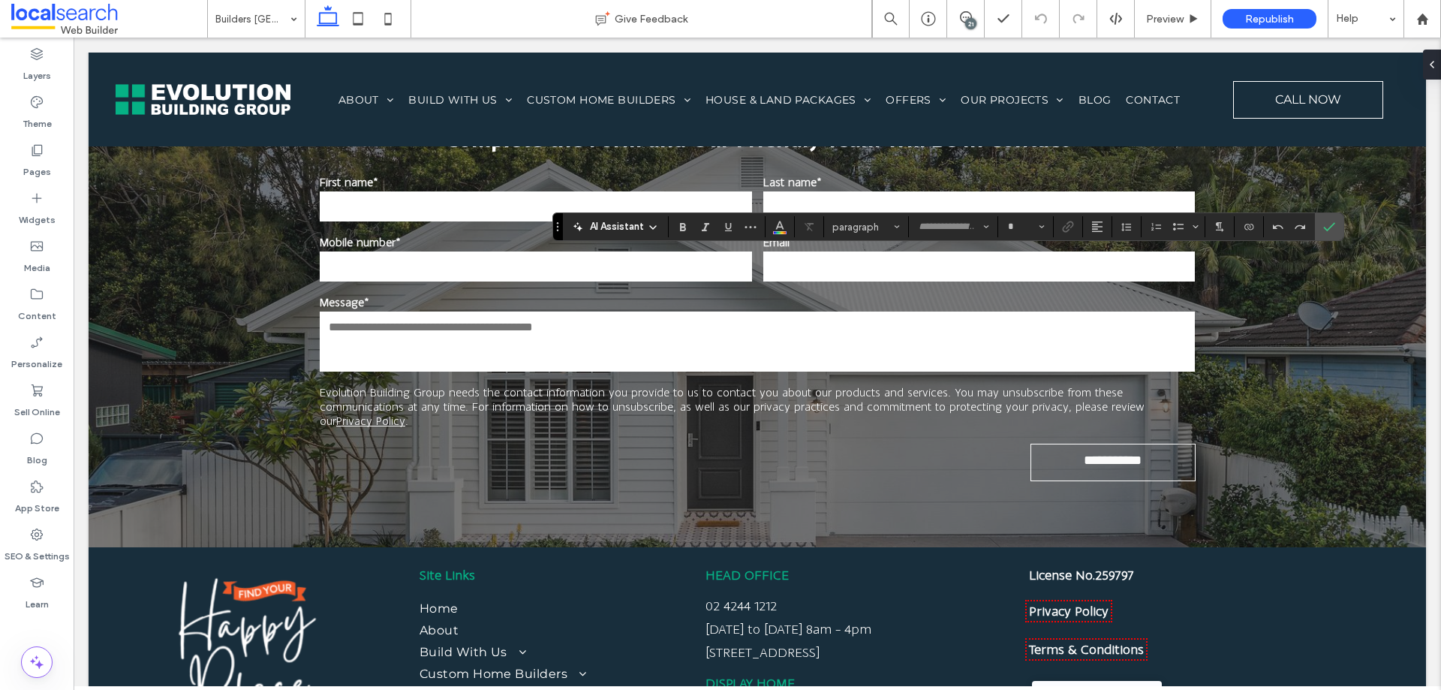
type input "**********"
type input "**"
click at [1070, 227] on use "Link" at bounding box center [1068, 226] width 11 height 11
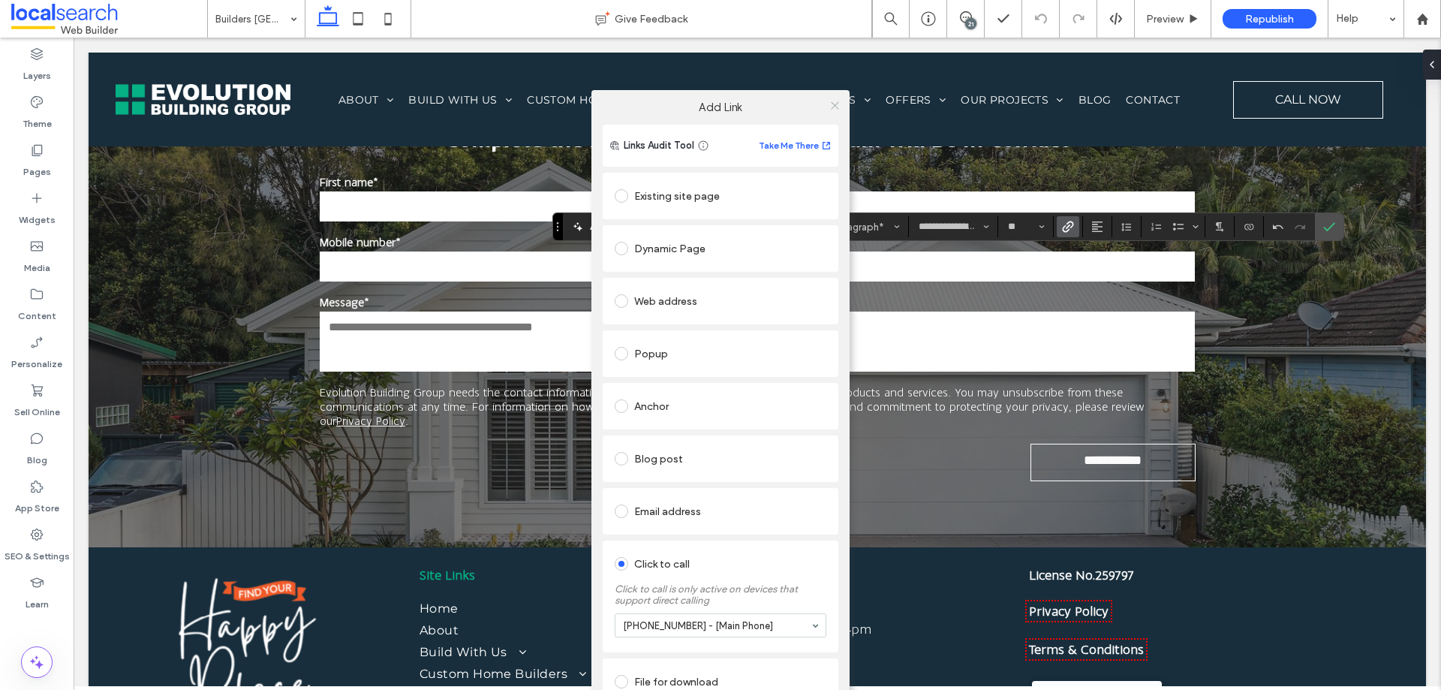
click at [839, 107] on icon at bounding box center [834, 105] width 11 height 11
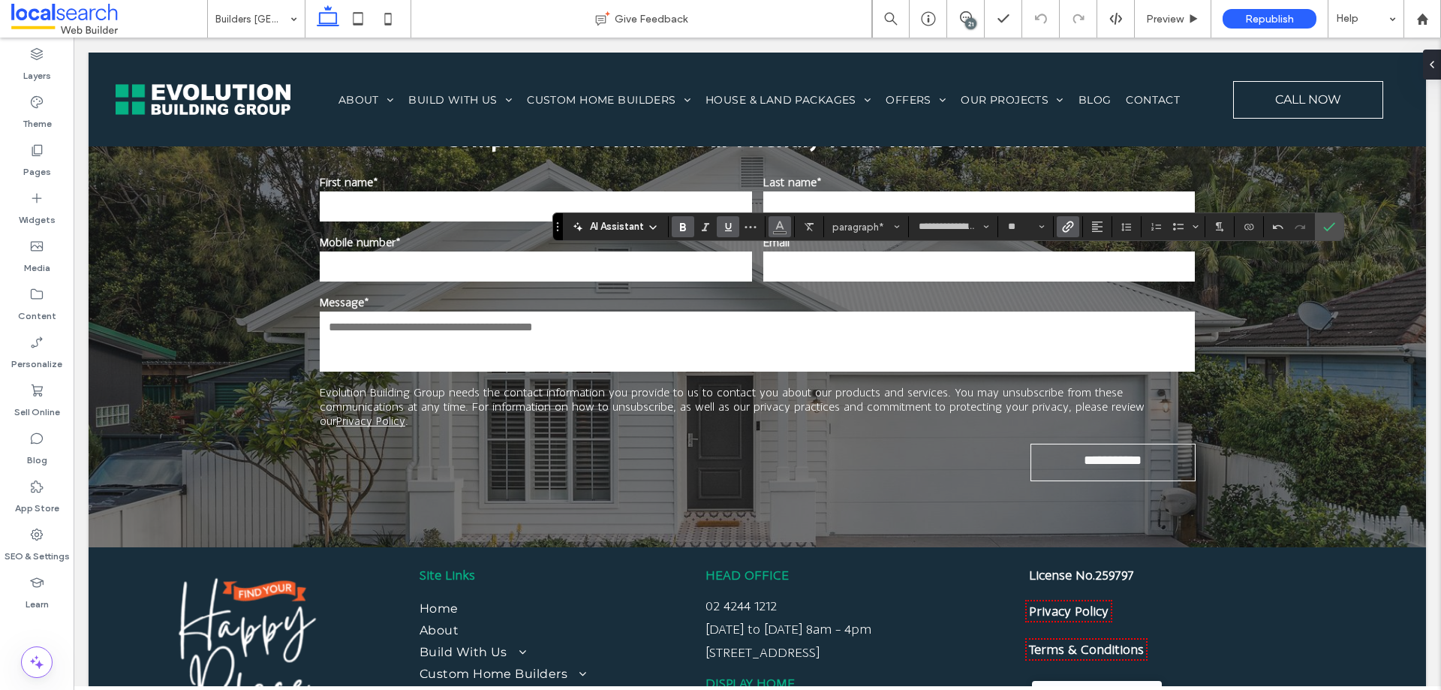
click at [781, 225] on use "Color" at bounding box center [779, 225] width 8 height 8
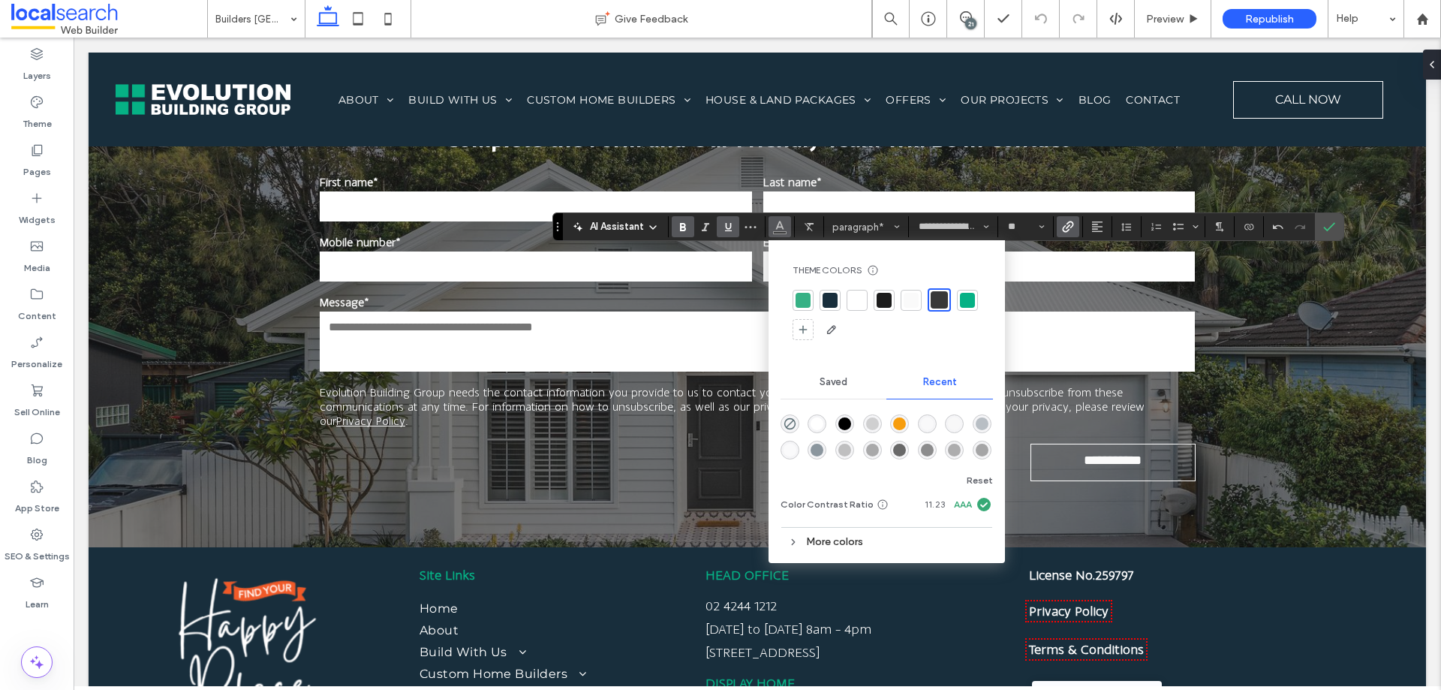
click at [805, 299] on div at bounding box center [803, 300] width 15 height 15
click at [1326, 221] on icon "Confirm" at bounding box center [1329, 227] width 12 height 12
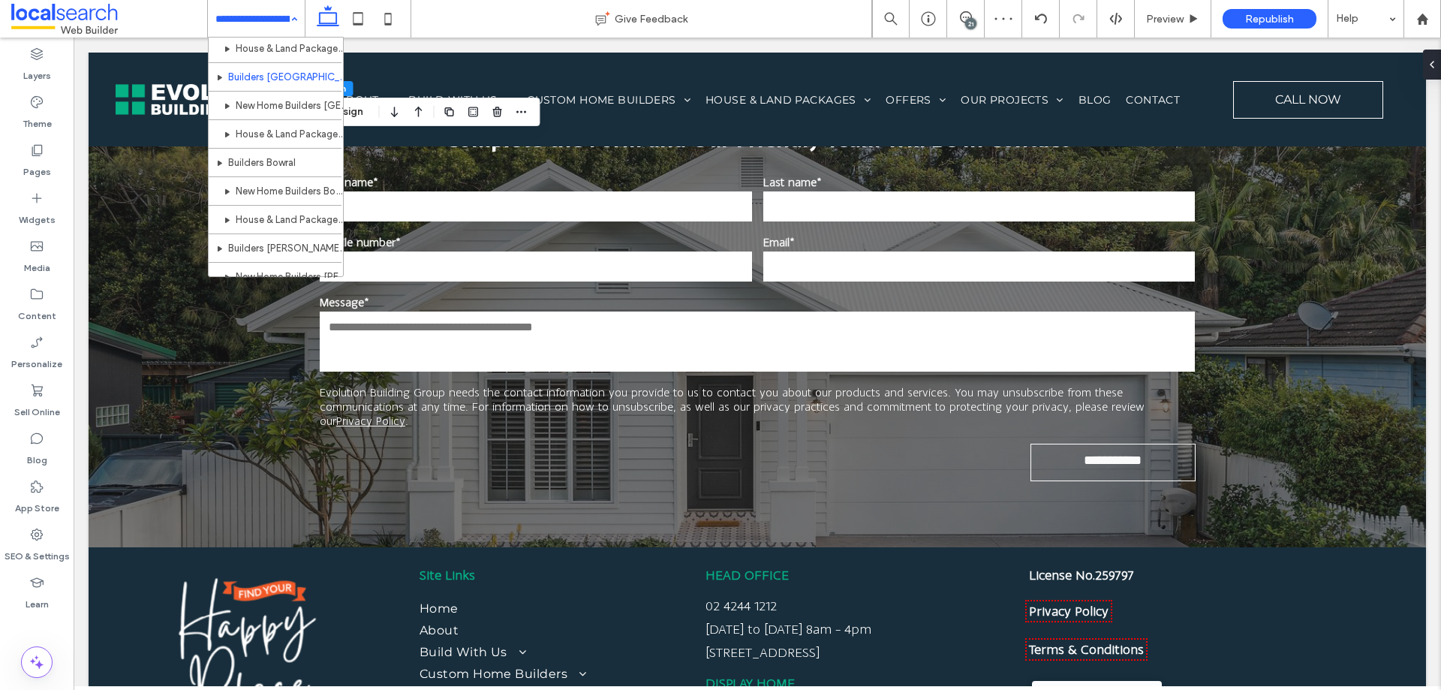
scroll to position [1527, 0]
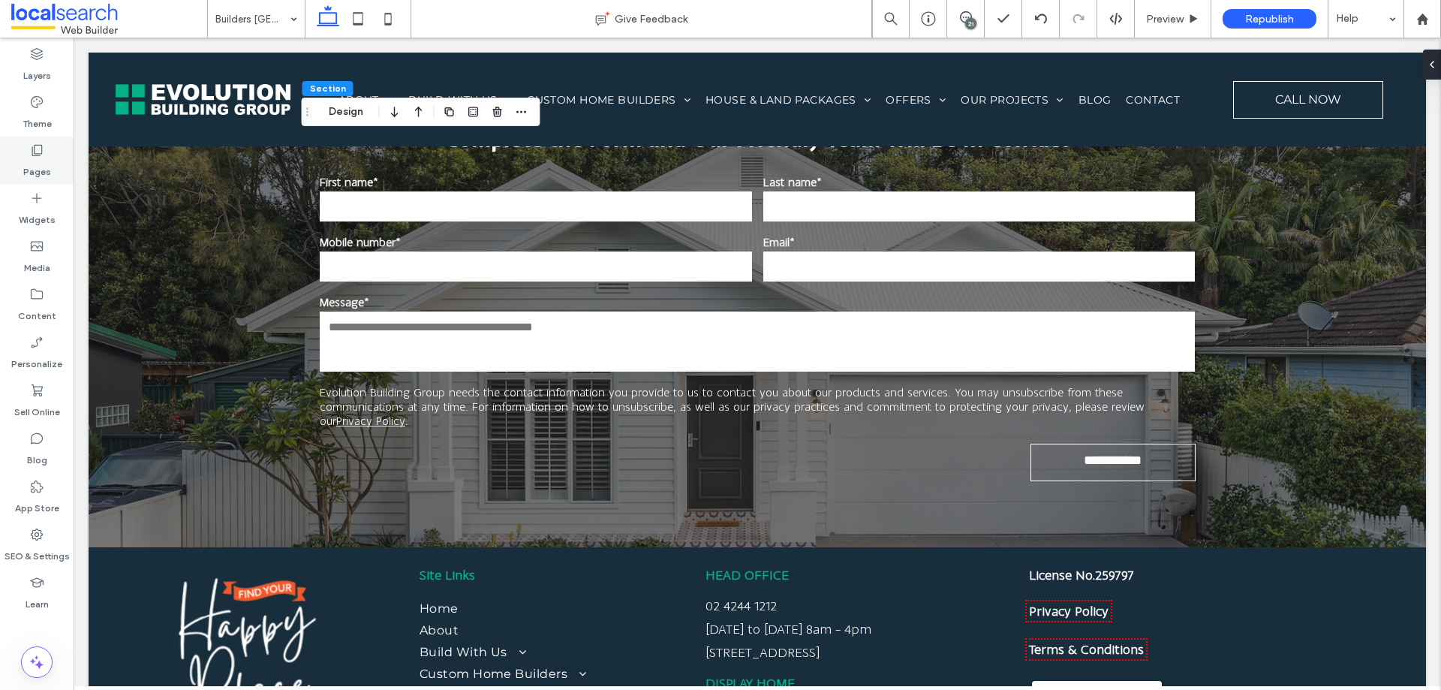
click at [46, 166] on label "Pages" at bounding box center [37, 168] width 28 height 21
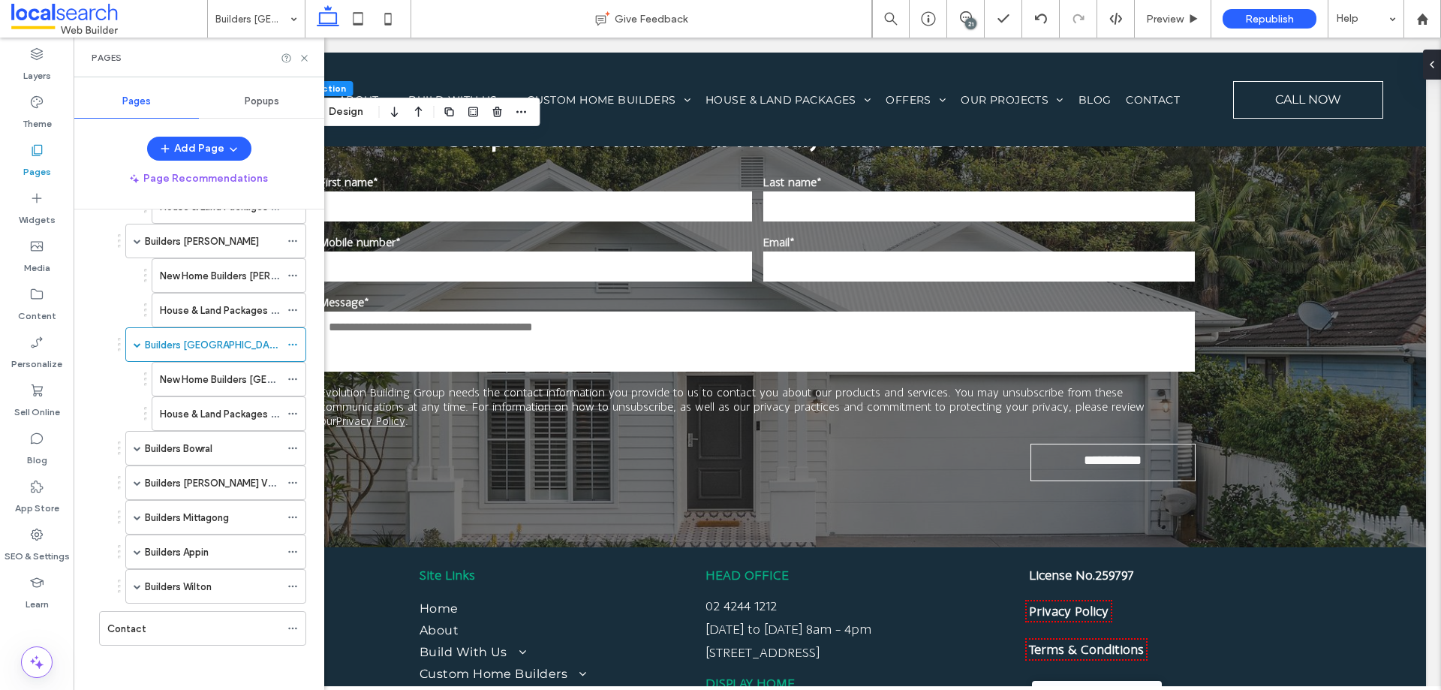
scroll to position [832, 0]
click at [215, 390] on div "New Home Builders [GEOGRAPHIC_DATA]" at bounding box center [220, 378] width 120 height 33
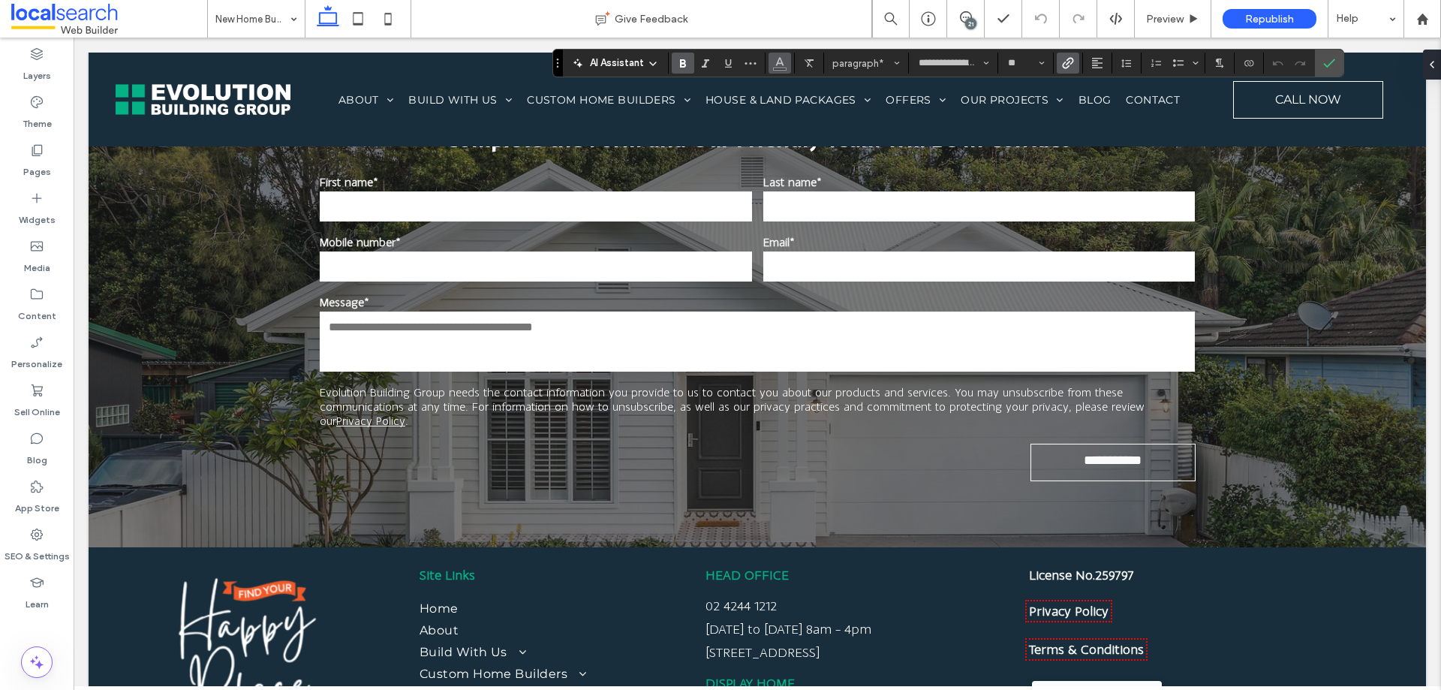
click at [784, 62] on icon "Color" at bounding box center [780, 62] width 12 height 12
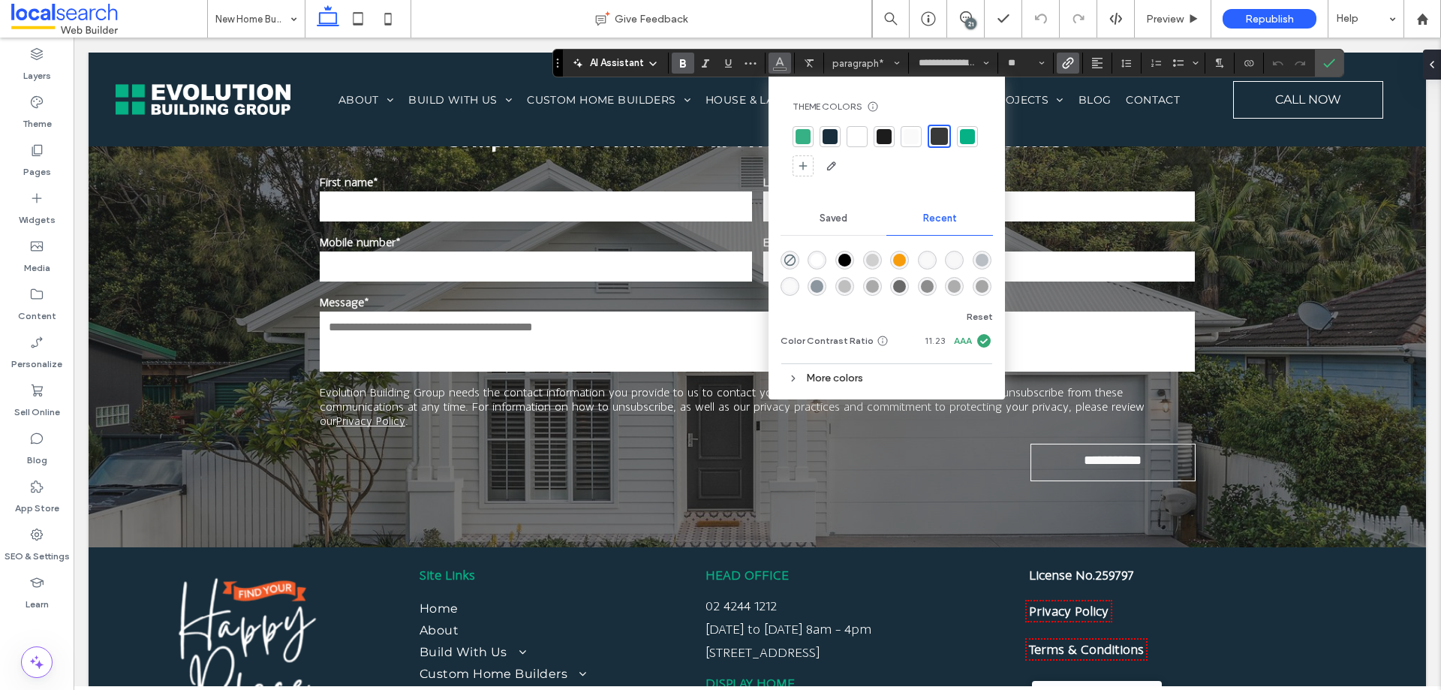
click at [799, 131] on div at bounding box center [803, 136] width 15 height 15
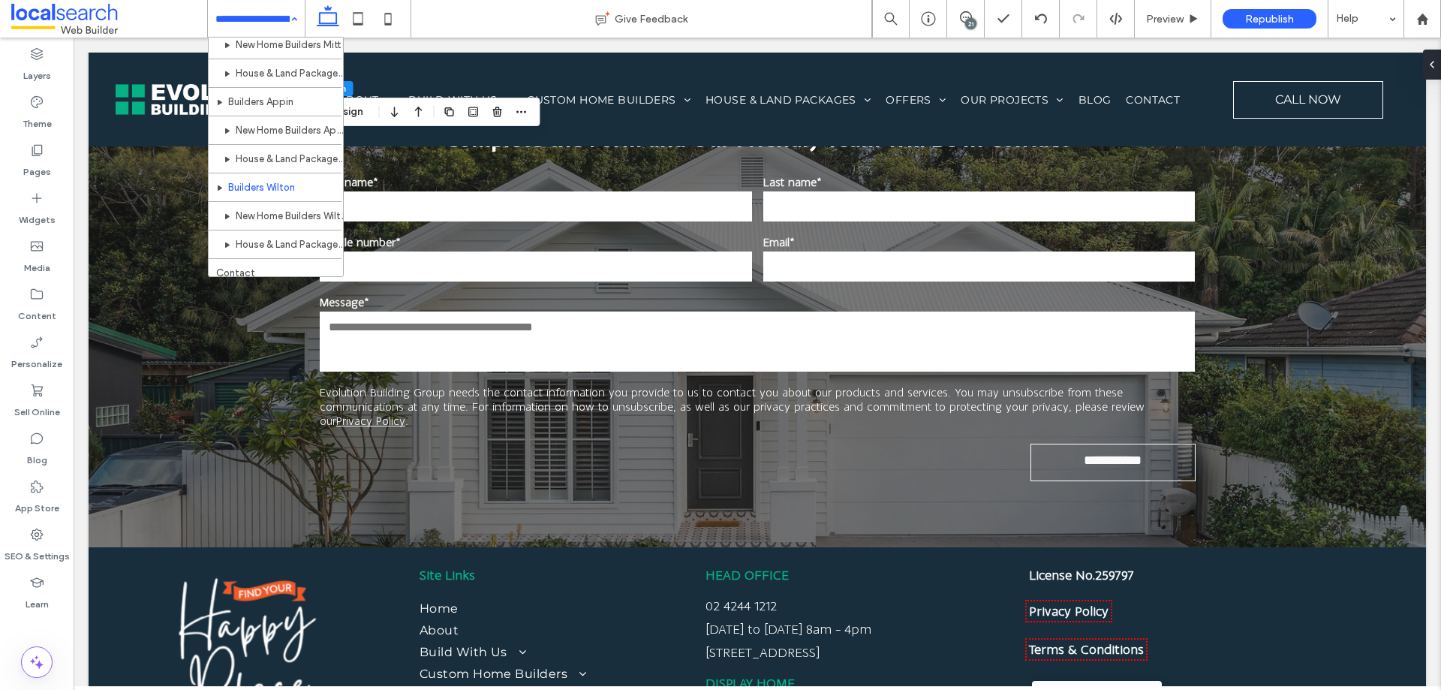
scroll to position [1527, 0]
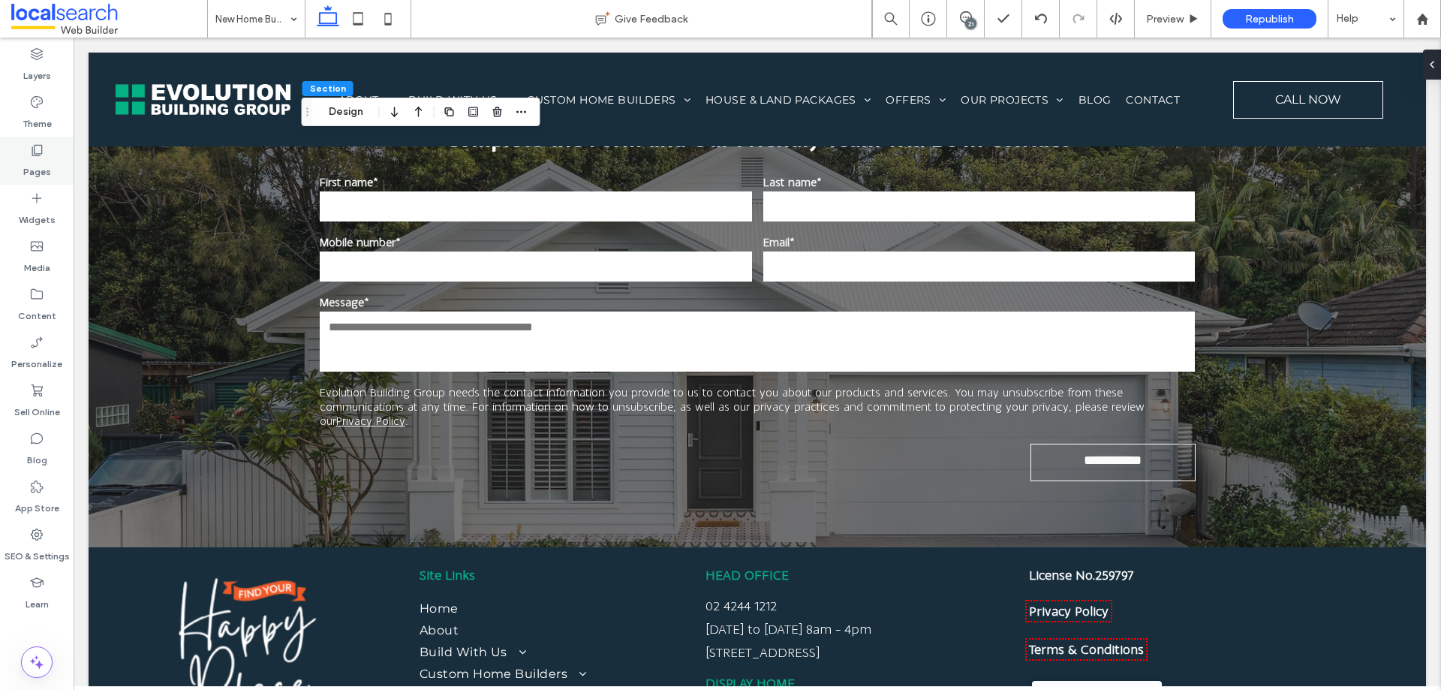
click at [38, 137] on div "Pages" at bounding box center [37, 161] width 74 height 48
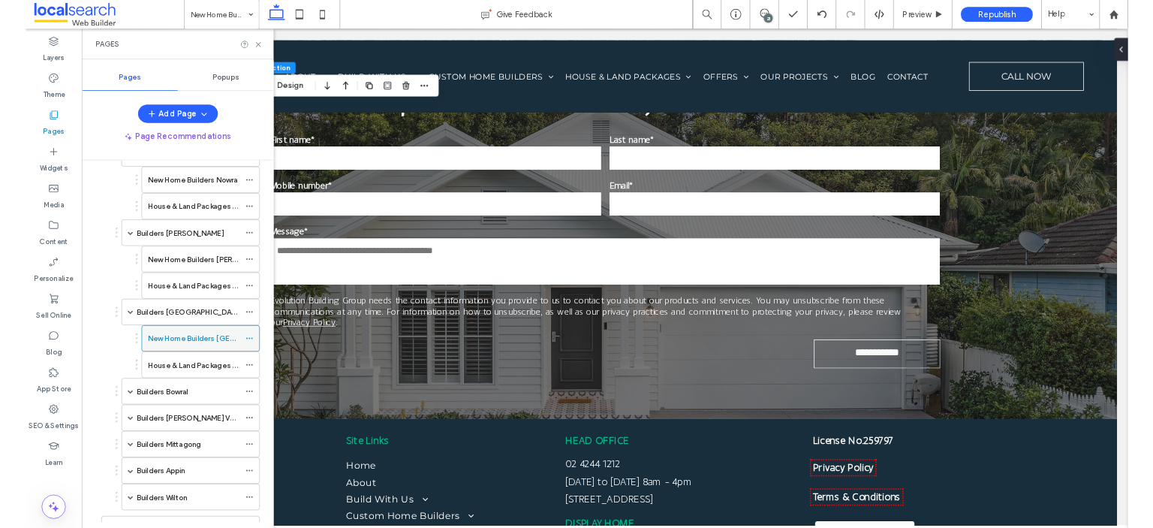
scroll to position [832, 0]
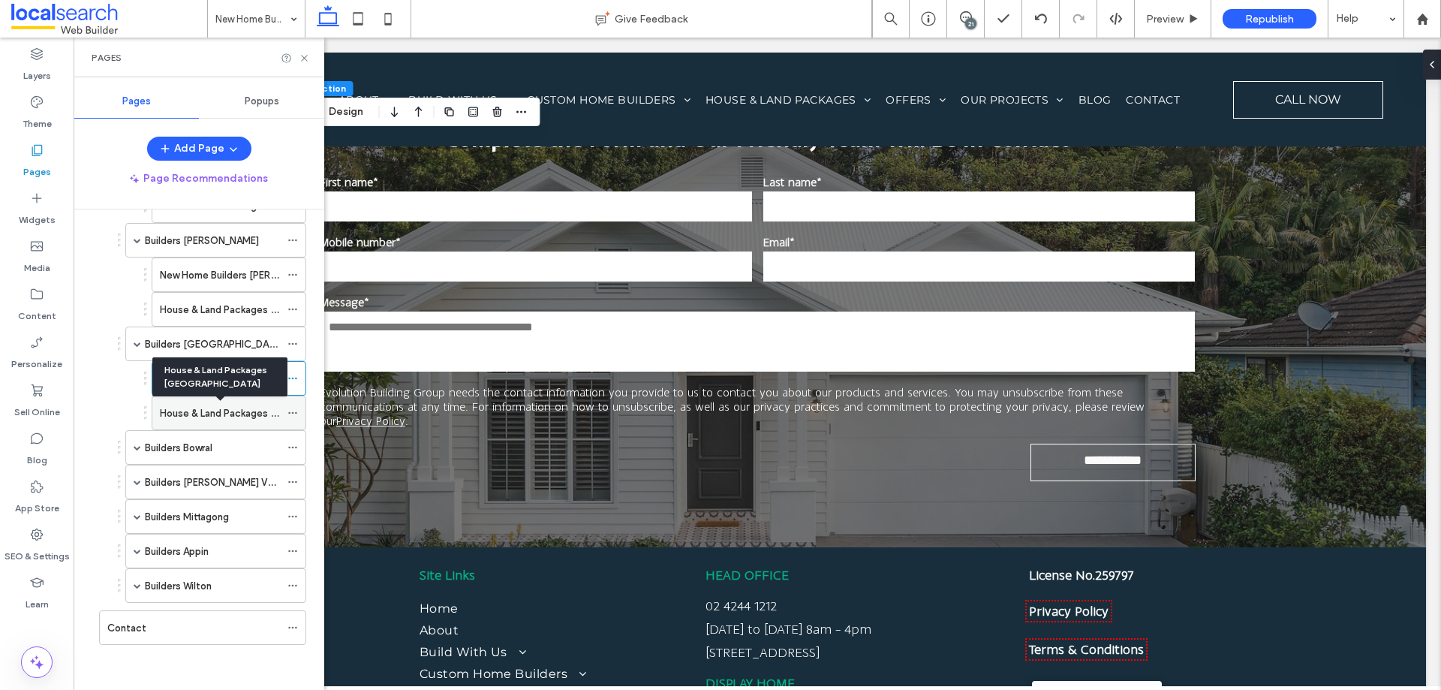
click at [221, 411] on label "House & Land Packages [GEOGRAPHIC_DATA]" at bounding box center [265, 413] width 211 height 26
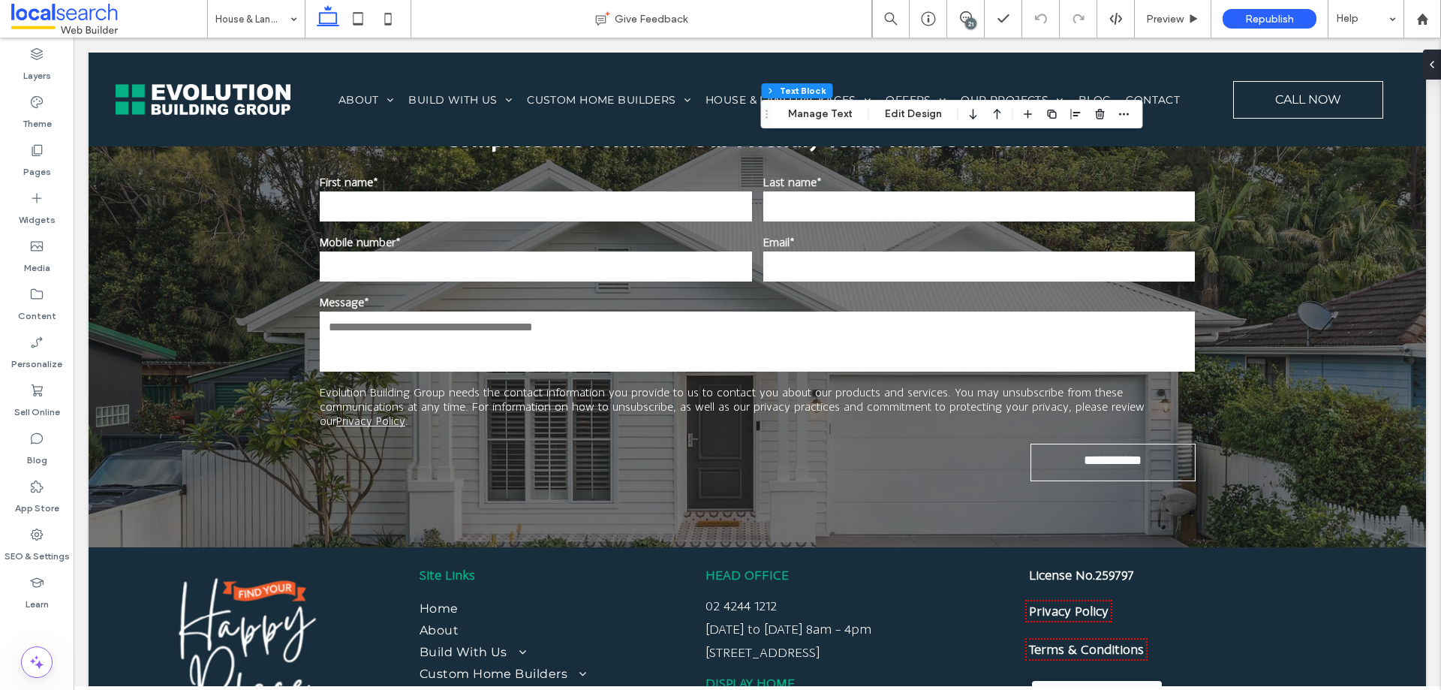
type input "**********"
type input "**"
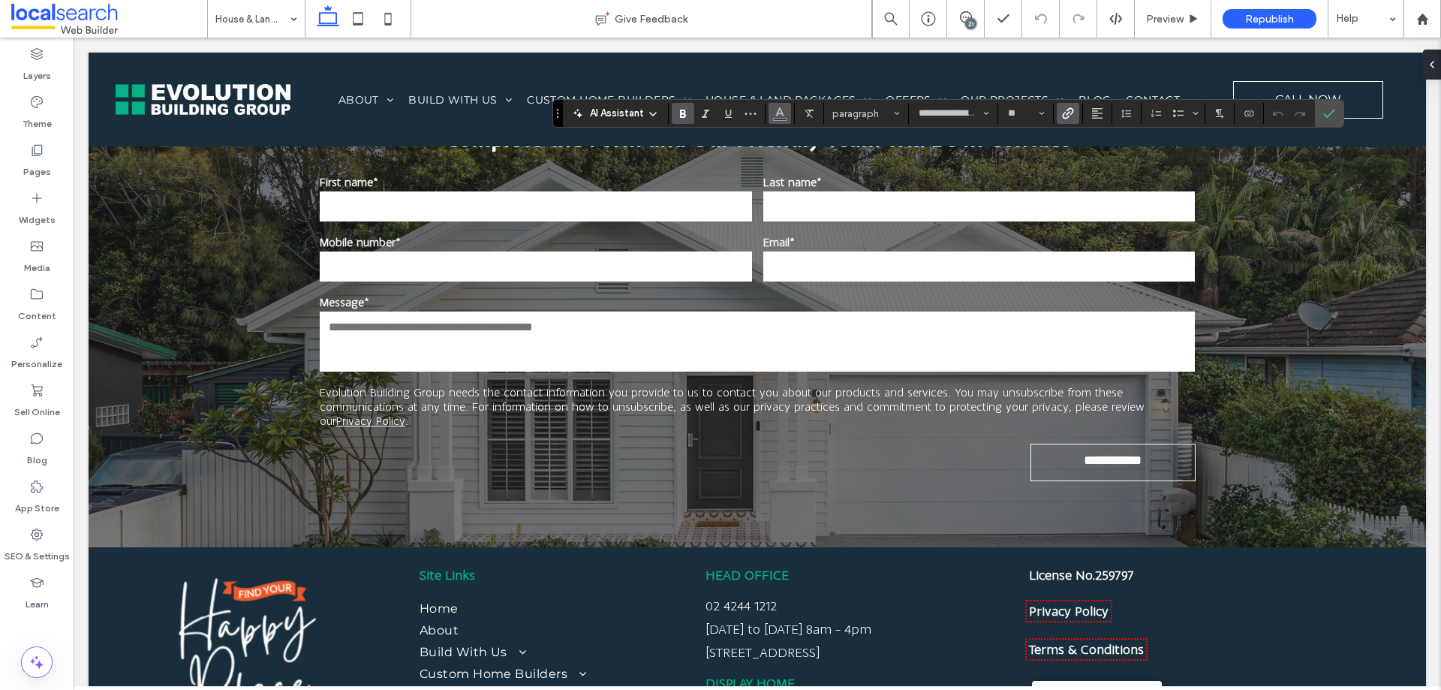
click at [784, 122] on button "Color" at bounding box center [780, 113] width 23 height 21
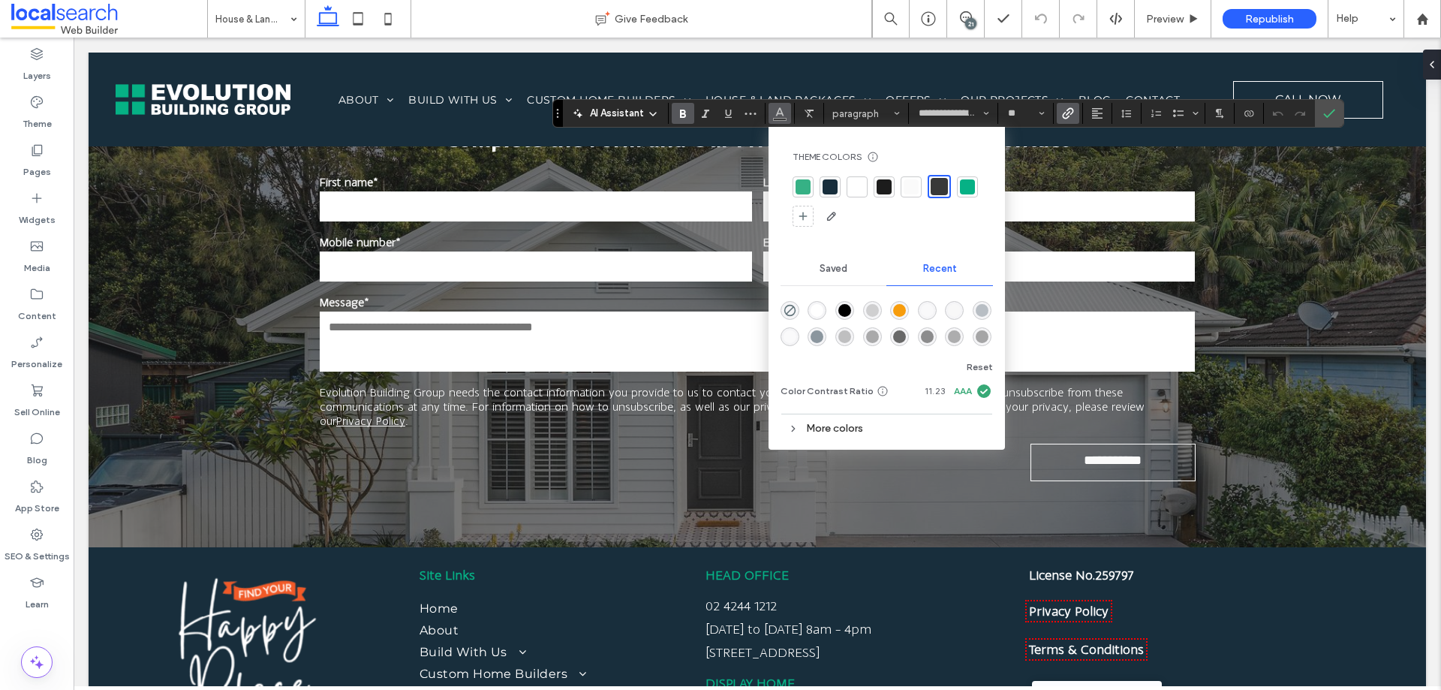
click at [797, 182] on div at bounding box center [803, 186] width 15 height 15
click at [1327, 107] on span "Confirm" at bounding box center [1326, 113] width 7 height 27
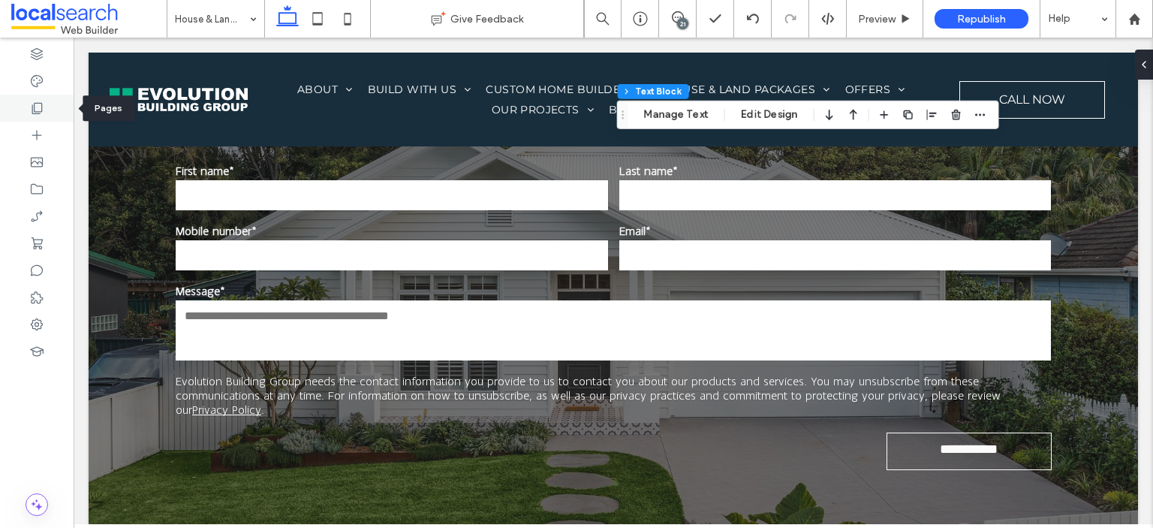
click at [29, 111] on icon at bounding box center [36, 108] width 15 height 15
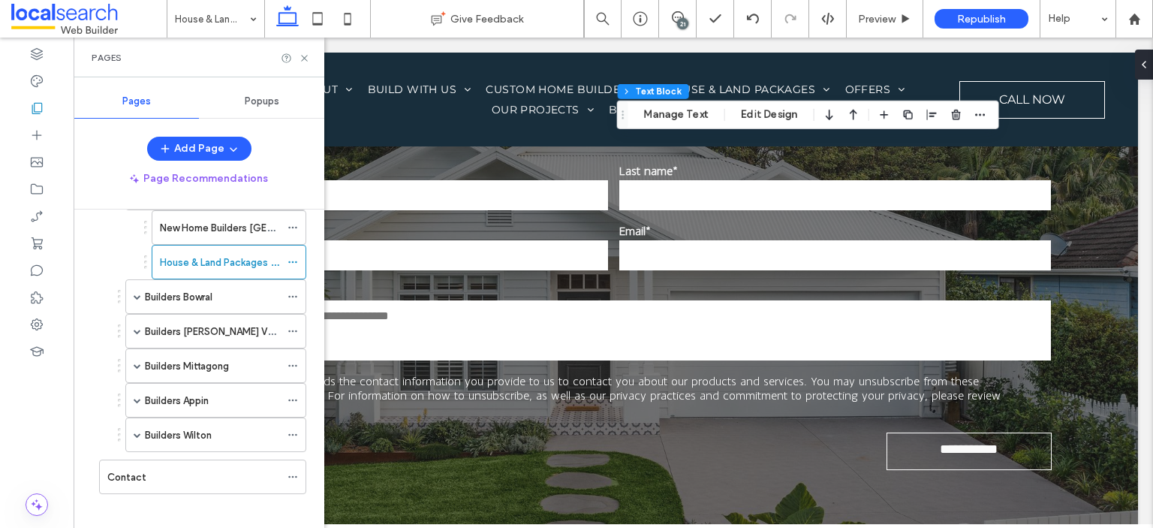
scroll to position [919, 0]
